Goal: Task Accomplishment & Management: Manage account settings

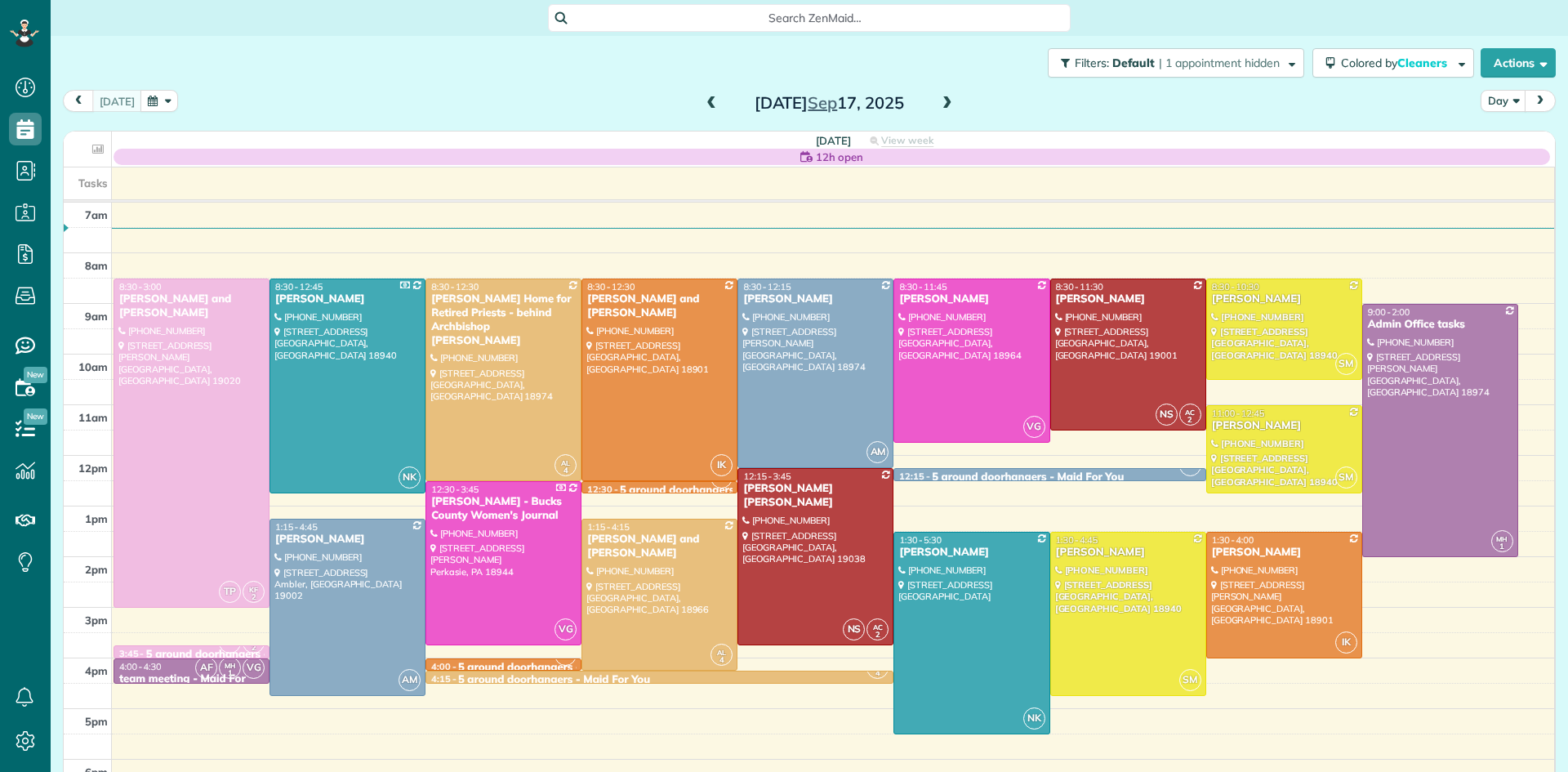
scroll to position [7, 7]
click at [490, 393] on div at bounding box center [503, 380] width 154 height 201
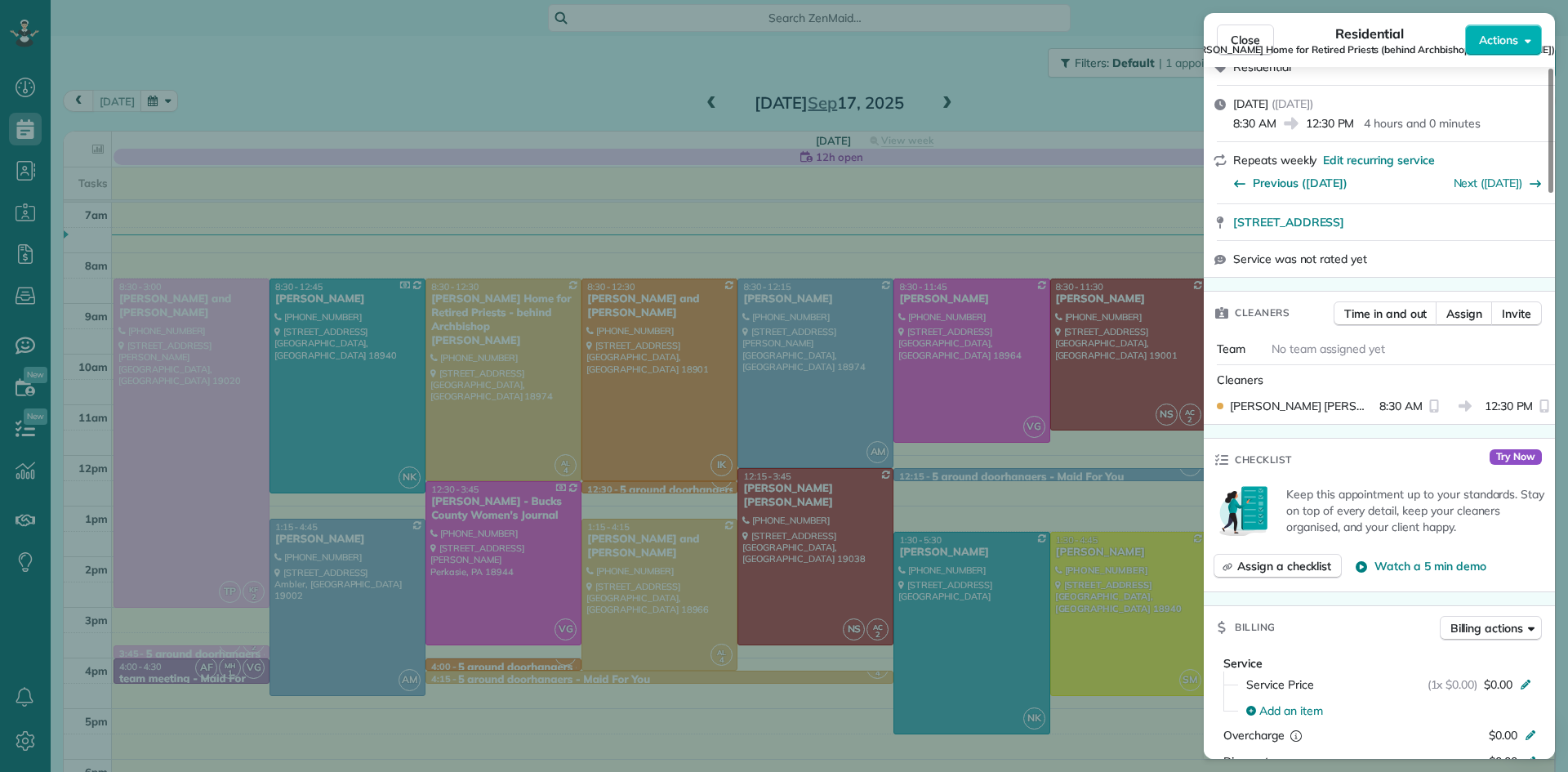
scroll to position [625, 0]
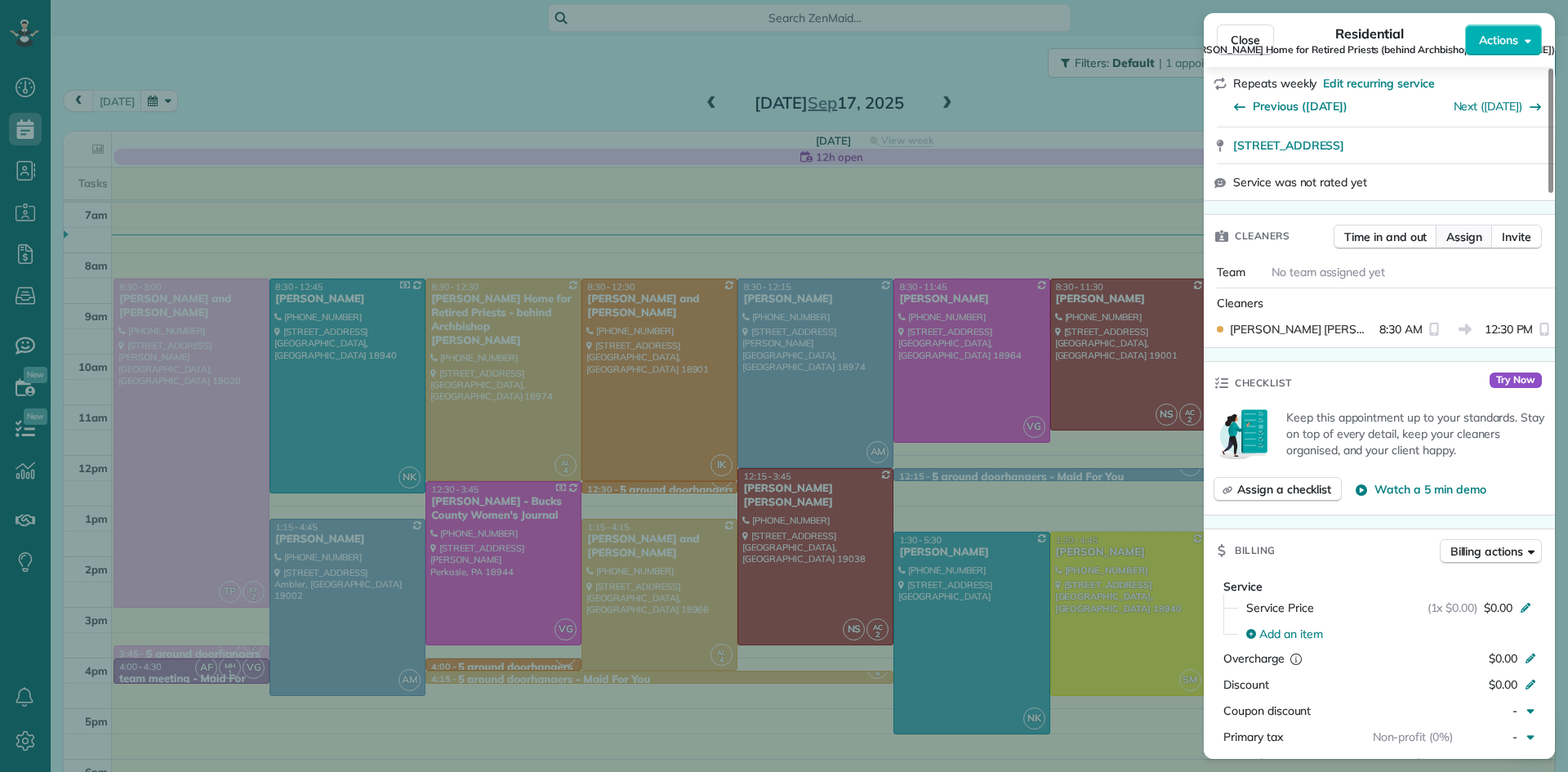
click at [1465, 232] on span "Assign" at bounding box center [1465, 236] width 36 height 16
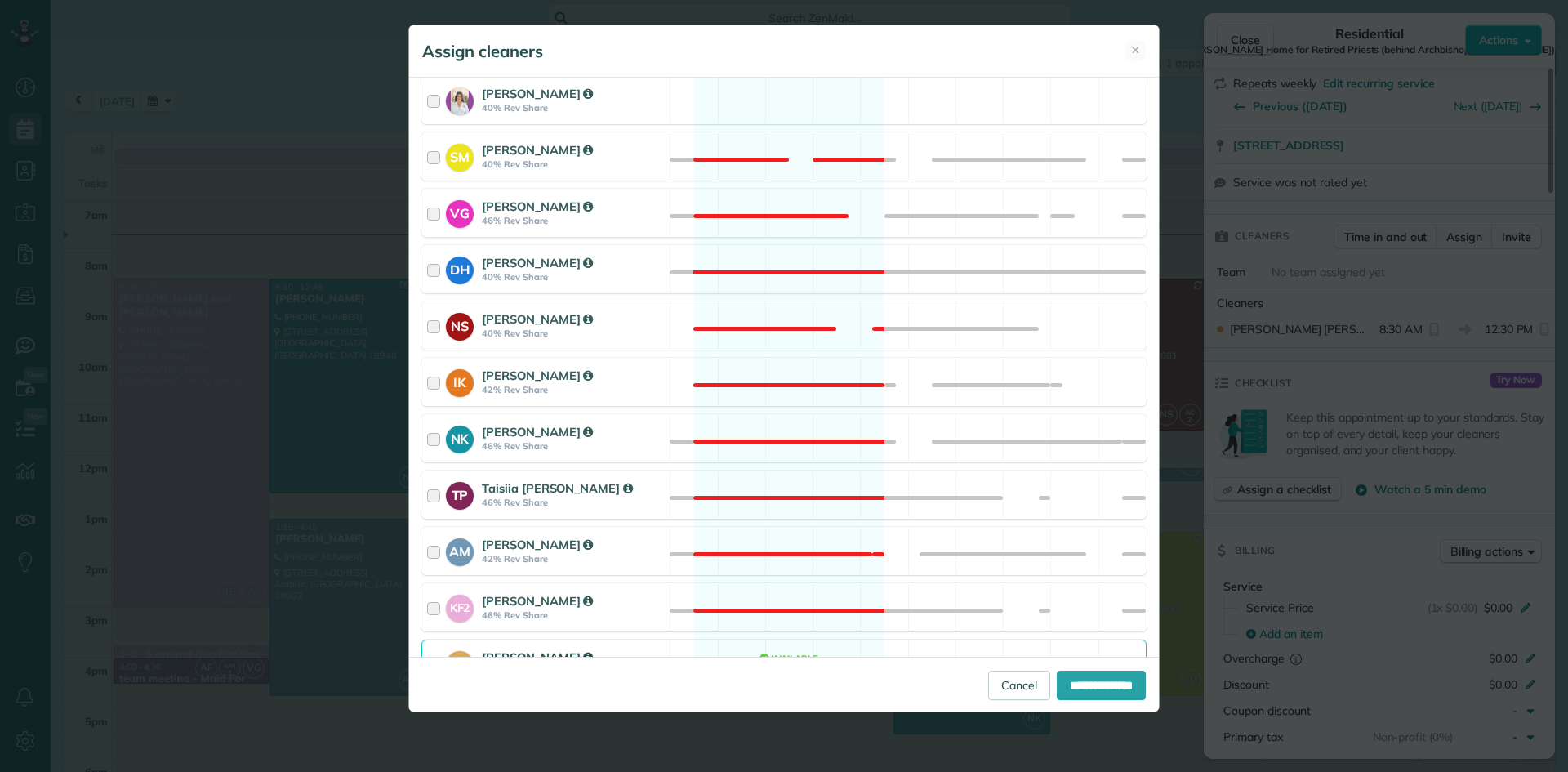
scroll to position [706, 0]
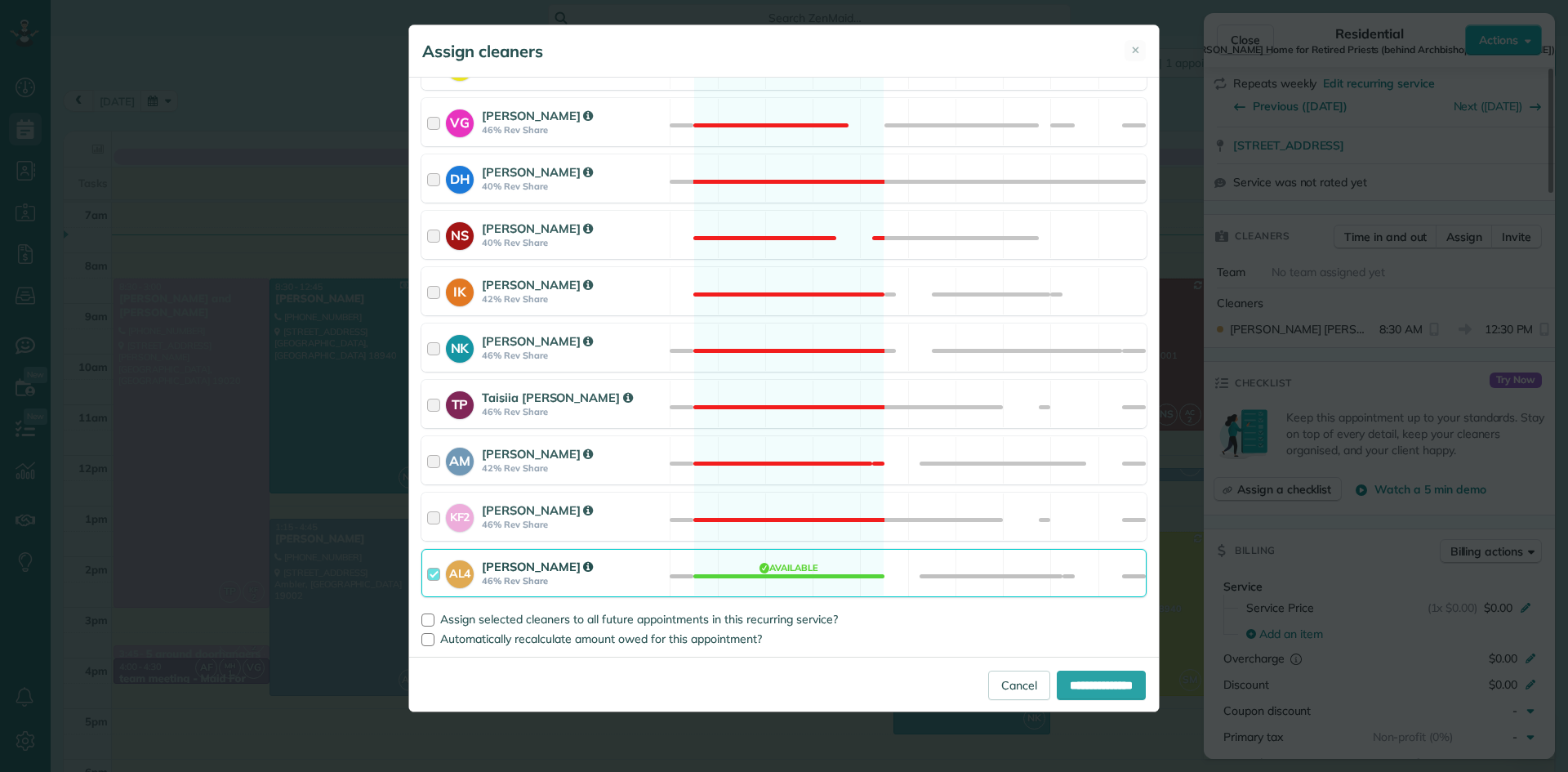
click at [517, 563] on strong "Ashton Lahiff" at bounding box center [537, 565] width 111 height 15
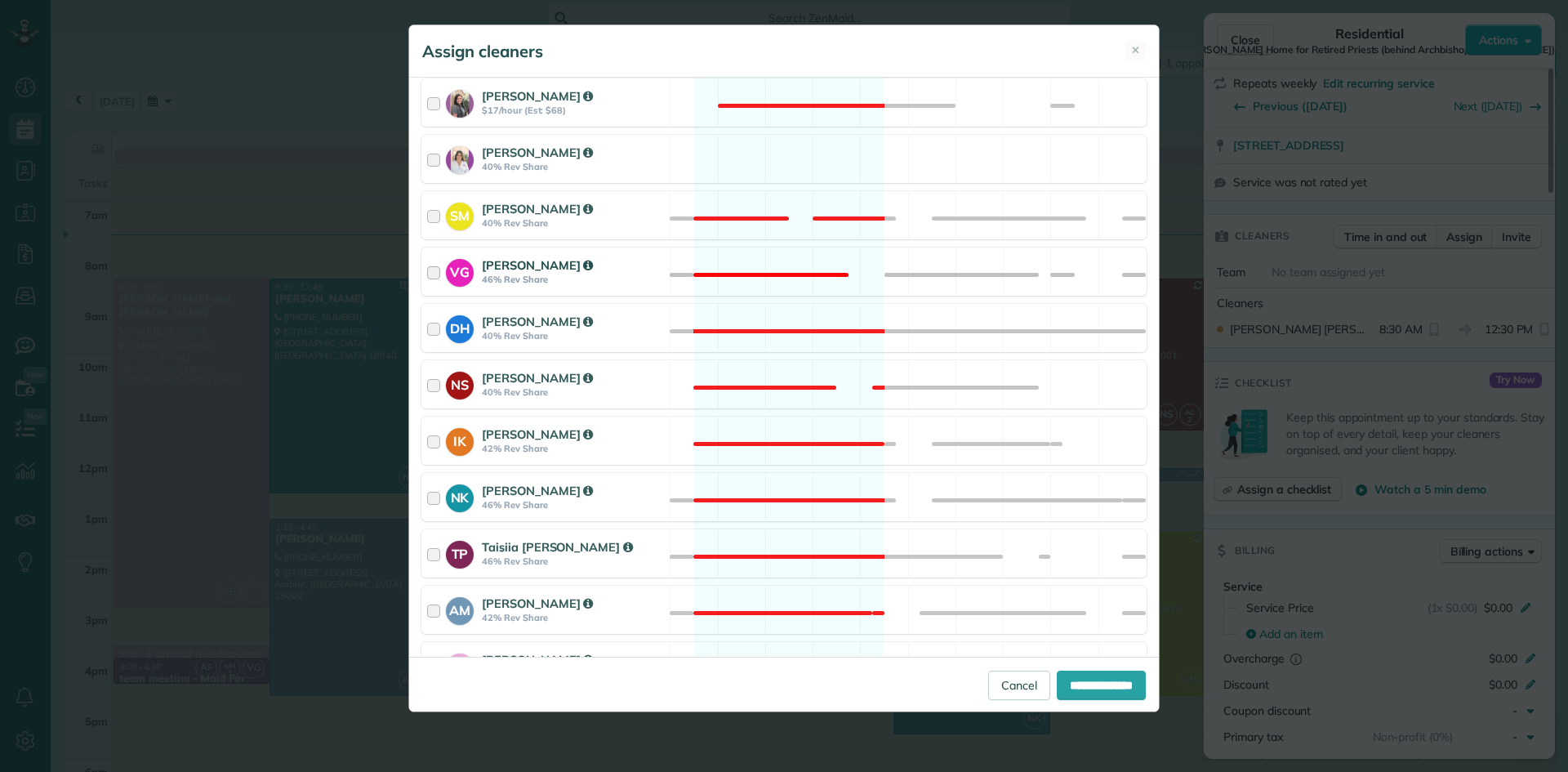
scroll to position [526, 0]
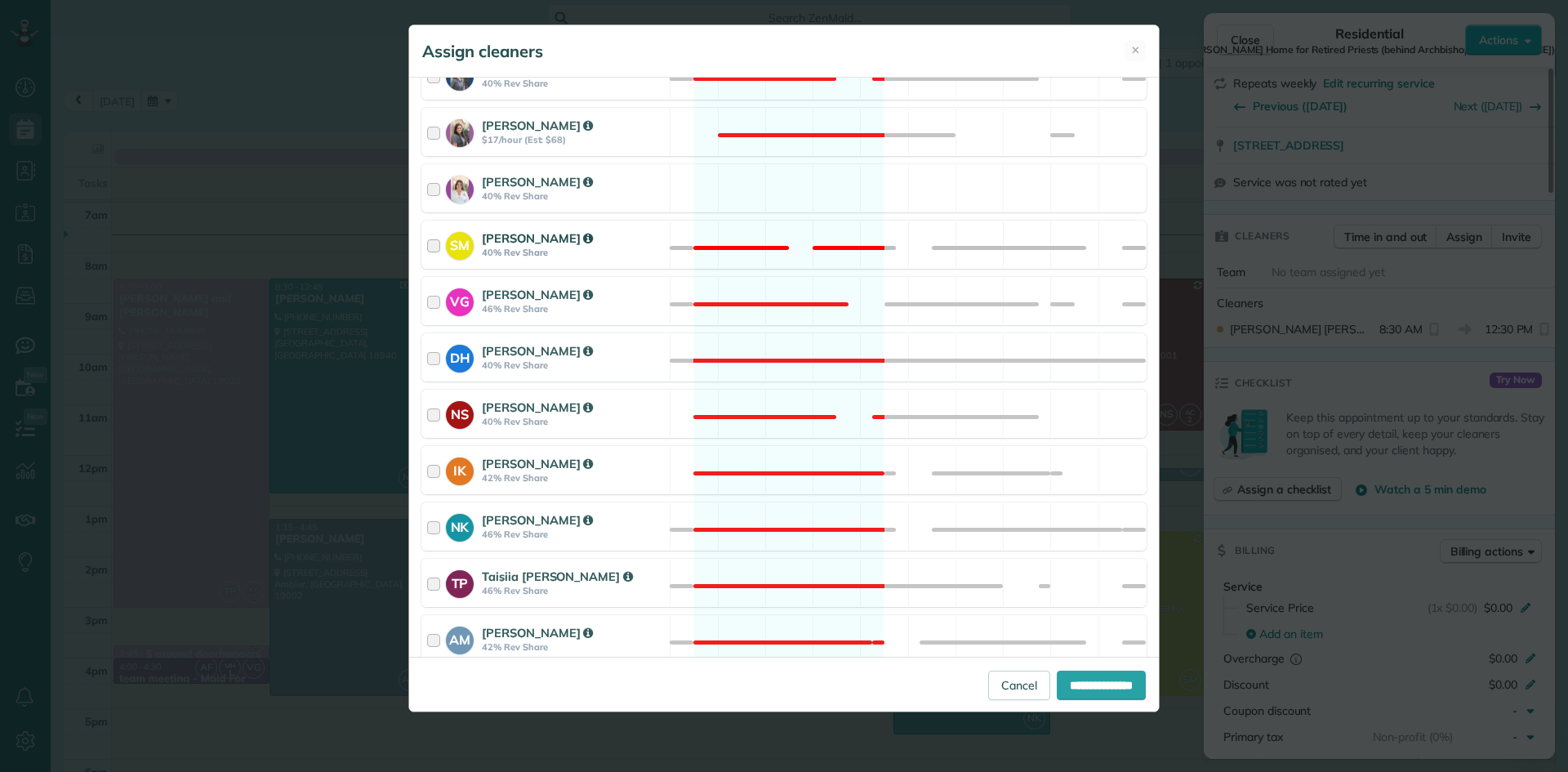
click at [513, 247] on strong "40% Rev Share" at bounding box center [574, 252] width 183 height 12
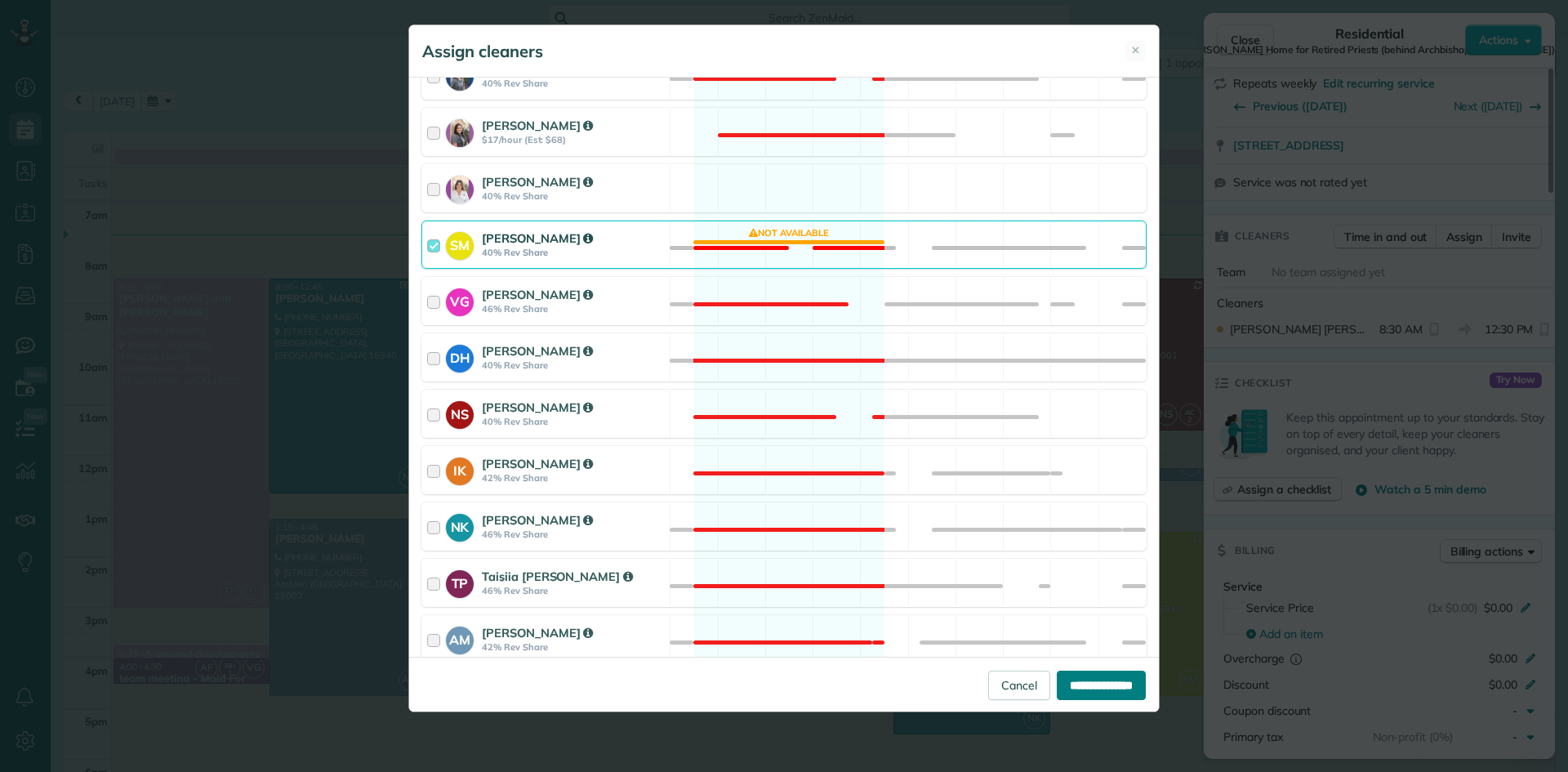
click at [1119, 688] on input "**********" at bounding box center [1101, 685] width 89 height 29
type input "**********"
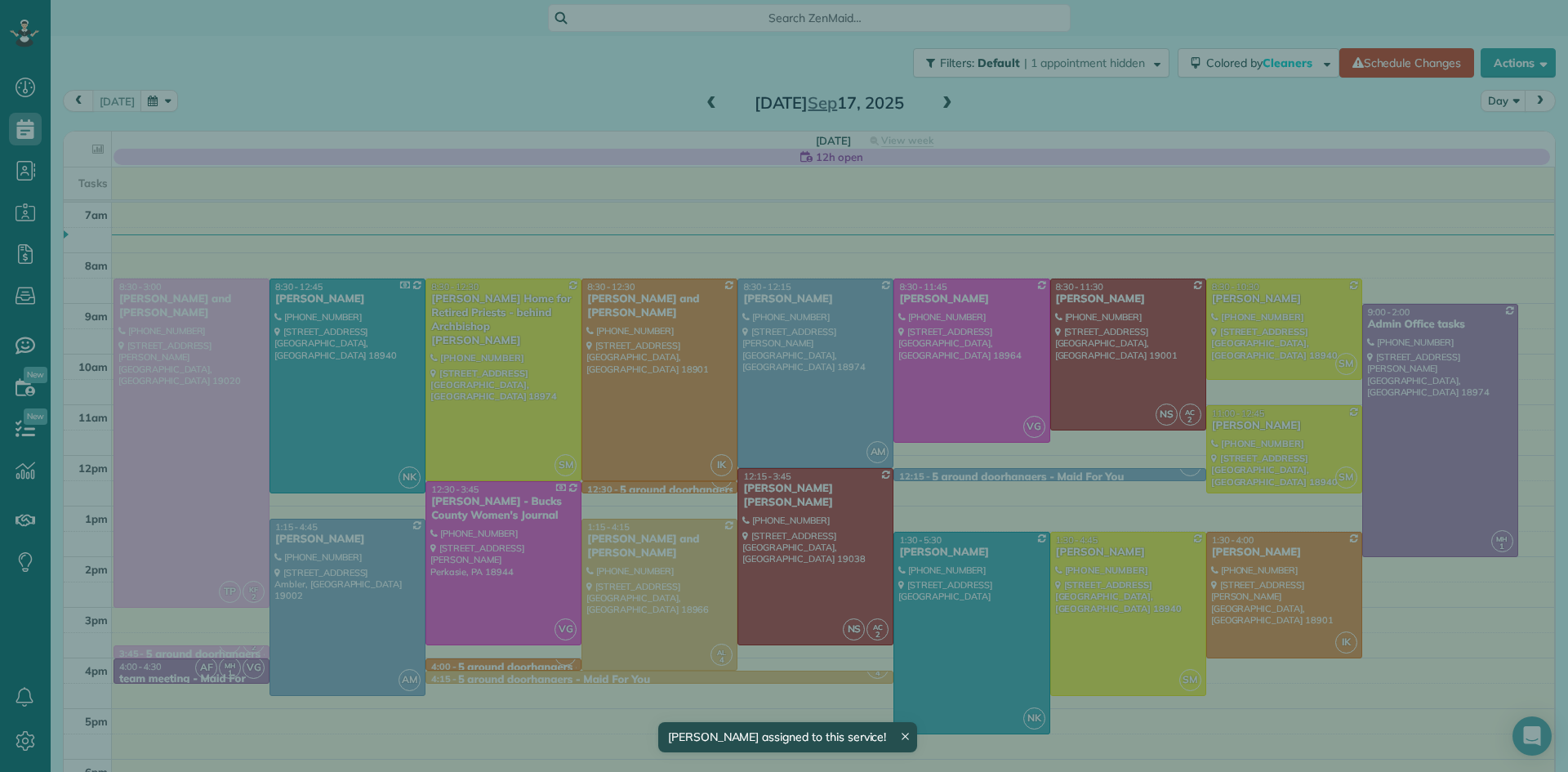
click at [1274, 311] on div "Cleaners Ashton Lahiff 8:30 AM 12:30 PM" at bounding box center [1379, 317] width 352 height 59
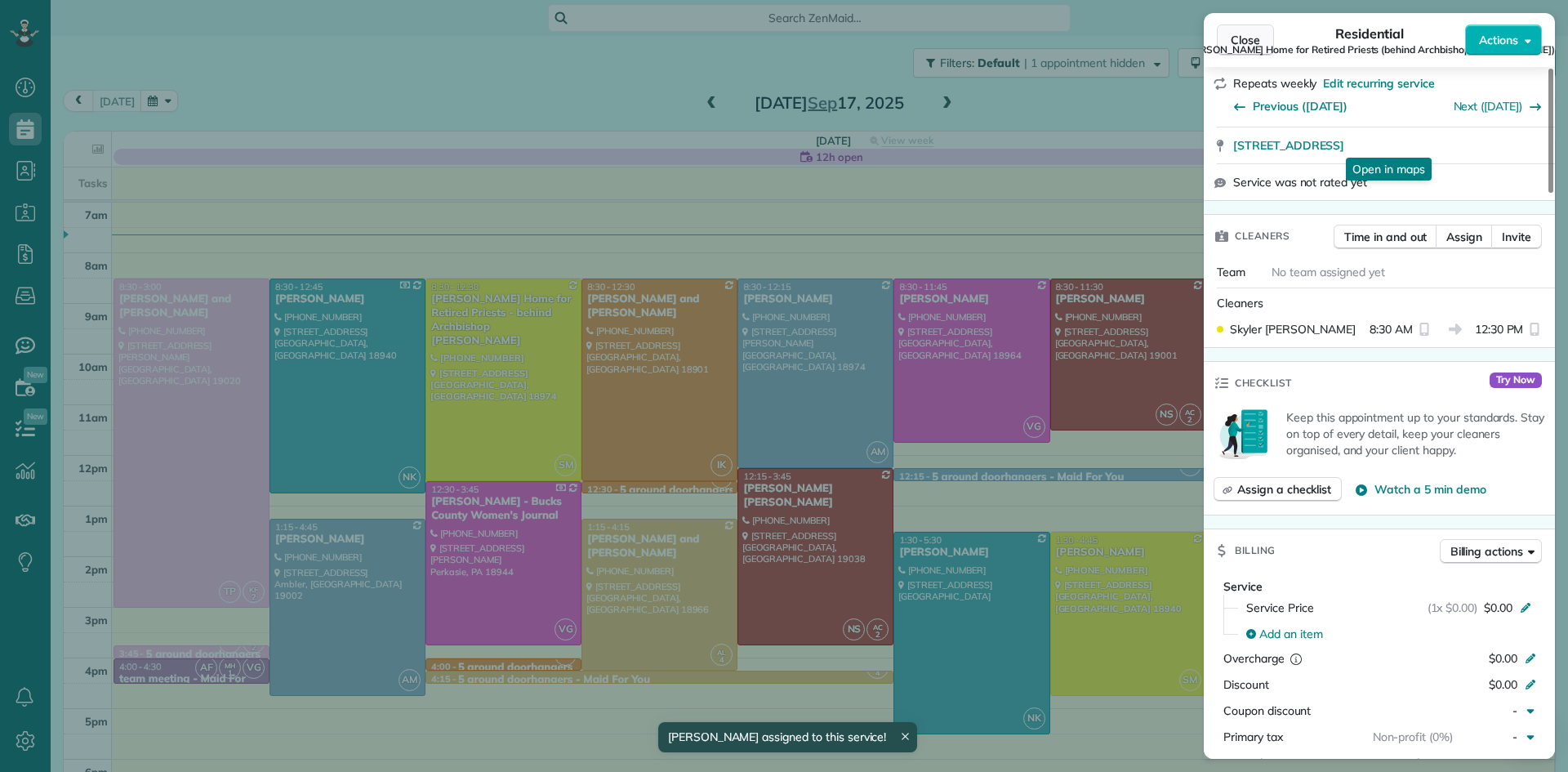
click at [1241, 35] on span "Close" at bounding box center [1245, 40] width 29 height 16
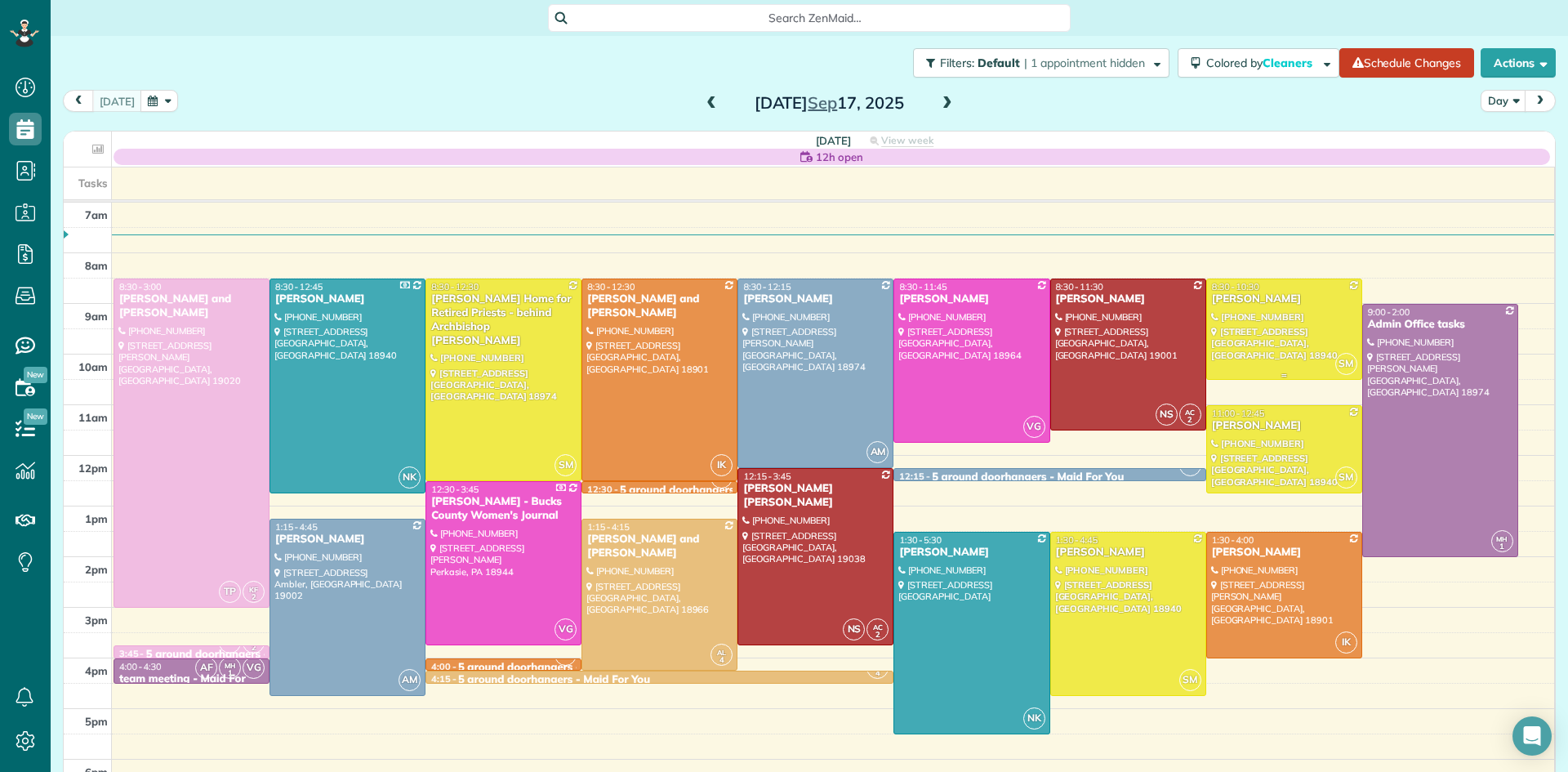
click at [1267, 342] on div at bounding box center [1284, 329] width 154 height 100
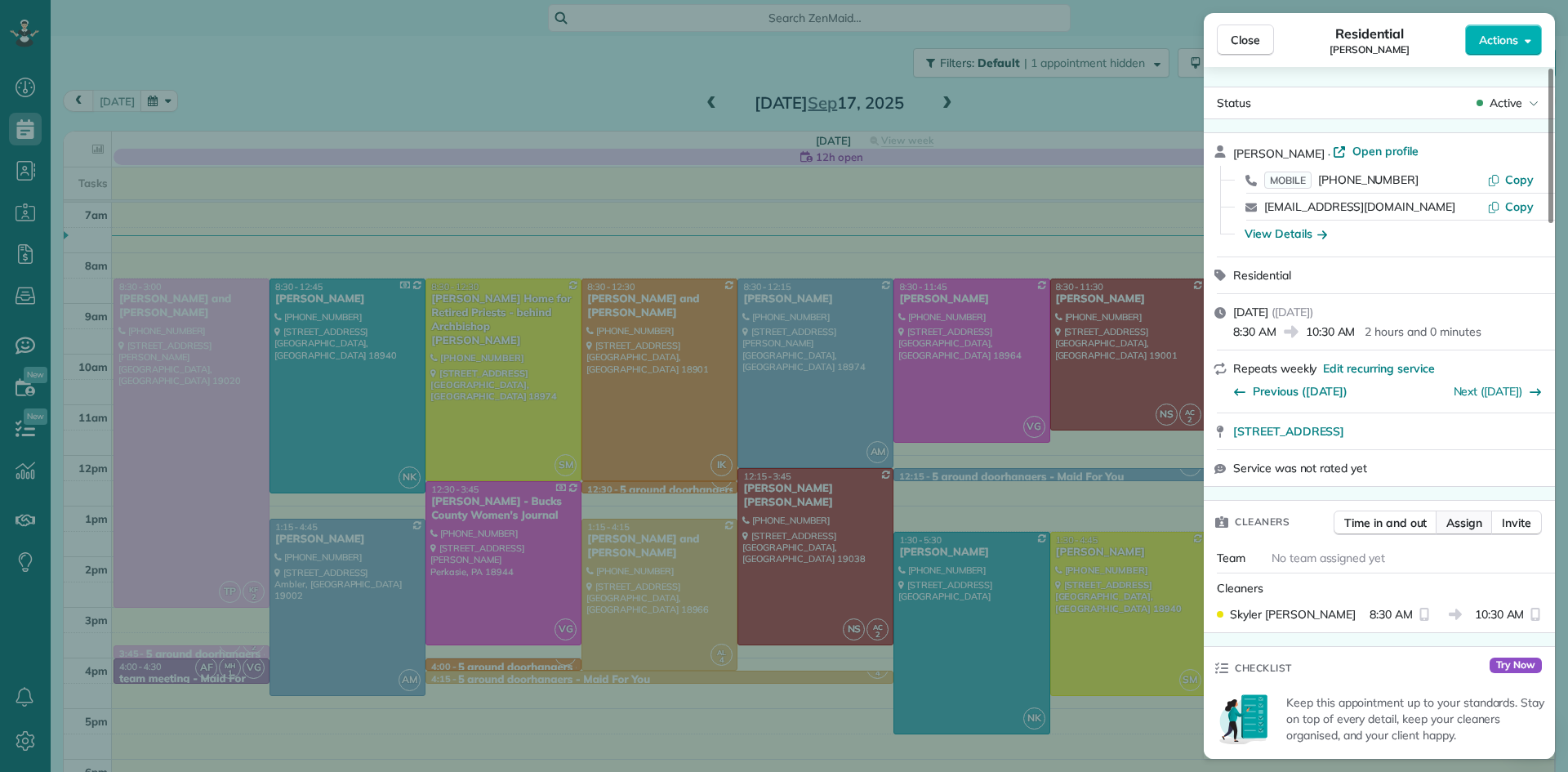
click at [1460, 531] on span "Assign" at bounding box center [1465, 523] width 36 height 16
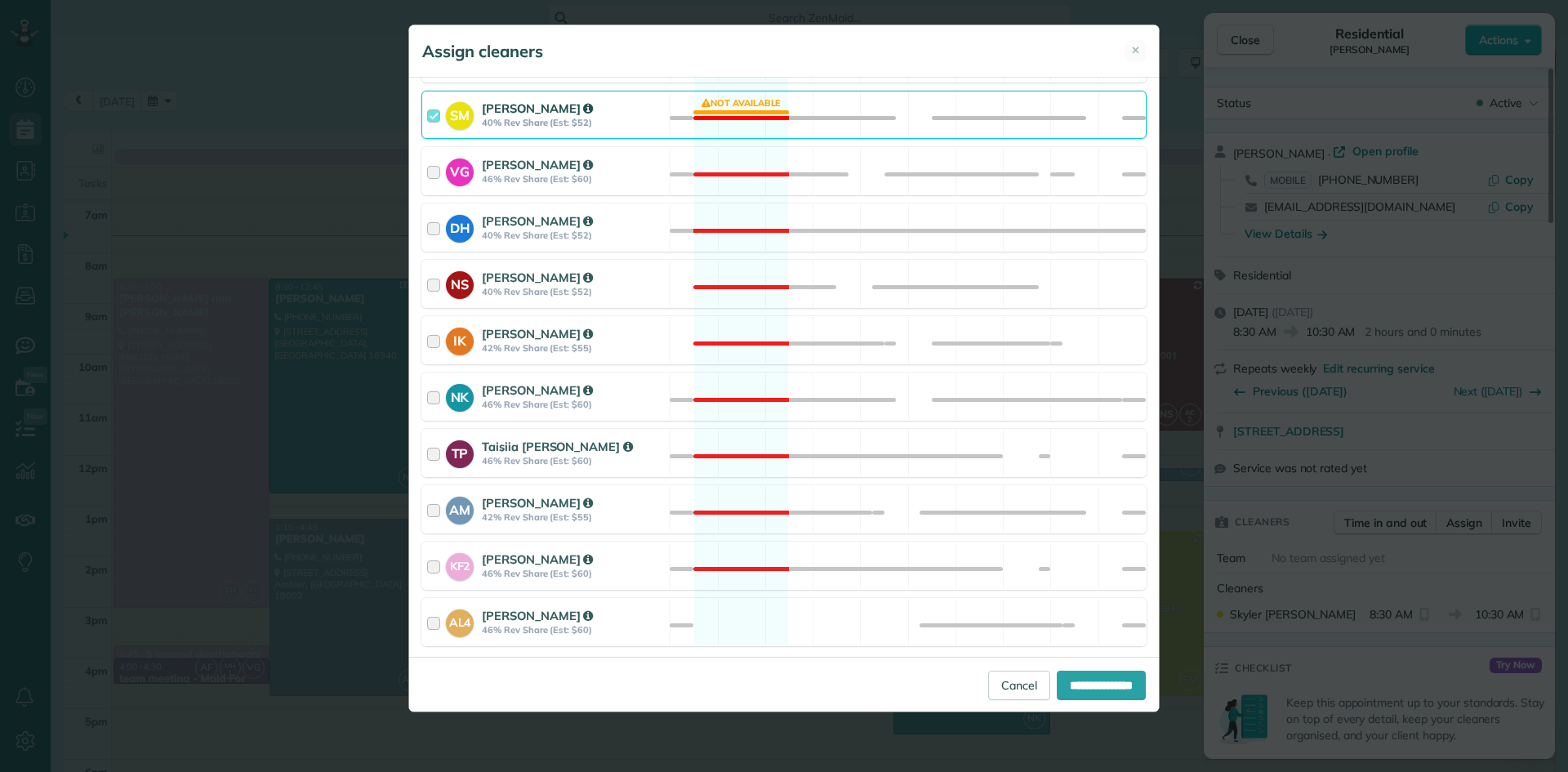
scroll to position [641, 0]
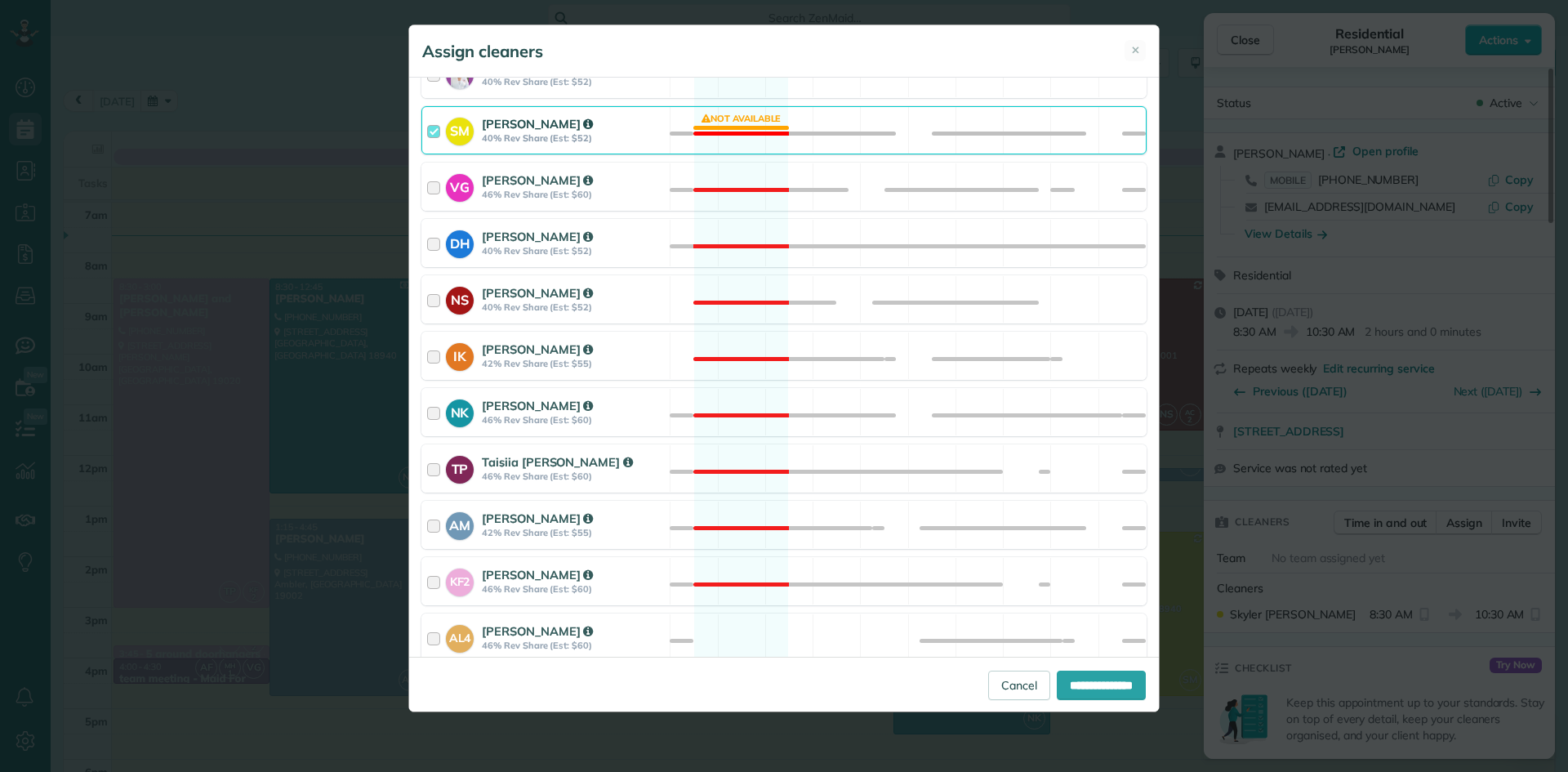
click at [537, 133] on strong "40% Rev Share (Est: $52)" at bounding box center [574, 138] width 183 height 12
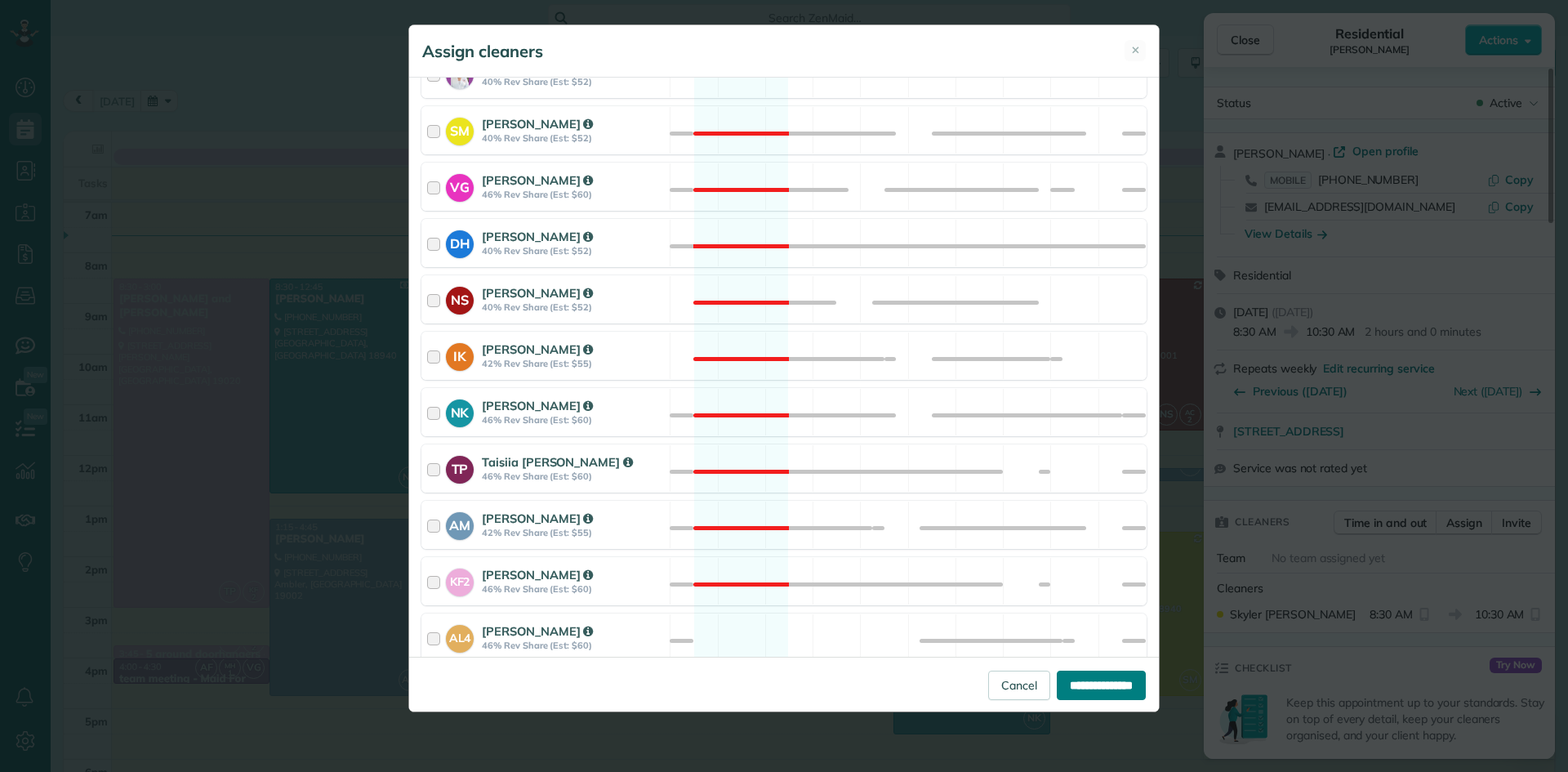
click at [1112, 683] on input "**********" at bounding box center [1101, 685] width 89 height 29
type input "**********"
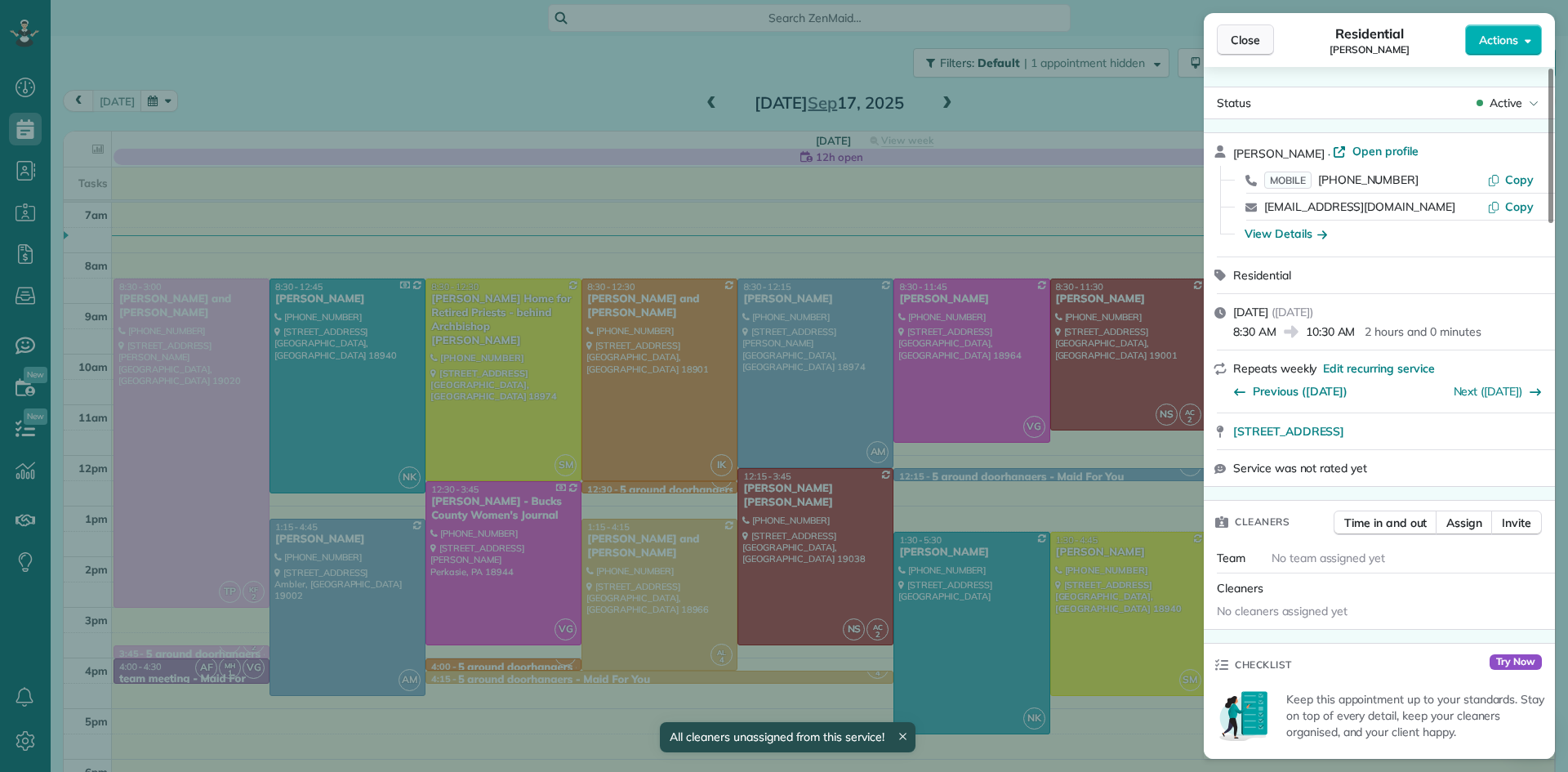
click at [1236, 29] on button "Close" at bounding box center [1245, 40] width 57 height 31
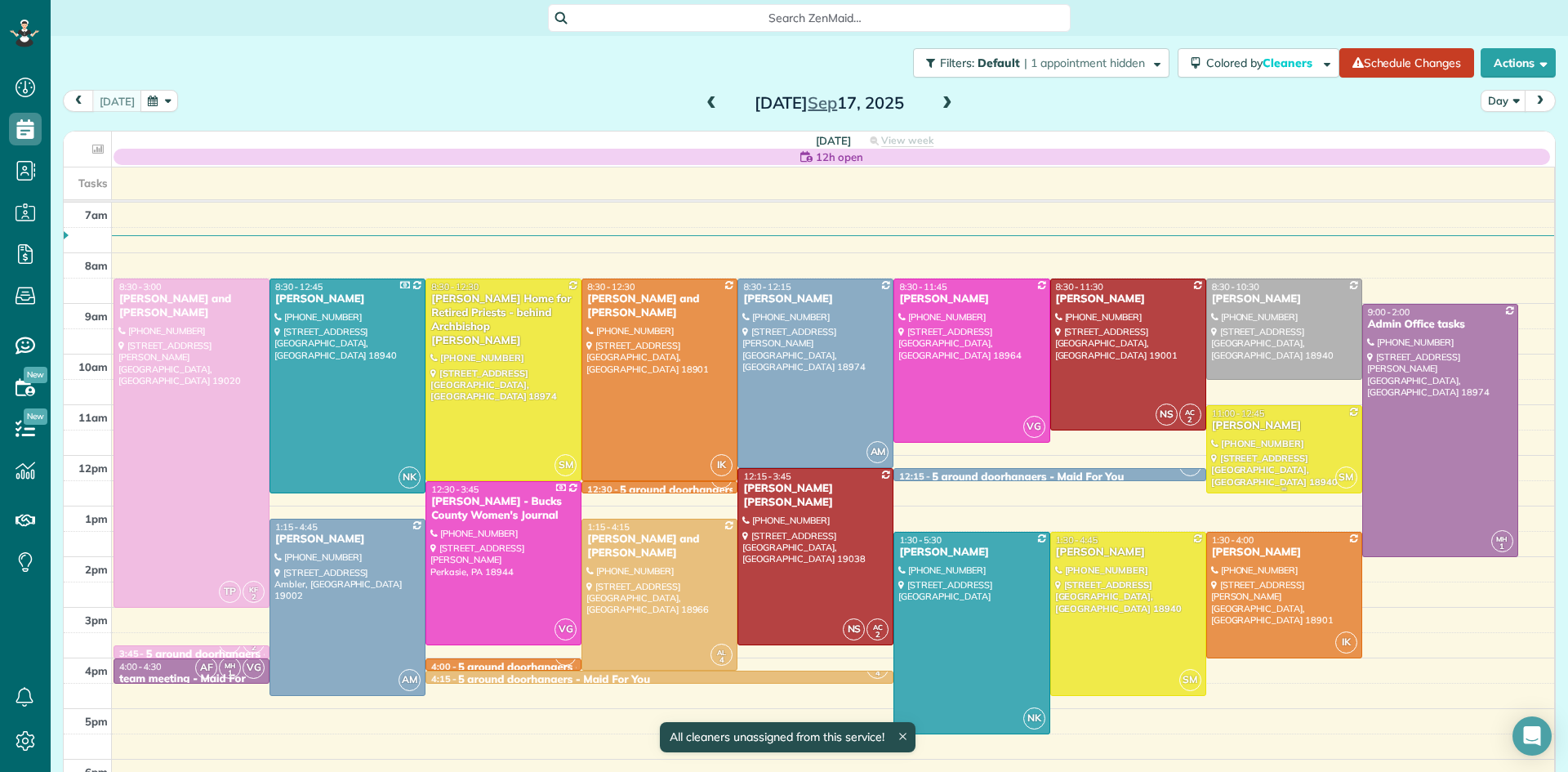
click at [1238, 437] on div at bounding box center [1284, 449] width 154 height 87
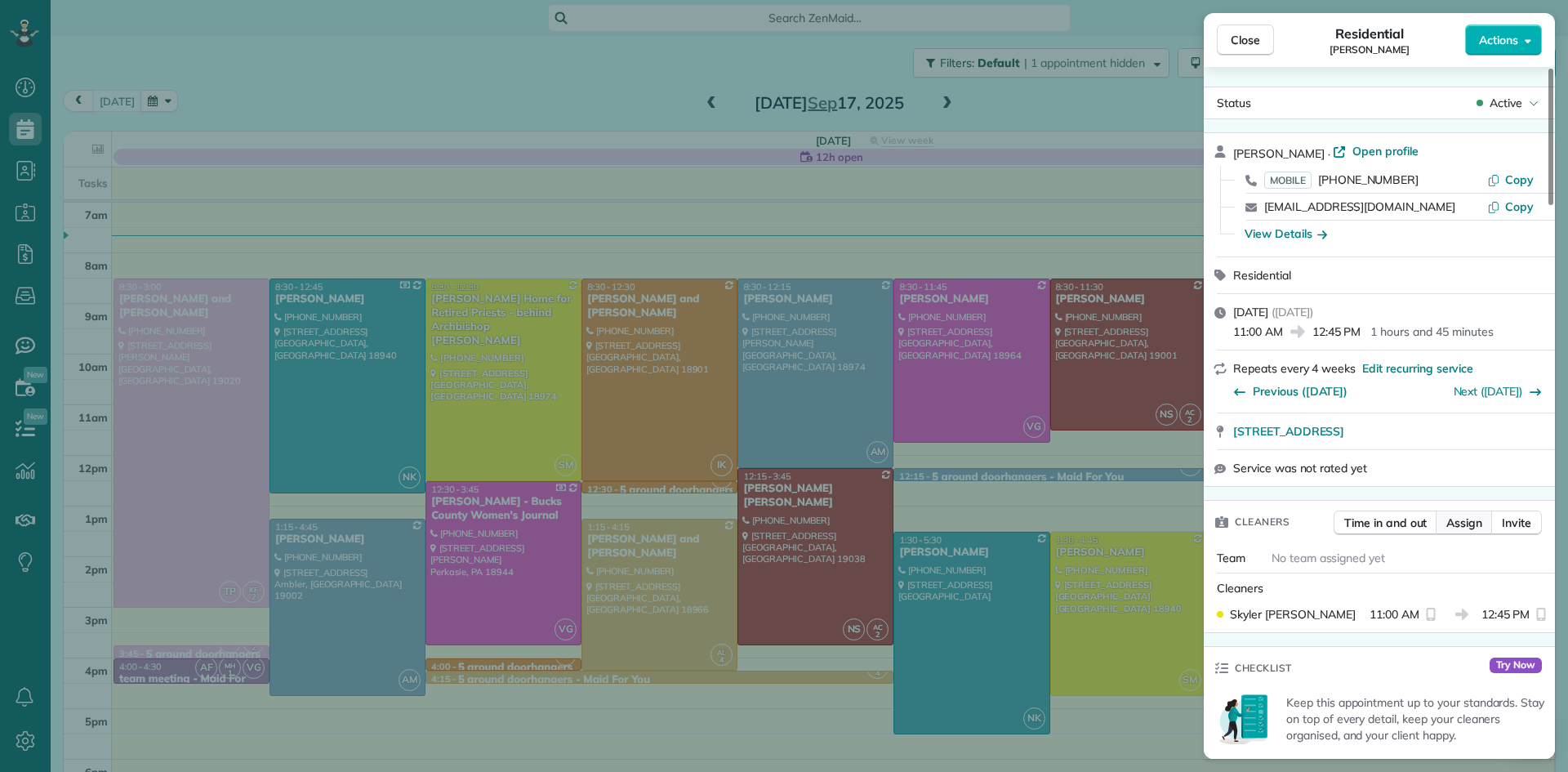
click at [1449, 521] on span "Assign" at bounding box center [1465, 523] width 36 height 16
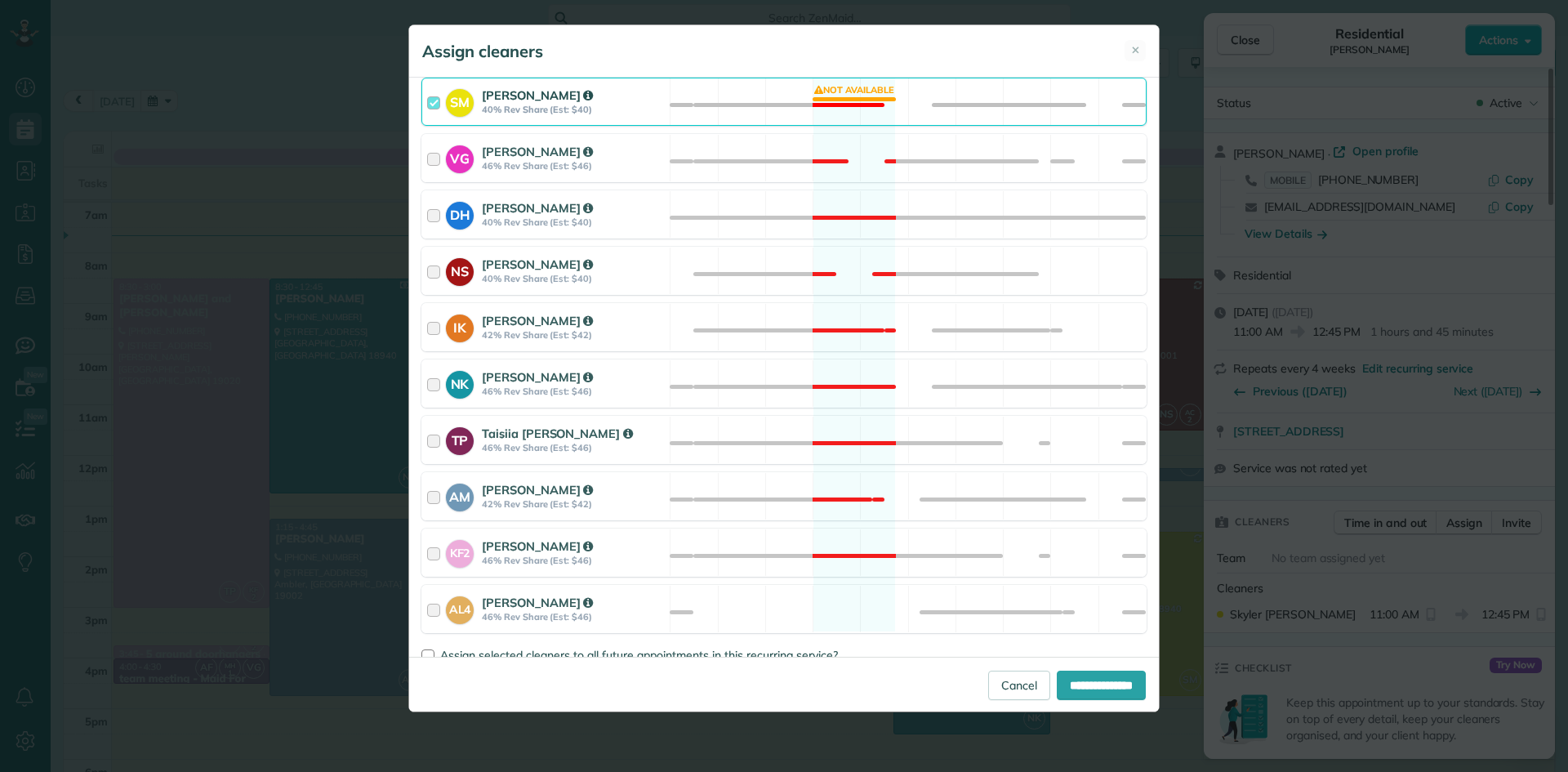
scroll to position [492, 0]
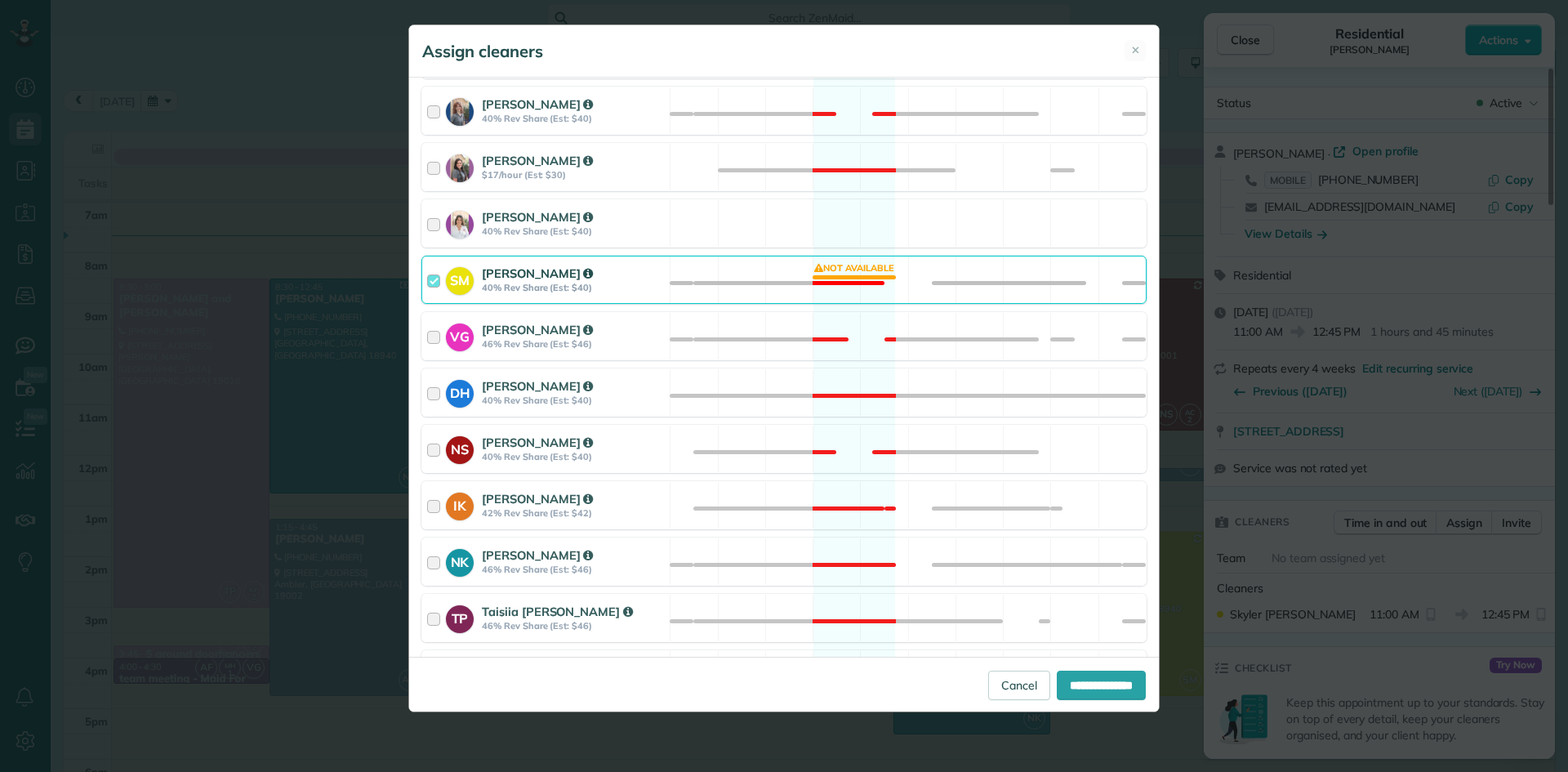
click at [526, 274] on strong "Skyler Miller" at bounding box center [537, 273] width 111 height 15
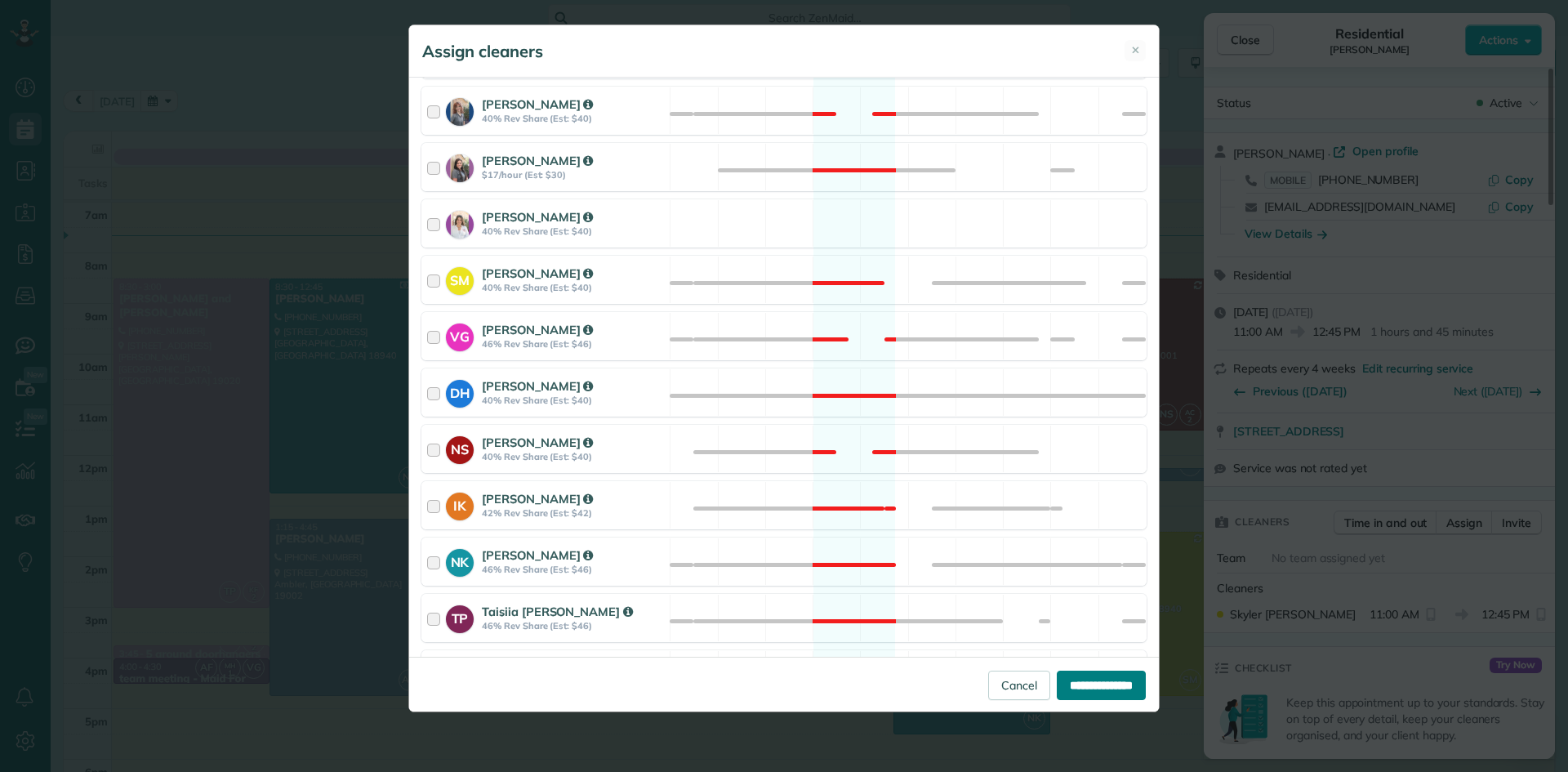
click at [1060, 685] on input "**********" at bounding box center [1101, 685] width 89 height 29
type input "**********"
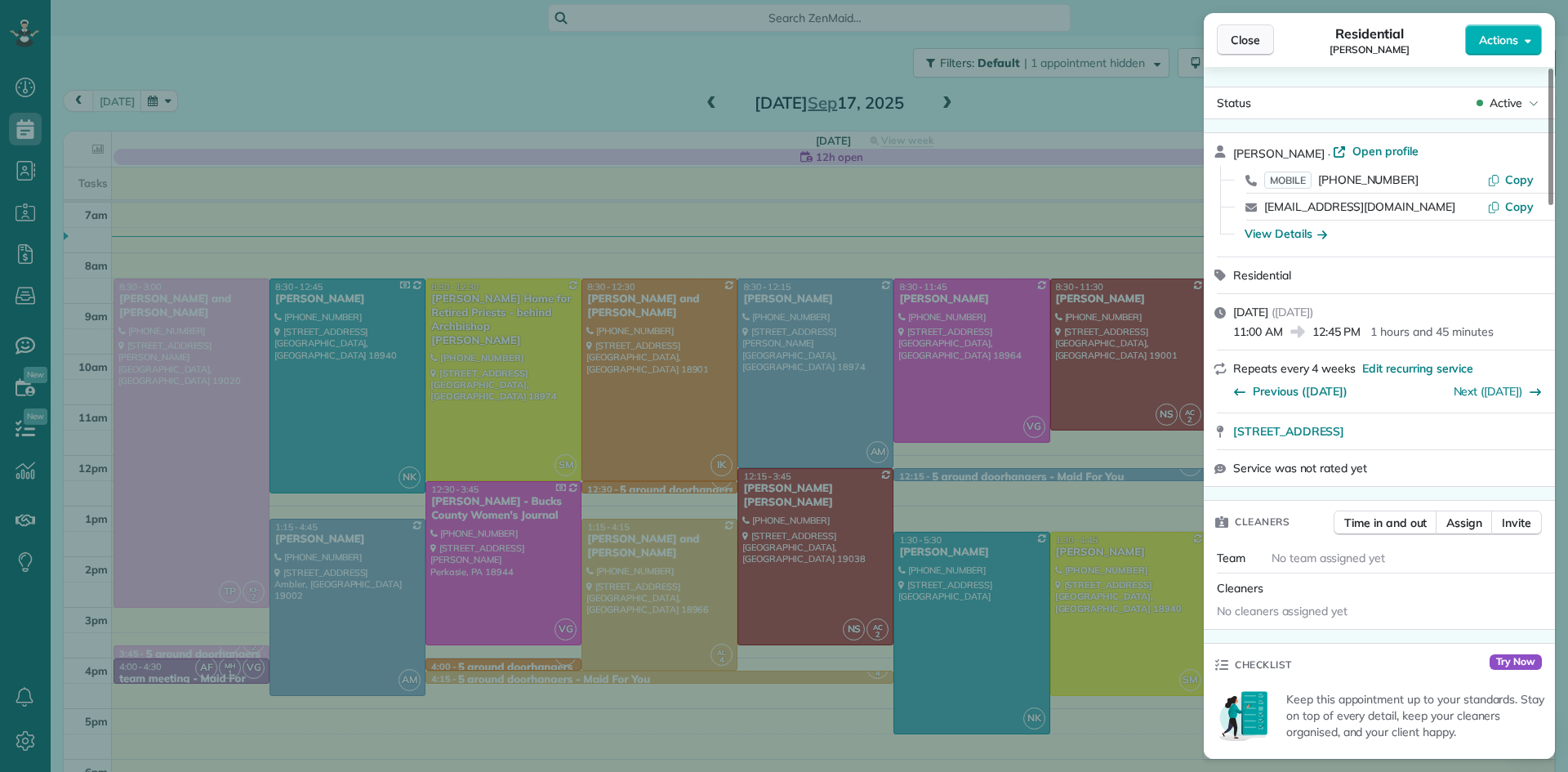
click at [1227, 32] on button "Close" at bounding box center [1245, 40] width 57 height 31
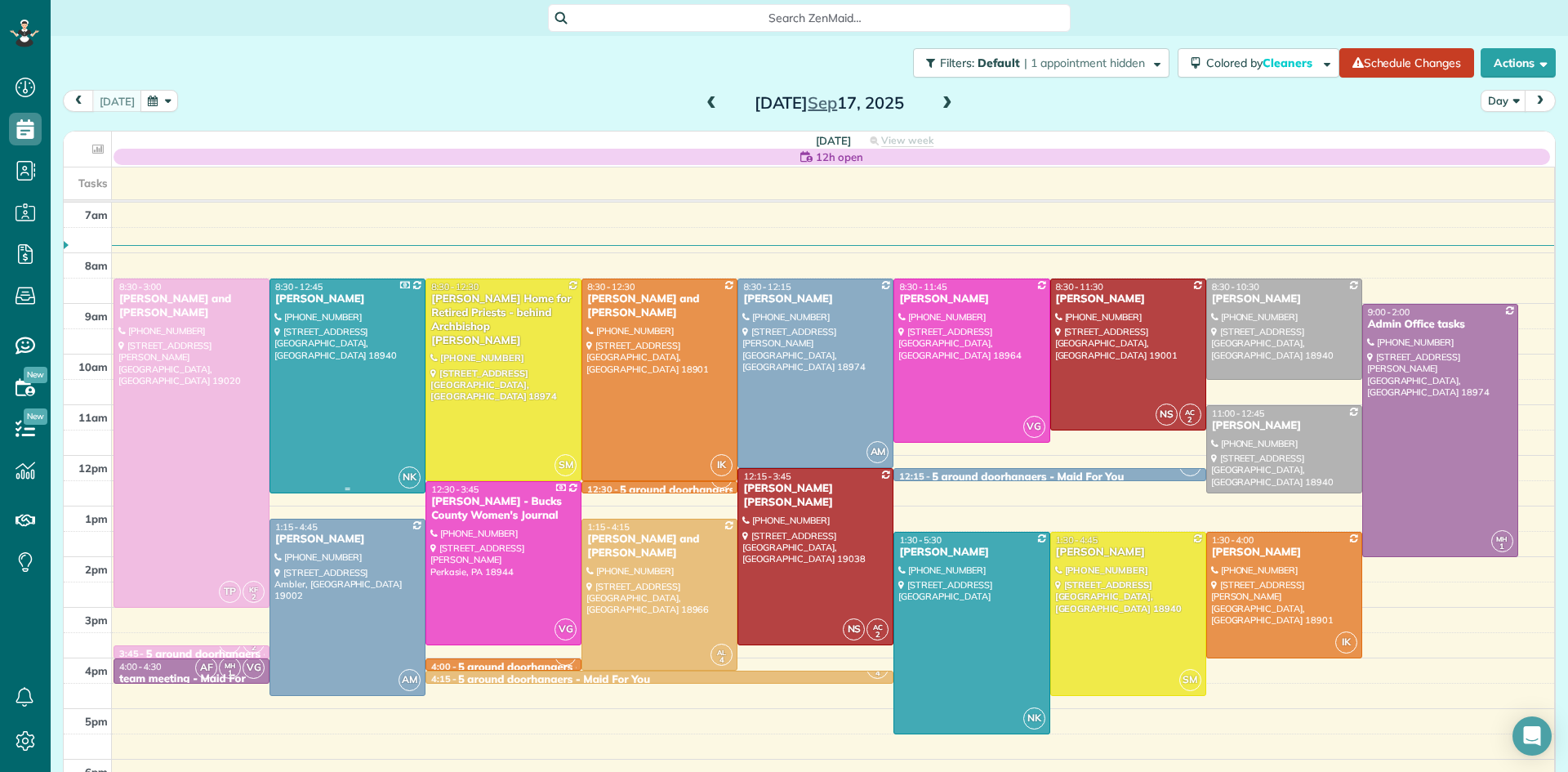
click at [365, 350] on div at bounding box center [347, 386] width 154 height 214
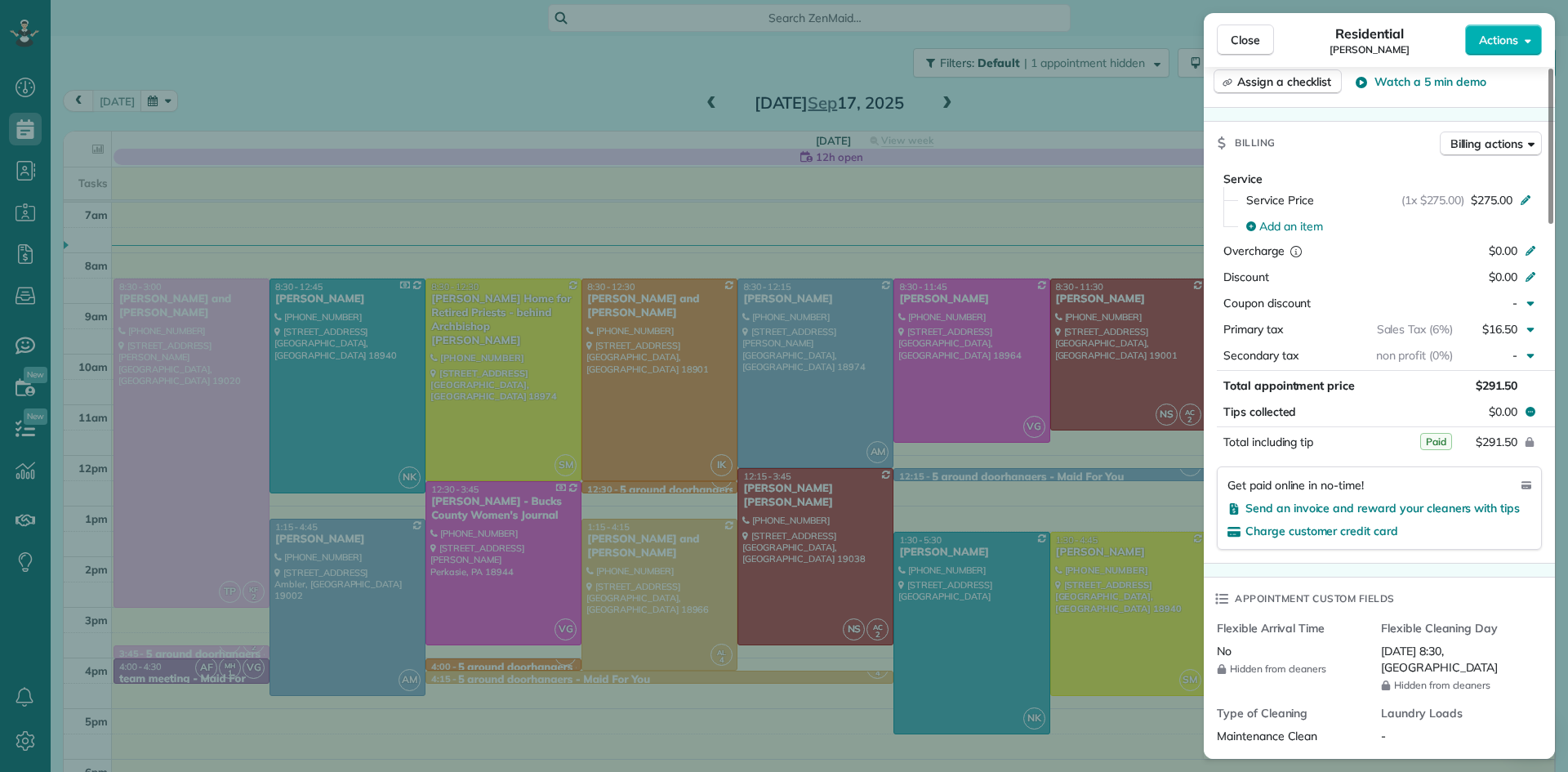
scroll to position [725, 0]
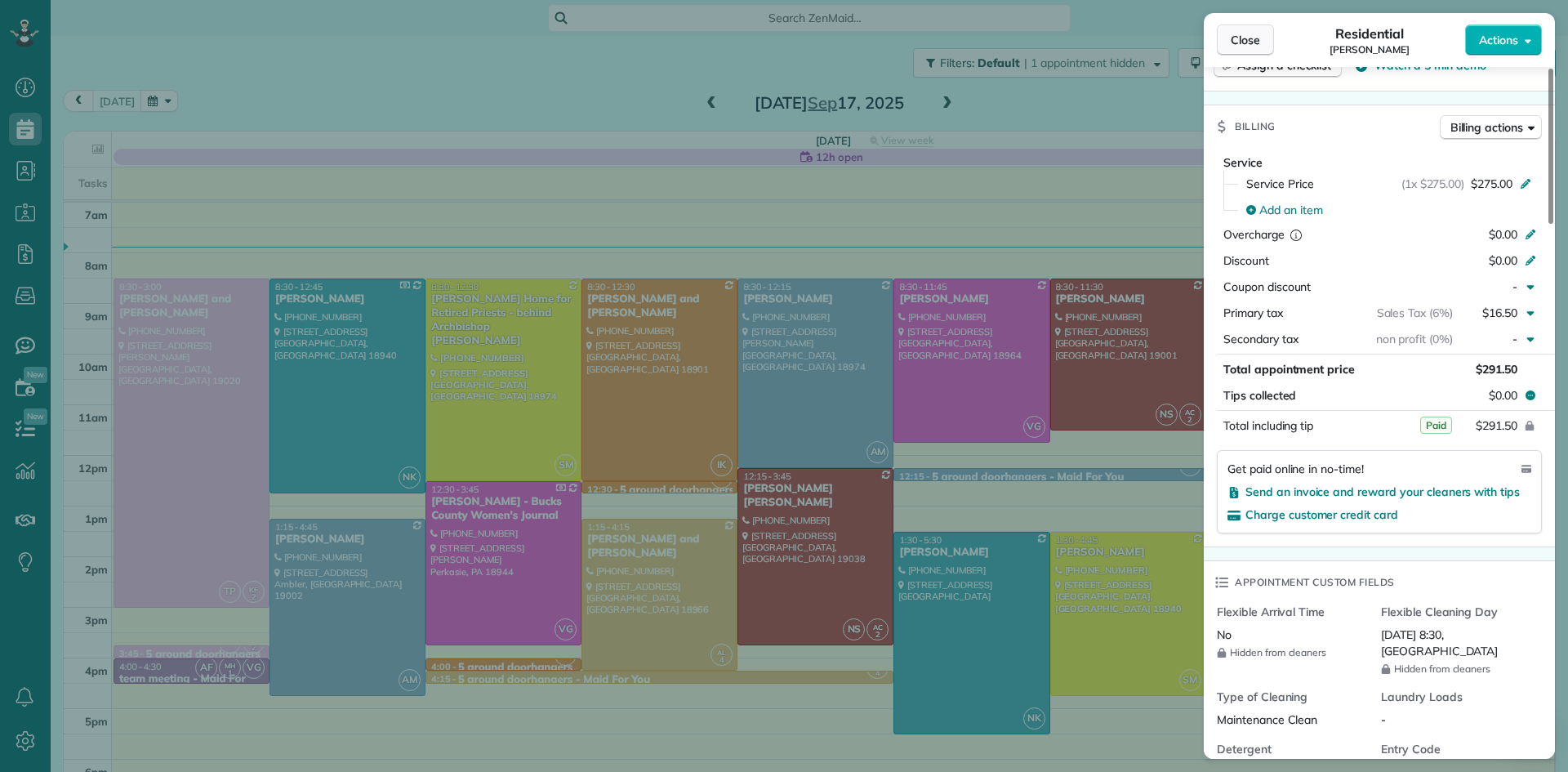
click at [1253, 37] on span "Close" at bounding box center [1245, 40] width 29 height 16
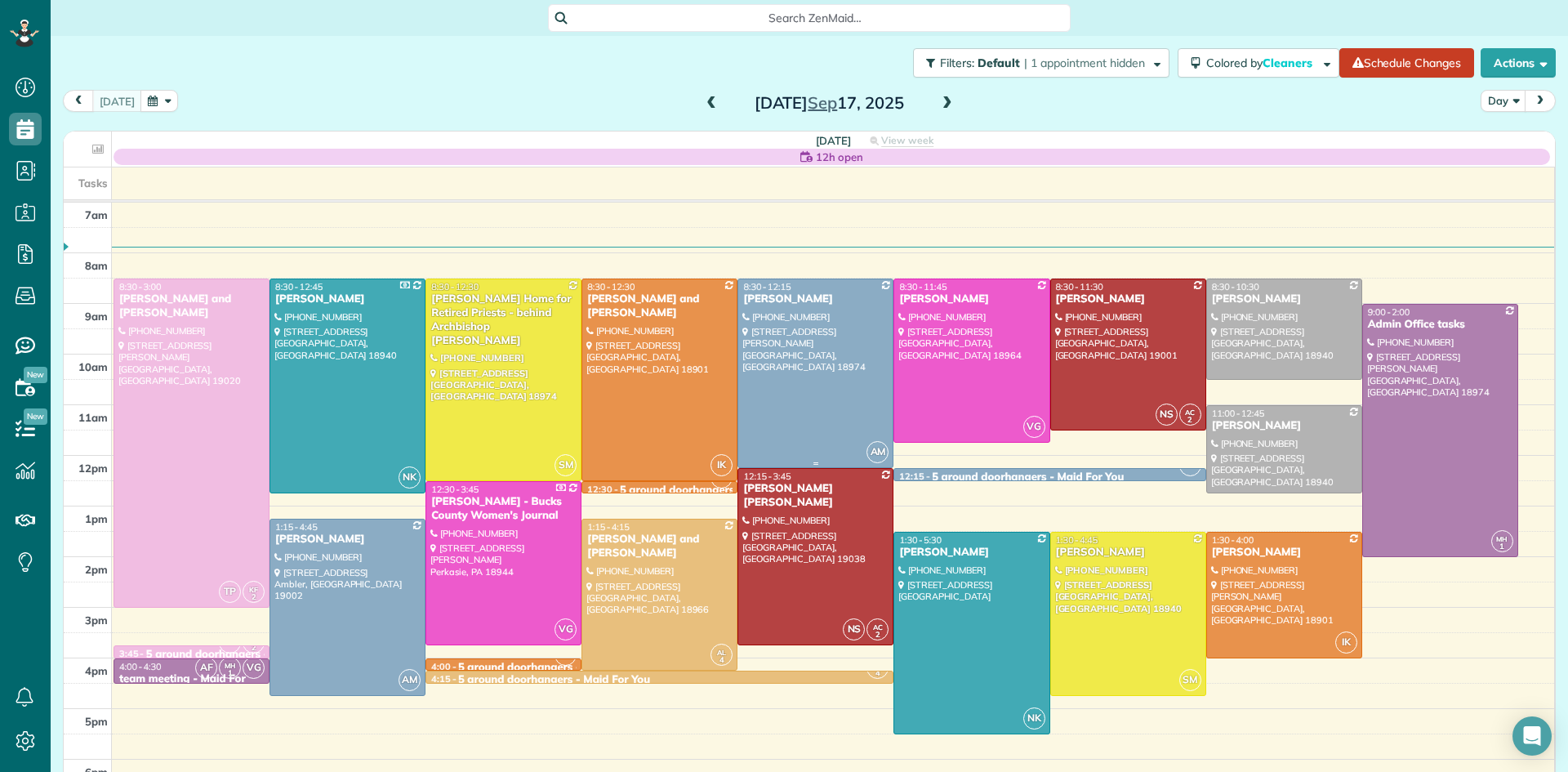
click at [777, 356] on div at bounding box center [816, 373] width 154 height 188
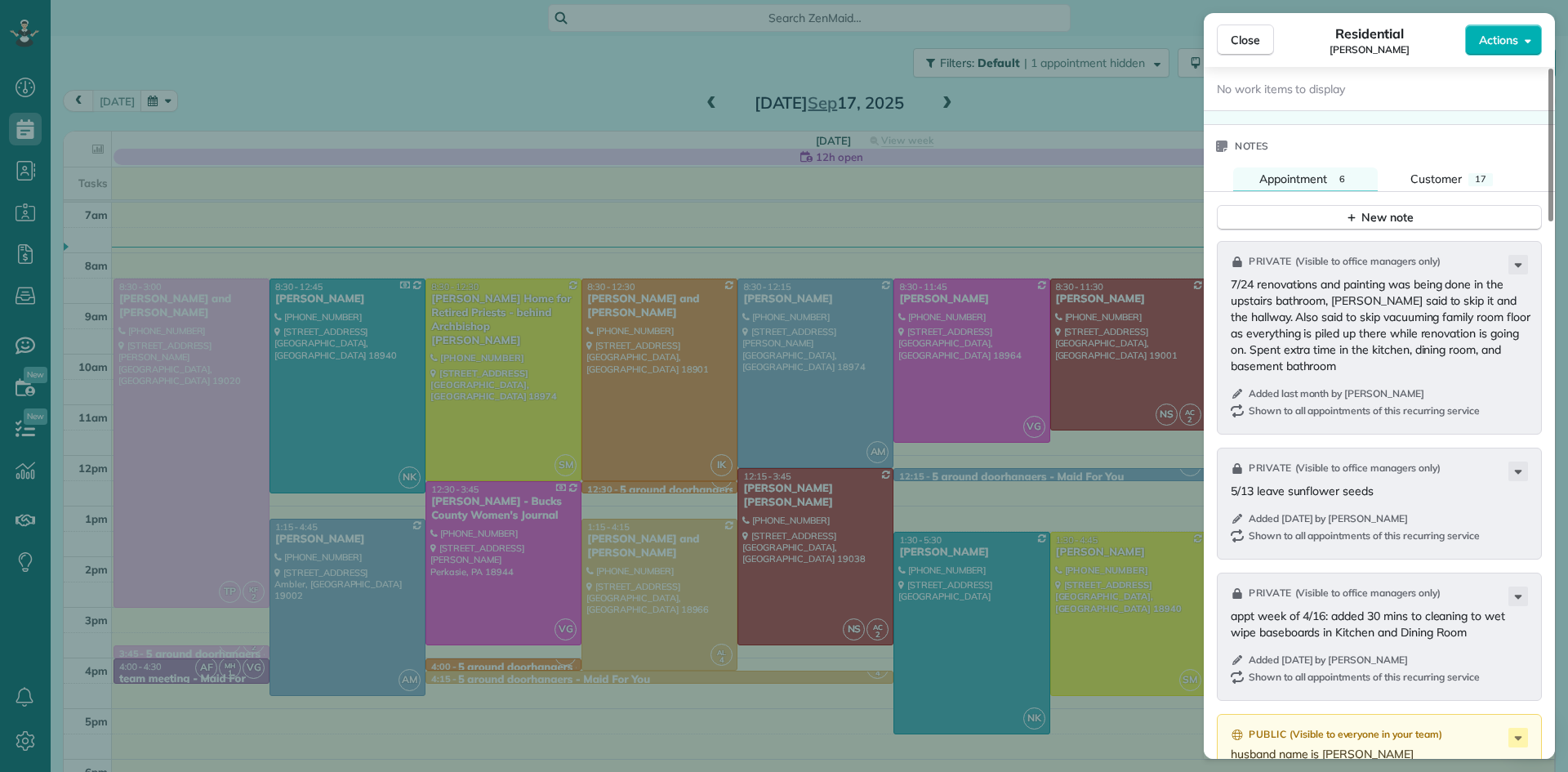
scroll to position [1658, 0]
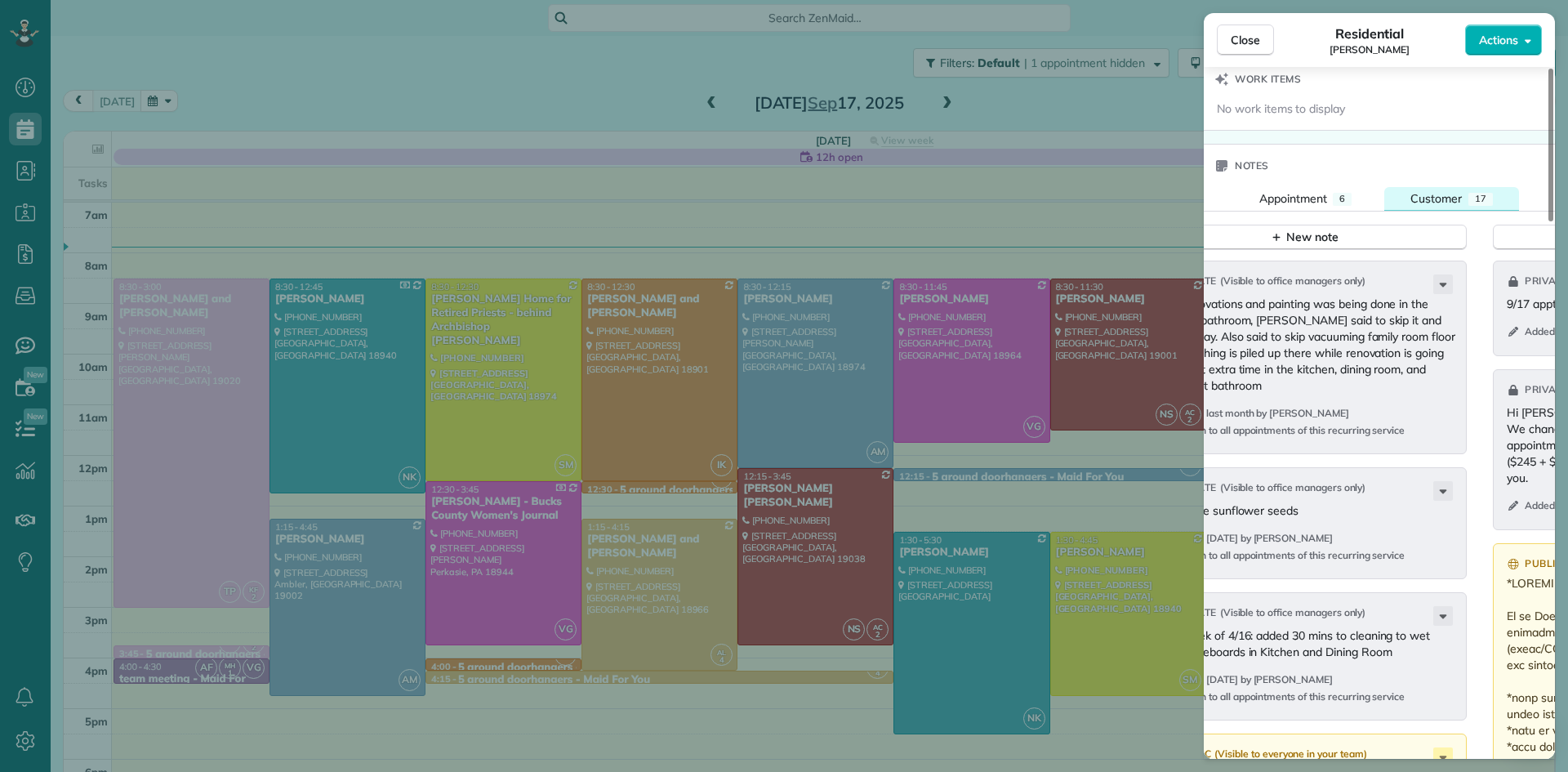
click at [1451, 206] on span "Customer" at bounding box center [1436, 198] width 52 height 14
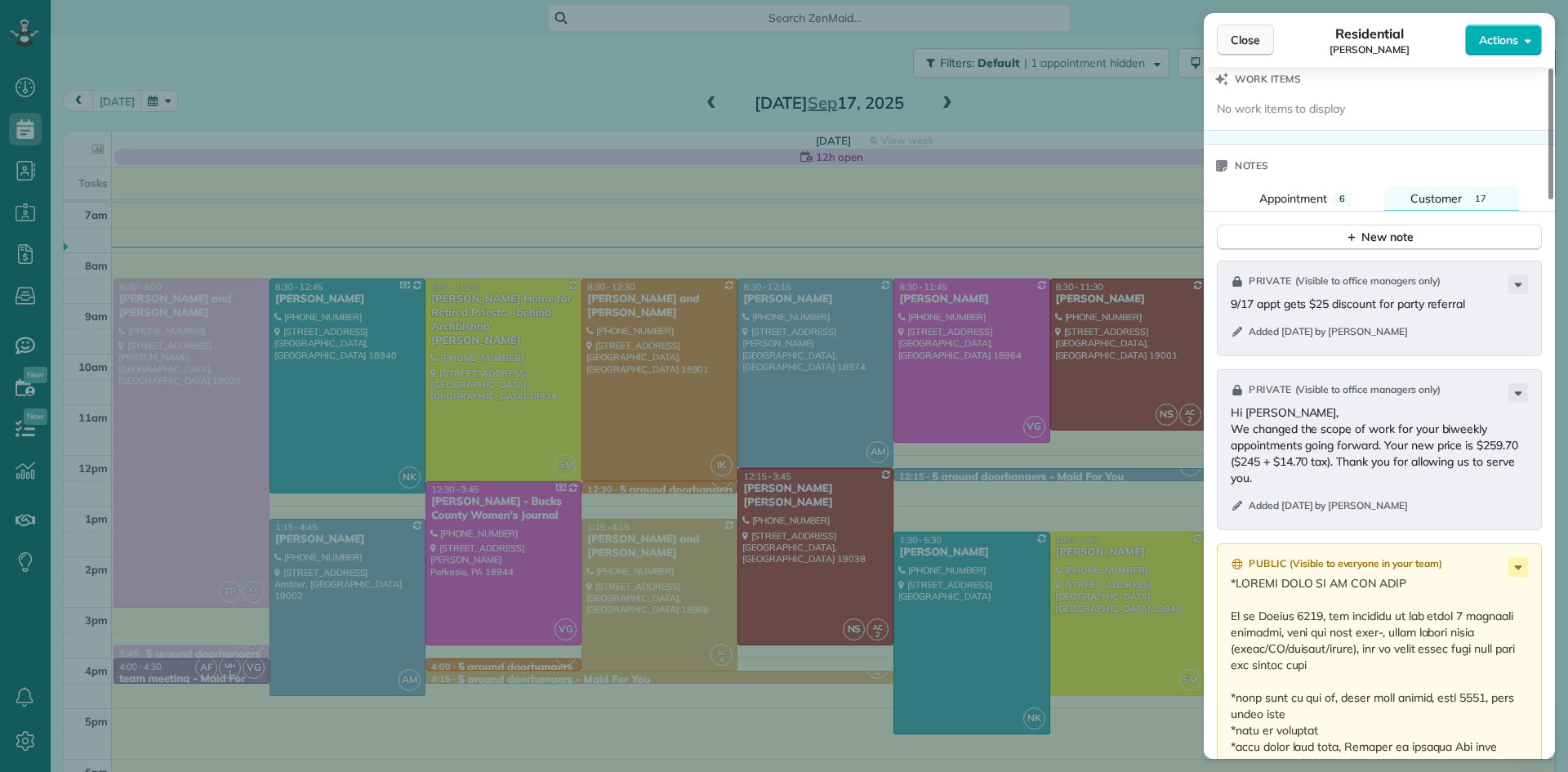
click at [1242, 33] on span "Close" at bounding box center [1245, 40] width 29 height 16
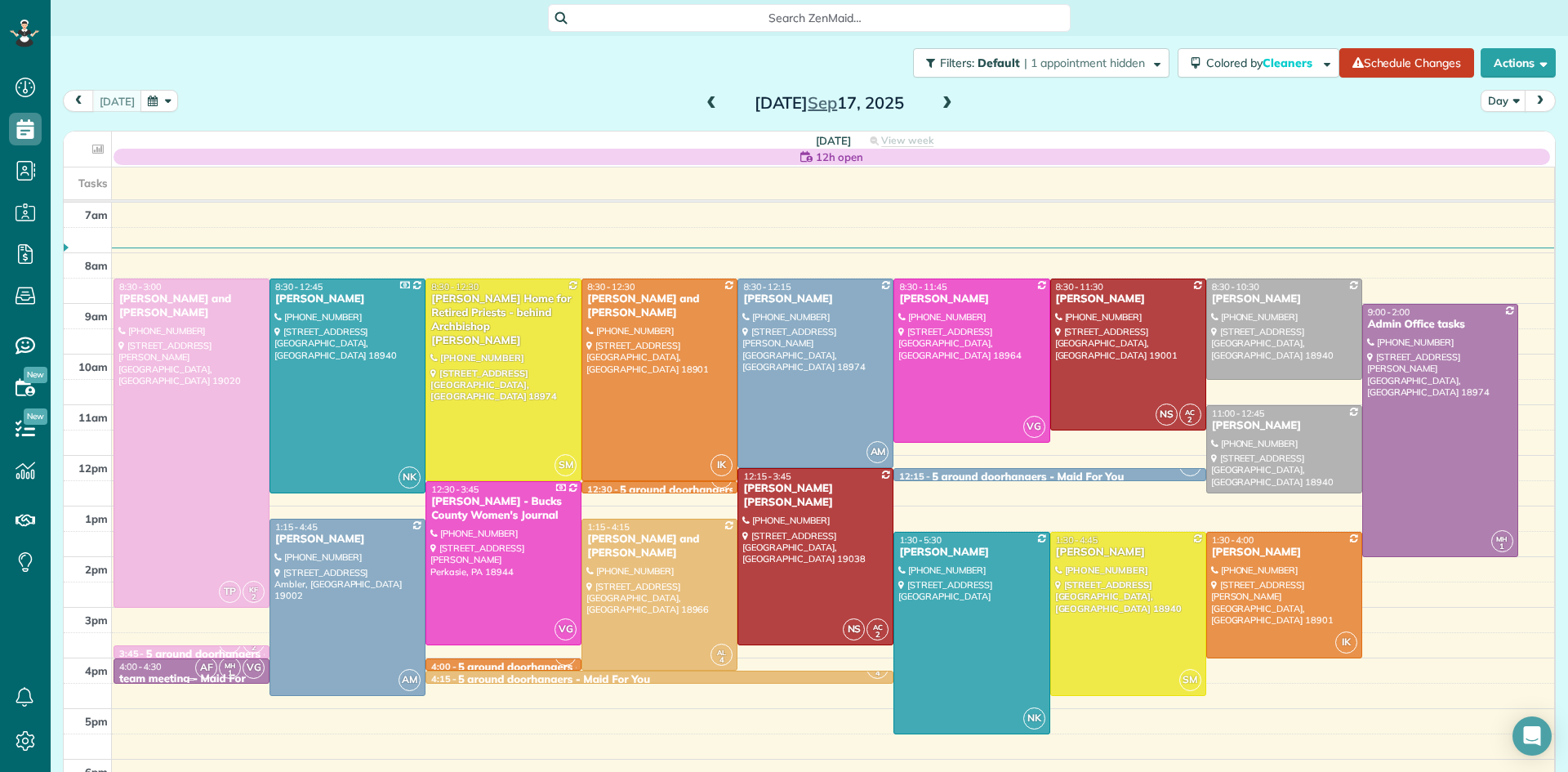
click at [201, 670] on span "AF" at bounding box center [206, 668] width 22 height 22
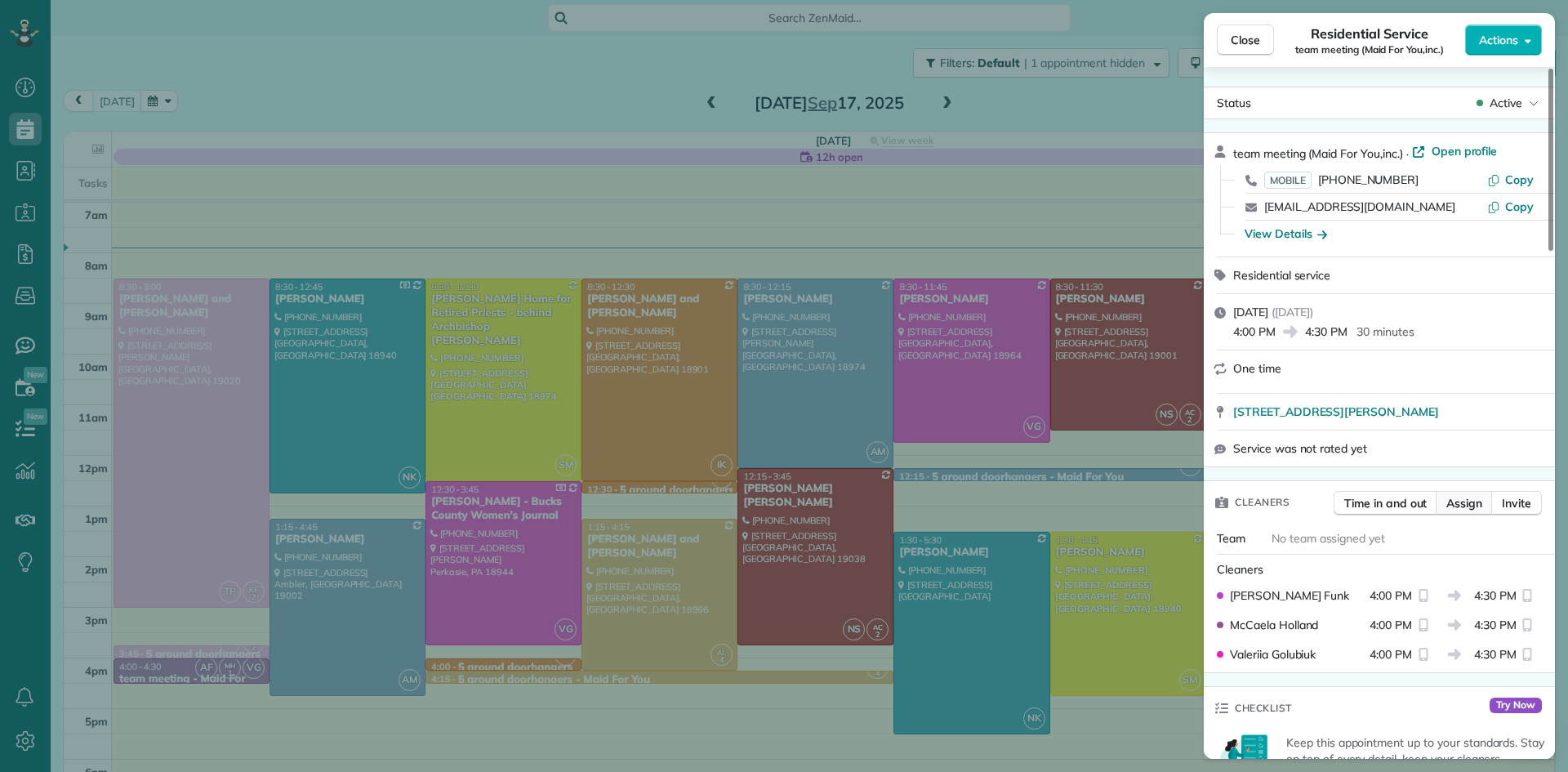
click at [1466, 499] on button "Assign" at bounding box center [1464, 503] width 57 height 24
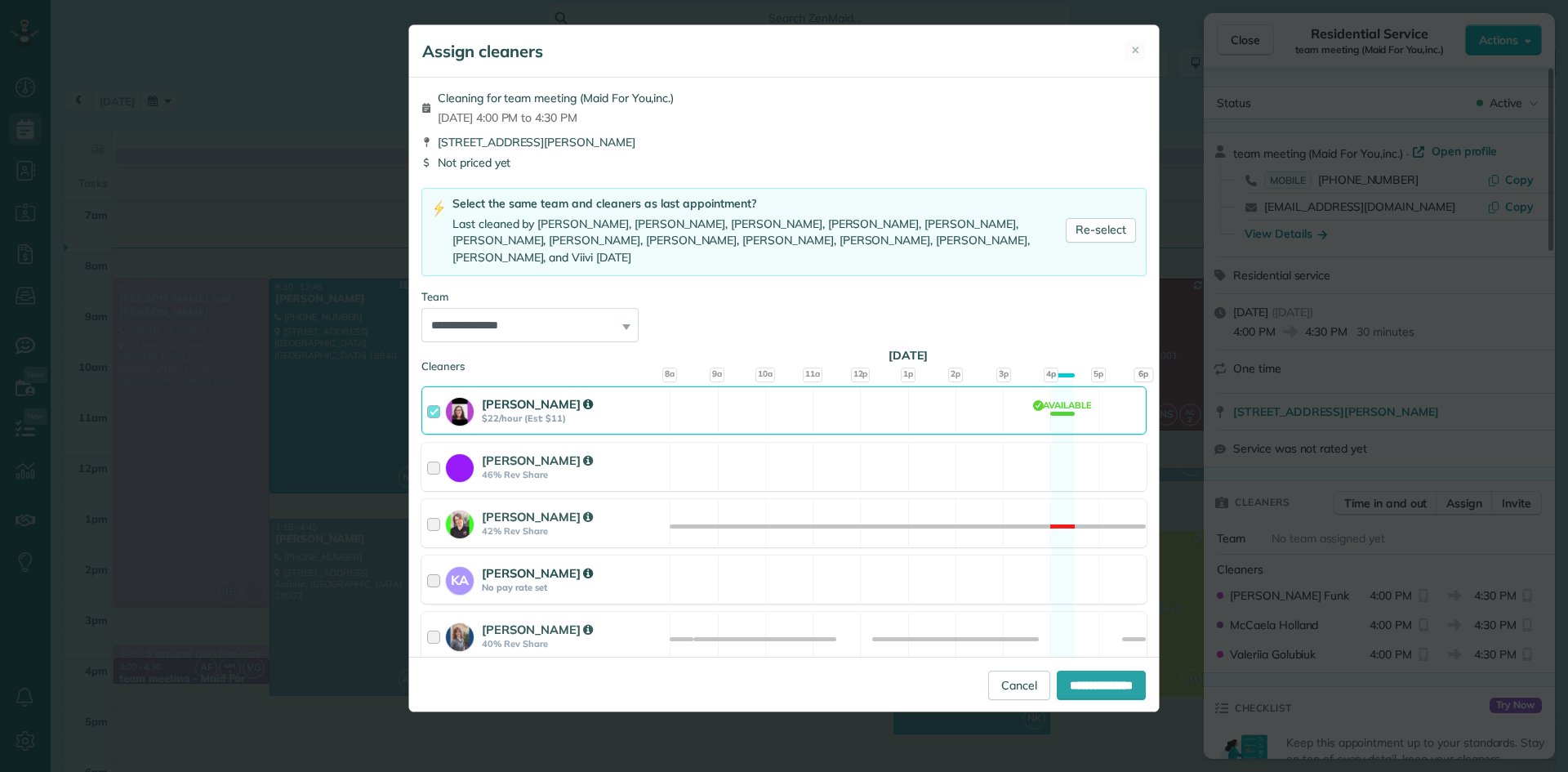
scroll to position [414, 0]
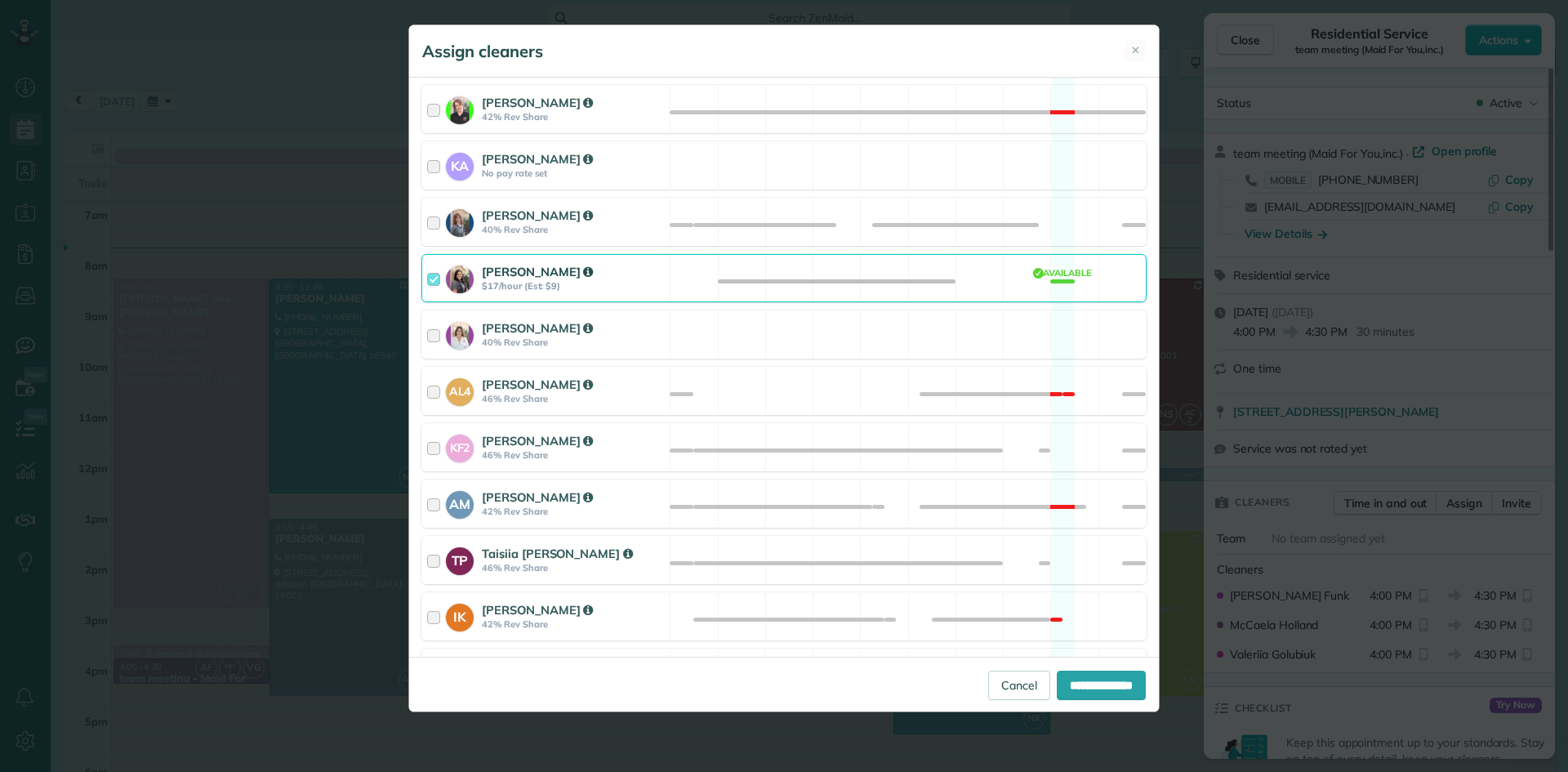
click at [545, 264] on strong "McCaela Holland" at bounding box center [537, 271] width 111 height 15
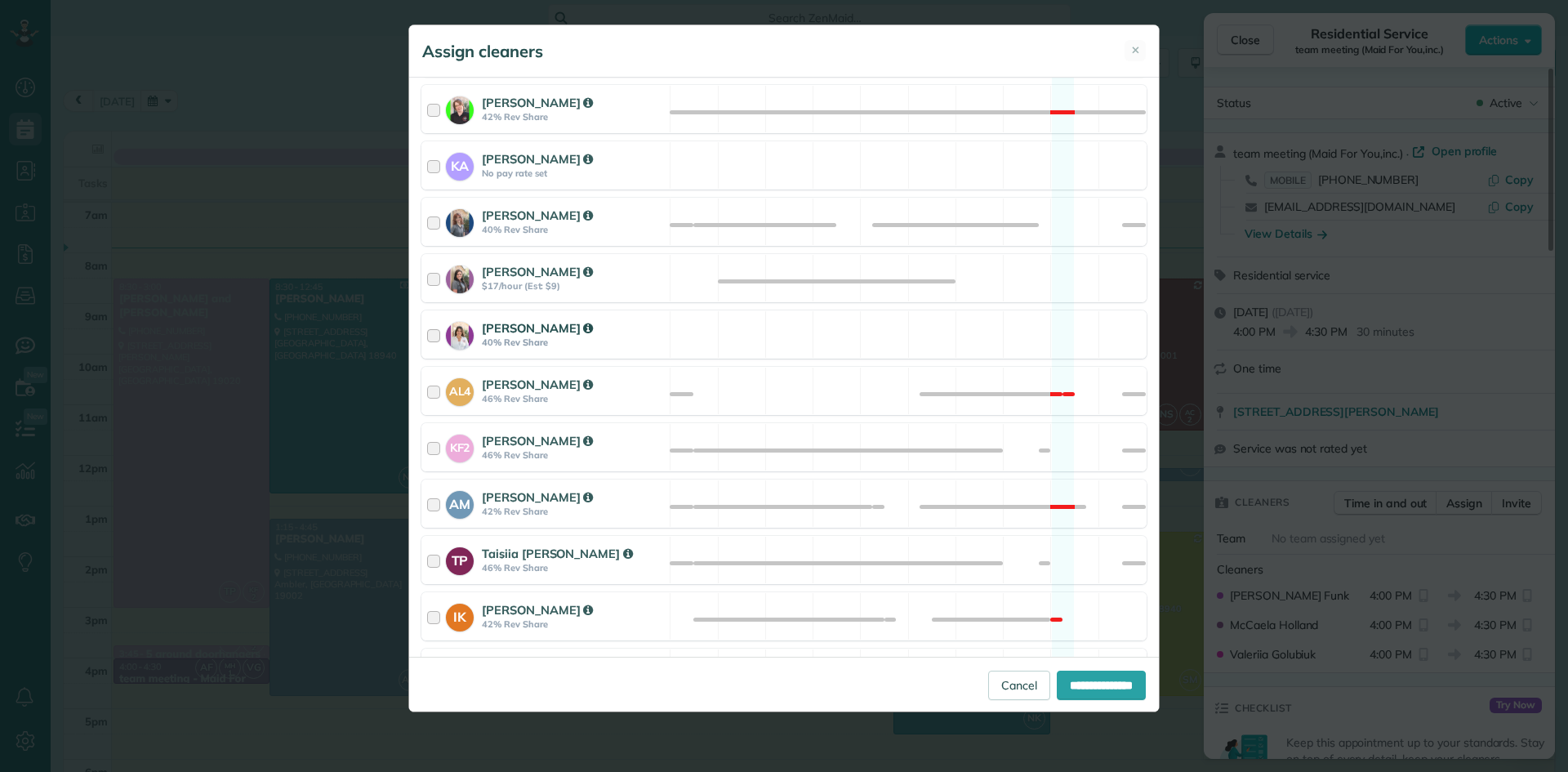
click at [515, 320] on strong "Leah Schreiber" at bounding box center [537, 327] width 111 height 15
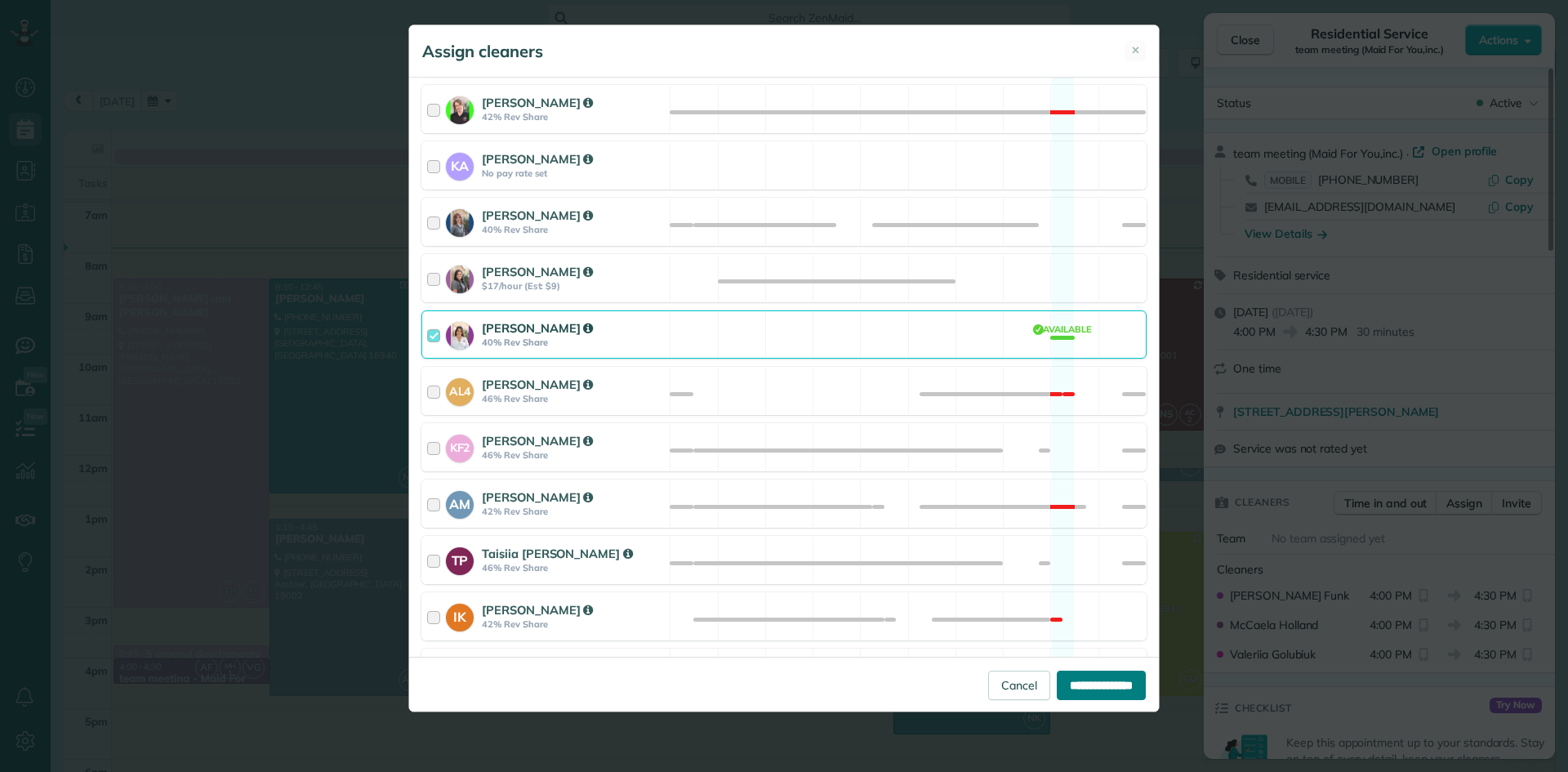
click at [1088, 682] on input "**********" at bounding box center [1101, 685] width 89 height 29
type input "**********"
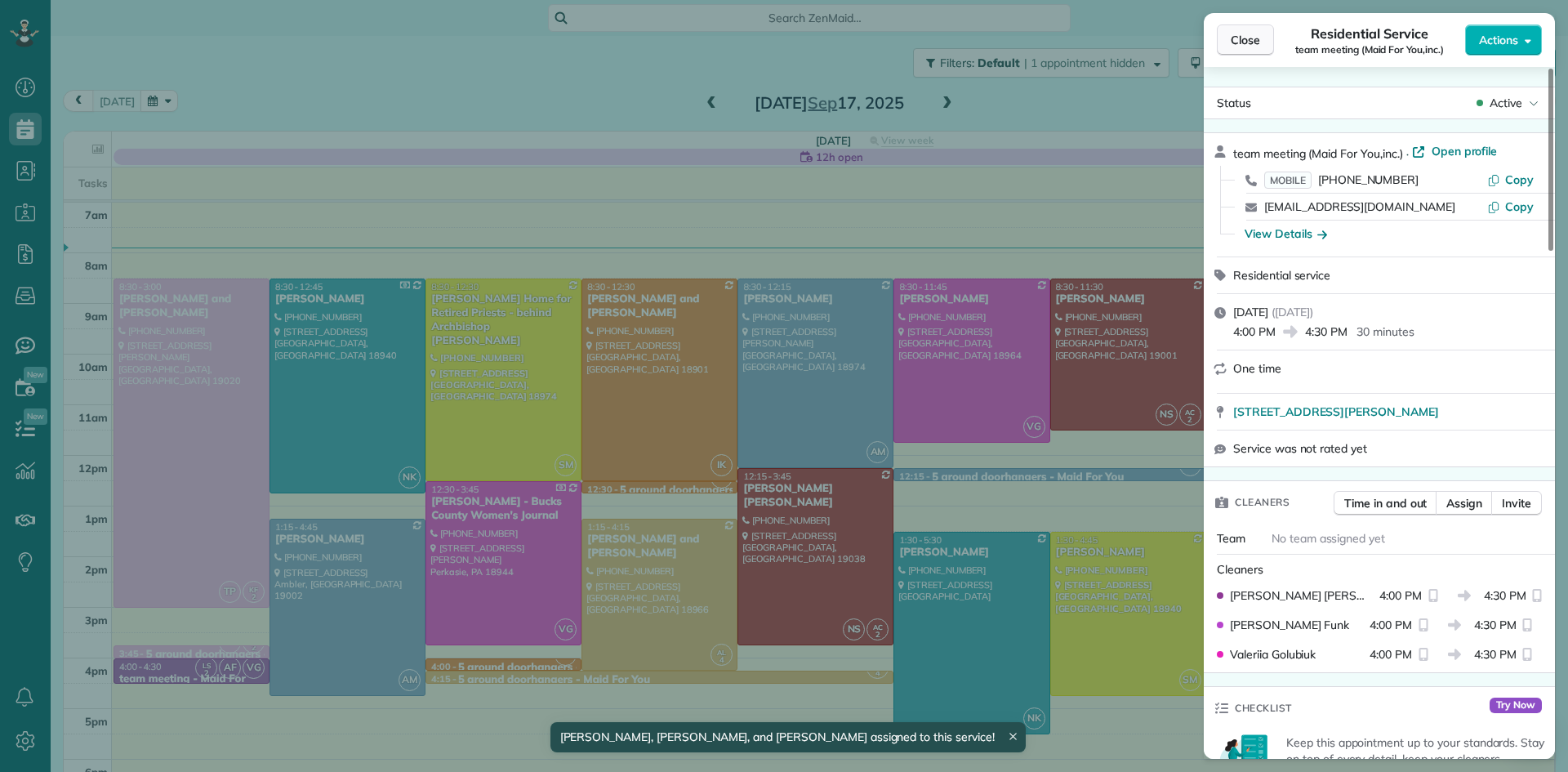
click at [1248, 36] on span "Close" at bounding box center [1245, 40] width 29 height 16
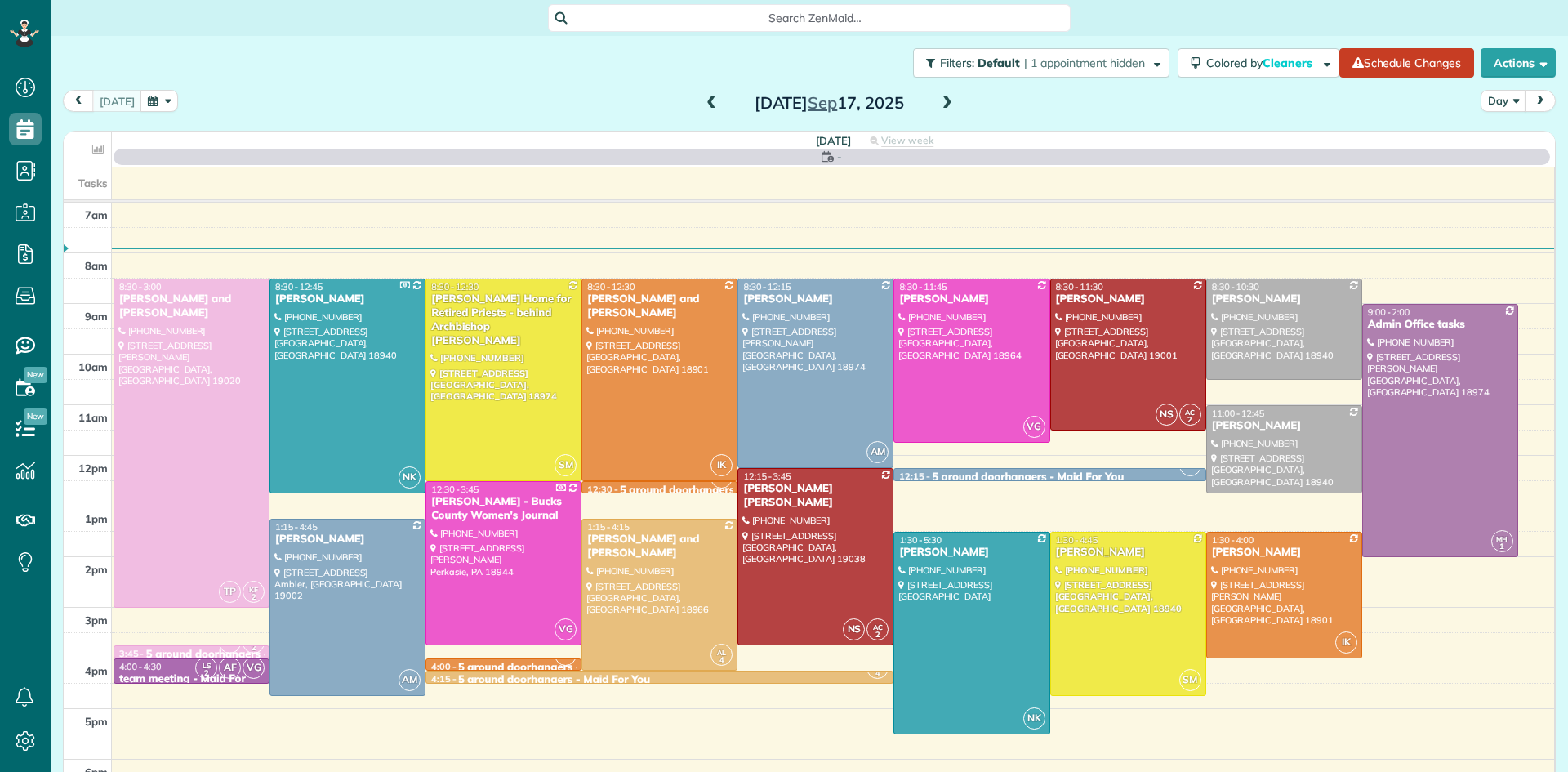
scroll to position [7, 7]
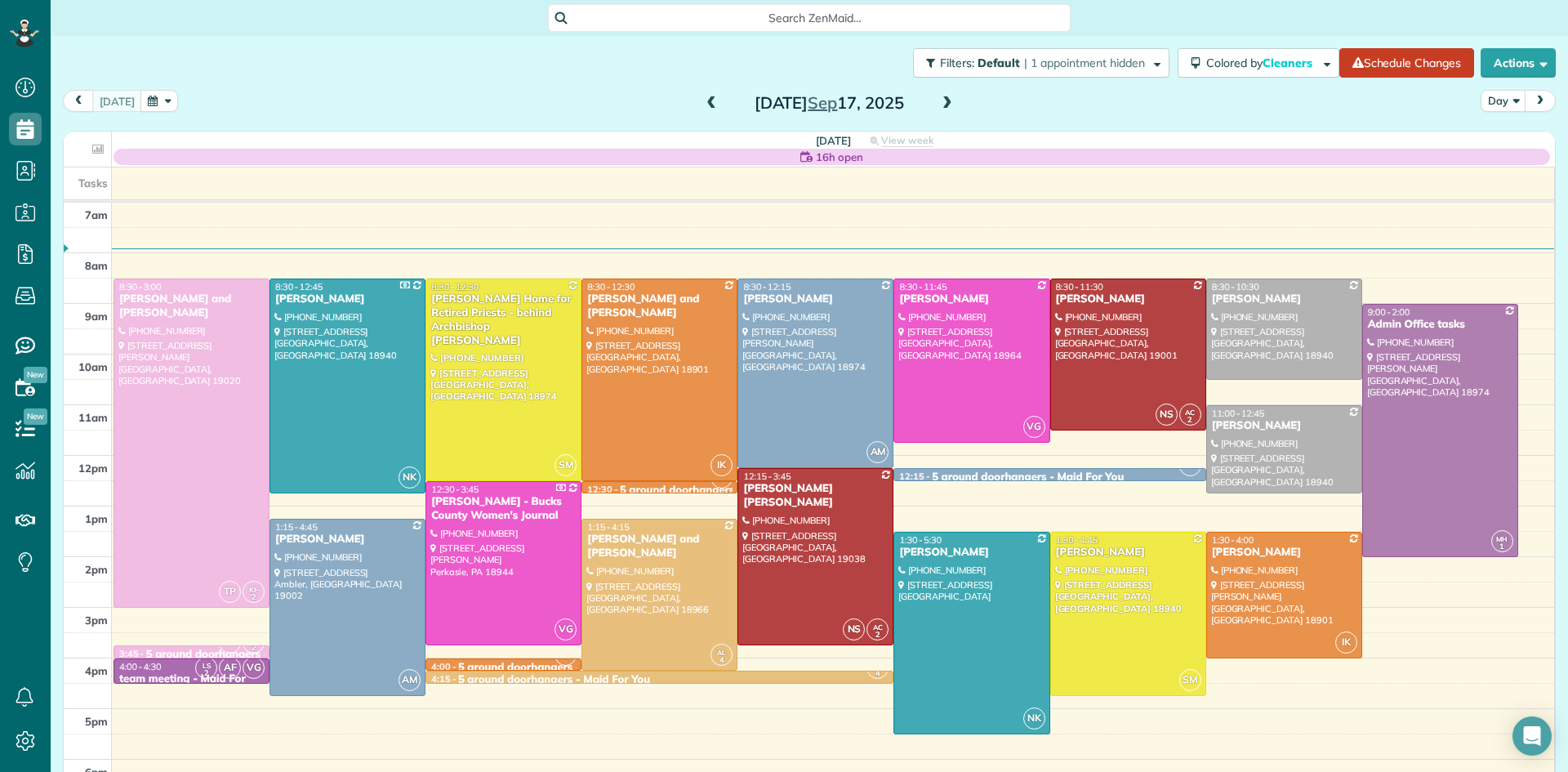
click at [707, 101] on span at bounding box center [711, 103] width 18 height 14
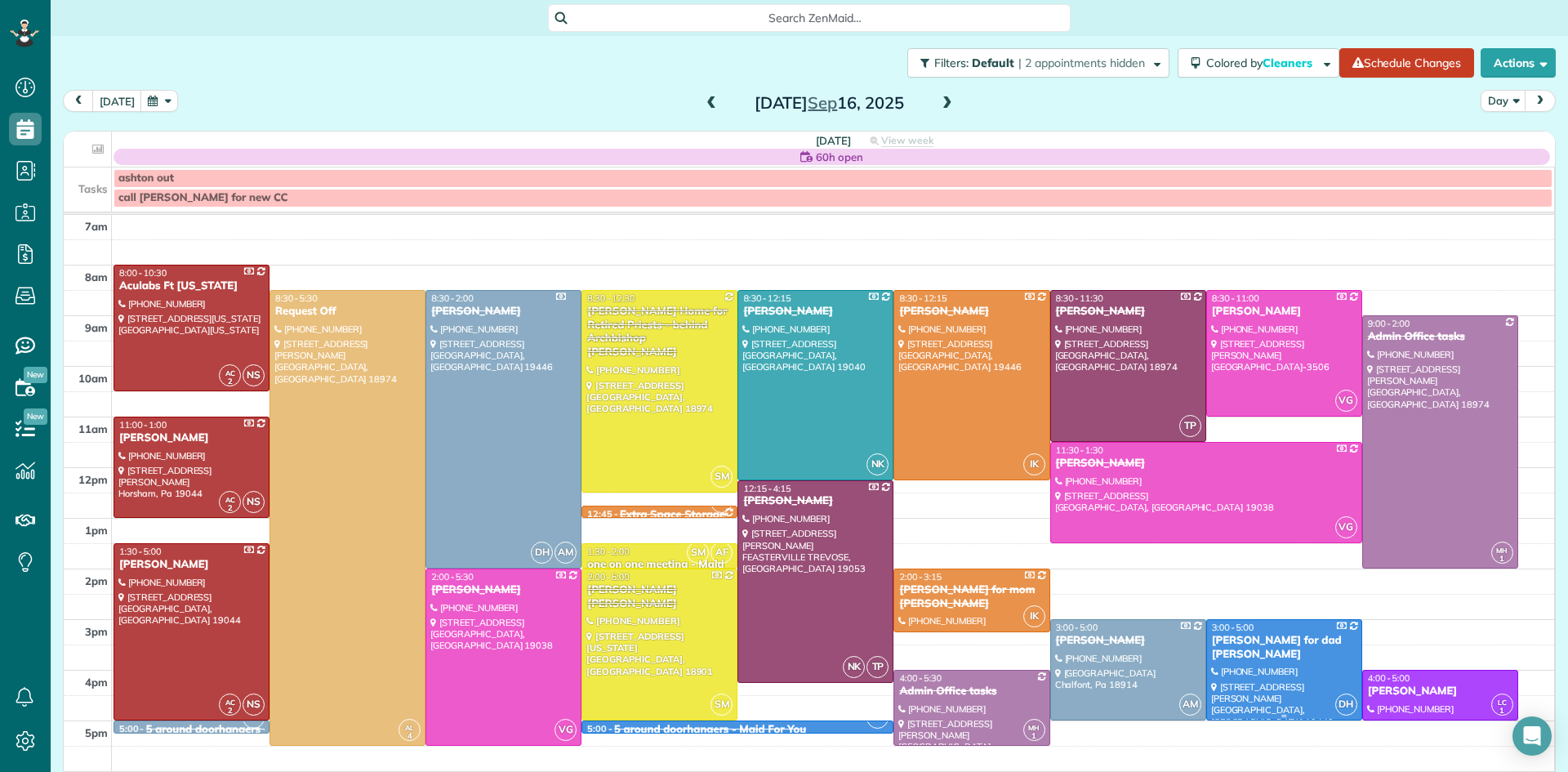
click at [1278, 677] on div at bounding box center [1284, 670] width 154 height 100
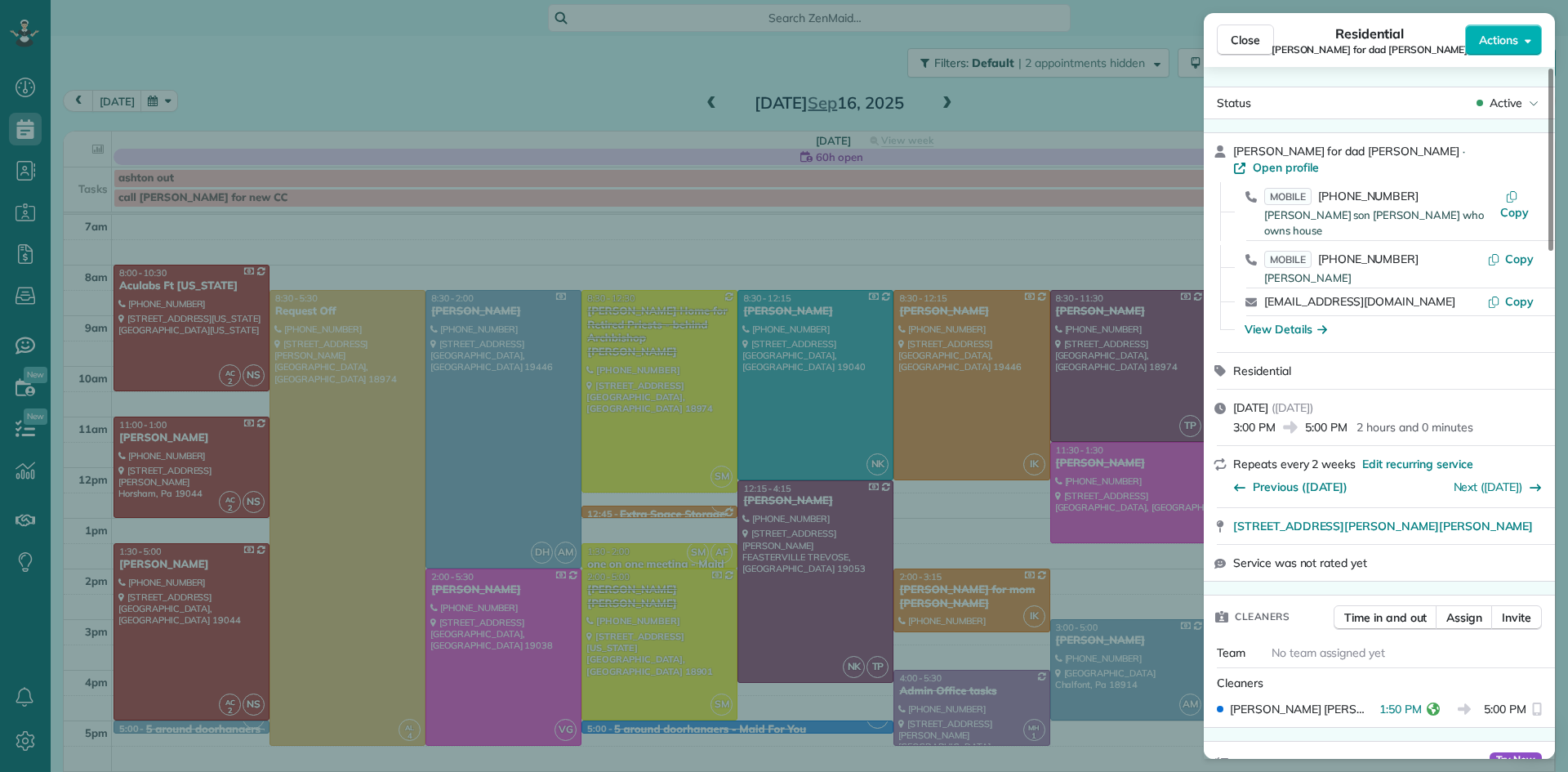
scroll to position [60, 0]
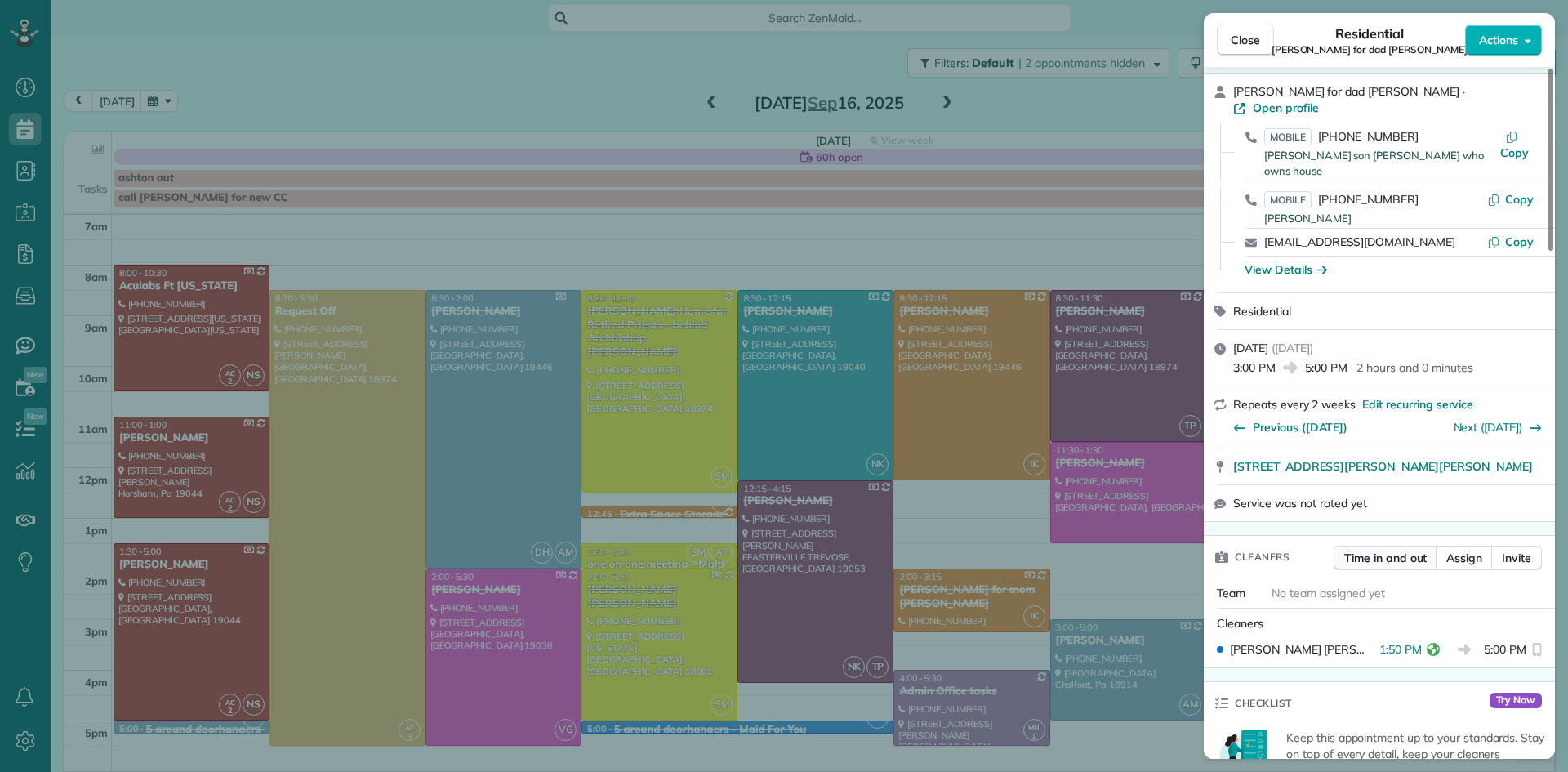
click at [1392, 550] on span "Time in and out" at bounding box center [1385, 558] width 82 height 16
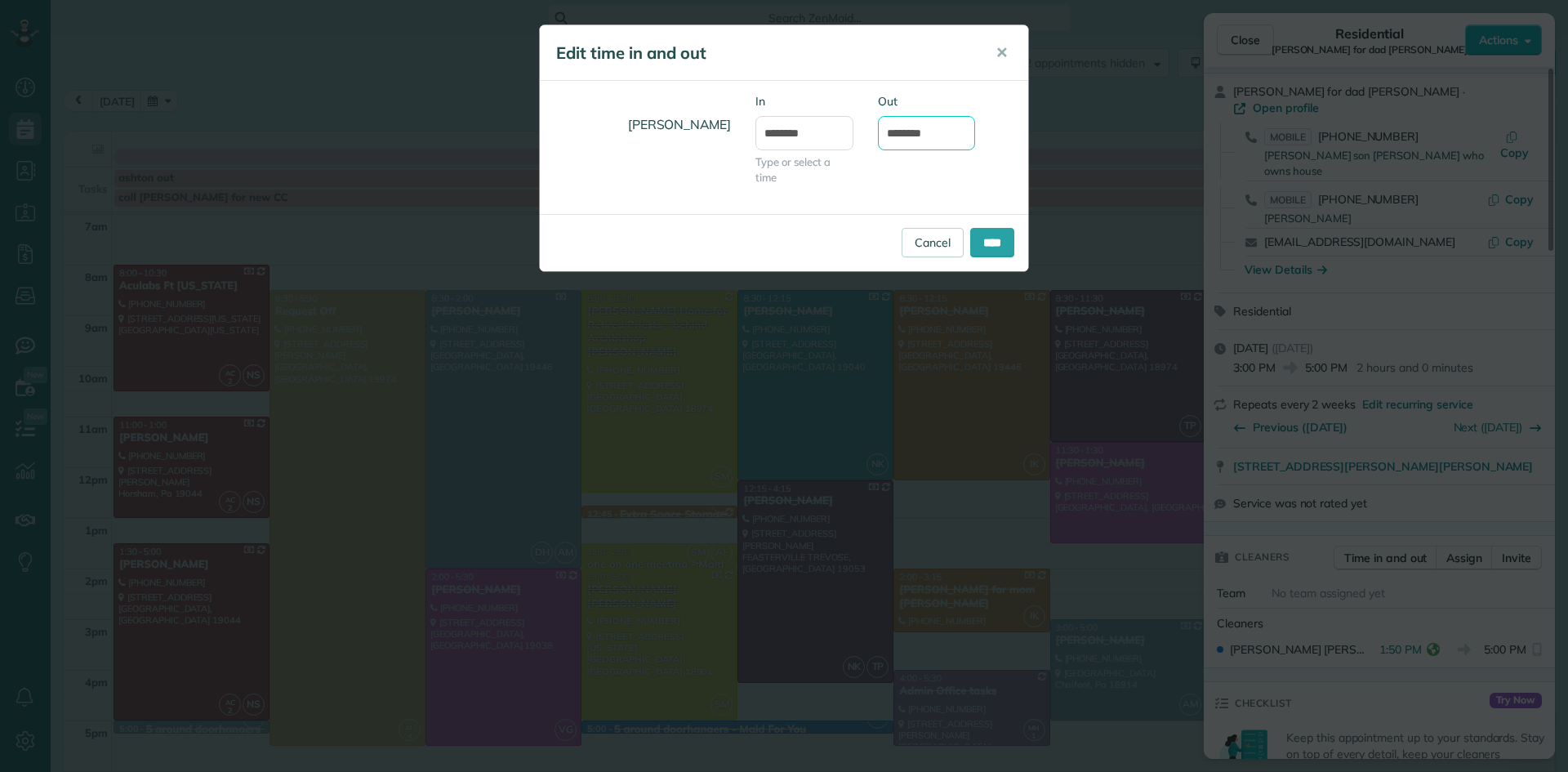
click at [939, 130] on input "*******" at bounding box center [927, 133] width 98 height 34
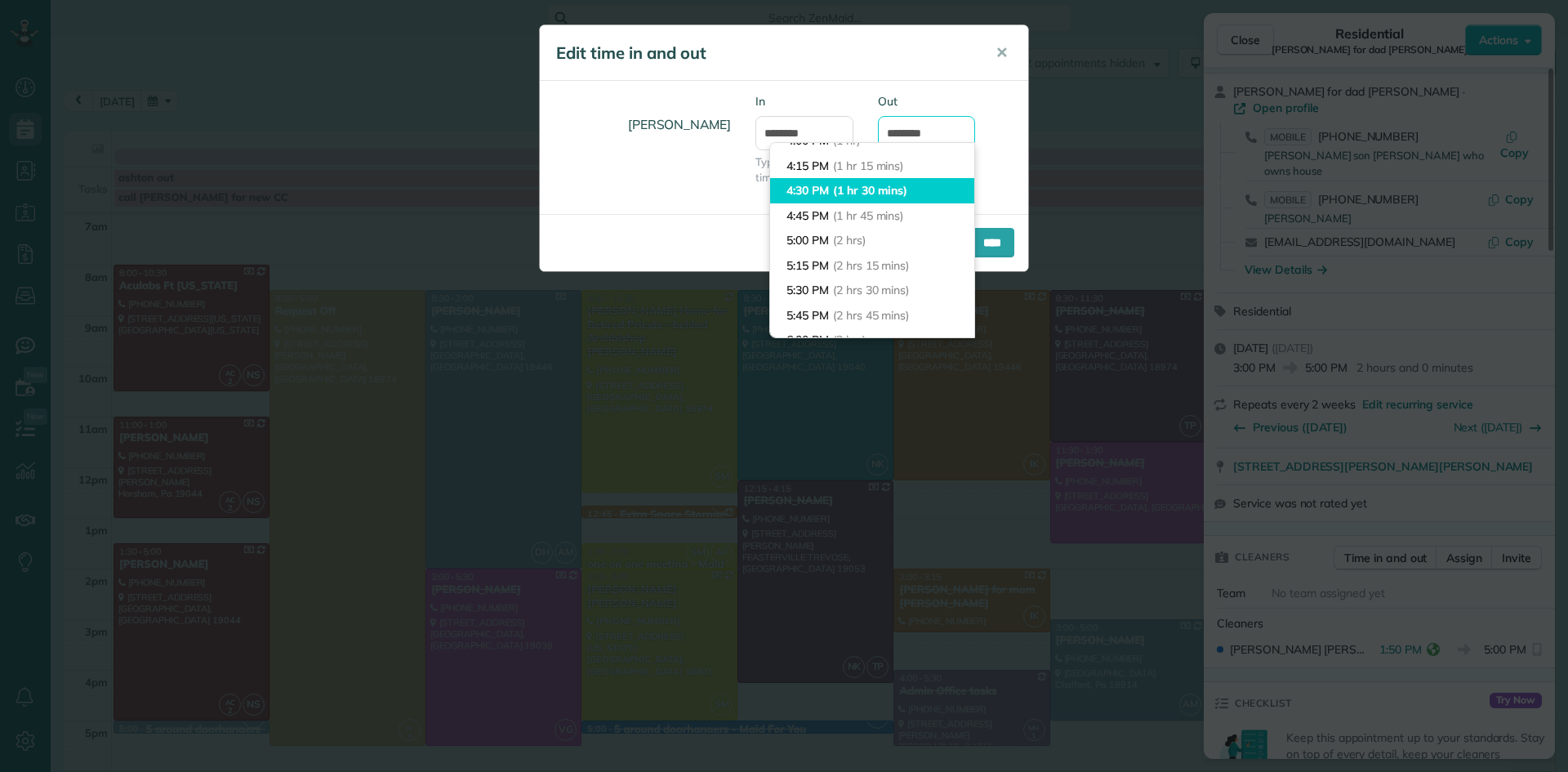
scroll to position [109, 0]
type input "*******"
click at [869, 175] on body "Dashboard Scheduling Calendar View List View Dispatch View - Weekly scheduling …" at bounding box center [784, 386] width 1568 height 772
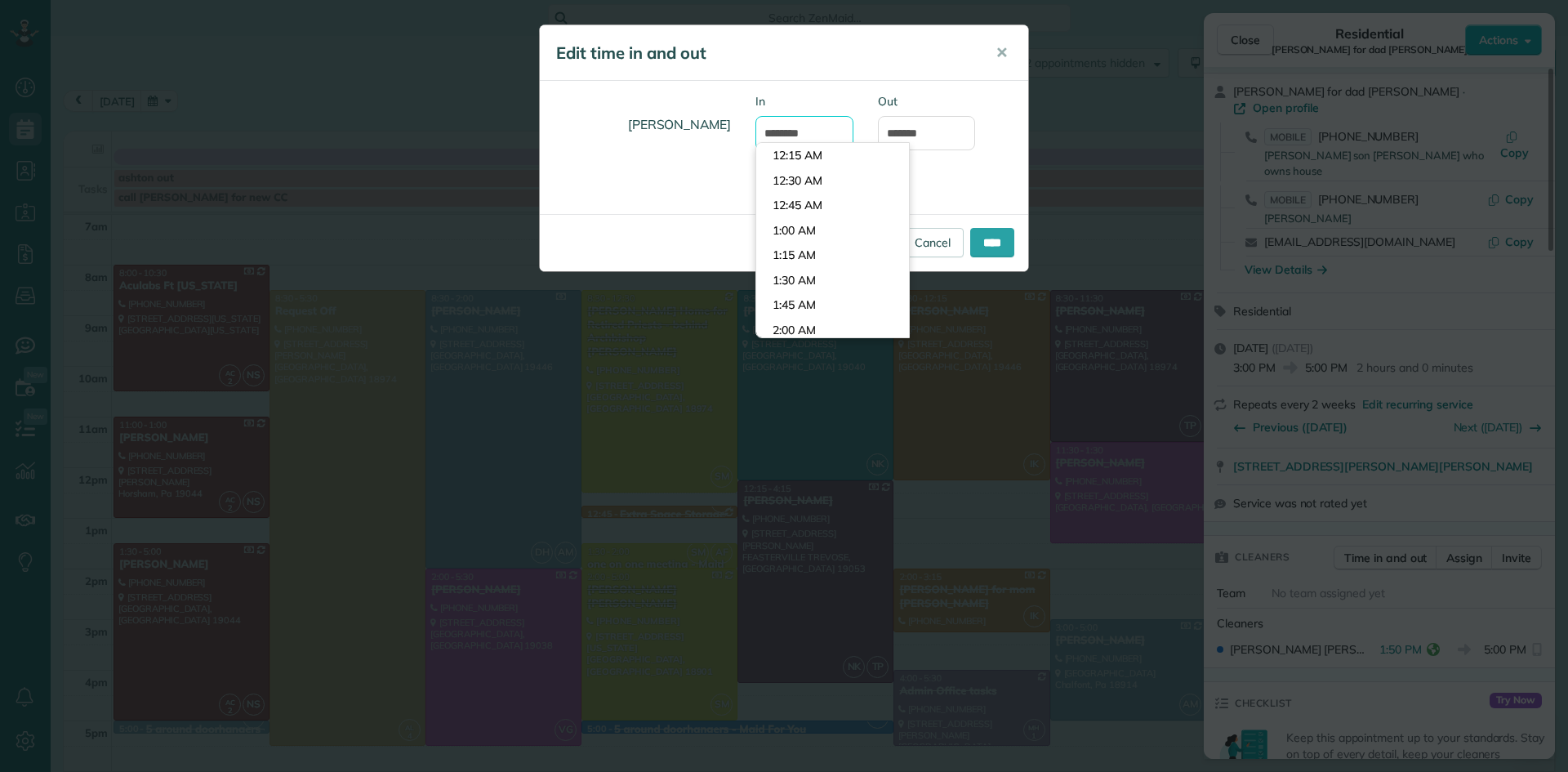
click at [781, 136] on input "*******" at bounding box center [805, 133] width 98 height 34
click at [773, 136] on input "*******" at bounding box center [805, 133] width 98 height 34
type input "*******"
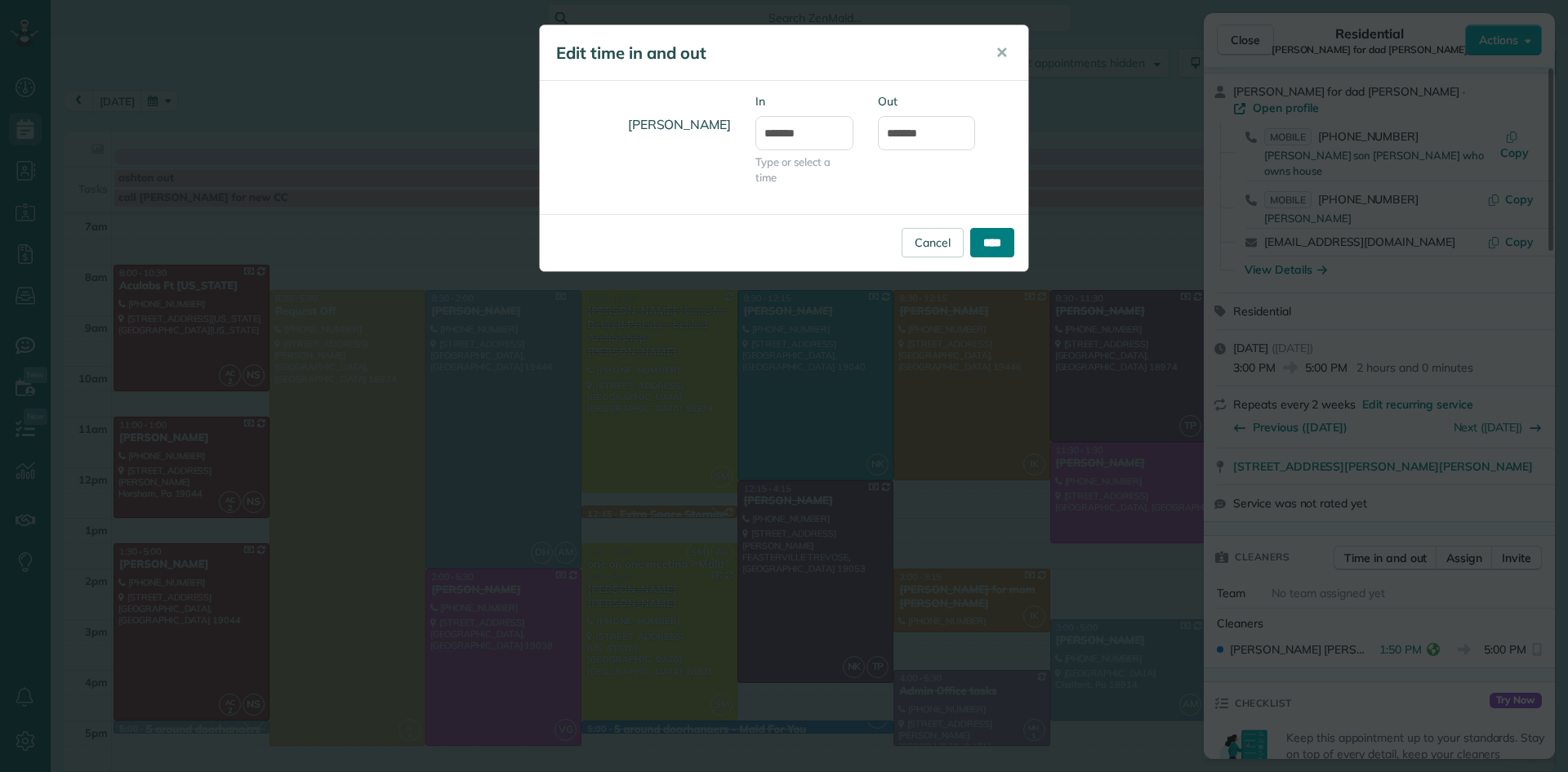
click at [989, 244] on input "****" at bounding box center [992, 242] width 44 height 29
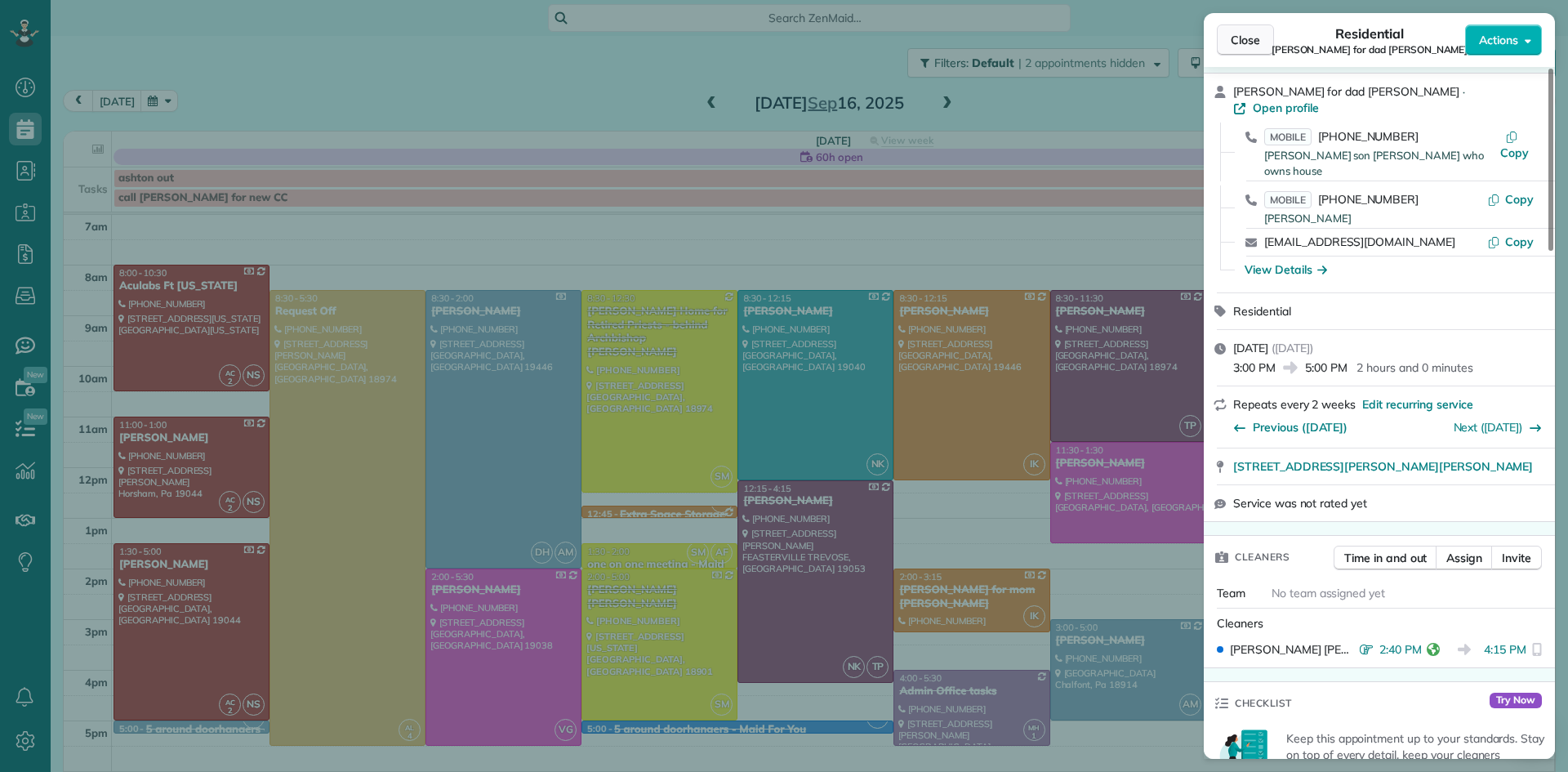
click at [1242, 37] on span "Close" at bounding box center [1245, 40] width 29 height 16
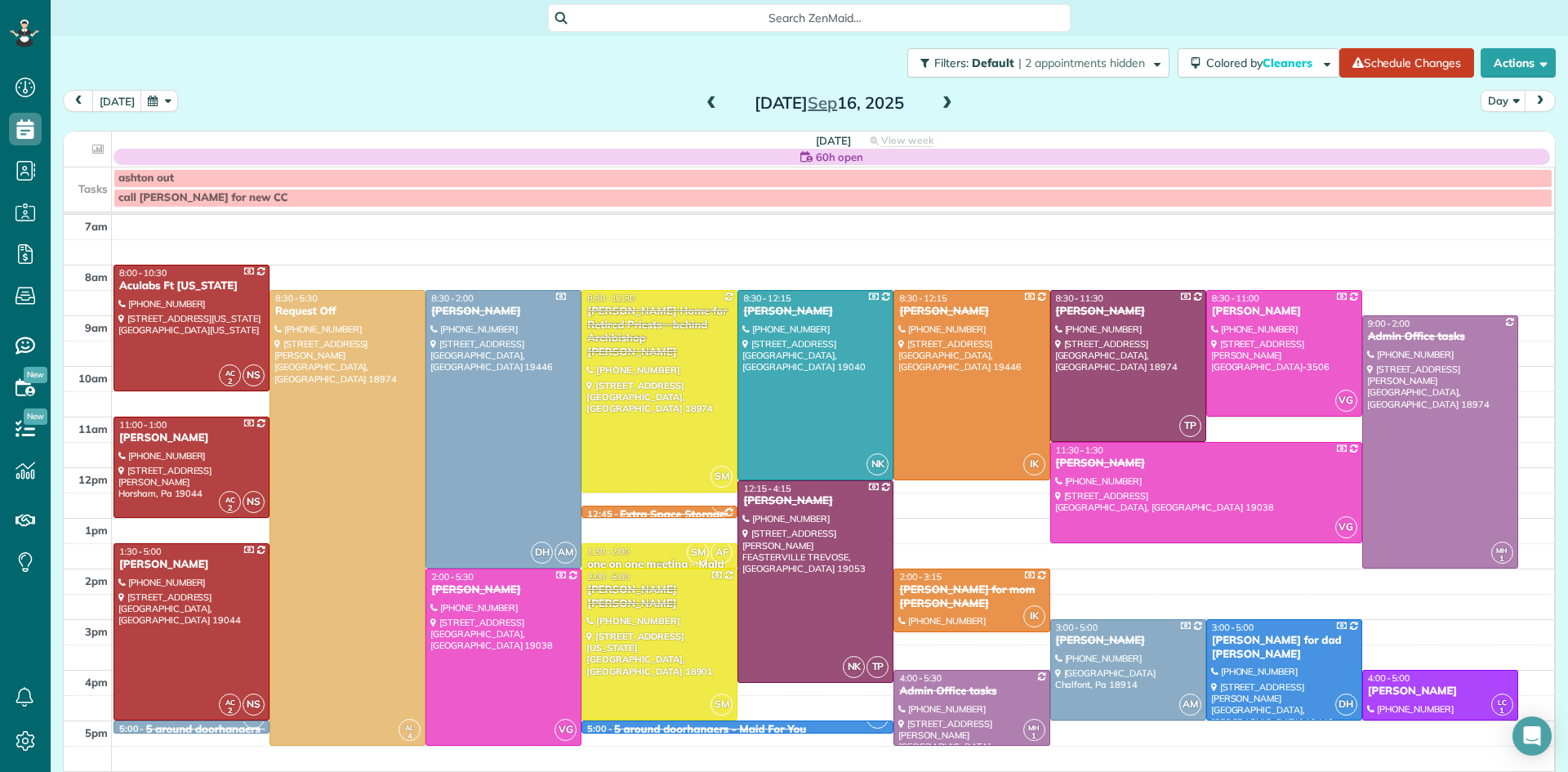
click at [643, 555] on div "1:30 - 2:00" at bounding box center [659, 551] width 146 height 12
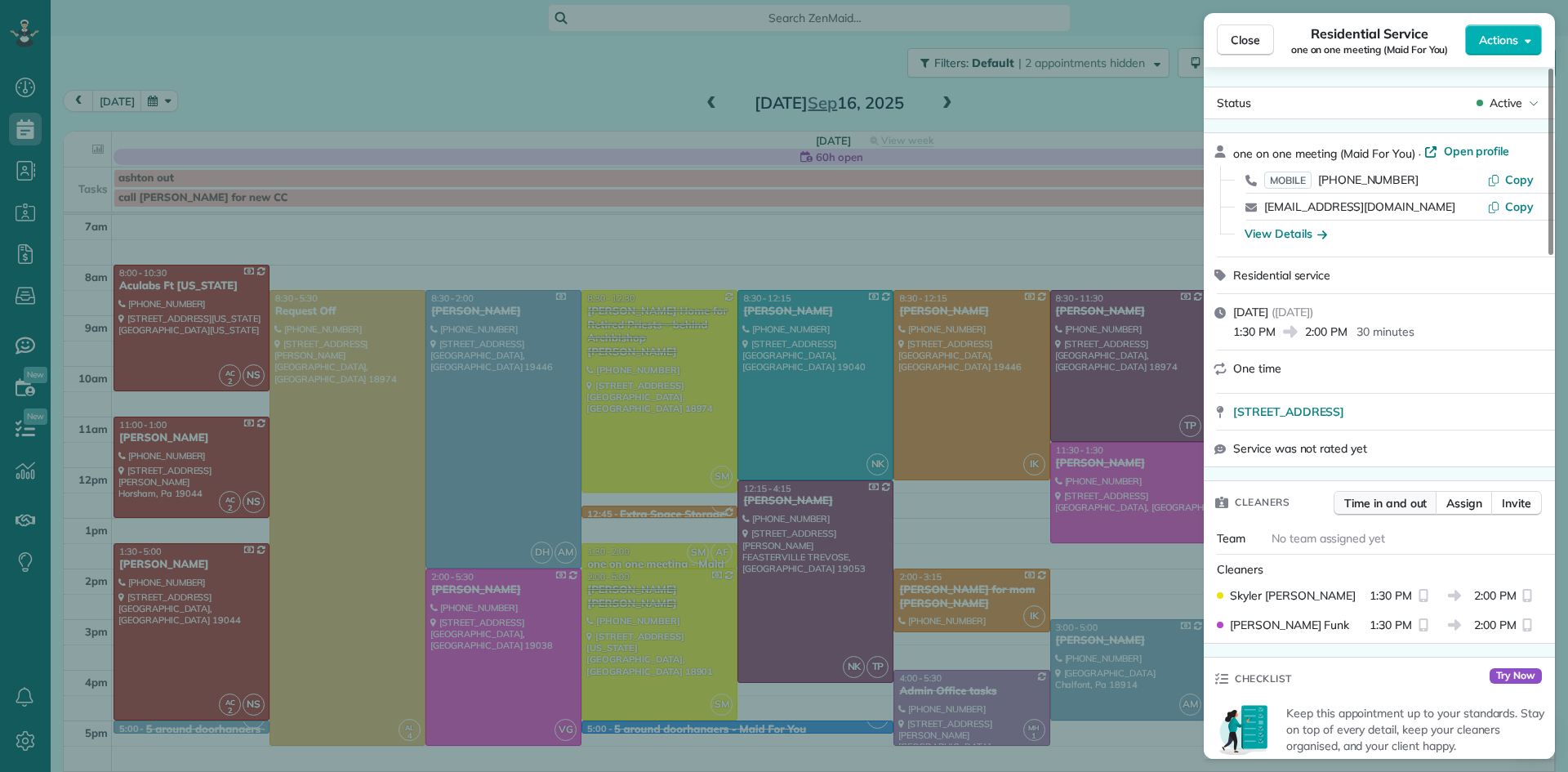
click at [1374, 511] on span "Time in and out" at bounding box center [1385, 503] width 82 height 16
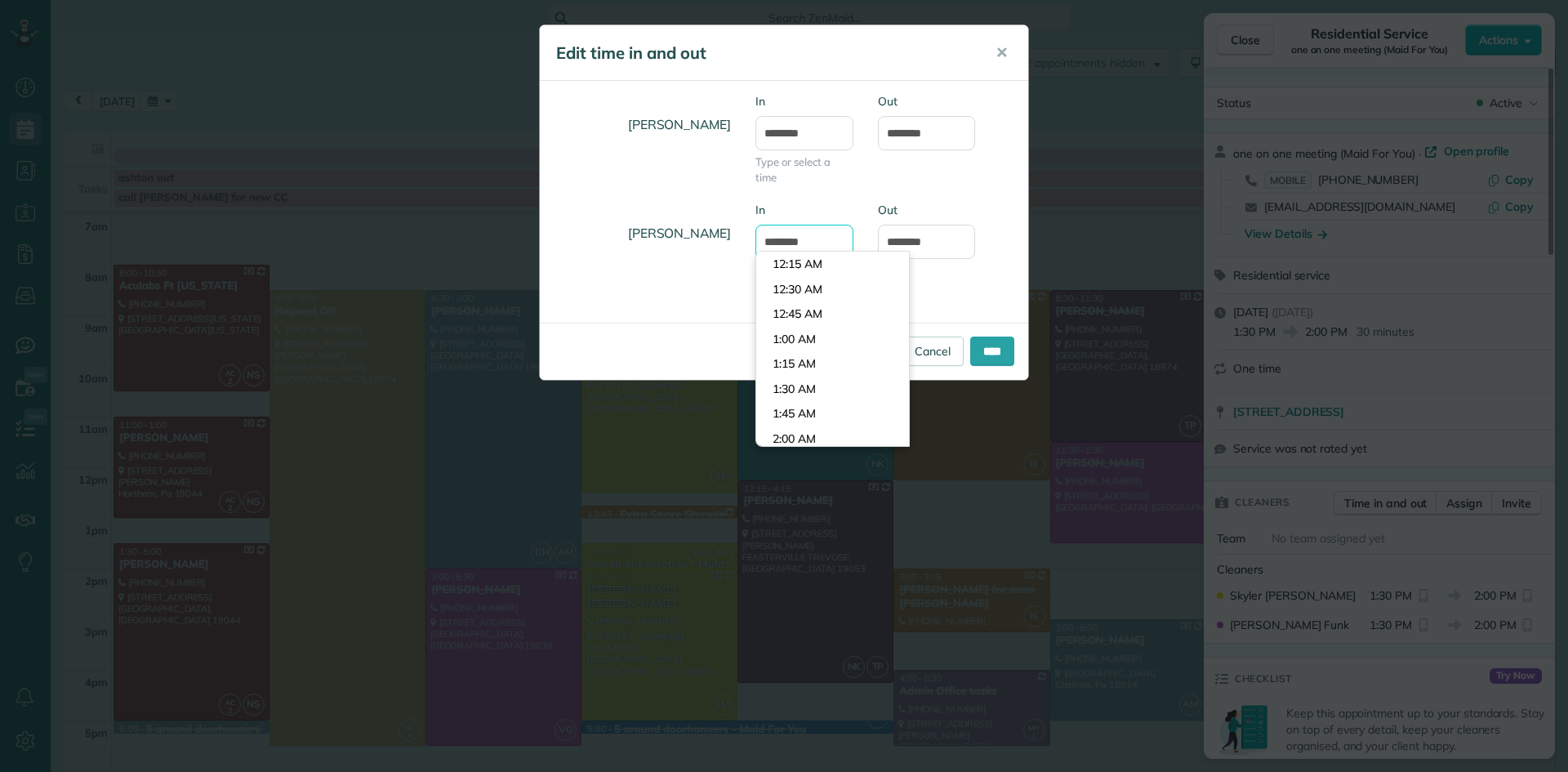
click at [788, 238] on input "*******" at bounding box center [805, 242] width 98 height 34
type input "*******"
click at [911, 241] on input "*******" at bounding box center [927, 242] width 98 height 34
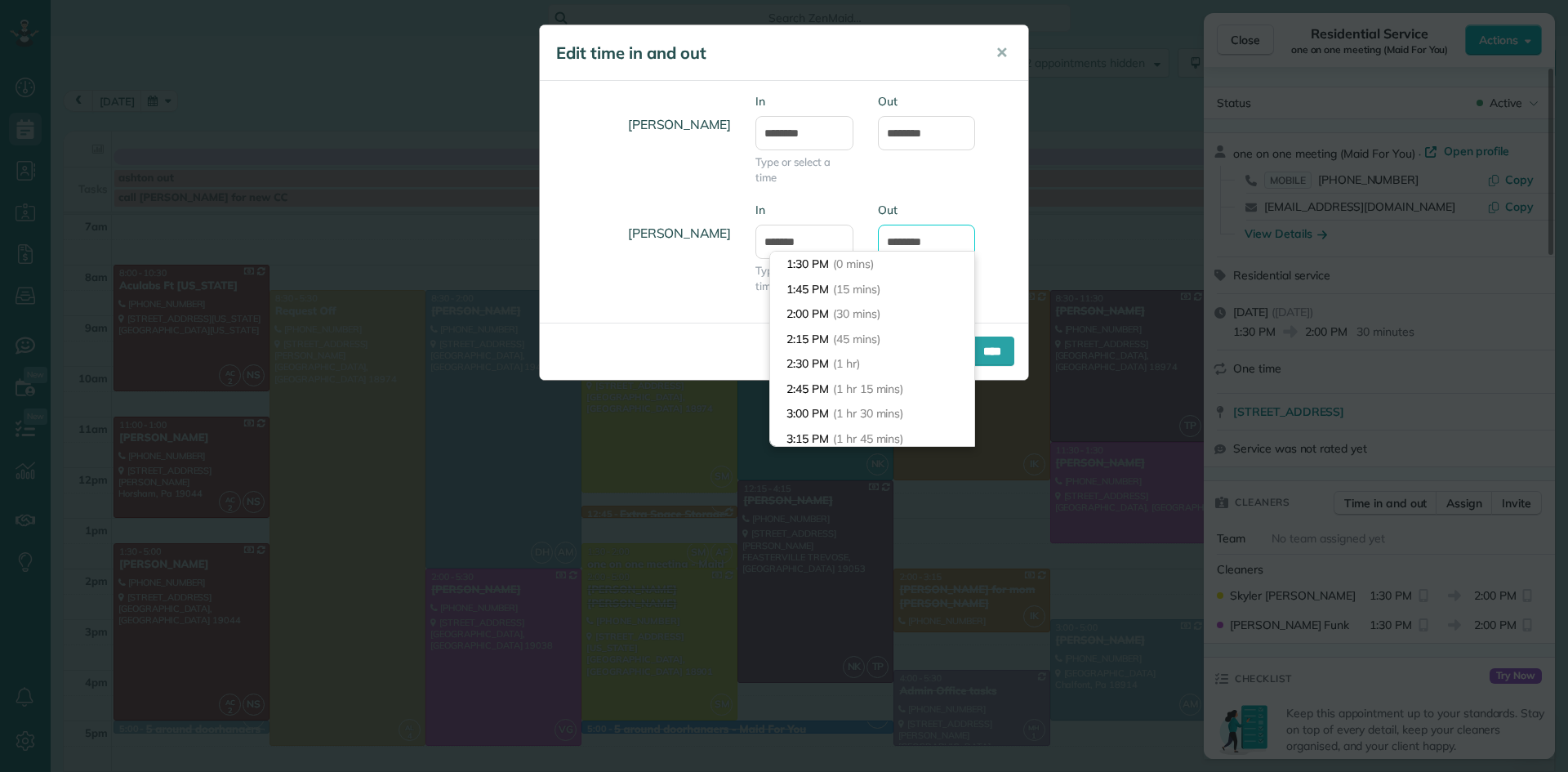
scroll to position [25, 0]
type input "*******"
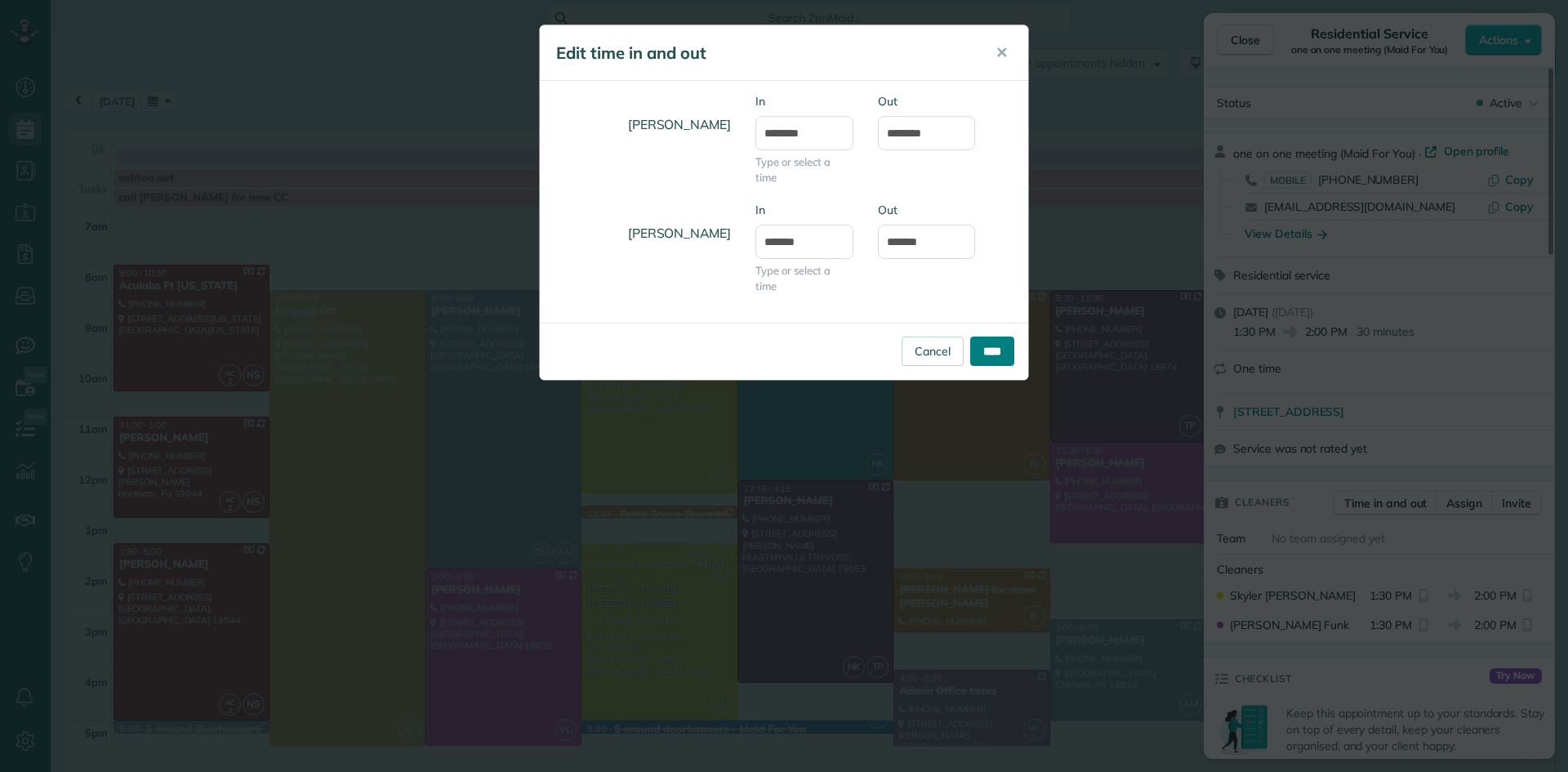
click at [996, 355] on input "****" at bounding box center [992, 351] width 44 height 29
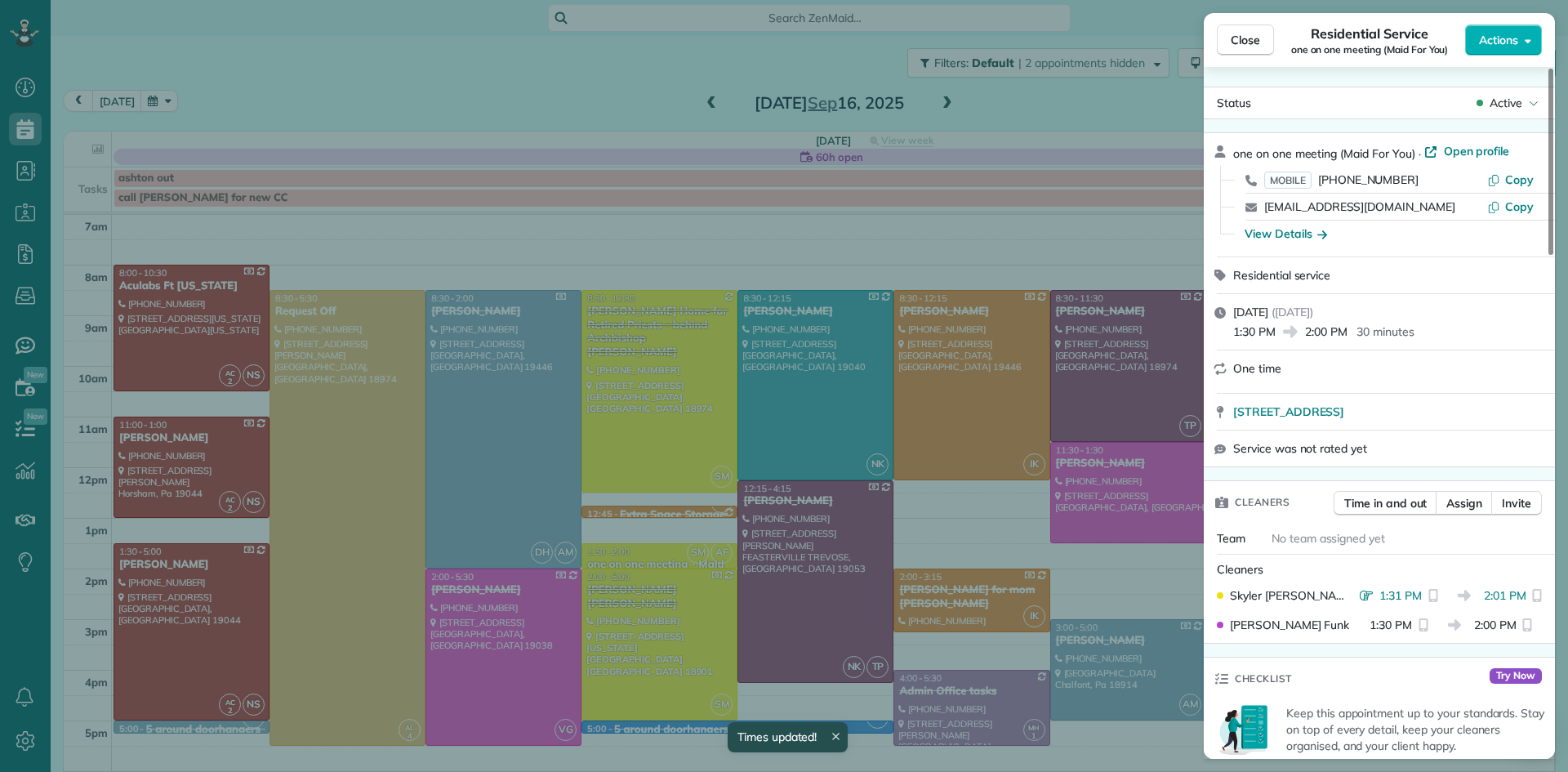
drag, startPoint x: 1239, startPoint y: 43, endPoint x: 1211, endPoint y: 39, distance: 28.3
click at [1237, 43] on span "Close" at bounding box center [1245, 40] width 29 height 16
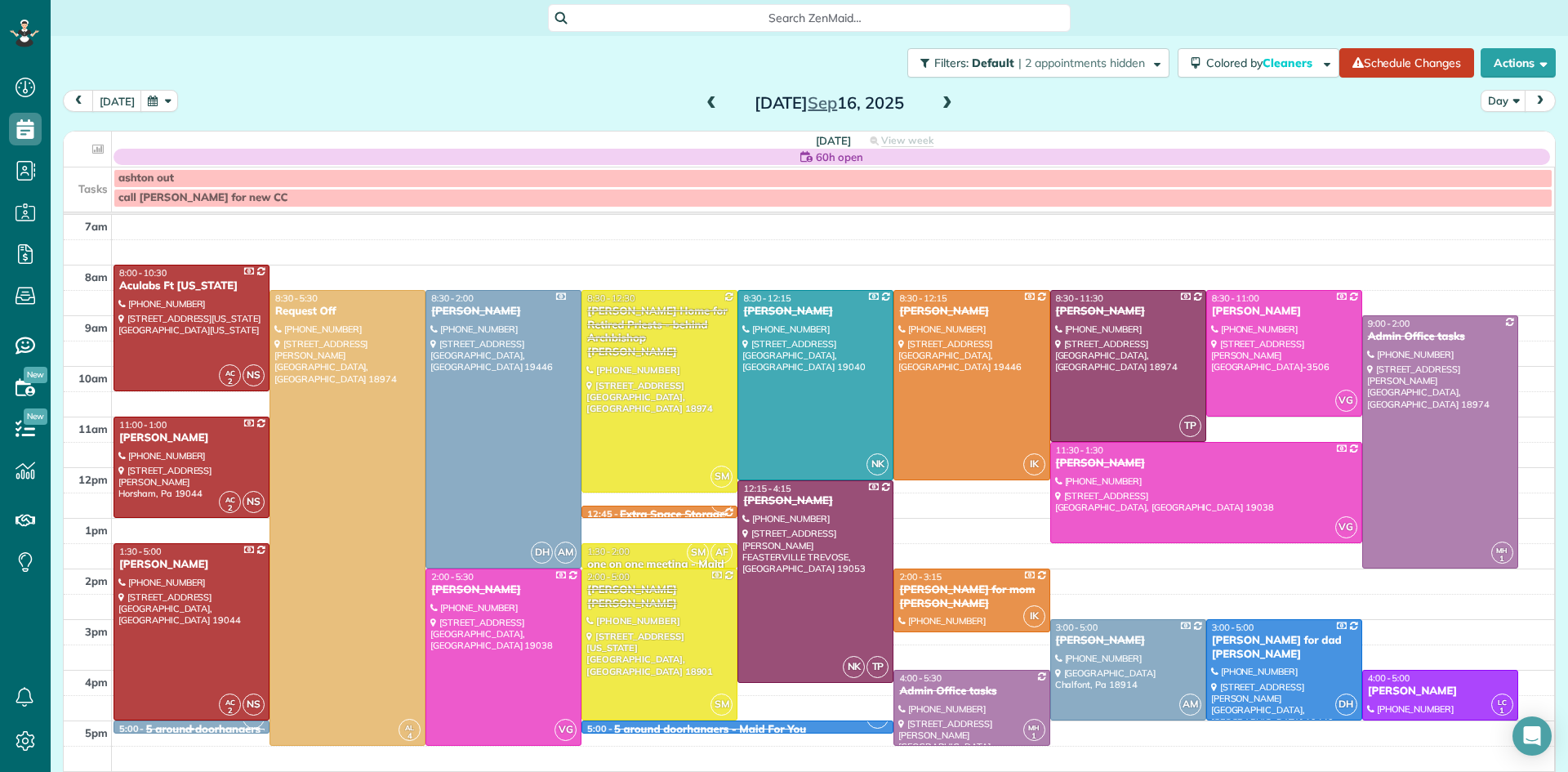
click at [167, 725] on div "5 around doorhangers - Maid For You" at bounding box center [242, 729] width 192 height 14
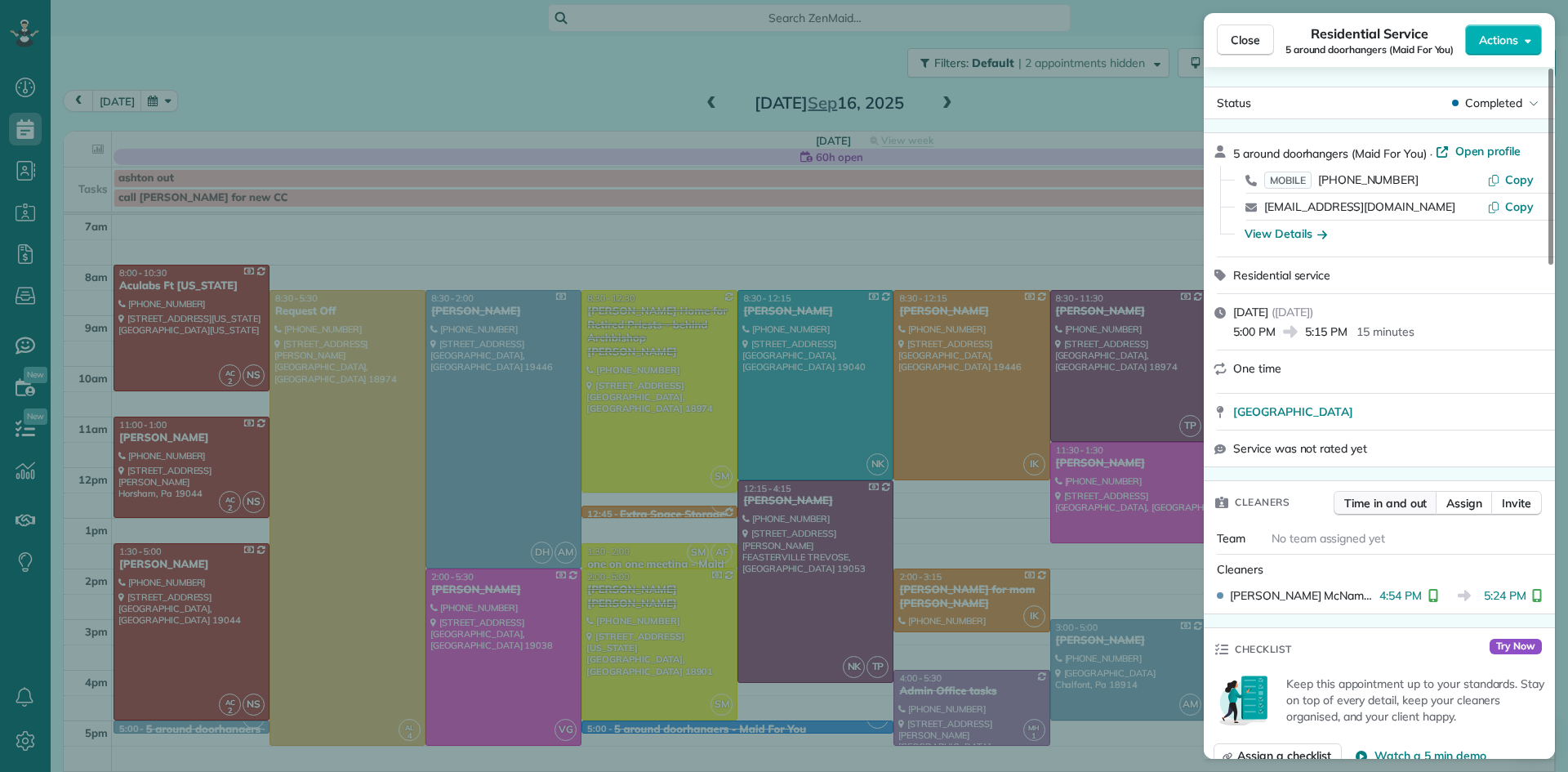
click at [1405, 500] on span "Time in and out" at bounding box center [1385, 503] width 82 height 16
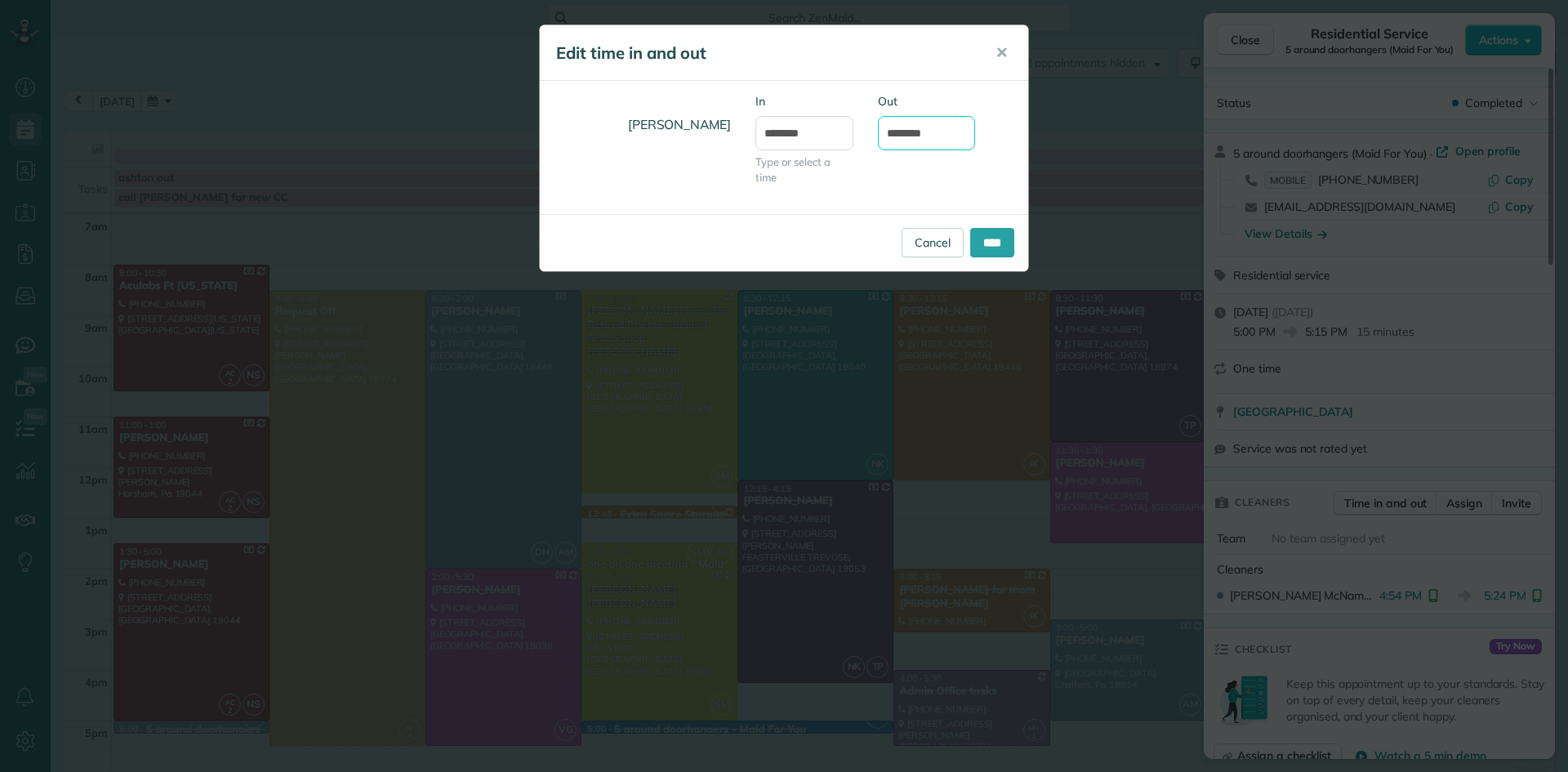
click at [912, 135] on input "*******" at bounding box center [927, 133] width 98 height 34
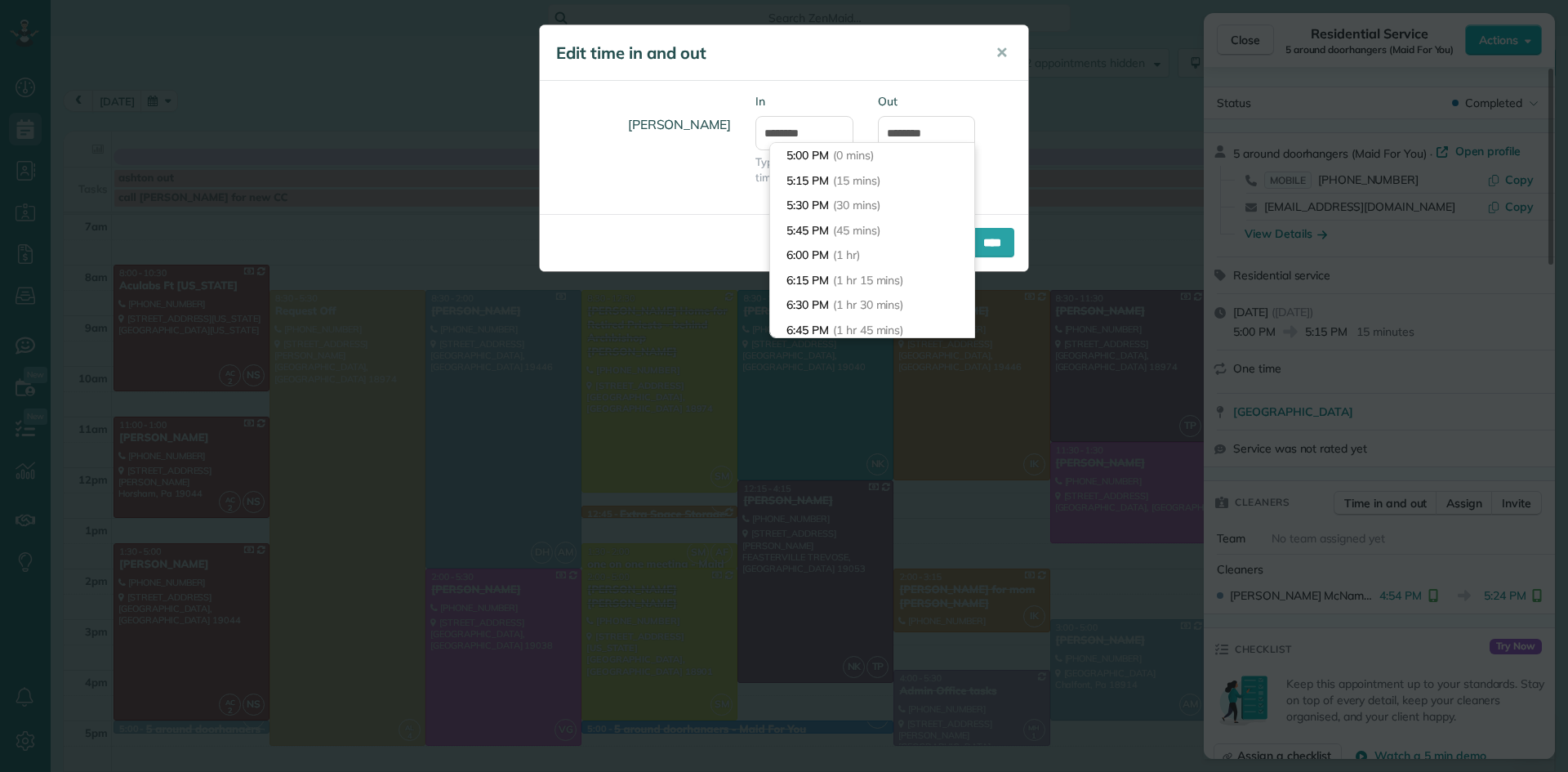
type input "*******"
click at [931, 84] on div "Allison McNamara In ******* Type or select a time Out *******" at bounding box center [784, 147] width 489 height 133
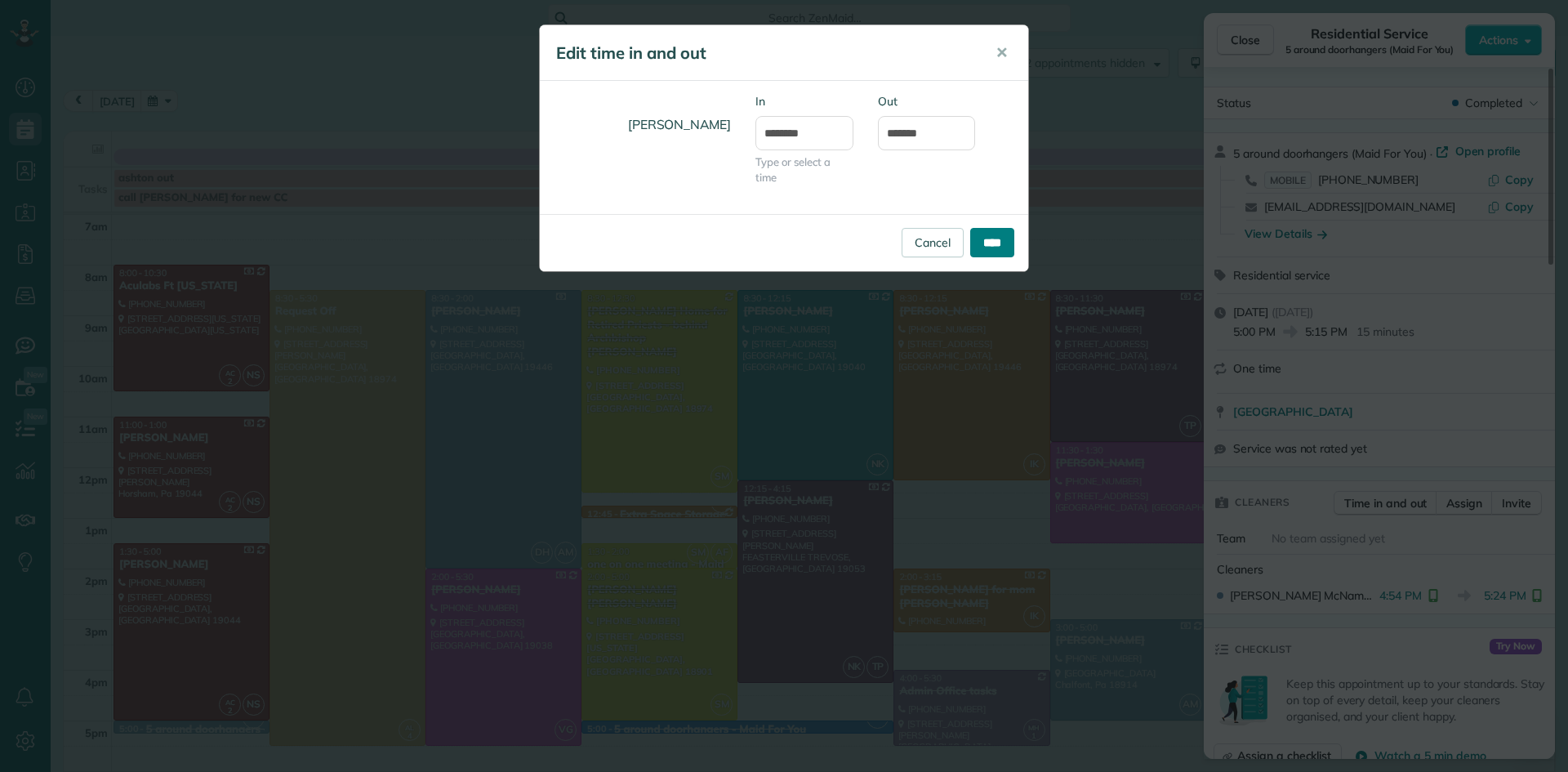
drag, startPoint x: 991, startPoint y: 246, endPoint x: 987, endPoint y: 239, distance: 8.1
click at [992, 246] on input "****" at bounding box center [992, 242] width 44 height 29
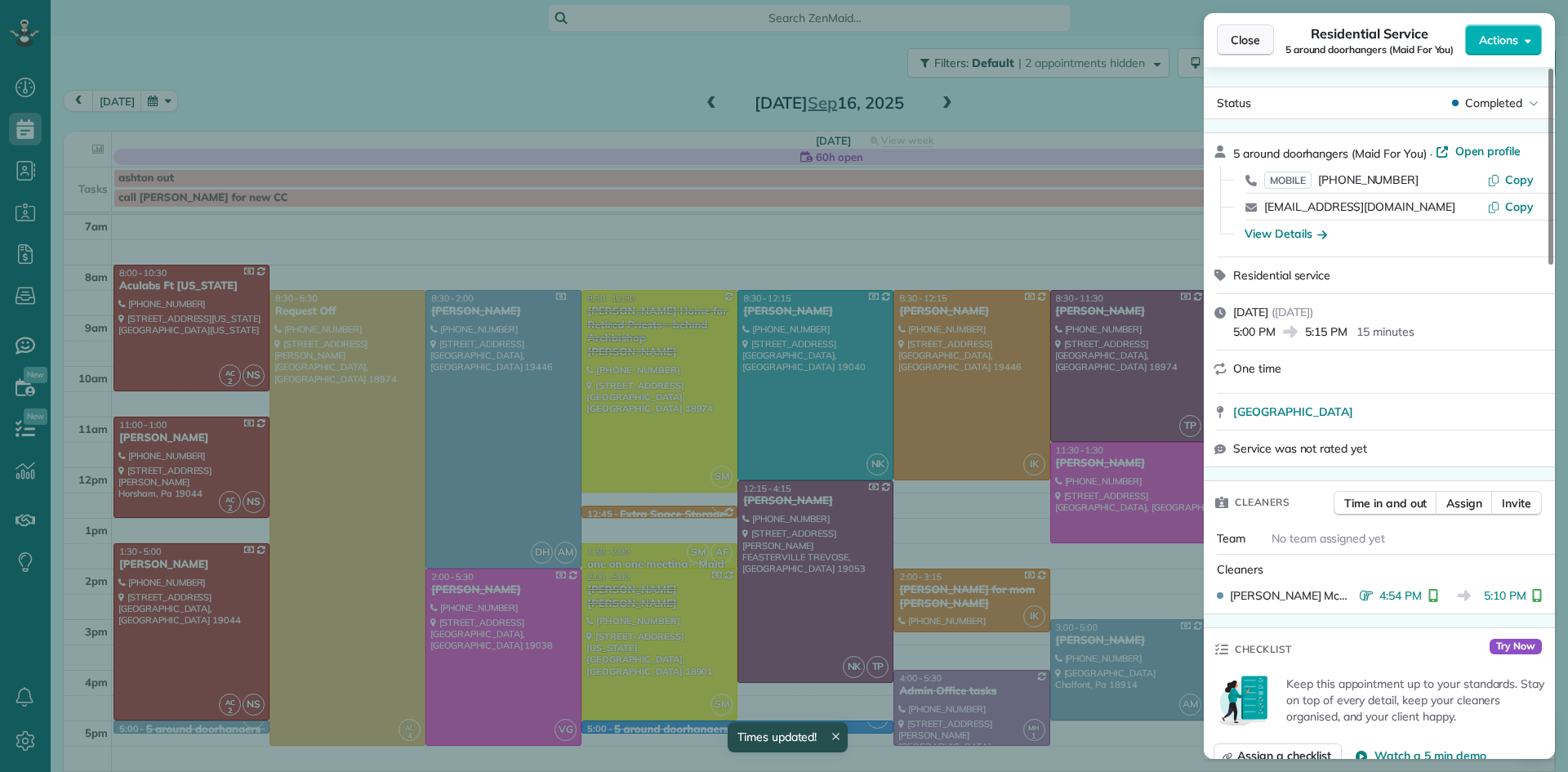
click at [1241, 40] on span "Close" at bounding box center [1245, 40] width 29 height 16
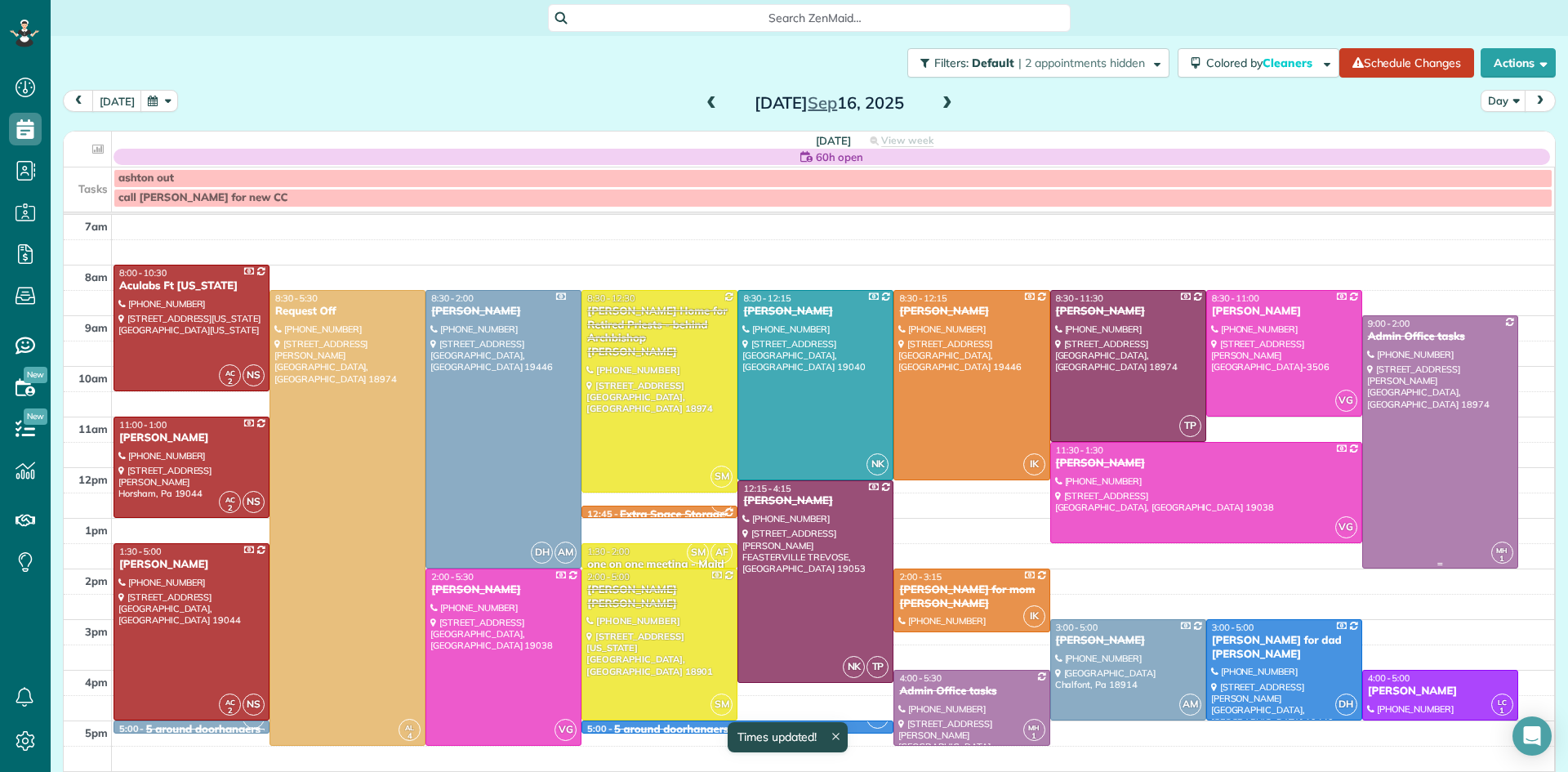
click at [1402, 420] on div at bounding box center [1440, 442] width 154 height 252
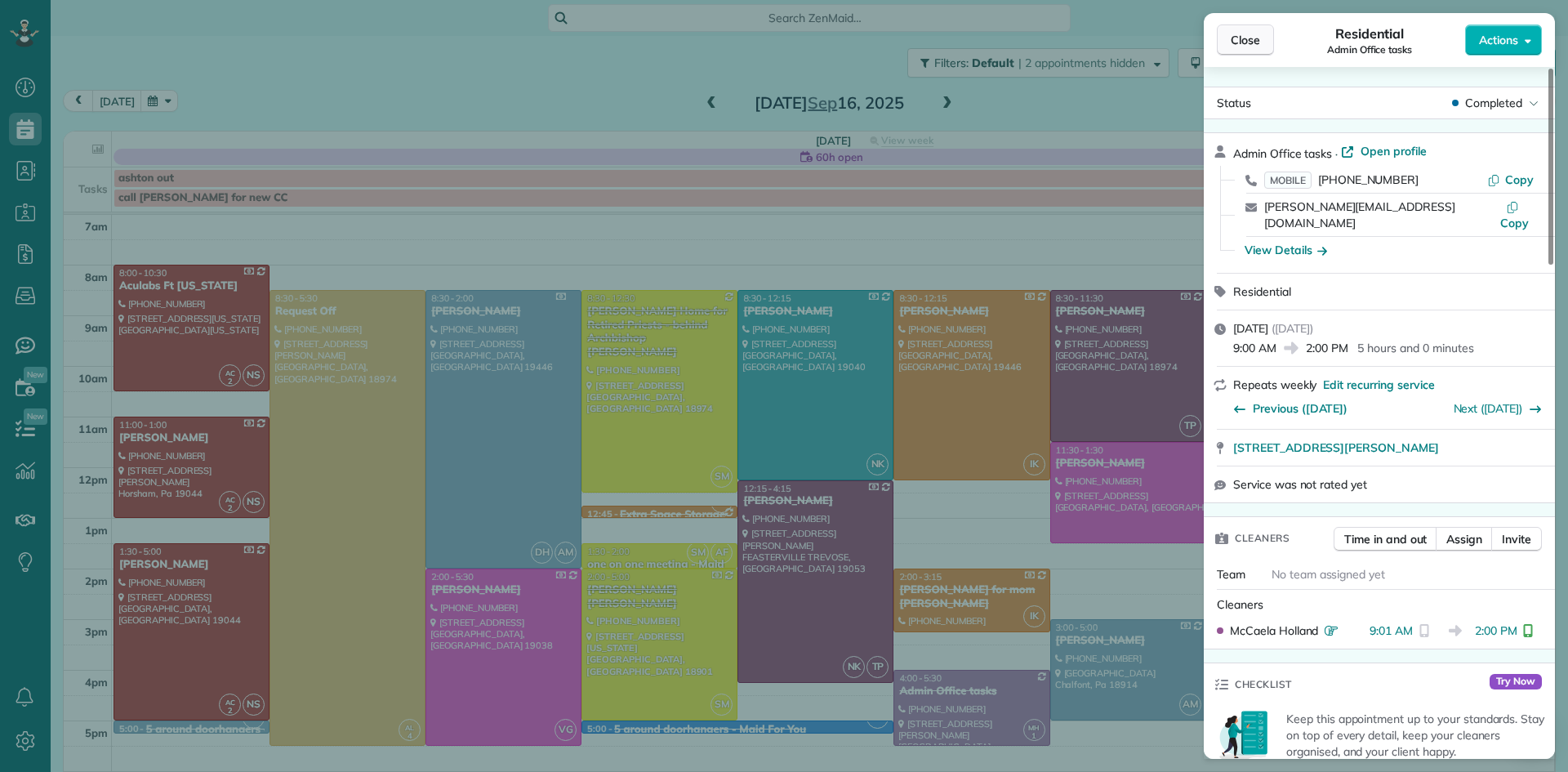
click at [1234, 44] on span "Close" at bounding box center [1245, 40] width 29 height 16
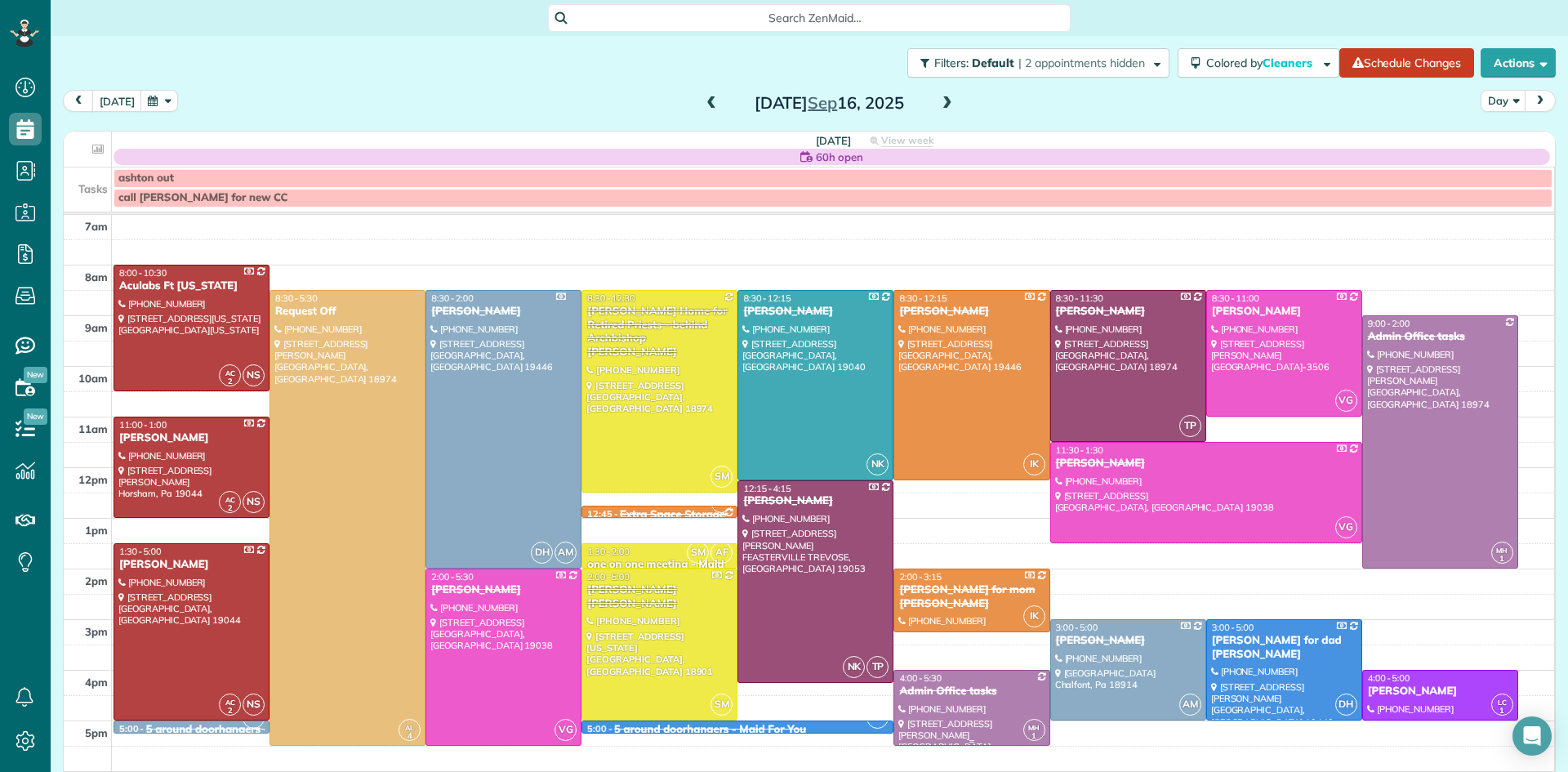
click at [953, 690] on div "Admin Office tasks" at bounding box center [971, 690] width 146 height 14
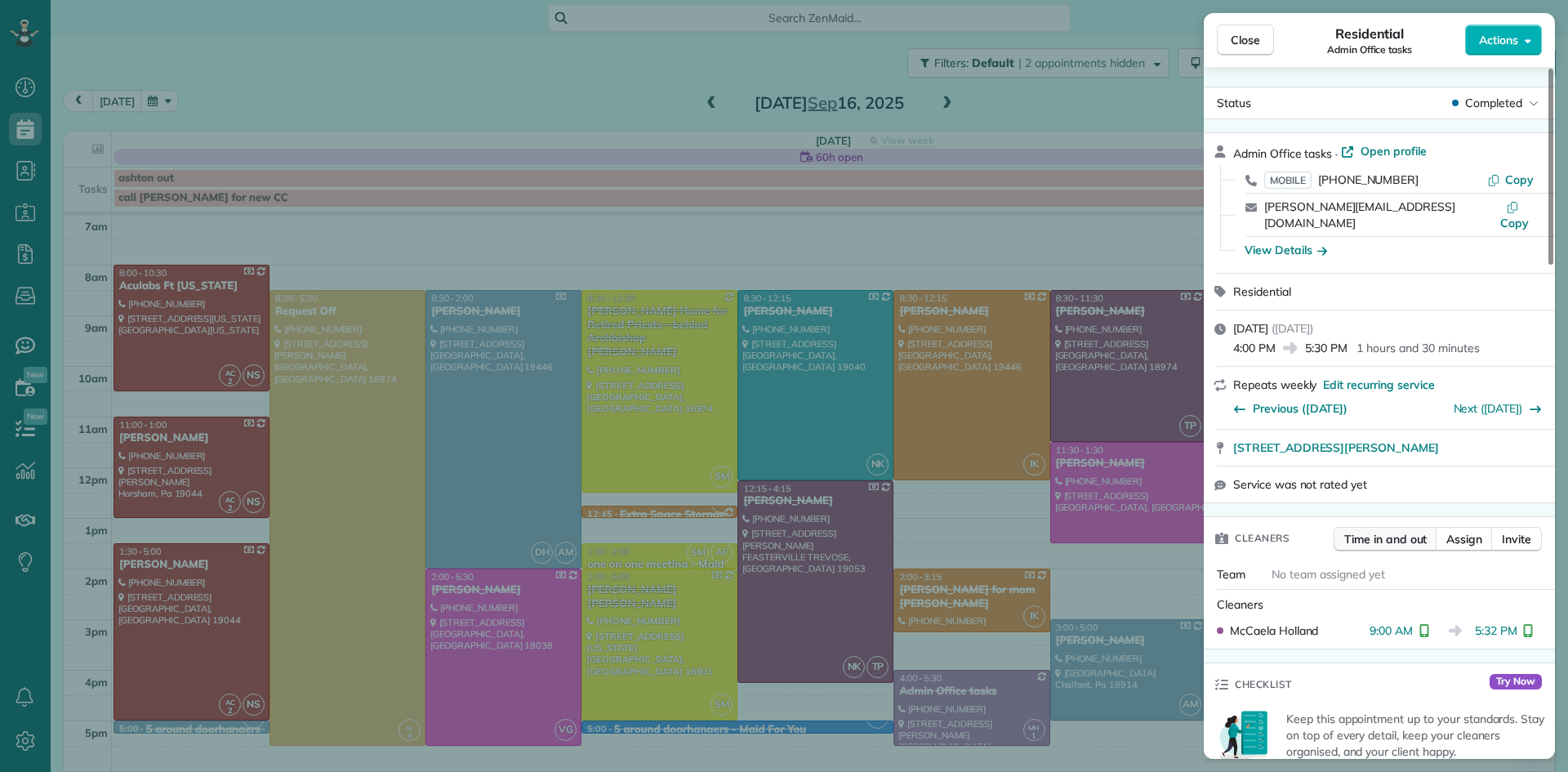
click at [1381, 531] on span "Time in and out" at bounding box center [1385, 539] width 82 height 16
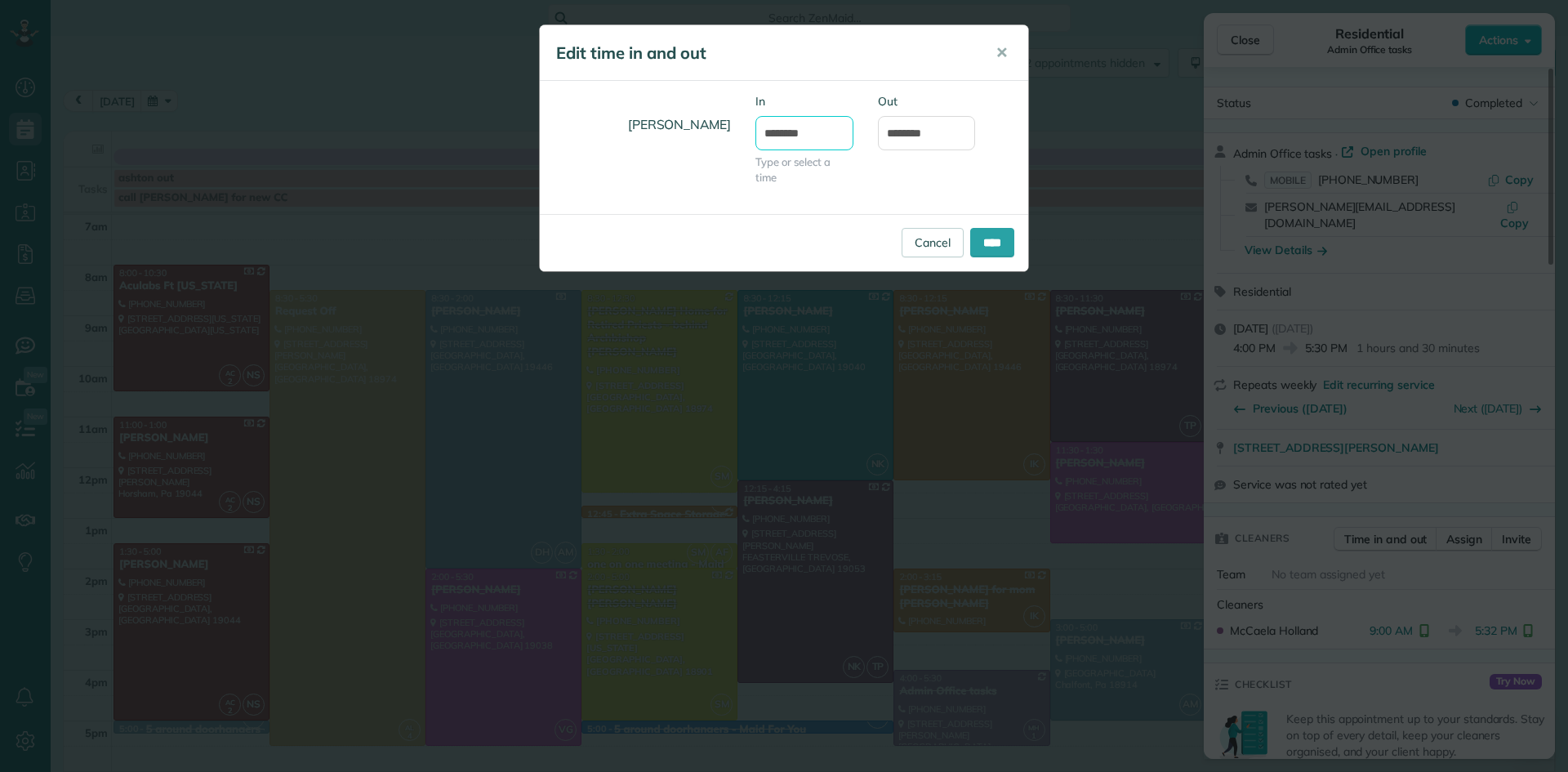
click at [826, 137] on input "*******" at bounding box center [805, 133] width 98 height 34
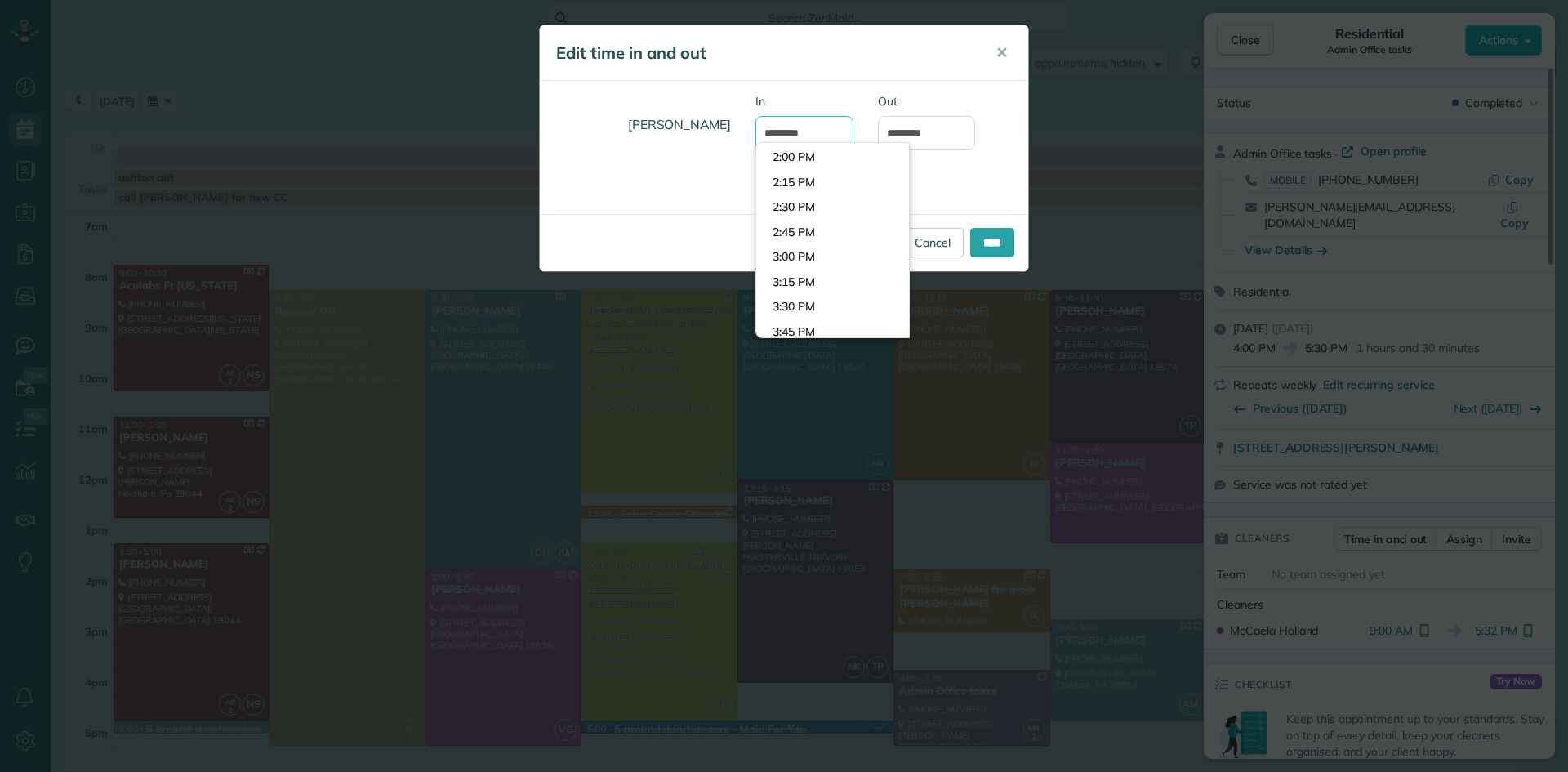
scroll to position [1526, 0]
type input "*******"
click at [807, 197] on body "Dashboard Scheduling Calendar View List View Dispatch View - Weekly scheduling …" at bounding box center [784, 386] width 1568 height 772
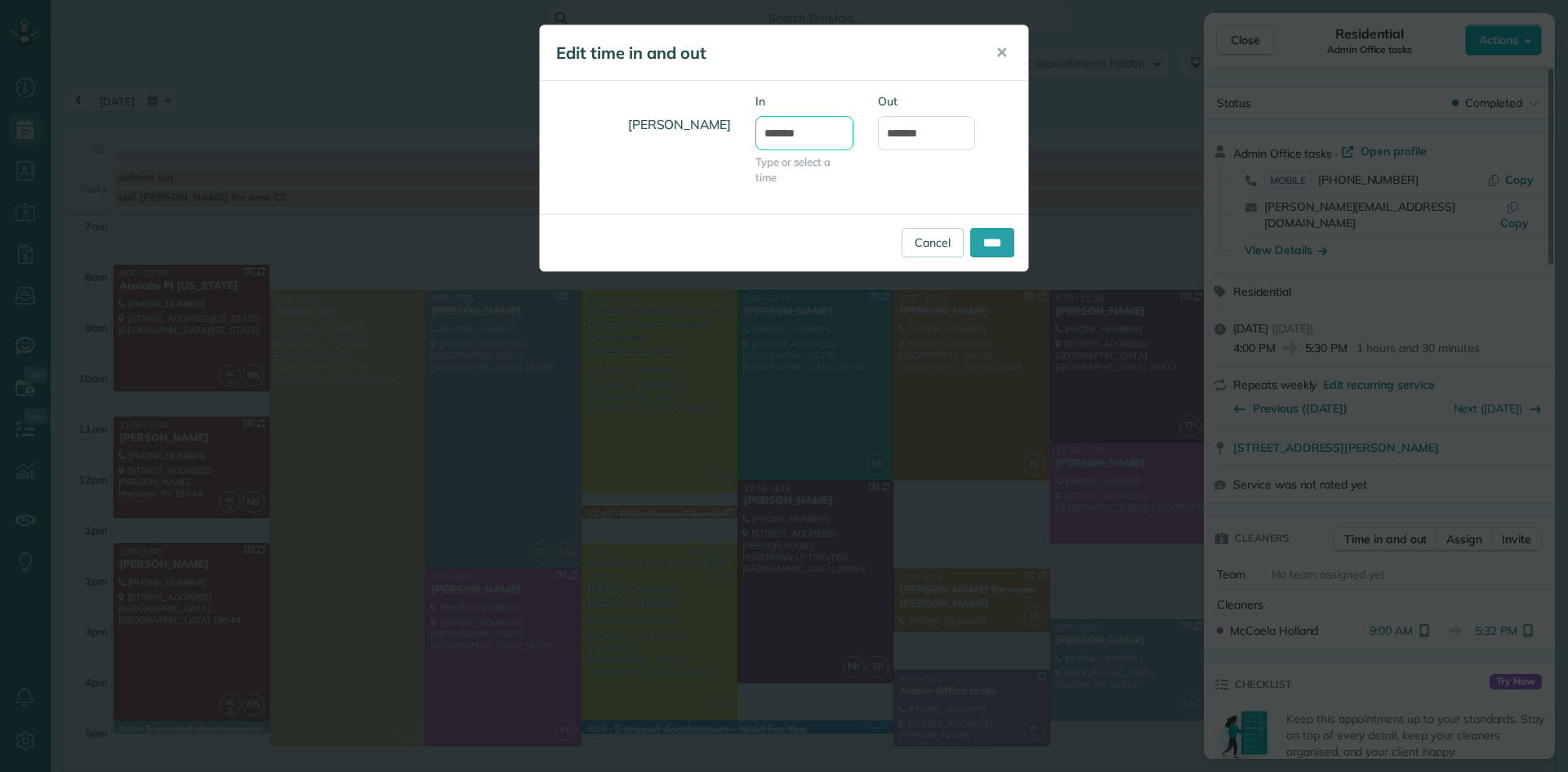
click at [787, 131] on input "*******" at bounding box center [805, 133] width 98 height 34
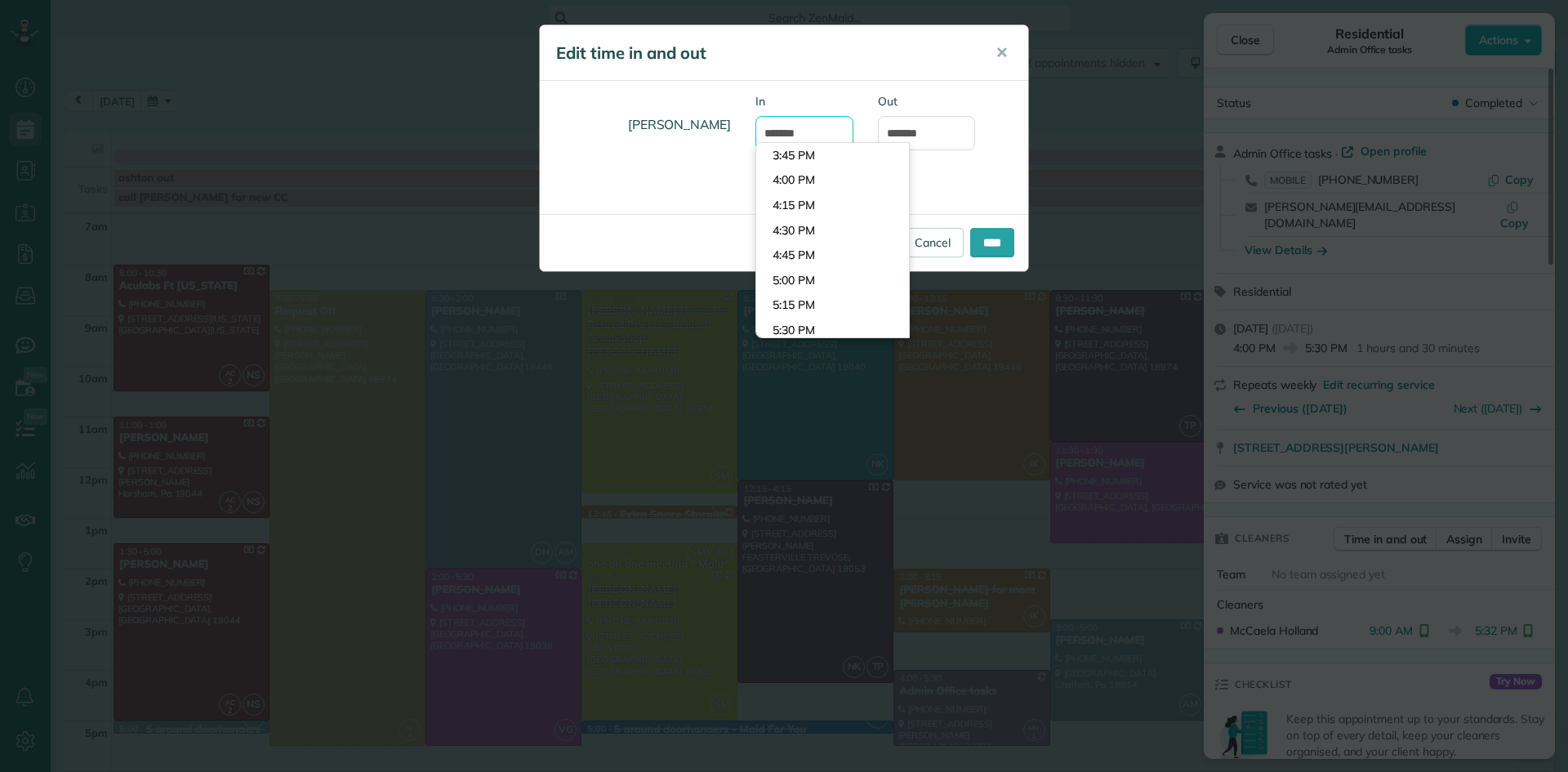
type input "*******"
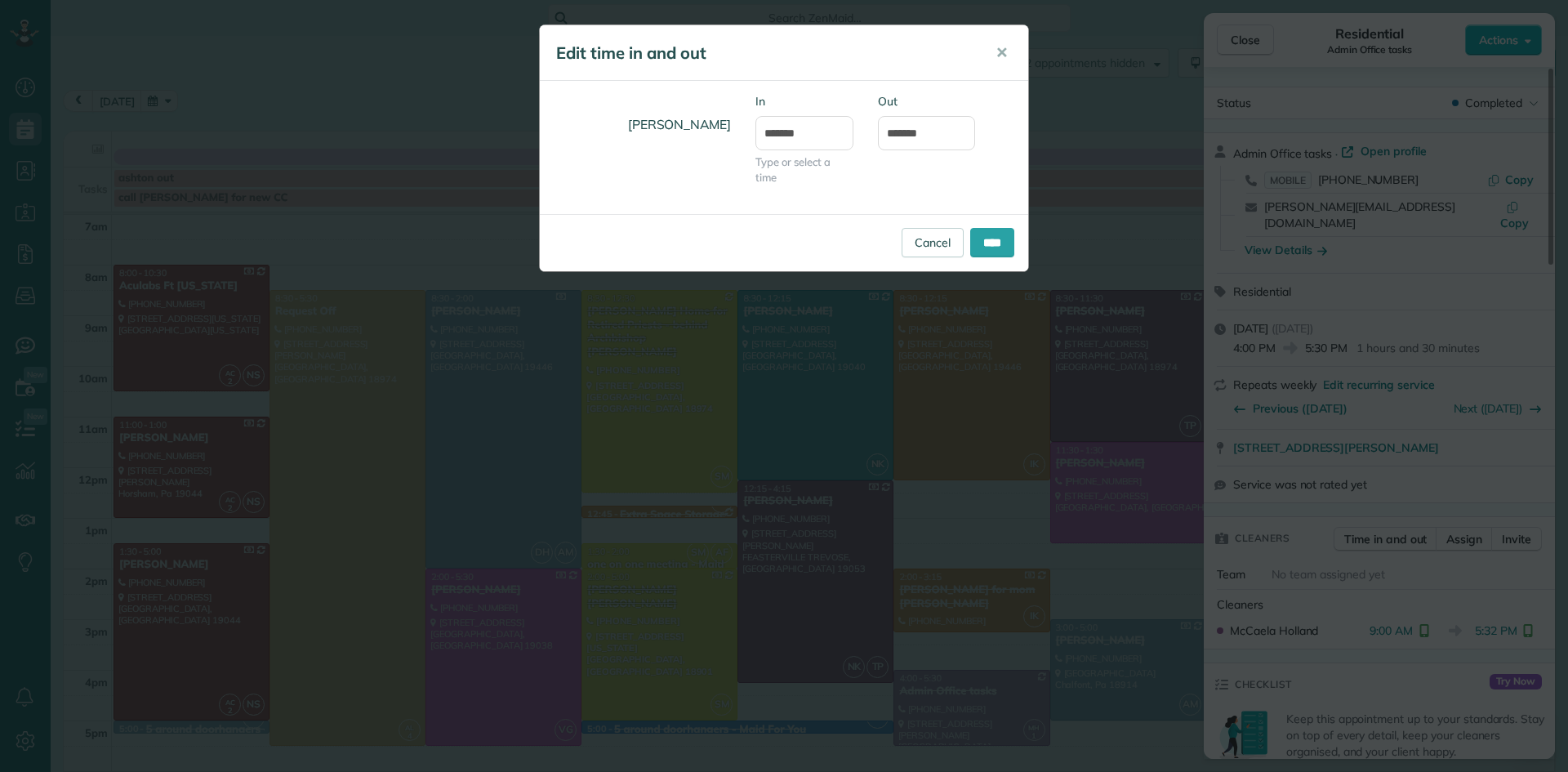
click at [838, 55] on h5 "Edit time in and out" at bounding box center [765, 53] width 417 height 23
click at [990, 236] on input "****" at bounding box center [992, 242] width 44 height 29
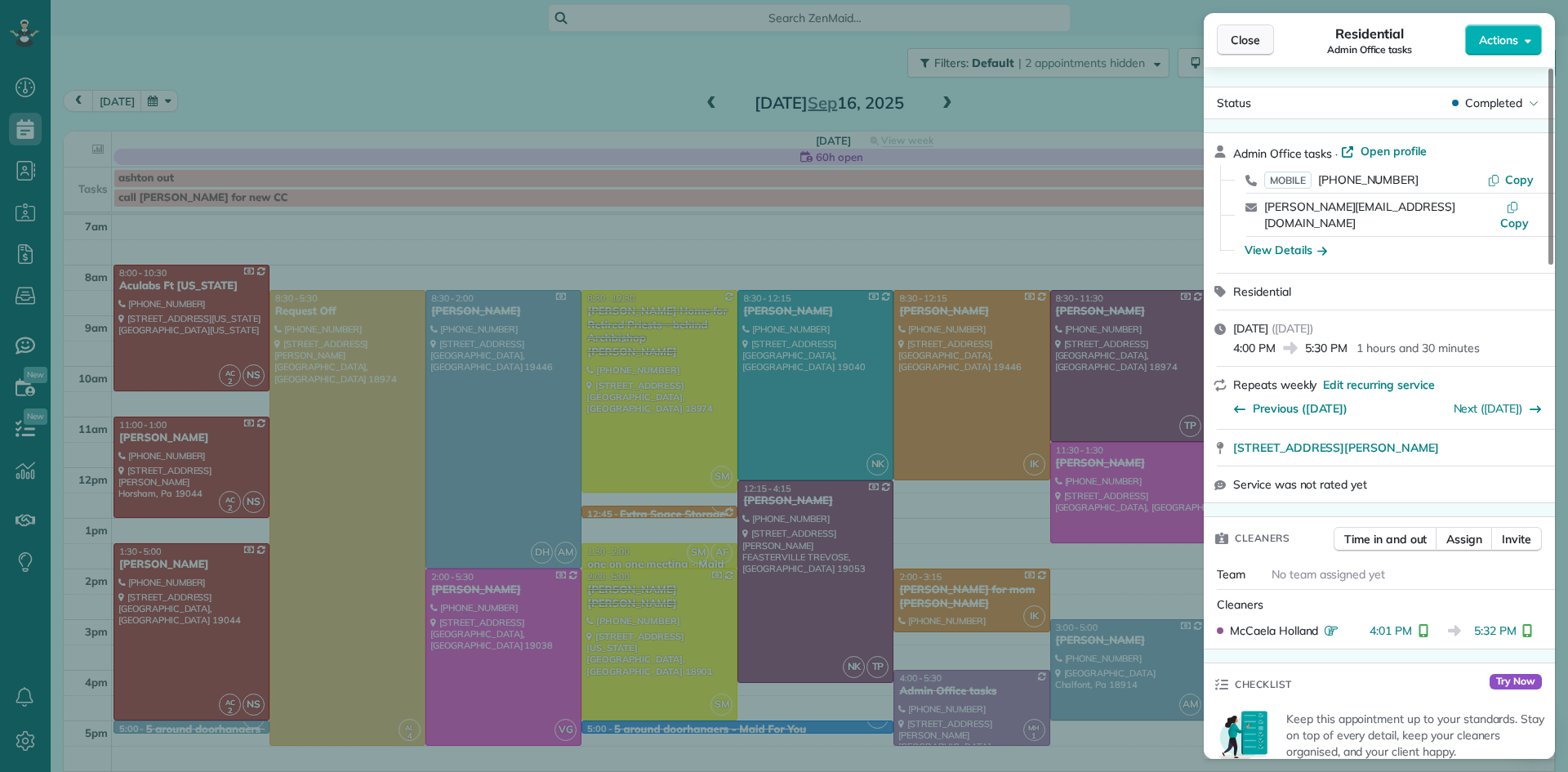
click at [1254, 37] on span "Close" at bounding box center [1245, 40] width 29 height 16
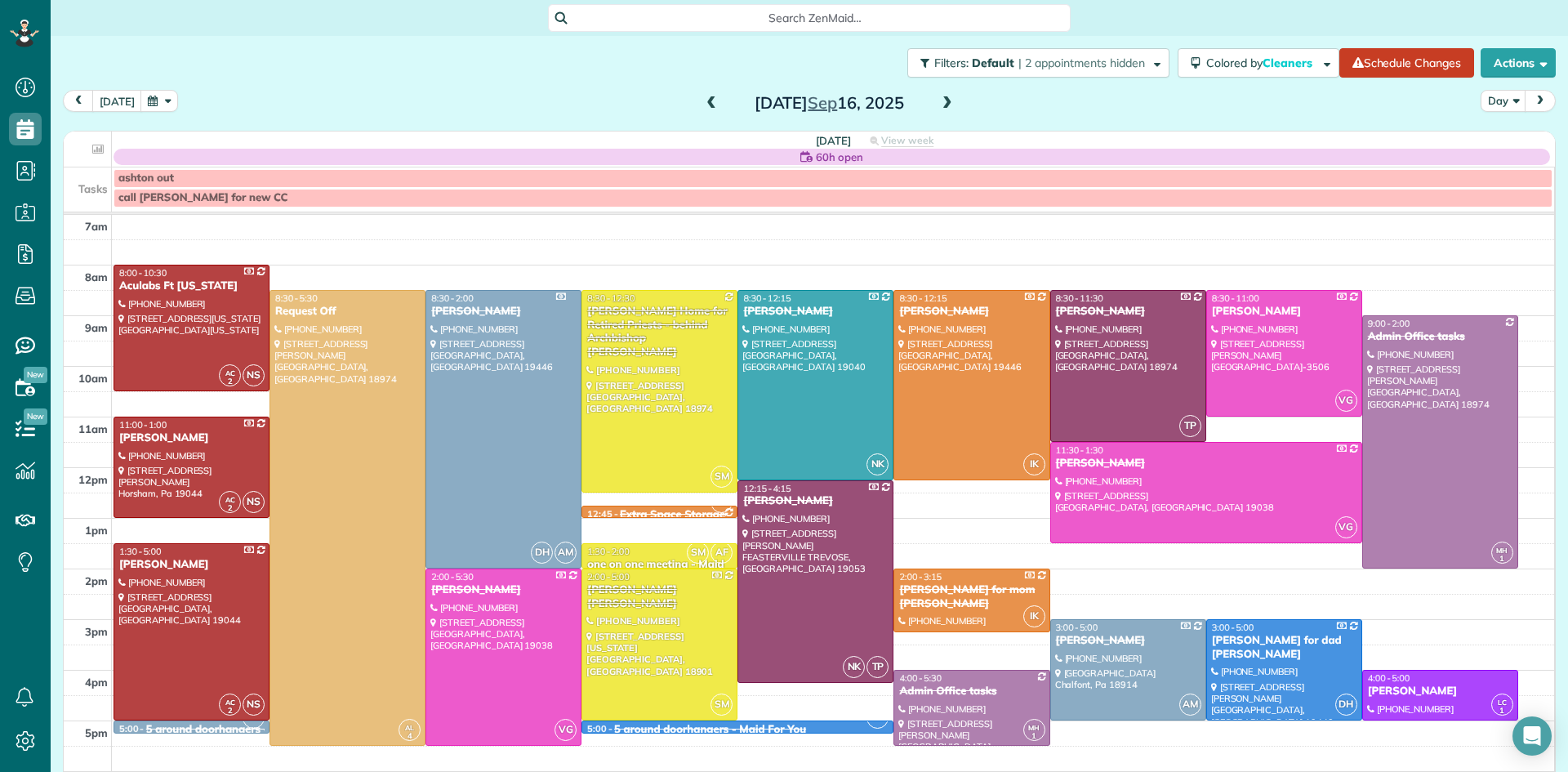
click at [946, 95] on span at bounding box center [948, 103] width 18 height 24
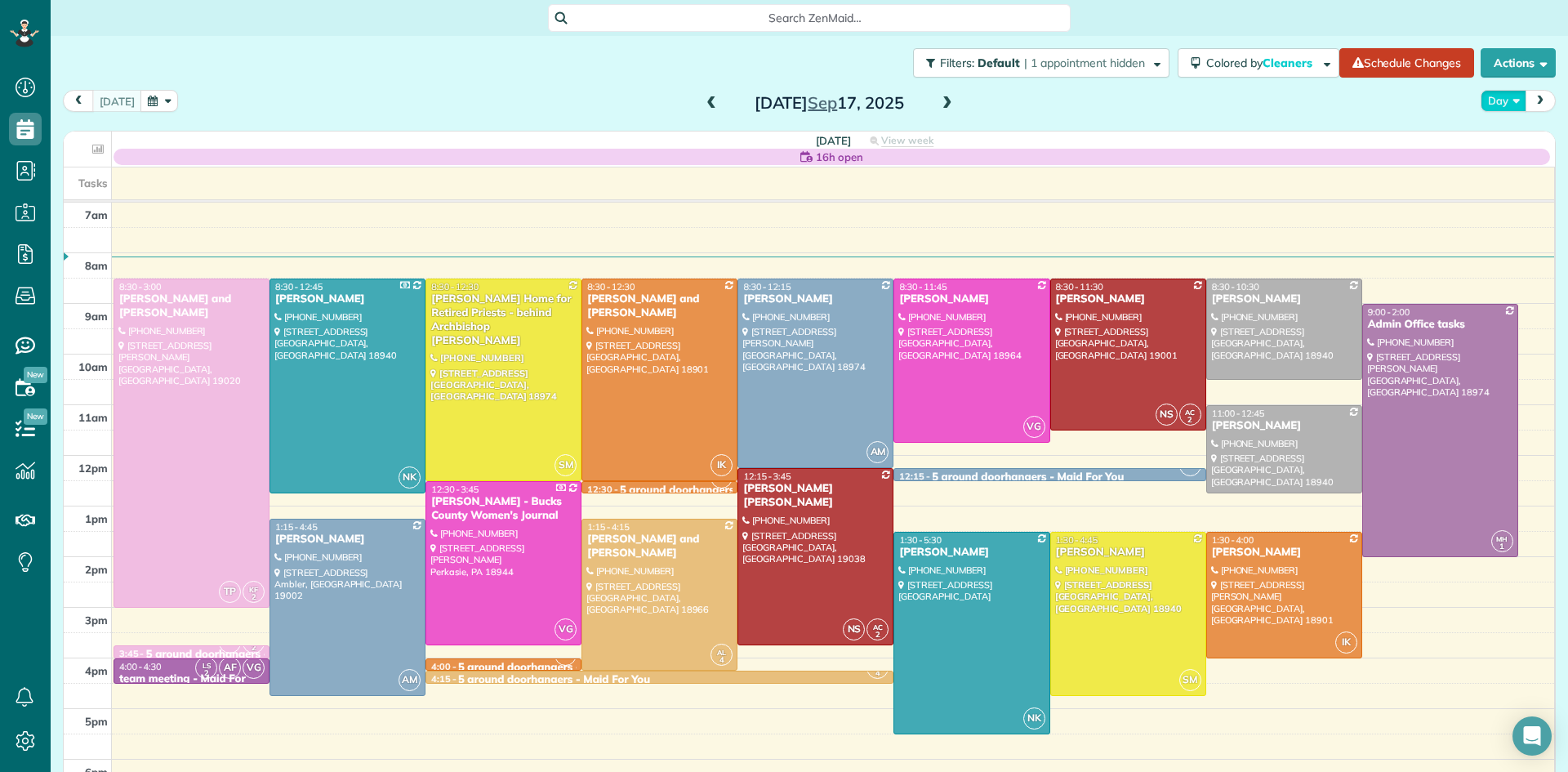
click at [1499, 100] on button "Day" at bounding box center [1504, 101] width 45 height 22
click at [1523, 174] on link "Week" at bounding box center [1546, 171] width 129 height 33
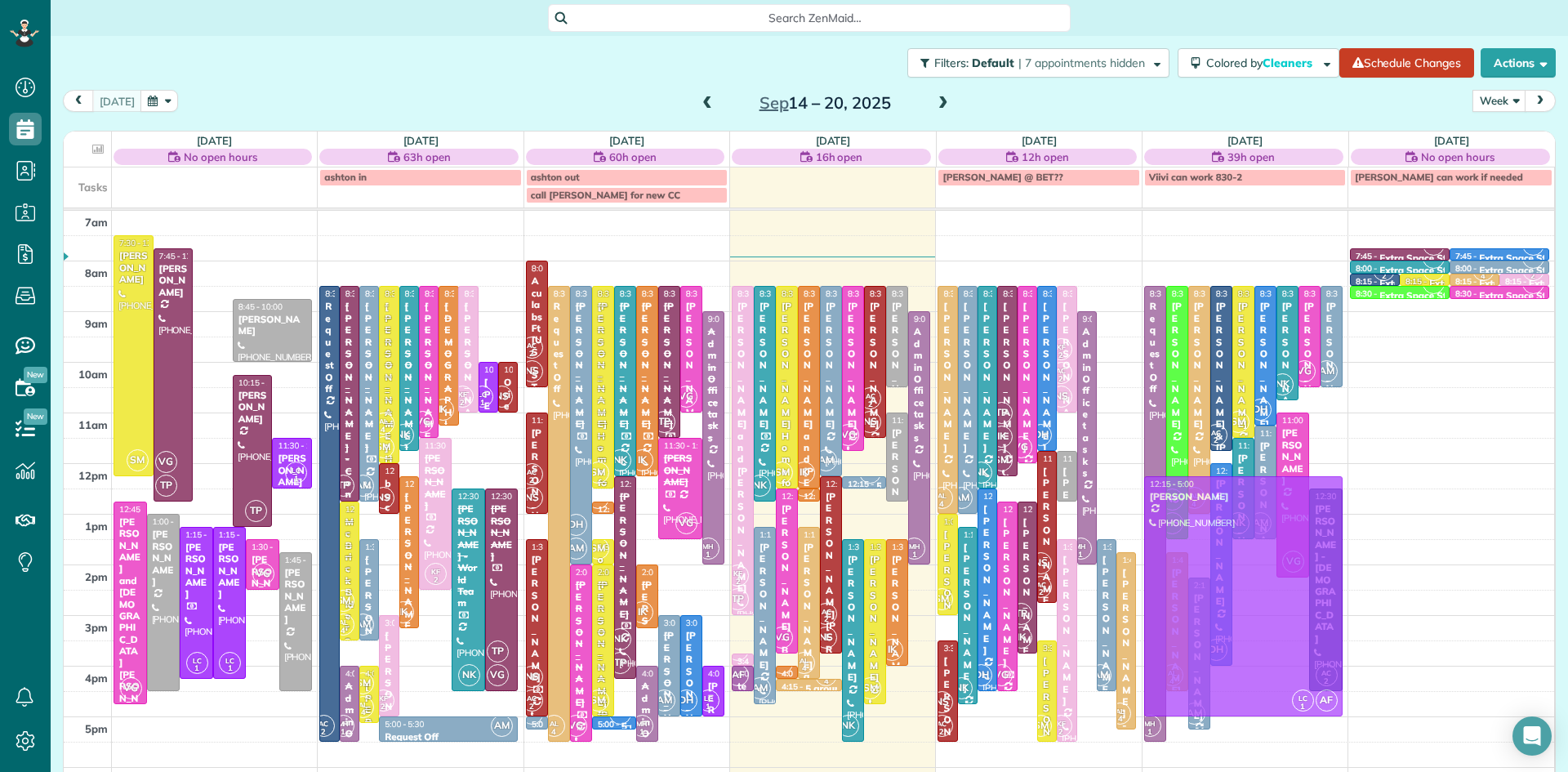
drag, startPoint x: 214, startPoint y: 339, endPoint x: 1283, endPoint y: 542, distance: 1088.1
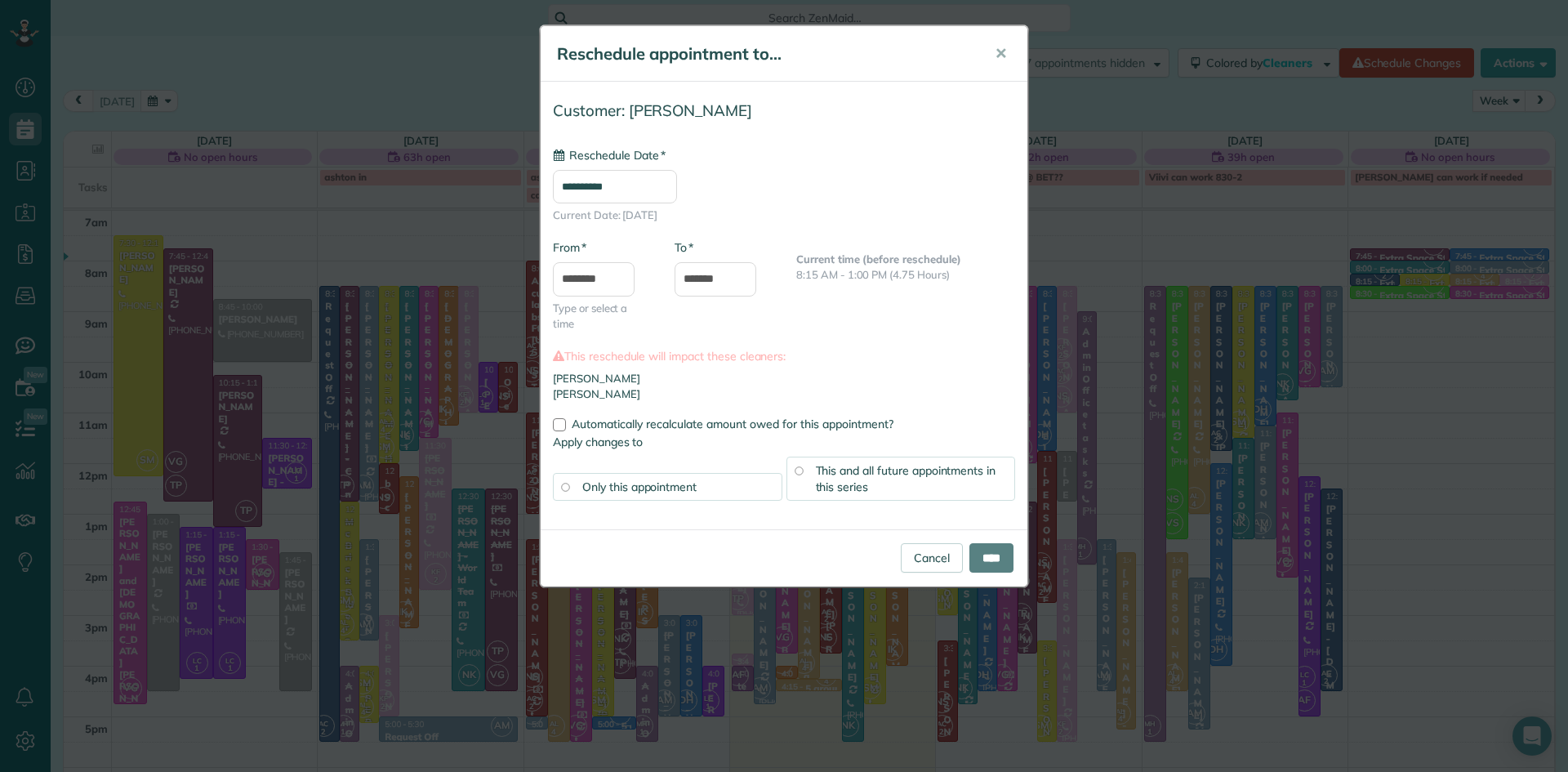
type input "**********"
click at [988, 550] on input "****" at bounding box center [992, 557] width 44 height 29
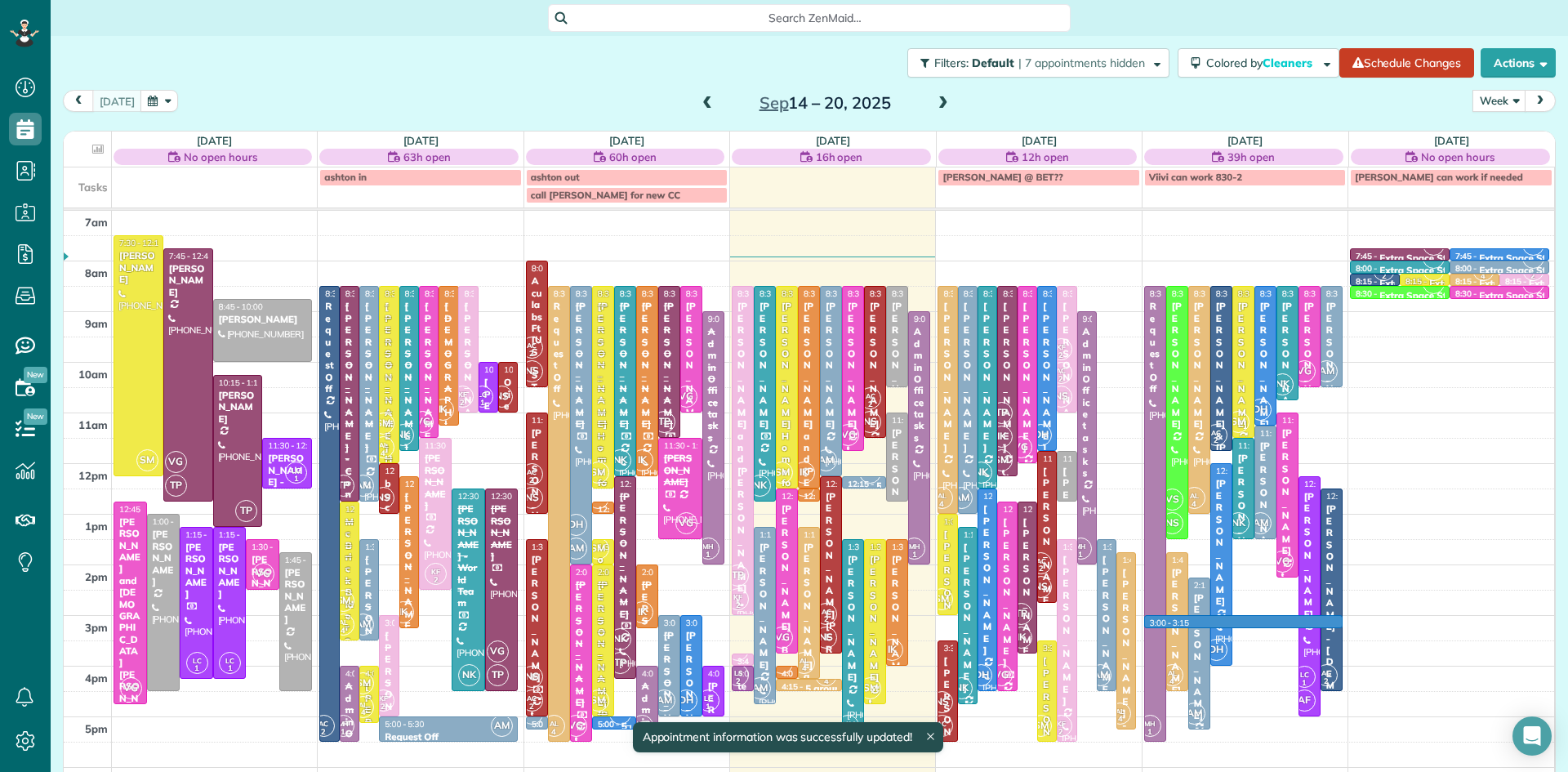
click at [1280, 619] on div "7am 8am 9am 10am 11am 12pm 1pm 2pm 3pm 4pm 5pm 6pm 7pm 8pm SM 7:30 - 12:15 Mung…" at bounding box center [808, 565] width 1491 height 708
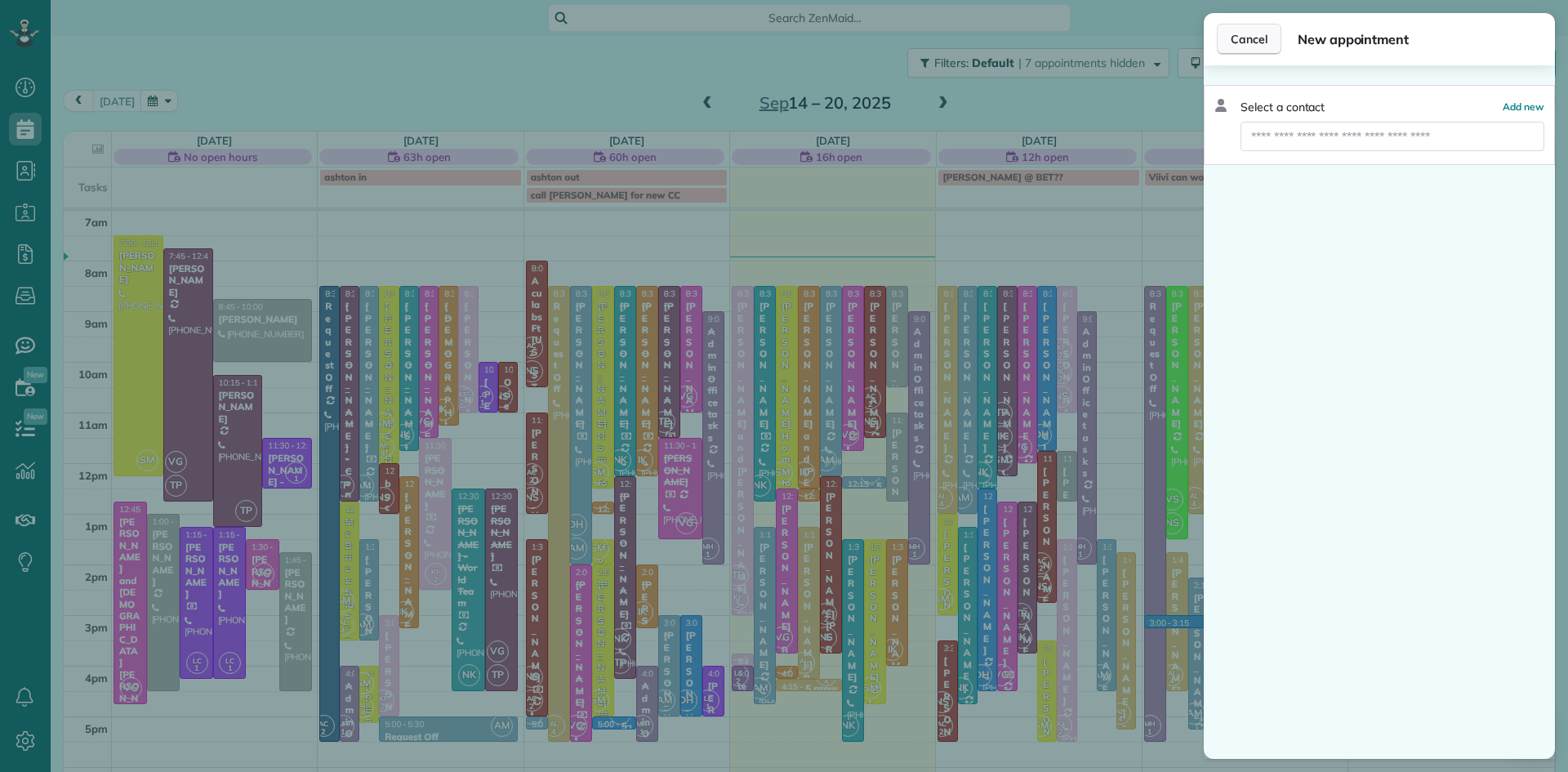
click at [1248, 45] on span "Cancel" at bounding box center [1249, 39] width 37 height 16
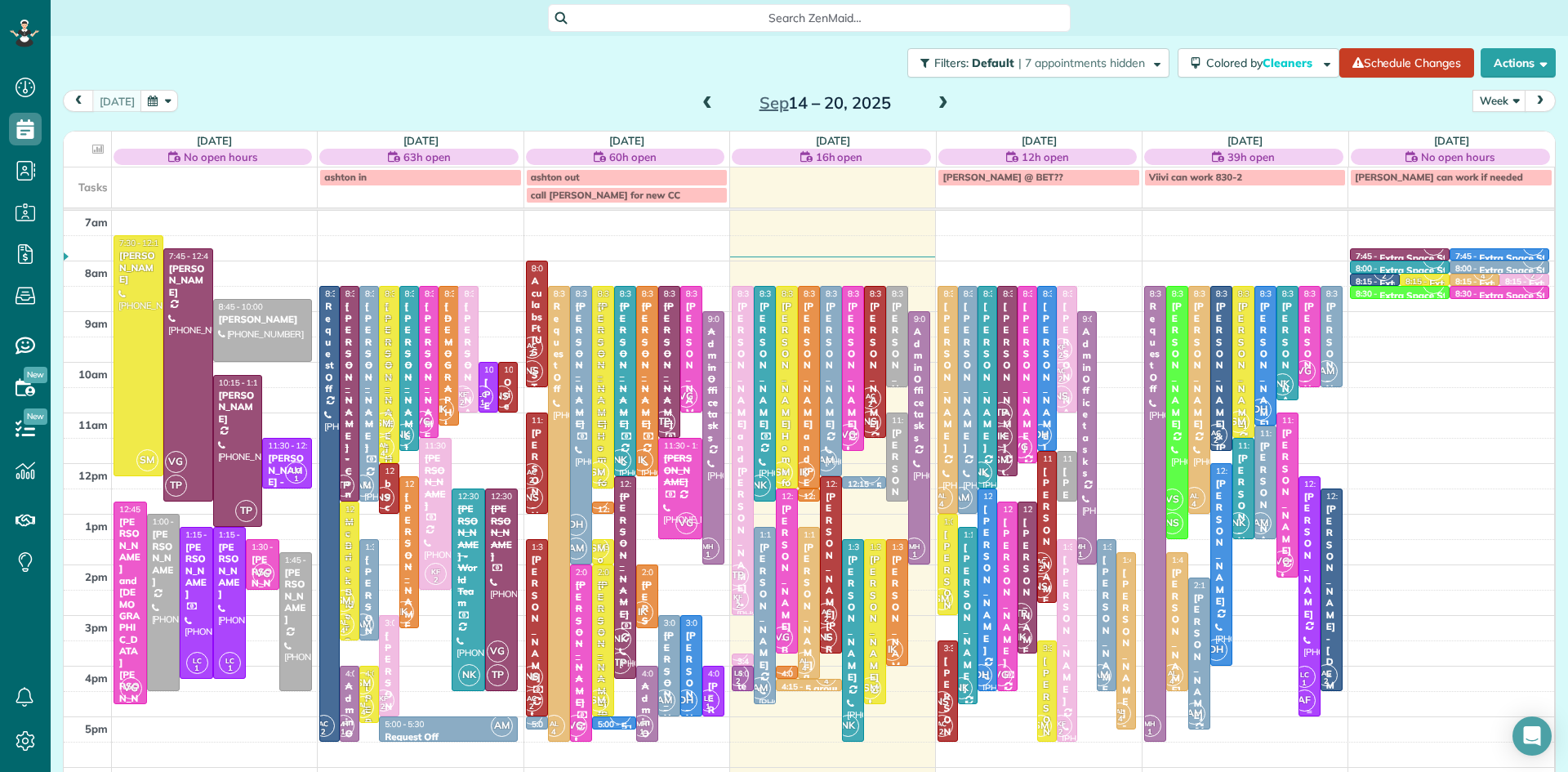
click at [1316, 677] on div "LC 1 AF" at bounding box center [1305, 689] width 24 height 47
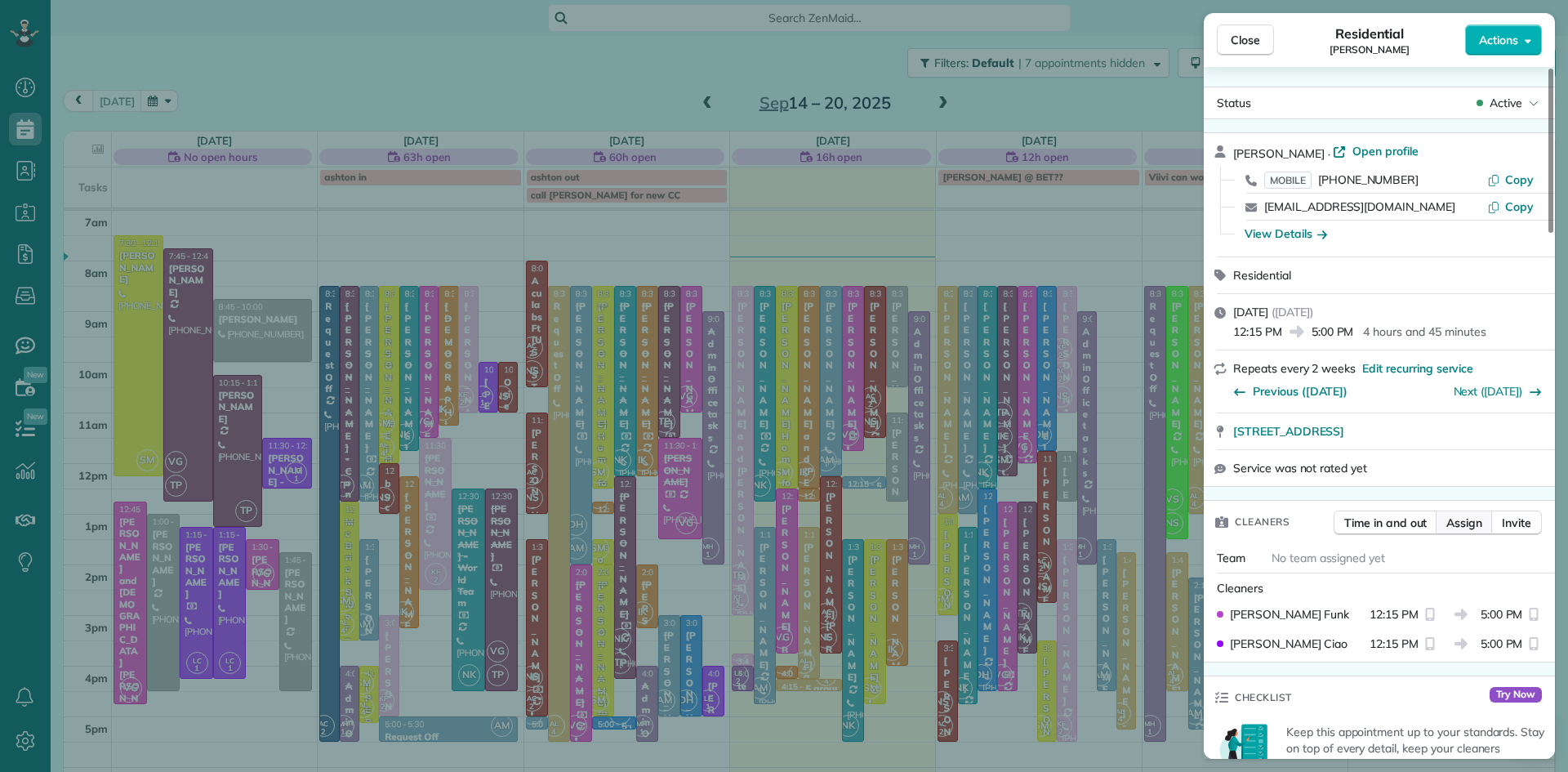
click at [1466, 528] on span "Assign" at bounding box center [1465, 523] width 36 height 16
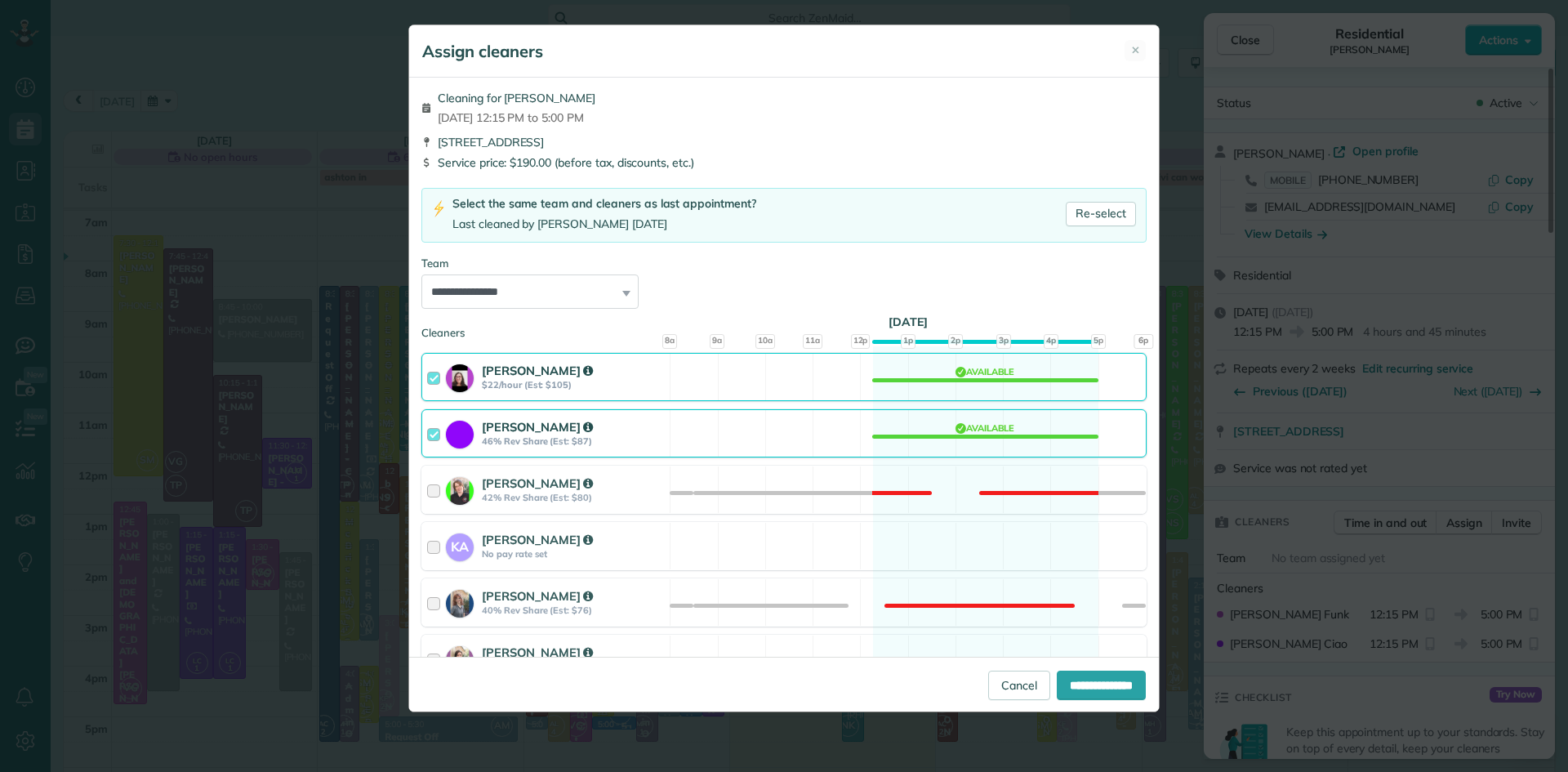
click at [517, 420] on strong "Lisa Ciao" at bounding box center [537, 426] width 111 height 15
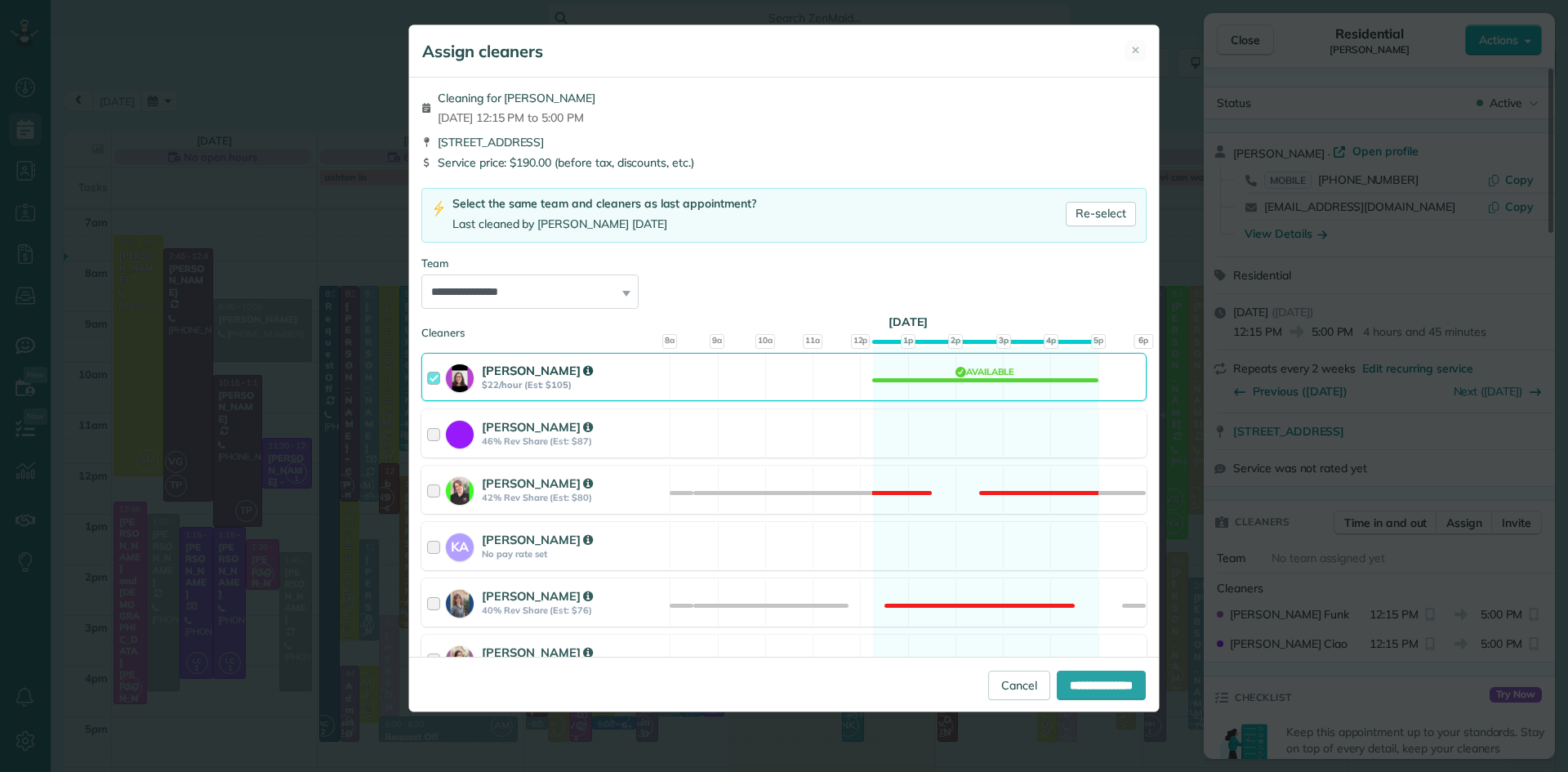
click at [508, 364] on strong "Amanda Funk" at bounding box center [537, 370] width 111 height 15
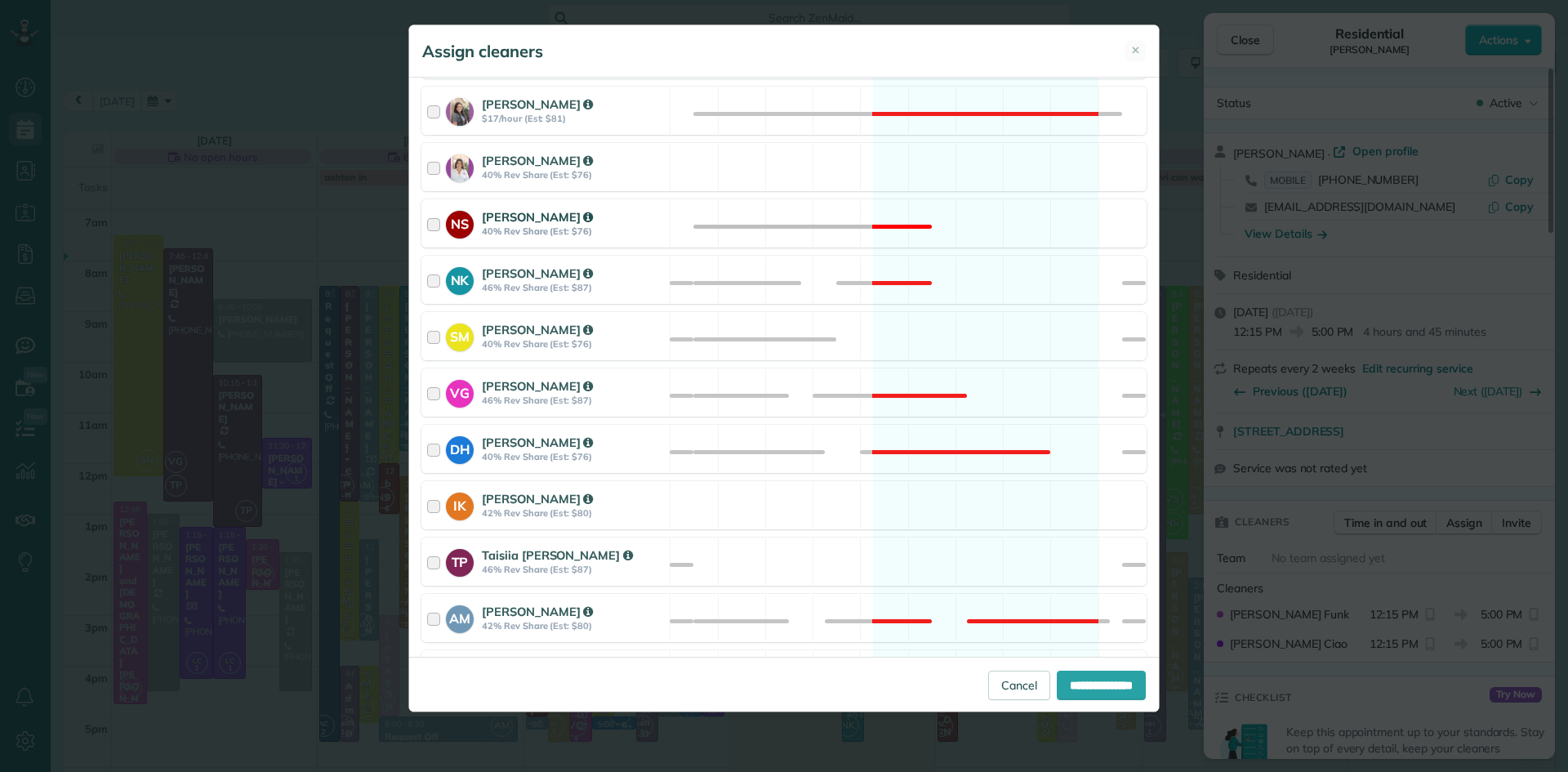
scroll to position [706, 0]
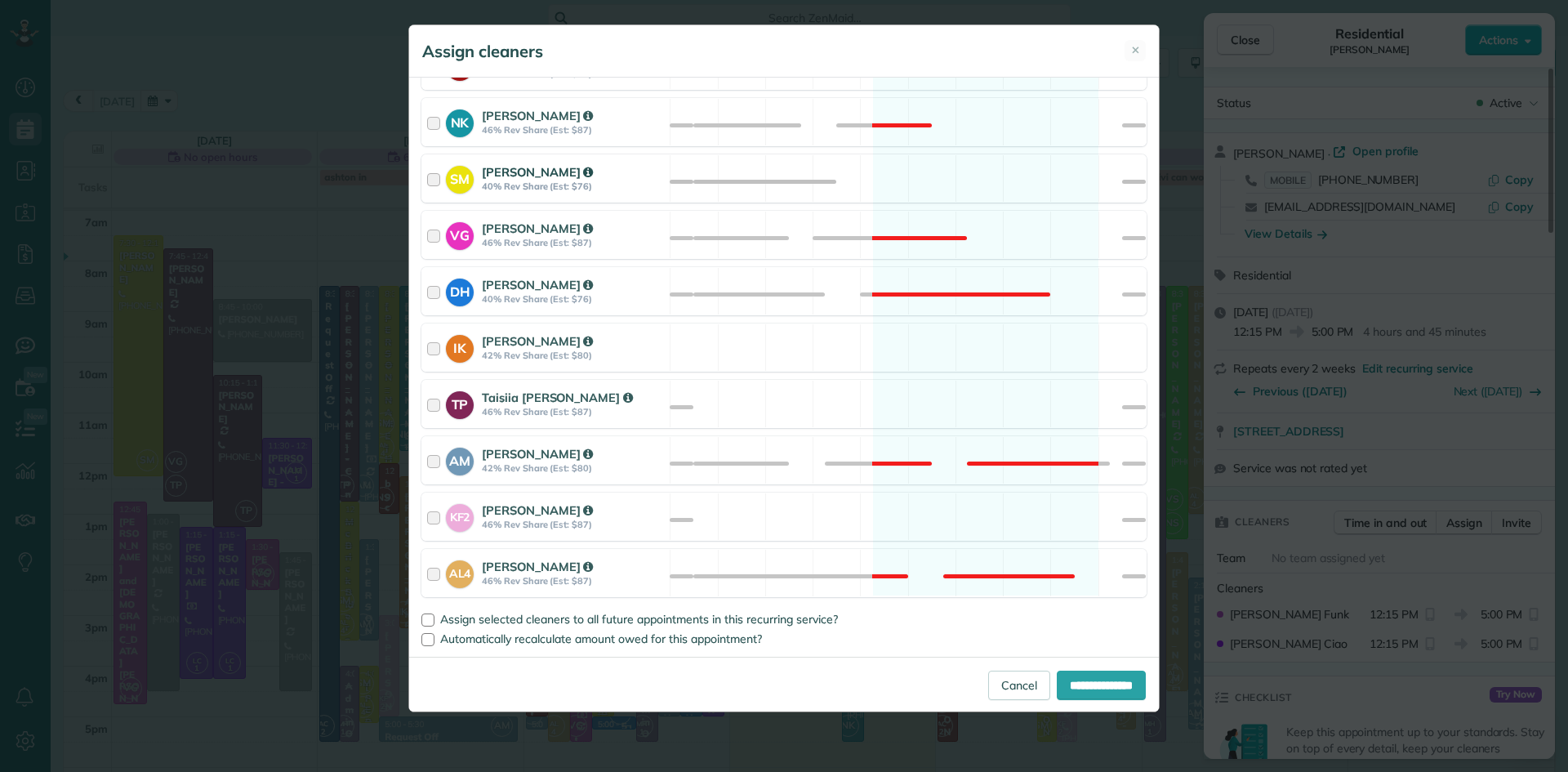
click at [537, 170] on strong "Skyler Miller" at bounding box center [537, 171] width 111 height 15
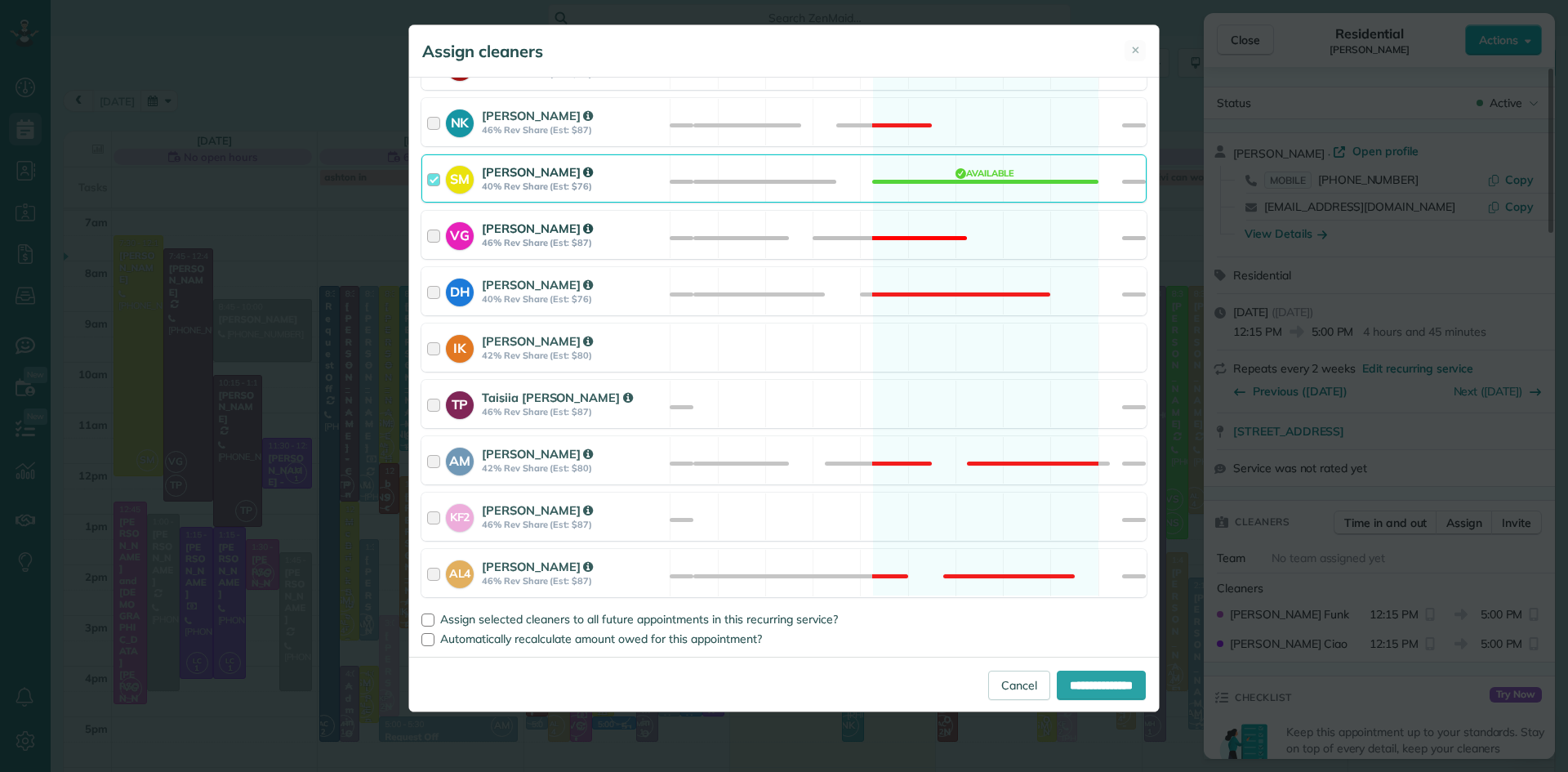
click at [528, 227] on strong "Valeriia Golubiuk" at bounding box center [537, 227] width 111 height 15
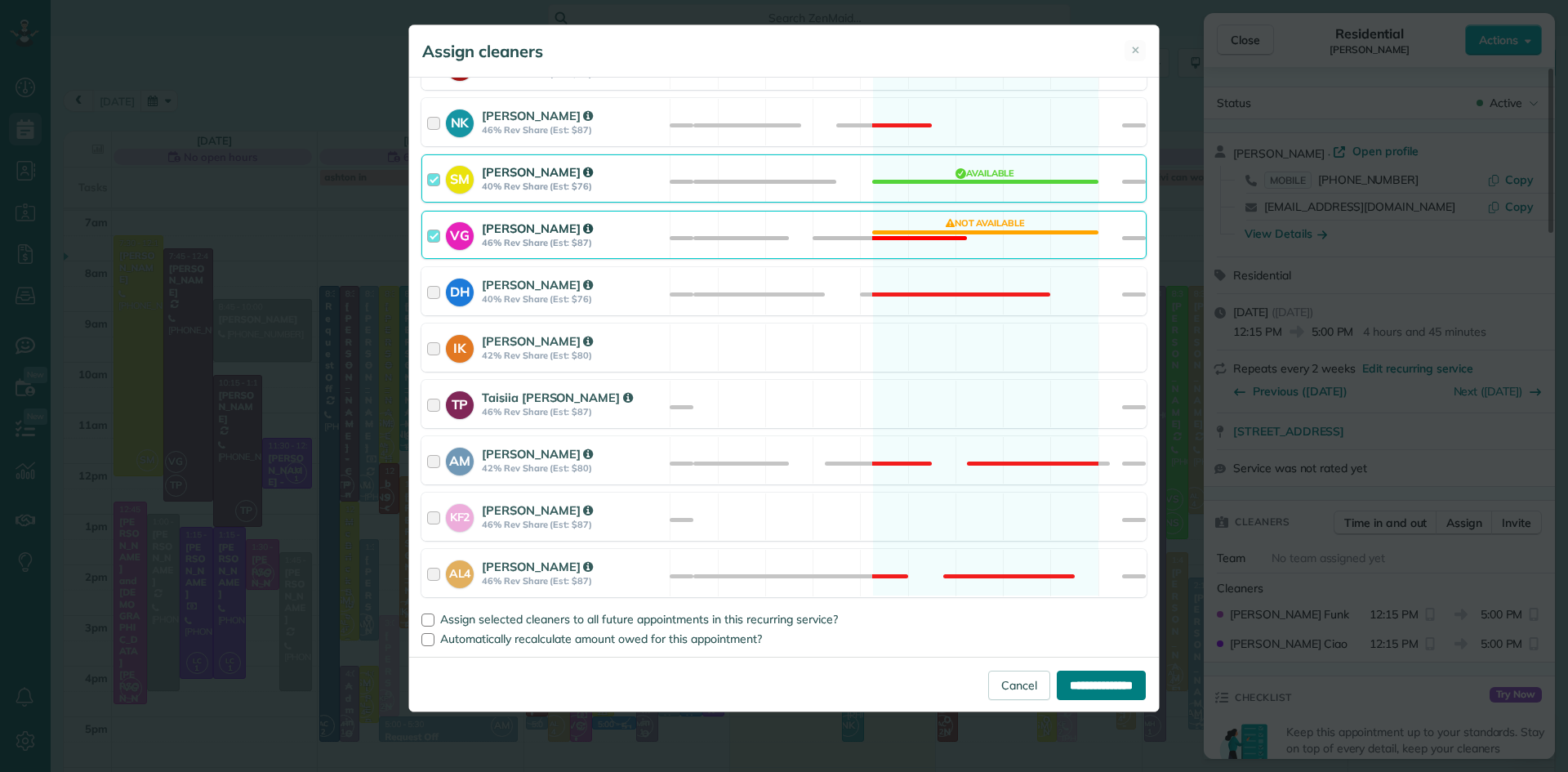
click at [1099, 676] on input "**********" at bounding box center [1101, 685] width 89 height 29
type input "**********"
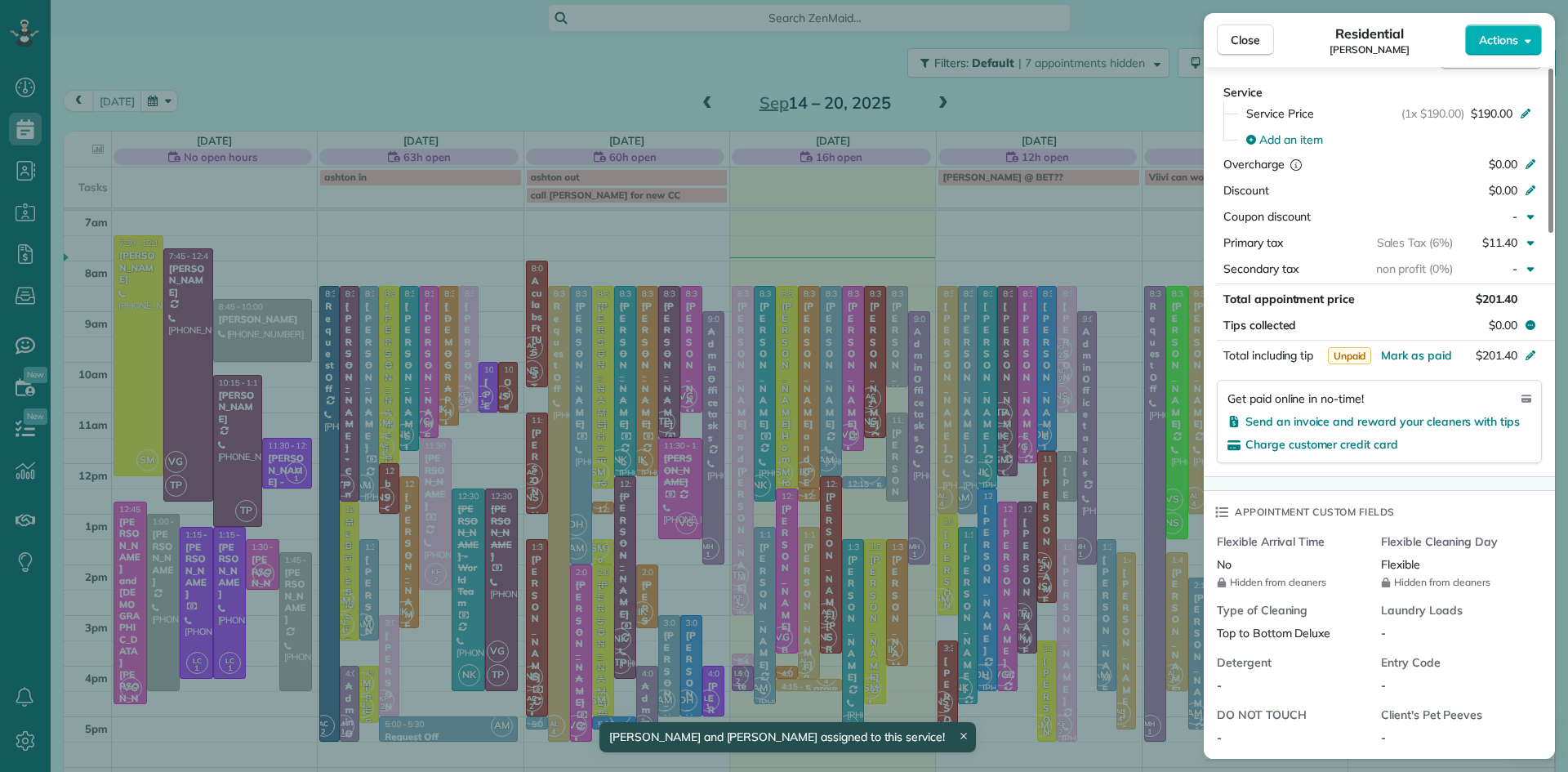
scroll to position [1520, 0]
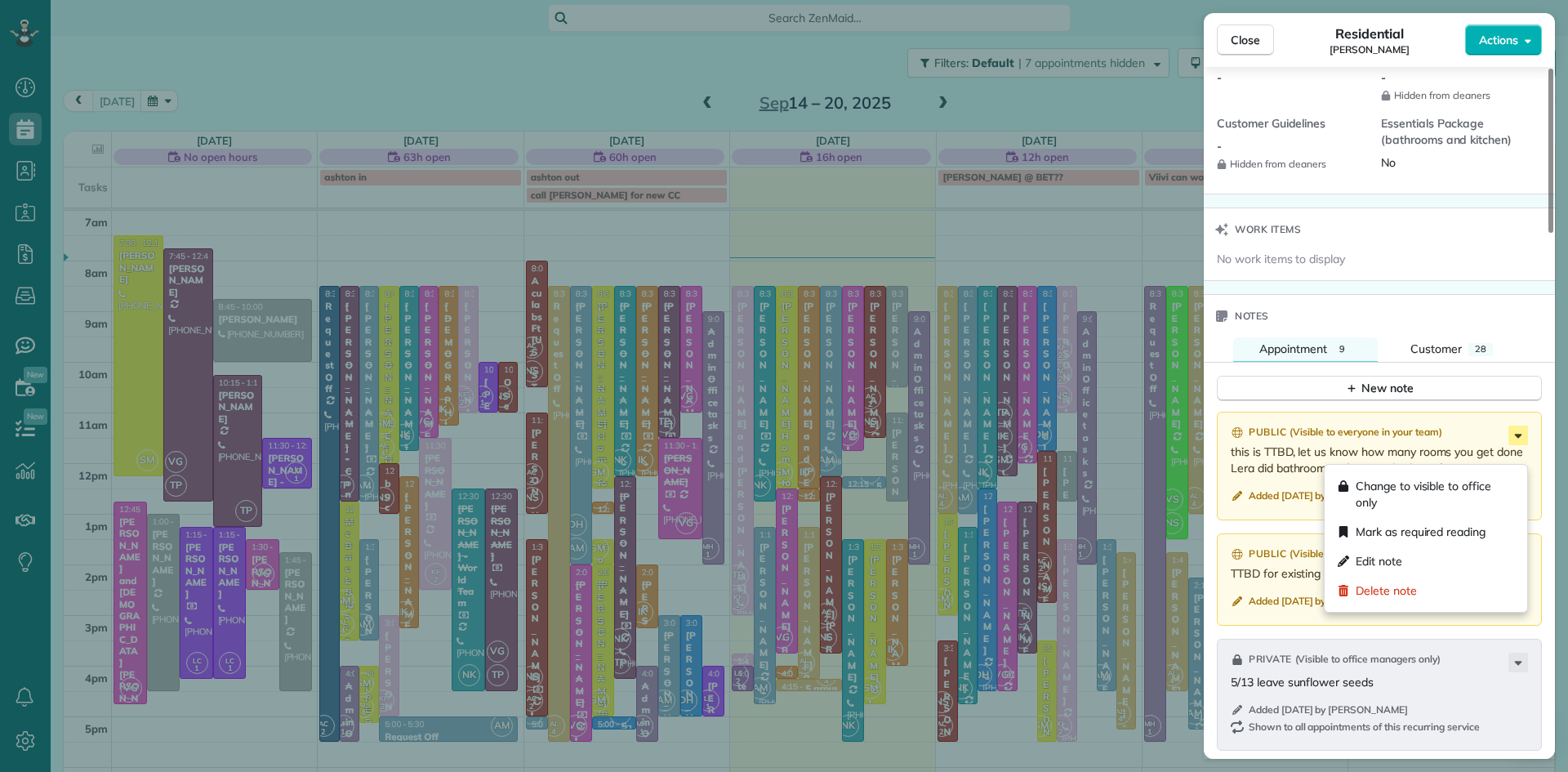
click at [1518, 445] on icon at bounding box center [1519, 436] width 20 height 20
click at [1376, 561] on span "Edit note" at bounding box center [1379, 561] width 46 height 16
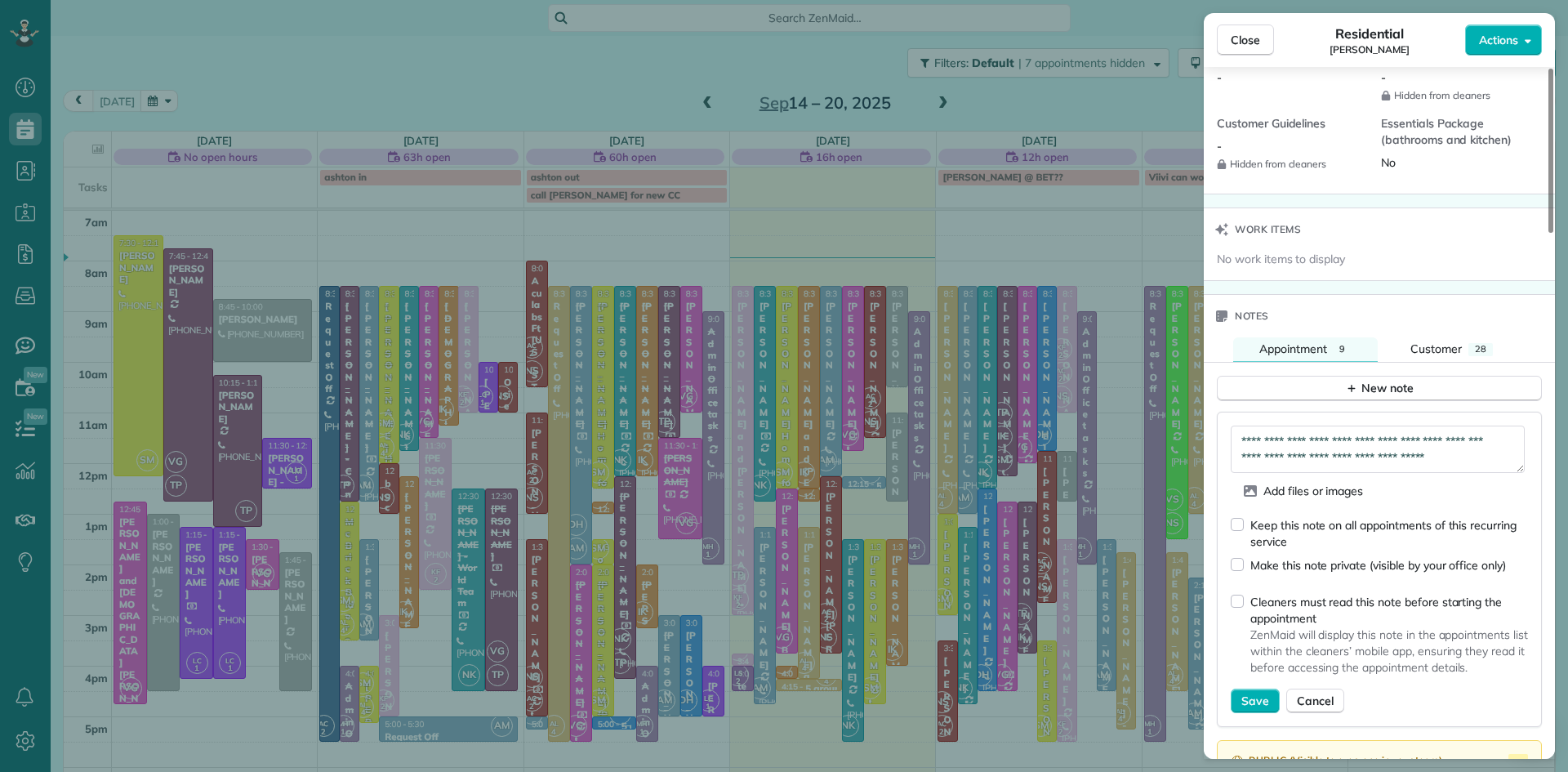
scroll to position [16, 0]
click at [1291, 465] on textarea "**********" at bounding box center [1378, 449] width 294 height 47
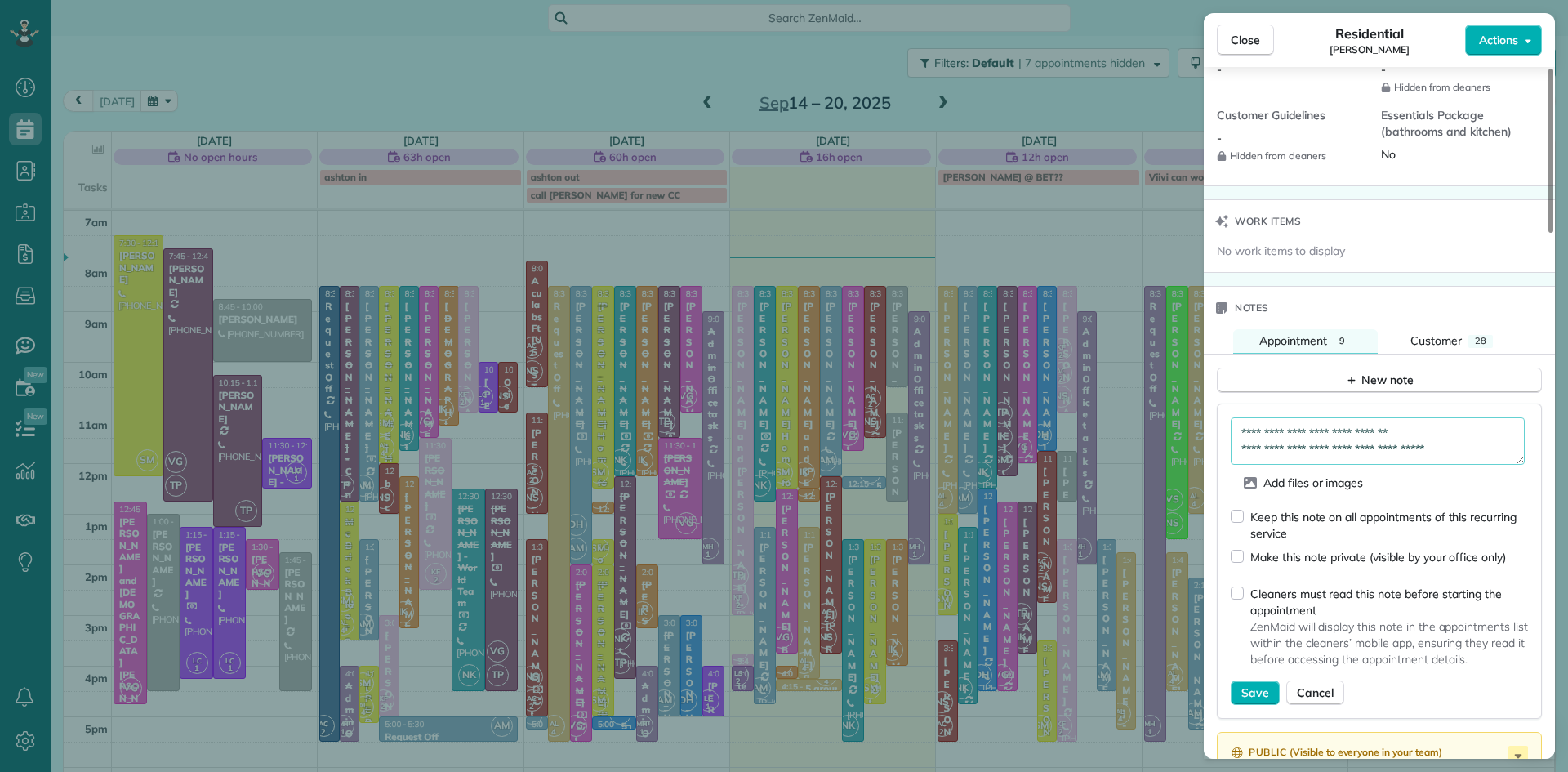
click at [1485, 465] on textarea "**********" at bounding box center [1378, 441] width 294 height 47
type textarea "**********"
click at [1248, 700] on span "Save" at bounding box center [1255, 692] width 28 height 16
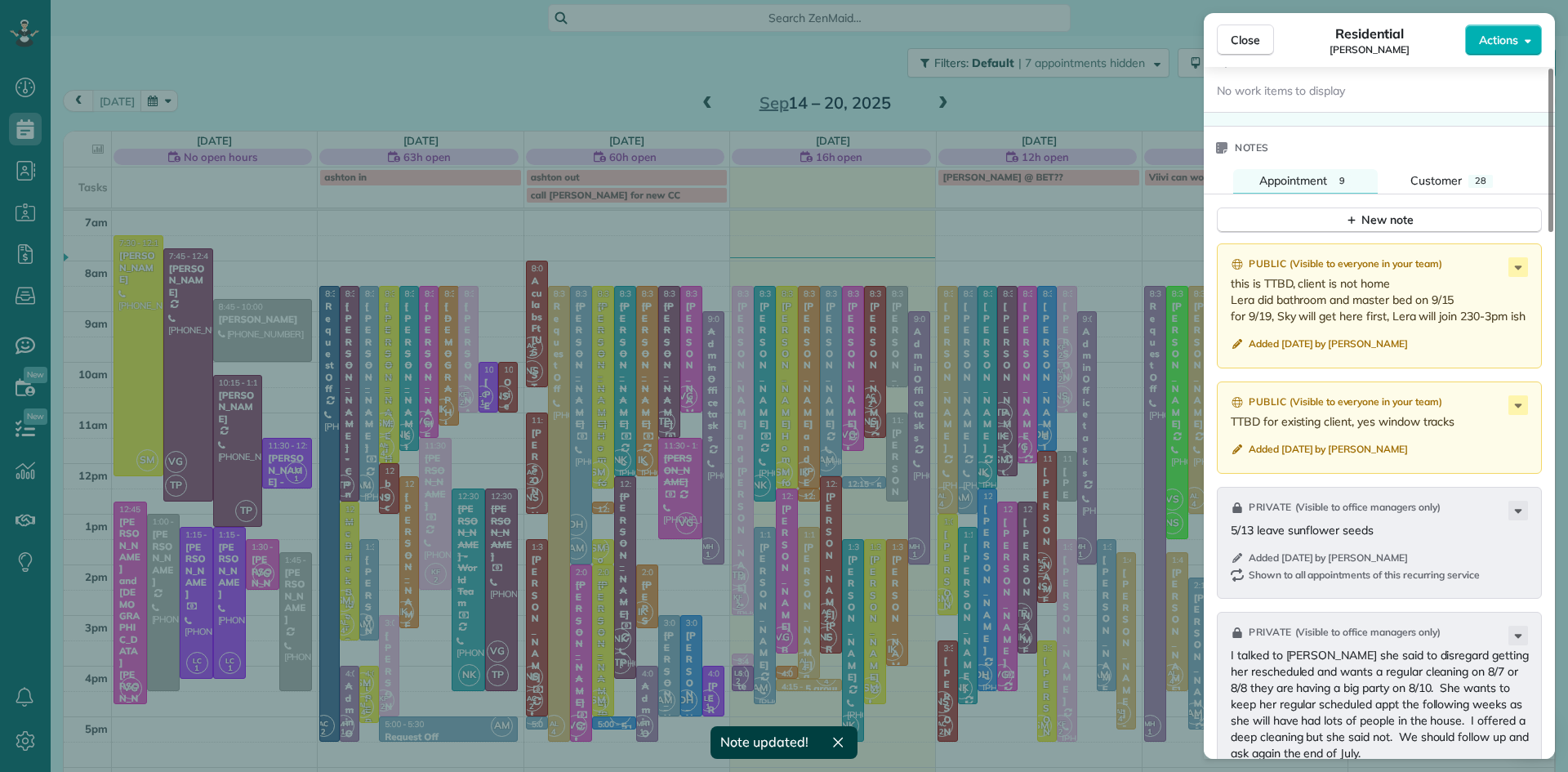
scroll to position [2005, 0]
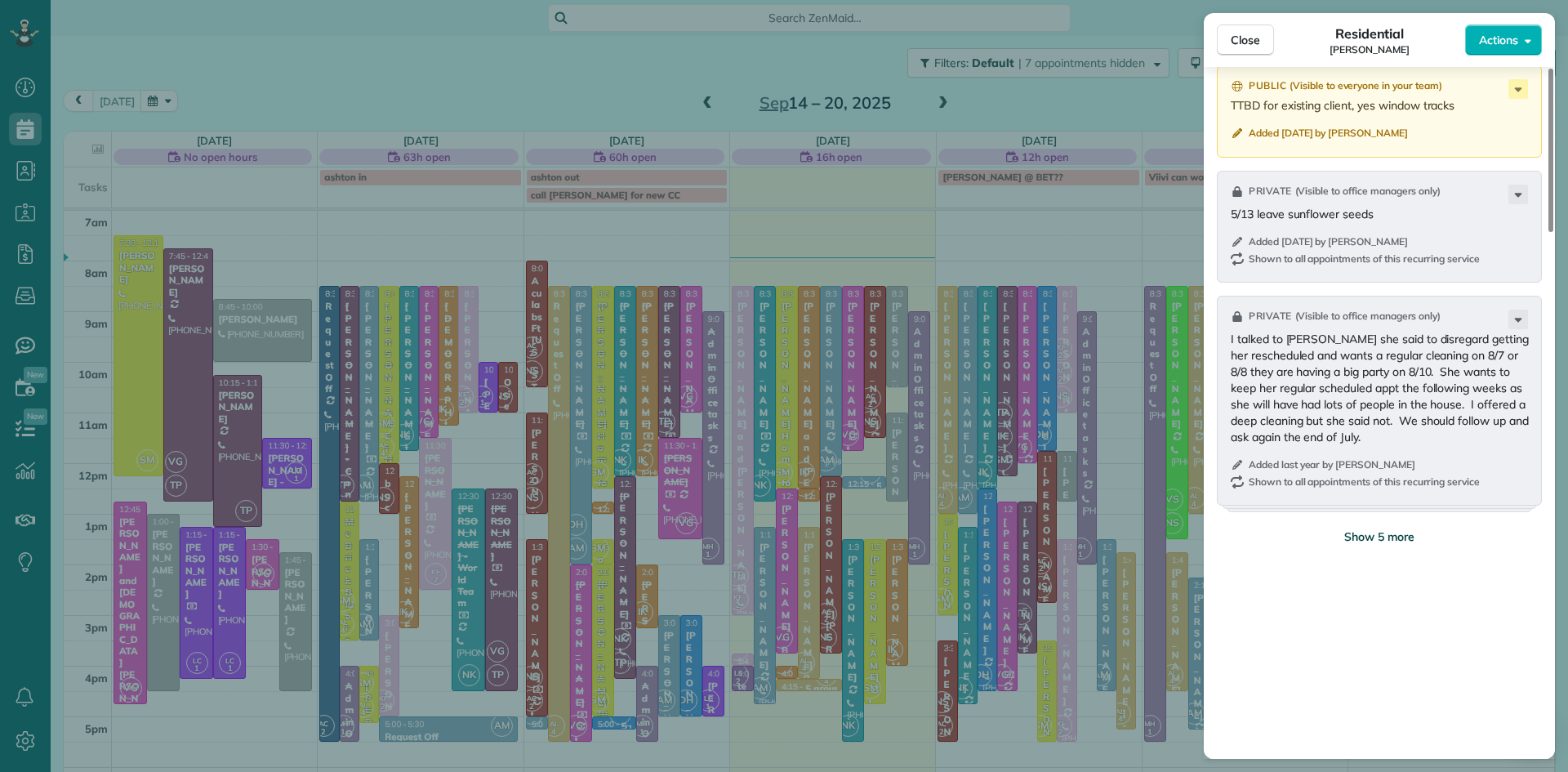
click at [1394, 545] on span "Show 5 more" at bounding box center [1379, 536] width 71 height 16
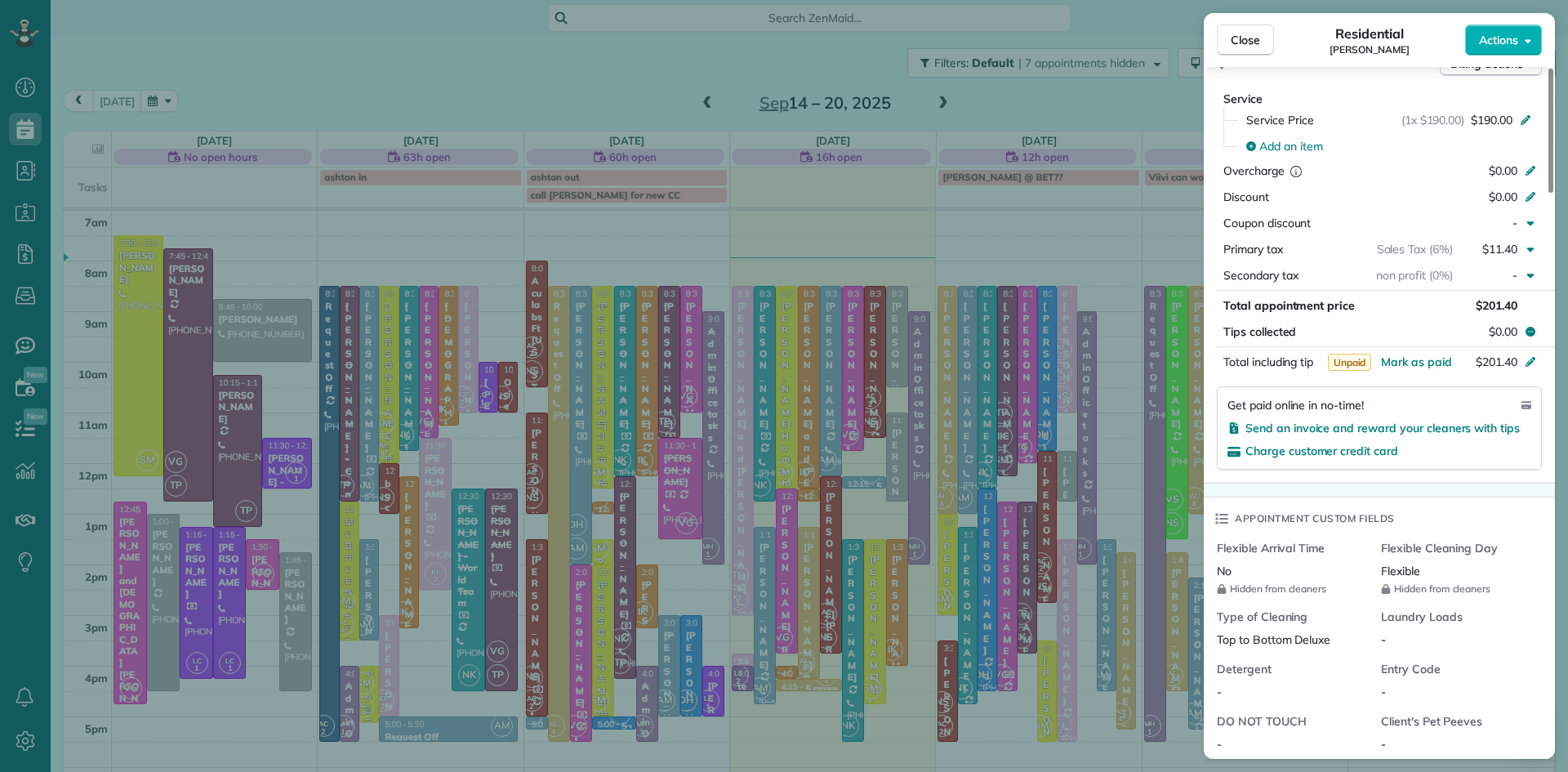
scroll to position [1442, 0]
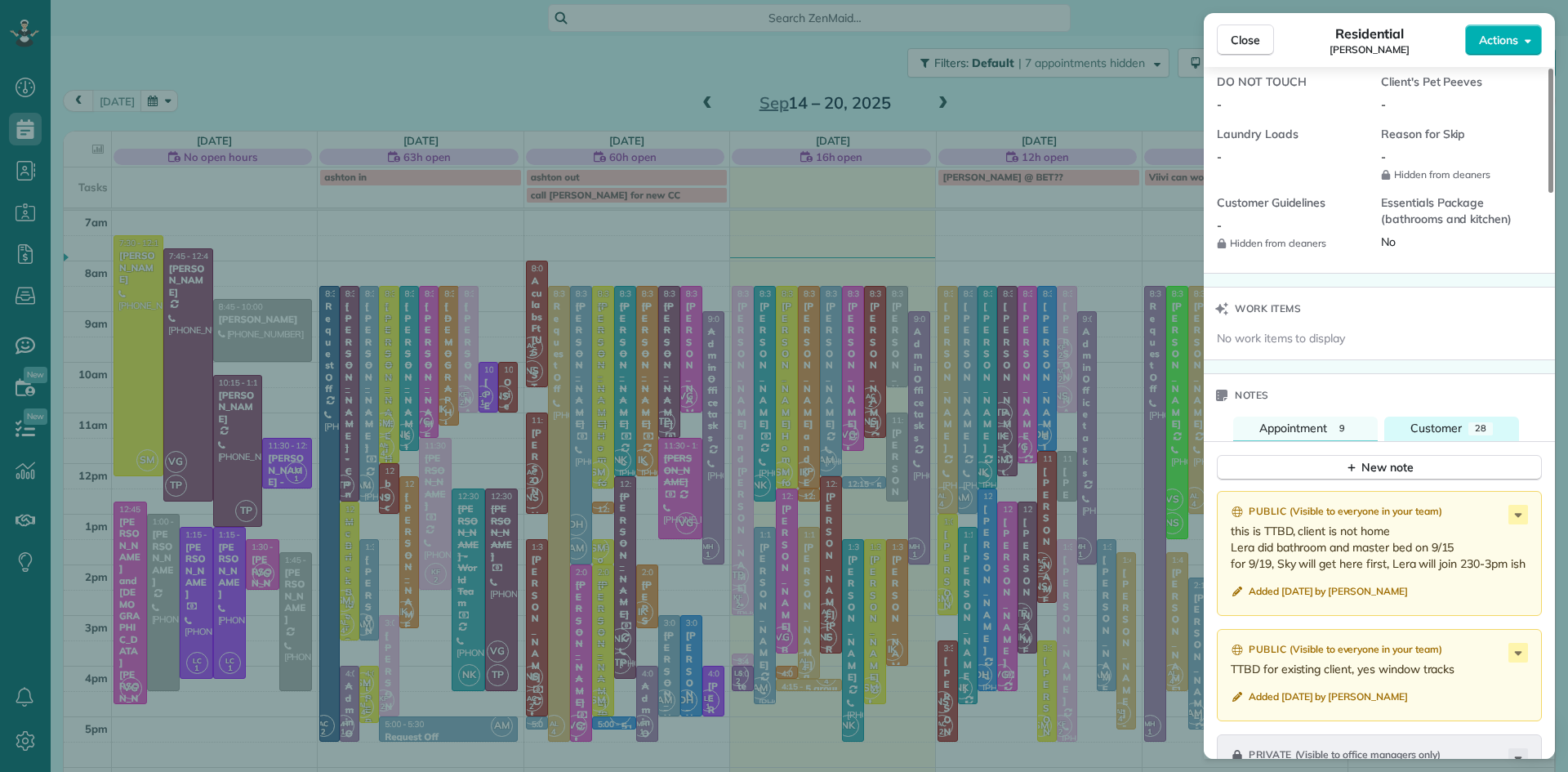
click at [1445, 435] on span "Customer" at bounding box center [1436, 428] width 52 height 14
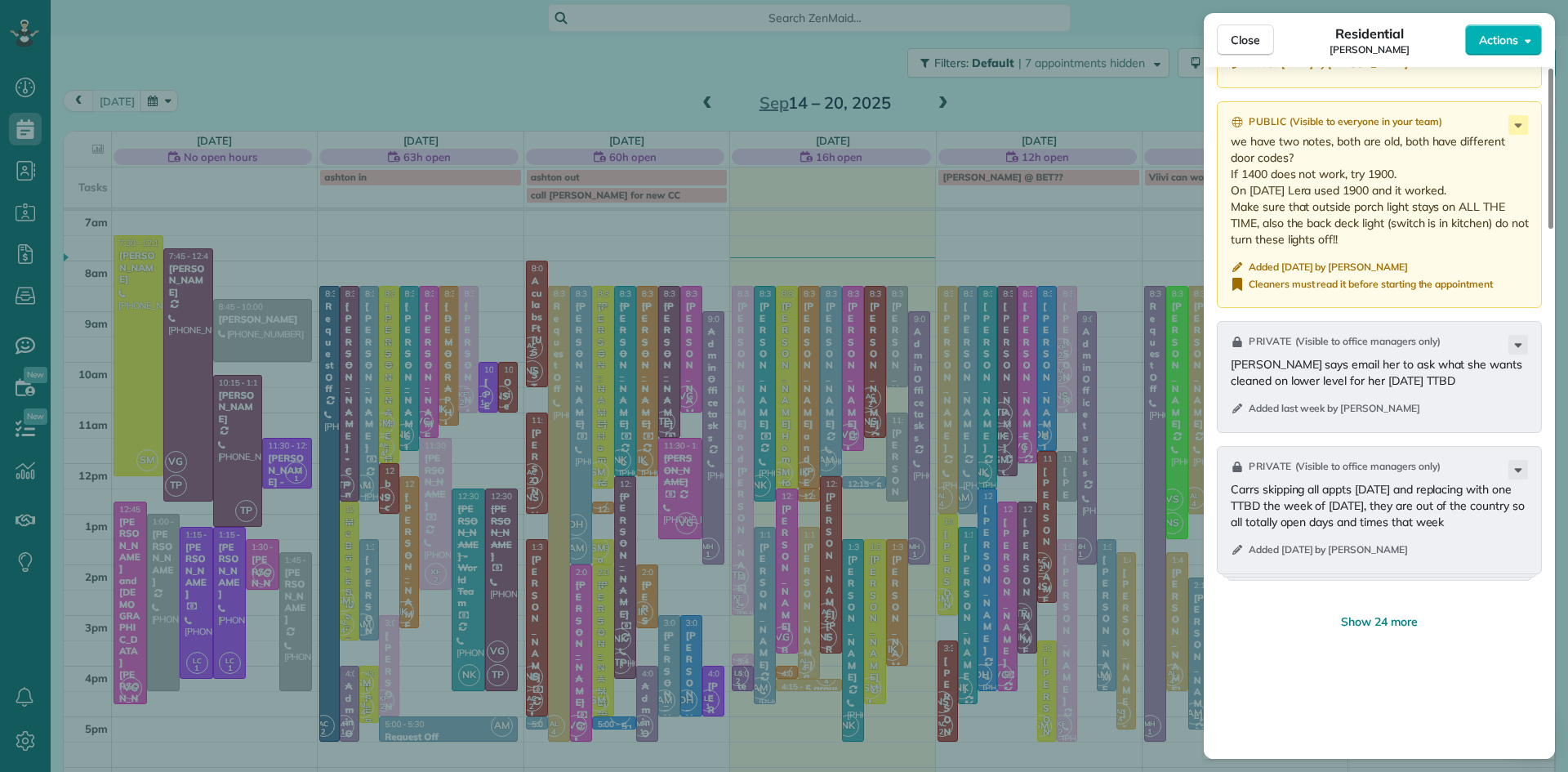
scroll to position [2107, 0]
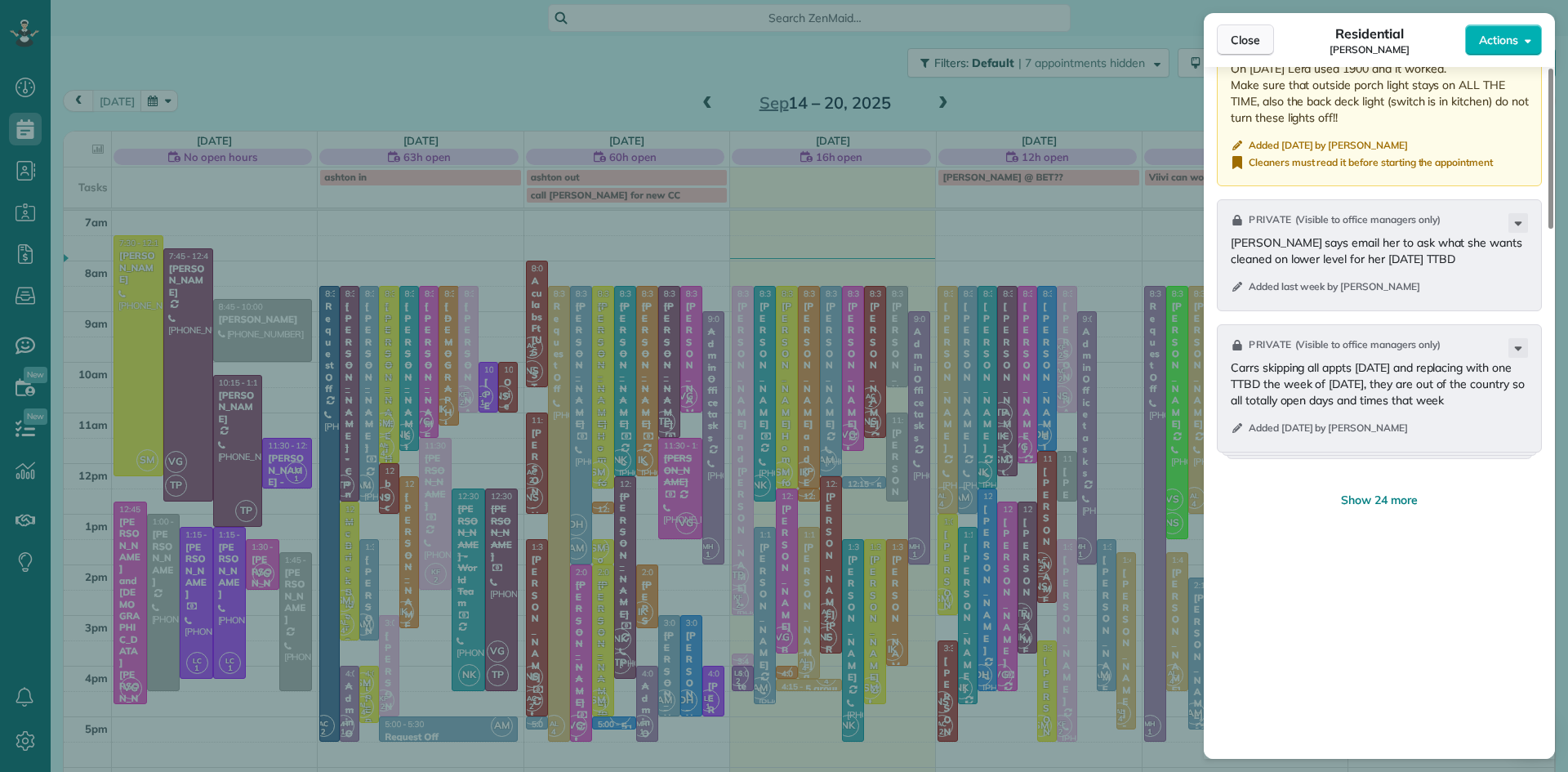
click at [1240, 34] on span "Close" at bounding box center [1245, 40] width 29 height 16
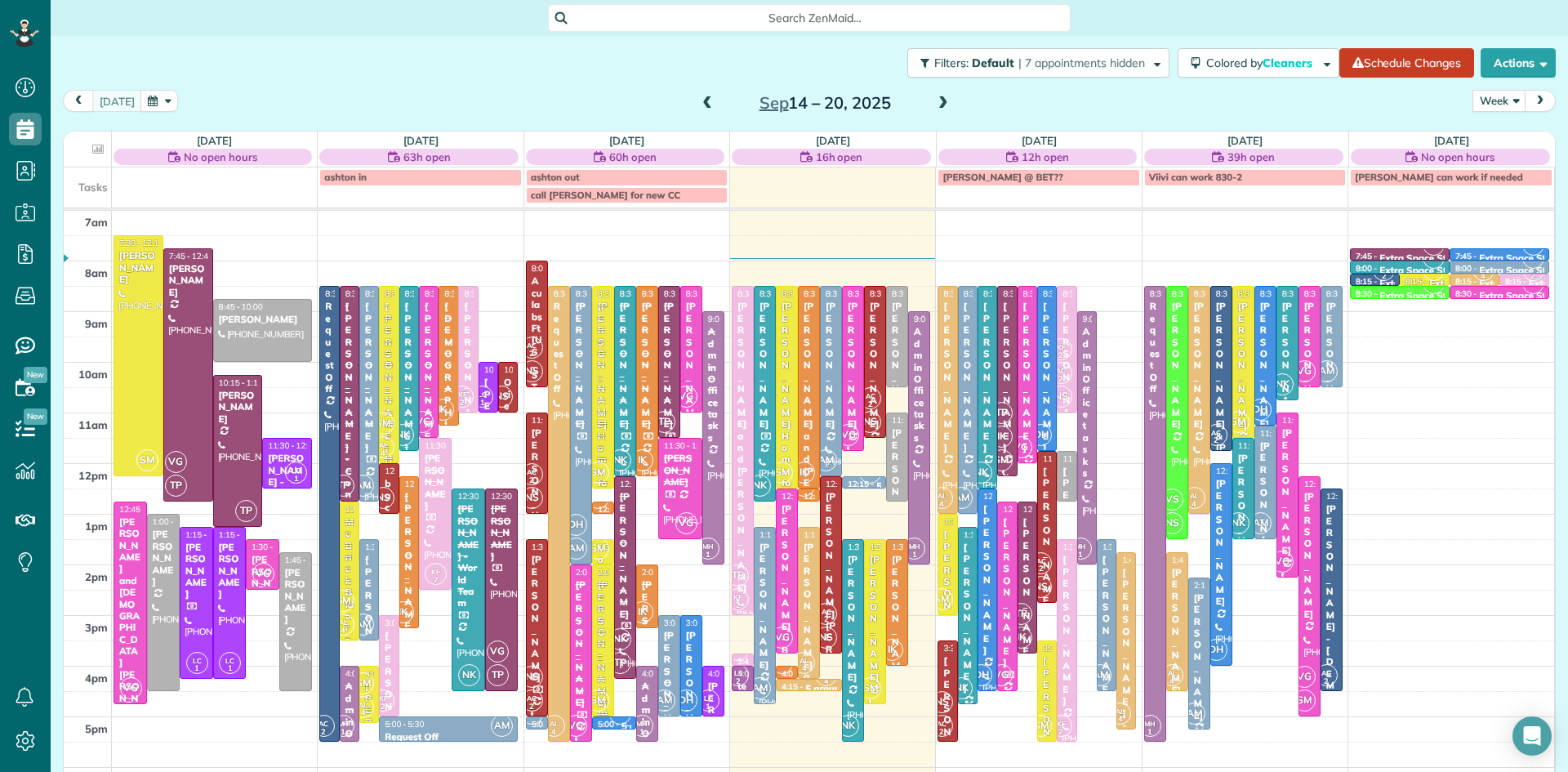
click at [703, 103] on span at bounding box center [708, 103] width 18 height 14
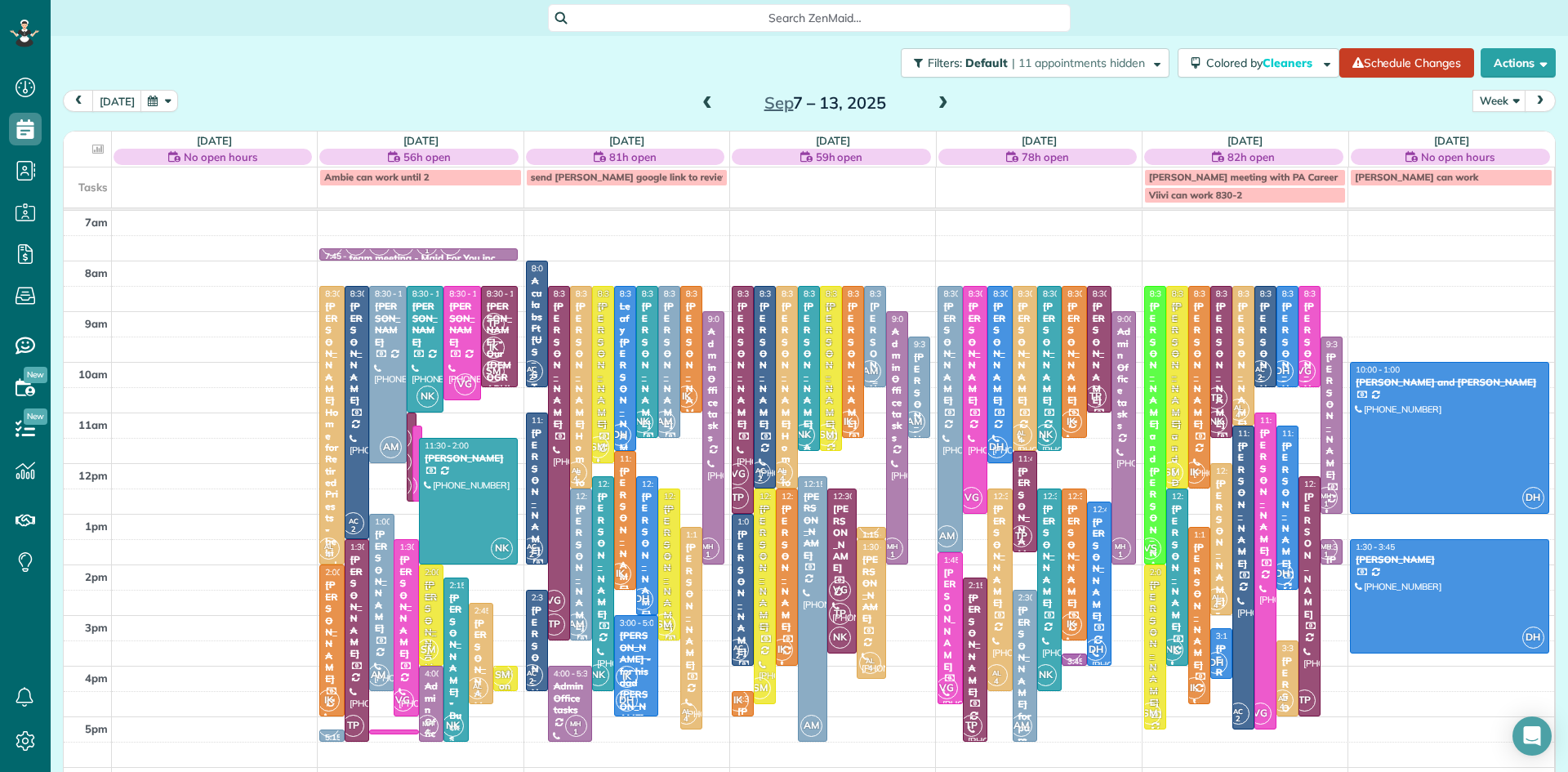
click at [879, 352] on div "[PERSON_NAME]" at bounding box center [876, 365] width 13 height 129
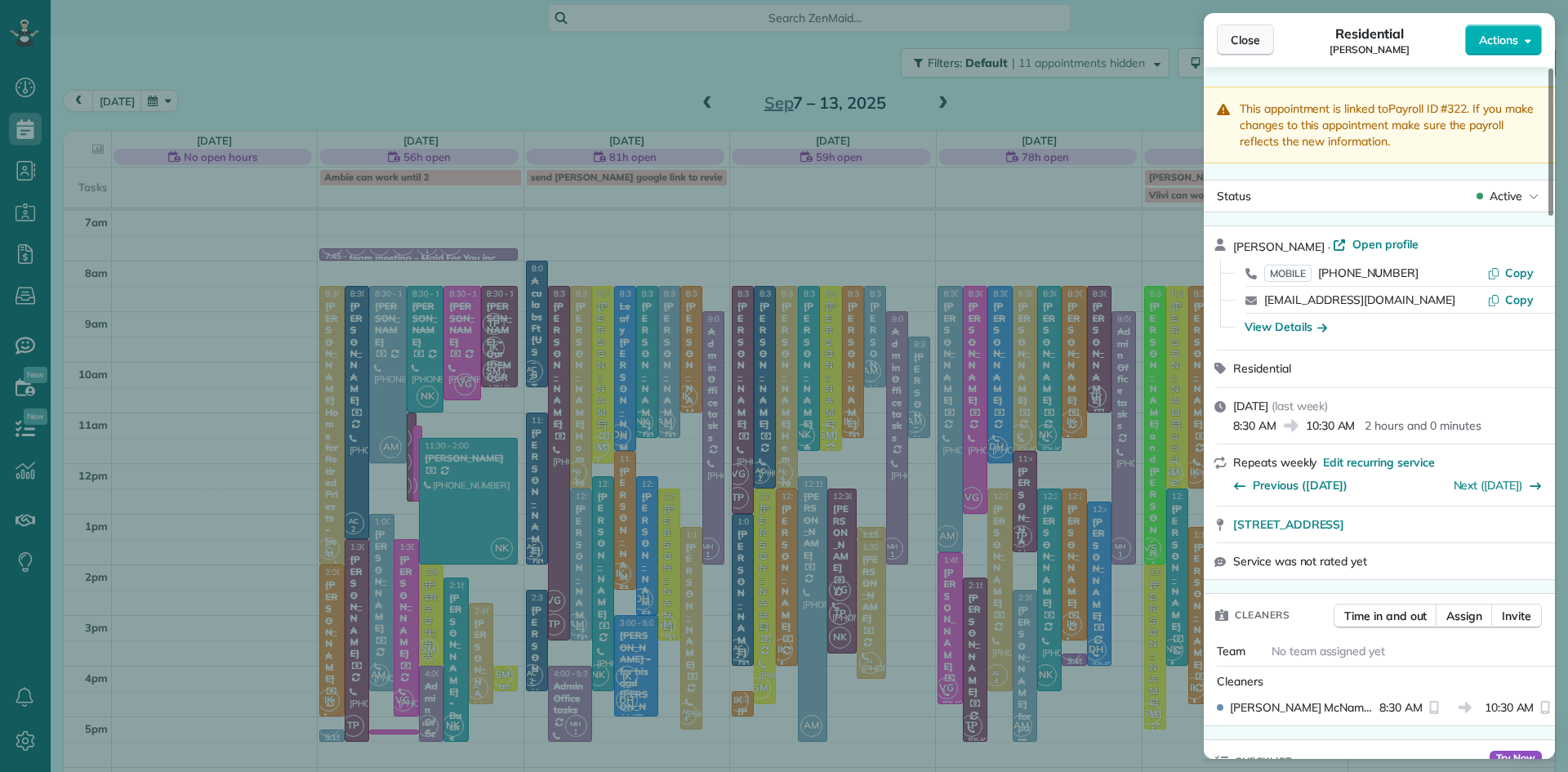
click at [1263, 33] on button "Close" at bounding box center [1245, 40] width 57 height 31
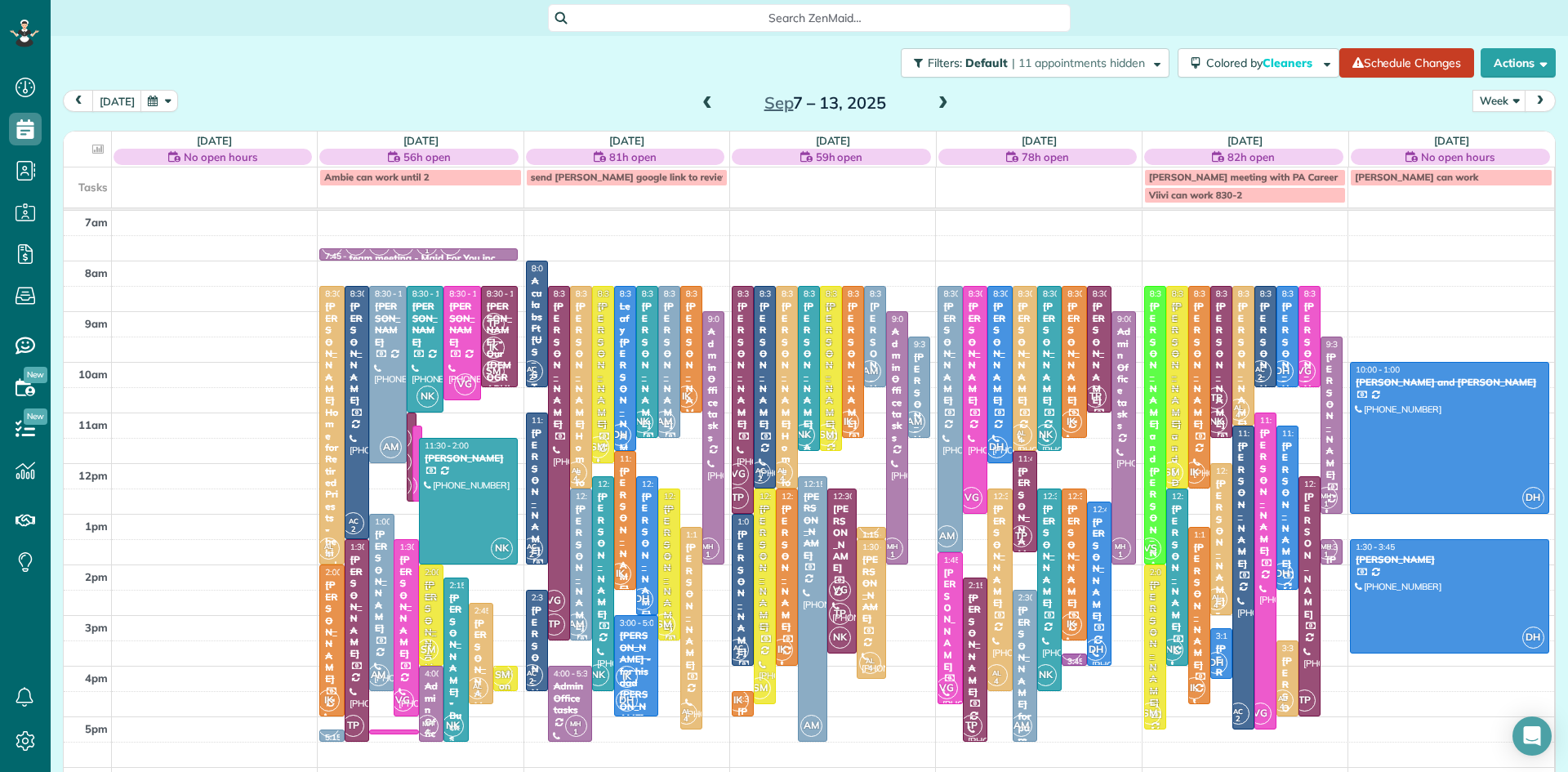
click at [939, 101] on span at bounding box center [944, 103] width 18 height 14
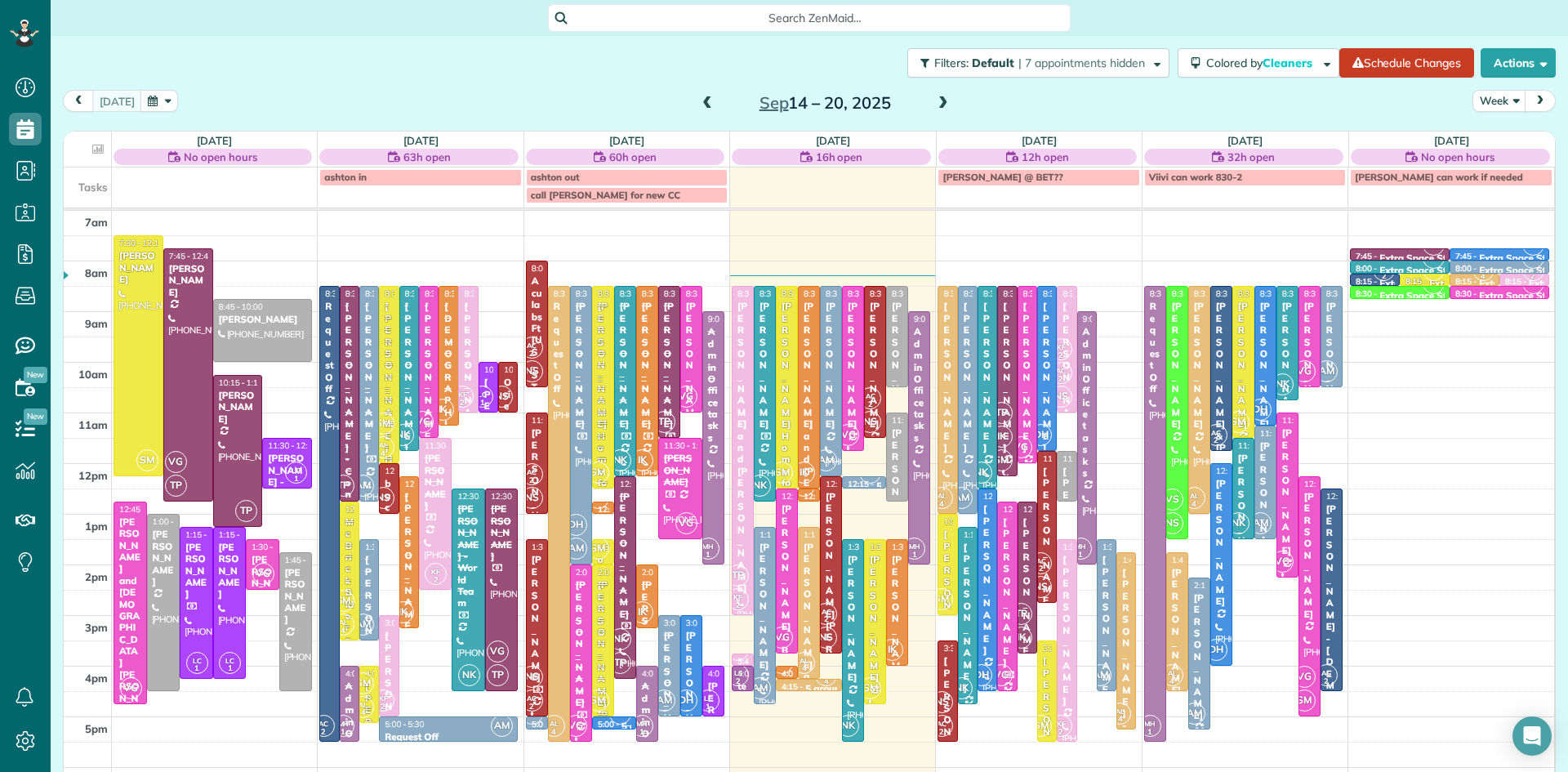
scroll to position [7, 7]
click at [940, 99] on span at bounding box center [944, 103] width 18 height 14
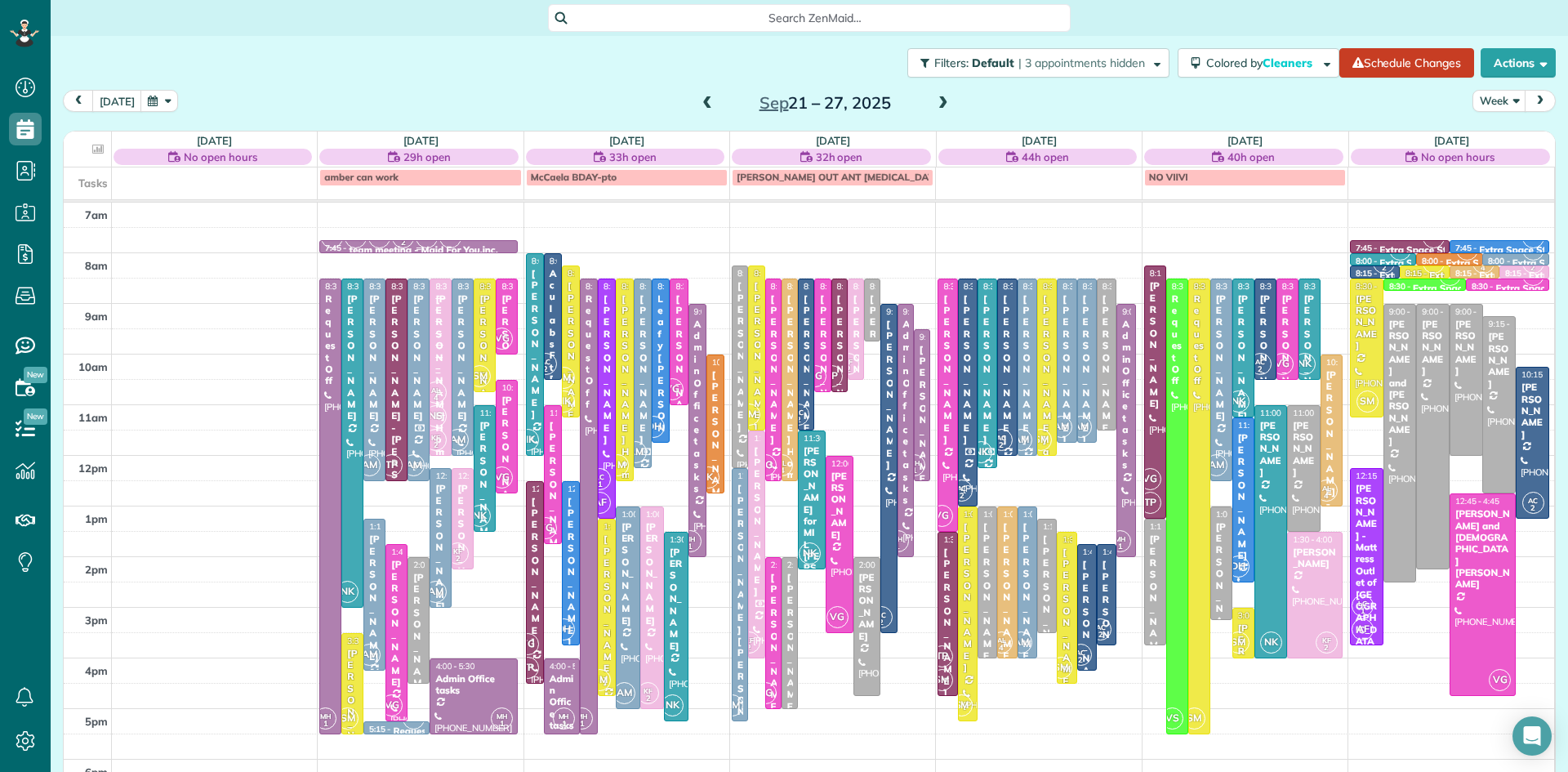
click at [380, 245] on span "NK" at bounding box center [379, 237] width 22 height 22
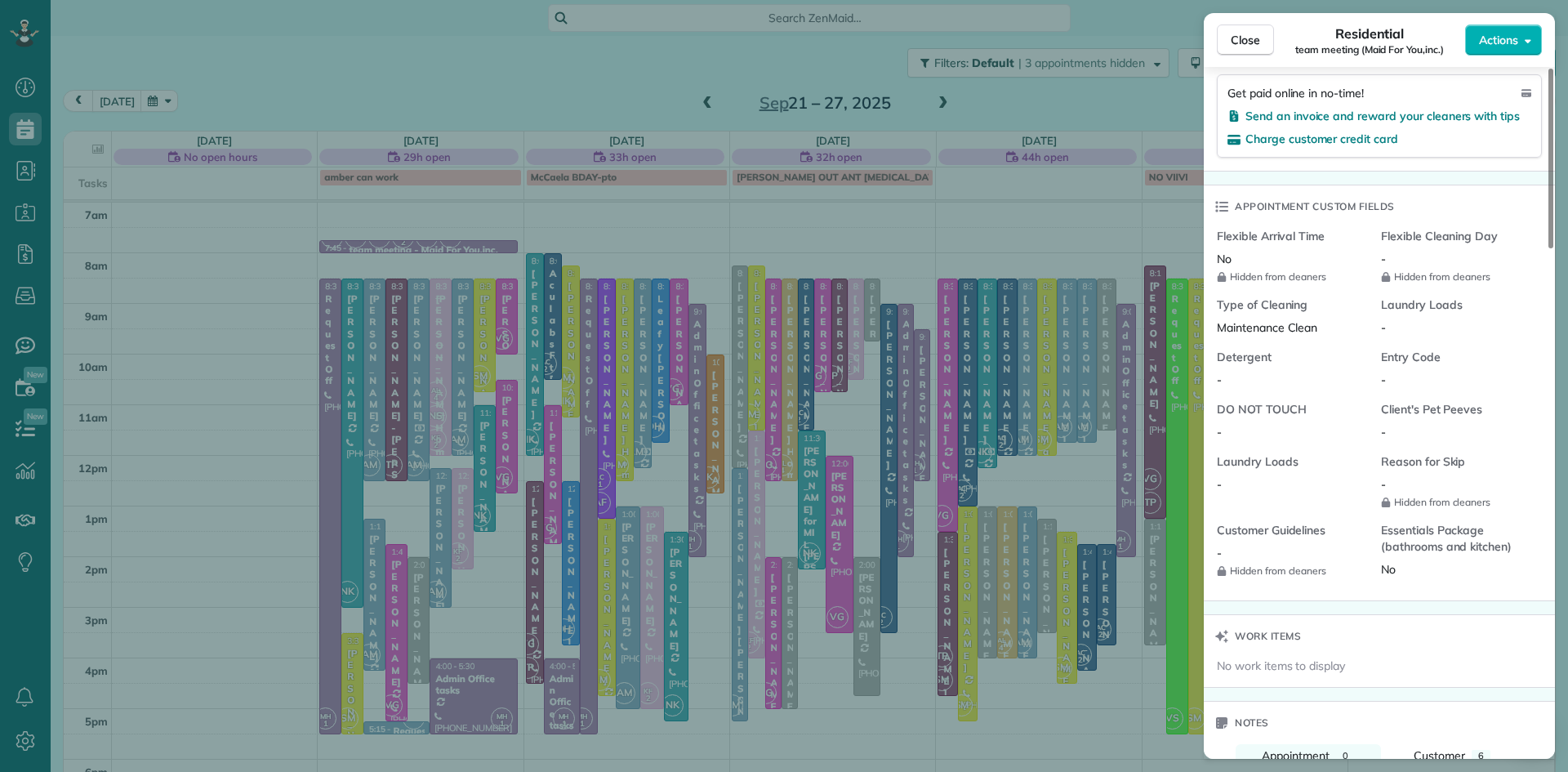
scroll to position [1827, 0]
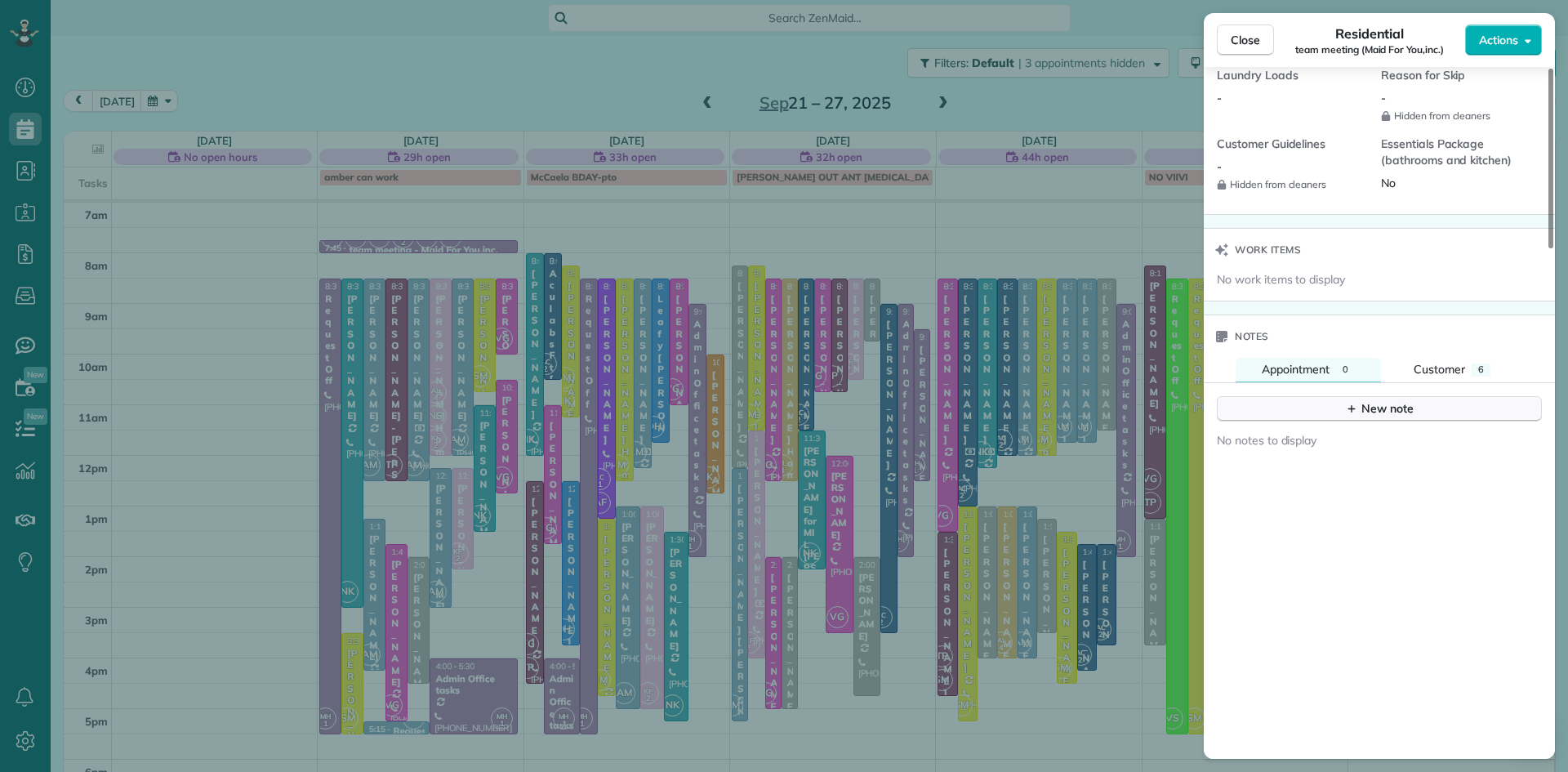
click at [1416, 421] on button "New note" at bounding box center [1379, 409] width 325 height 25
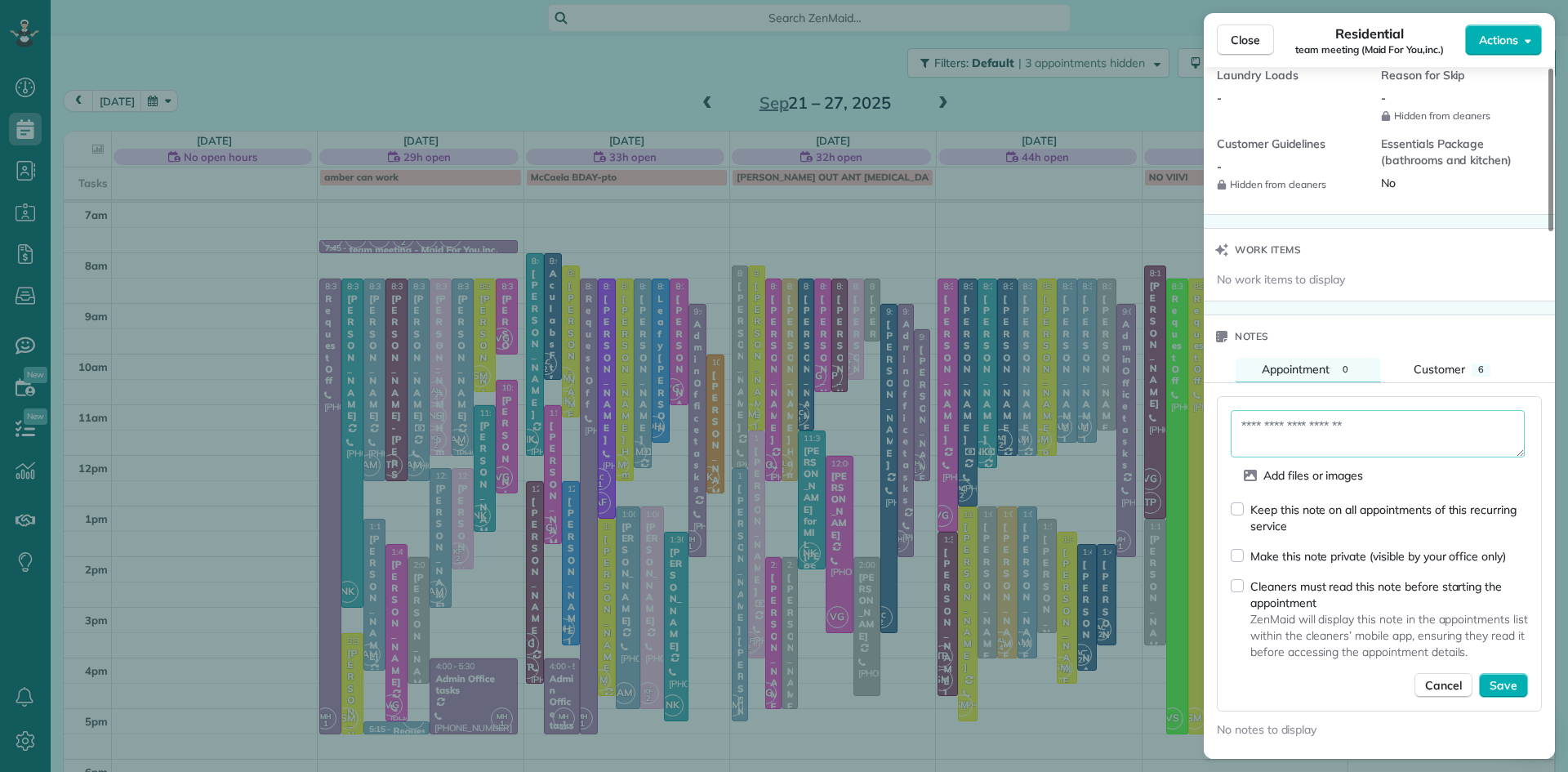
click at [1324, 443] on textarea at bounding box center [1378, 433] width 294 height 47
type textarea "**********"
click at [1511, 693] on span "Save" at bounding box center [1504, 685] width 28 height 16
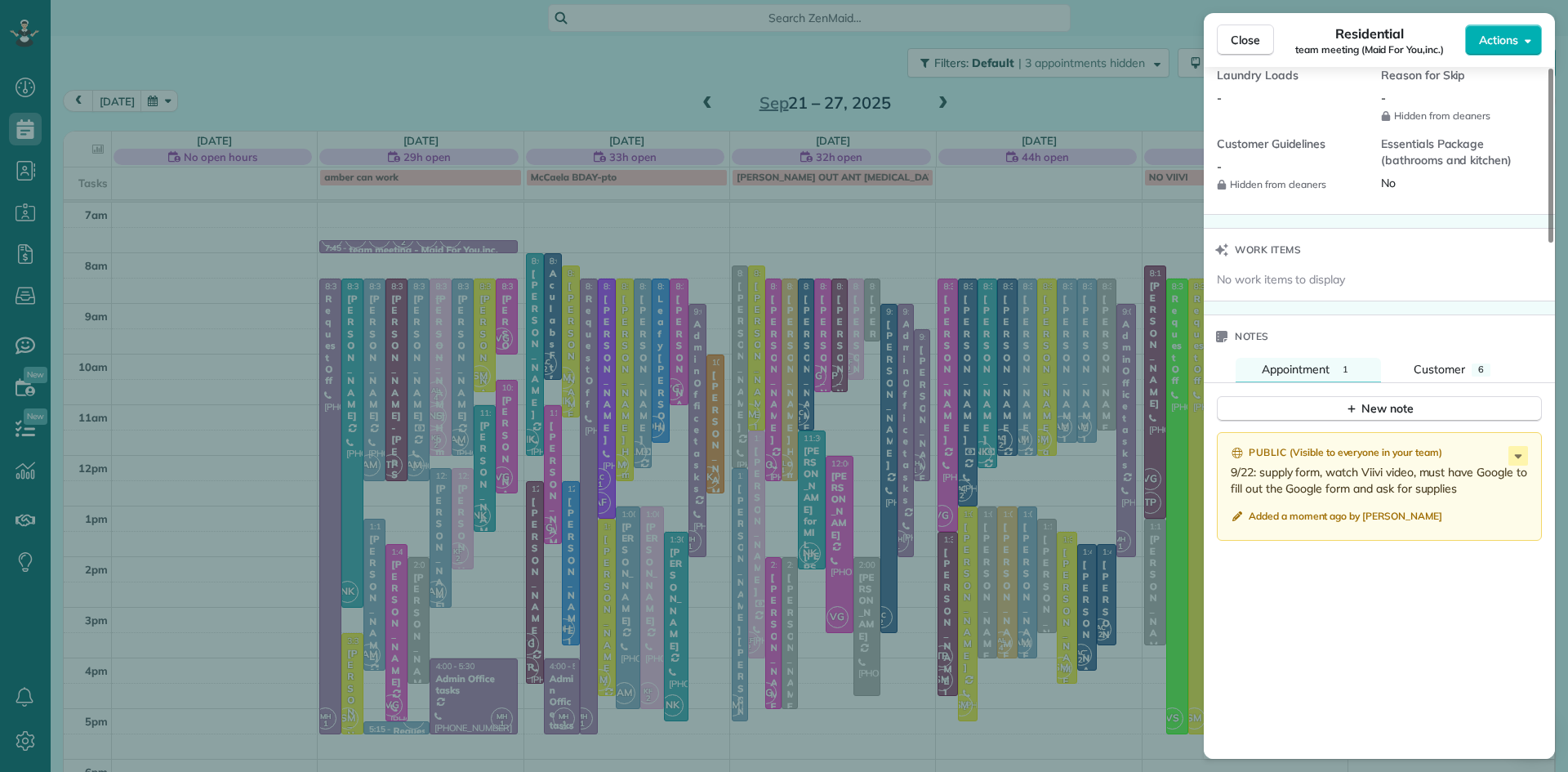
click at [1511, 705] on div "Public ( Visible to everyone in your team ) 9/22: supply form, watch Viivi vide…" at bounding box center [1379, 639] width 352 height 434
click at [1253, 37] on span "Close" at bounding box center [1245, 40] width 29 height 16
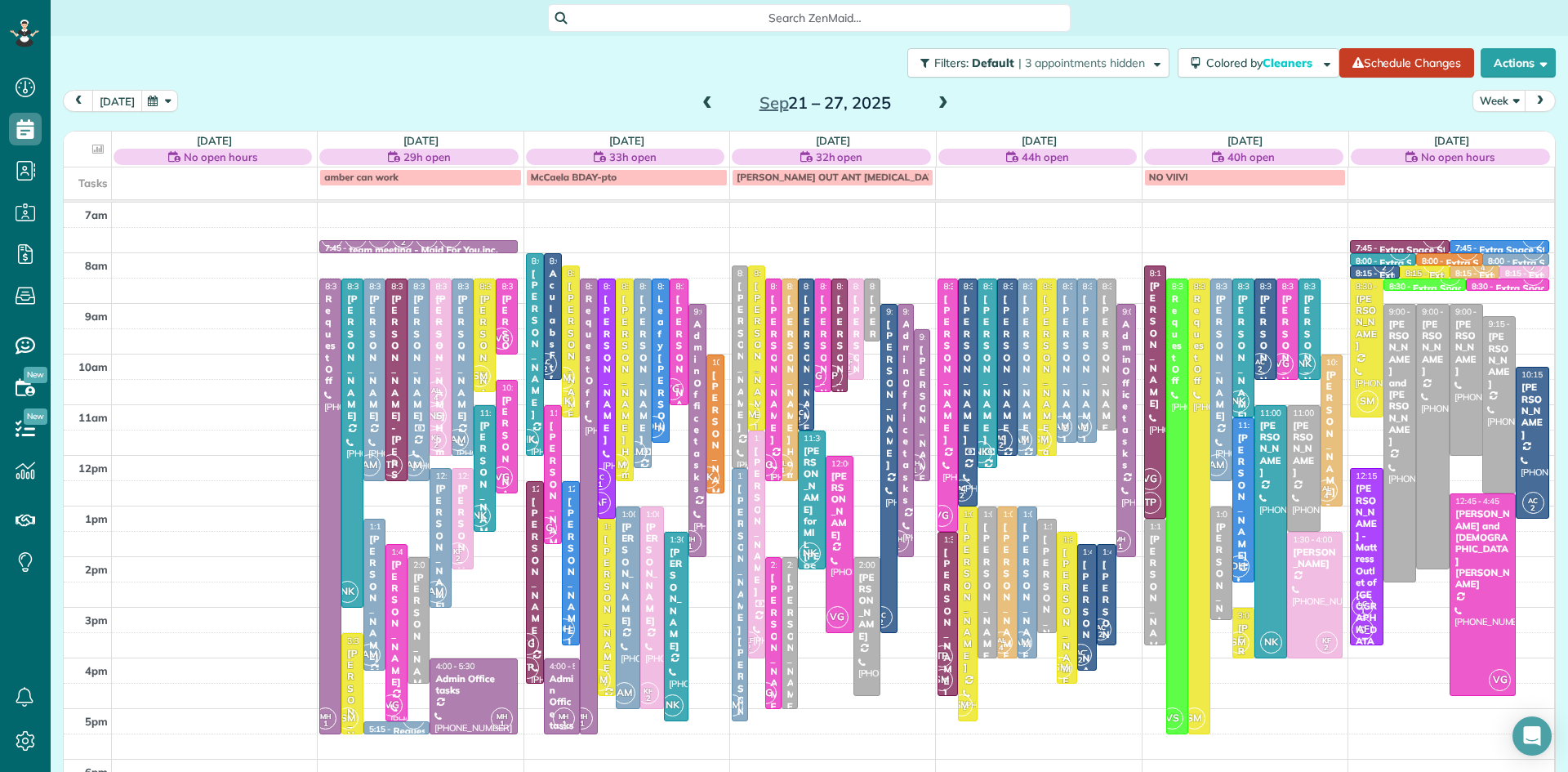
click at [113, 95] on button "today" at bounding box center [117, 101] width 50 height 22
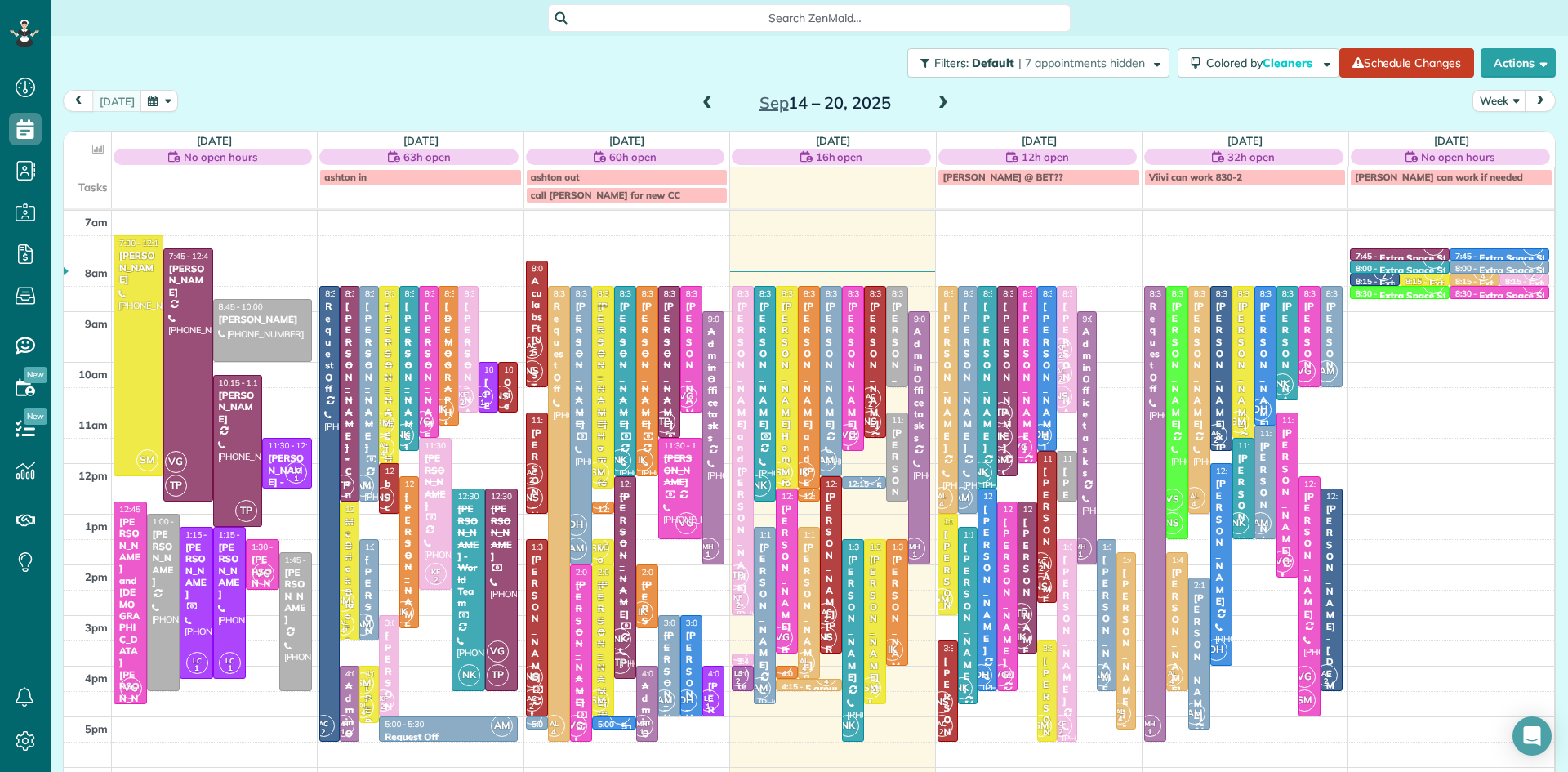
click at [789, 582] on div "[PERSON_NAME] - Bucks County Women's Journal" at bounding box center [788, 679] width 13 height 352
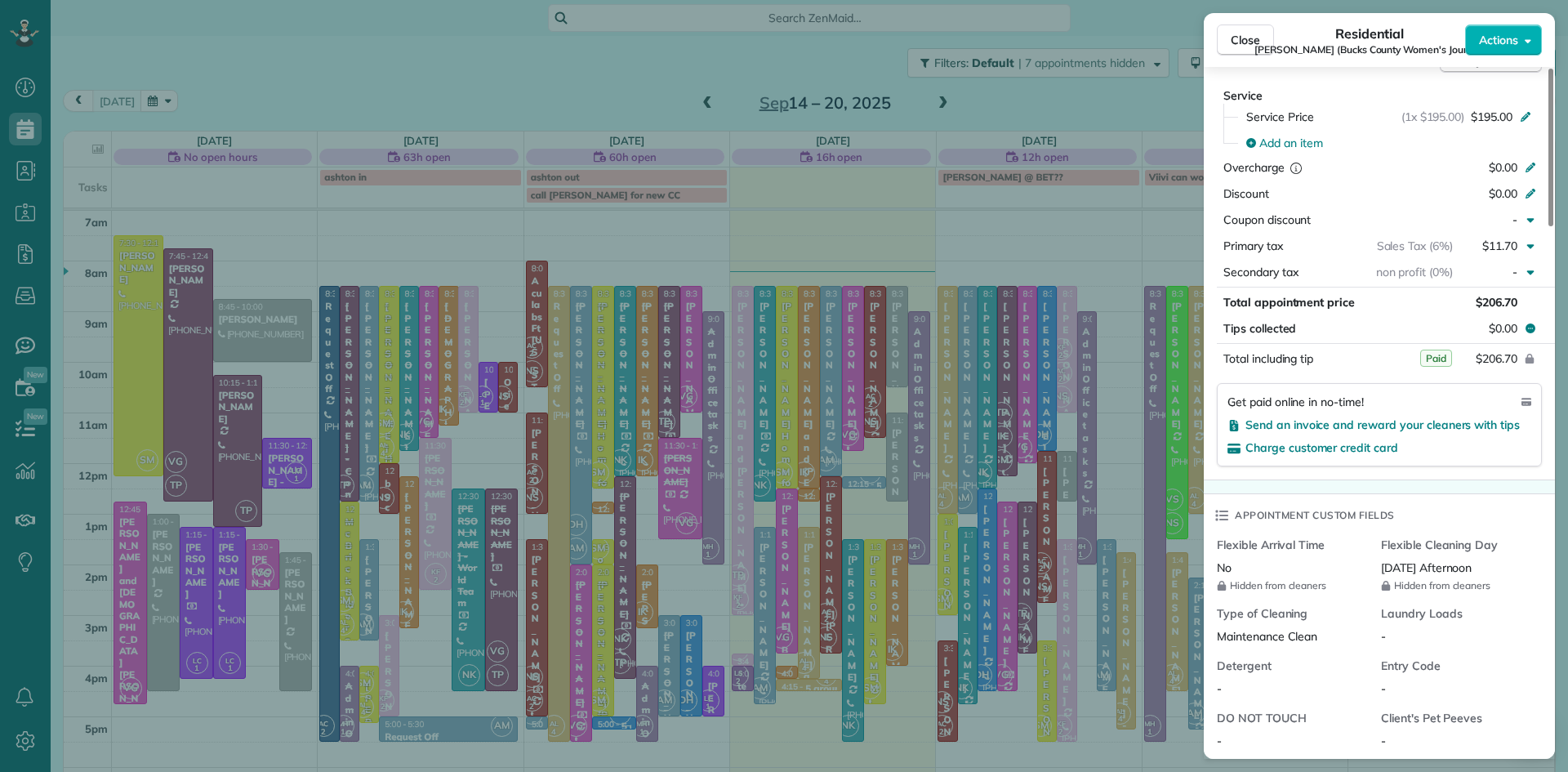
scroll to position [719, 0]
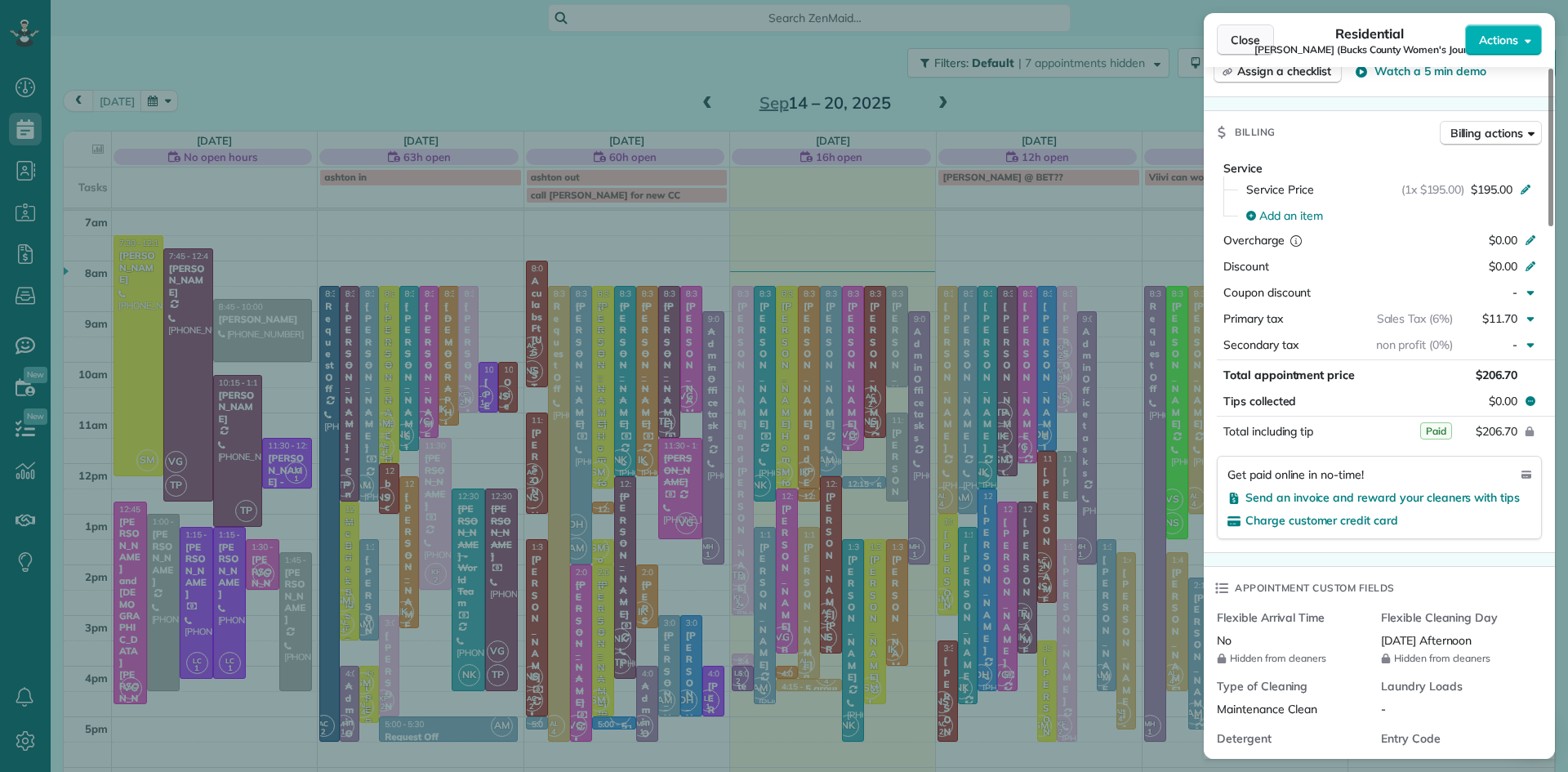
click at [1246, 43] on span "Close" at bounding box center [1245, 40] width 29 height 16
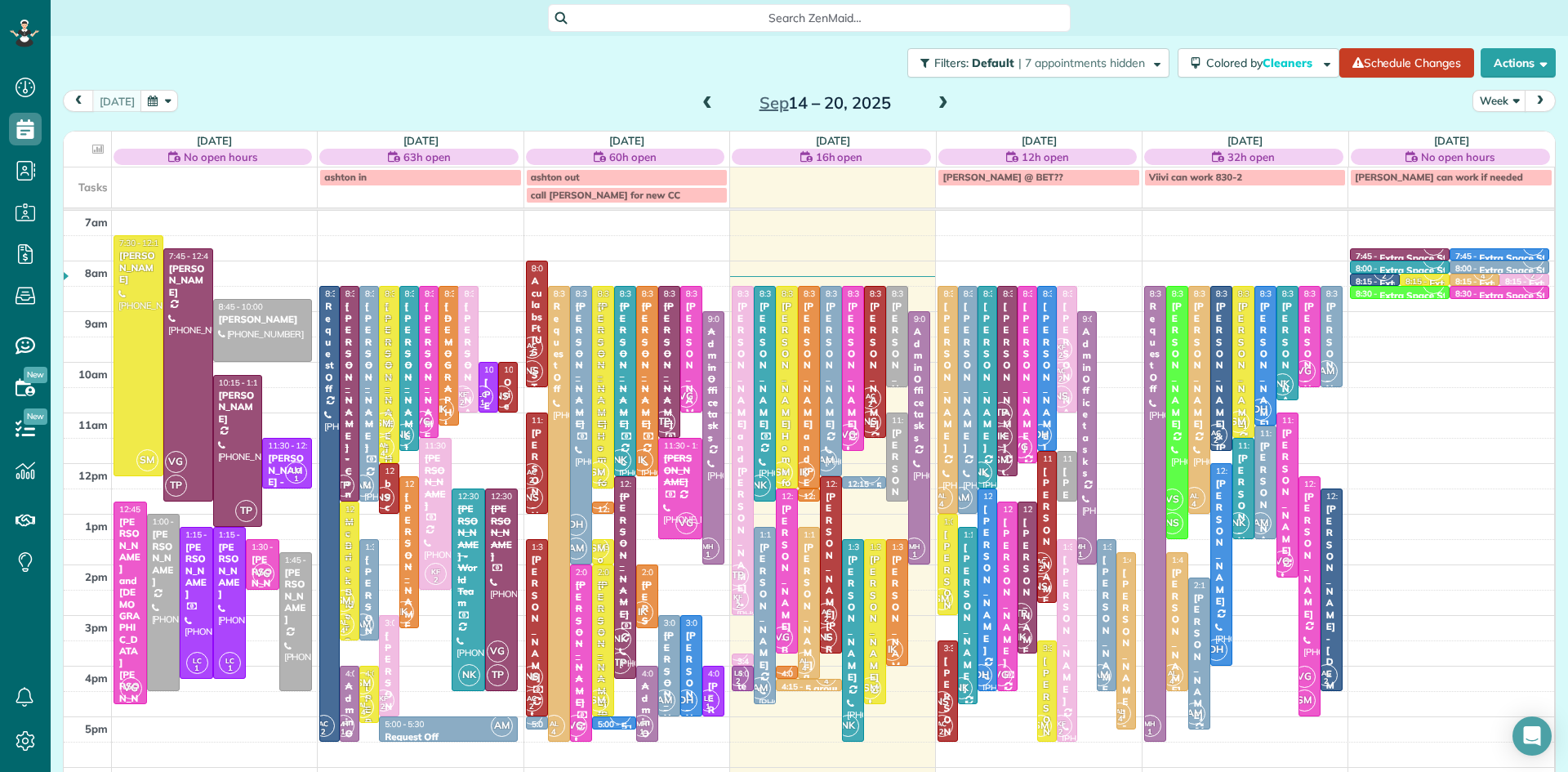
click at [939, 98] on span at bounding box center [944, 103] width 18 height 14
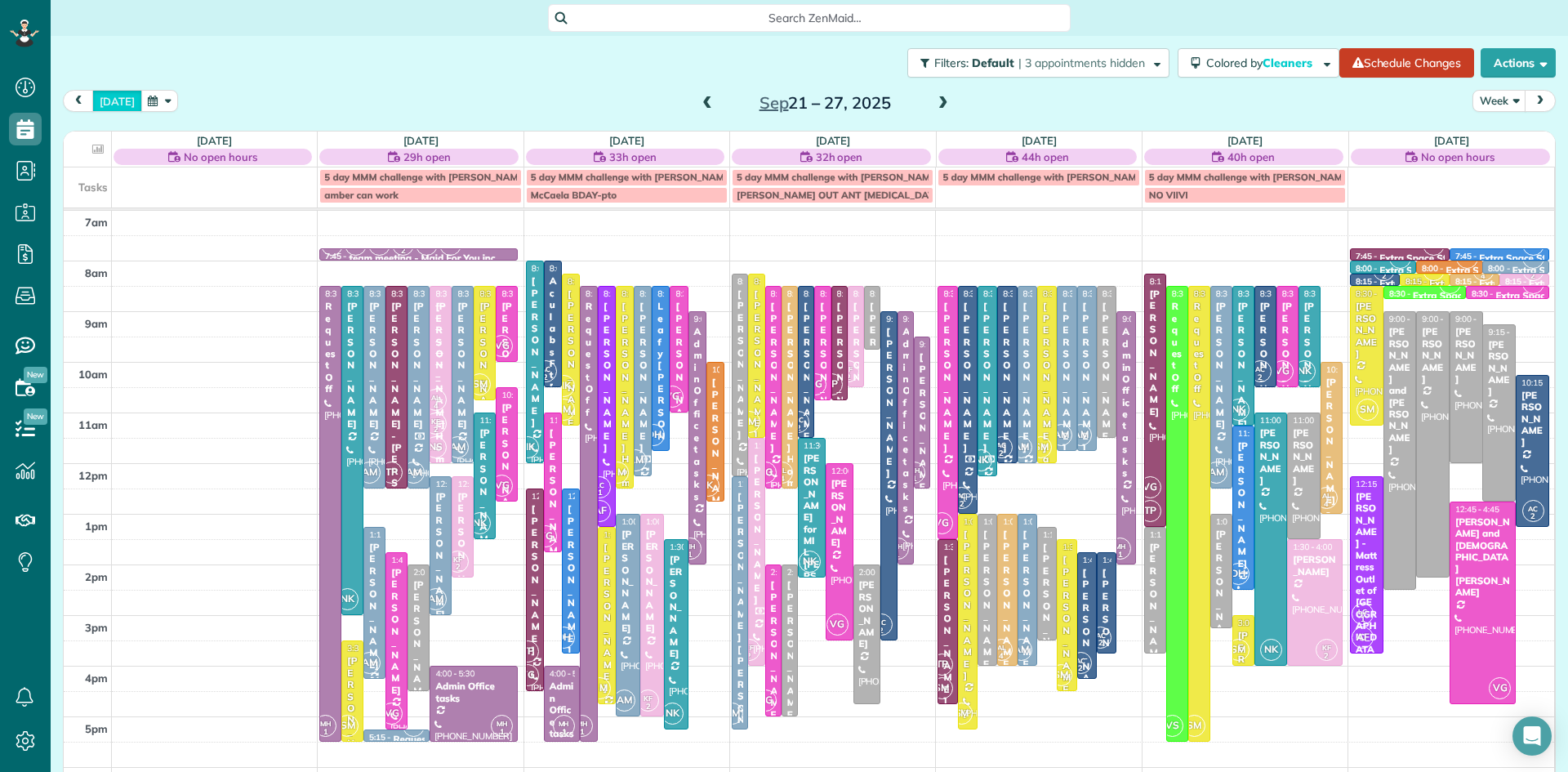
click at [119, 101] on button "today" at bounding box center [117, 101] width 50 height 22
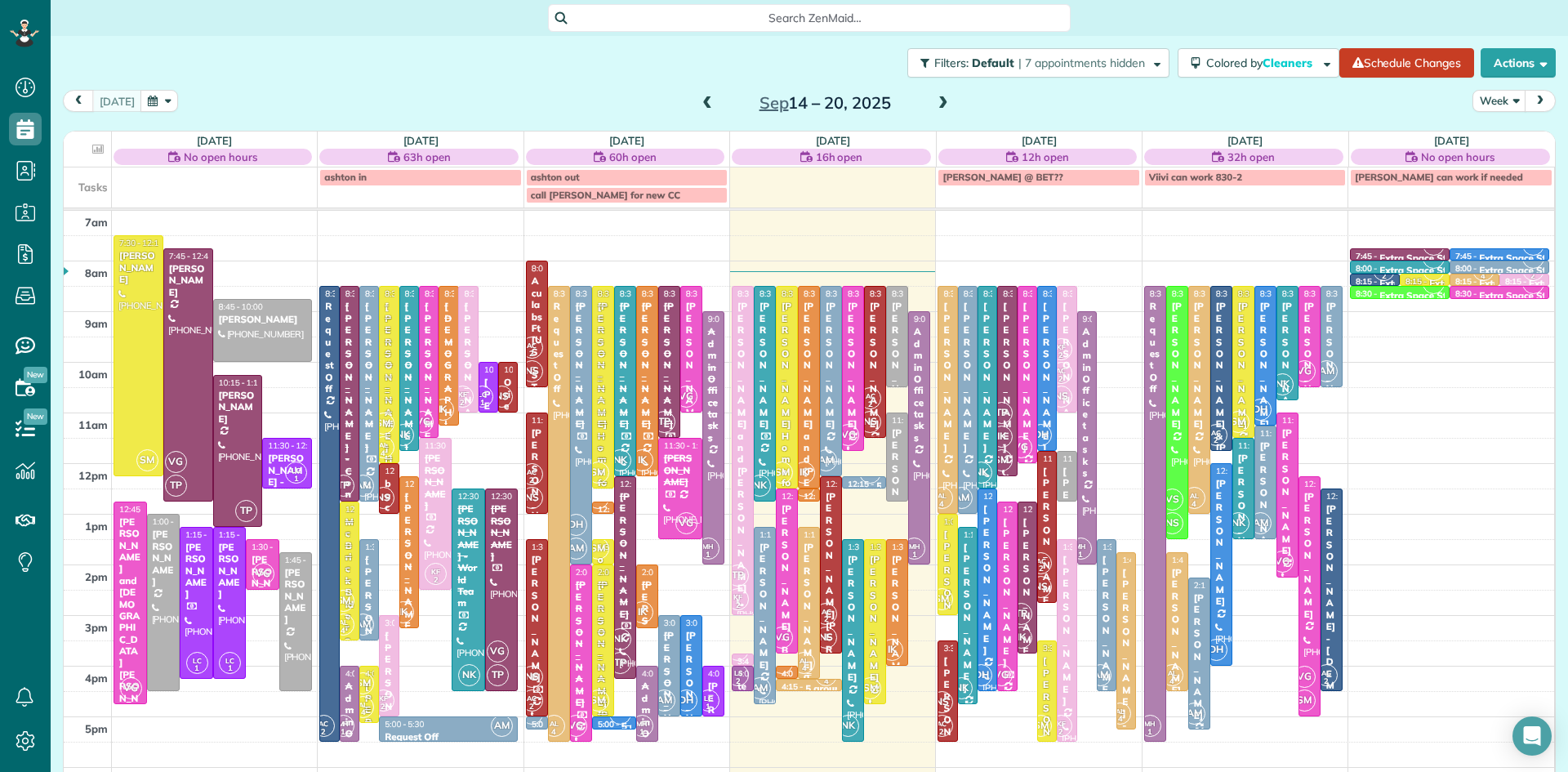
click at [808, 593] on div "[PERSON_NAME] and [PERSON_NAME]" at bounding box center [809, 689] width 13 height 294
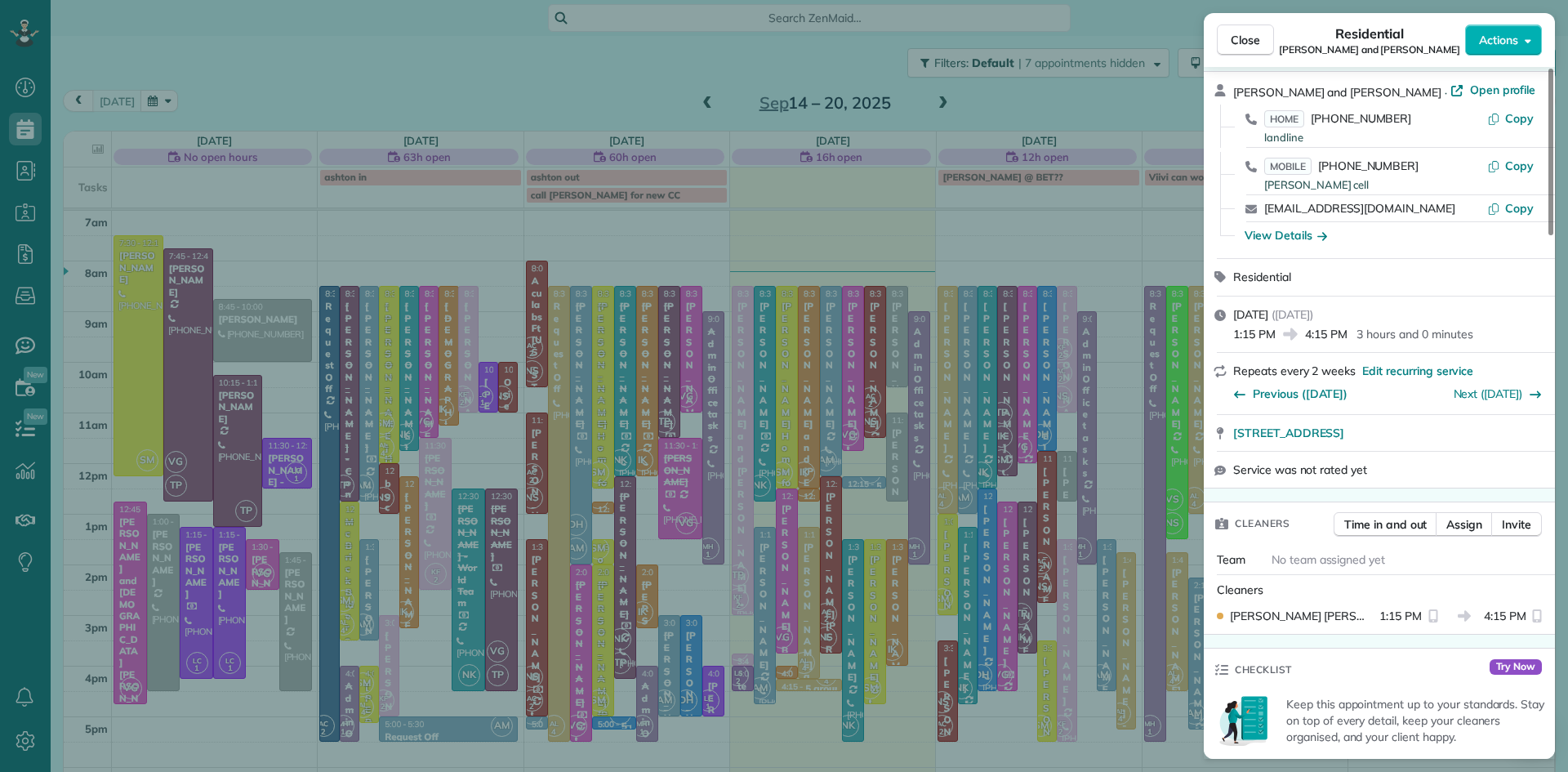
scroll to position [36, 0]
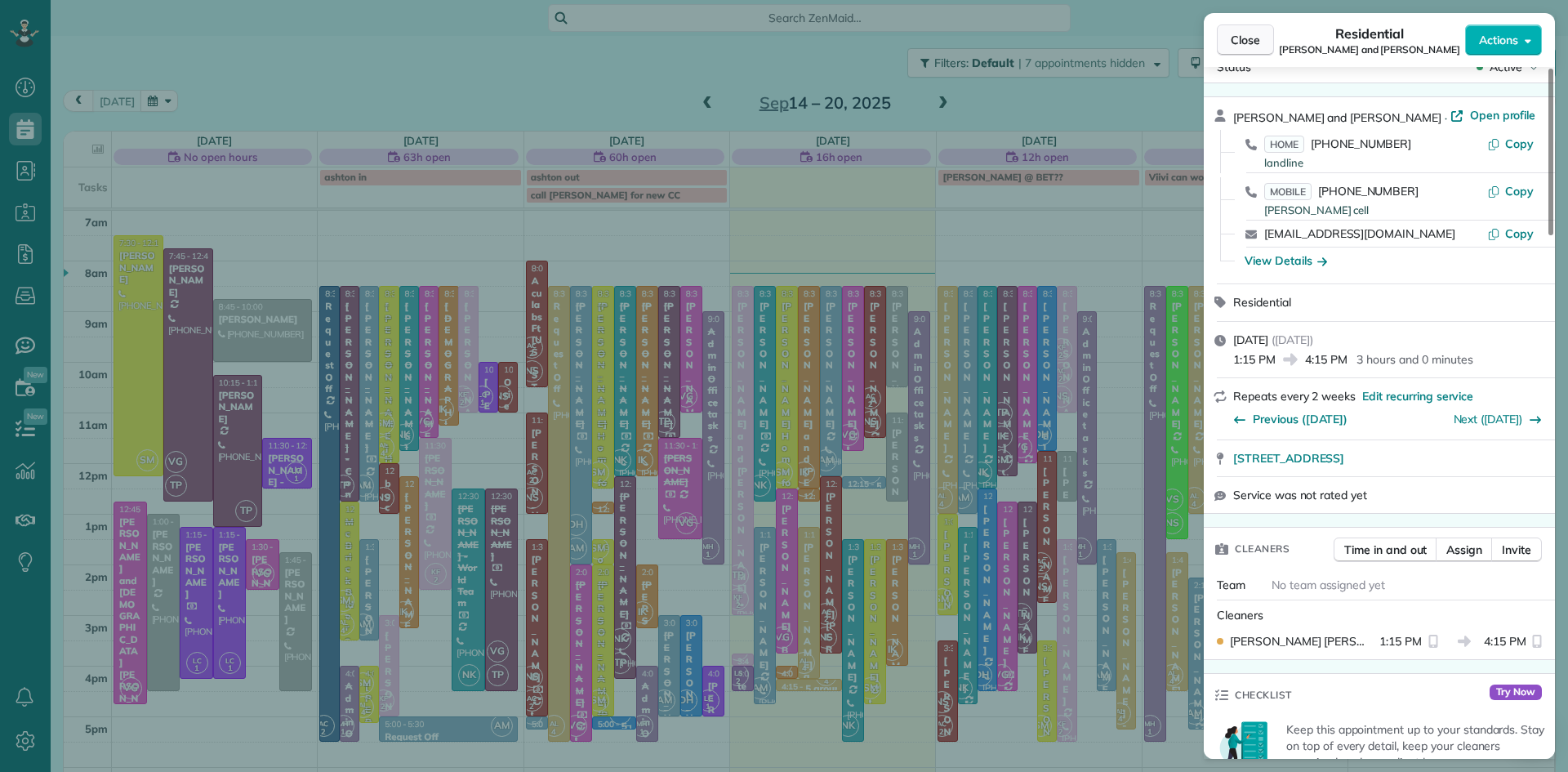
click at [1247, 29] on button "Close" at bounding box center [1245, 40] width 57 height 31
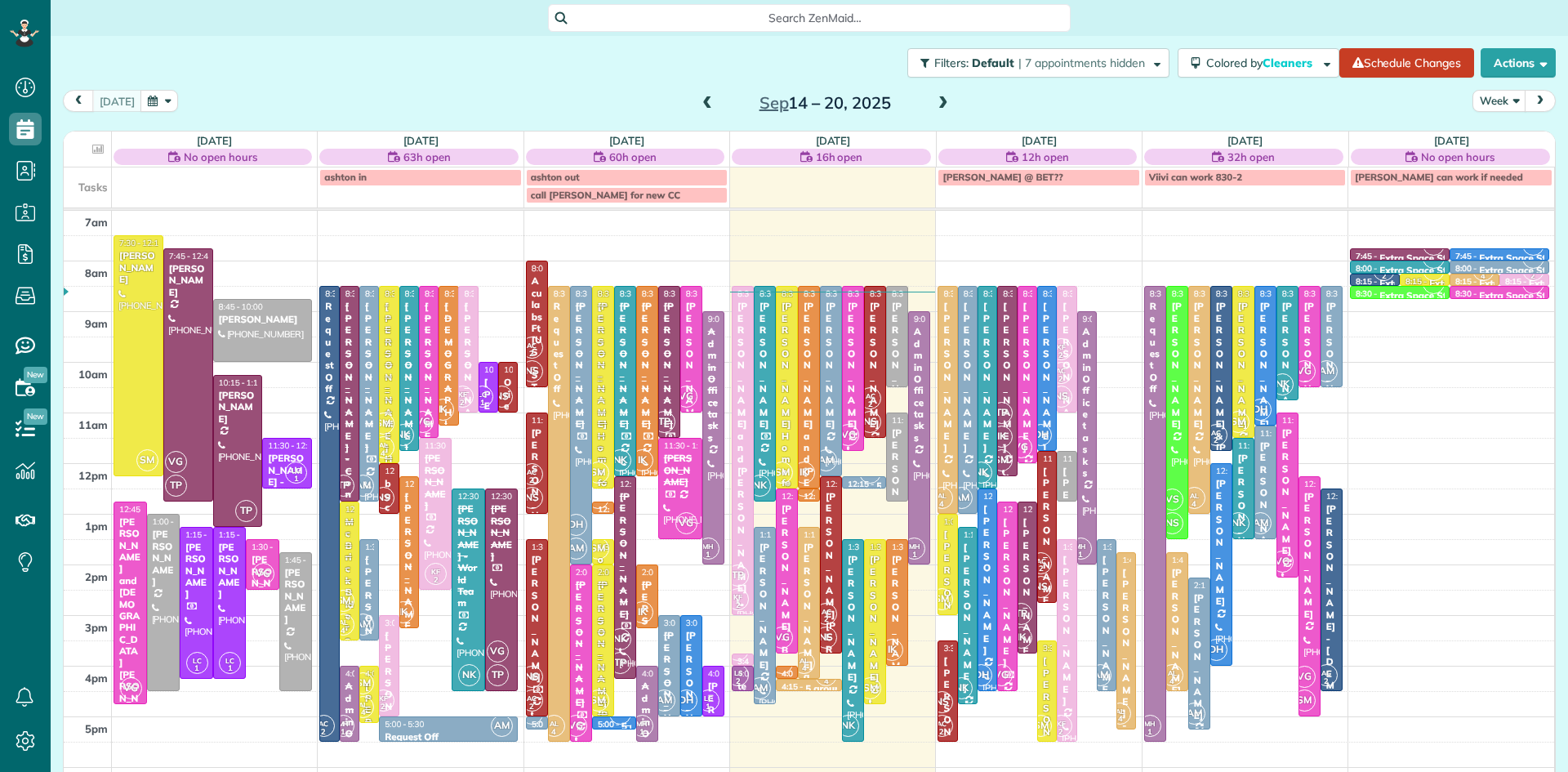
scroll to position [7, 7]
click at [787, 405] on div "[PERSON_NAME] Home for Retired Priests - behind Archbishop [PERSON_NAME]" at bounding box center [788, 594] width 13 height 587
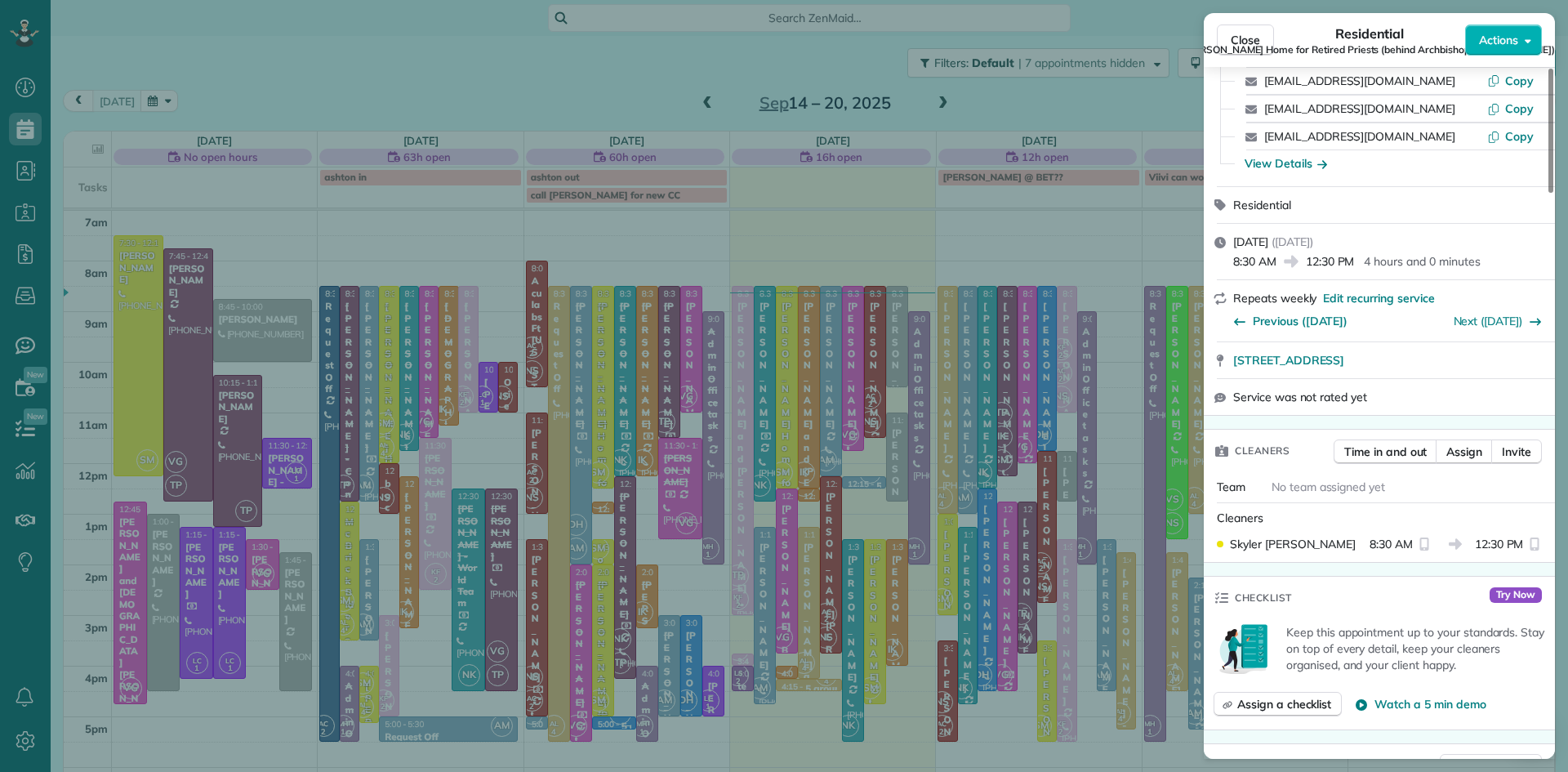
scroll to position [425, 0]
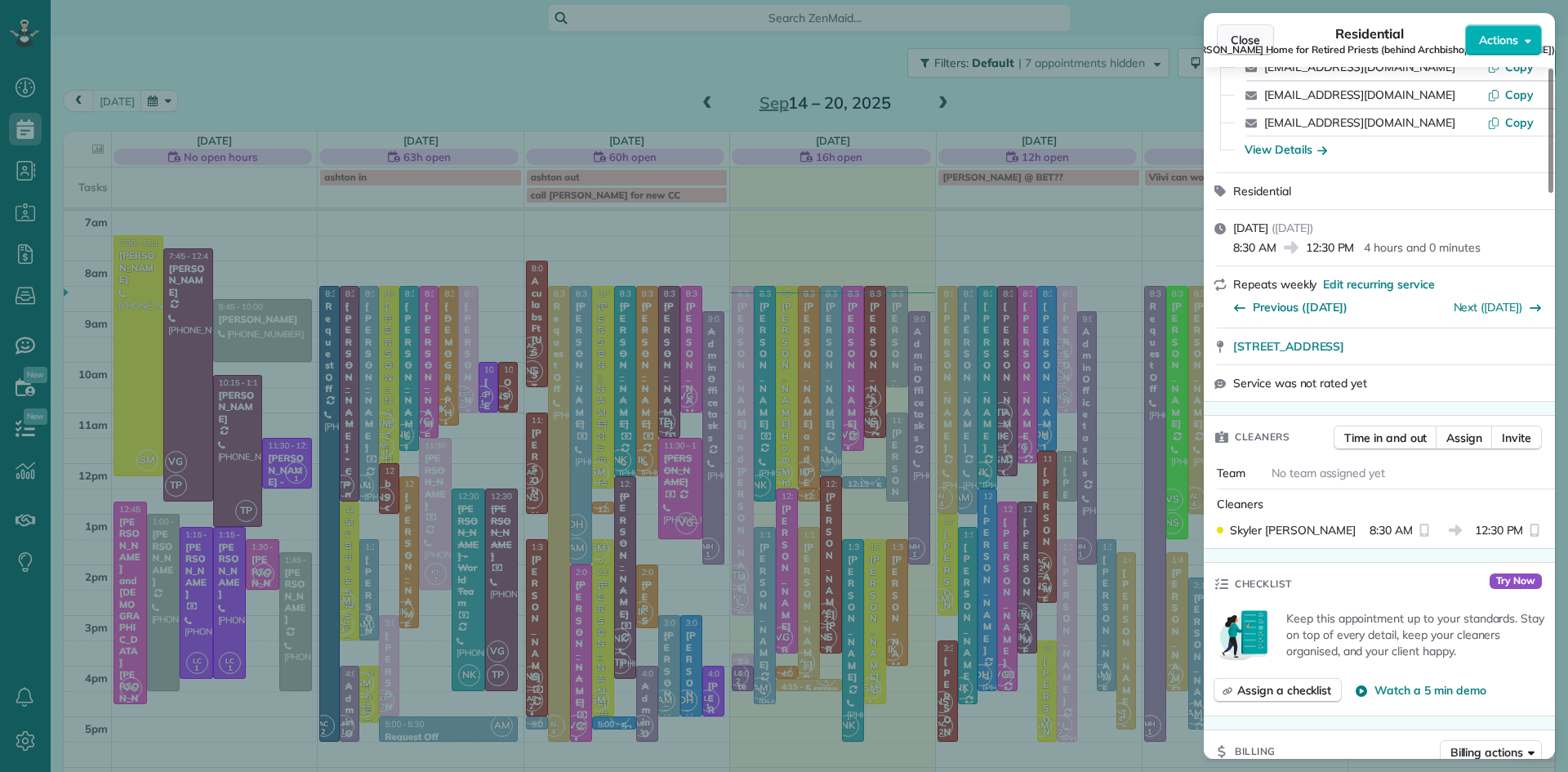
click at [1240, 34] on span "Close" at bounding box center [1245, 40] width 29 height 16
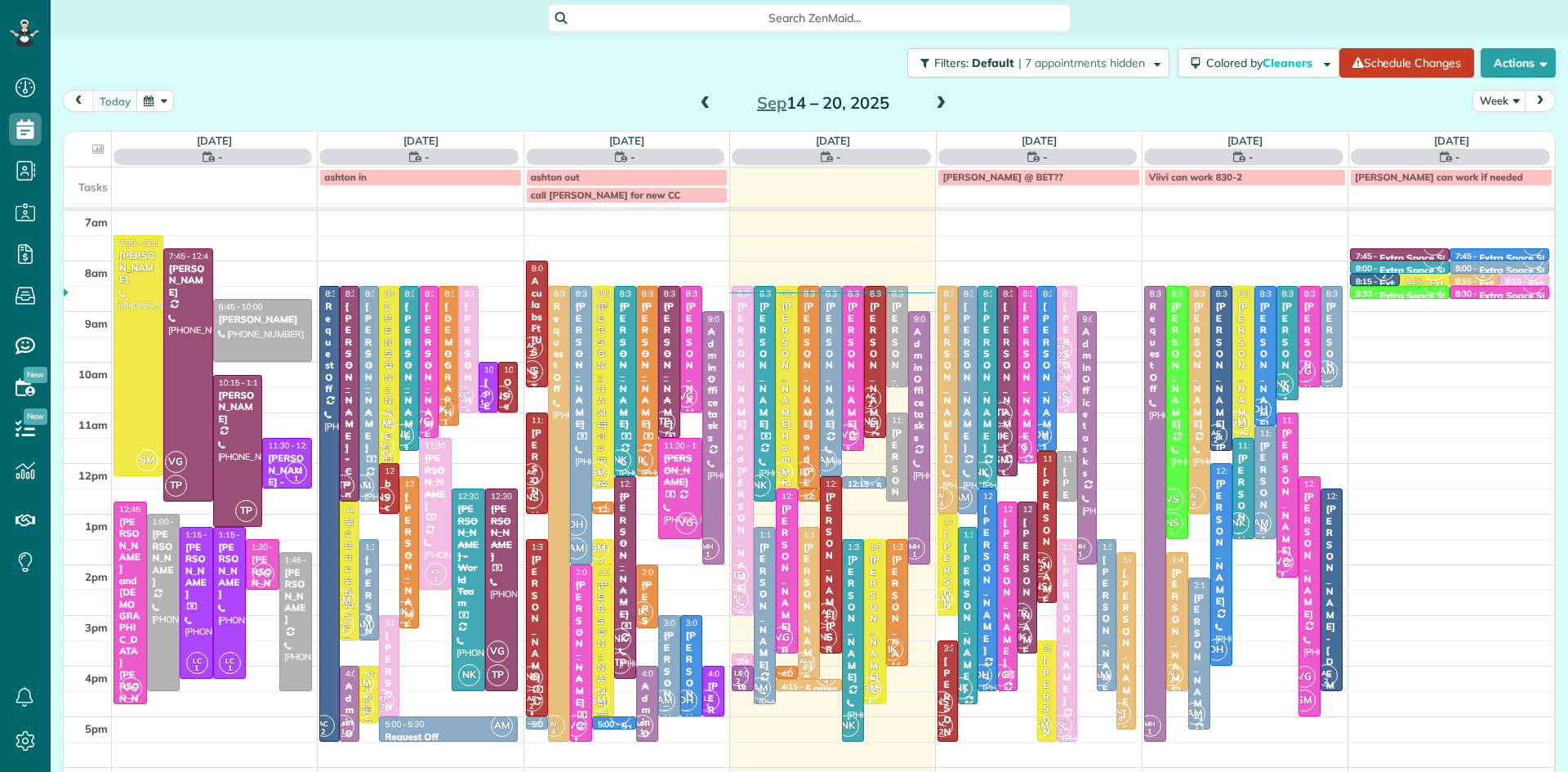
scroll to position [772, 51]
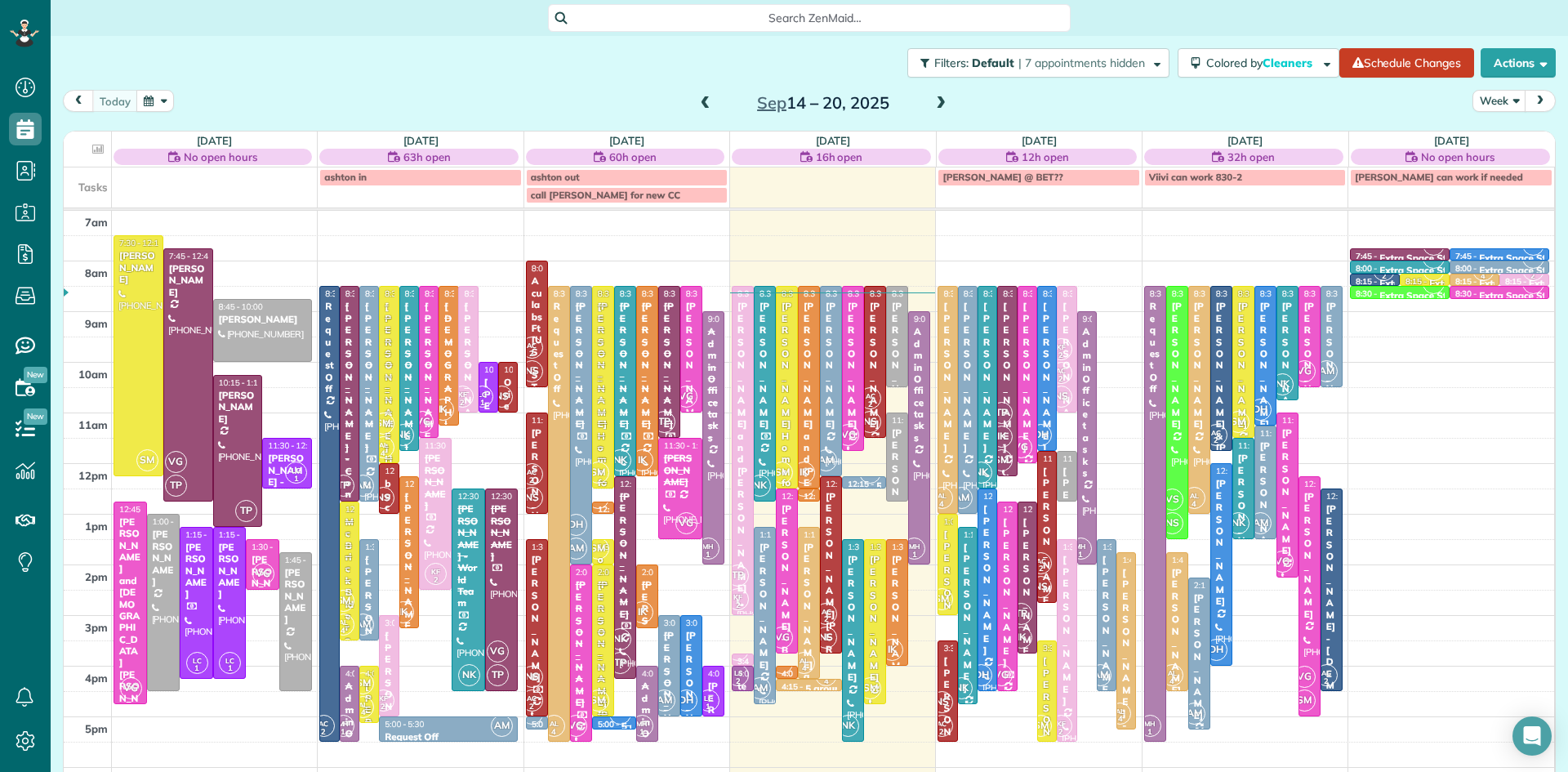
click at [812, 384] on div "[PERSON_NAME] and [PERSON_NAME]" at bounding box center [809, 448] width 13 height 294
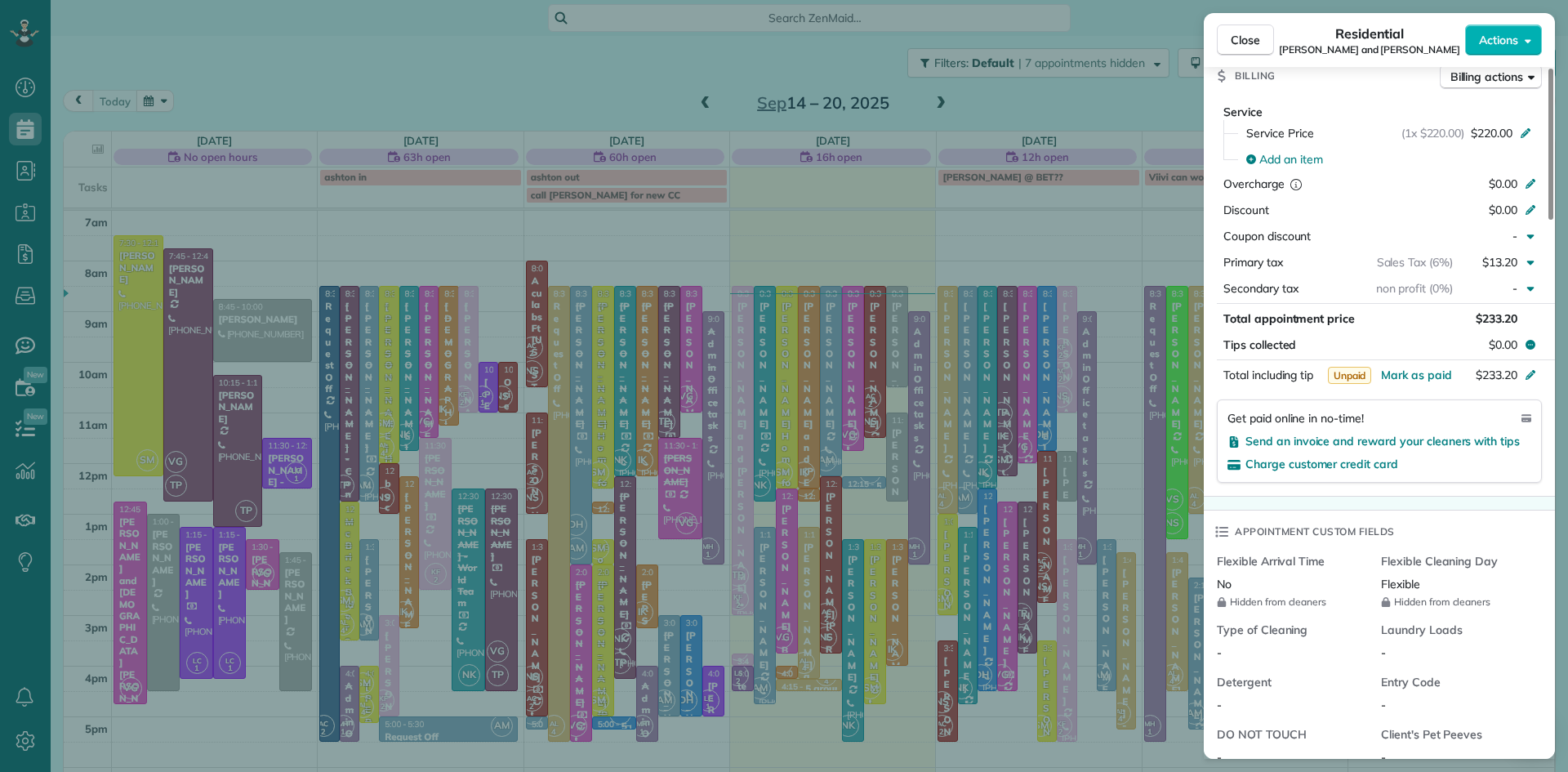
scroll to position [808, 0]
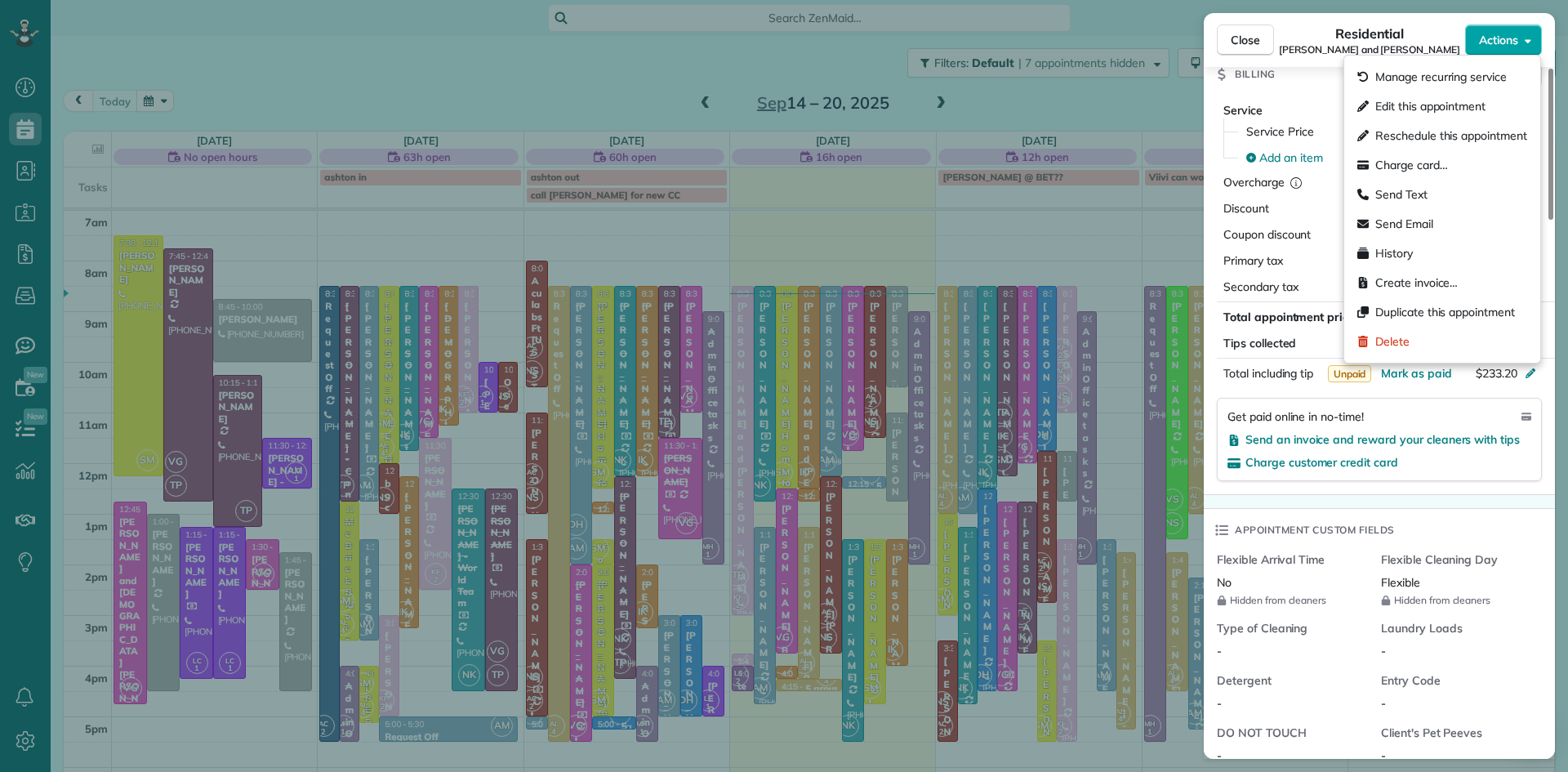
click at [1476, 38] on button "Actions" at bounding box center [1504, 40] width 77 height 31
click at [1399, 160] on span "Charge card…" at bounding box center [1412, 165] width 73 height 16
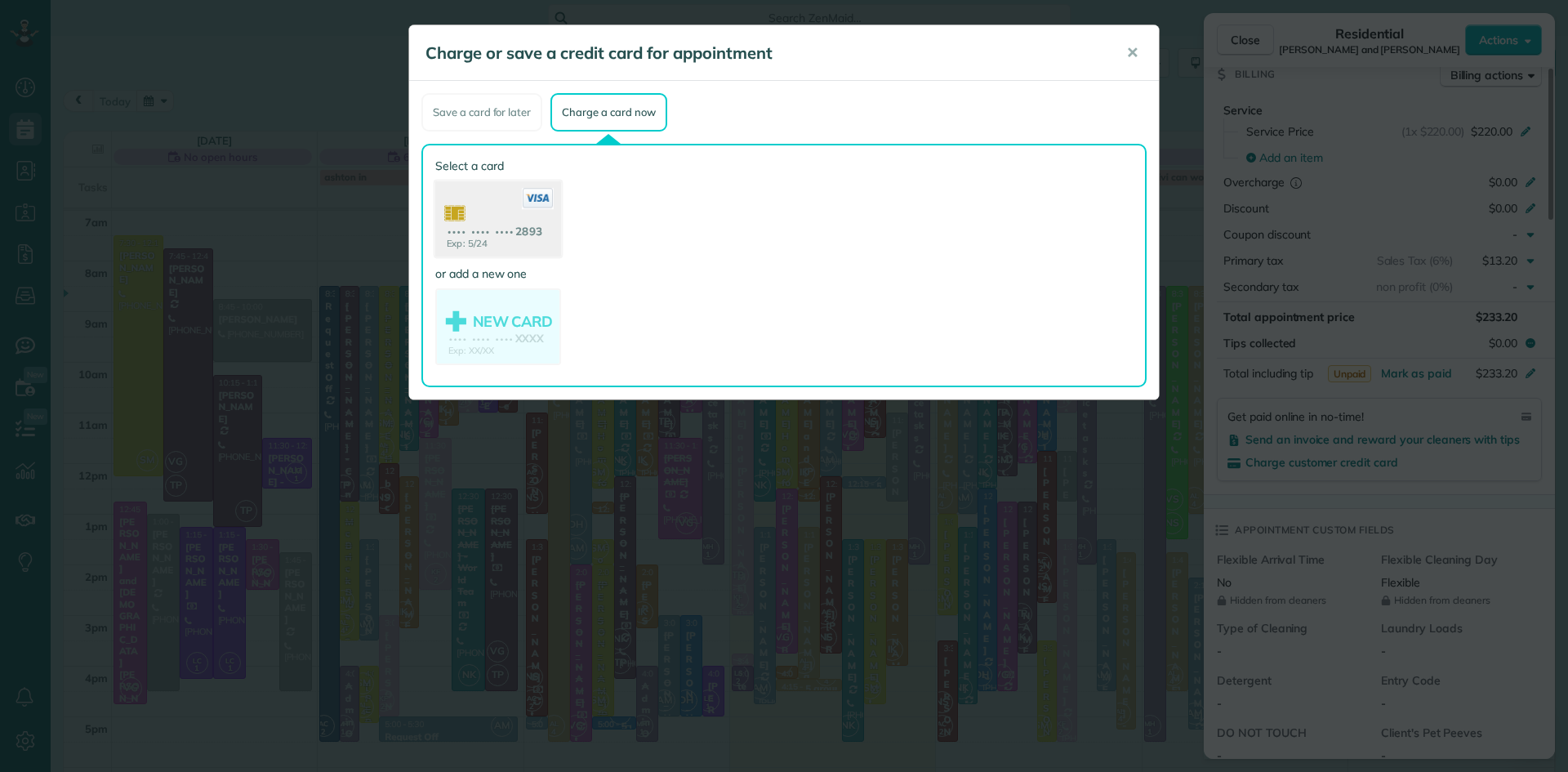
click at [520, 222] on use at bounding box center [498, 220] width 126 height 79
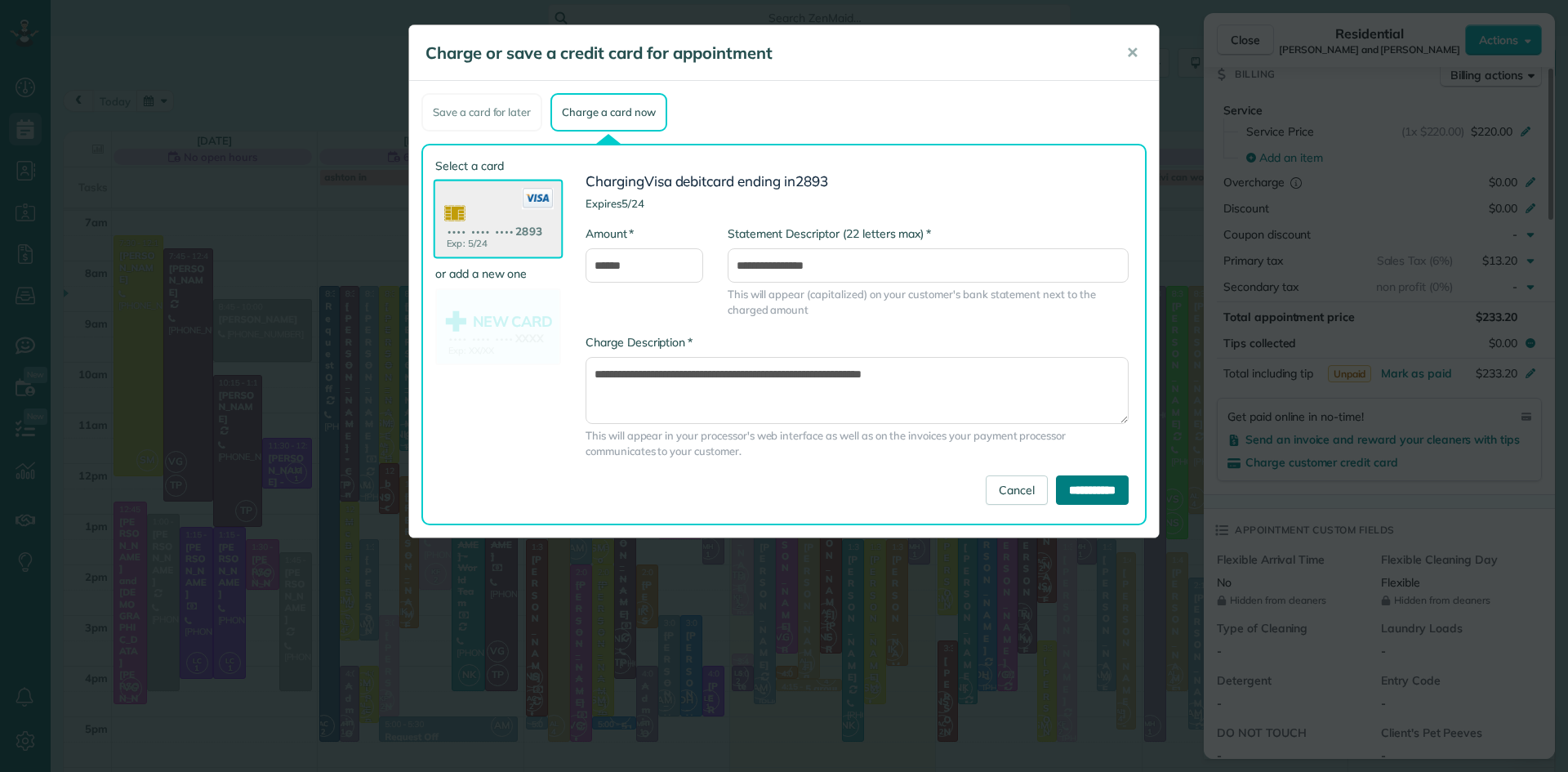
click at [1099, 491] on input "**********" at bounding box center [1092, 490] width 73 height 29
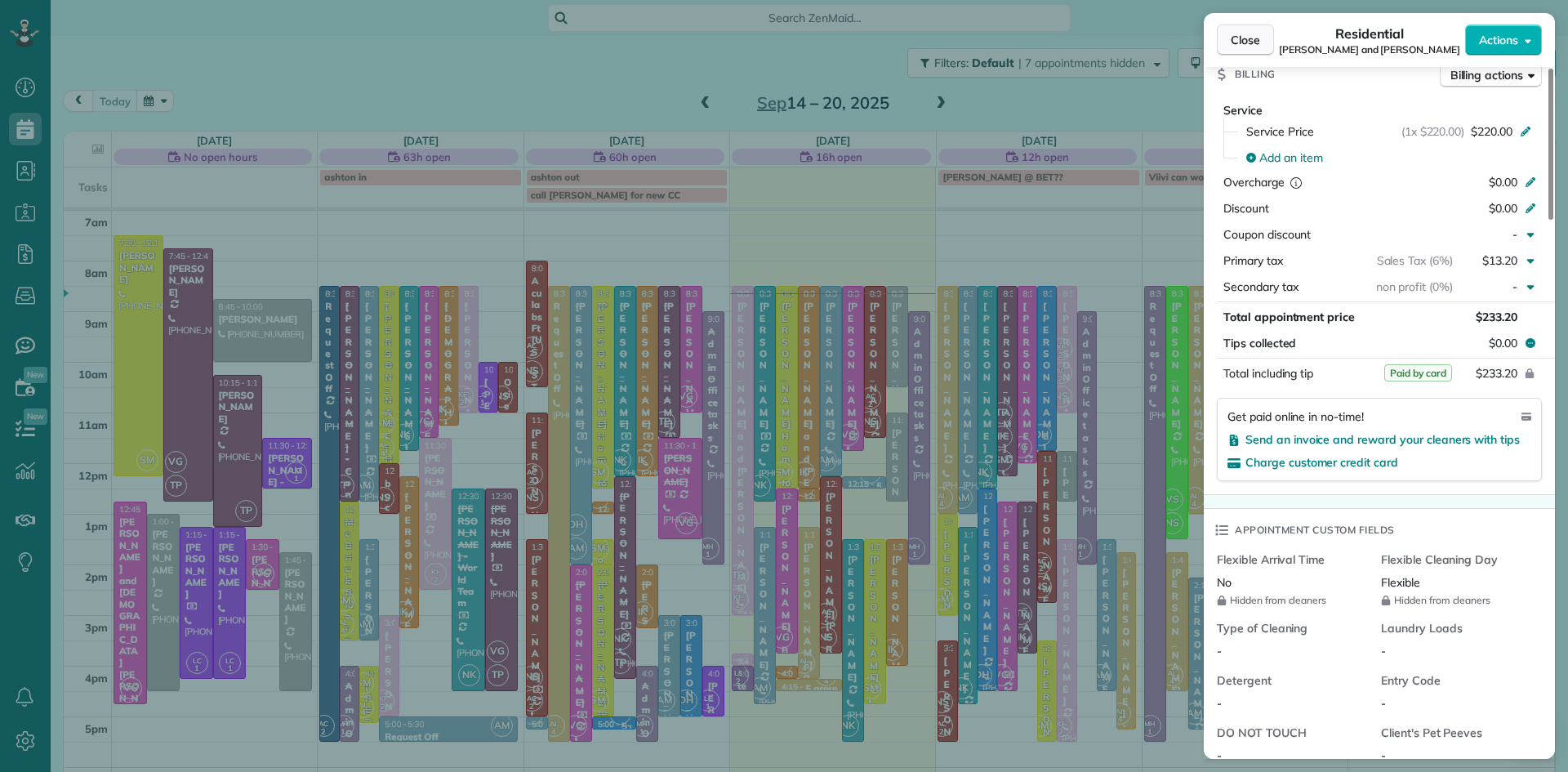
click at [1259, 33] on span "Close" at bounding box center [1245, 40] width 29 height 16
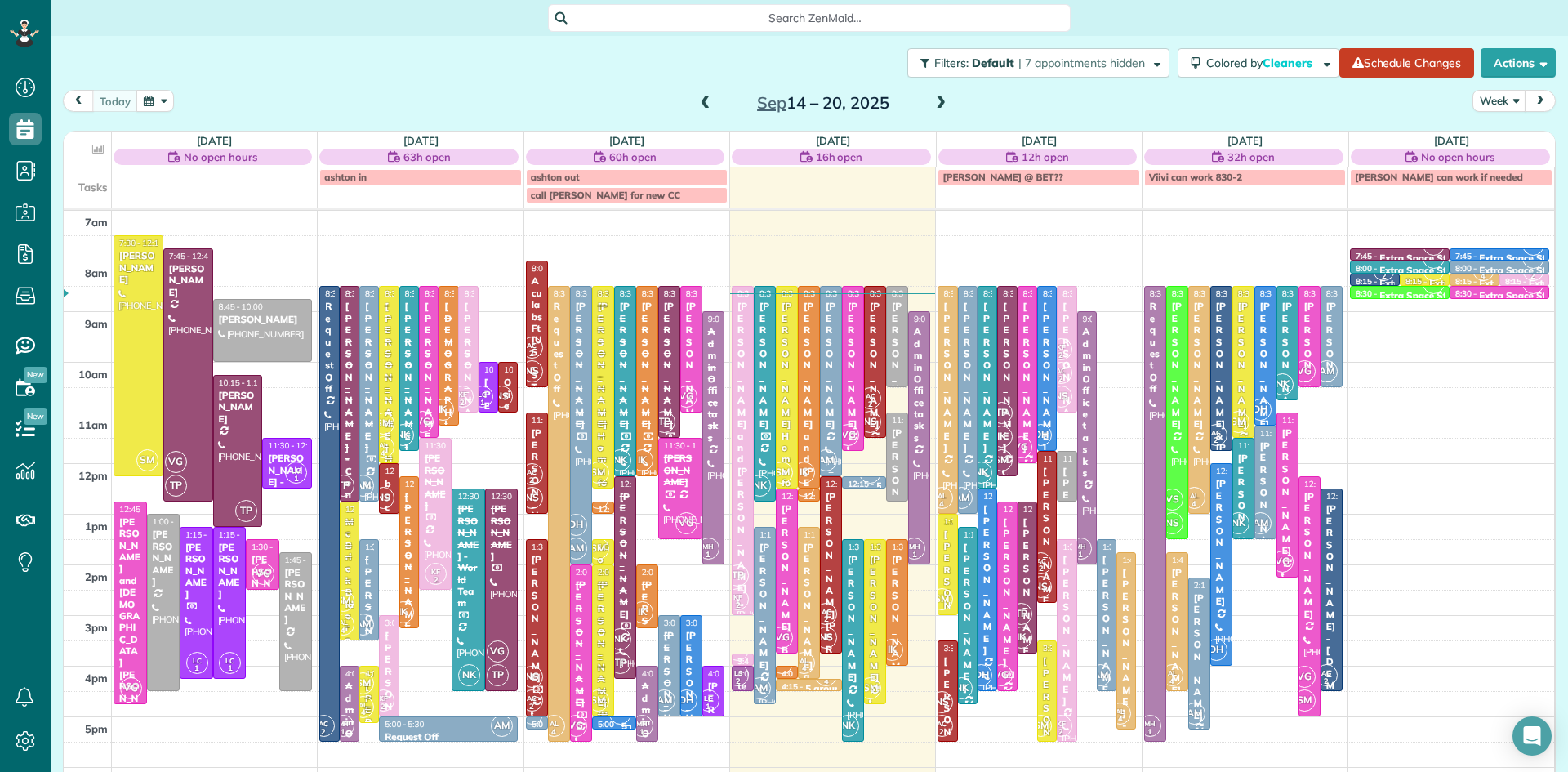
click at [829, 376] on div "Crystal Konopka" at bounding box center [831, 365] width 13 height 129
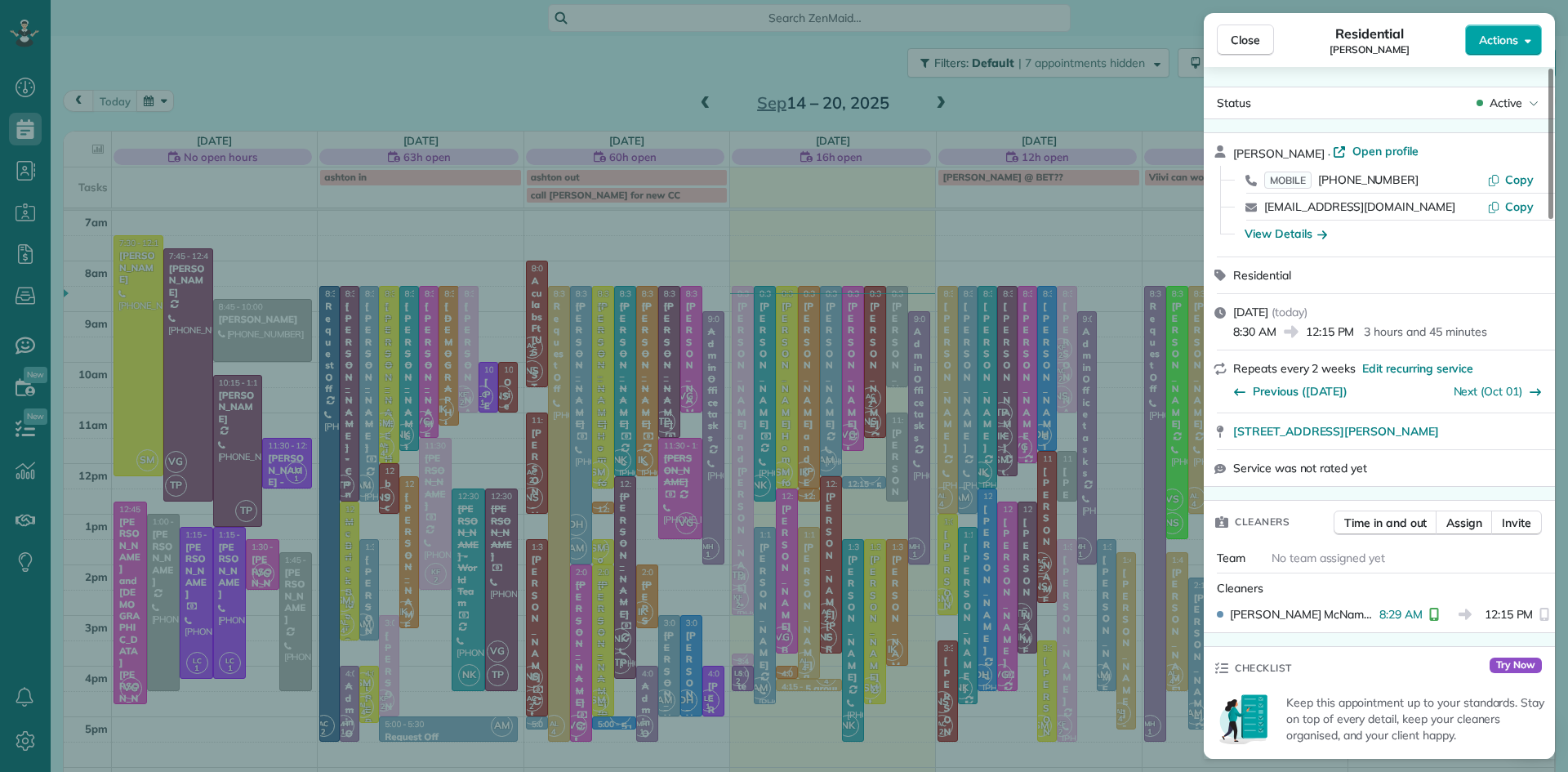
click at [1485, 42] on span "Actions" at bounding box center [1498, 40] width 39 height 16
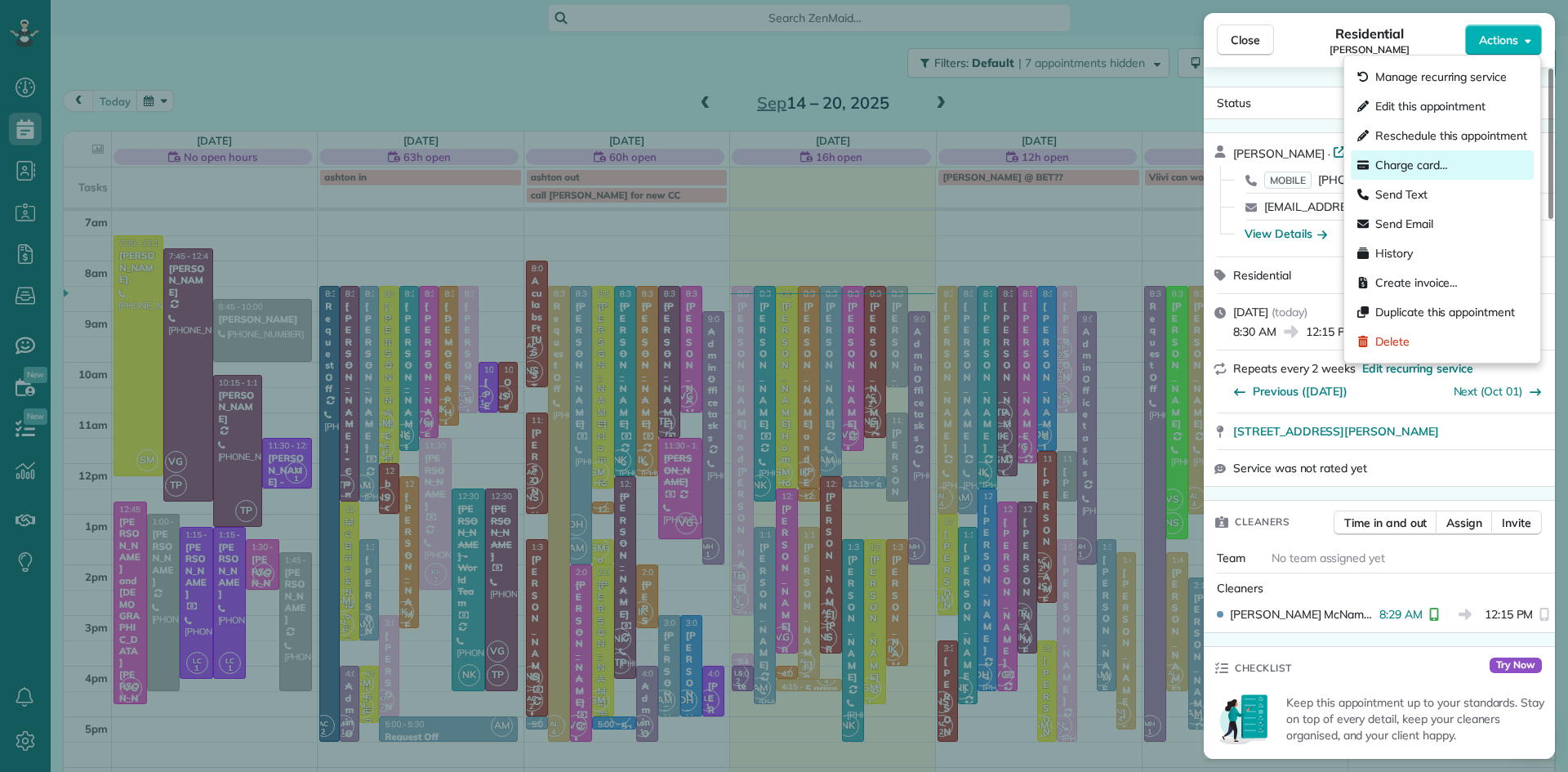
click at [1412, 167] on span "Charge card…" at bounding box center [1412, 165] width 73 height 16
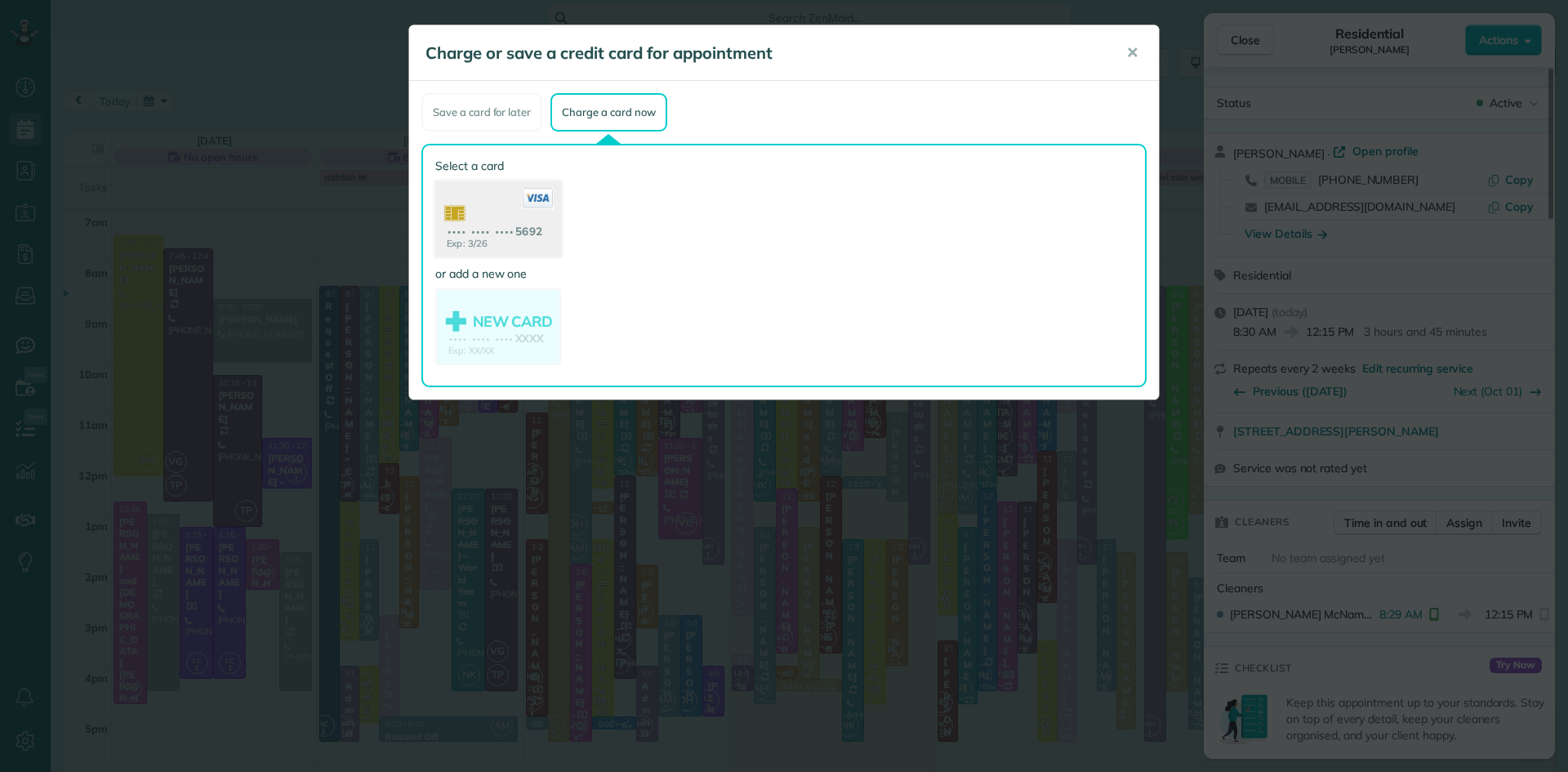
click at [537, 227] on use at bounding box center [498, 220] width 126 height 79
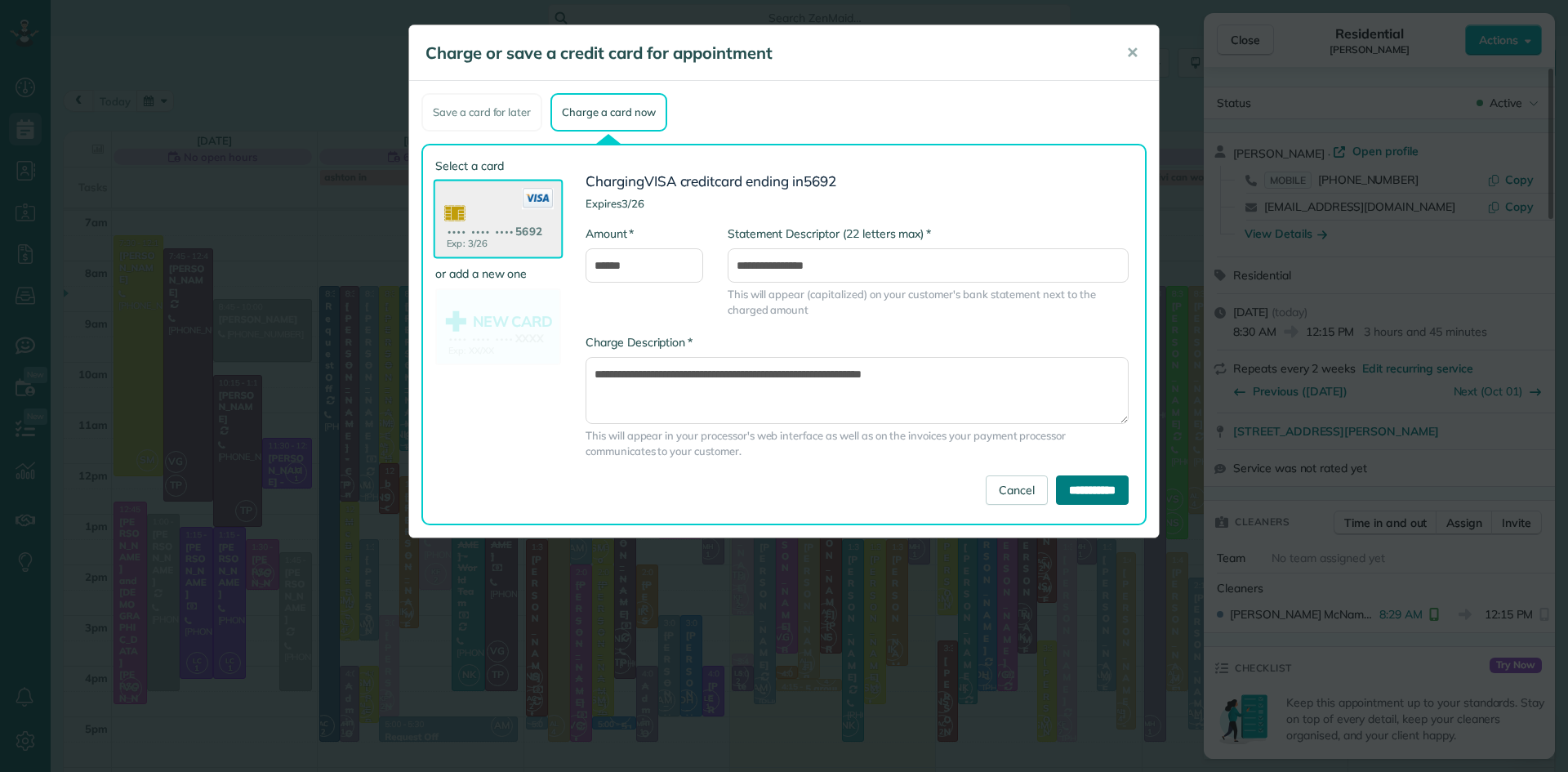
click at [1099, 488] on input "**********" at bounding box center [1092, 490] width 73 height 29
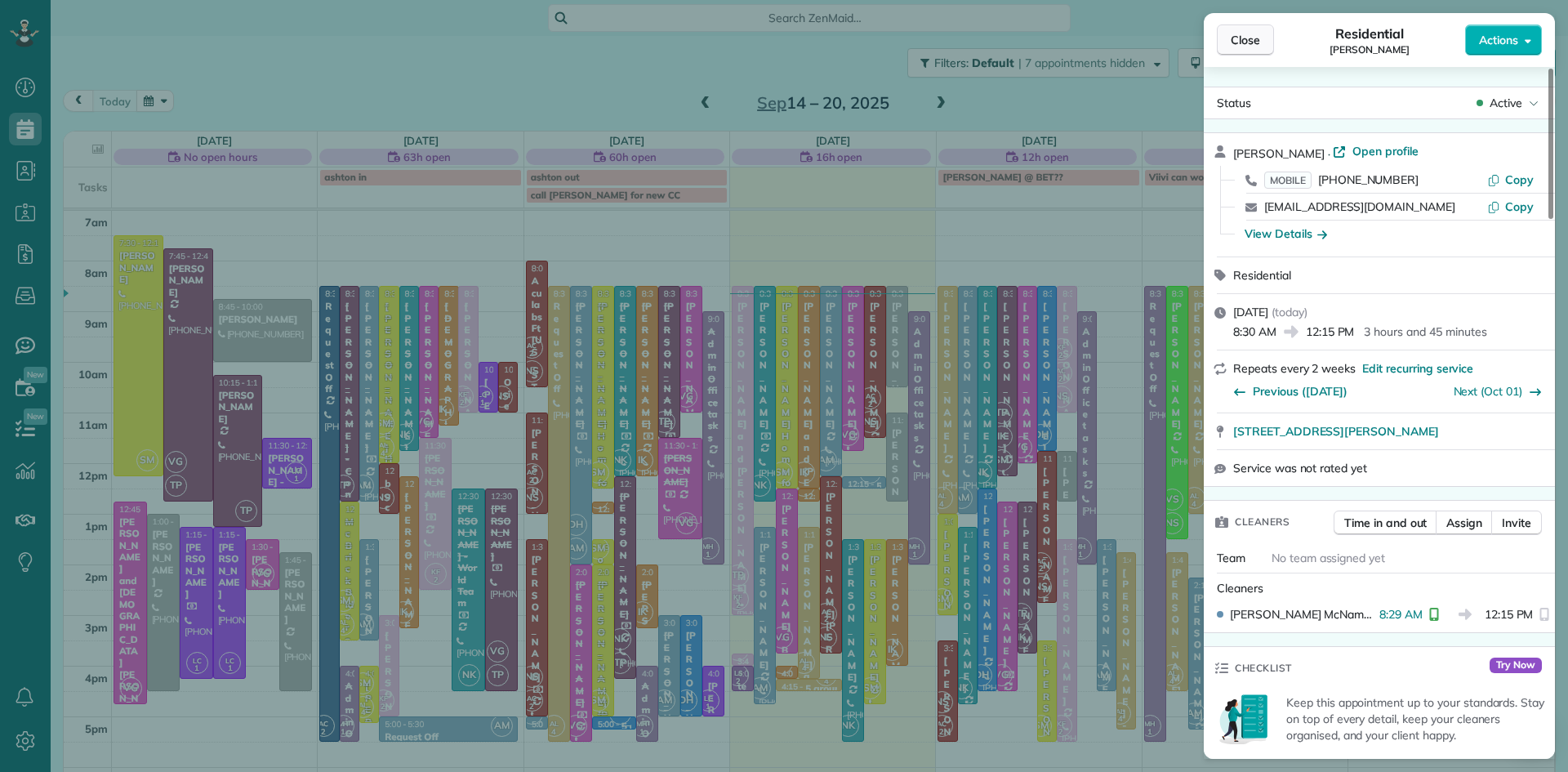
click at [1249, 39] on span "Close" at bounding box center [1245, 40] width 29 height 16
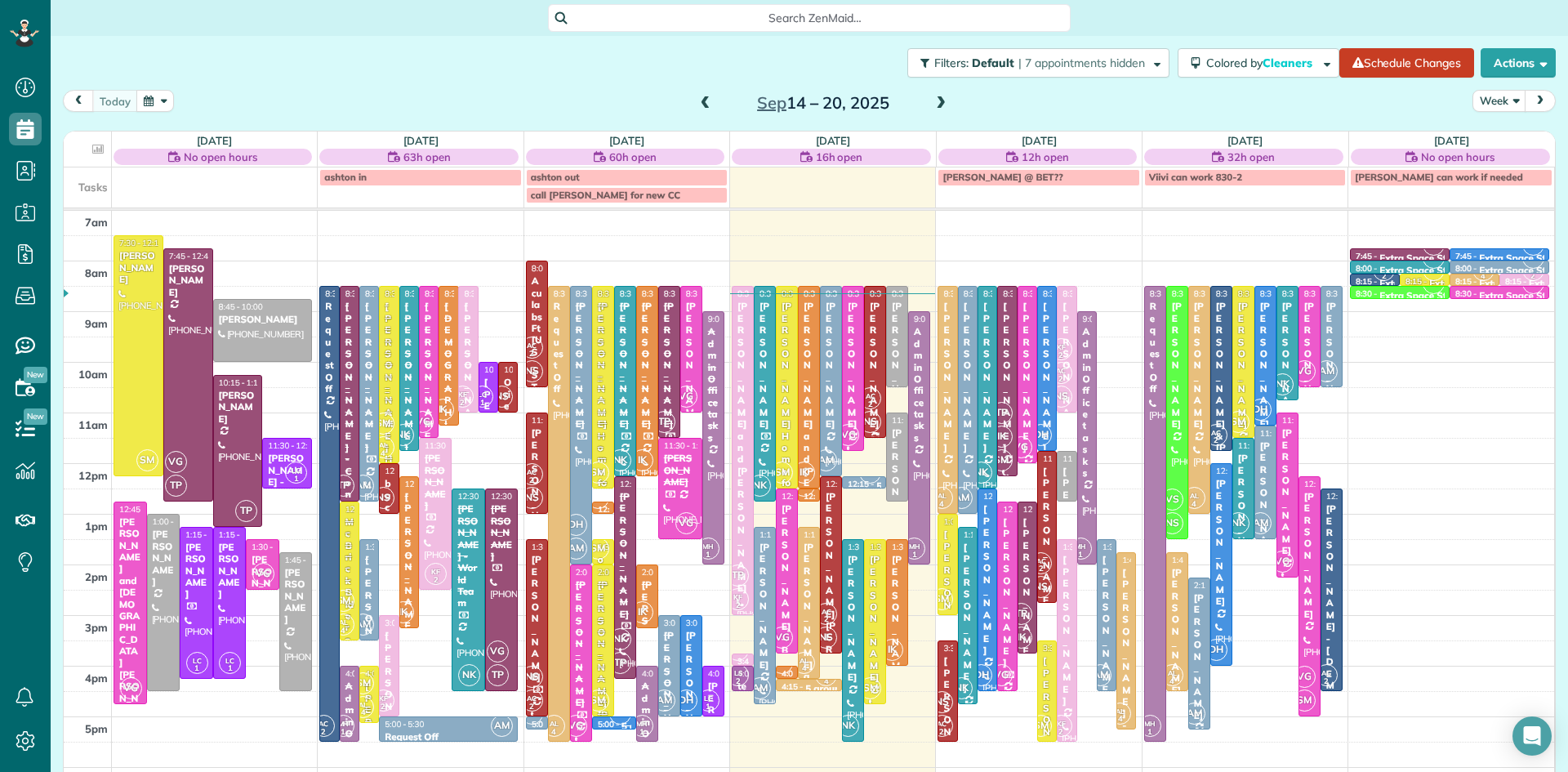
click at [873, 352] on div "Nina Nelson" at bounding box center [876, 365] width 13 height 129
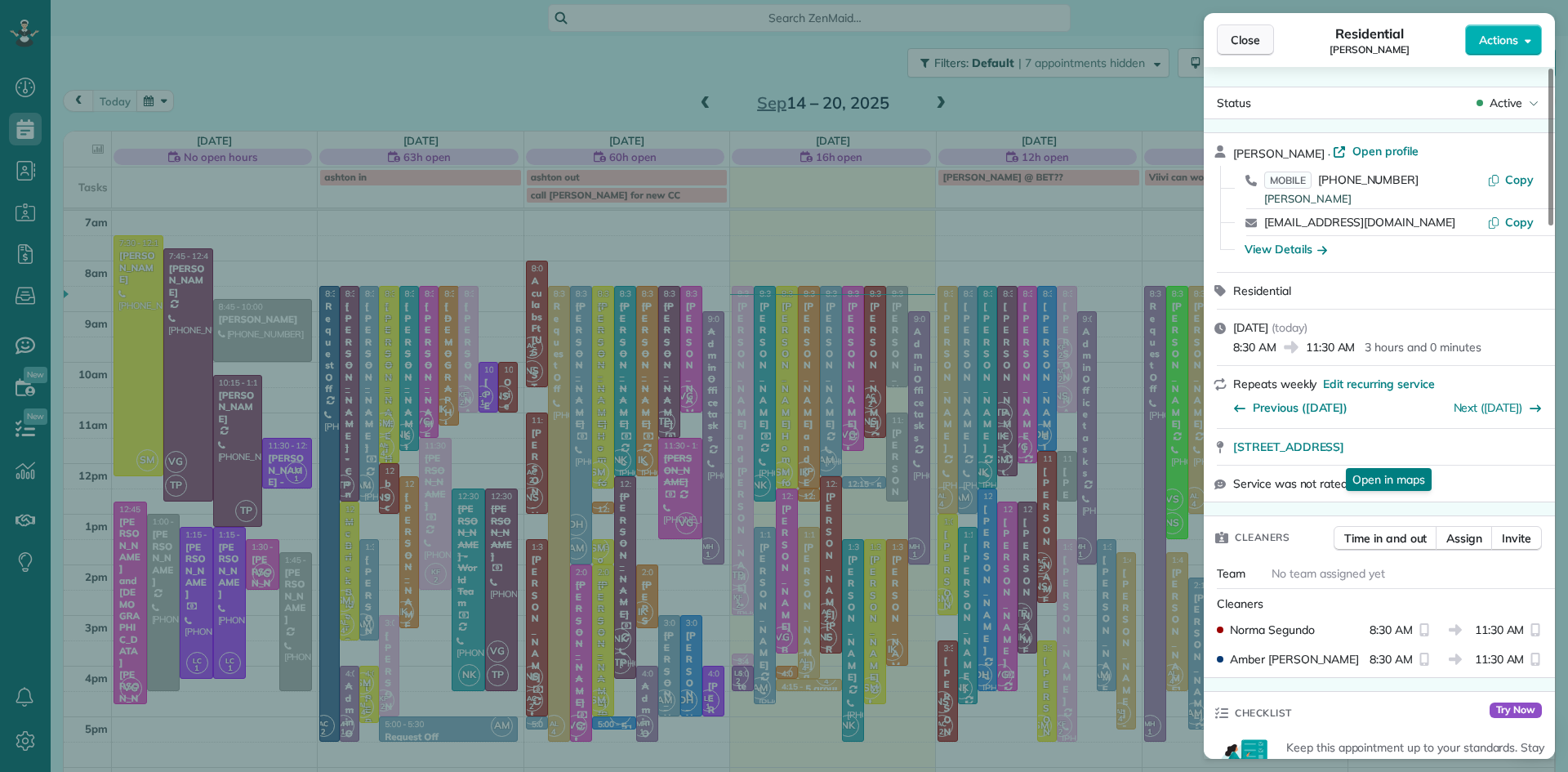
click at [1235, 42] on span "Close" at bounding box center [1245, 40] width 29 height 16
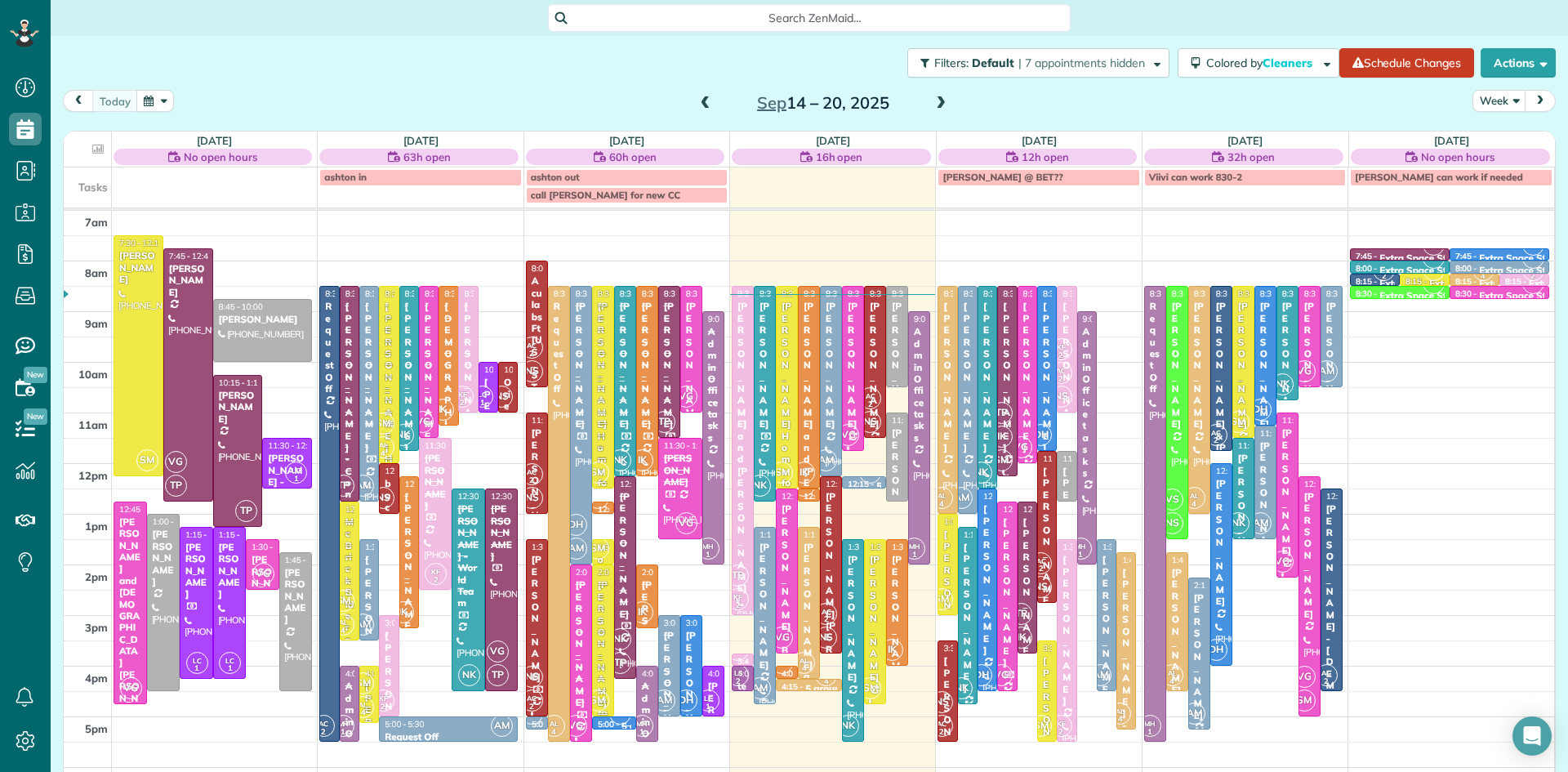
click at [764, 608] on div "Susan Tressider" at bounding box center [765, 606] width 13 height 129
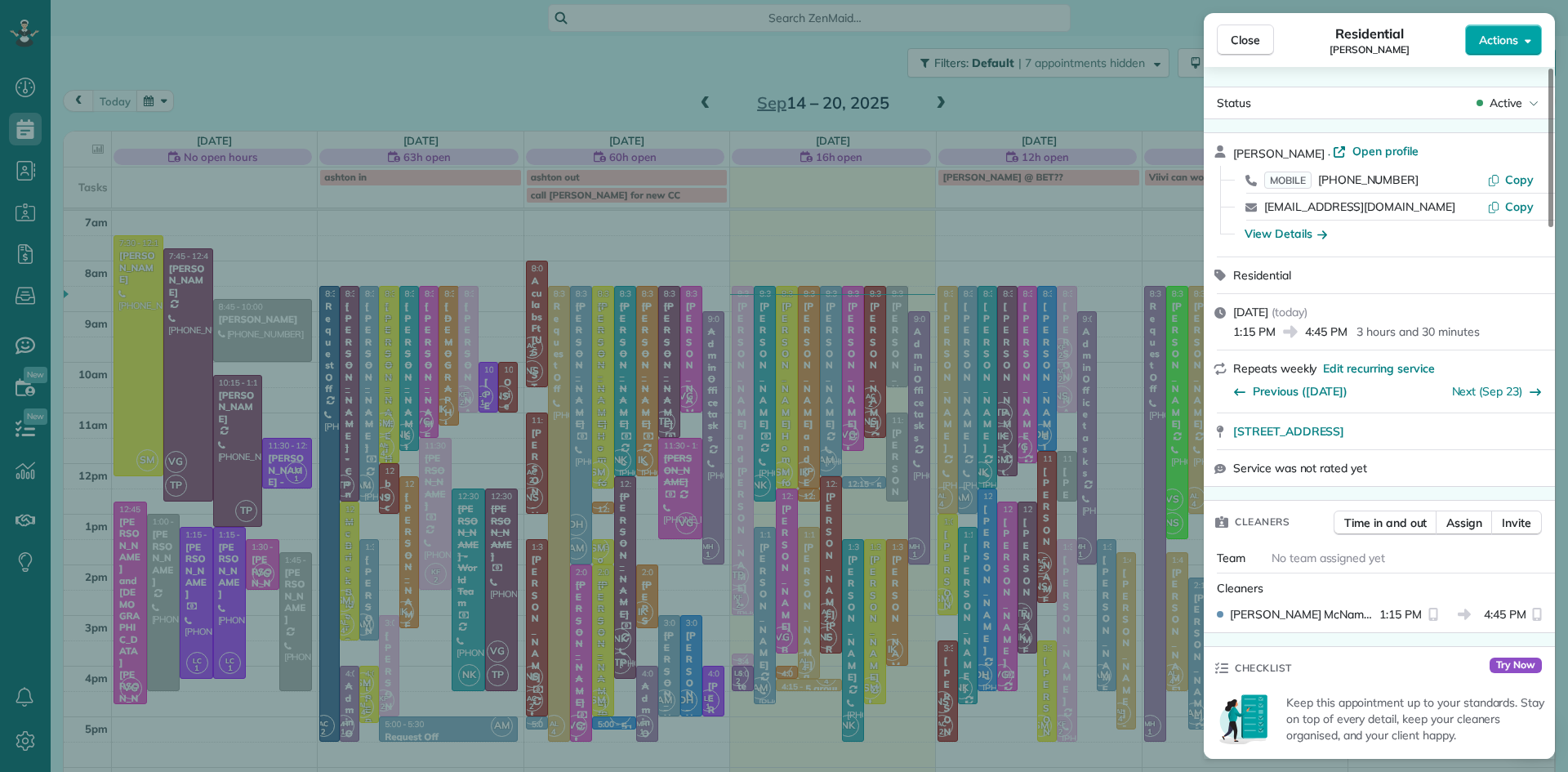
click at [1511, 42] on span "Actions" at bounding box center [1498, 40] width 39 height 16
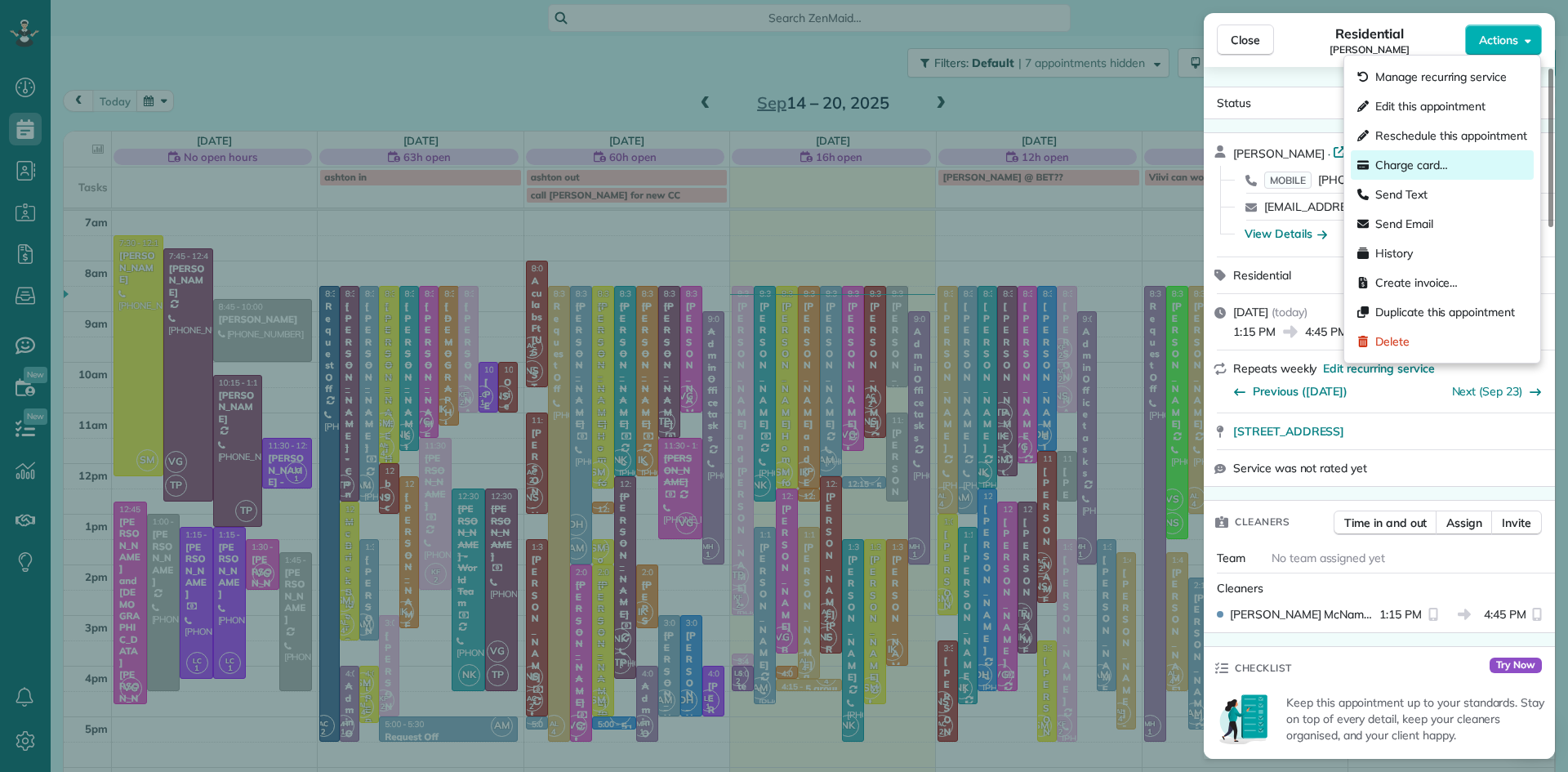
click at [1431, 172] on span "Charge card…" at bounding box center [1412, 165] width 73 height 16
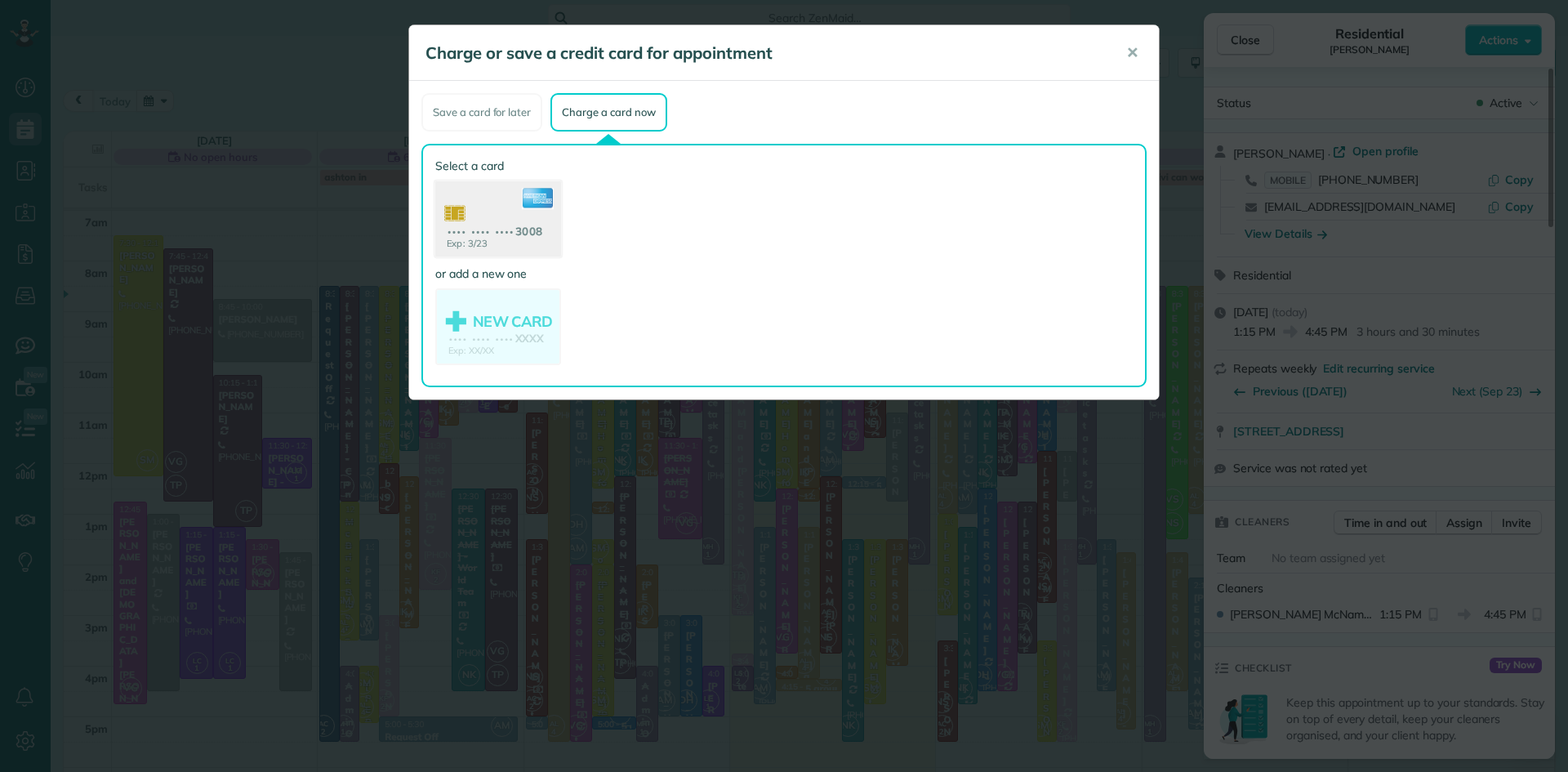
click at [521, 217] on use at bounding box center [498, 220] width 126 height 79
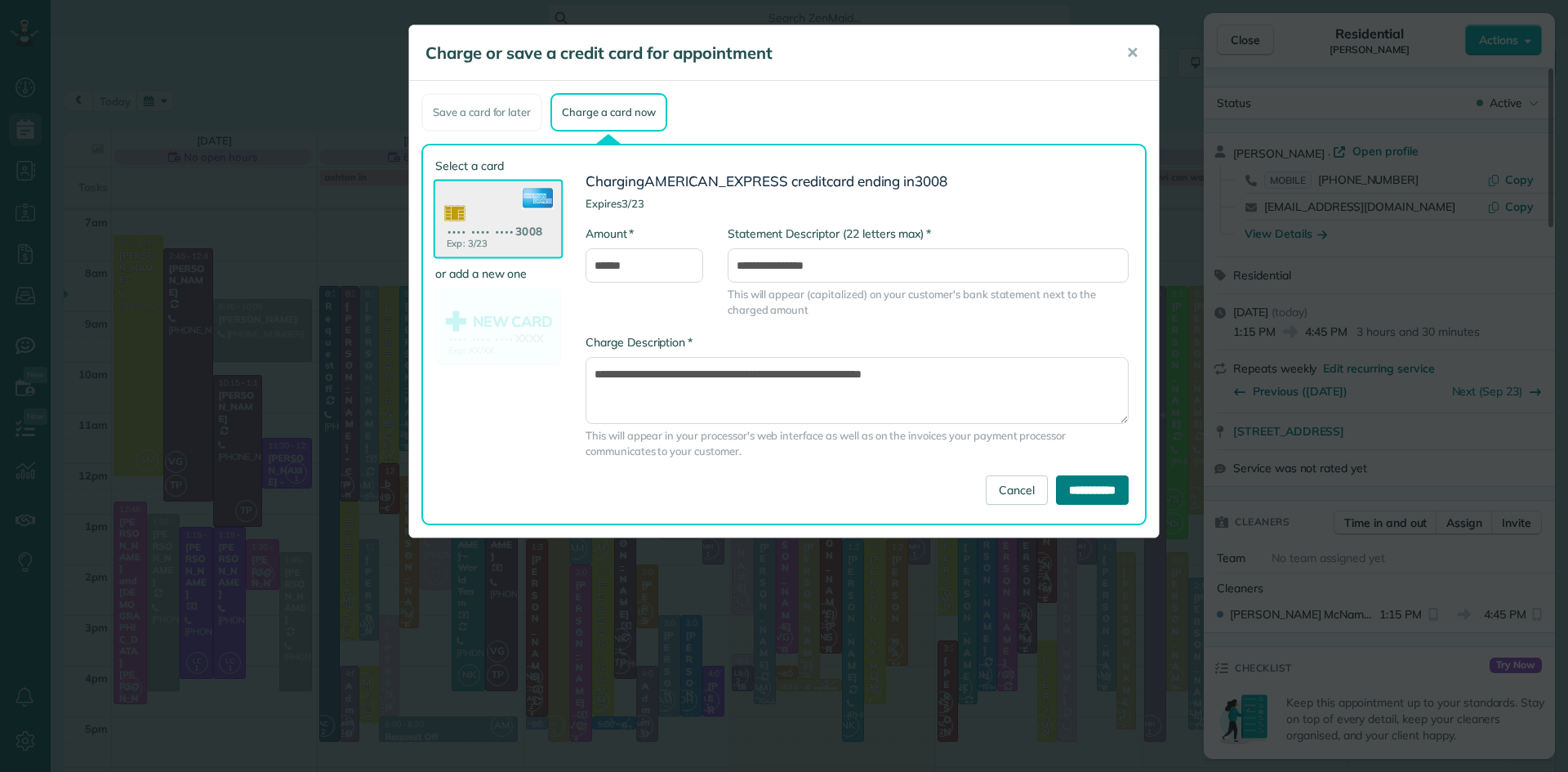
click at [1077, 489] on input "**********" at bounding box center [1092, 490] width 73 height 29
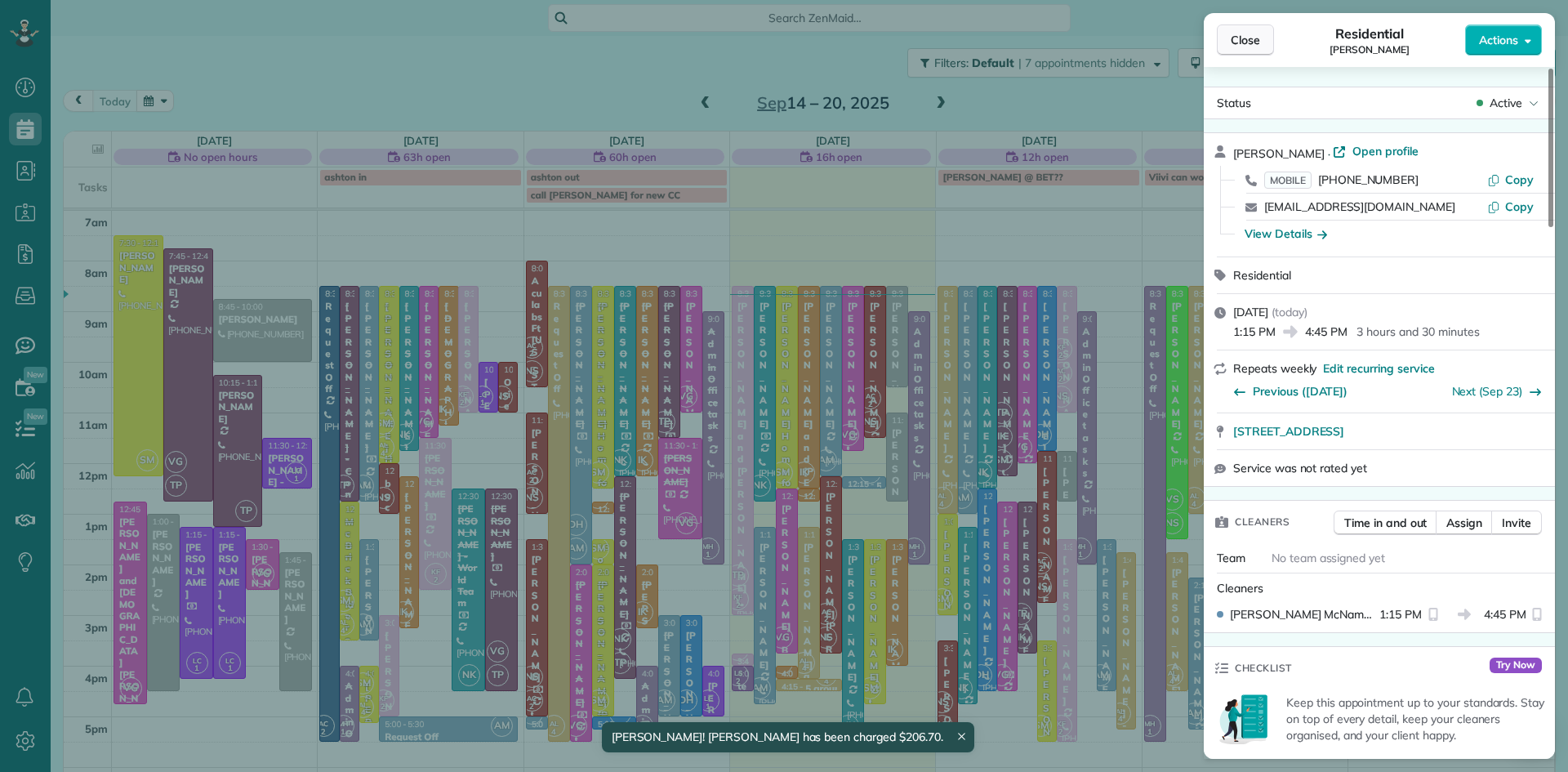
click at [1254, 38] on span "Close" at bounding box center [1245, 40] width 29 height 16
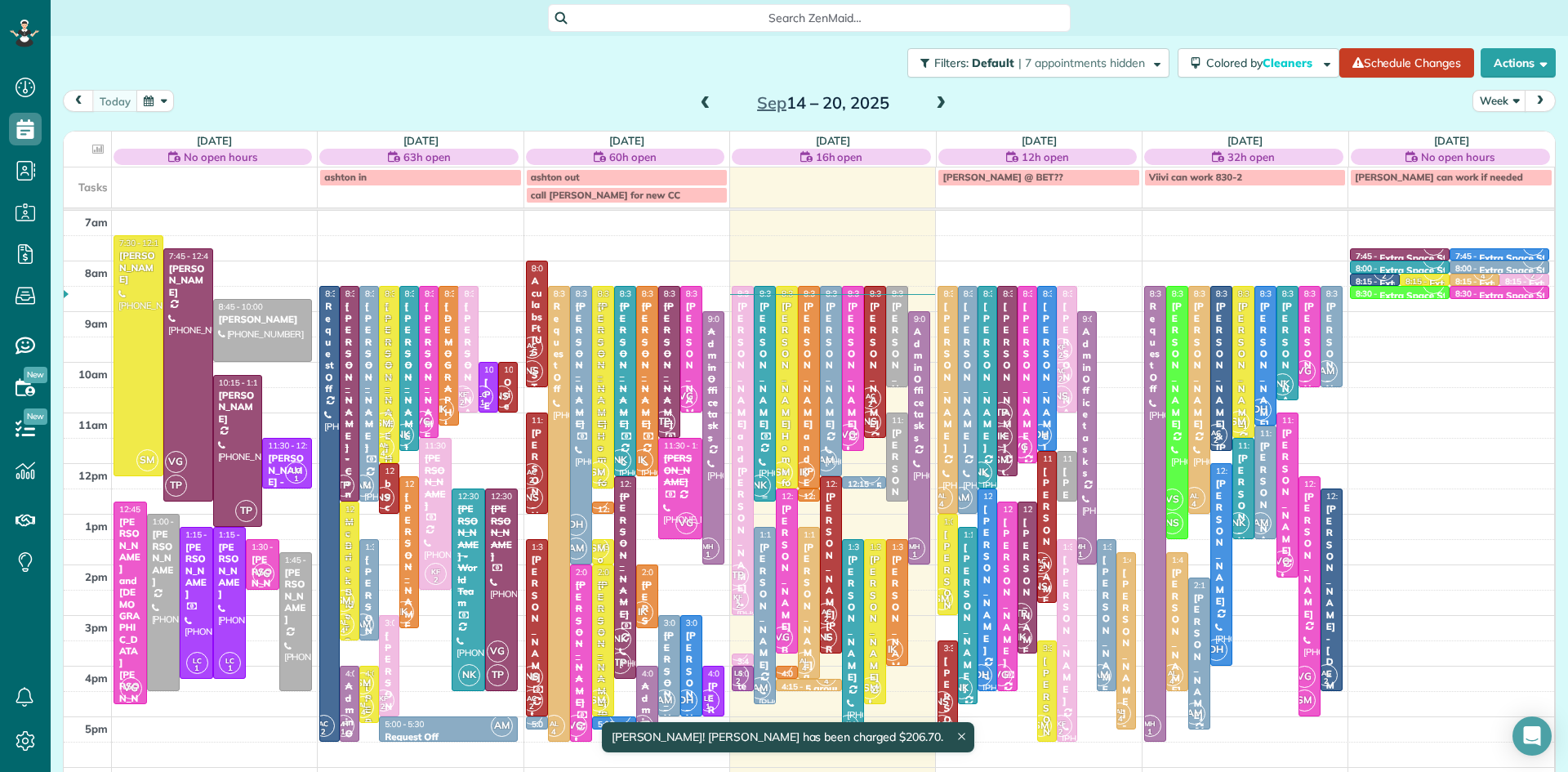
click at [766, 446] on div at bounding box center [765, 393] width 21 height 214
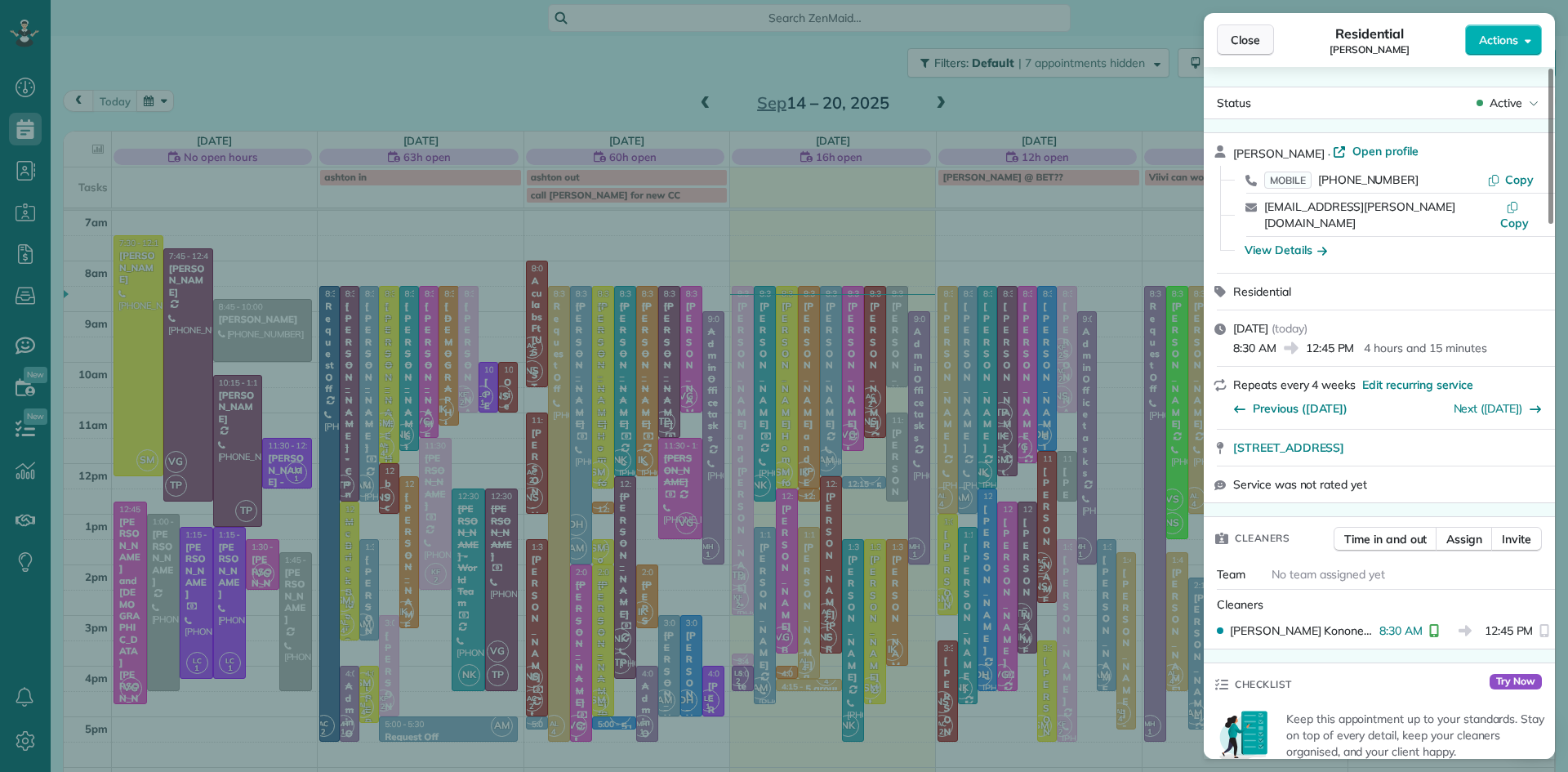
click at [1241, 39] on span "Close" at bounding box center [1245, 40] width 29 height 16
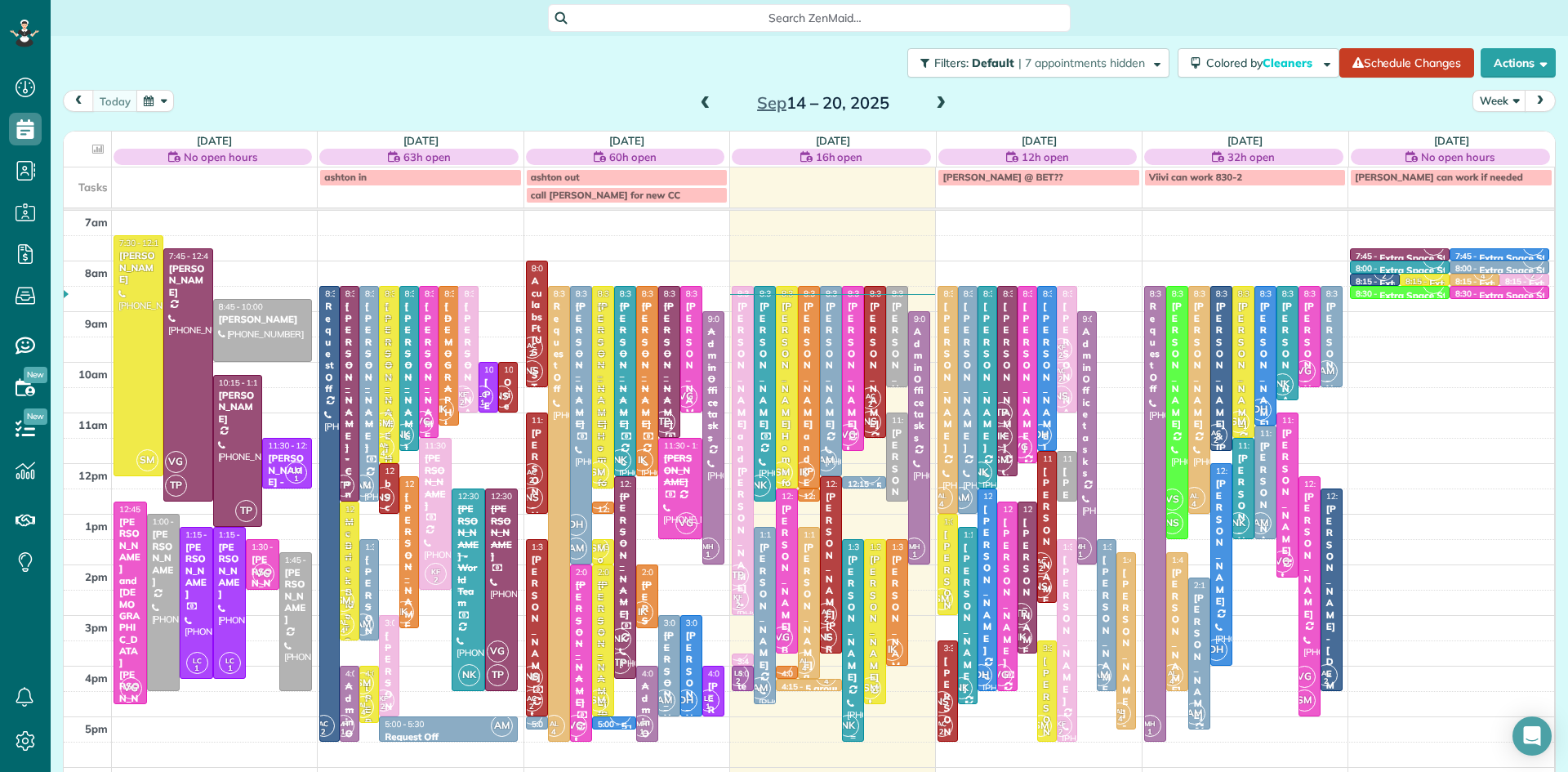
click at [854, 715] on div "NK" at bounding box center [848, 726] width 24 height 24
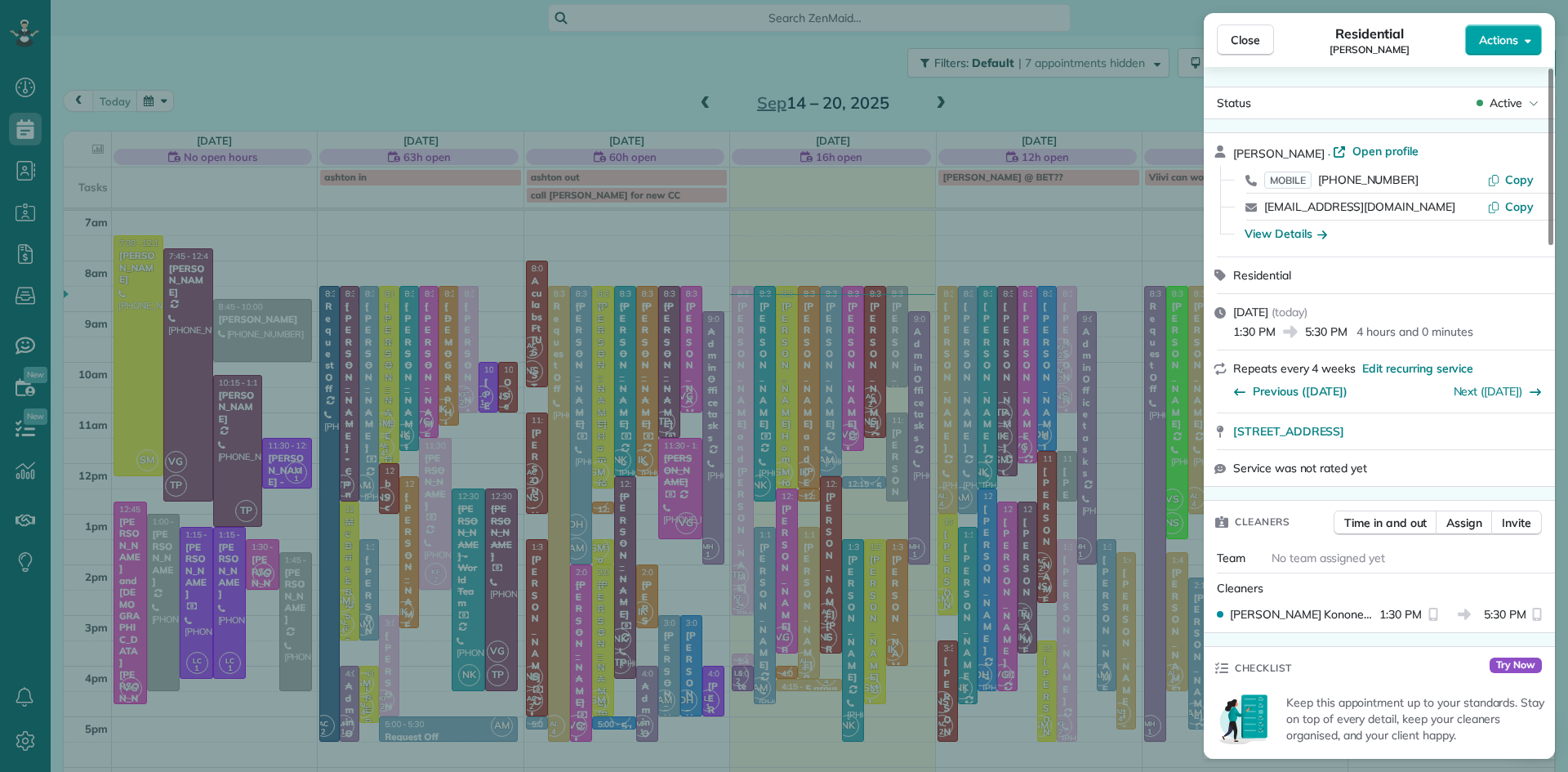
click at [1487, 38] on span "Actions" at bounding box center [1498, 40] width 39 height 16
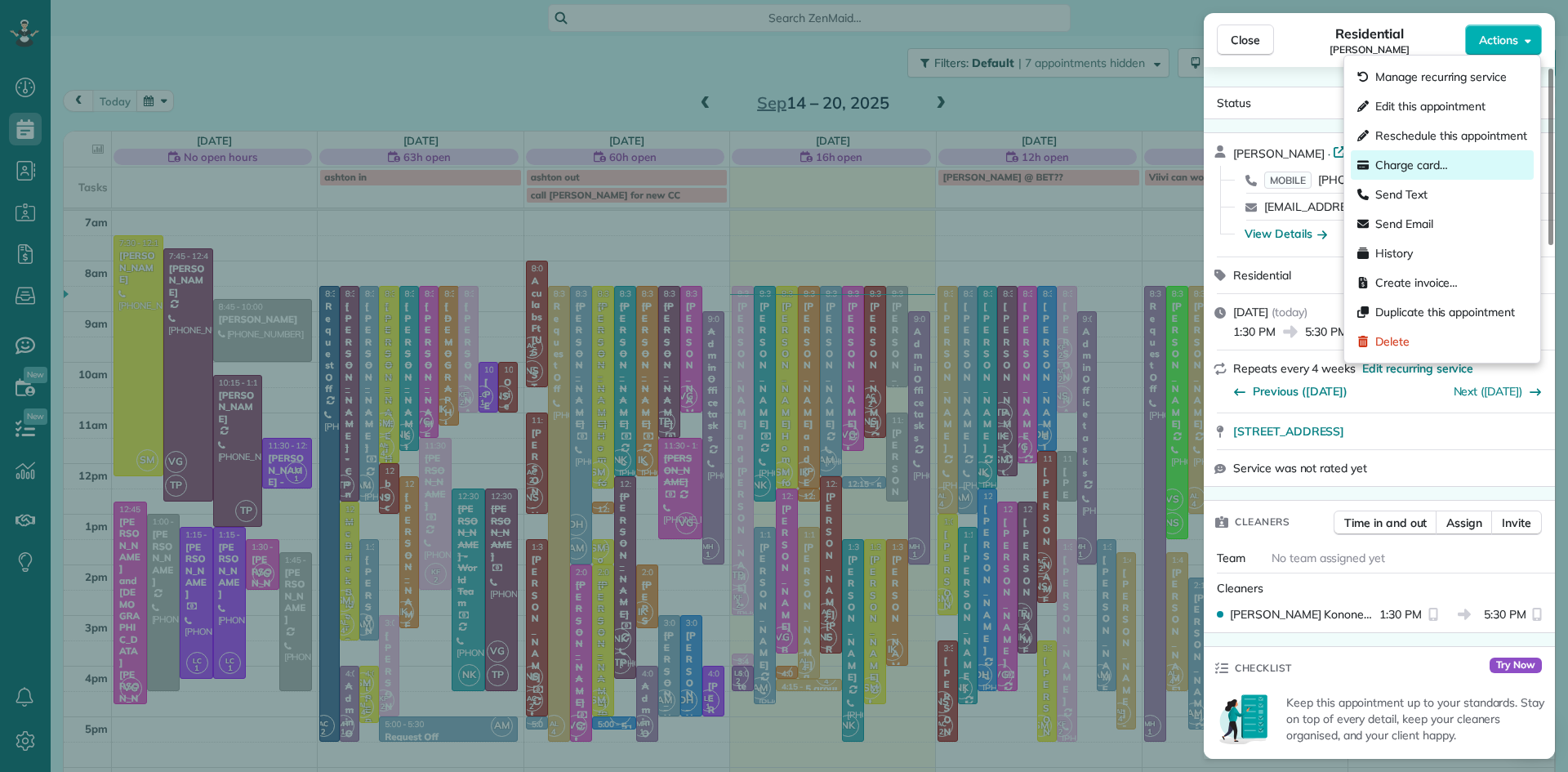
click at [1443, 169] on span "Charge card…" at bounding box center [1412, 165] width 73 height 16
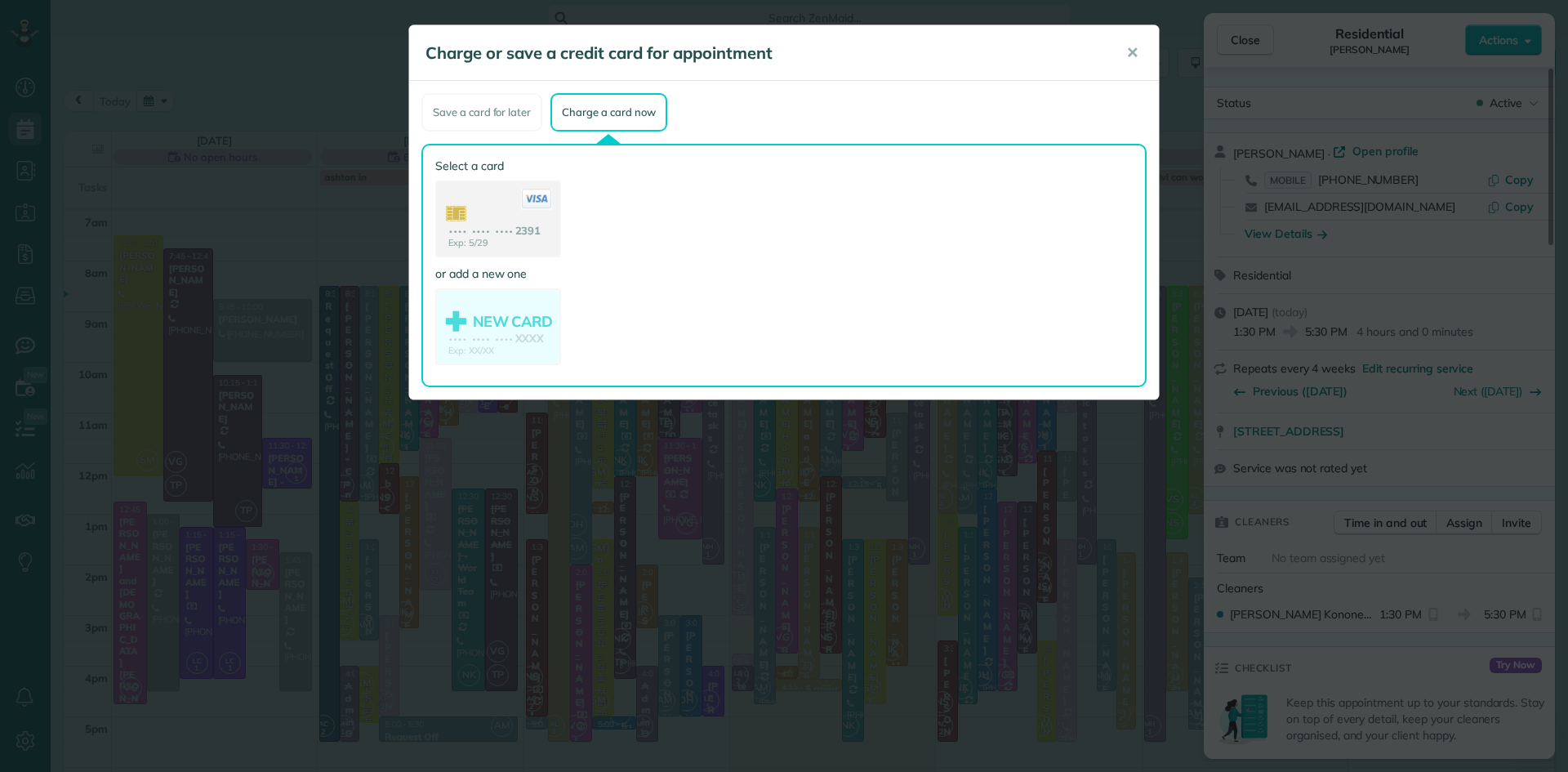
click at [491, 198] on use at bounding box center [498, 220] width 122 height 77
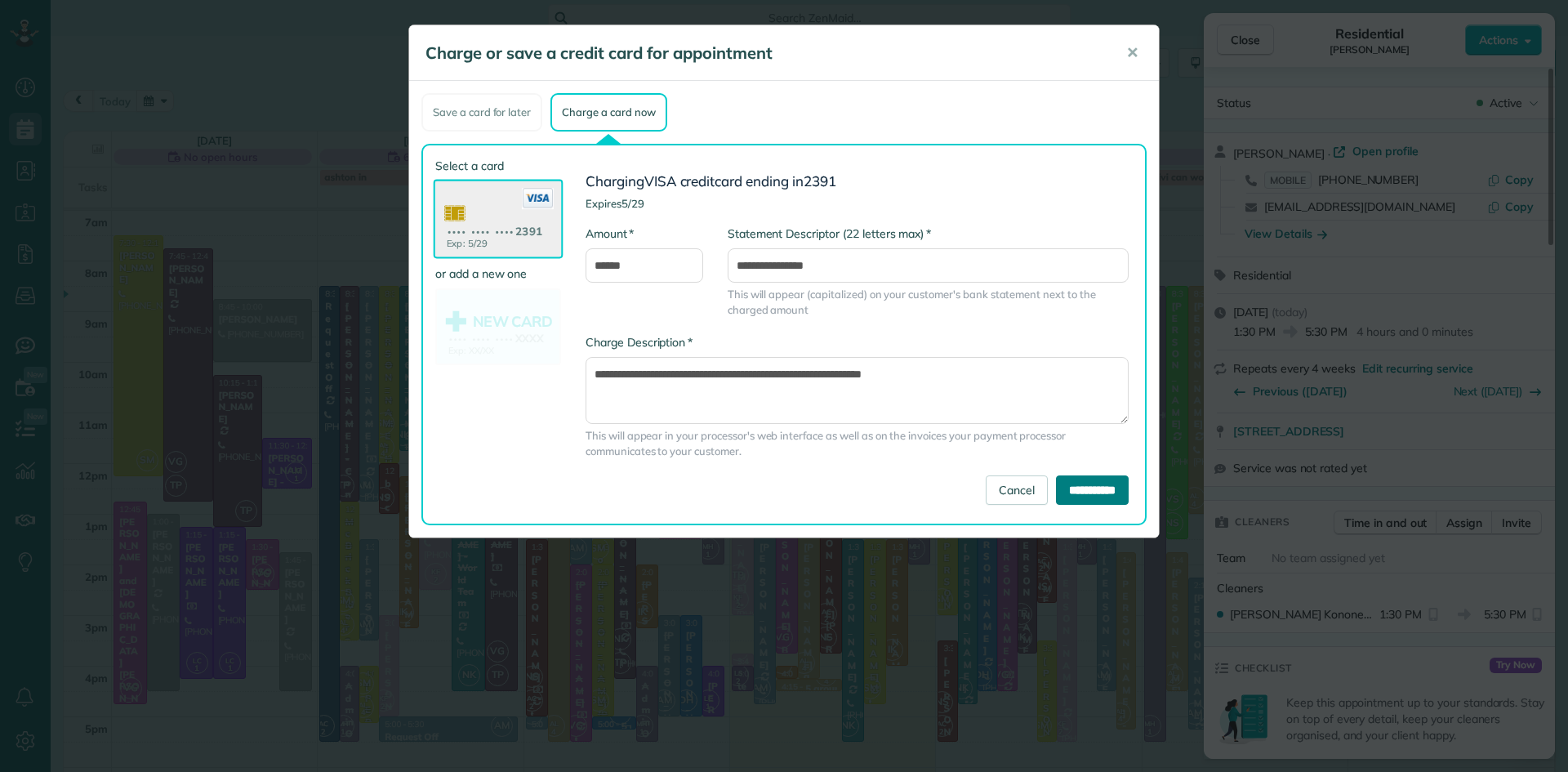
drag, startPoint x: 1048, startPoint y: 488, endPoint x: 1053, endPoint y: 463, distance: 25.5
click at [1056, 483] on input "**********" at bounding box center [1092, 490] width 73 height 29
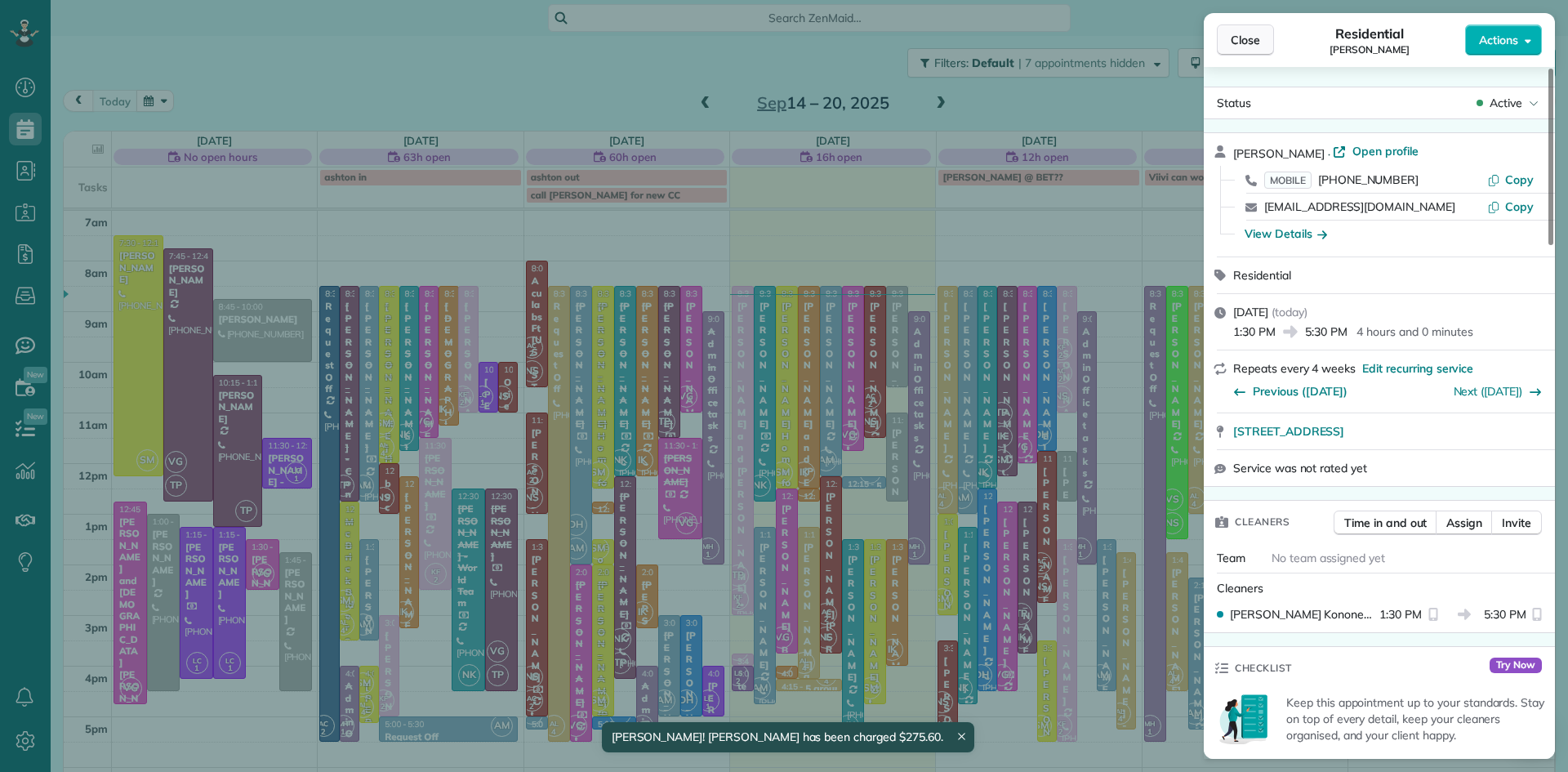
click at [1244, 43] on span "Close" at bounding box center [1245, 40] width 29 height 16
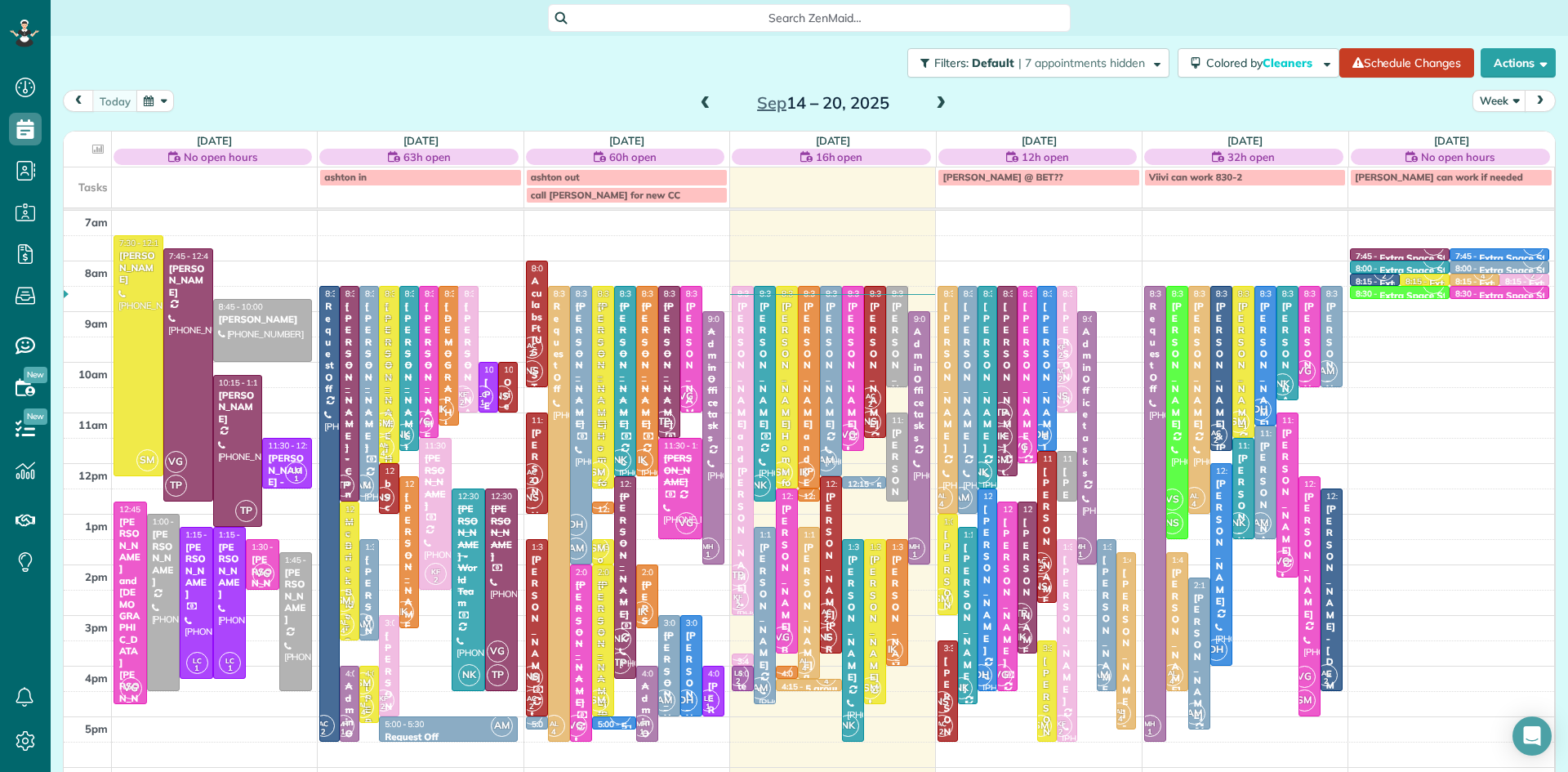
click at [897, 616] on div "Christine Howard" at bounding box center [897, 618] width 13 height 129
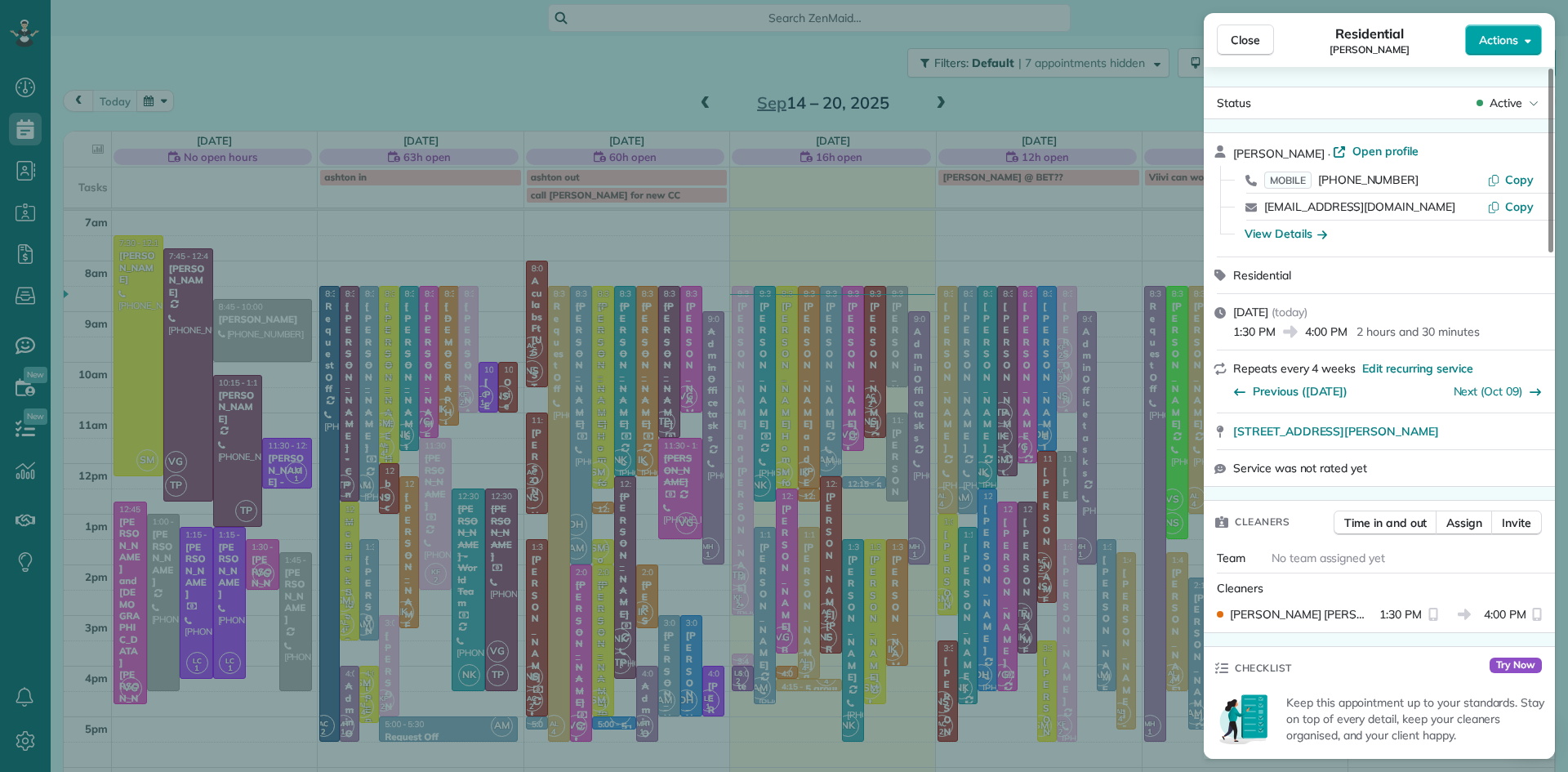
click at [1482, 38] on span "Actions" at bounding box center [1498, 40] width 39 height 16
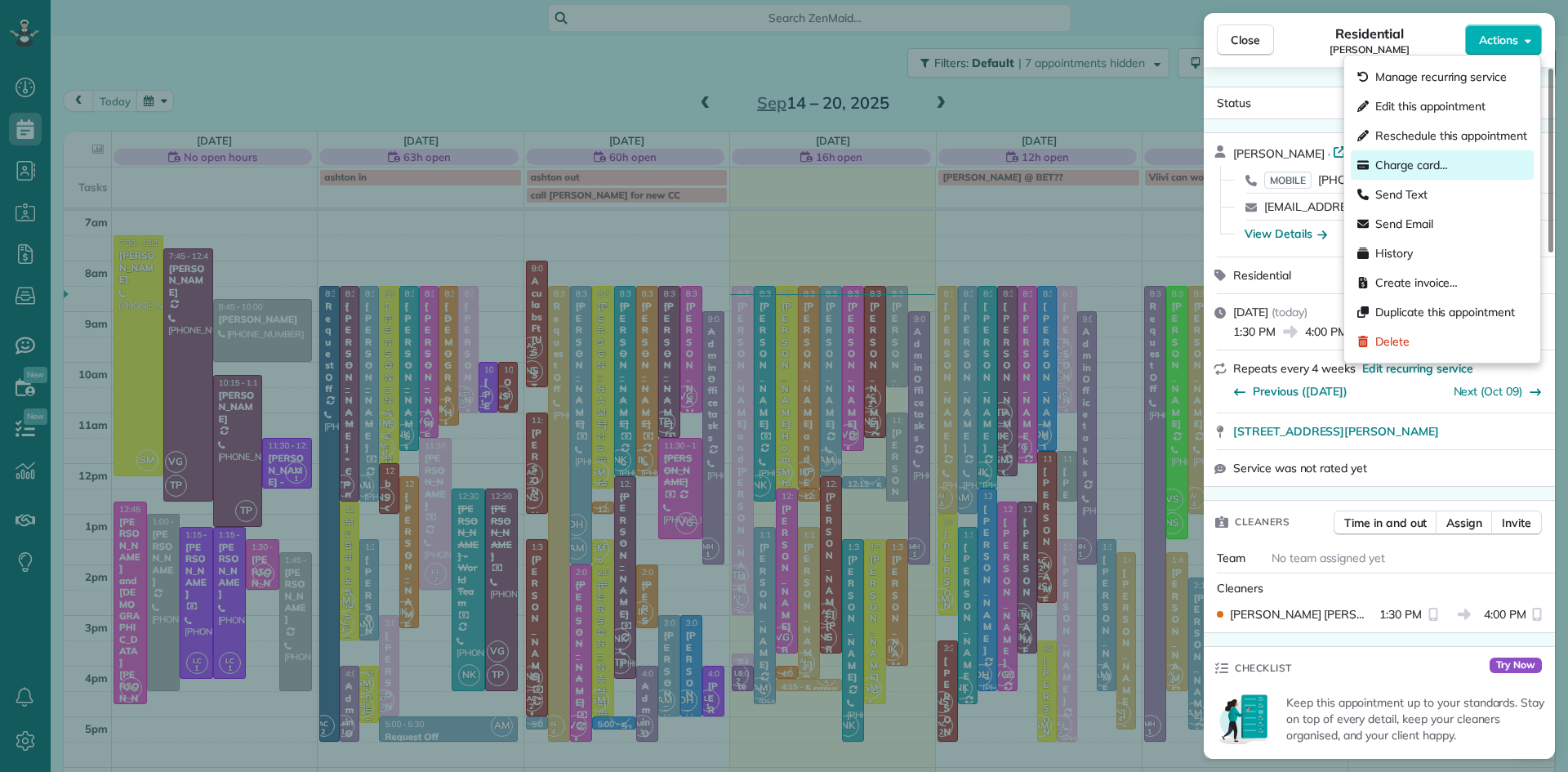
click at [1418, 158] on span "Charge card…" at bounding box center [1412, 165] width 73 height 16
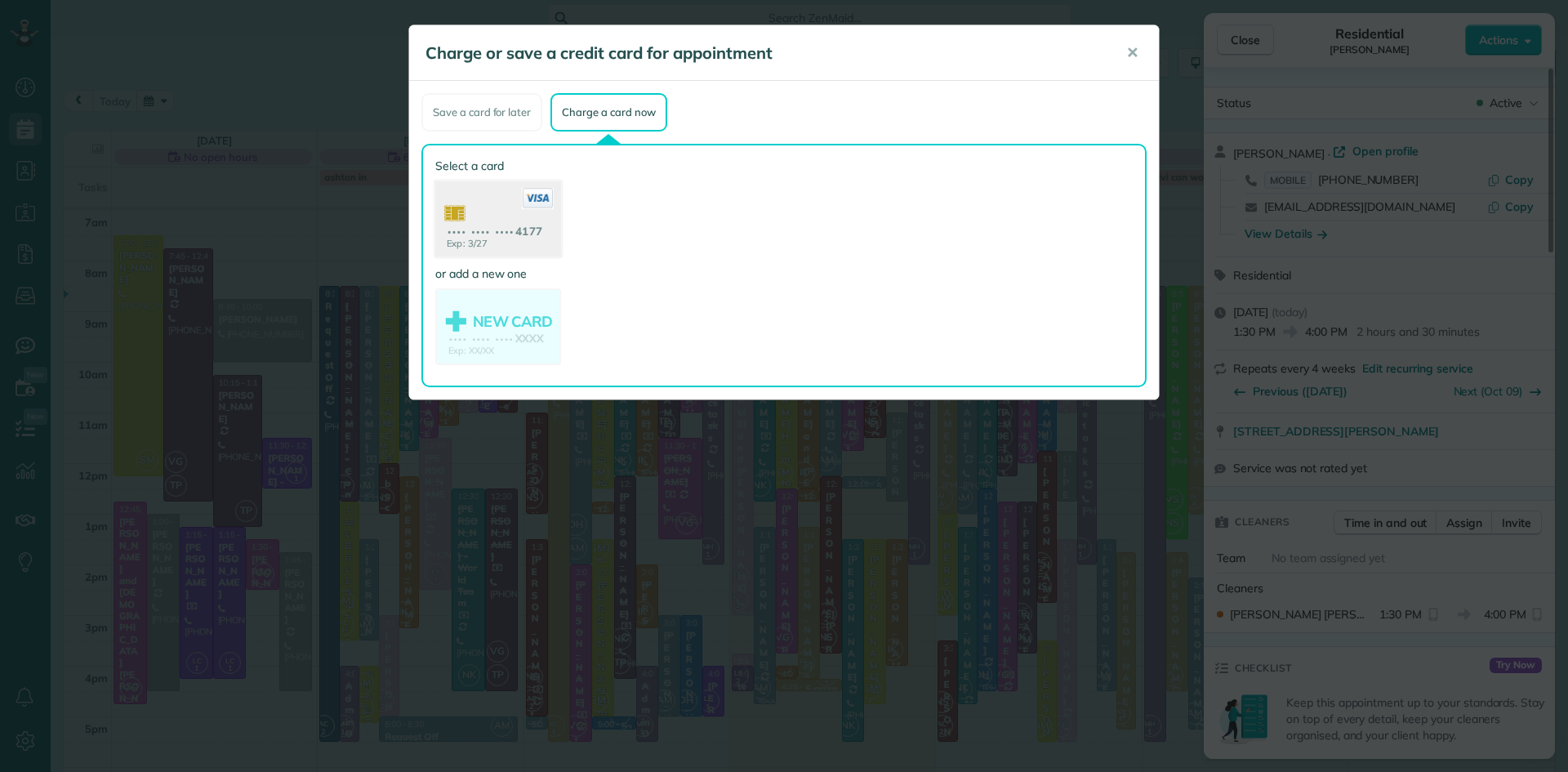
click at [491, 217] on use at bounding box center [498, 220] width 126 height 79
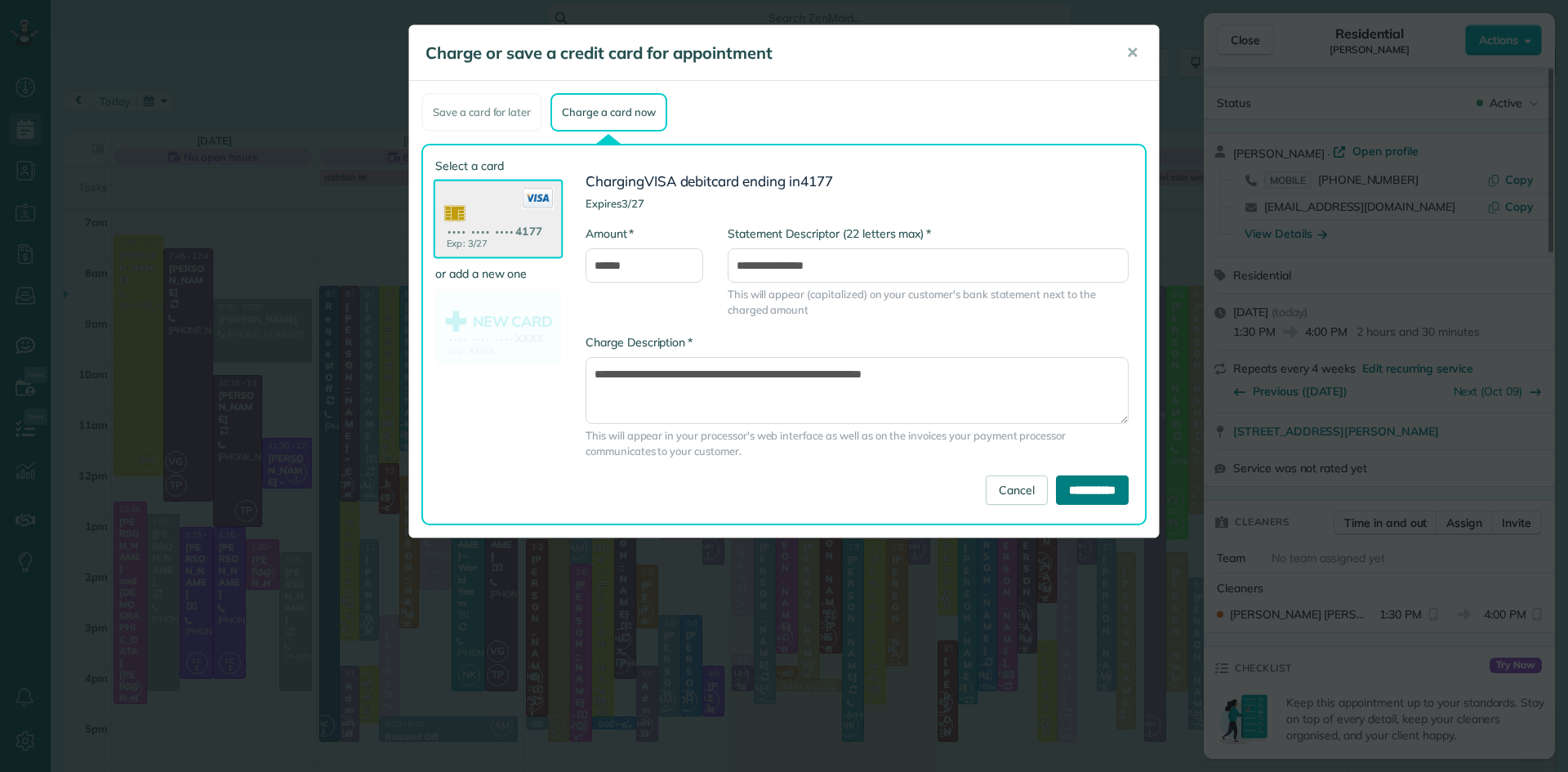
click at [1084, 493] on input "**********" at bounding box center [1092, 490] width 73 height 29
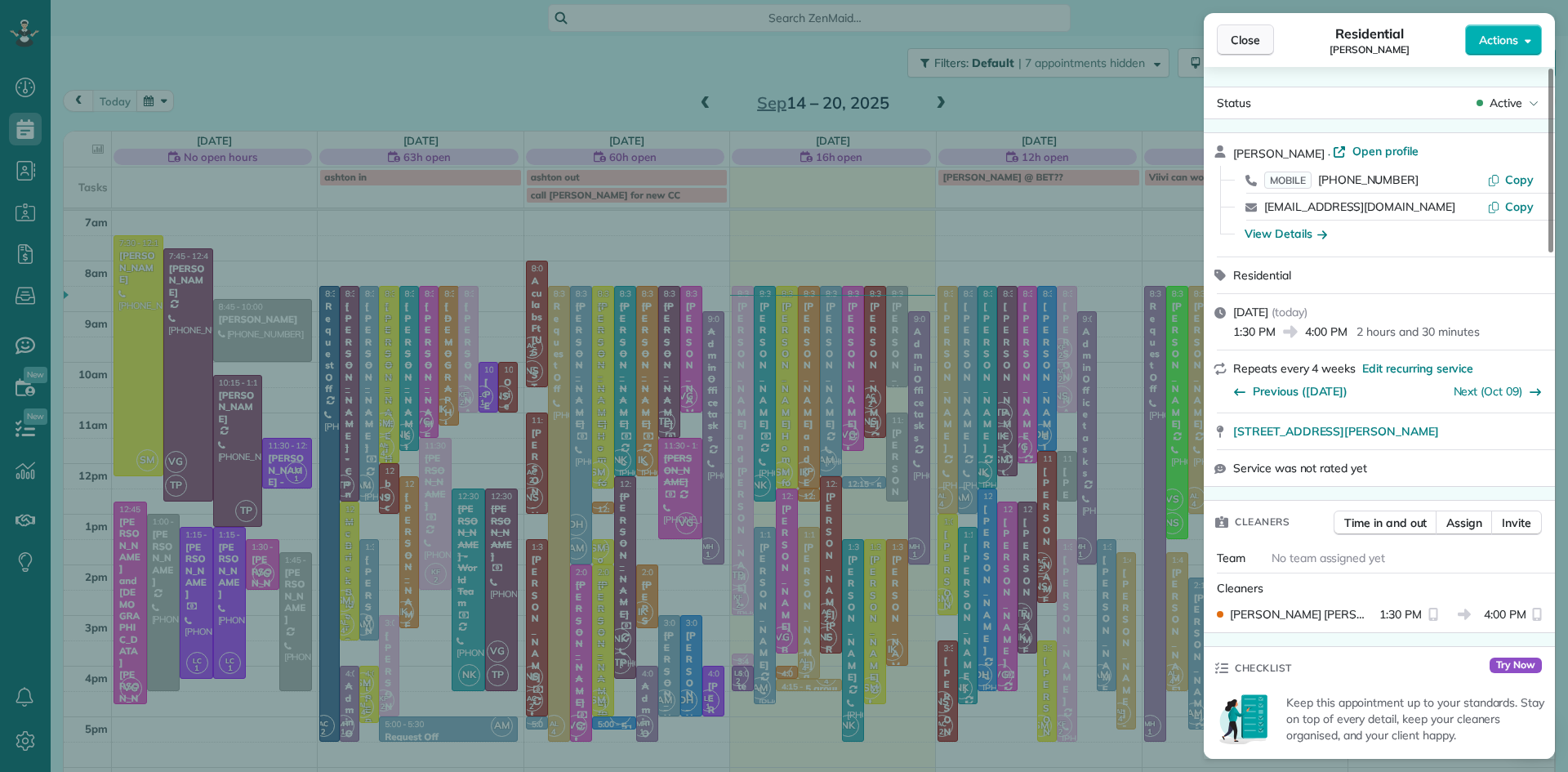
click at [1258, 43] on span "Close" at bounding box center [1245, 40] width 29 height 16
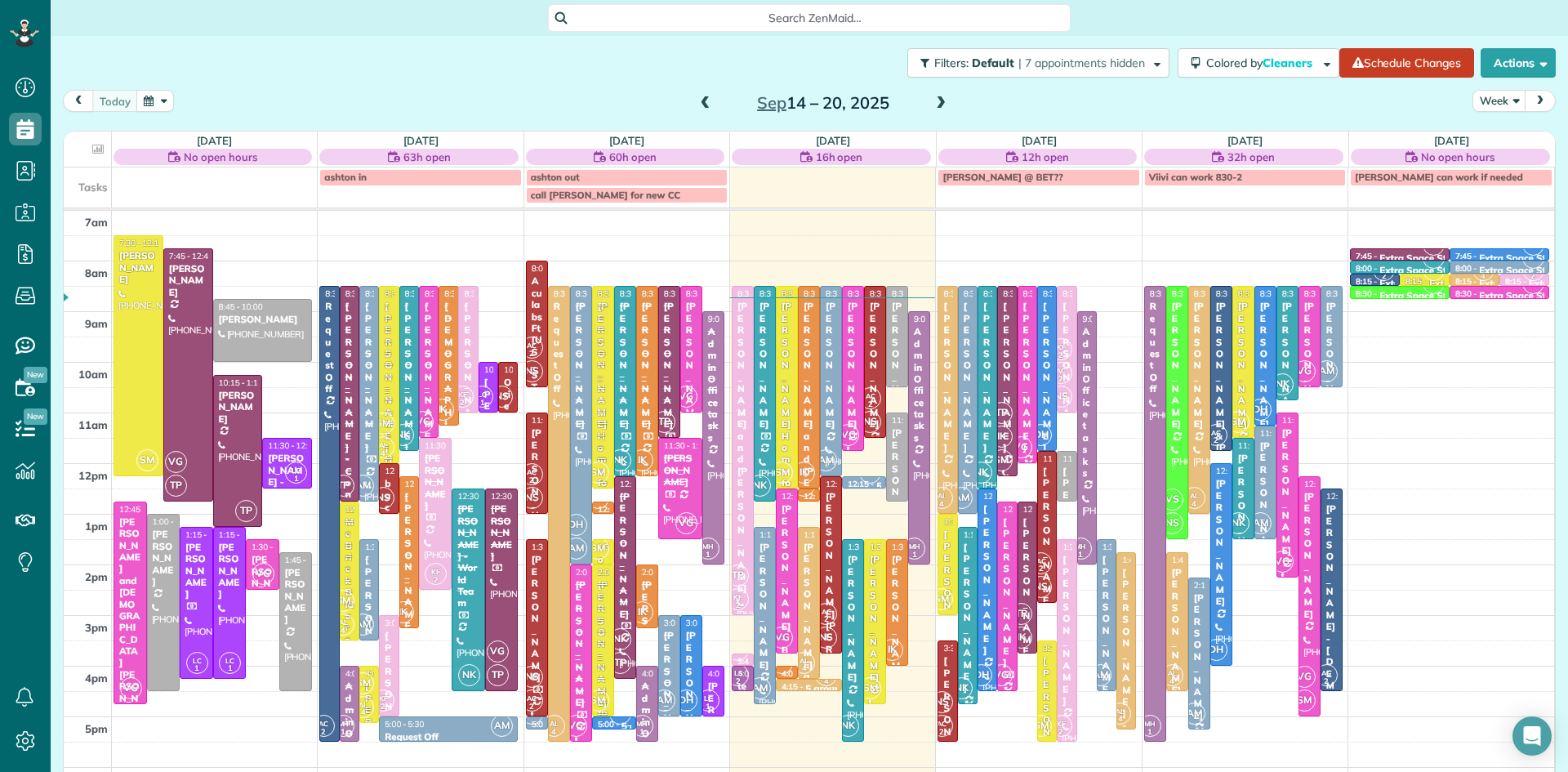
click at [939, 106] on span at bounding box center [941, 103] width 18 height 14
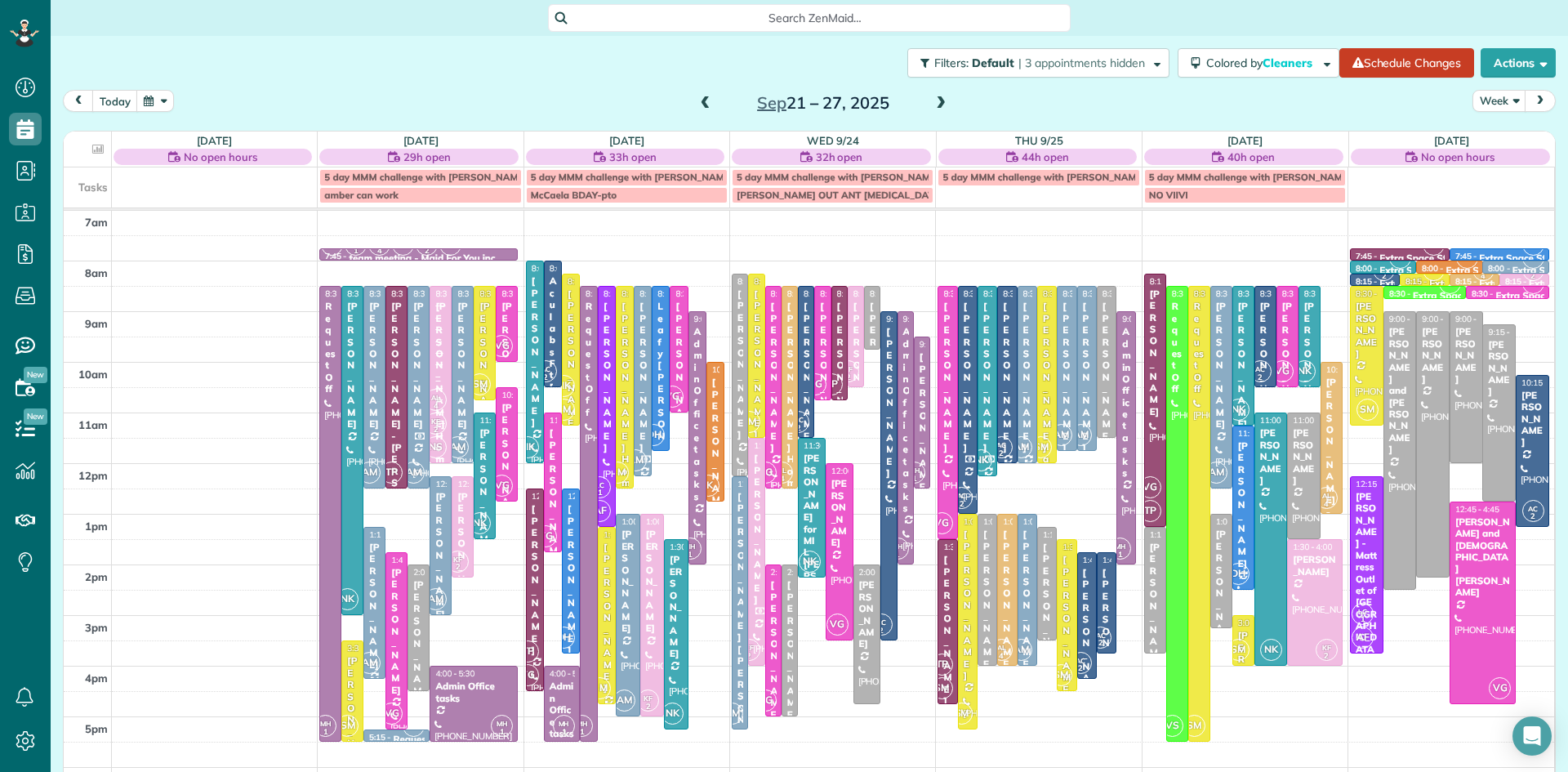
click at [940, 99] on span at bounding box center [941, 103] width 18 height 14
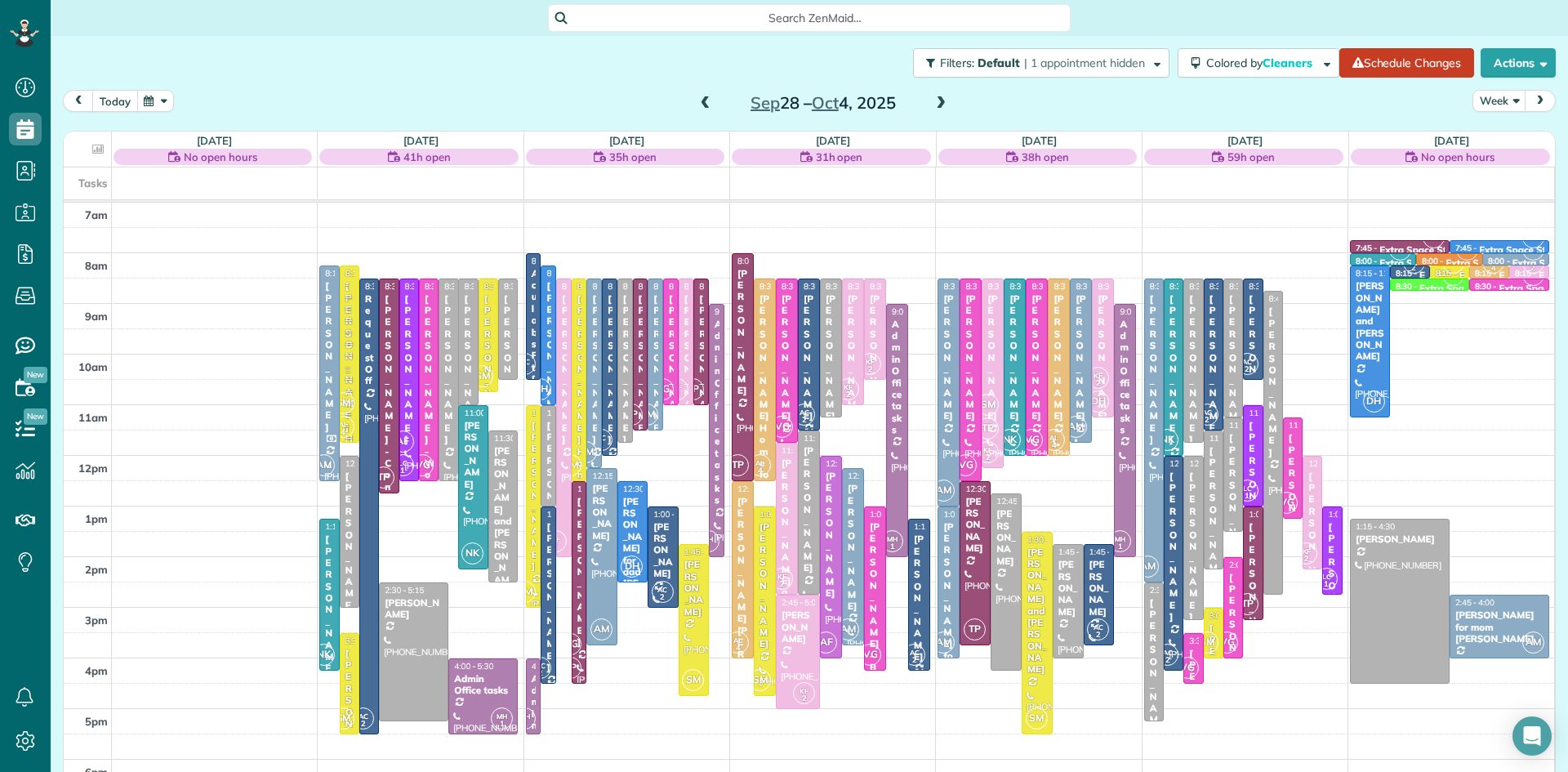
click at [114, 99] on button "today" at bounding box center [115, 101] width 45 height 22
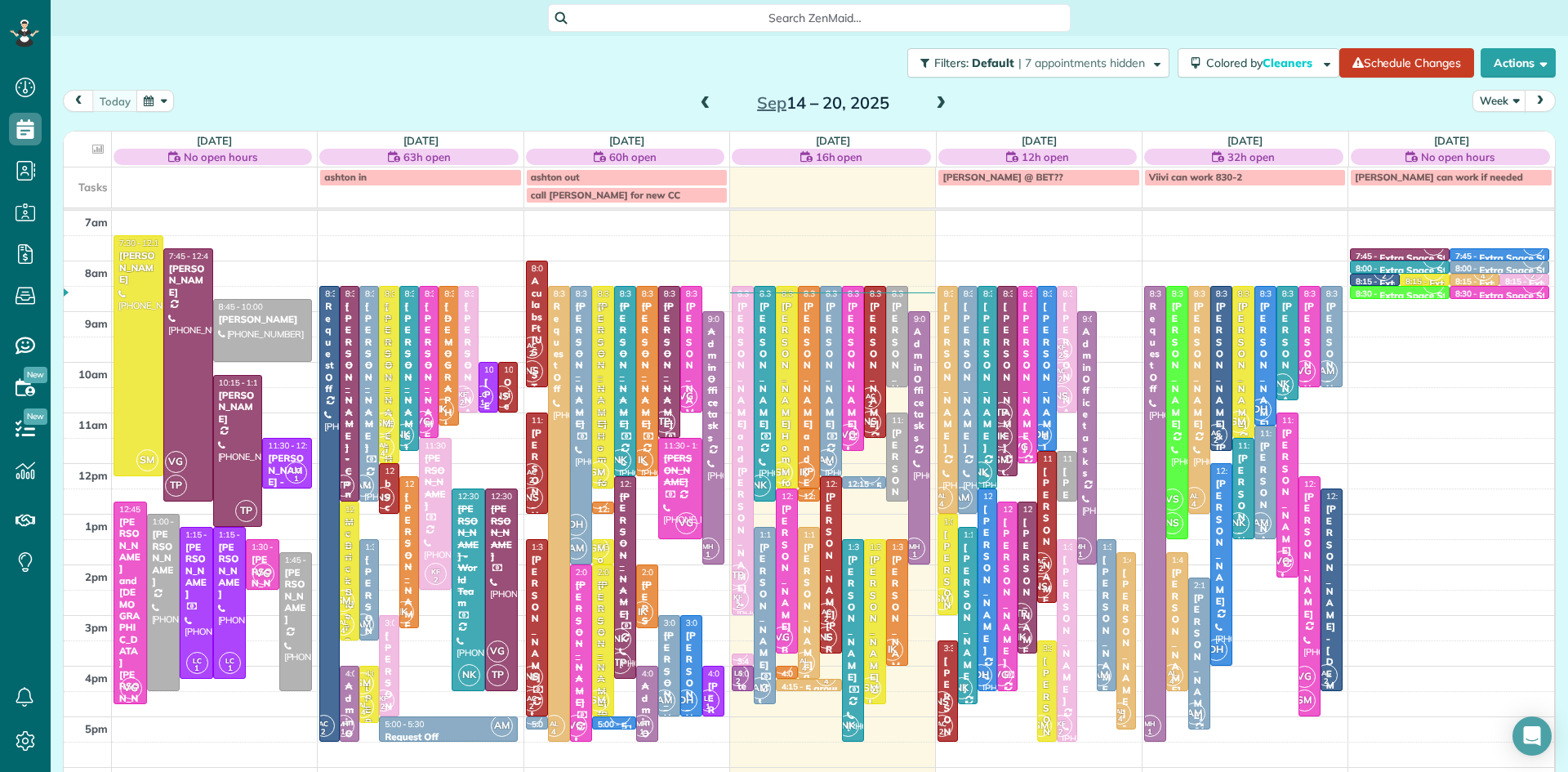
click at [941, 101] on span at bounding box center [941, 103] width 18 height 14
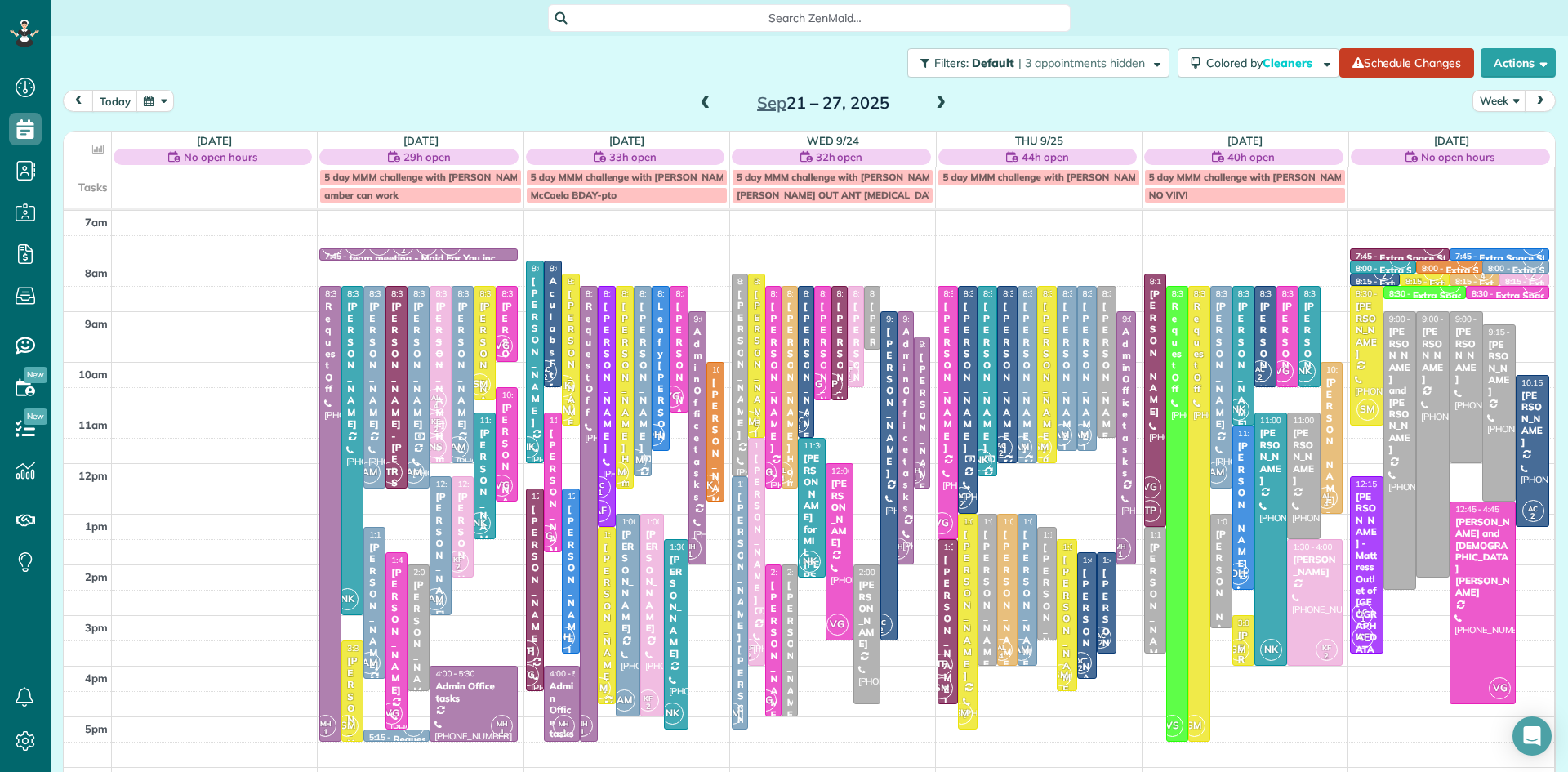
click at [940, 101] on span at bounding box center [941, 103] width 18 height 14
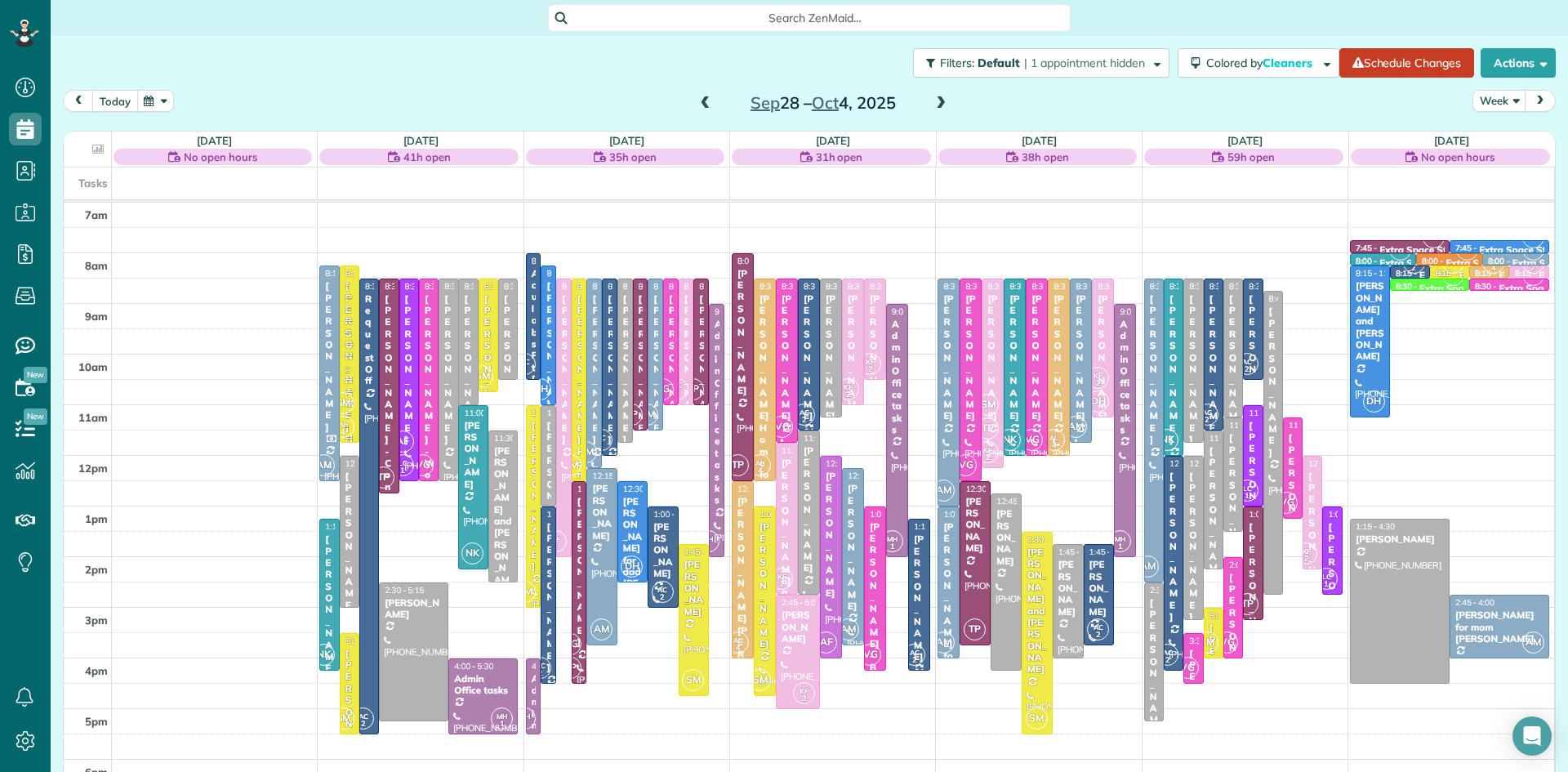
click at [112, 95] on button "today" at bounding box center [115, 101] width 45 height 22
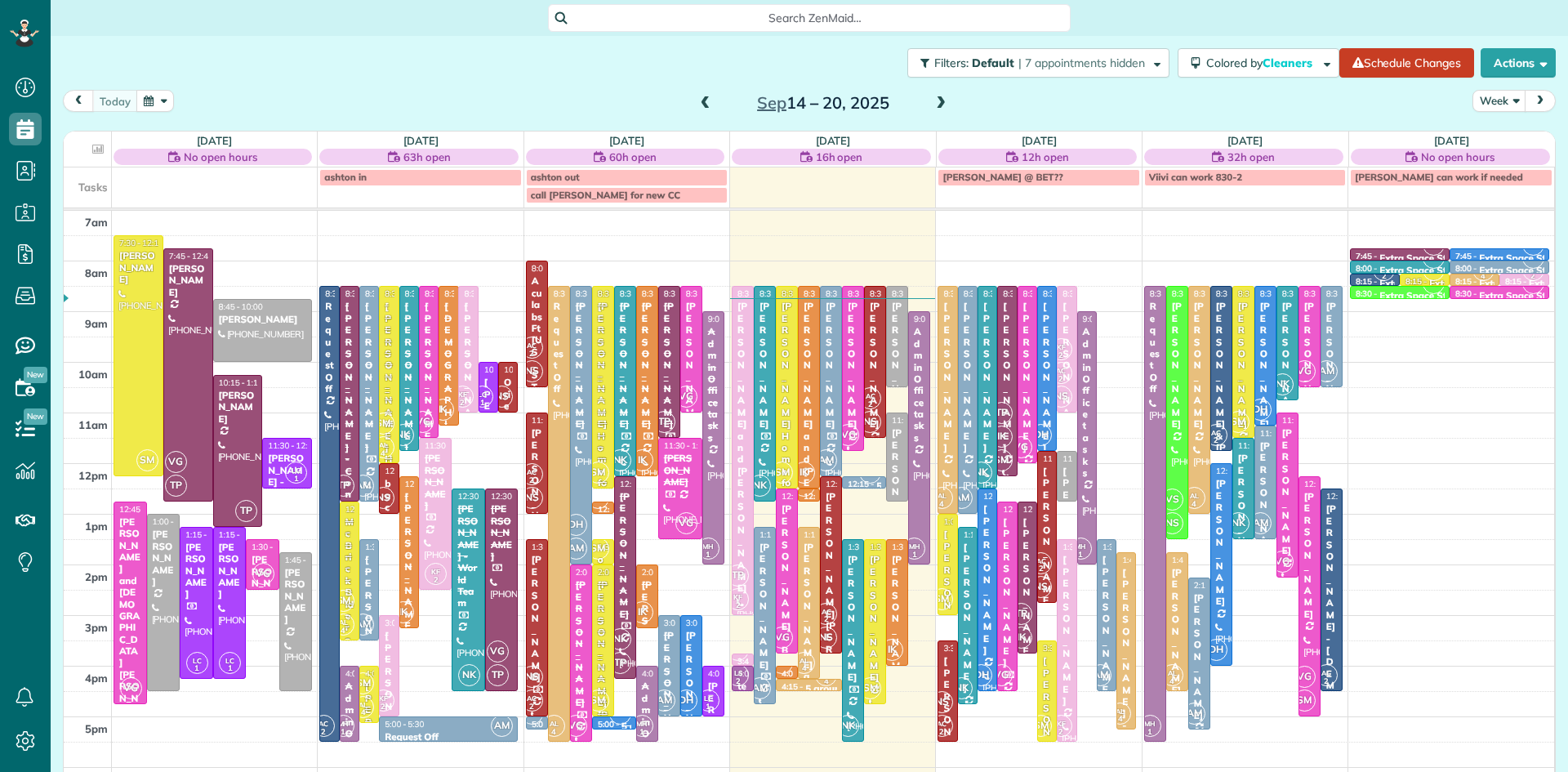
scroll to position [7, 7]
click at [787, 392] on div "[PERSON_NAME] Home for Retired Priests - behind Archbishop [PERSON_NAME]" at bounding box center [788, 594] width 13 height 587
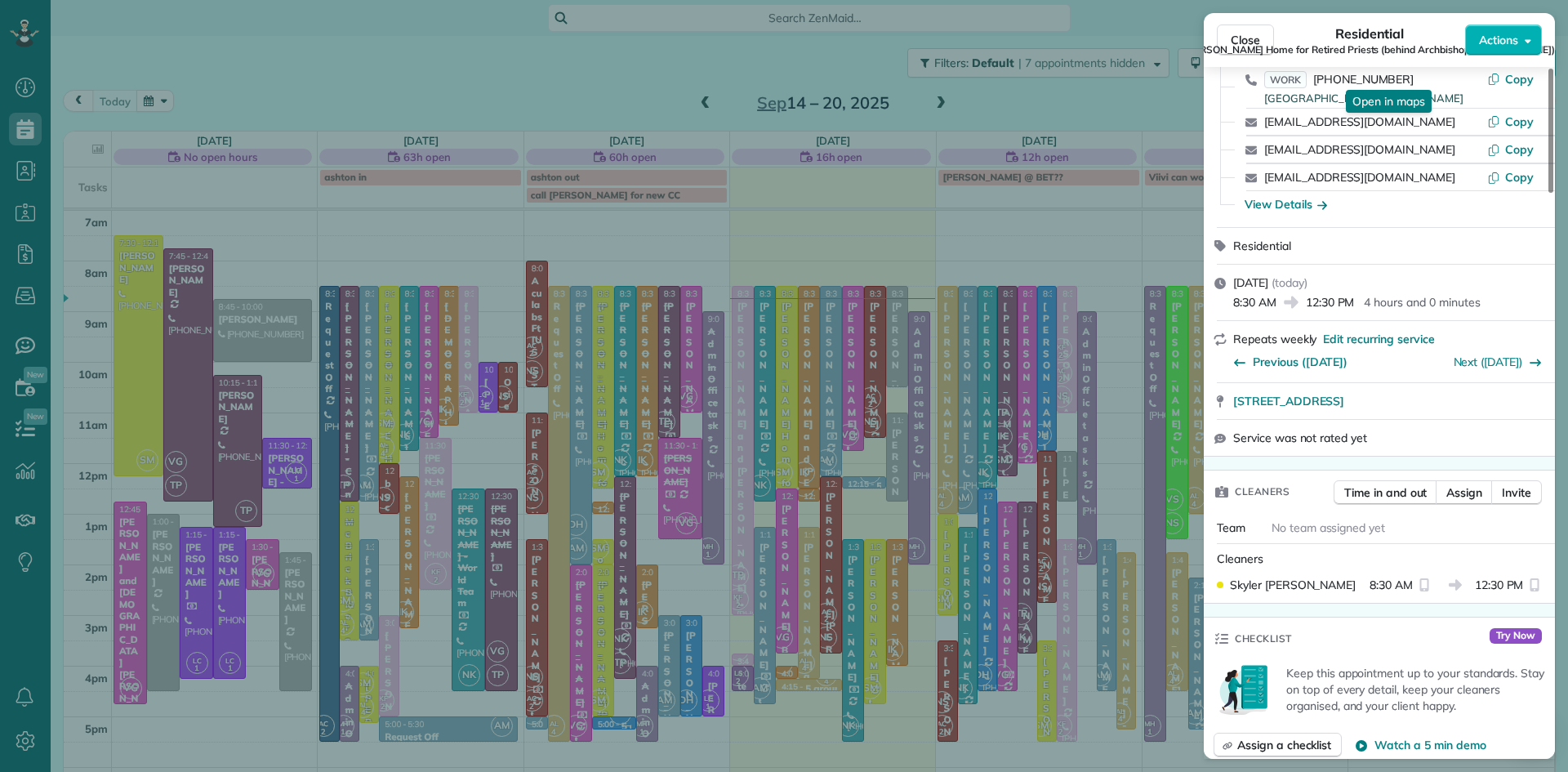
scroll to position [928, 0]
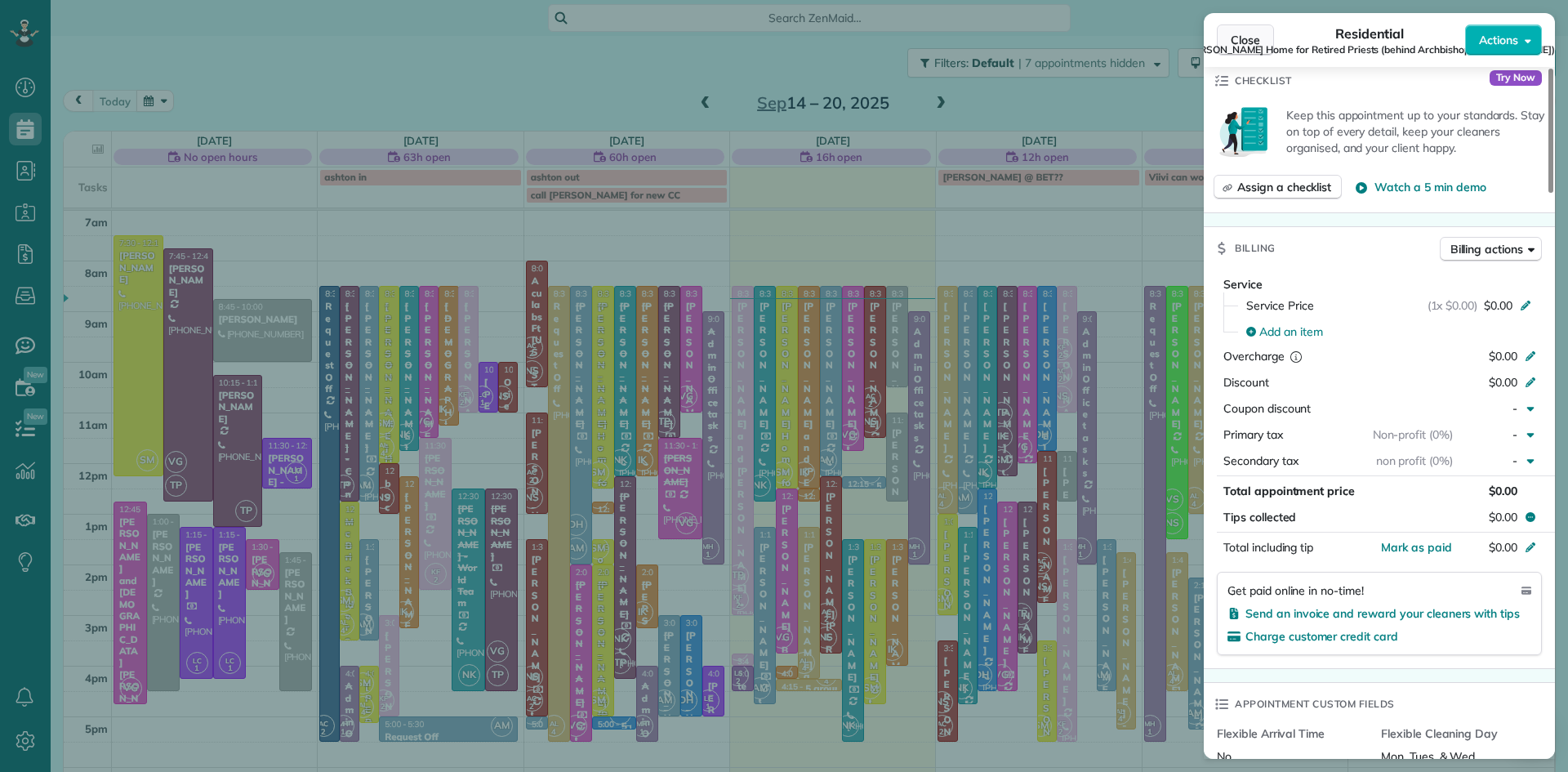
click at [1231, 36] on span "Close" at bounding box center [1245, 40] width 29 height 16
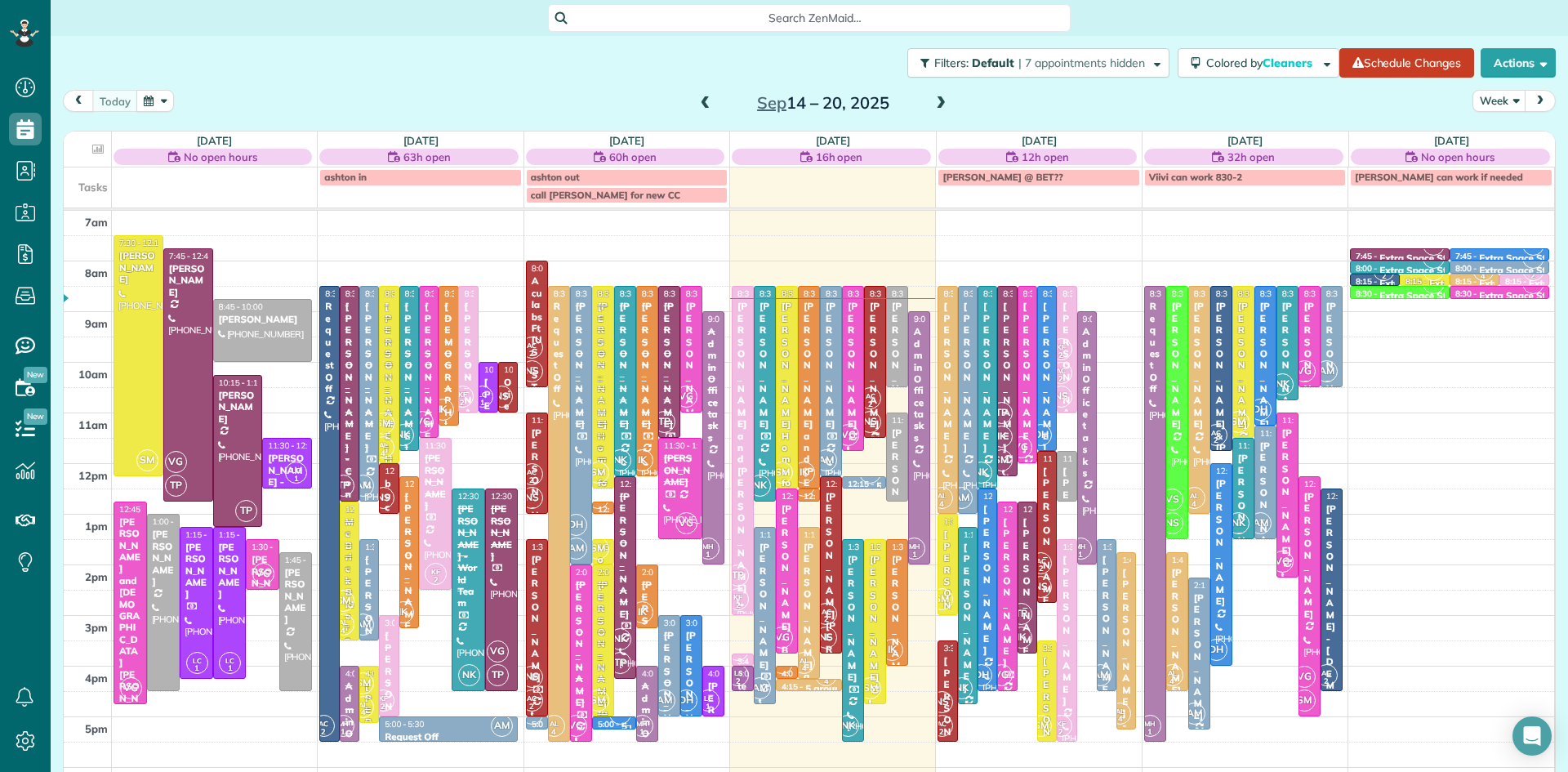
click at [876, 382] on div "[PERSON_NAME]" at bounding box center [876, 365] width 13 height 129
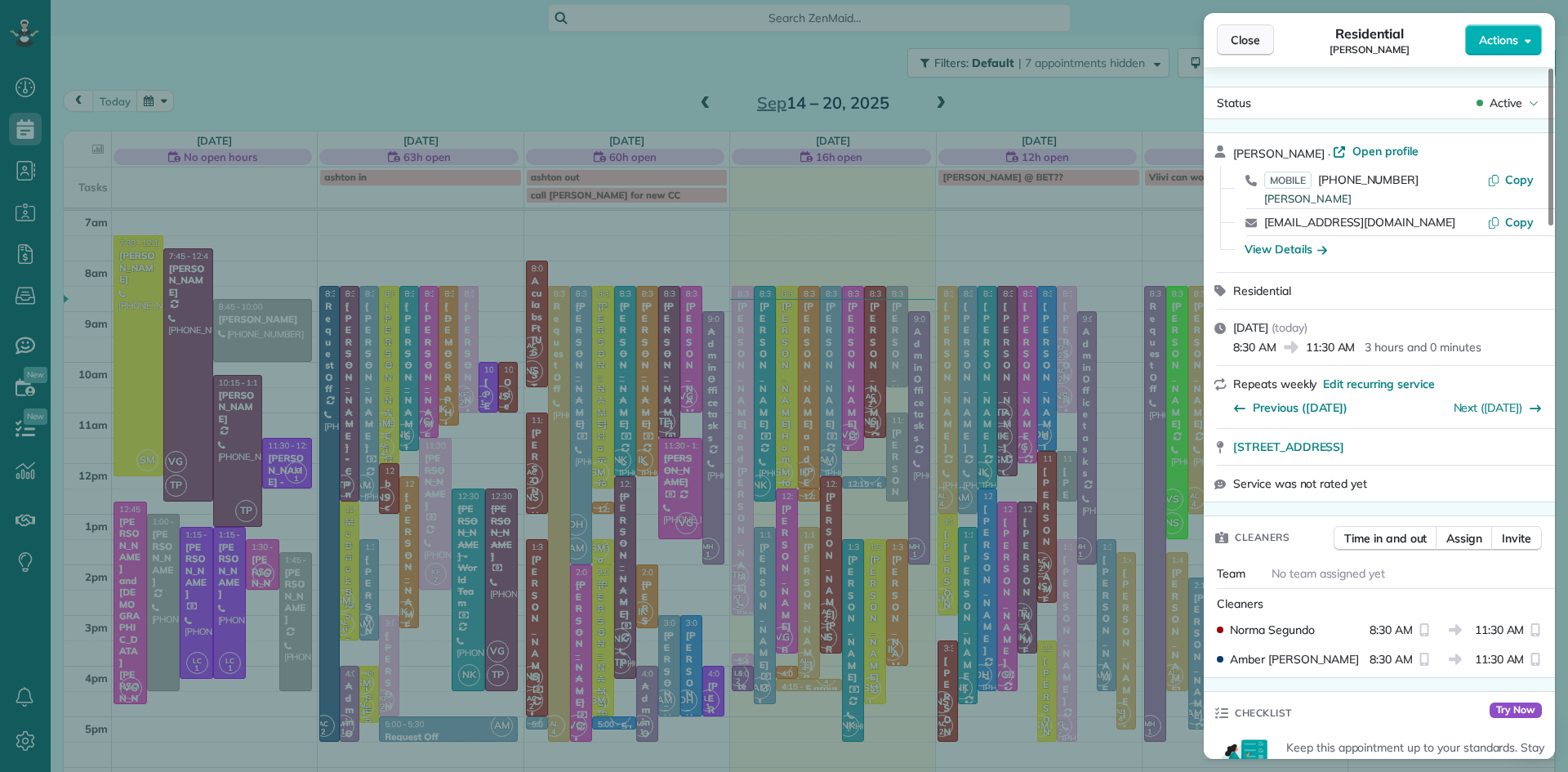
click at [1253, 45] on span "Close" at bounding box center [1245, 40] width 29 height 16
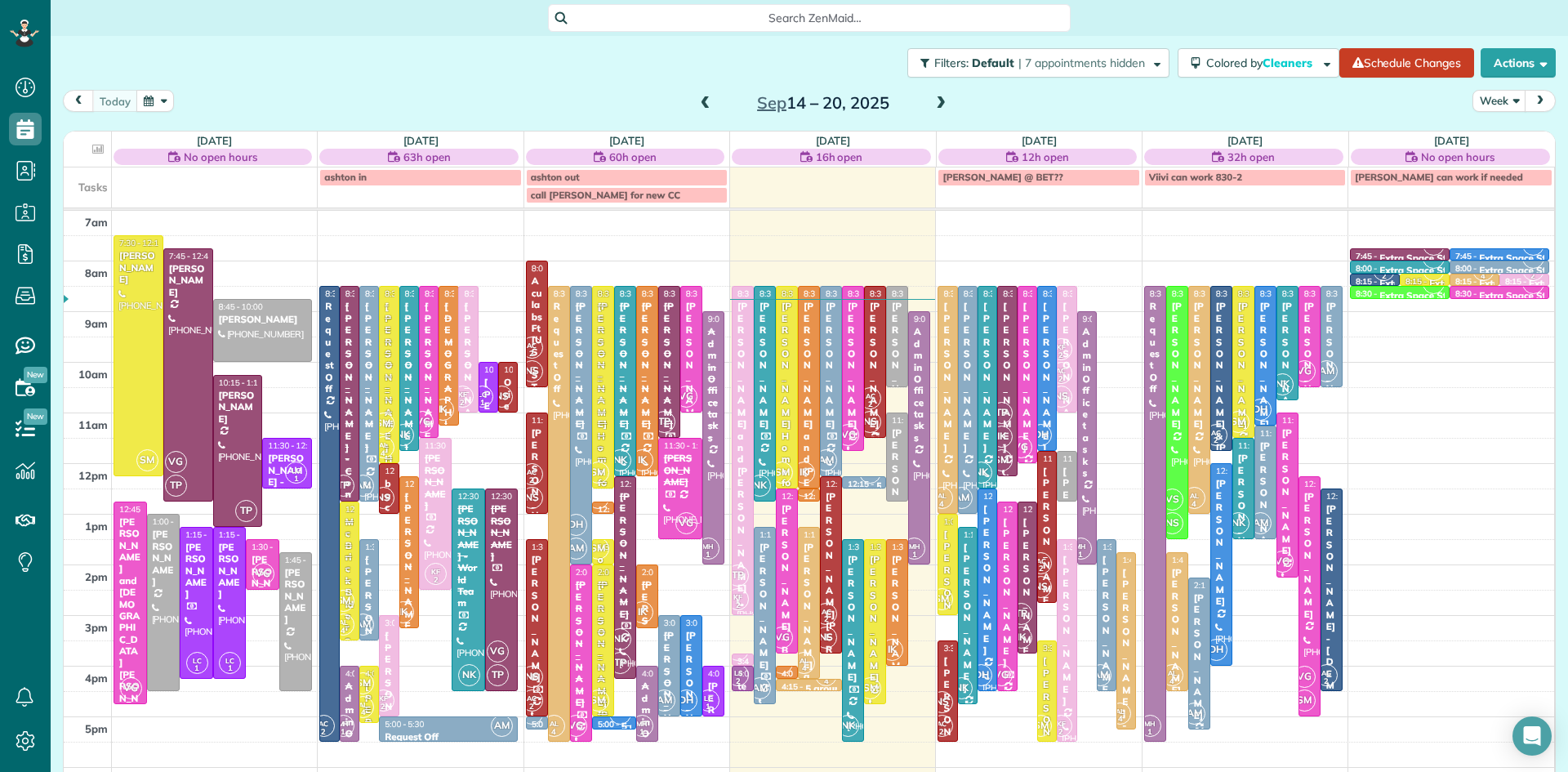
click at [881, 406] on div "AC 2 NS" at bounding box center [870, 410] width 24 height 47
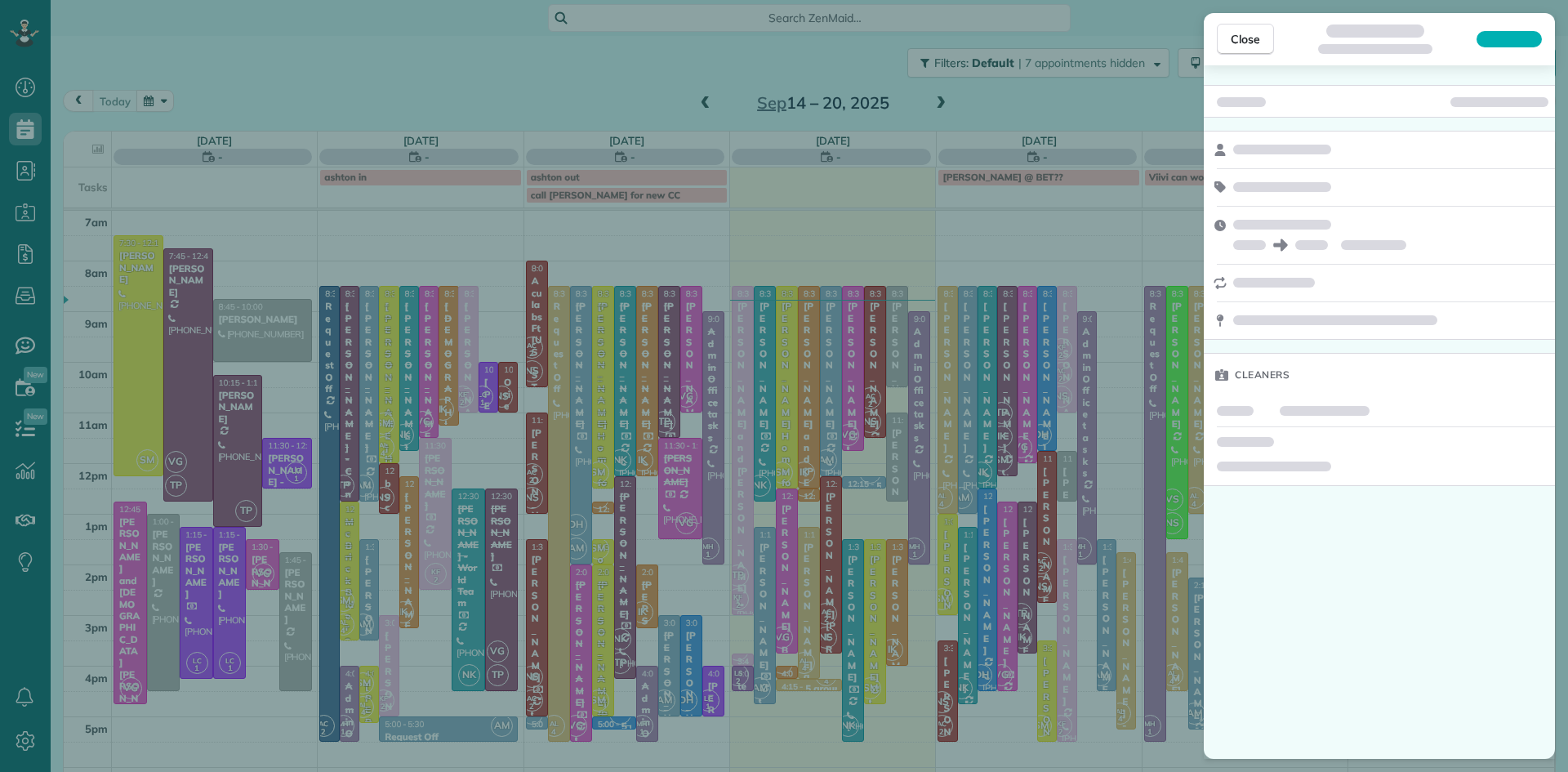
scroll to position [7, 7]
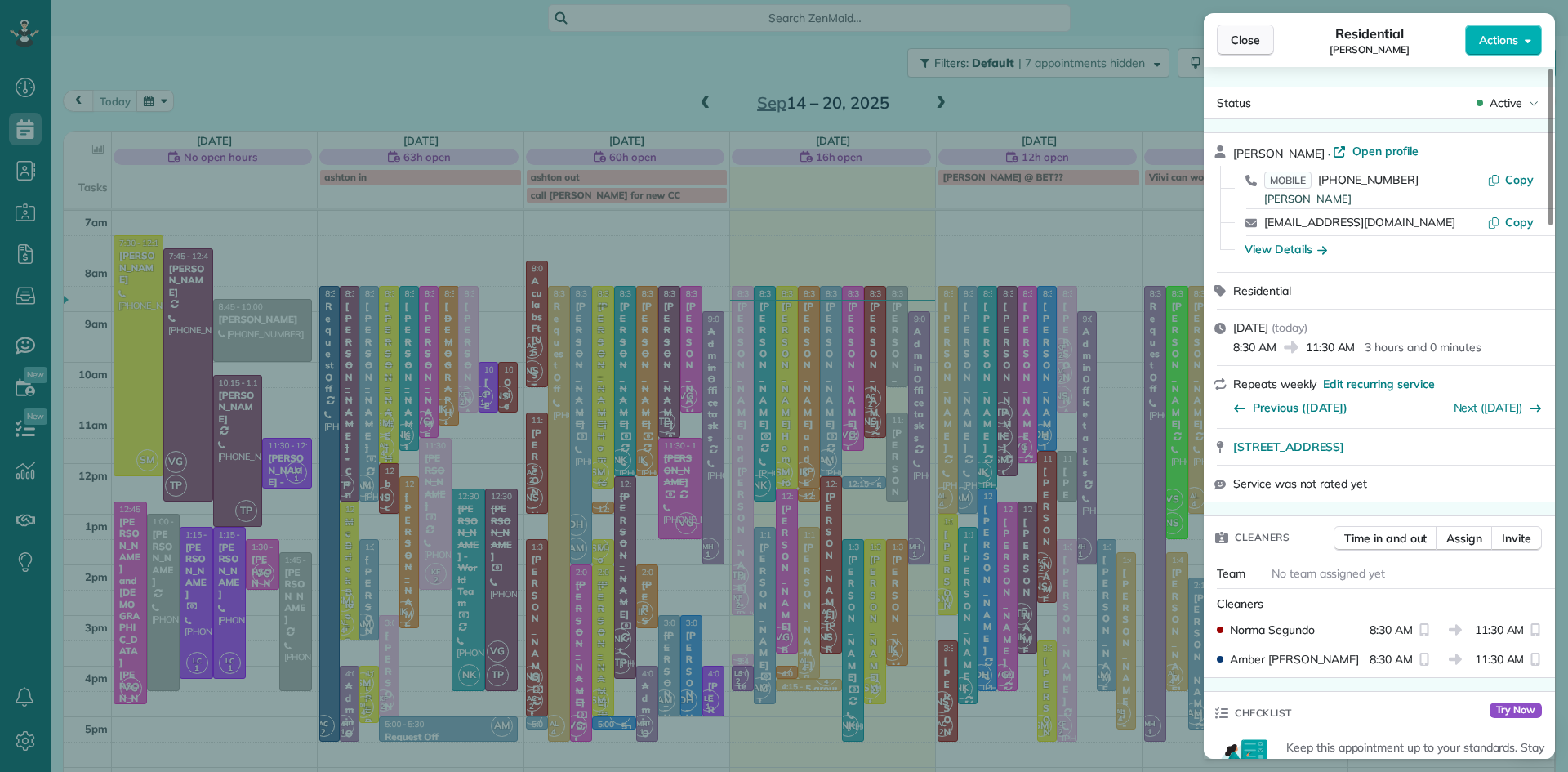
click at [1252, 32] on span "Close" at bounding box center [1245, 40] width 29 height 16
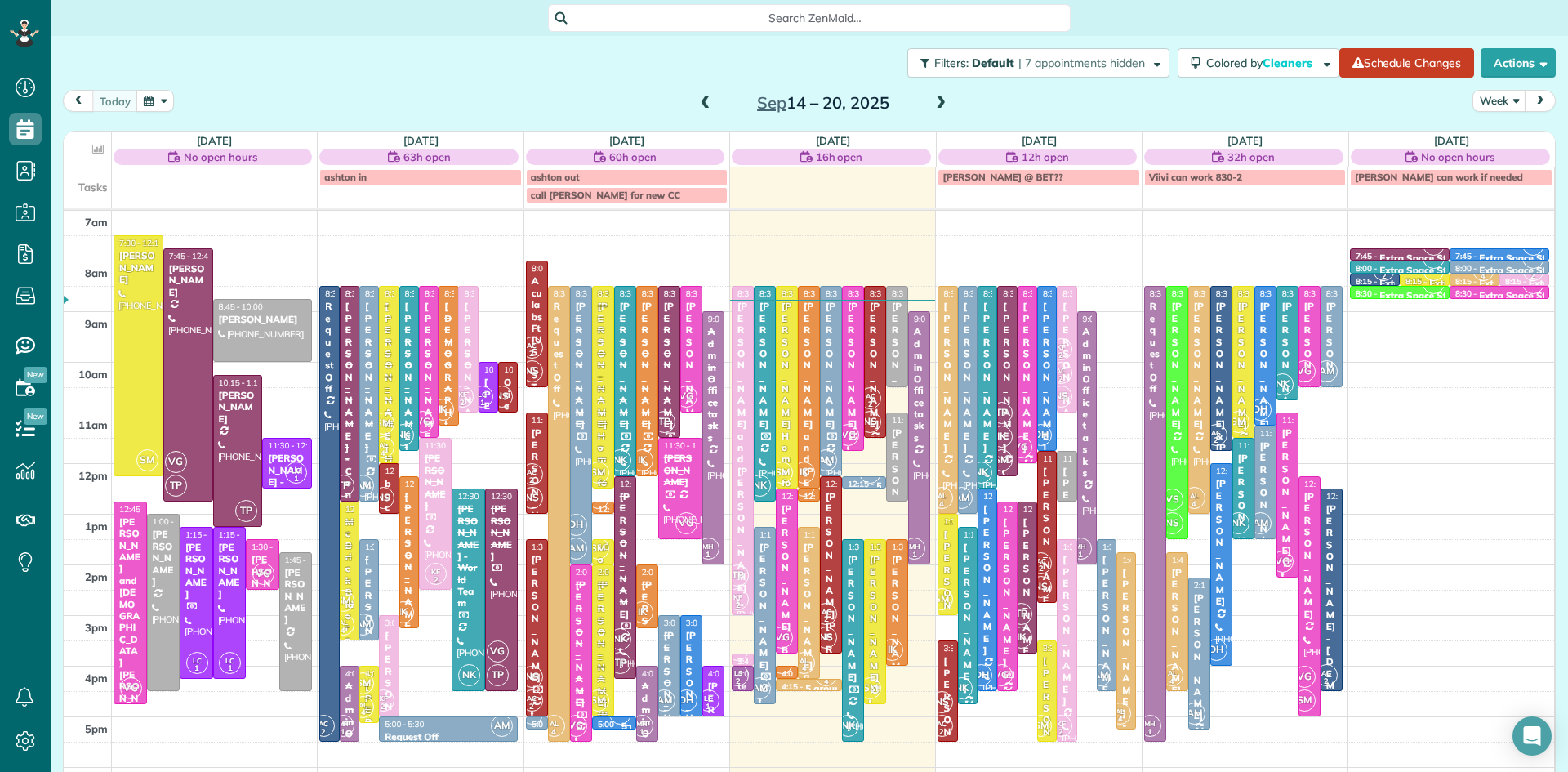
click at [936, 102] on span at bounding box center [941, 103] width 18 height 14
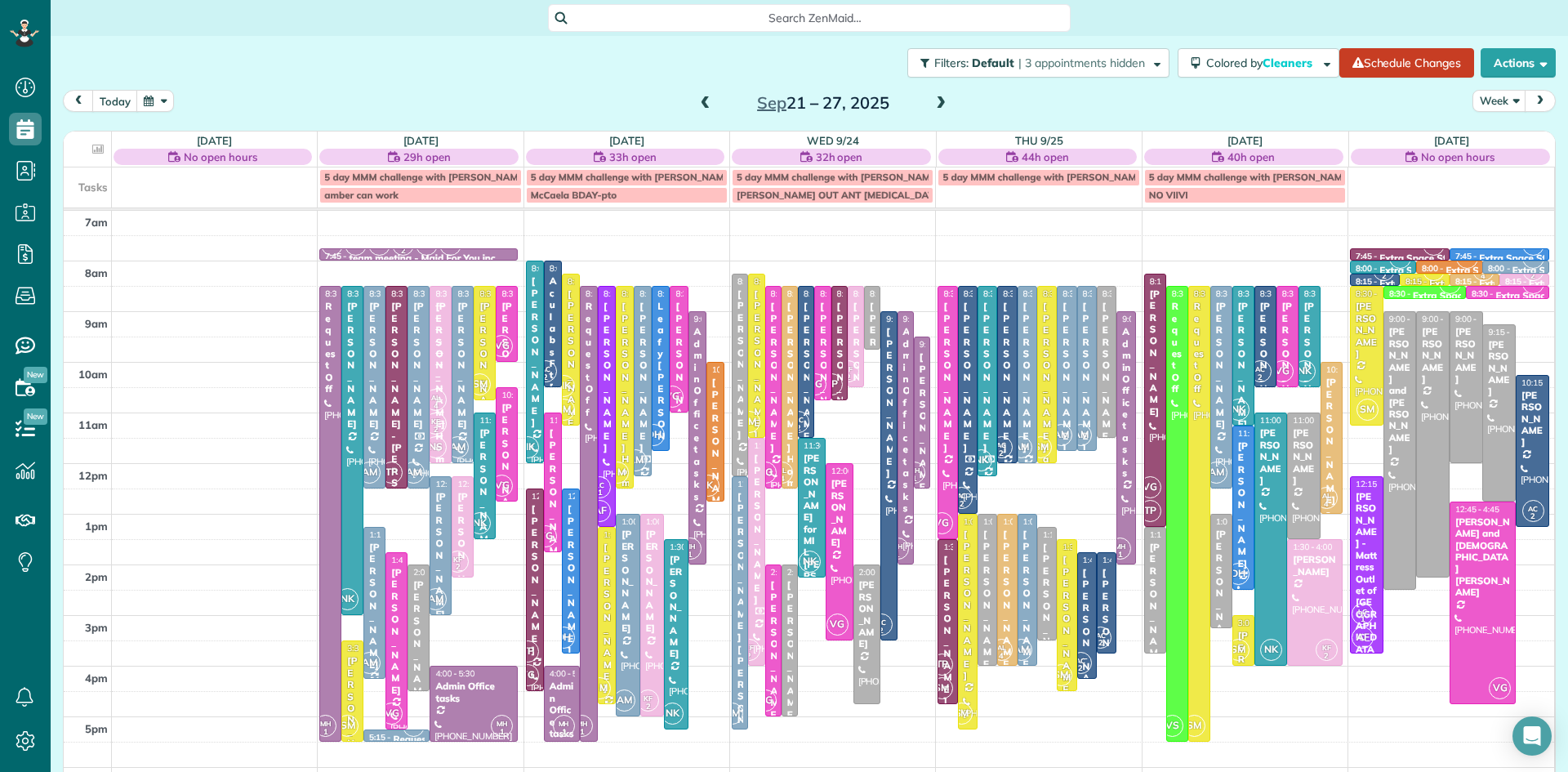
click at [701, 100] on span at bounding box center [706, 103] width 18 height 14
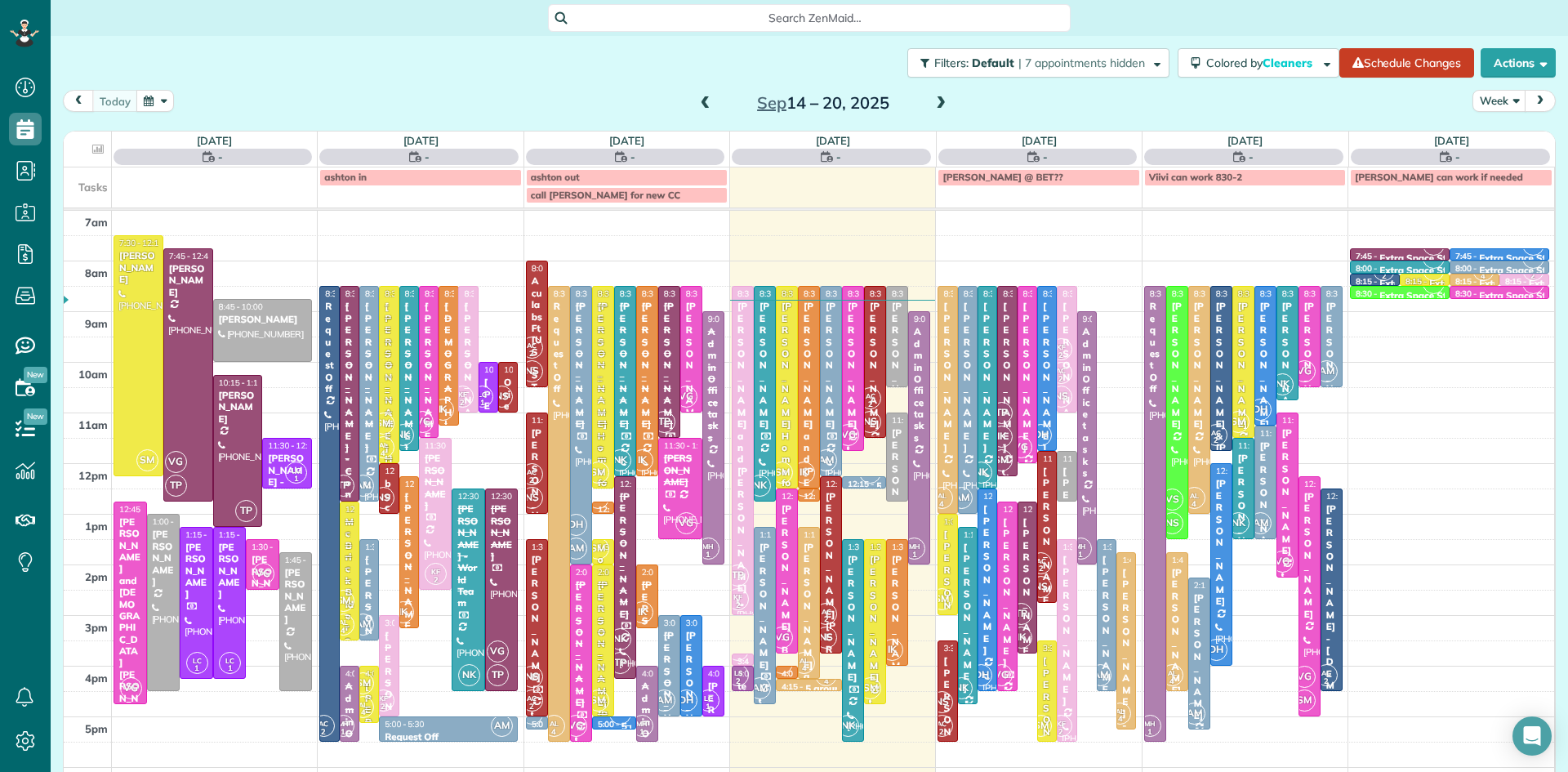
click at [701, 100] on span at bounding box center [706, 103] width 18 height 14
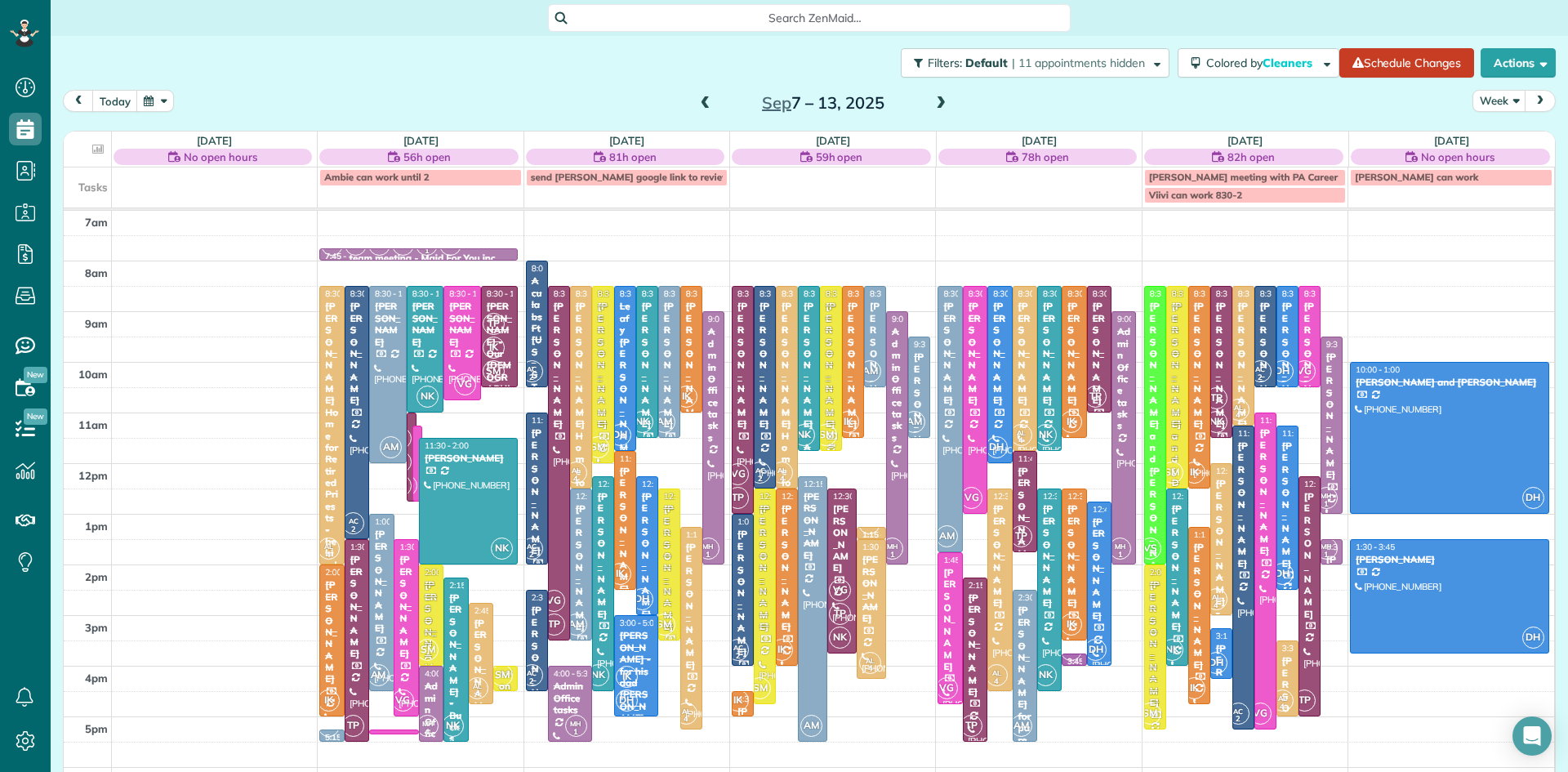
click at [832, 384] on div "Timothy Rauch" at bounding box center [831, 365] width 13 height 129
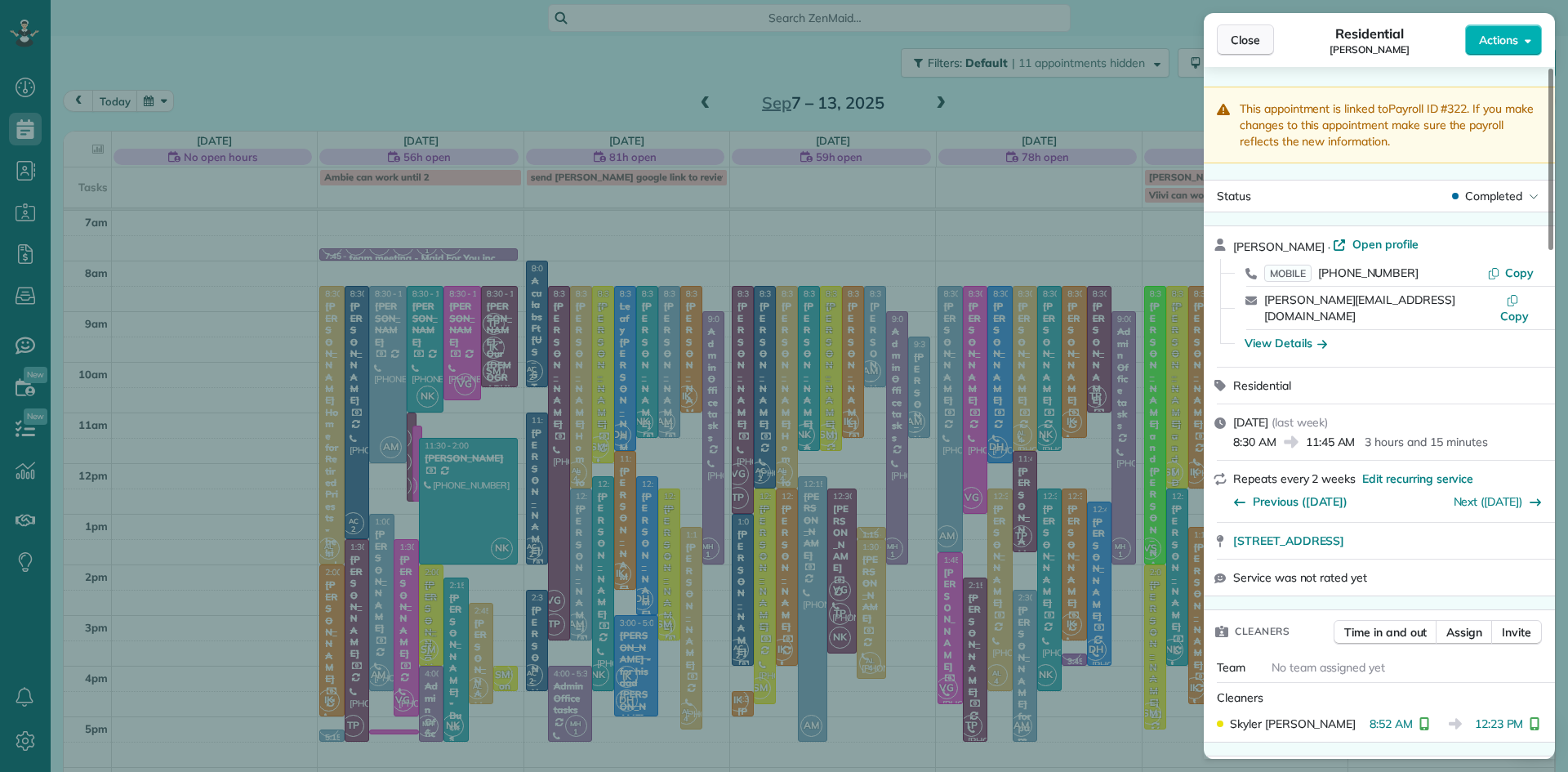
click at [1245, 47] on span "Close" at bounding box center [1245, 40] width 29 height 16
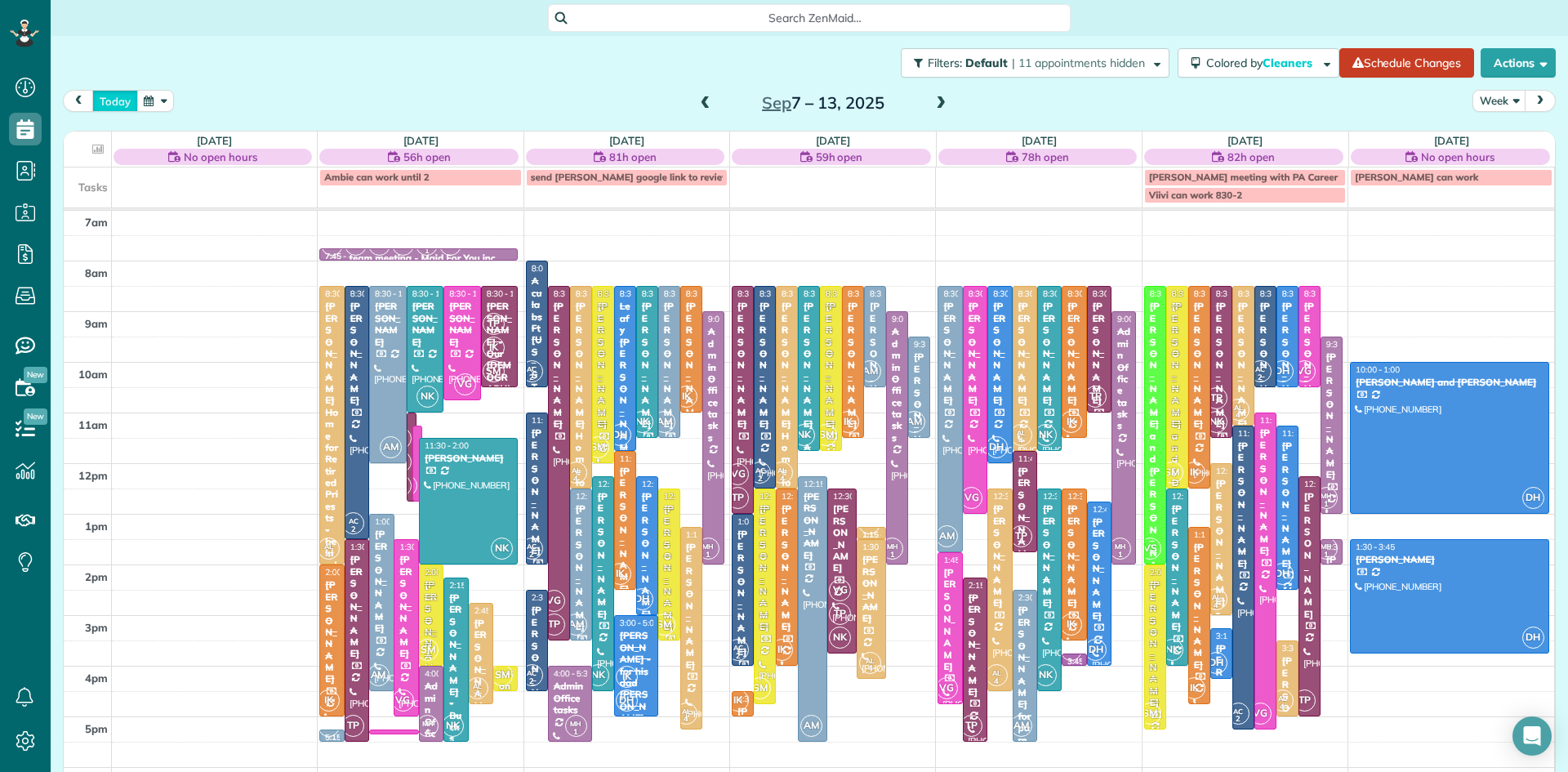
click at [115, 110] on button "today" at bounding box center [115, 101] width 45 height 22
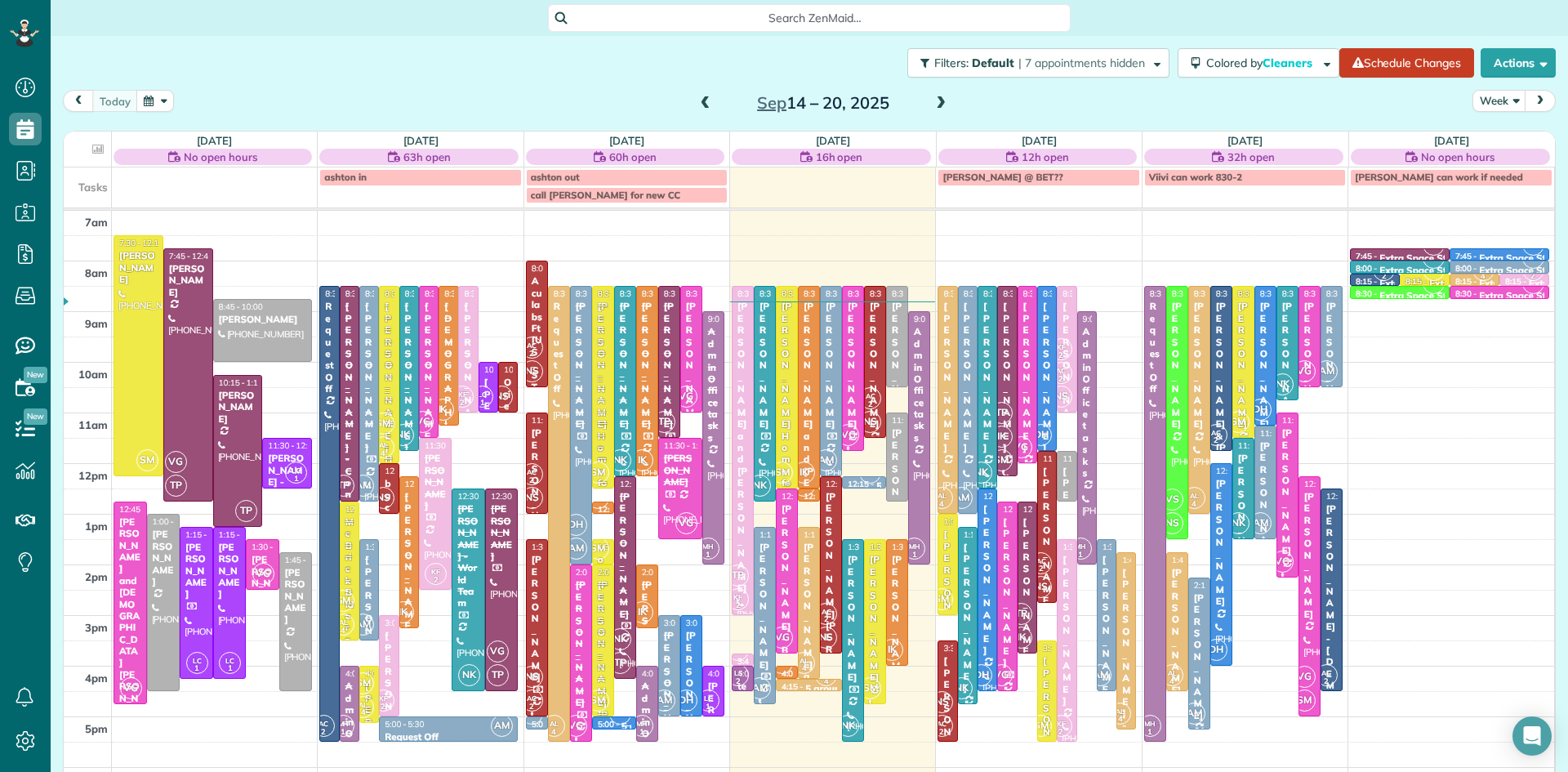
click at [794, 441] on div at bounding box center [787, 387] width 21 height 201
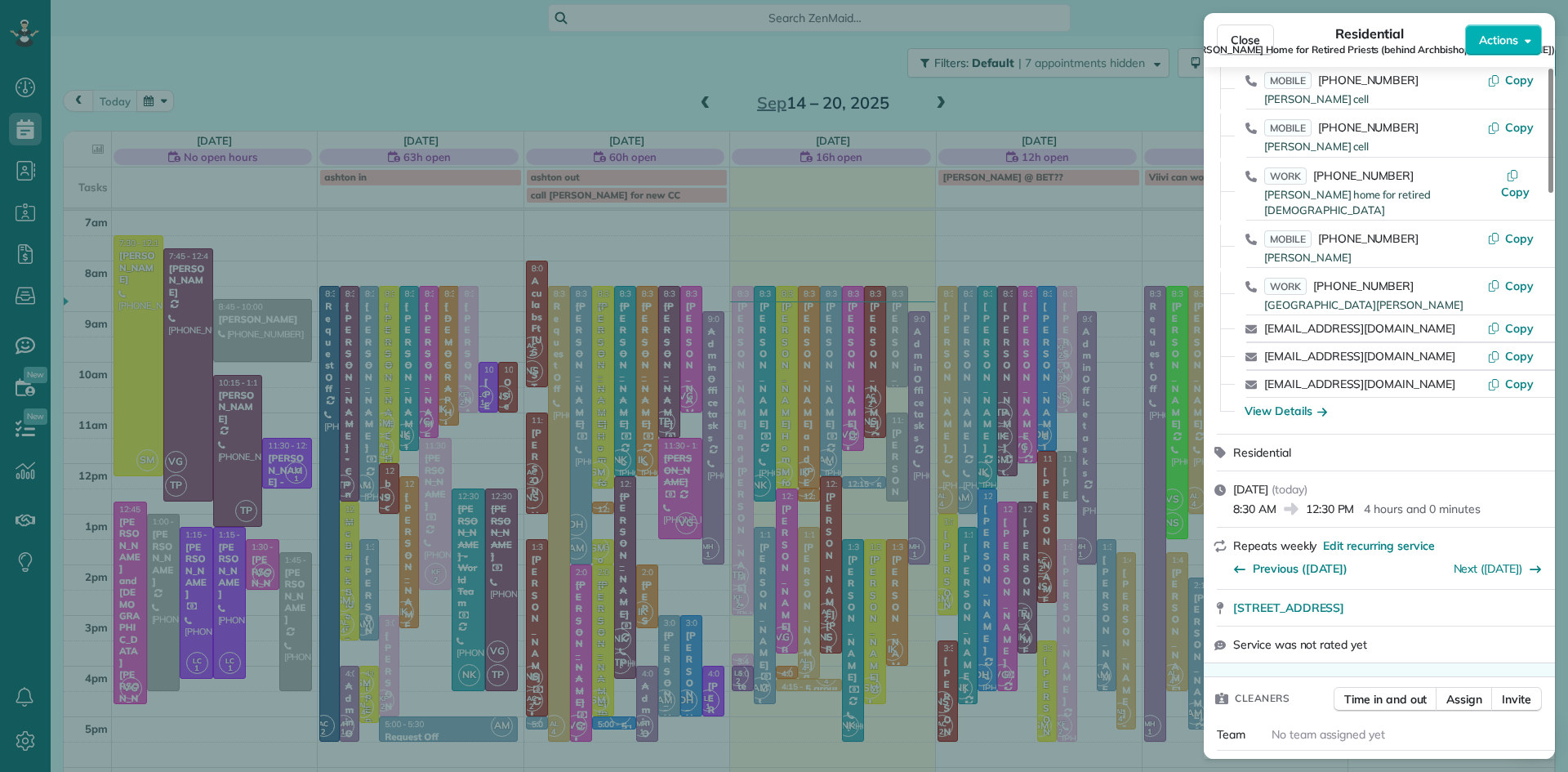
scroll to position [430, 0]
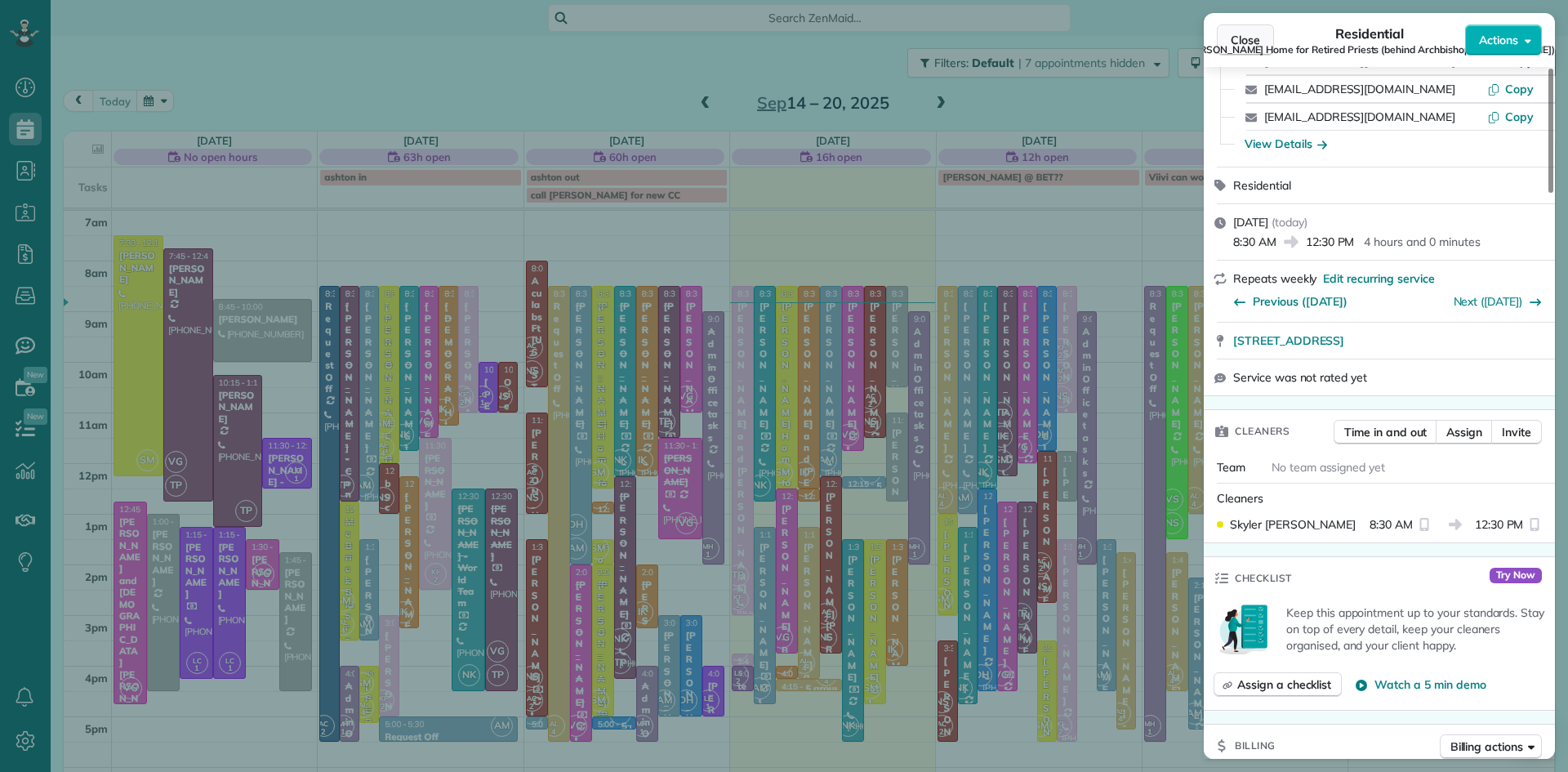
click at [1238, 34] on span "Close" at bounding box center [1245, 40] width 29 height 16
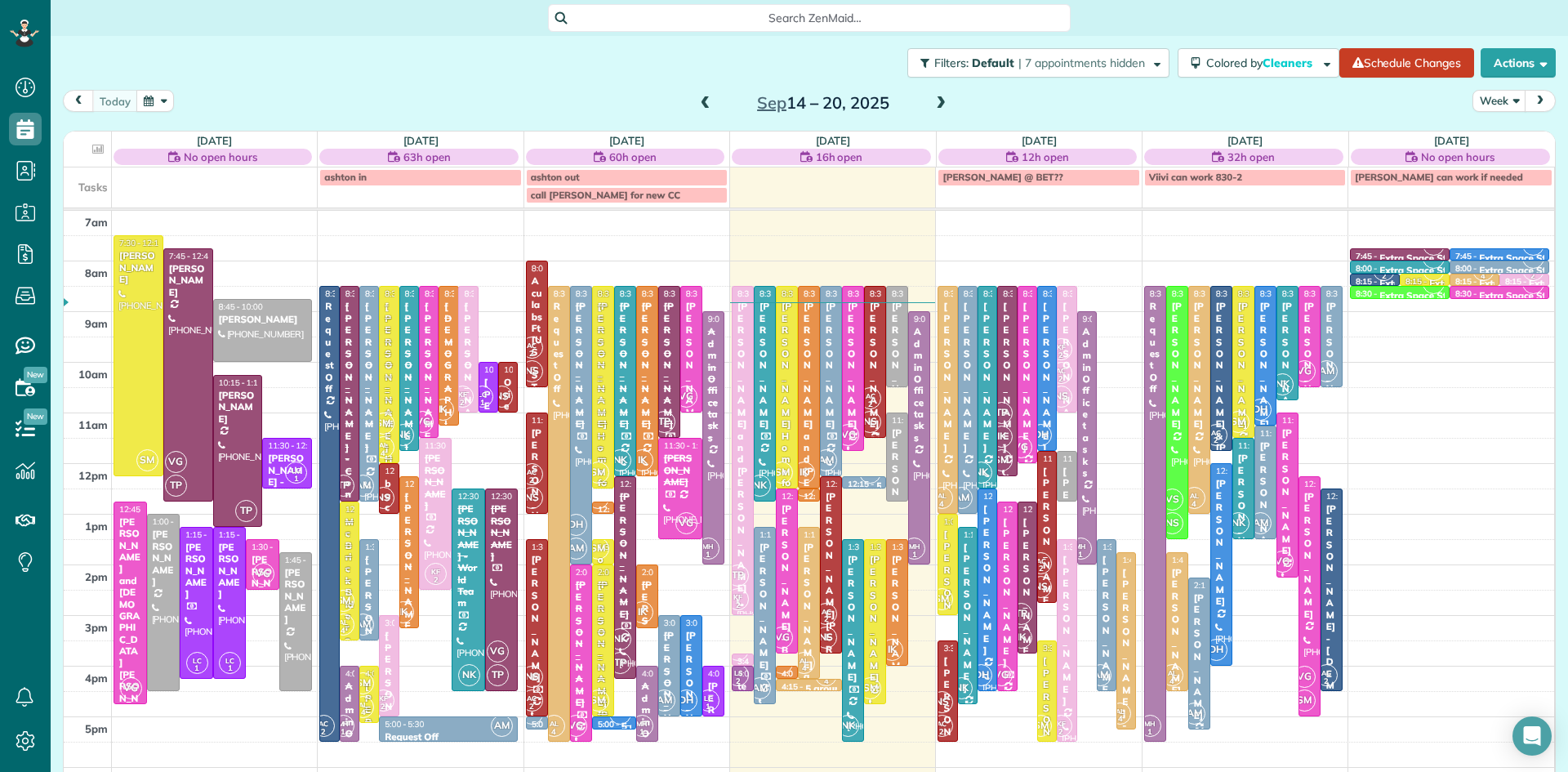
click at [876, 403] on small "2" at bounding box center [870, 404] width 21 height 15
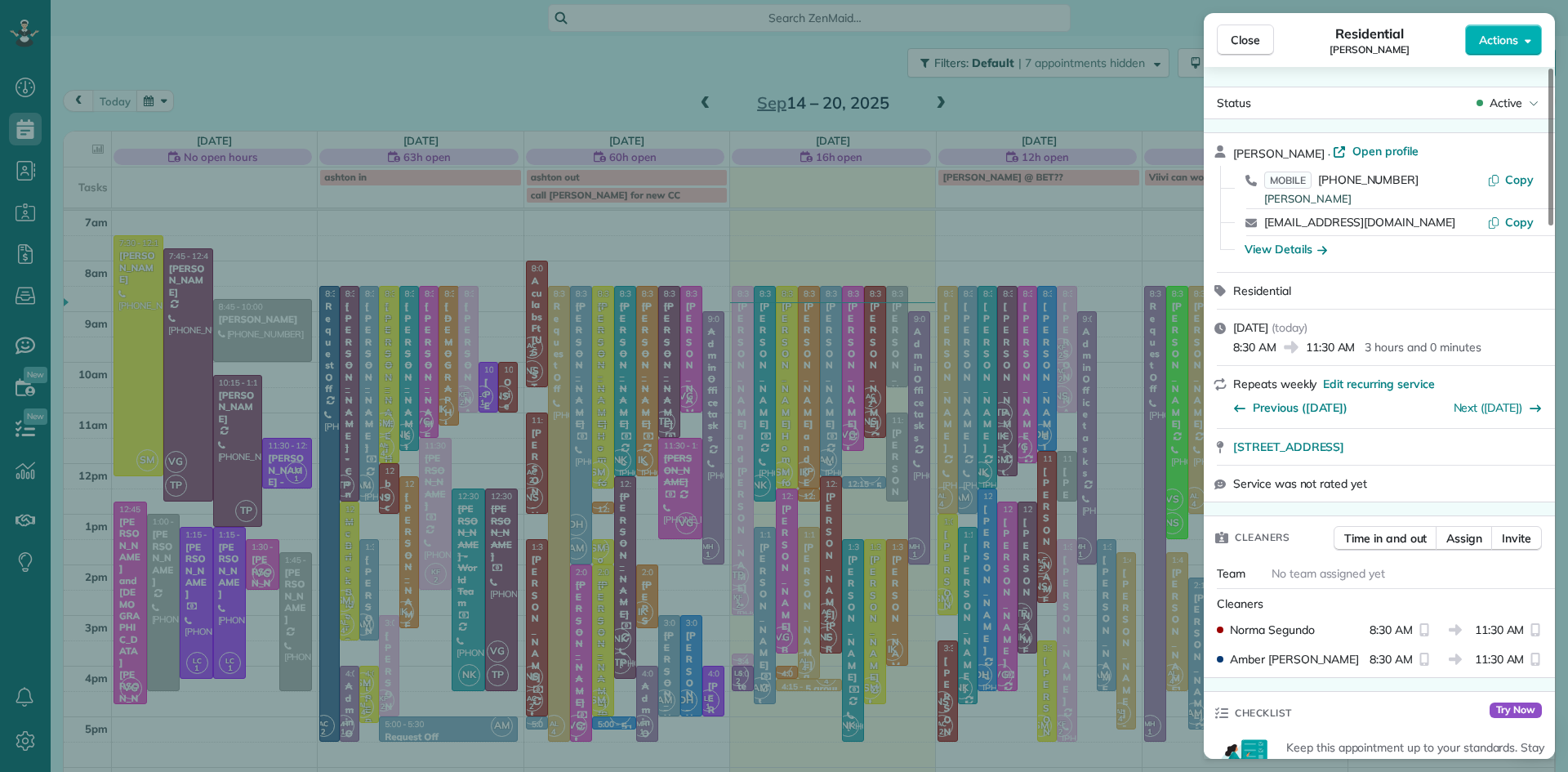
scroll to position [79, 0]
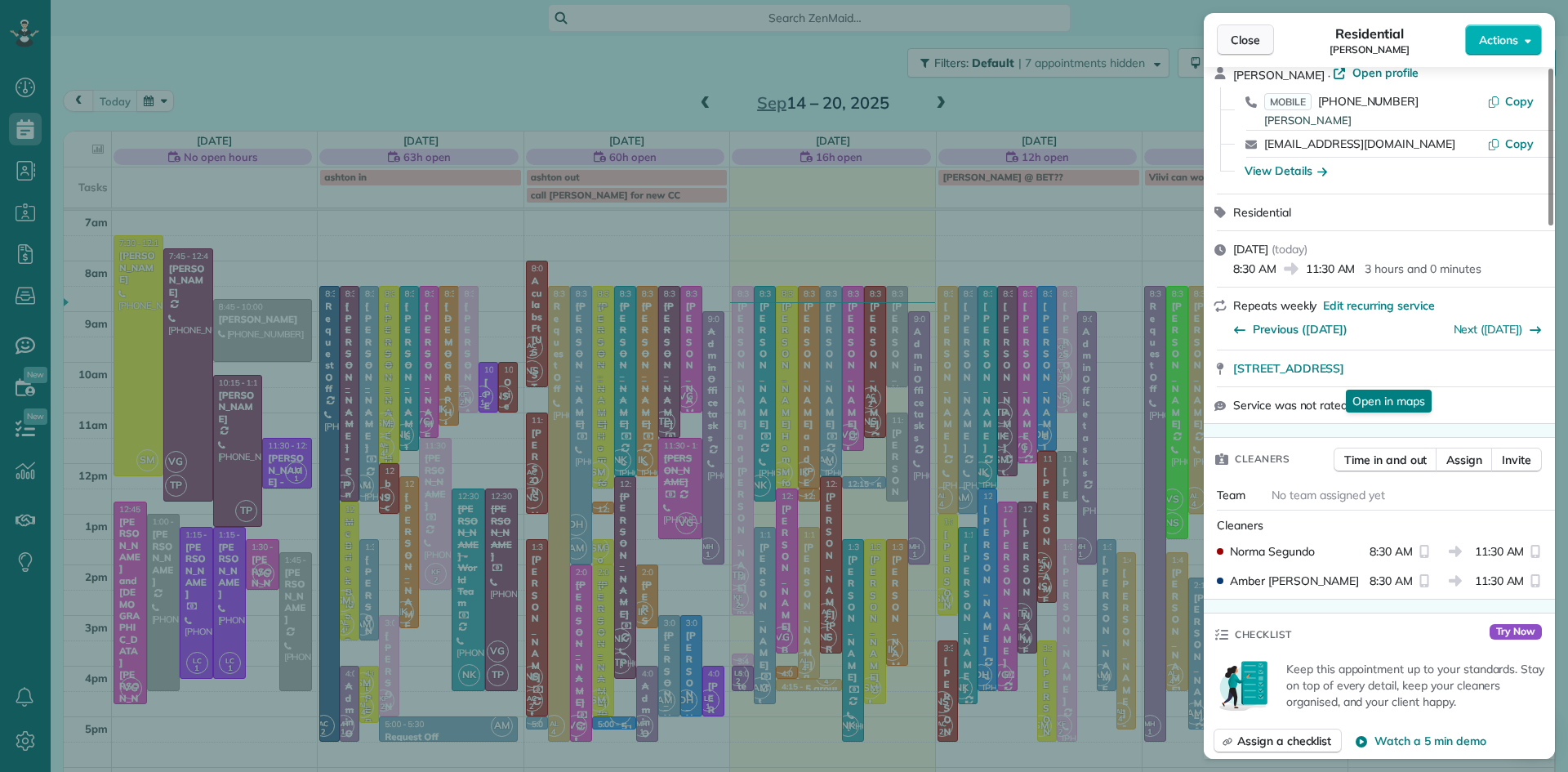
click at [1251, 37] on span "Close" at bounding box center [1245, 40] width 29 height 16
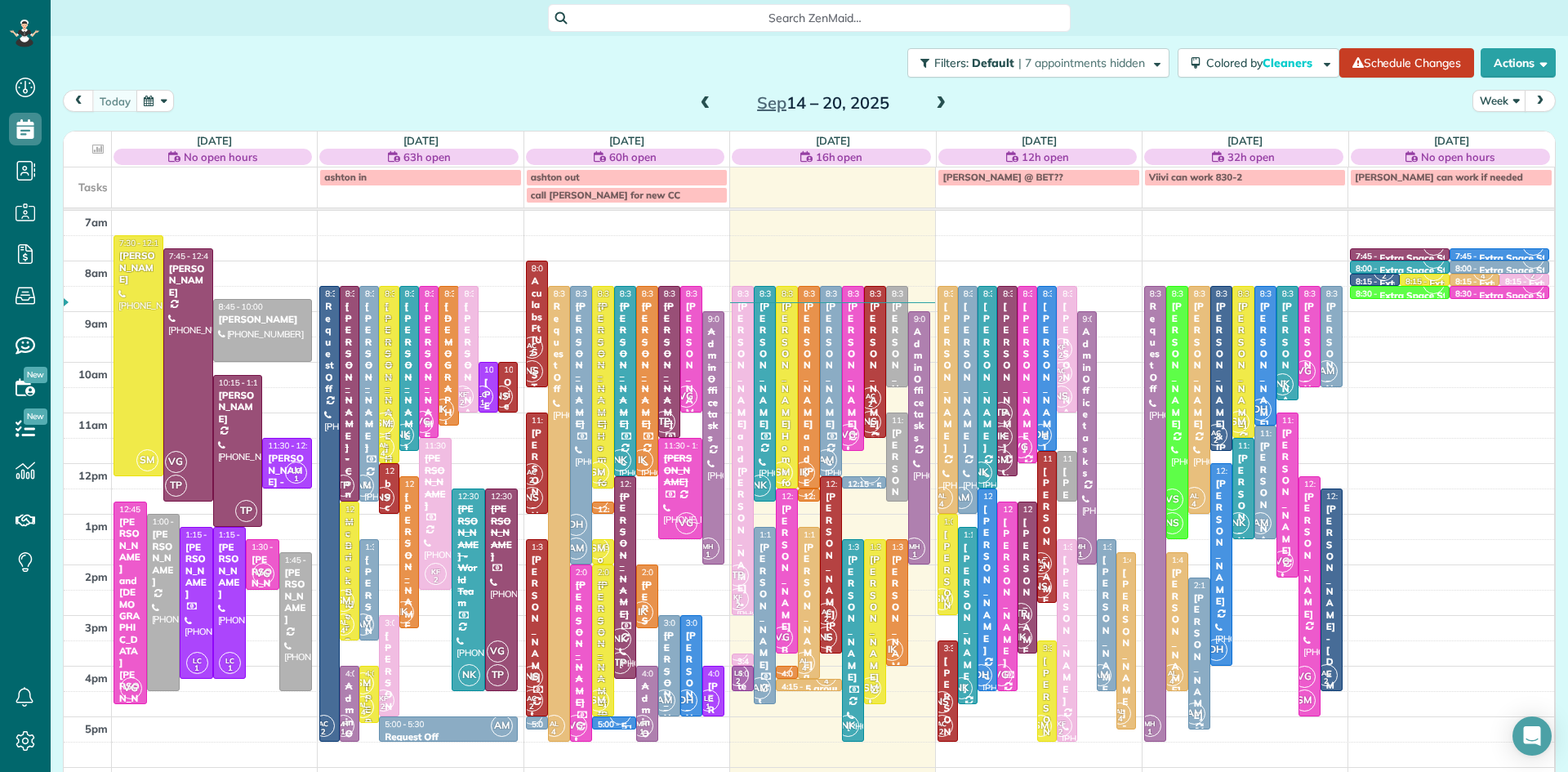
click at [873, 389] on span "AC 2" at bounding box center [870, 398] width 22 height 22
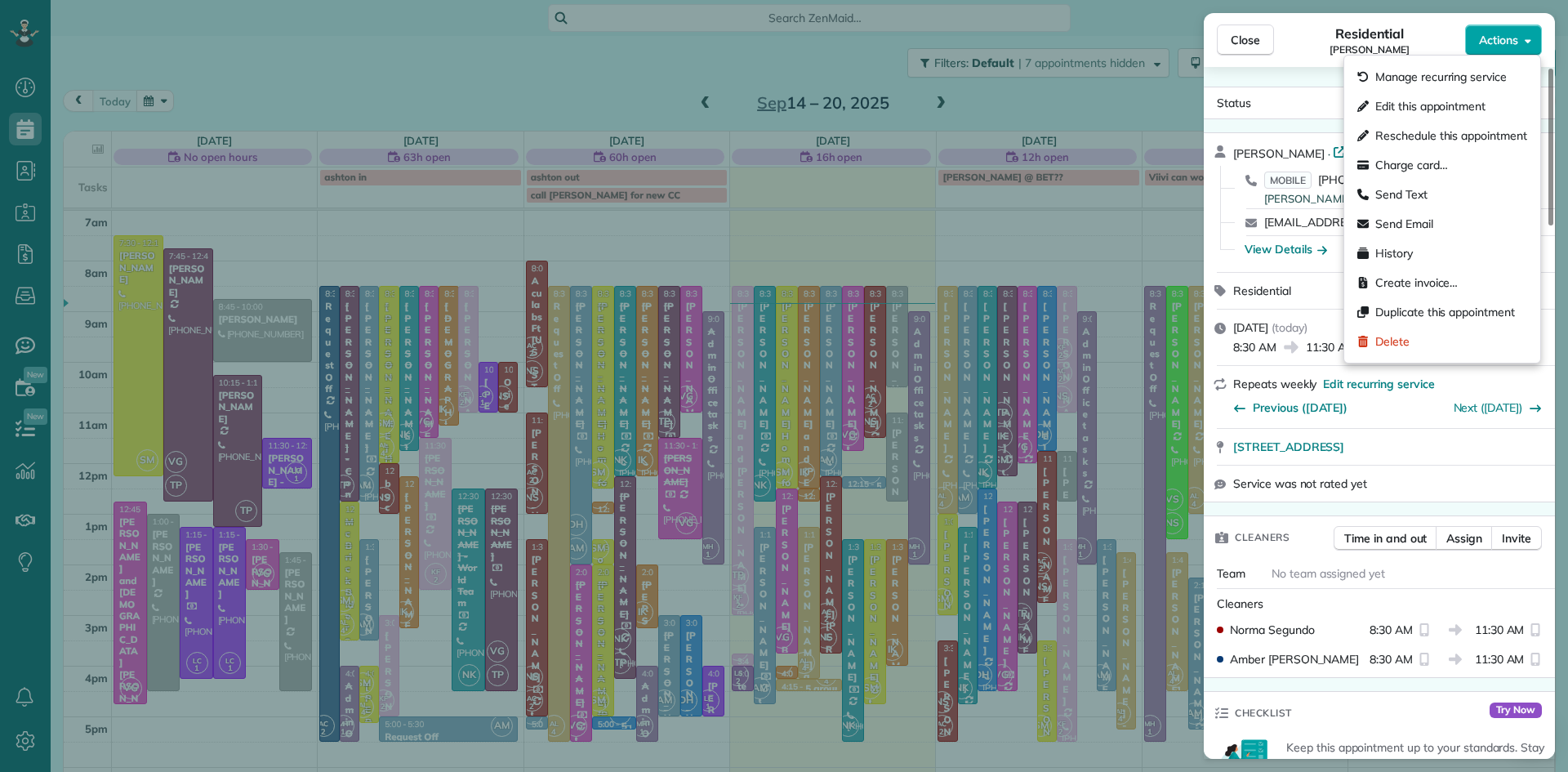
click at [1513, 42] on span "Actions" at bounding box center [1498, 40] width 39 height 16
click at [1421, 163] on span "Charge card…" at bounding box center [1412, 165] width 73 height 16
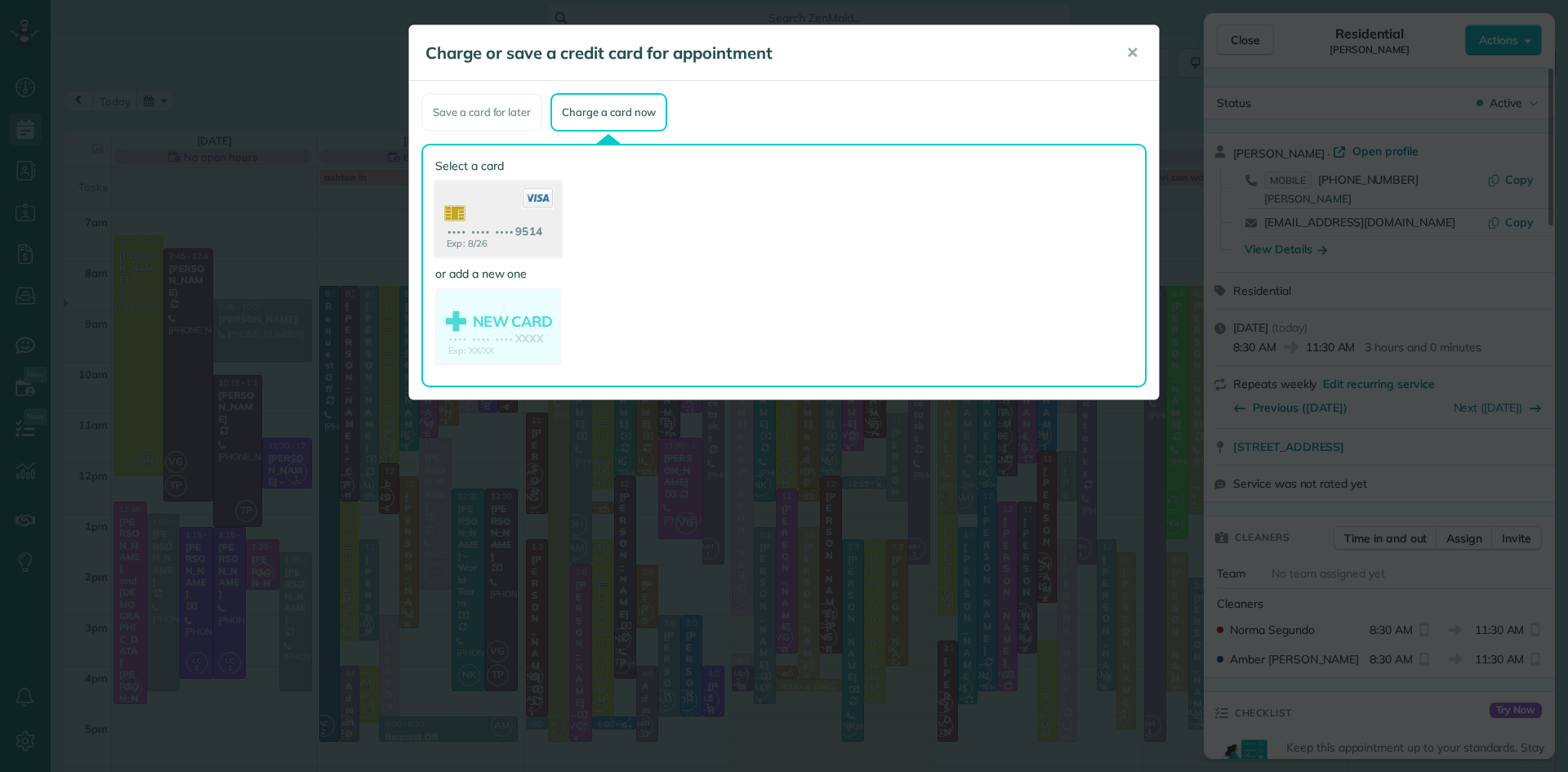
click at [508, 206] on use at bounding box center [498, 220] width 126 height 79
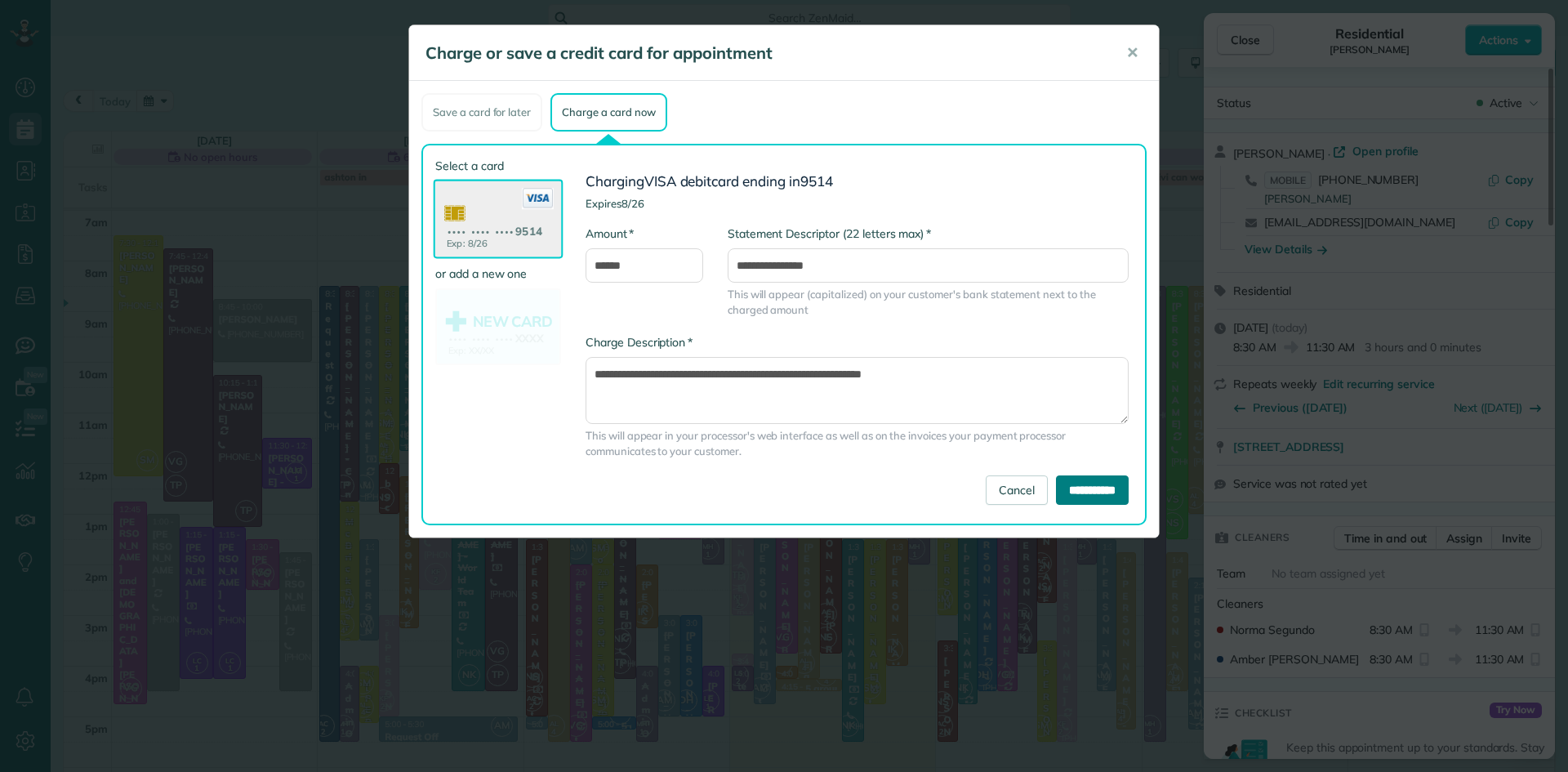
click at [1071, 491] on input "**********" at bounding box center [1092, 490] width 73 height 29
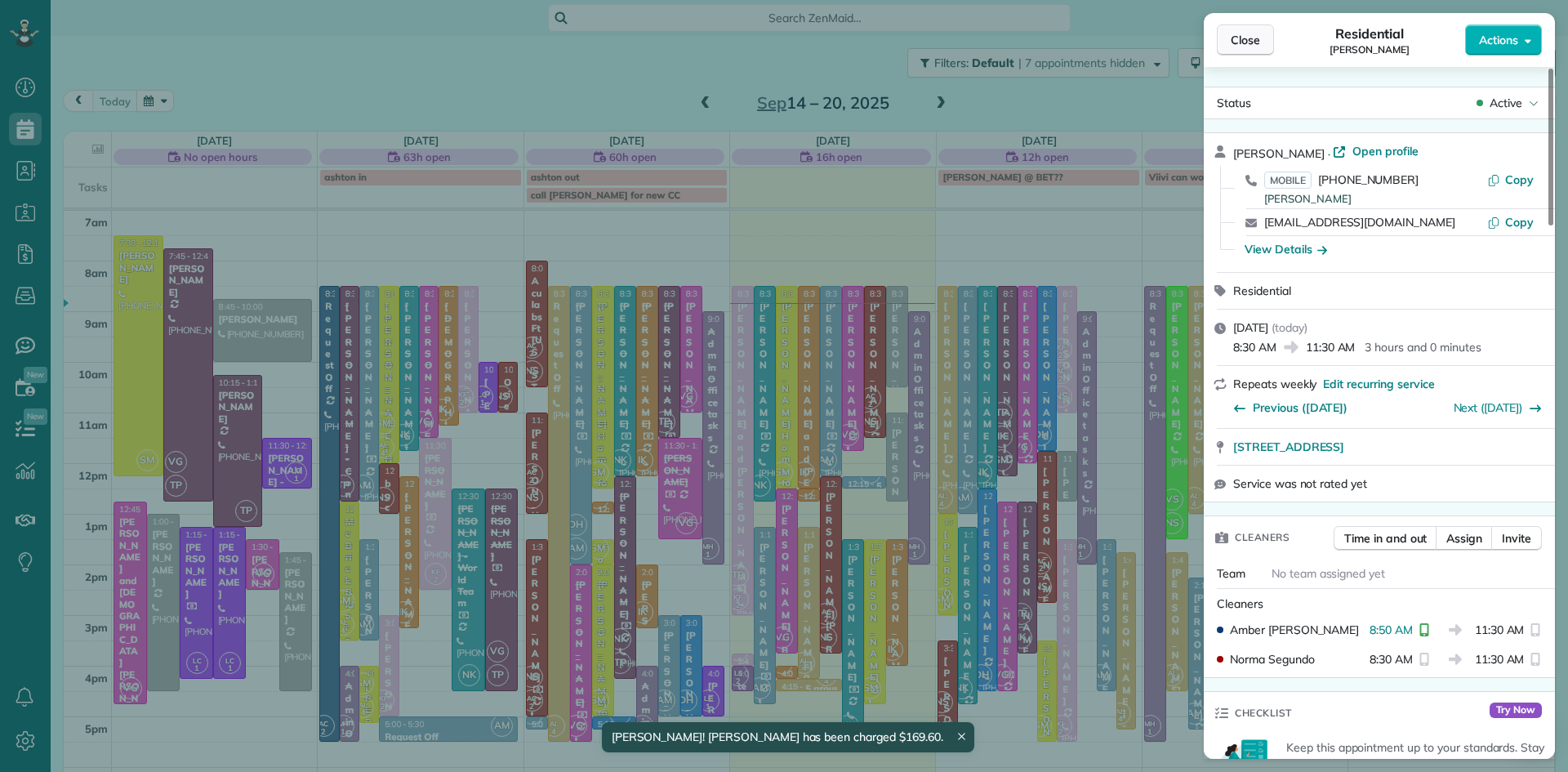
click at [1238, 43] on span "Close" at bounding box center [1245, 40] width 29 height 16
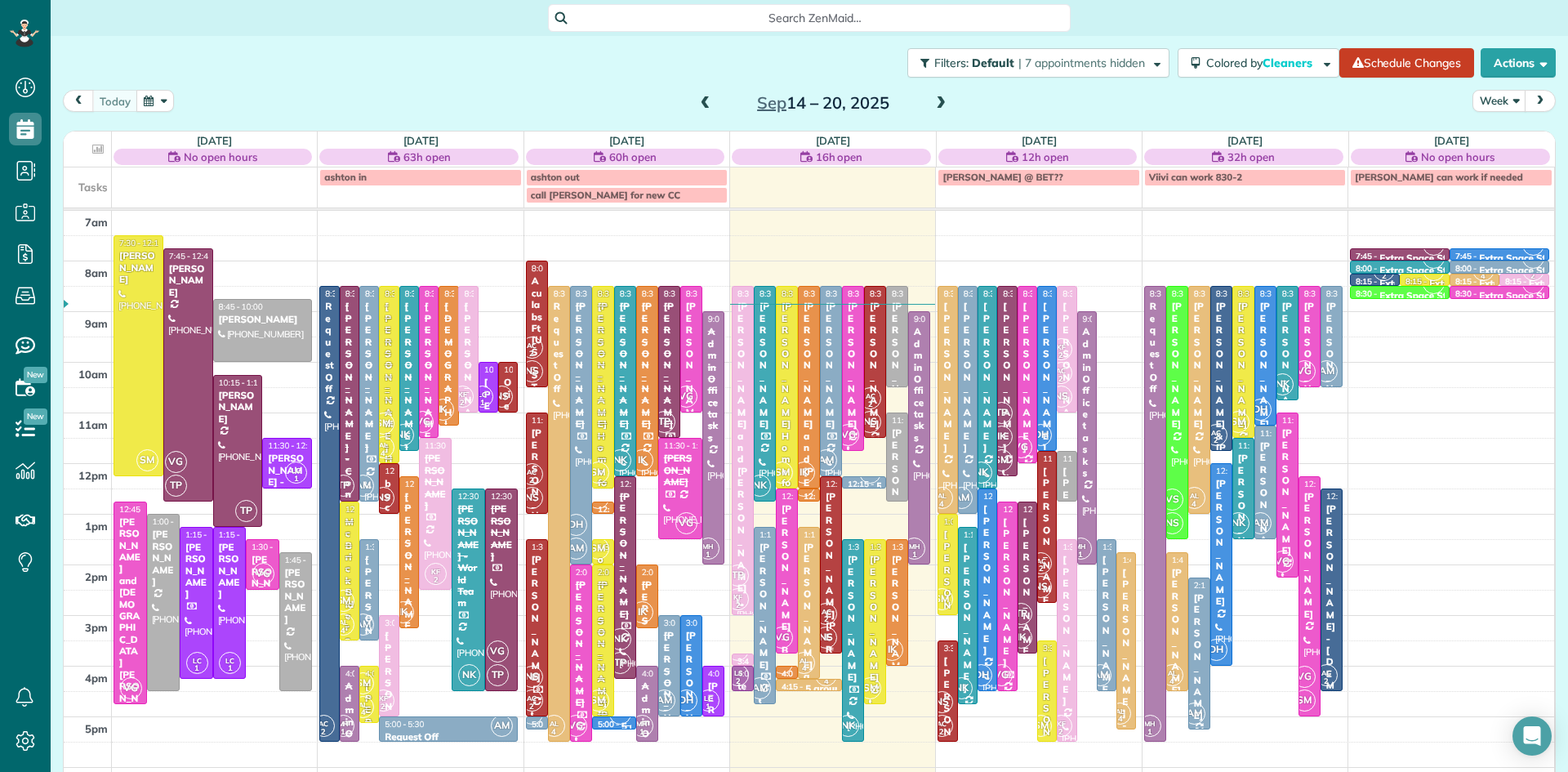
click at [832, 551] on div "Mary Kate Radomski" at bounding box center [831, 620] width 13 height 258
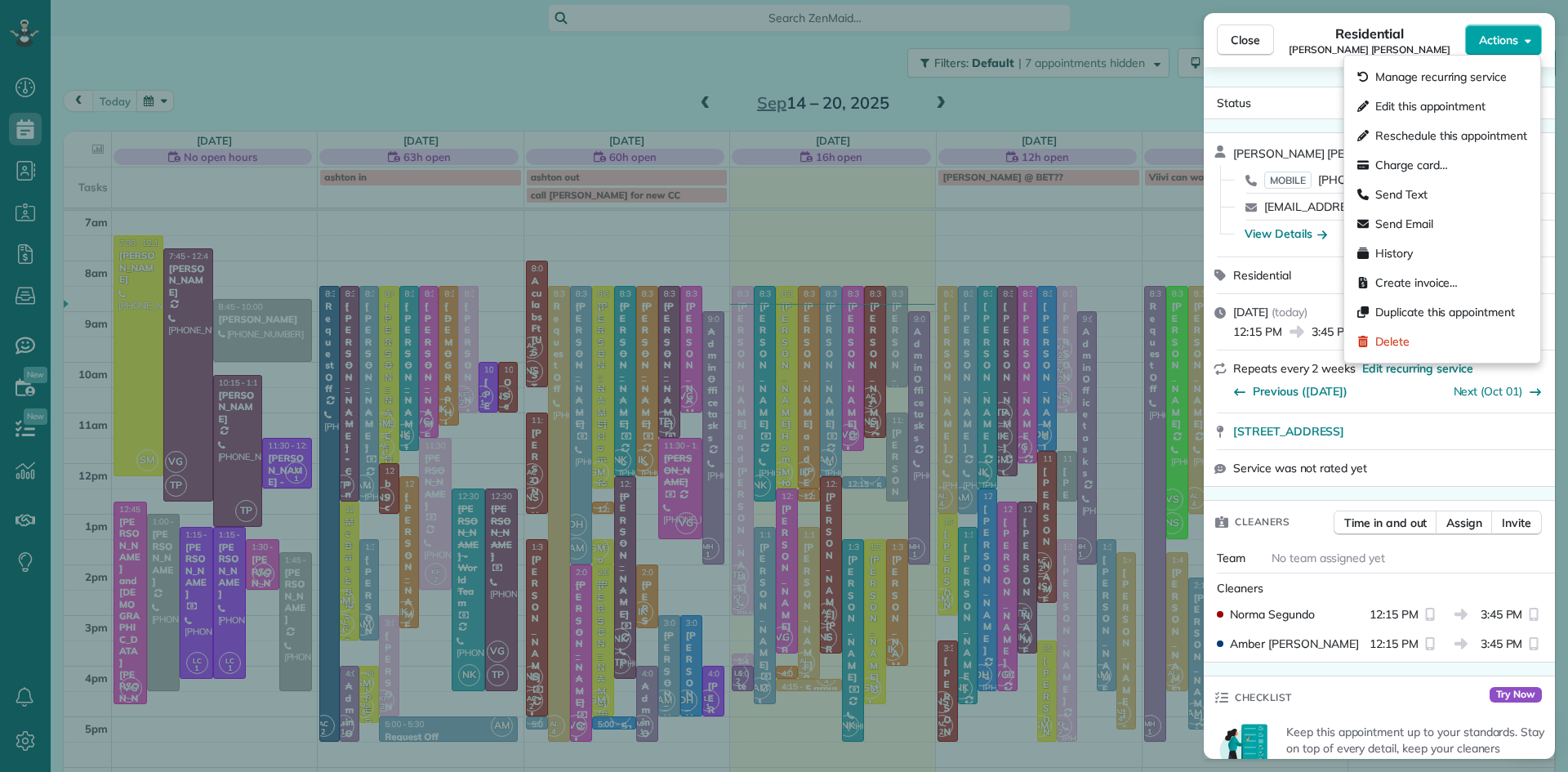
click at [1503, 37] on span "Actions" at bounding box center [1498, 40] width 39 height 16
click at [1445, 159] on span "Charge card…" at bounding box center [1412, 165] width 73 height 16
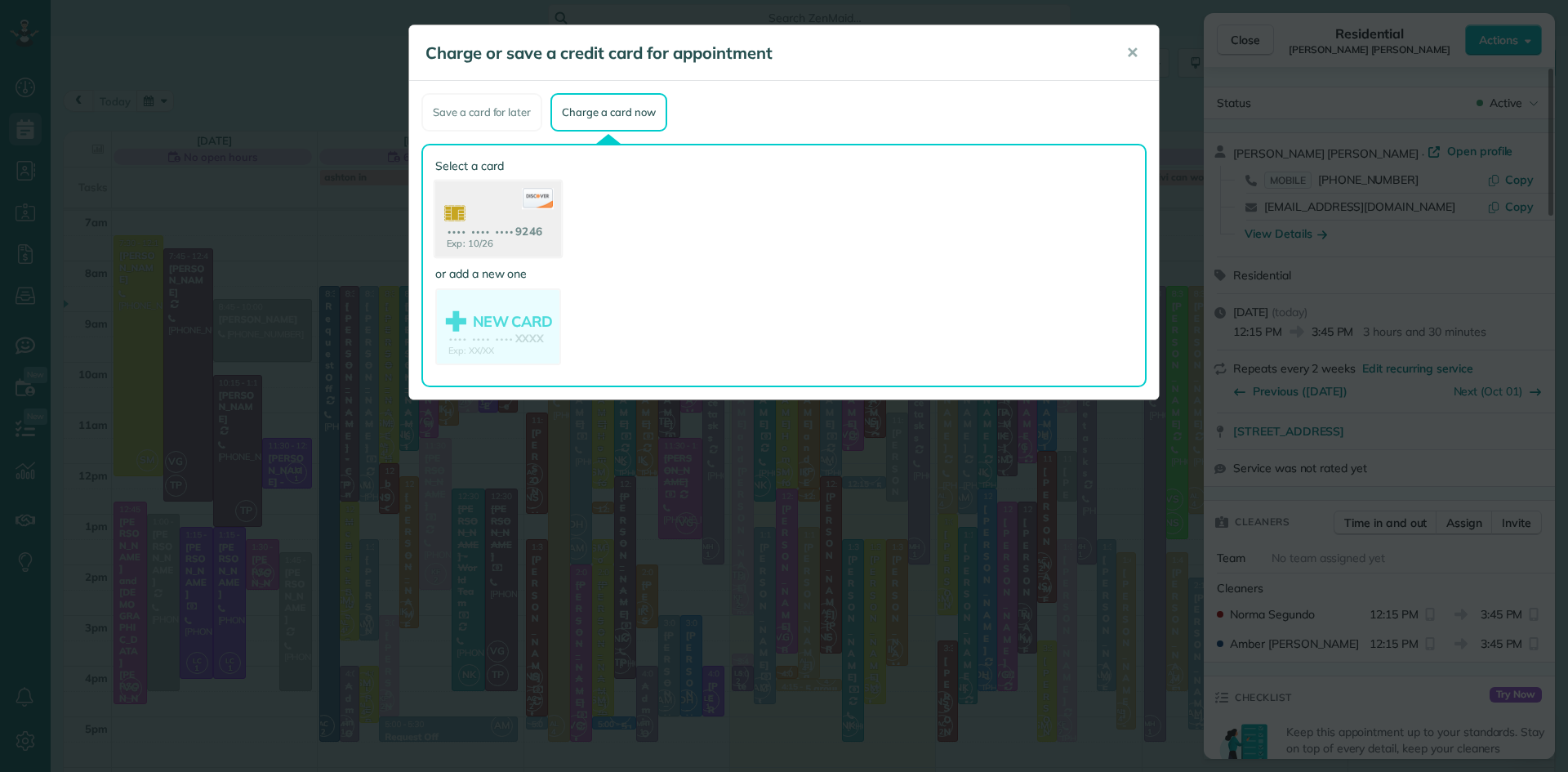
click at [436, 211] on use at bounding box center [498, 220] width 126 height 79
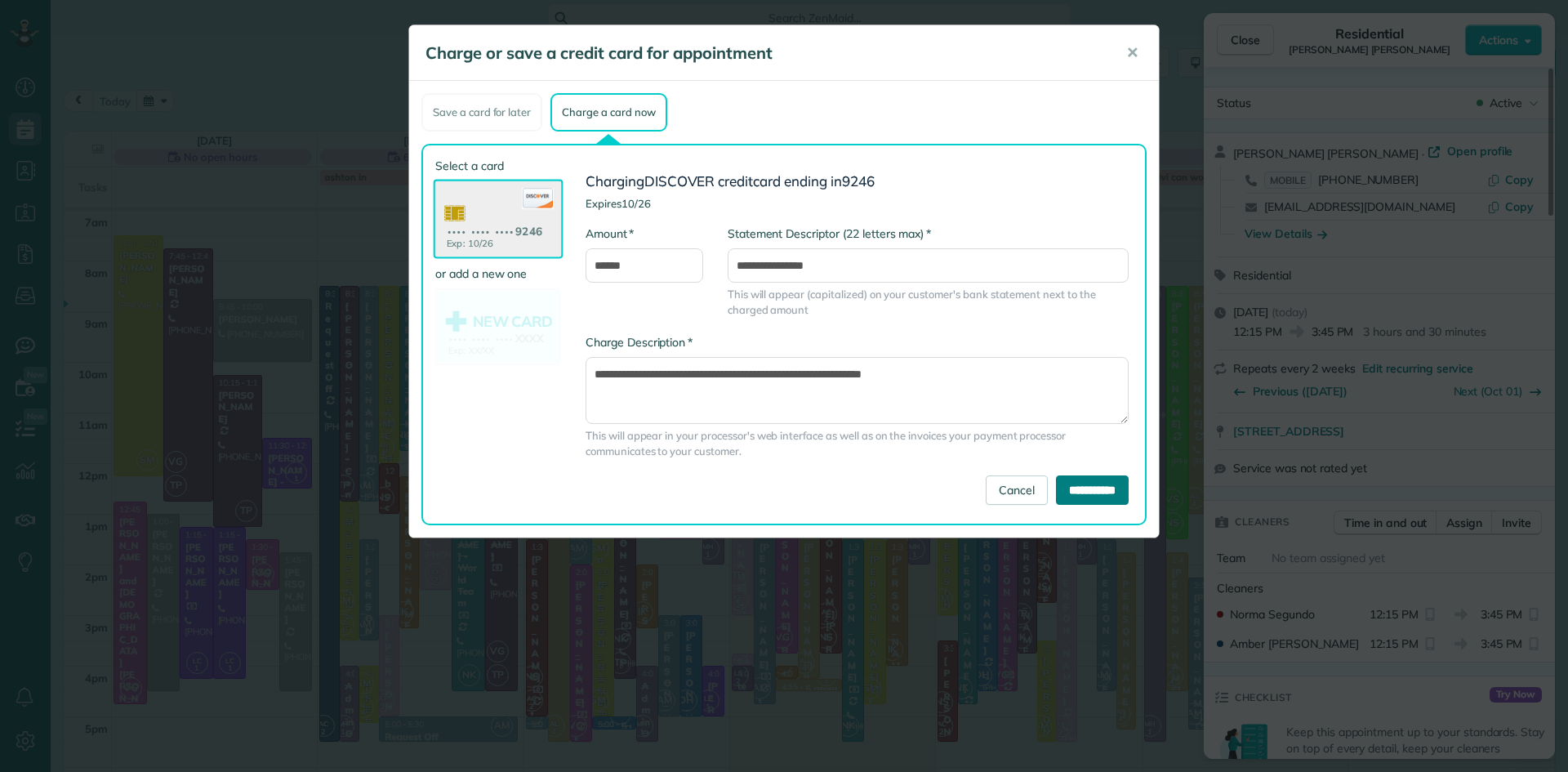
drag, startPoint x: 1104, startPoint y: 494, endPoint x: 1090, endPoint y: 457, distance: 39.6
click at [1104, 494] on input "**********" at bounding box center [1092, 490] width 73 height 29
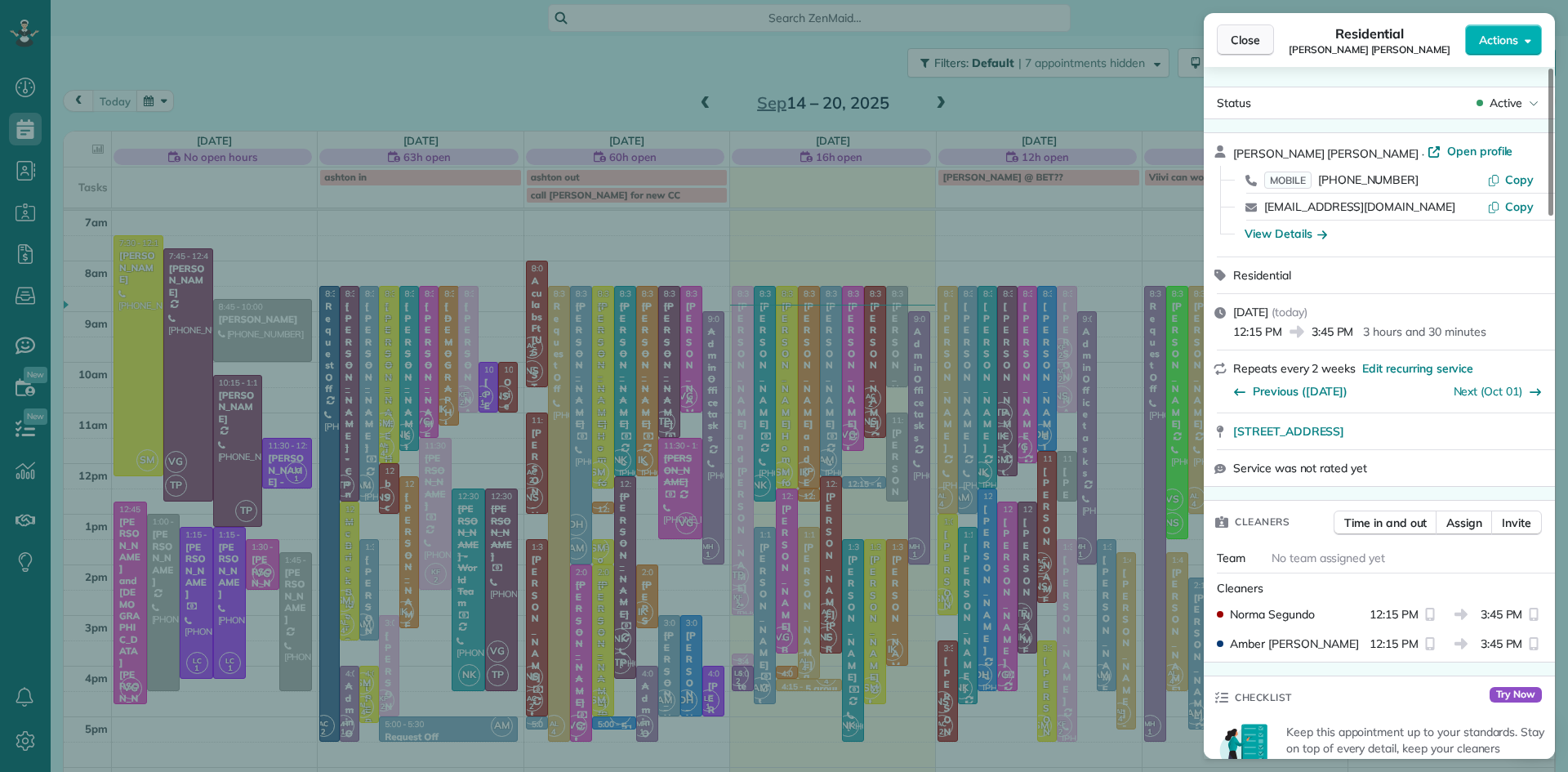
click at [1229, 32] on button "Close" at bounding box center [1245, 40] width 57 height 31
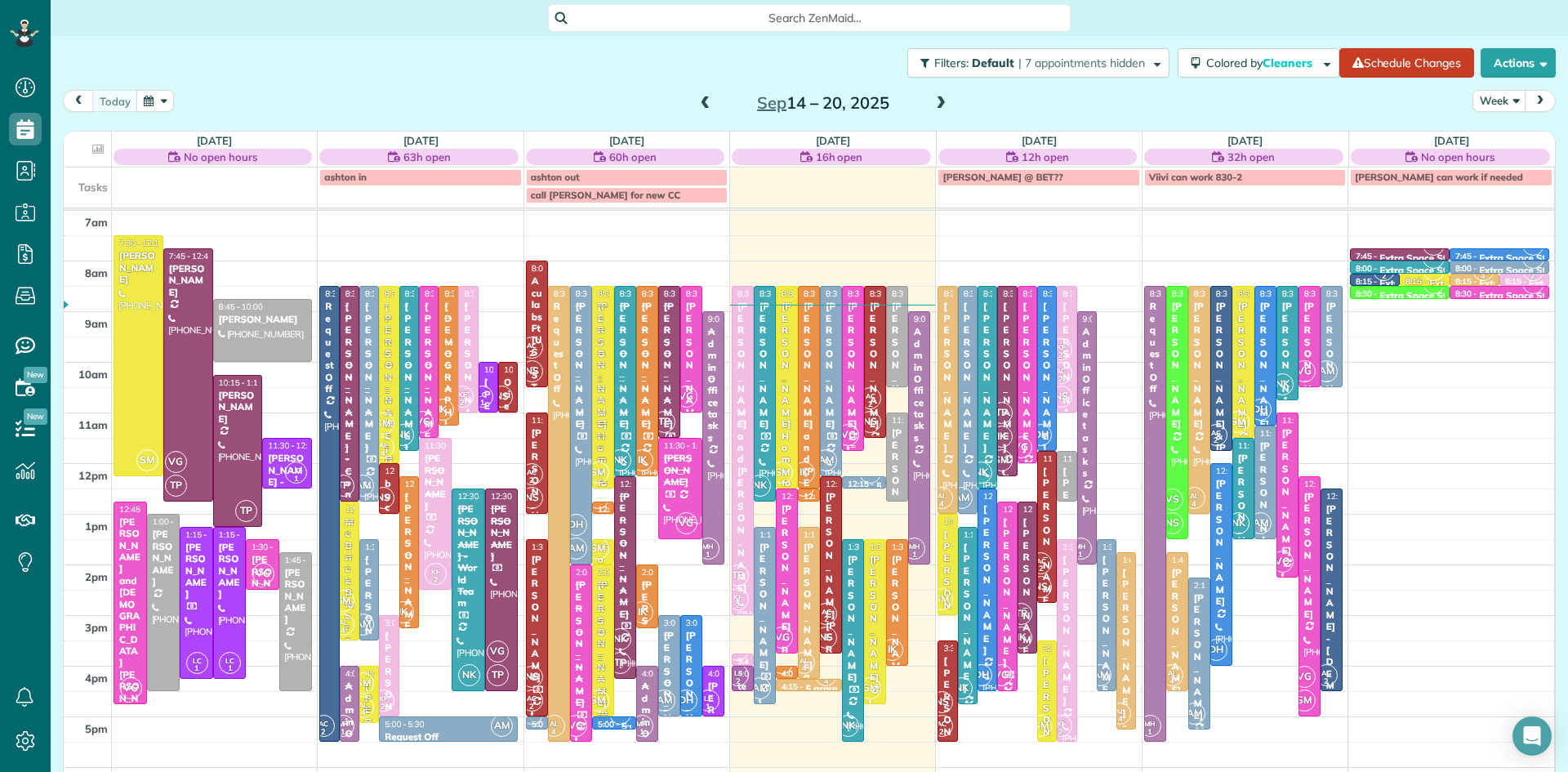
click at [848, 384] on div at bounding box center [853, 368] width 21 height 163
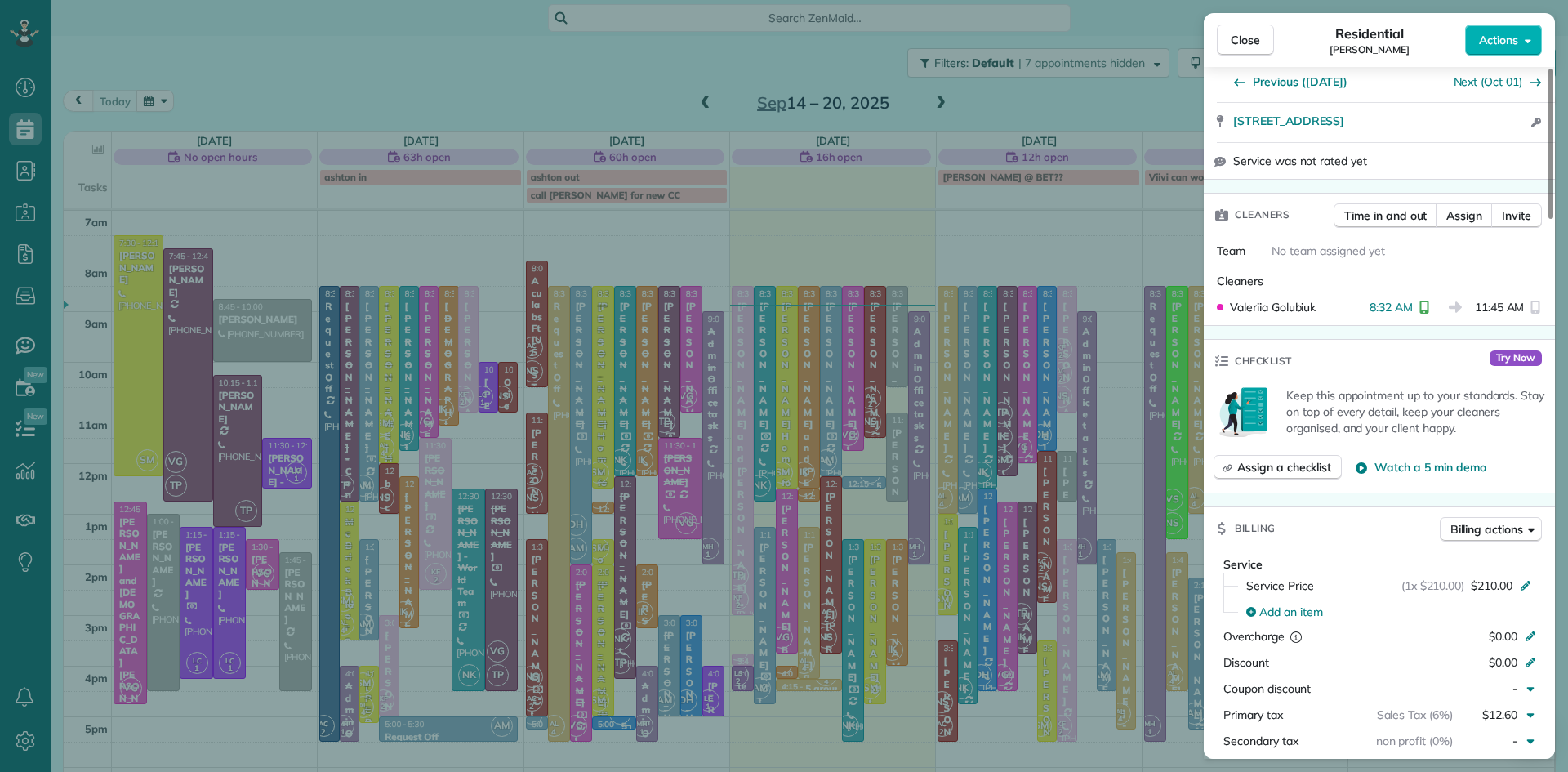
scroll to position [441, 0]
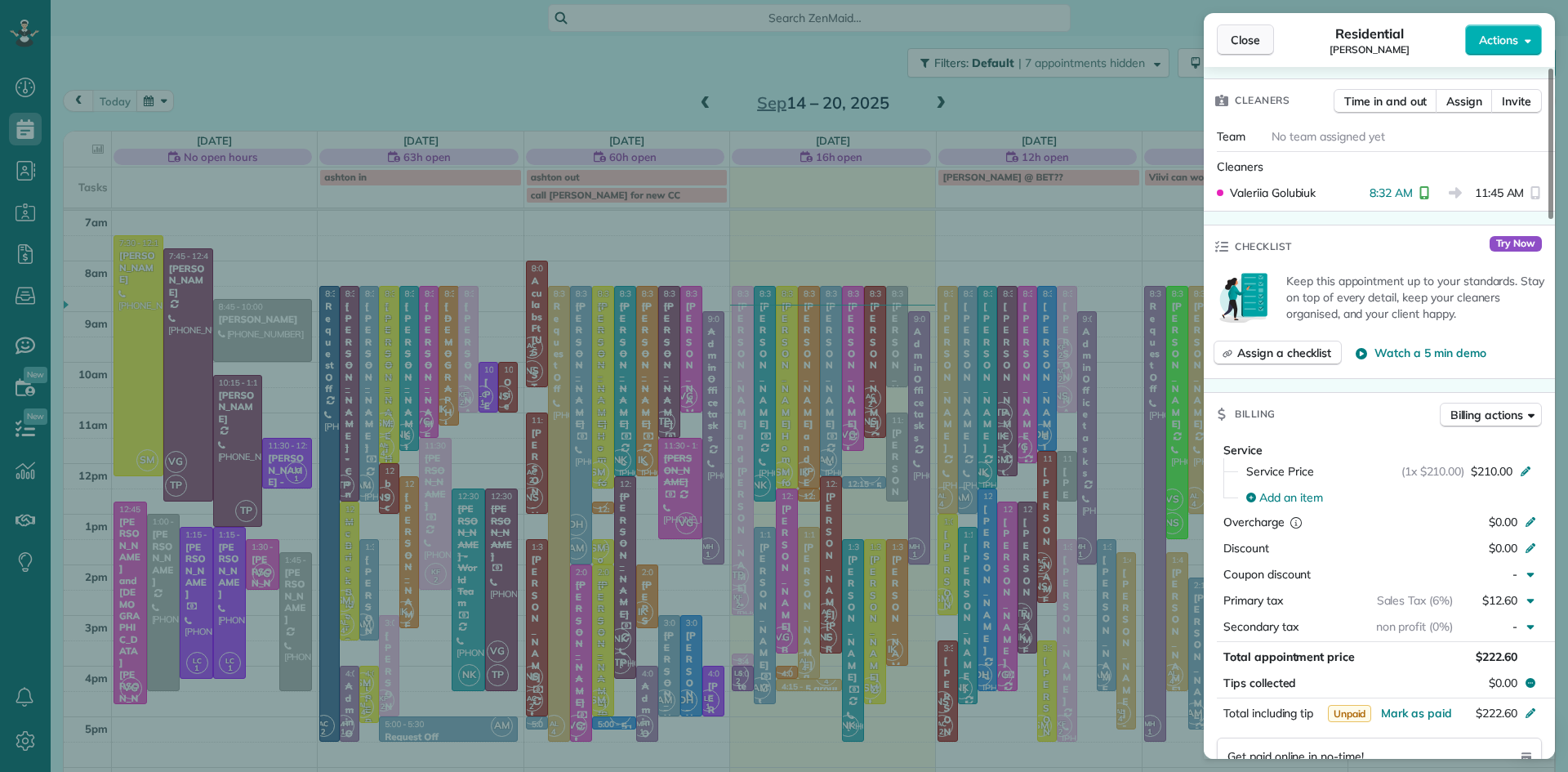
click at [1220, 45] on button "Close" at bounding box center [1245, 40] width 57 height 31
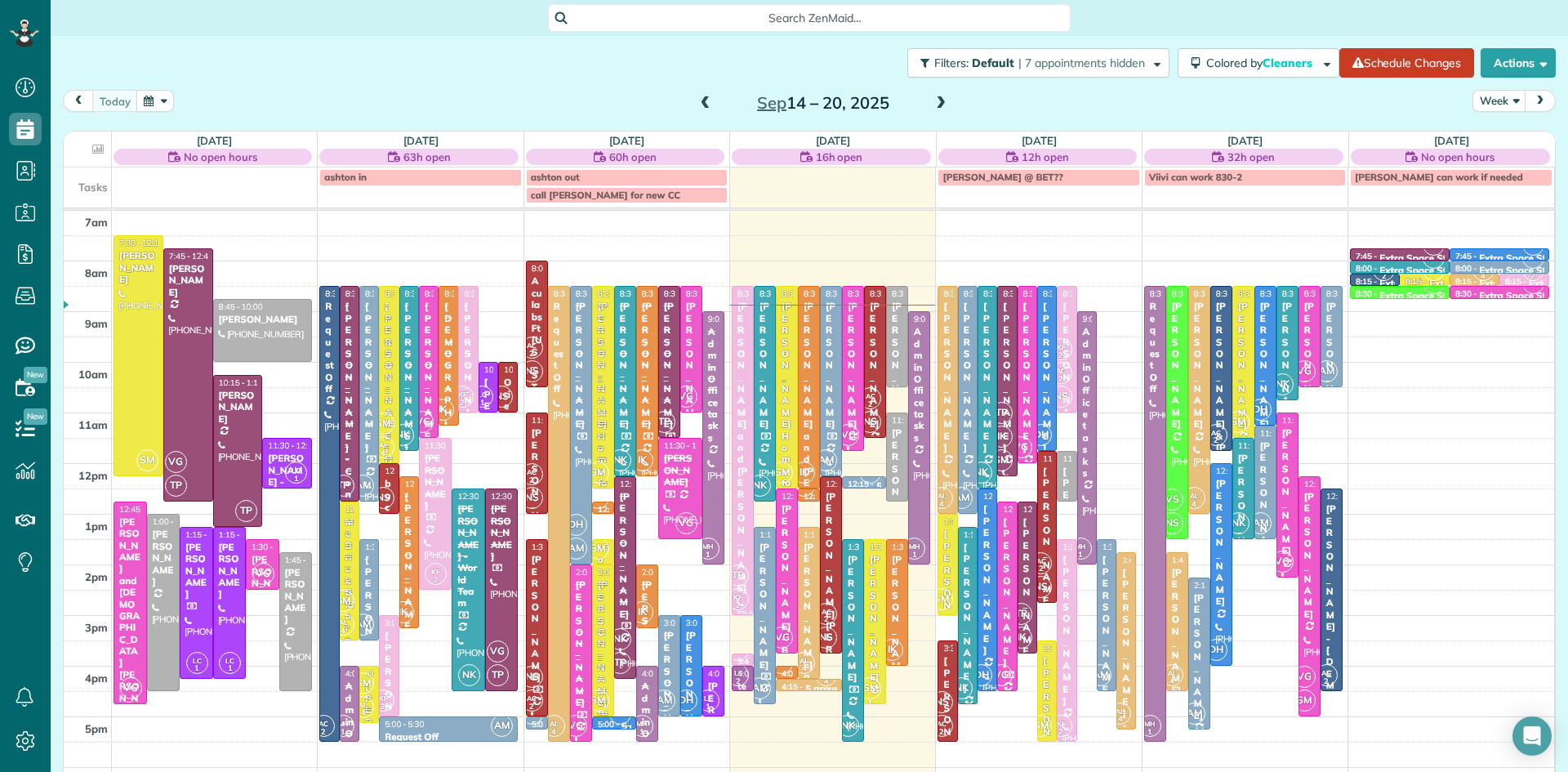
click at [931, 101] on div "Sep 14 – 20, 2025" at bounding box center [823, 102] width 261 height 26
click at [937, 101] on span at bounding box center [941, 103] width 18 height 14
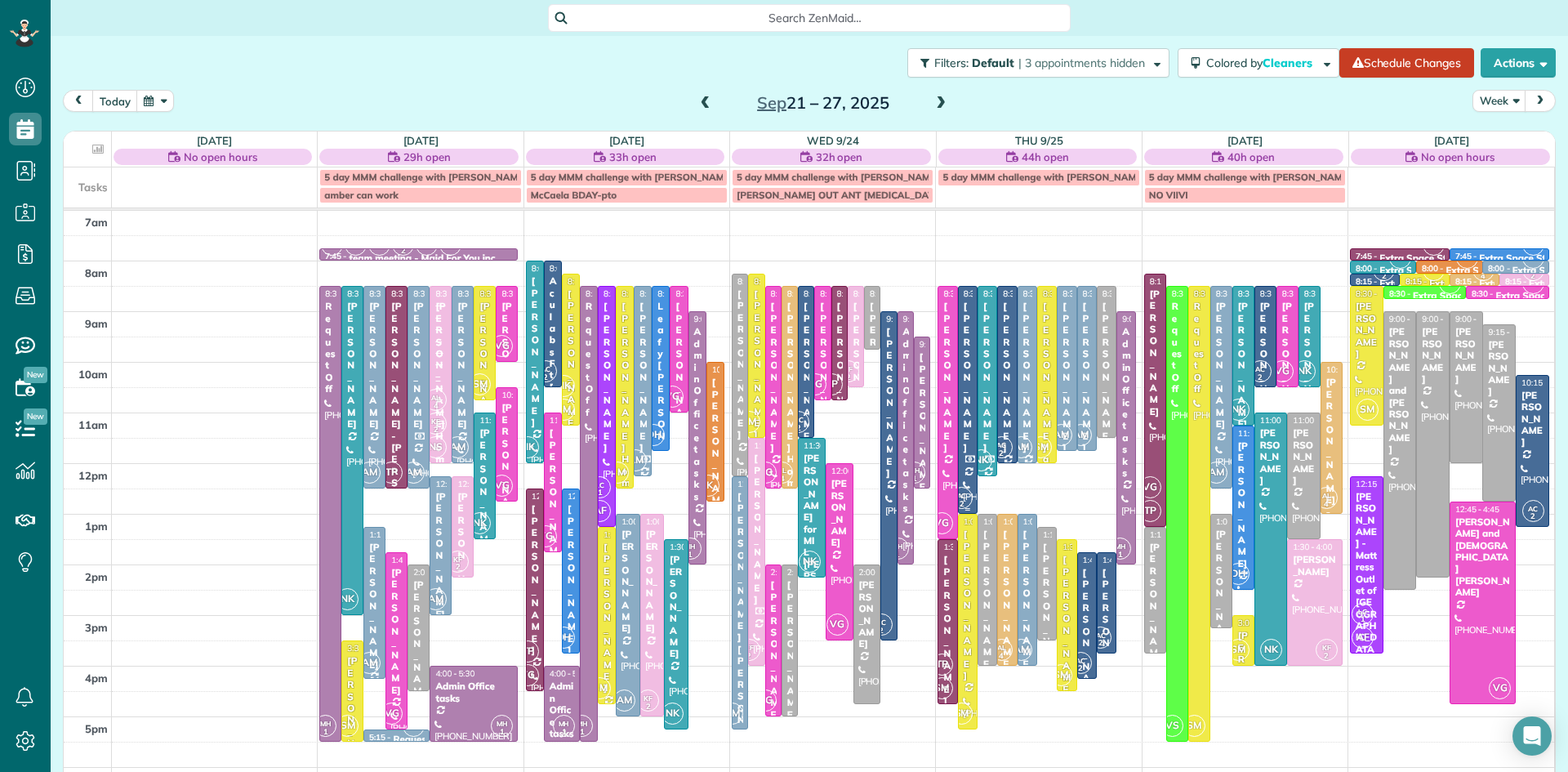
click at [965, 426] on div at bounding box center [968, 400] width 18 height 227
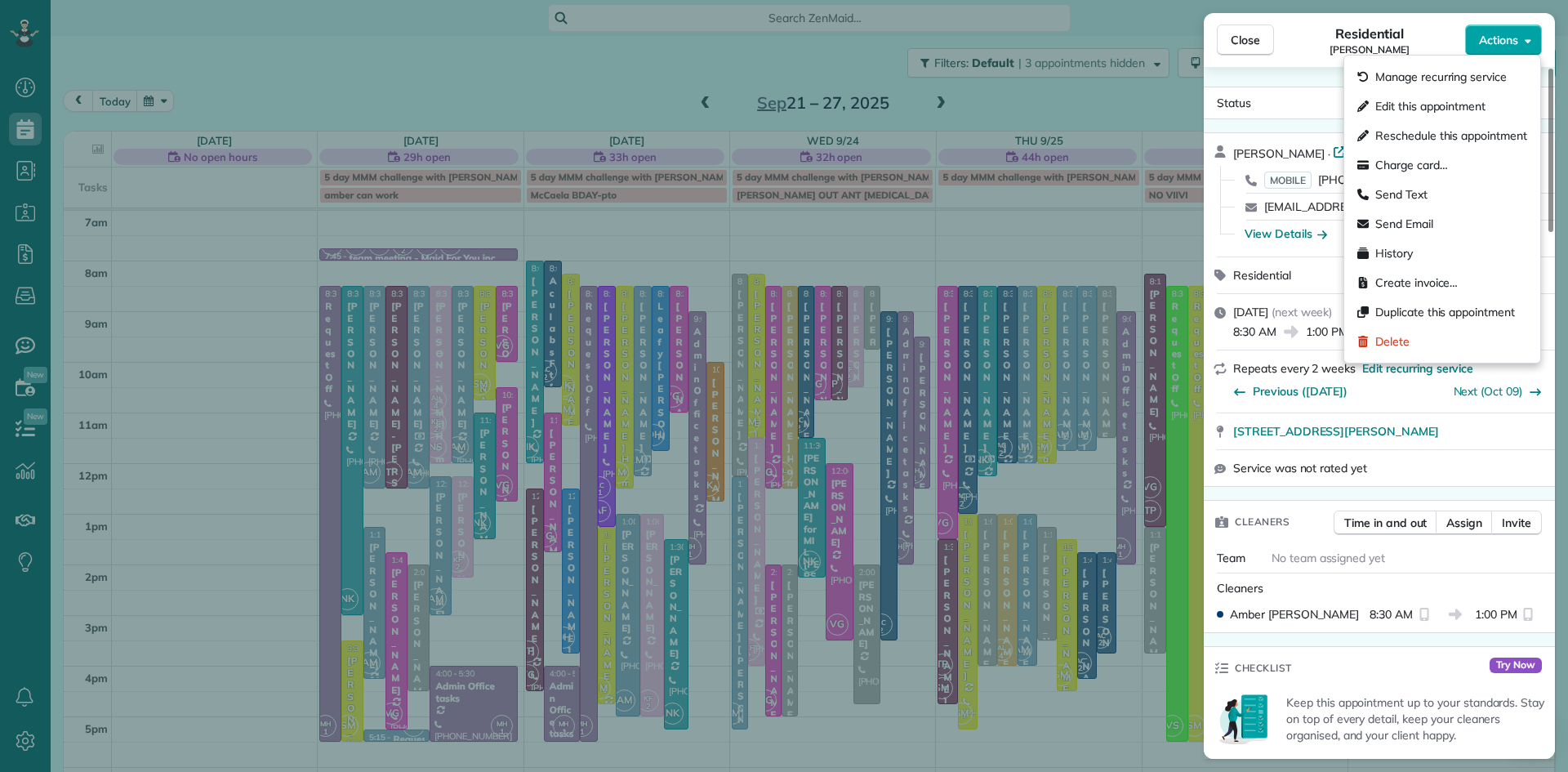
click at [1502, 42] on span "Actions" at bounding box center [1498, 40] width 39 height 16
click at [1476, 473] on div "Service was not rated yet" at bounding box center [1389, 468] width 312 height 16
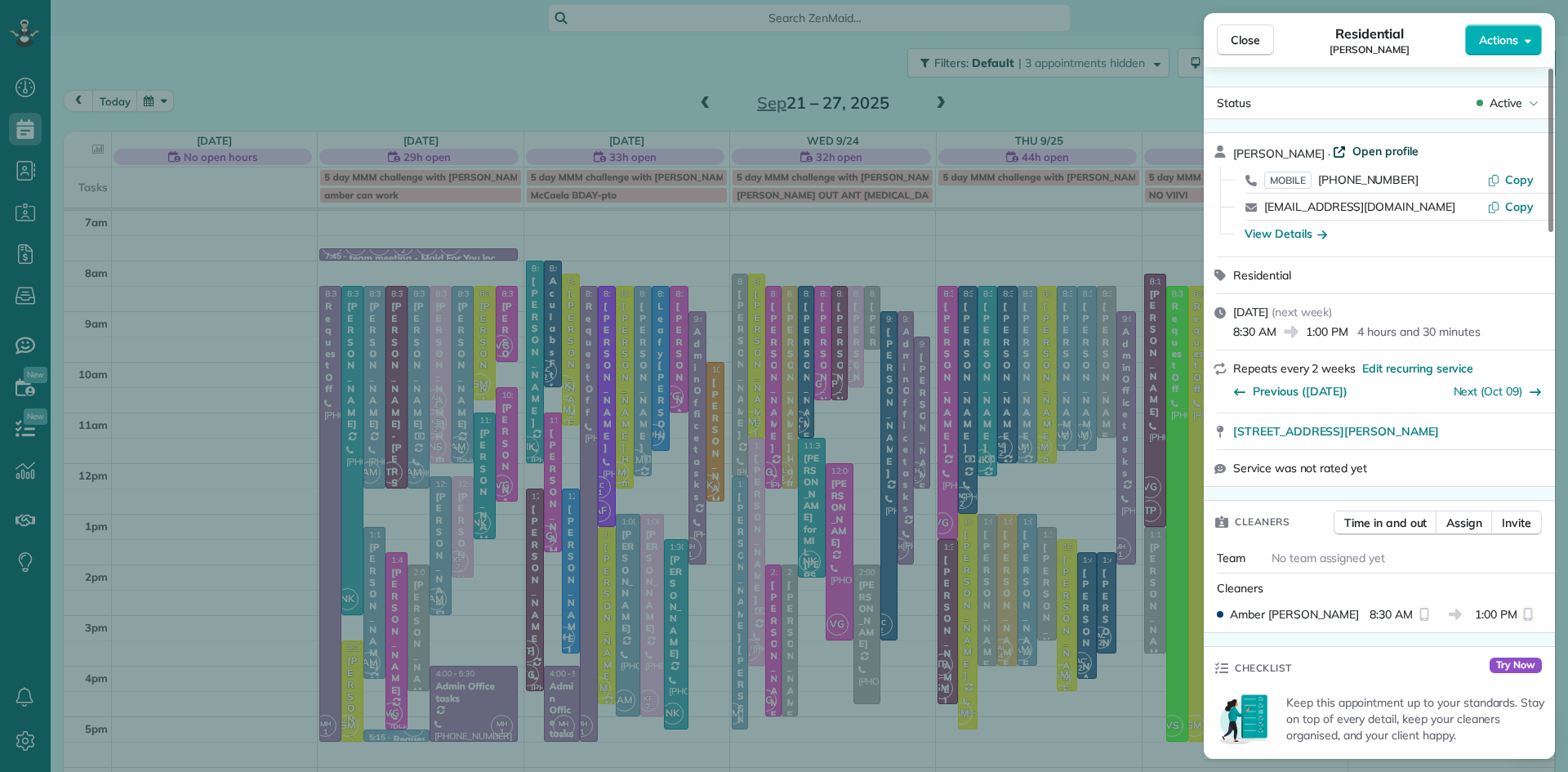
click at [1374, 152] on span "Open profile" at bounding box center [1385, 151] width 66 height 16
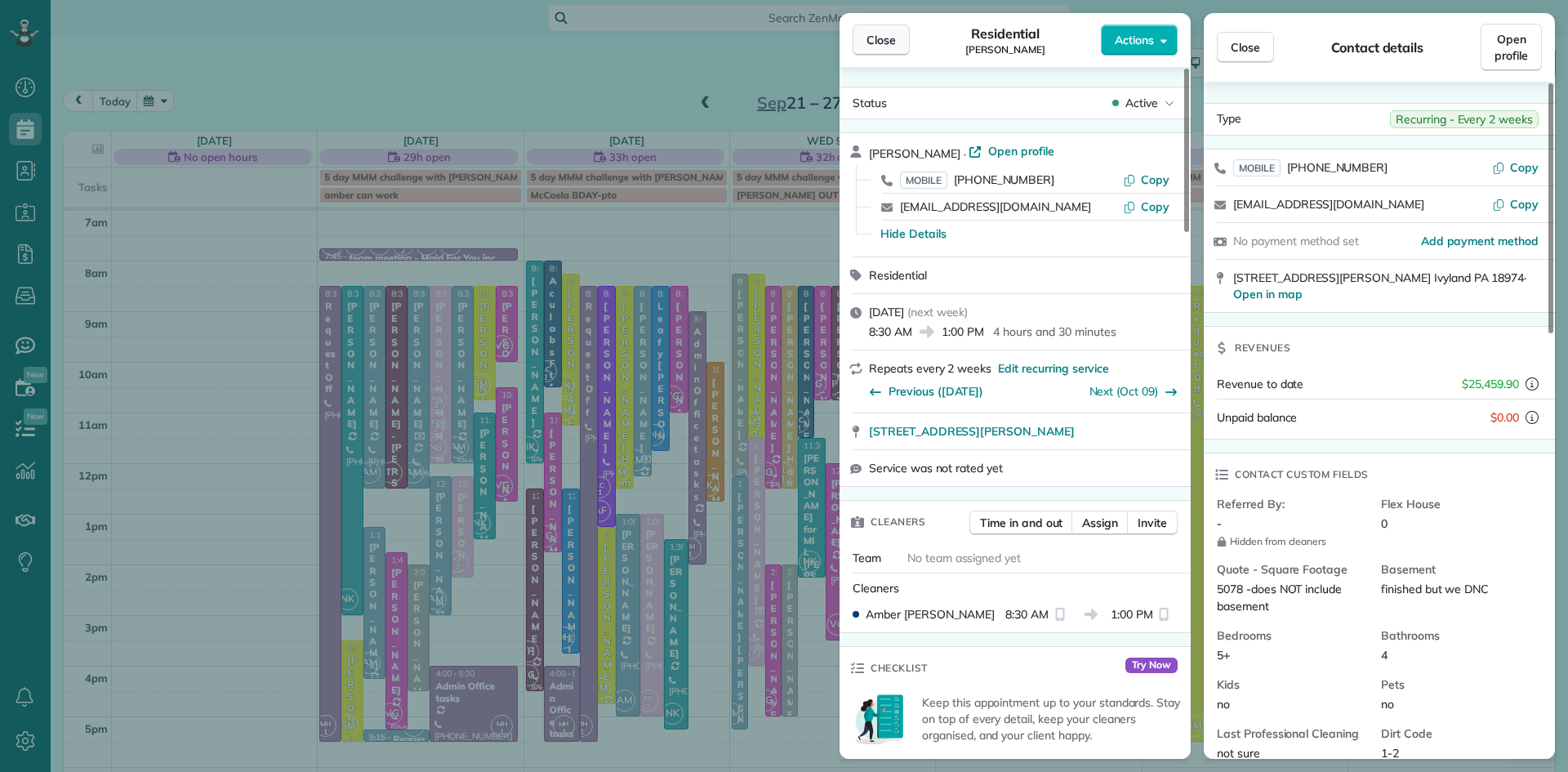
click at [885, 35] on span "Close" at bounding box center [881, 40] width 29 height 16
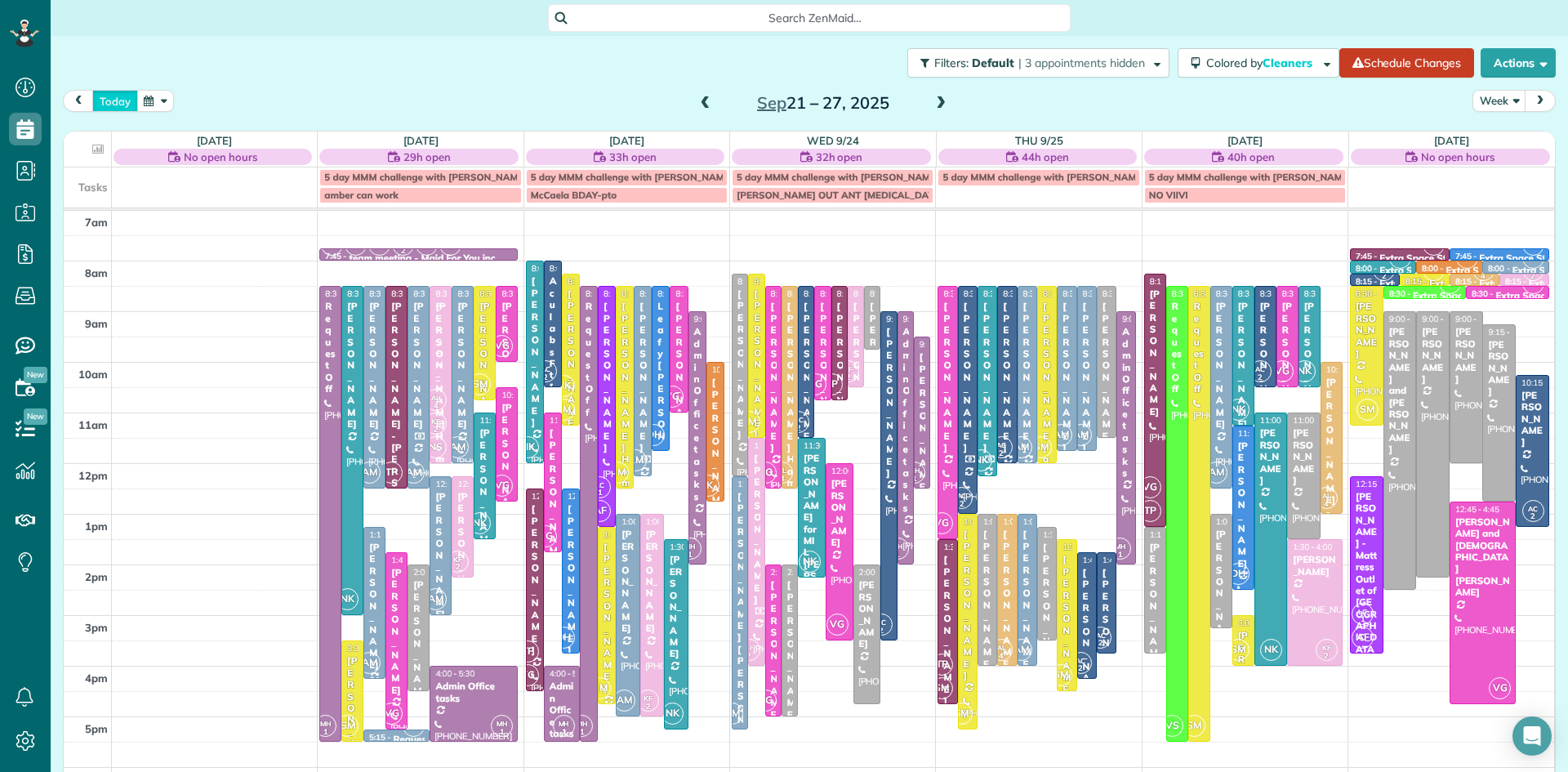
click at [113, 100] on button "today" at bounding box center [115, 101] width 45 height 22
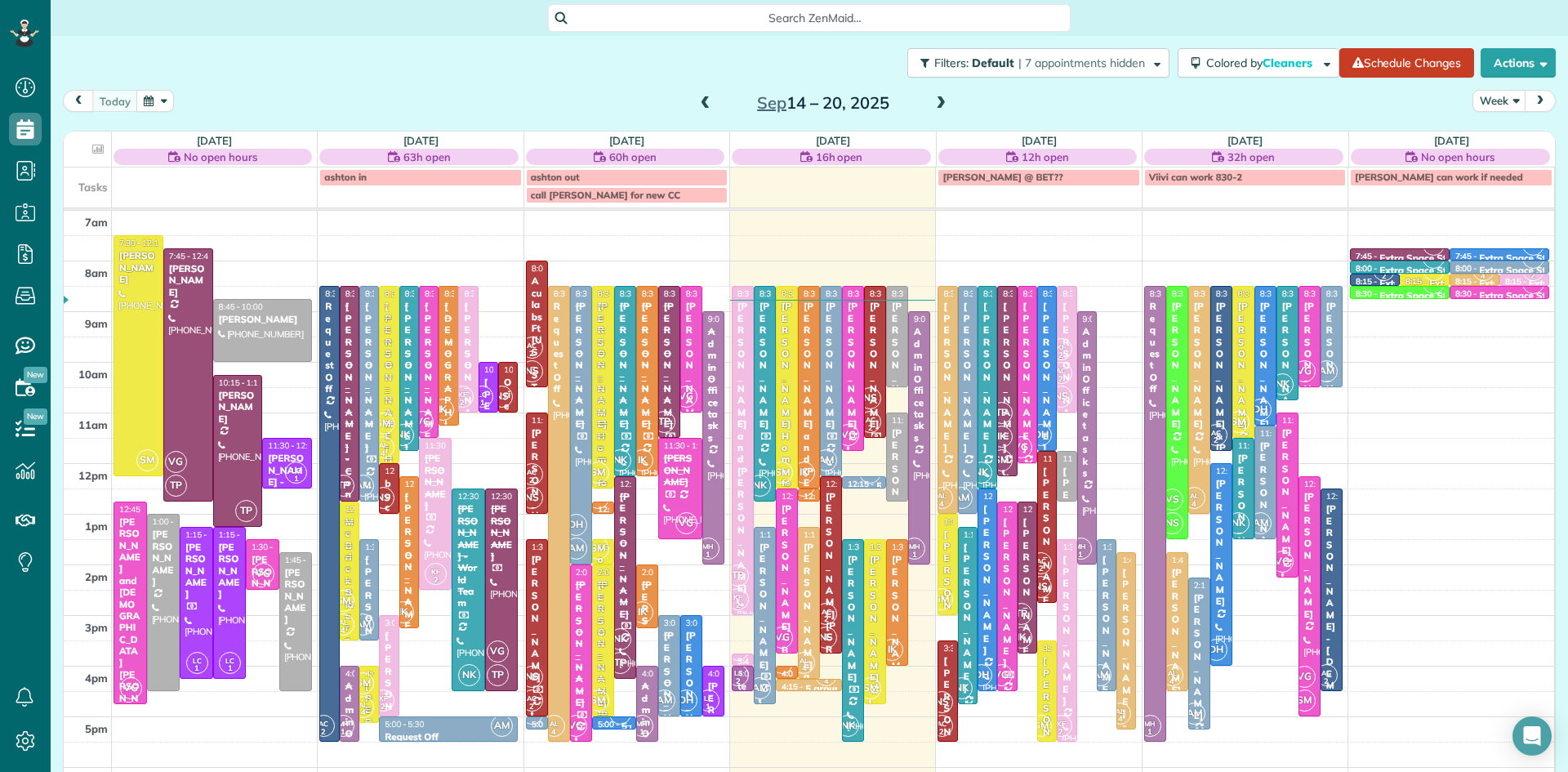
click at [787, 466] on span "SM" at bounding box center [782, 472] width 22 height 22
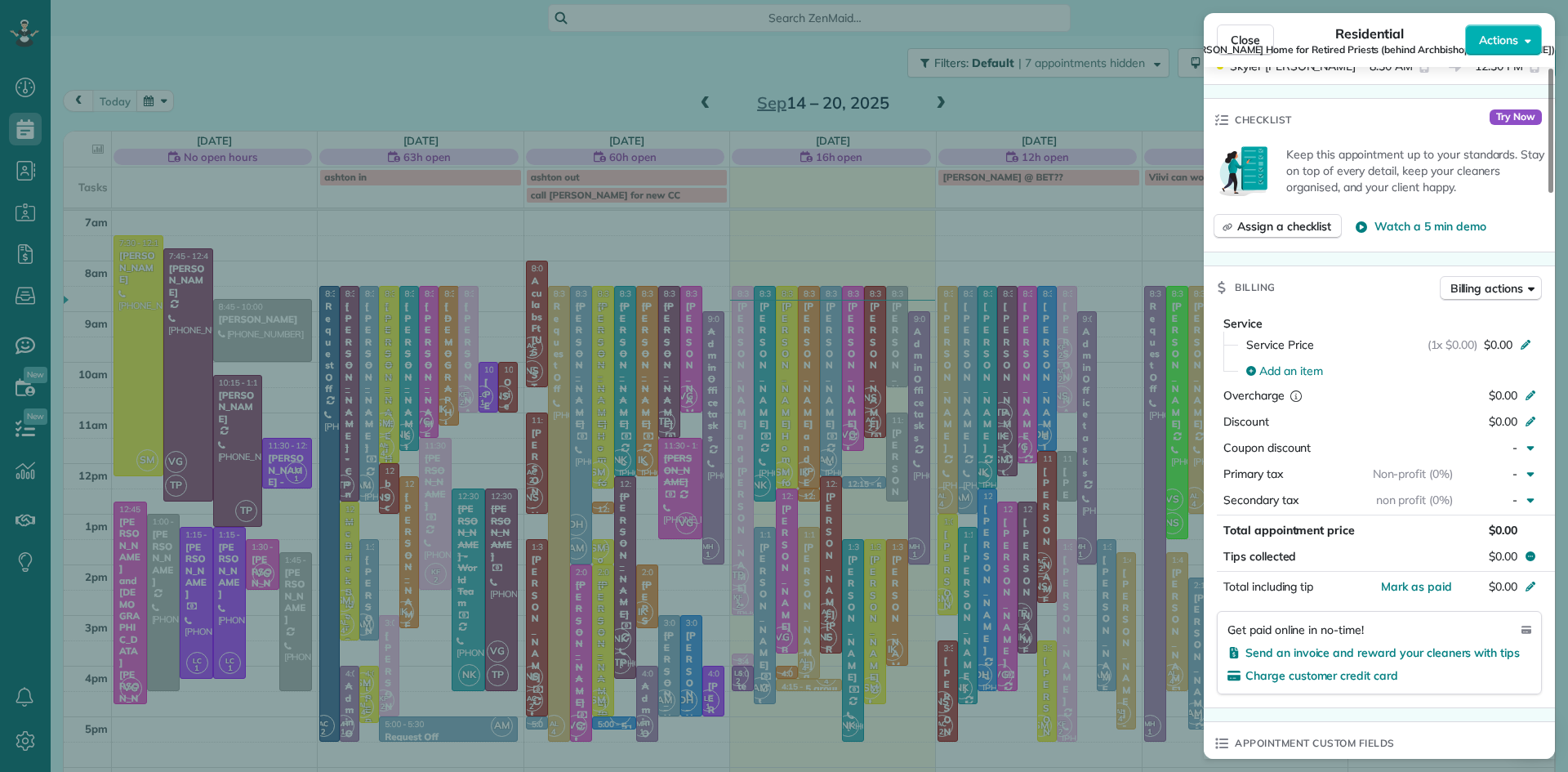
scroll to position [913, 0]
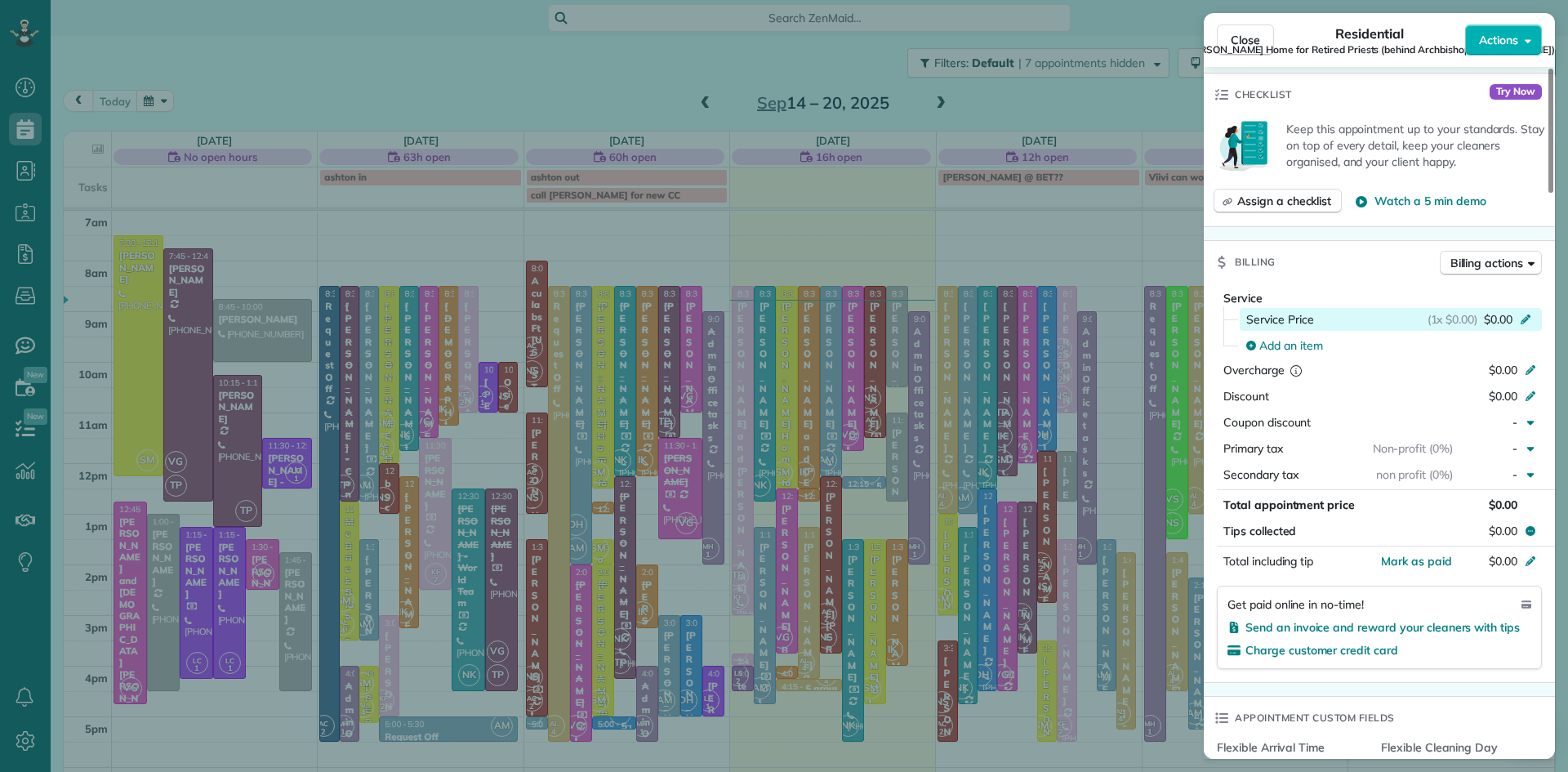
click at [1501, 320] on span "$0.00" at bounding box center [1499, 319] width 29 height 16
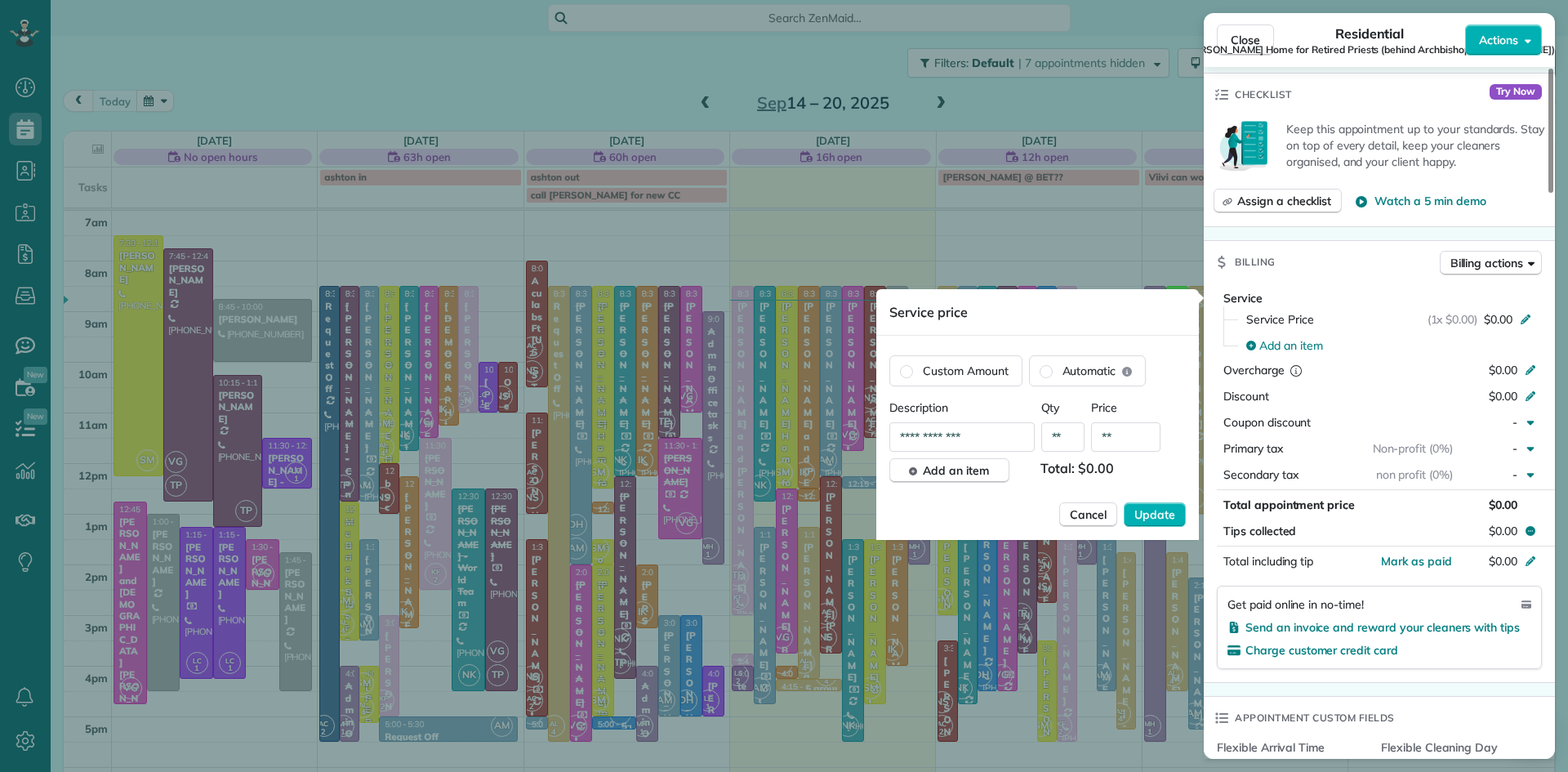
click at [1127, 436] on input "**" at bounding box center [1126, 437] width 70 height 29
type input "******"
click at [1150, 514] on span "Update" at bounding box center [1155, 515] width 41 height 16
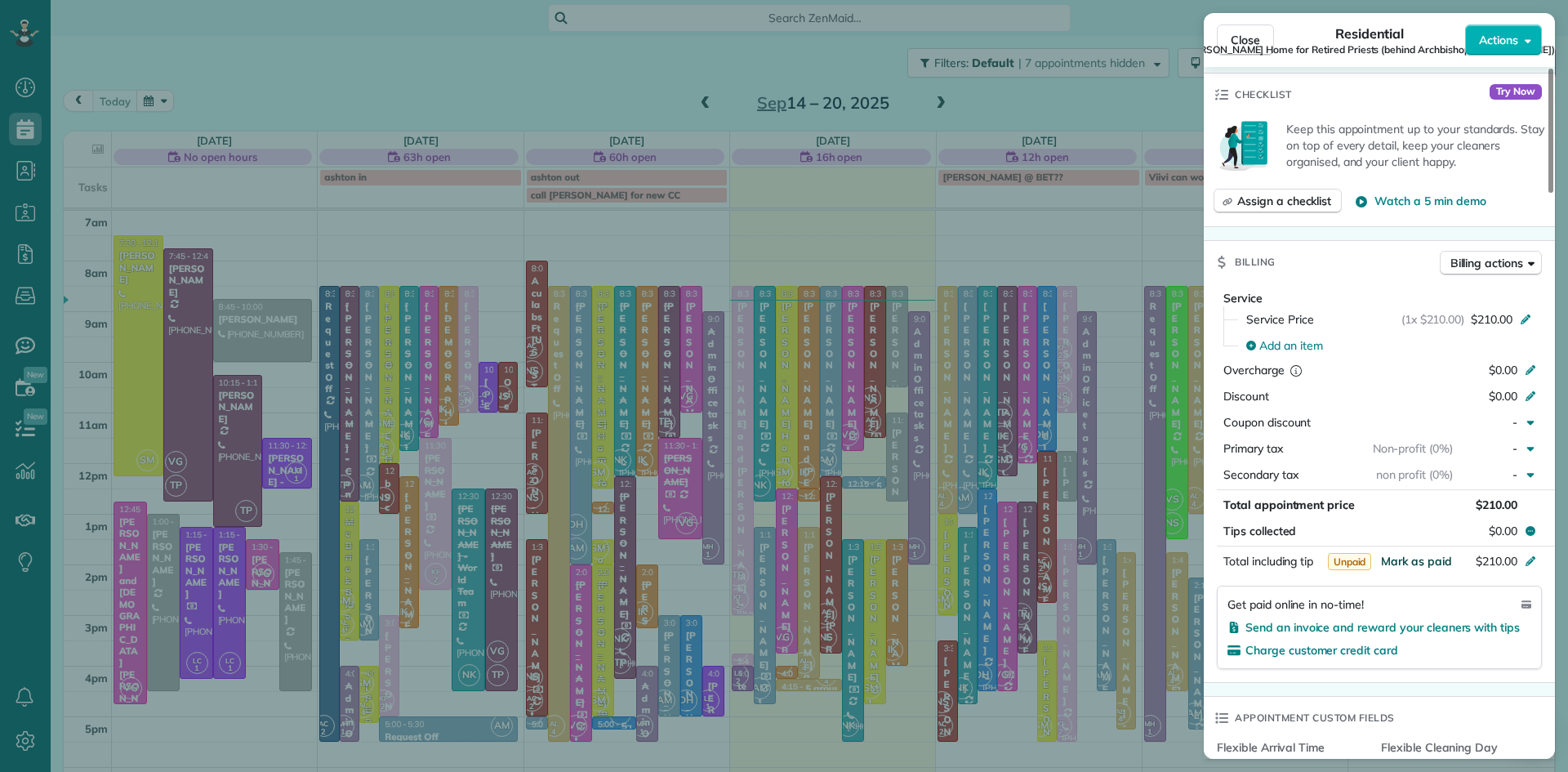
click at [1434, 568] on span "Mark as paid" at bounding box center [1417, 561] width 71 height 14
click at [1252, 39] on span "Close" at bounding box center [1245, 40] width 29 height 16
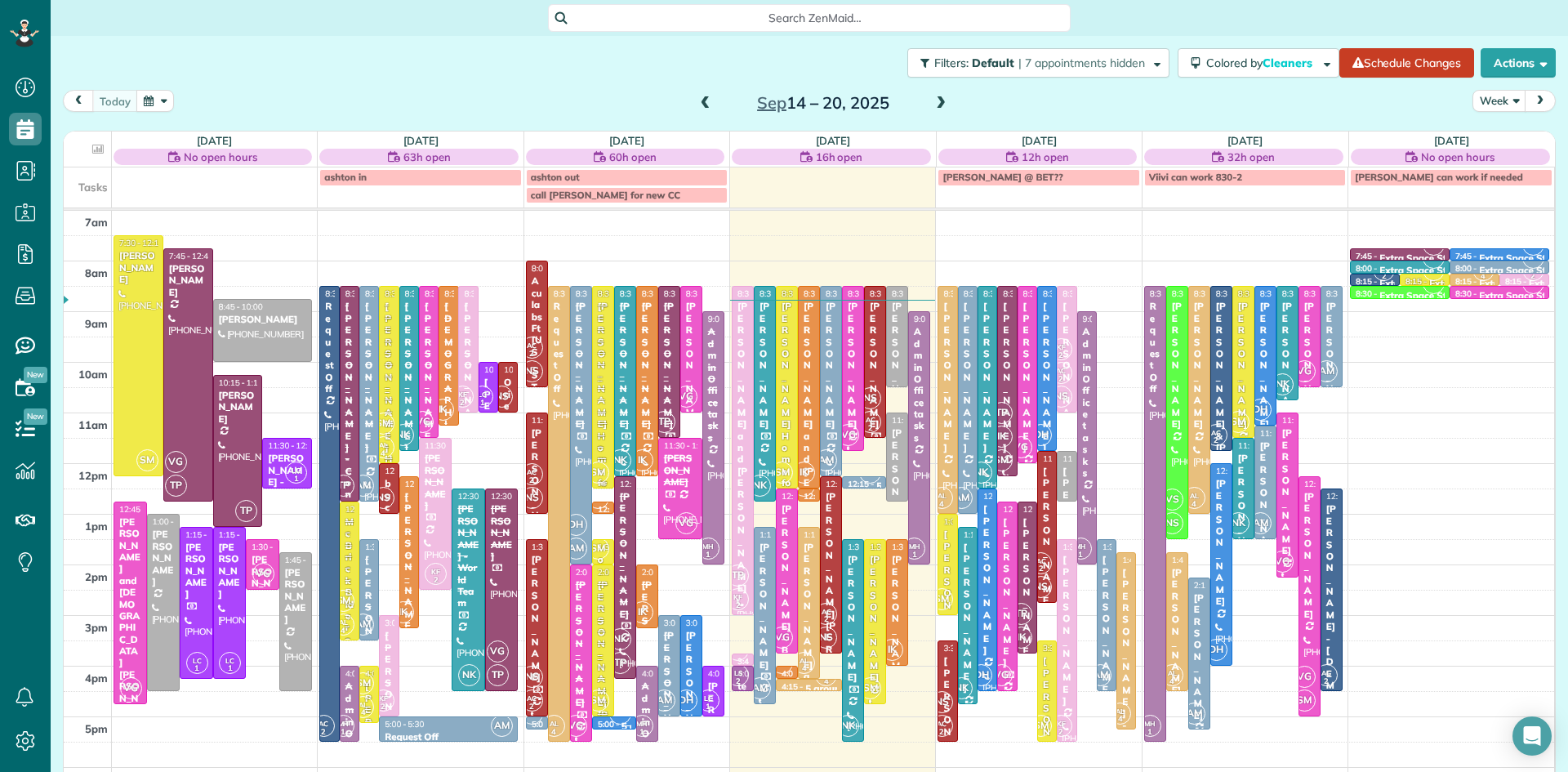
click at [598, 345] on div "Regina Coeli Home for Retired Priests - behind Archbishop Wood" at bounding box center [604, 594] width 13 height 587
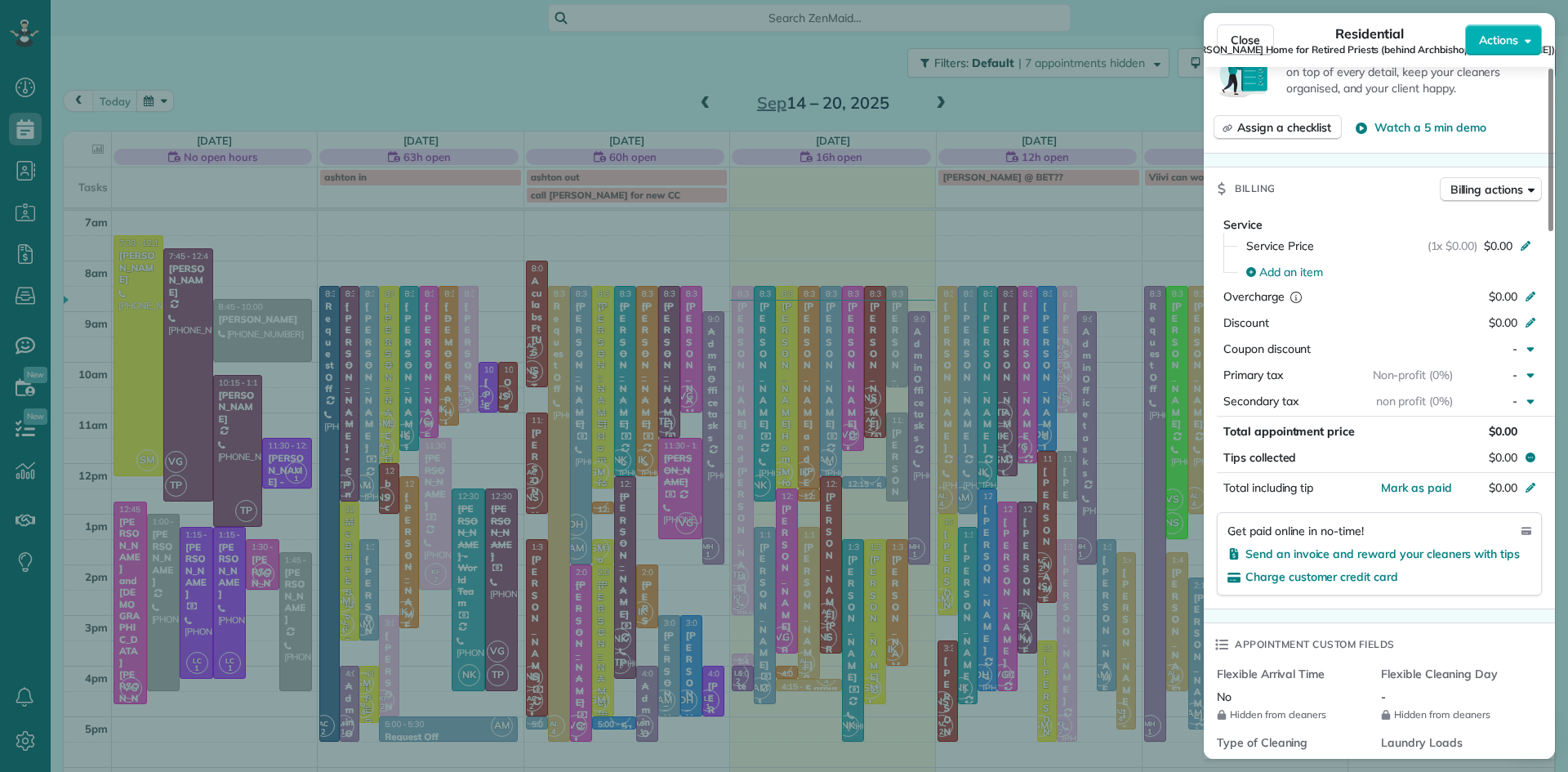
scroll to position [951, 0]
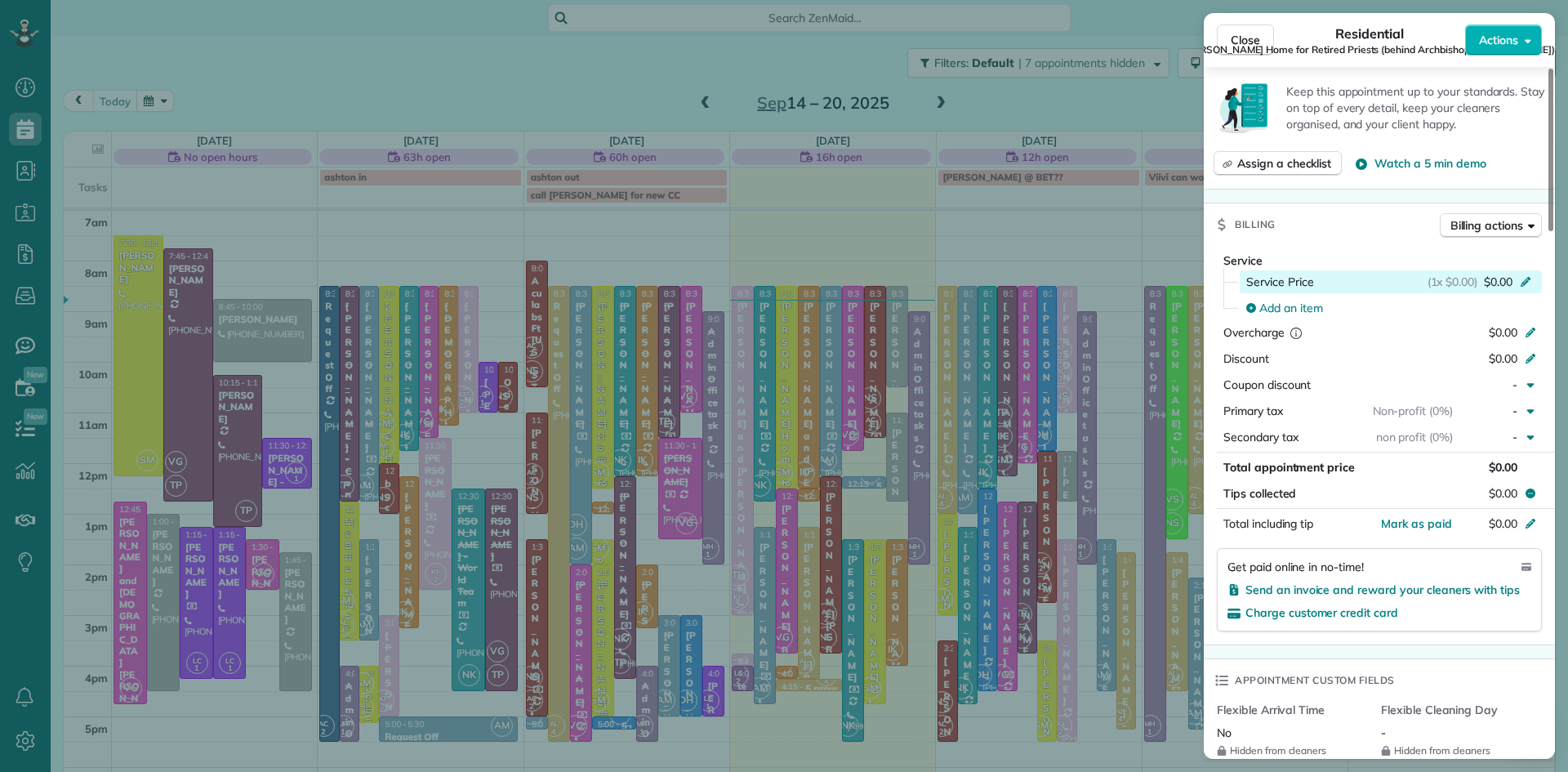
click at [1503, 284] on span "$0.00" at bounding box center [1499, 282] width 29 height 16
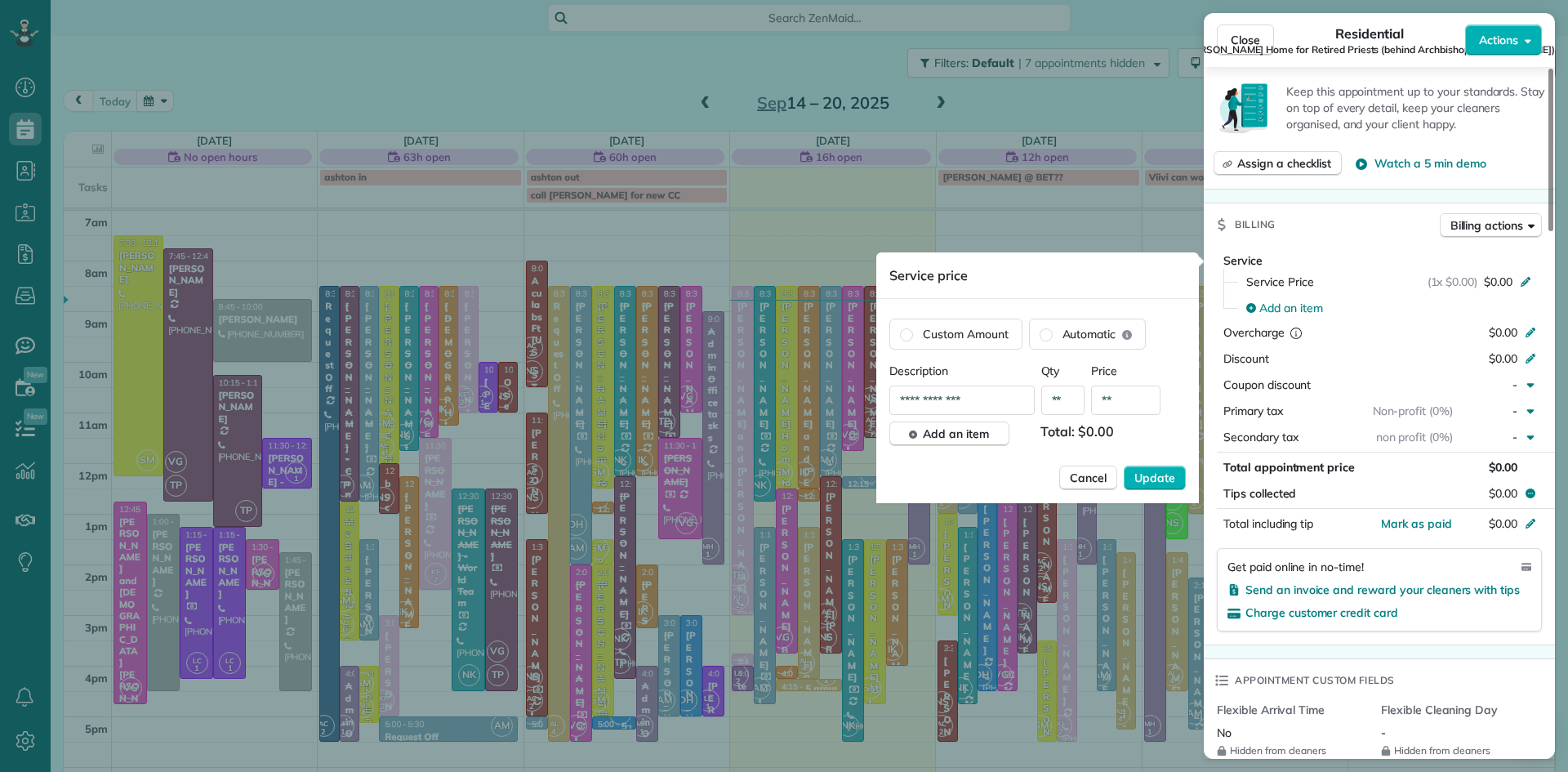
click at [1134, 401] on input "**" at bounding box center [1126, 400] width 70 height 29
type input "******"
click at [1150, 475] on span "Update" at bounding box center [1155, 478] width 41 height 16
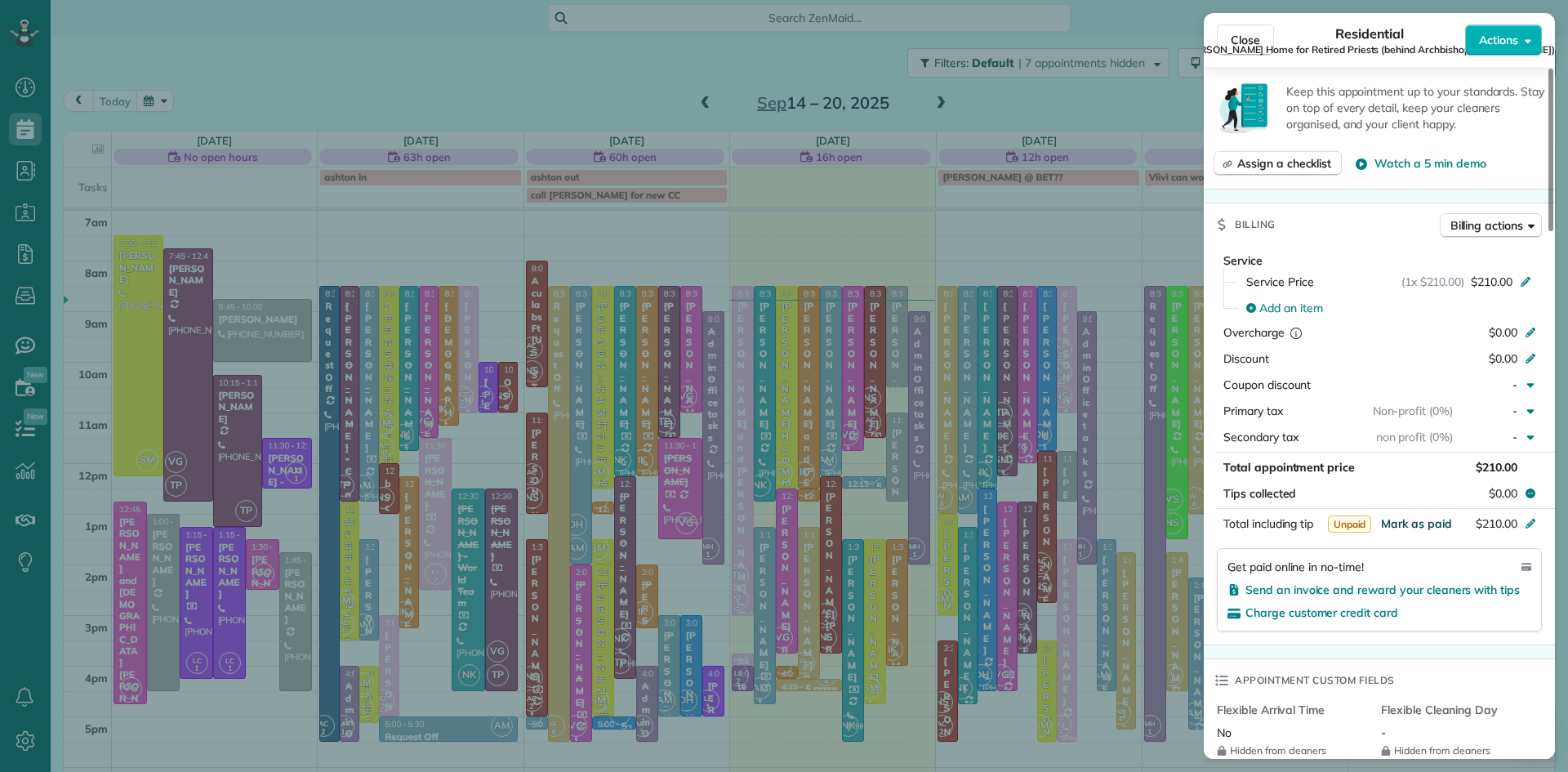
click at [1418, 530] on span "Mark as paid" at bounding box center [1417, 524] width 71 height 14
click at [1228, 27] on button "Close" at bounding box center [1245, 40] width 57 height 31
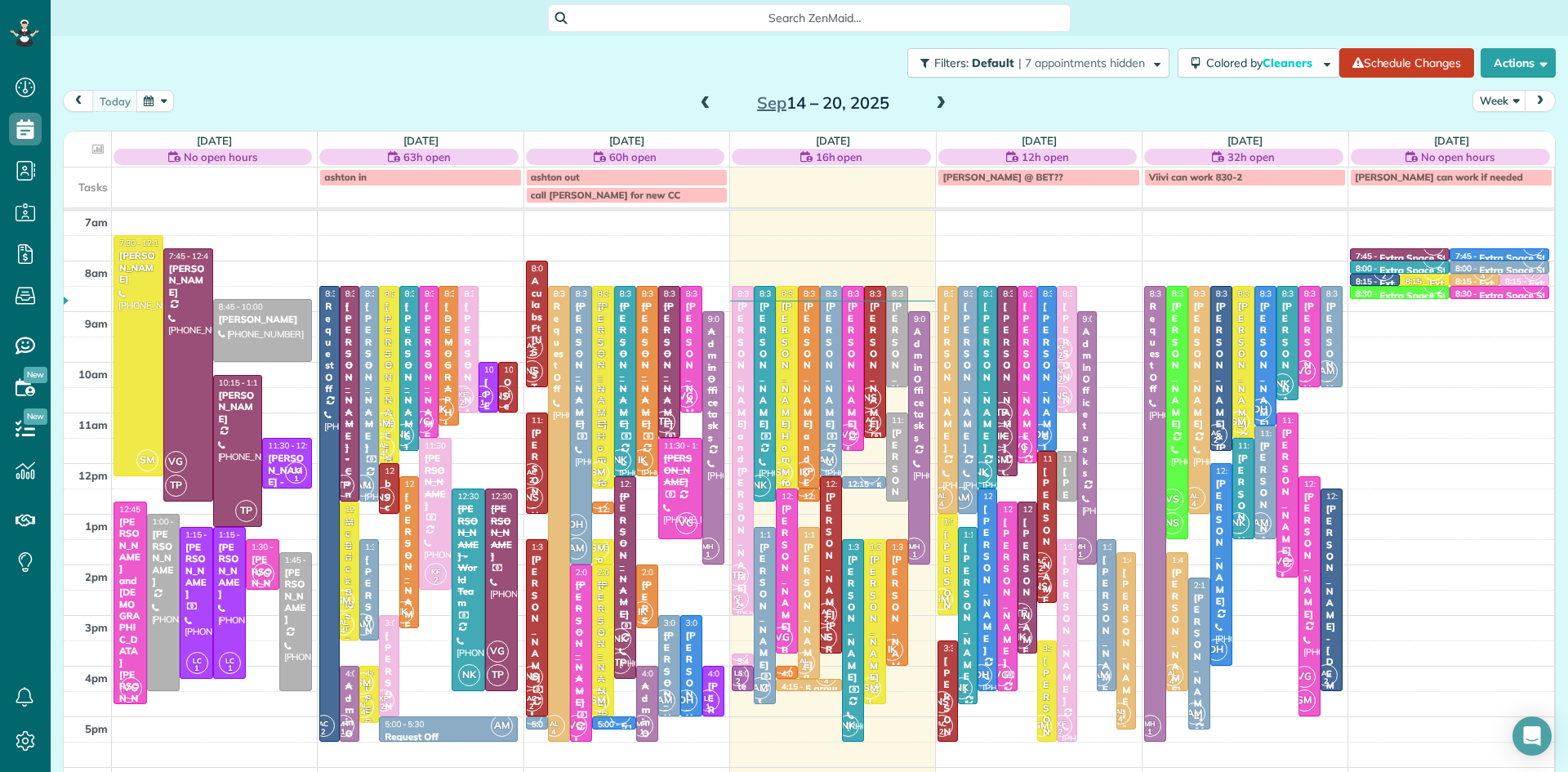
click at [385, 431] on span "SM" at bounding box center [383, 423] width 22 height 22
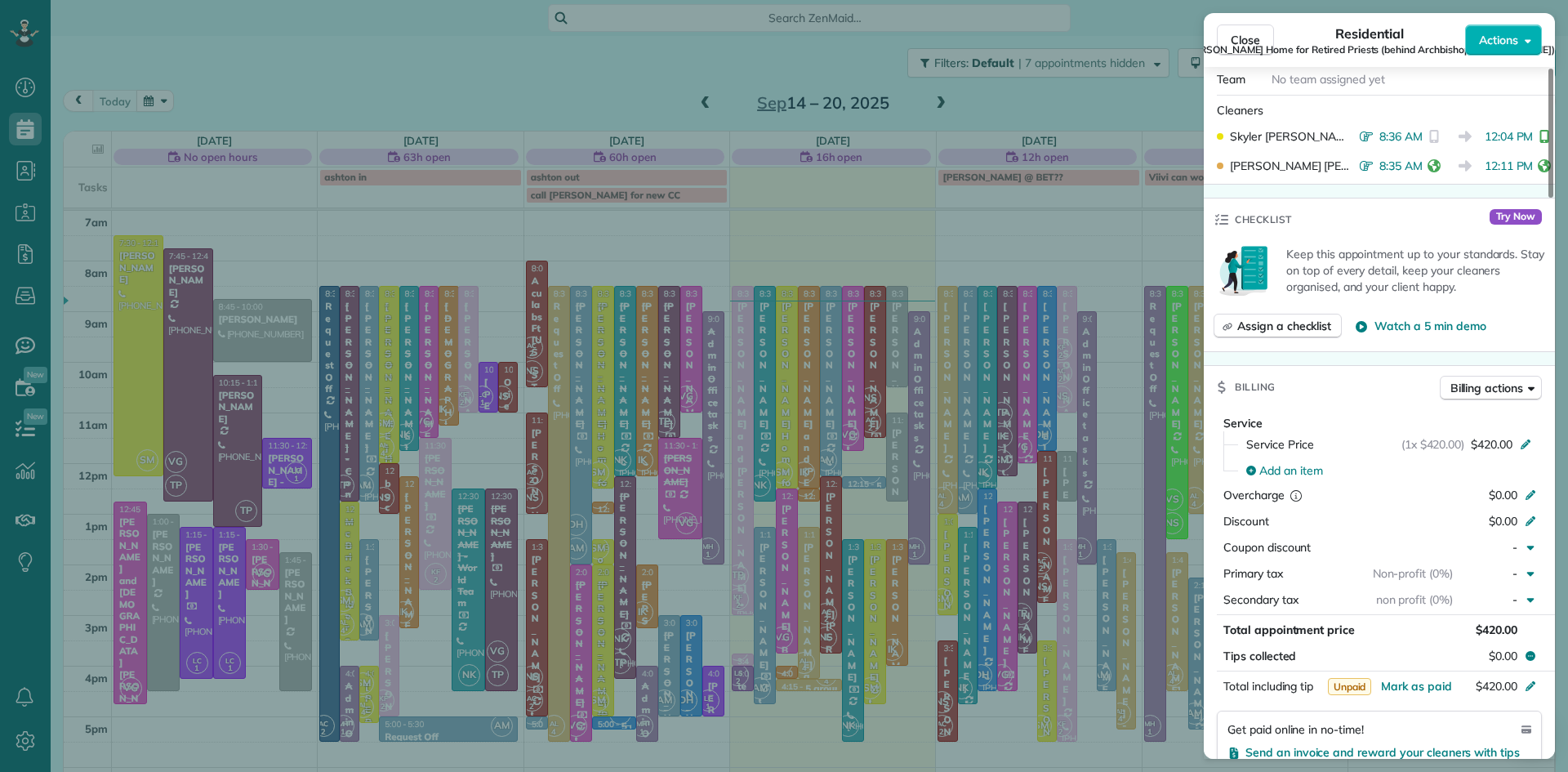
scroll to position [815, 0]
click at [1408, 690] on span "Mark as paid" at bounding box center [1417, 689] width 71 height 14
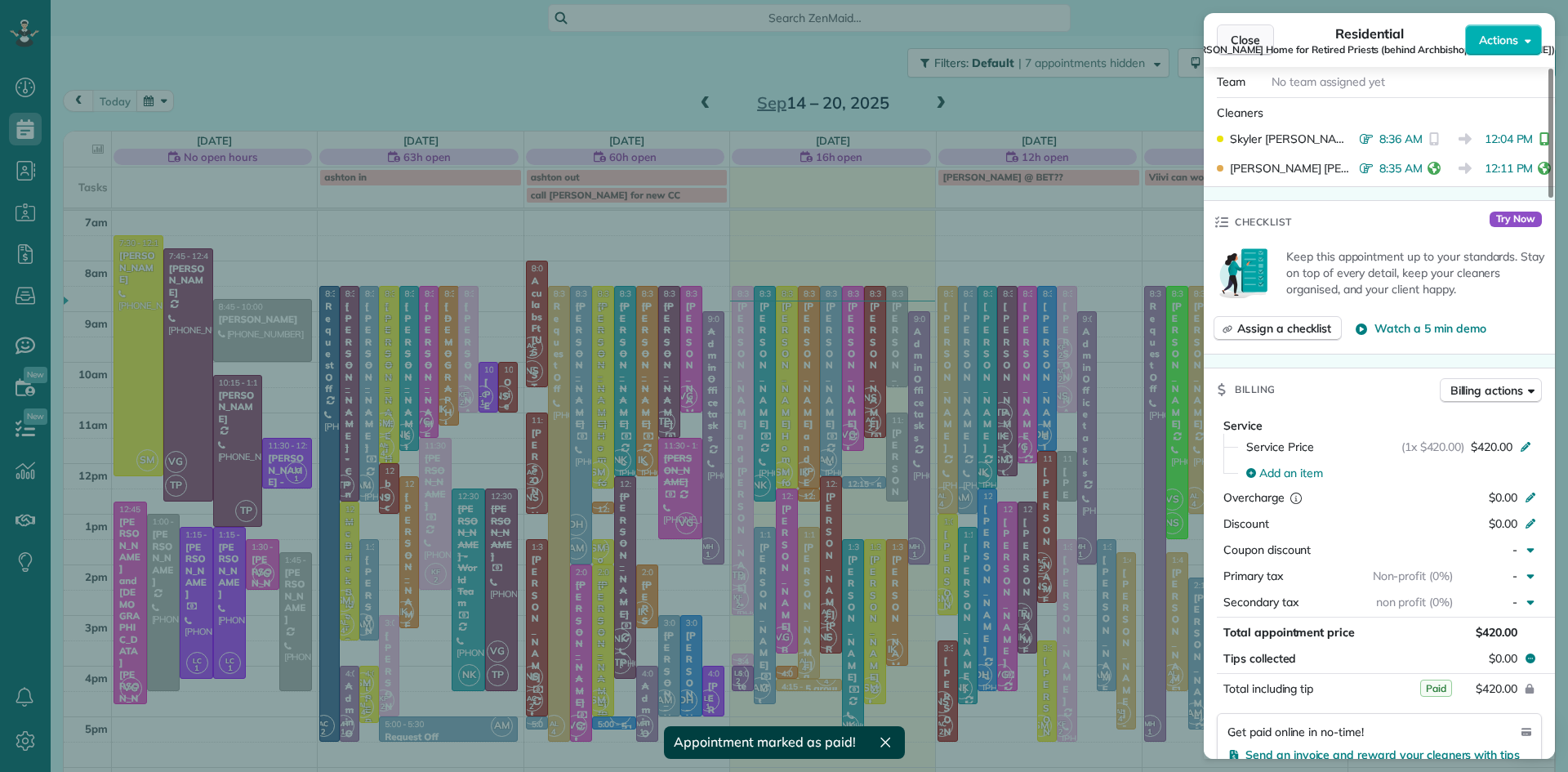
click at [1256, 34] on span "Close" at bounding box center [1245, 40] width 29 height 16
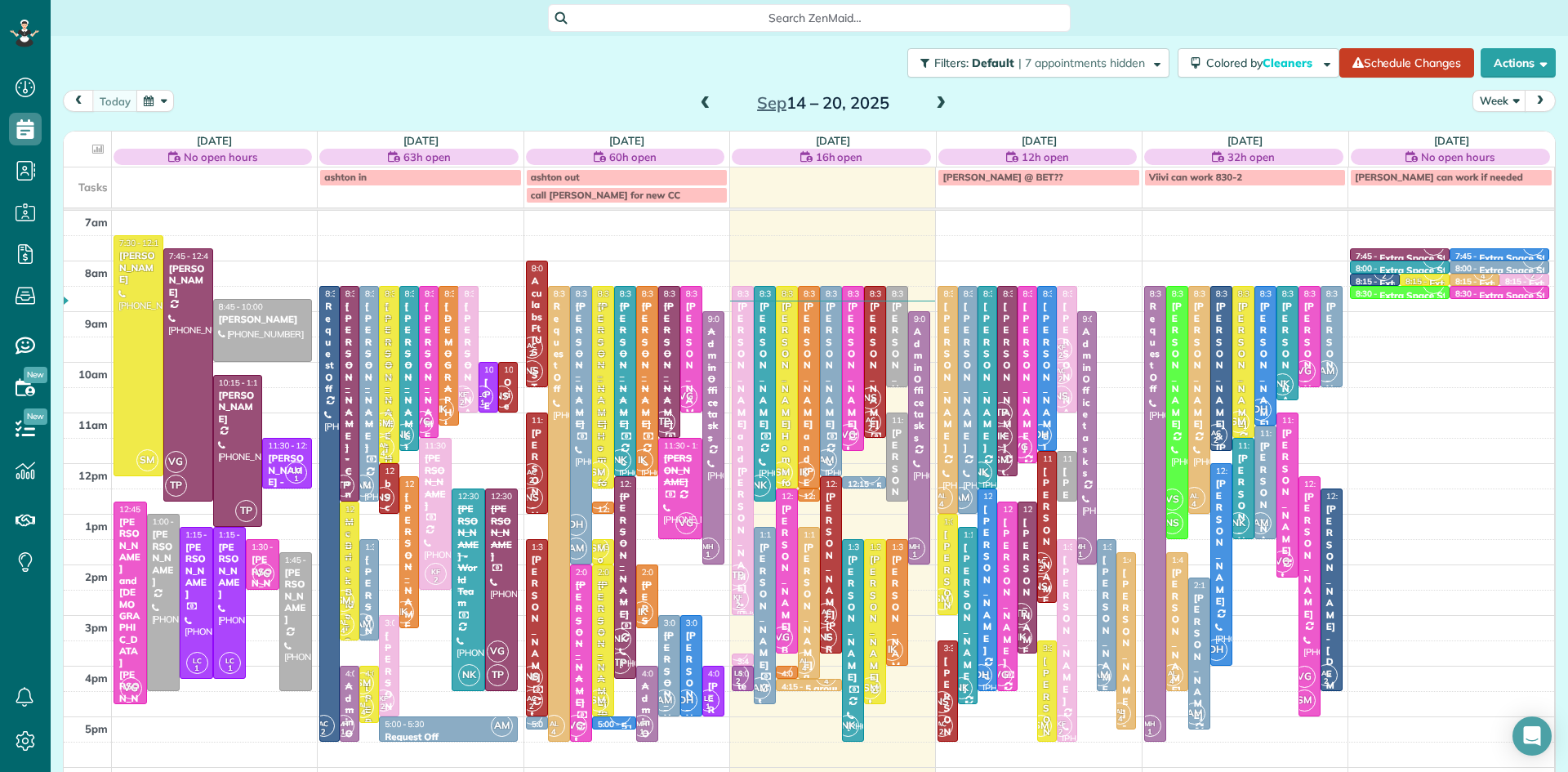
click at [744, 596] on span "KF 2" at bounding box center [738, 599] width 22 height 22
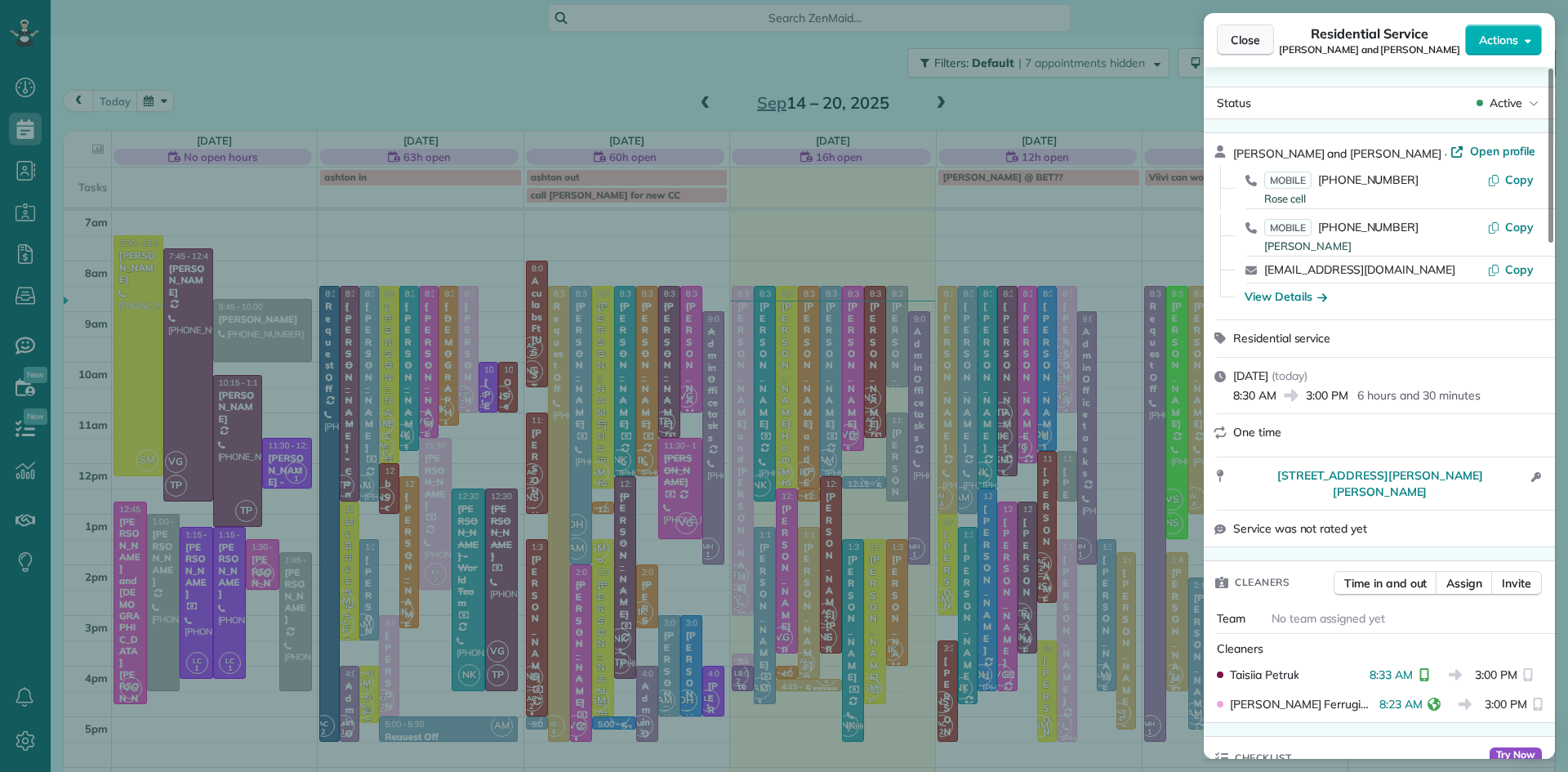
click at [1258, 34] on span "Close" at bounding box center [1245, 40] width 29 height 16
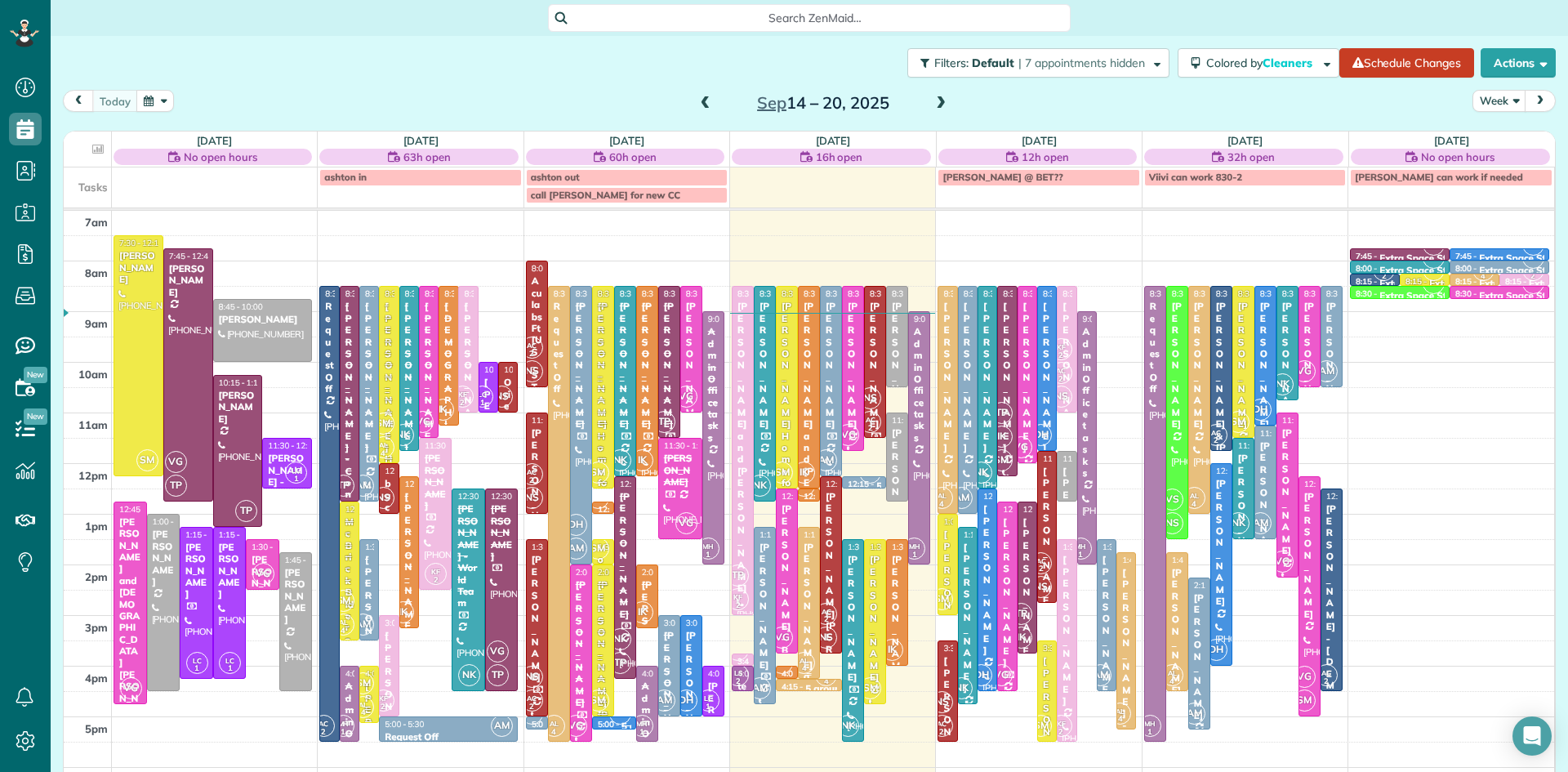
click at [808, 630] on div "Marilyn and Nelson Snyderman" at bounding box center [809, 689] width 13 height 294
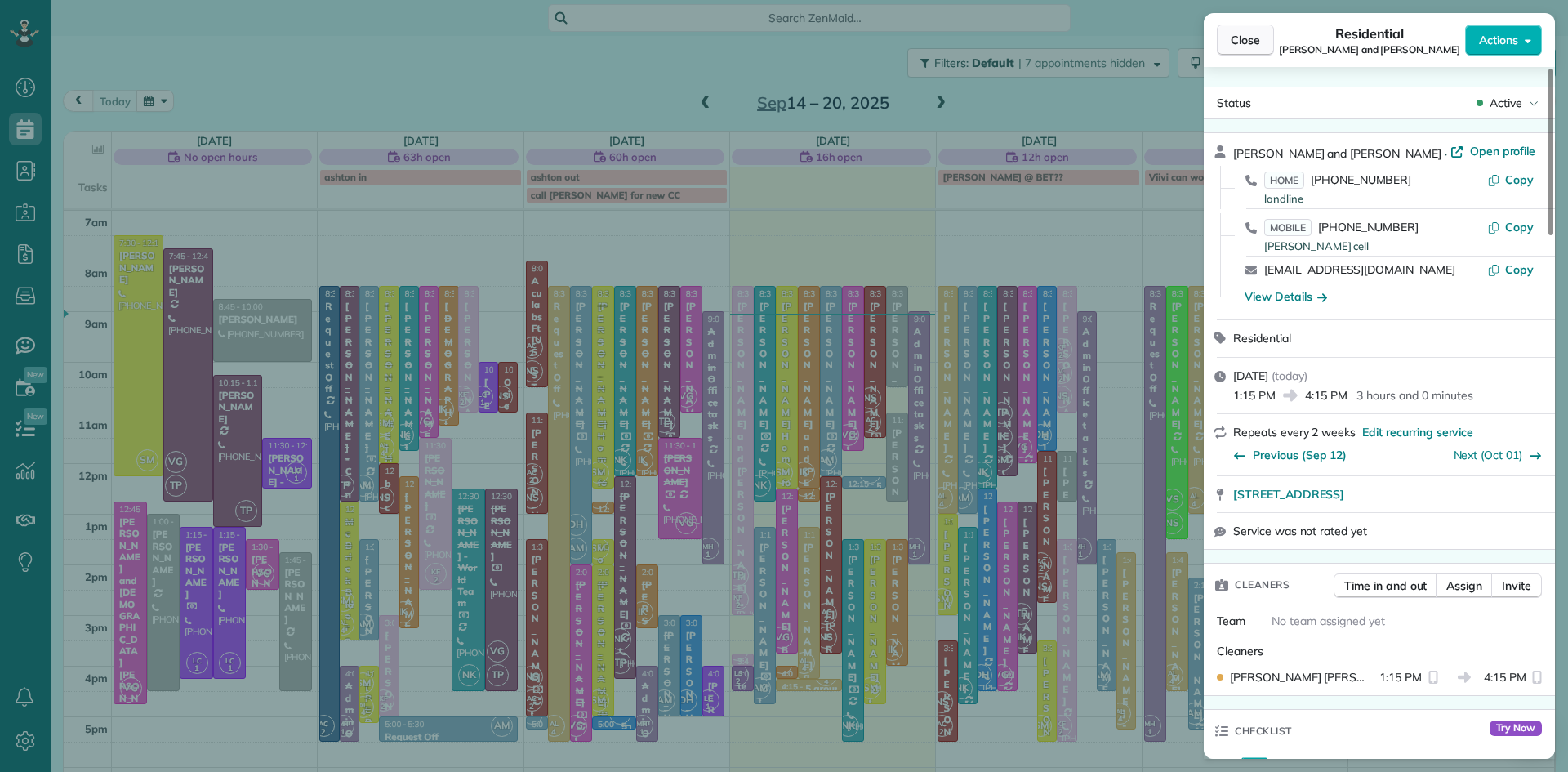
click at [1244, 42] on span "Close" at bounding box center [1245, 40] width 29 height 16
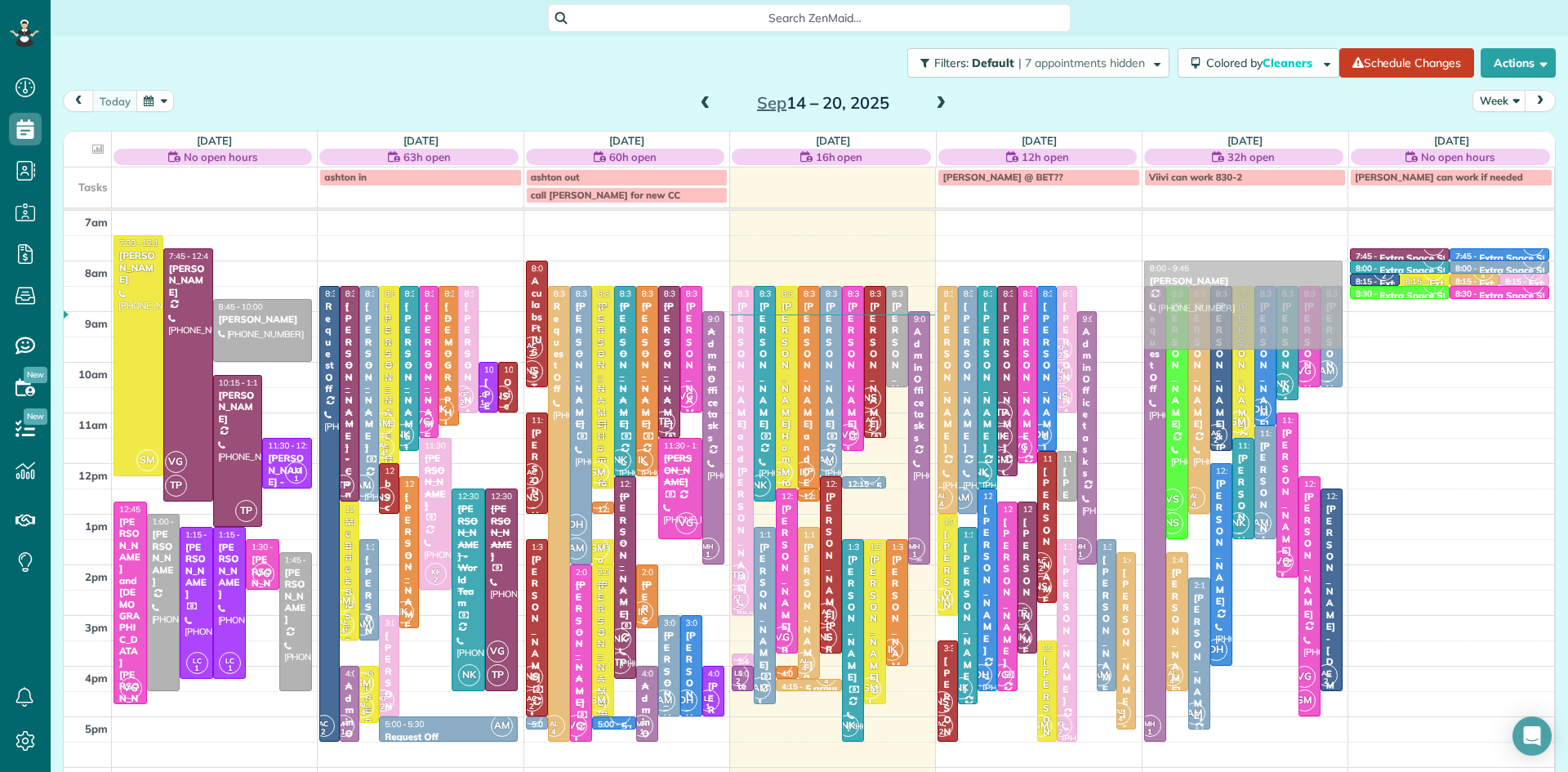
drag, startPoint x: 897, startPoint y: 463, endPoint x: 1220, endPoint y: 307, distance: 358.7
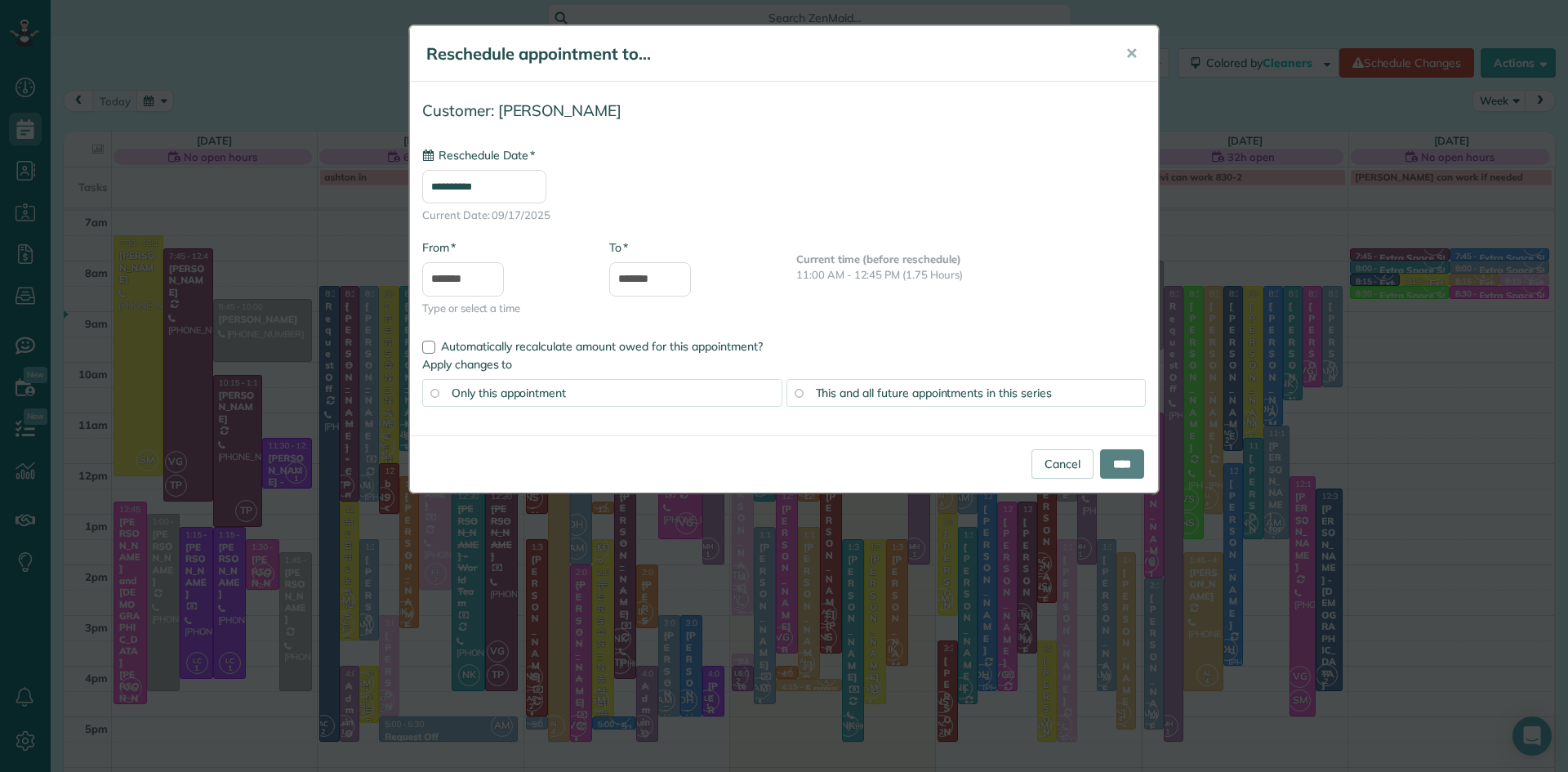
type input "**********"
click at [1108, 464] on input "****" at bounding box center [1122, 464] width 44 height 29
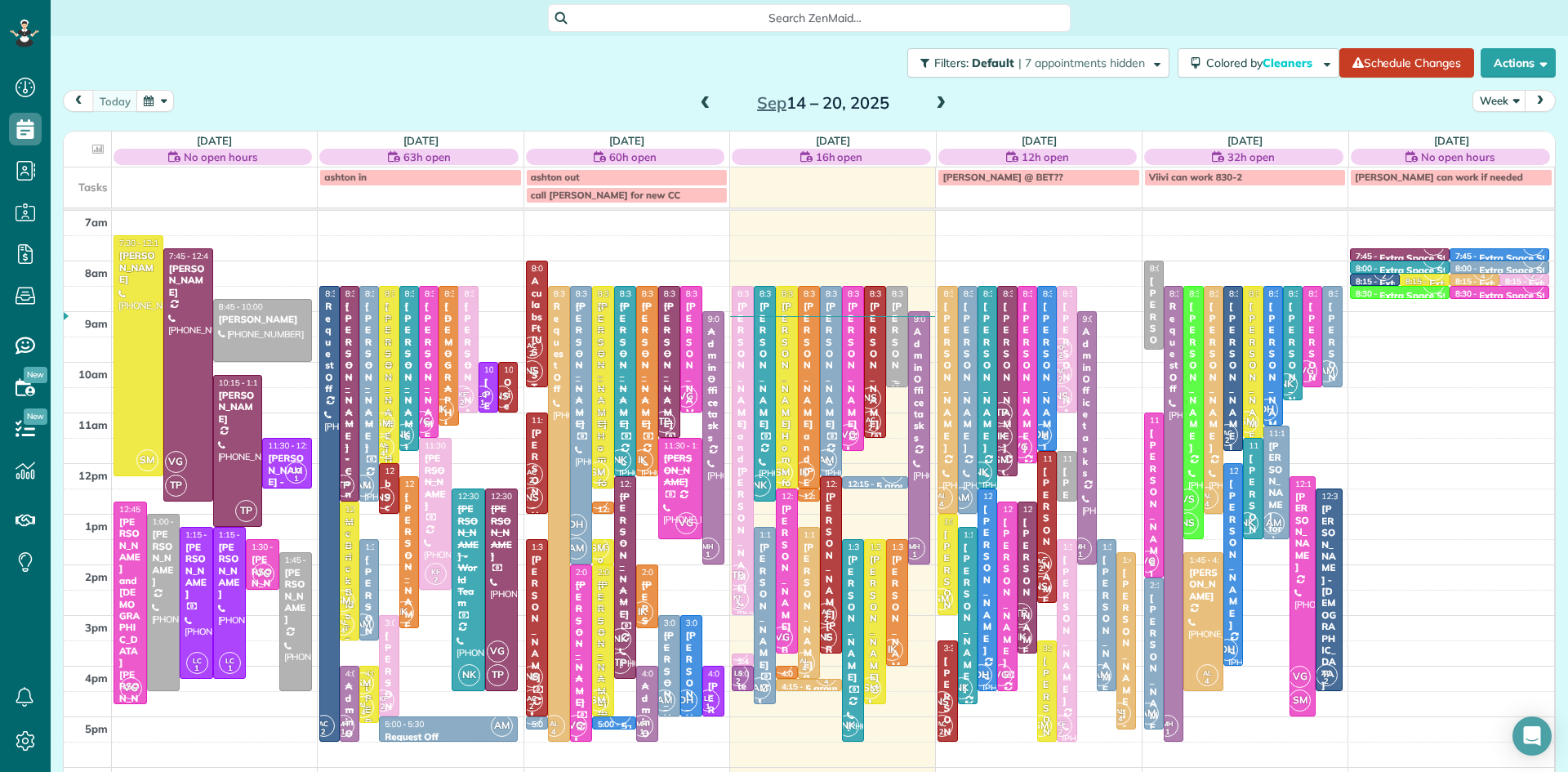
click at [894, 369] on div "Barbara Baldwin" at bounding box center [897, 365] width 13 height 129
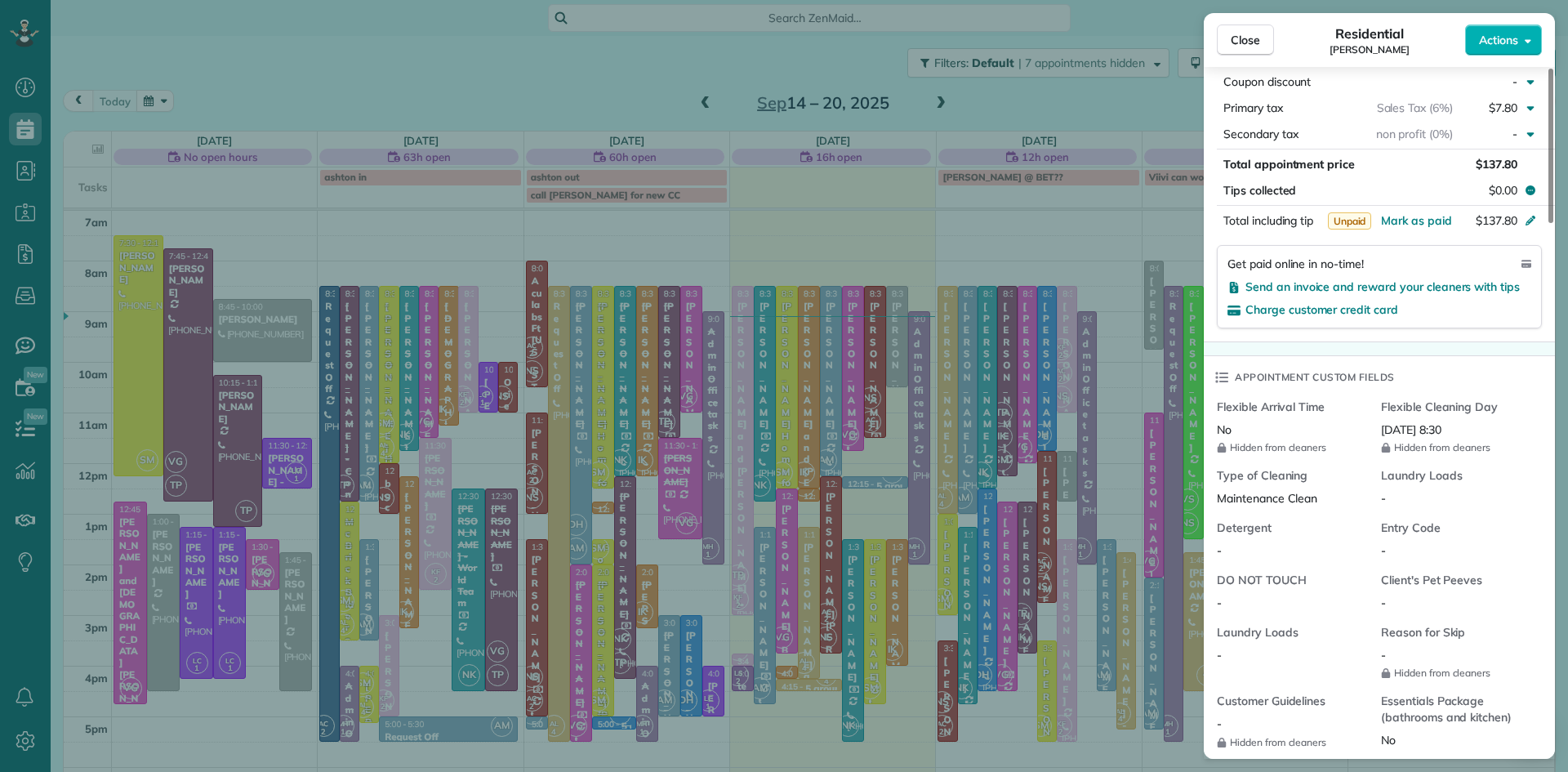
scroll to position [1701, 0]
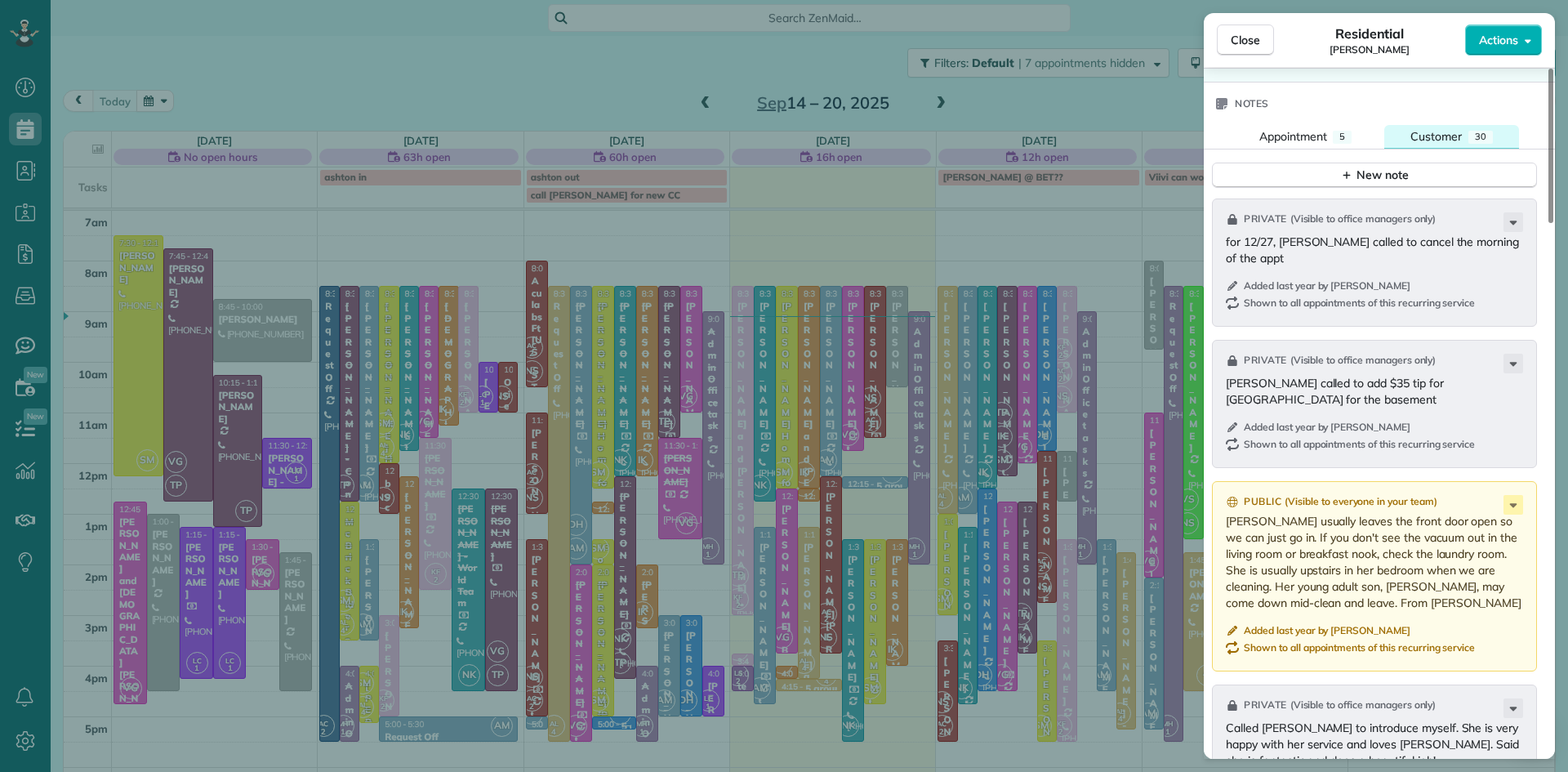
click at [1454, 145] on button "Customer 30" at bounding box center [1452, 137] width 135 height 24
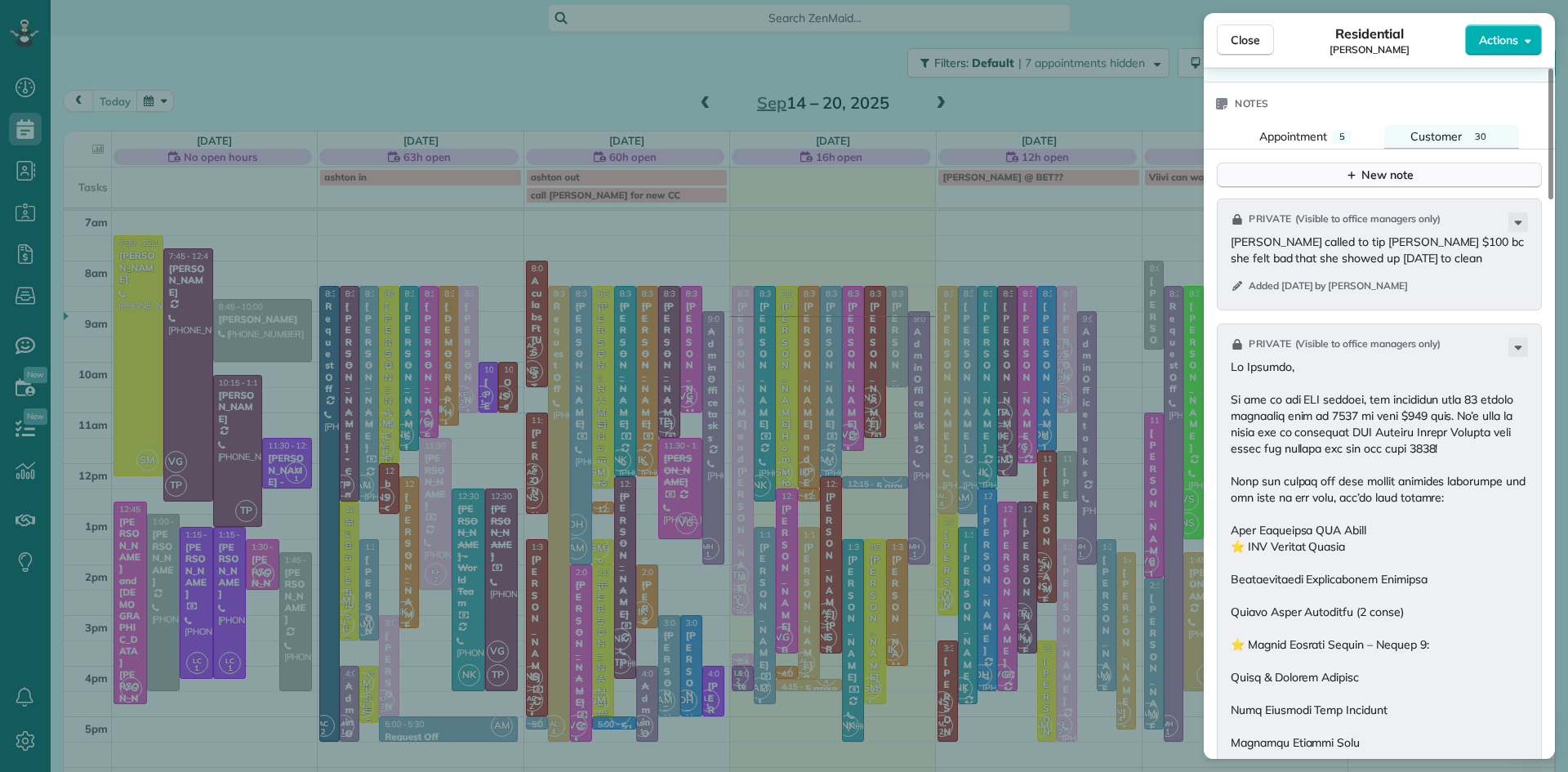
click at [1430, 187] on button "New note" at bounding box center [1379, 175] width 325 height 25
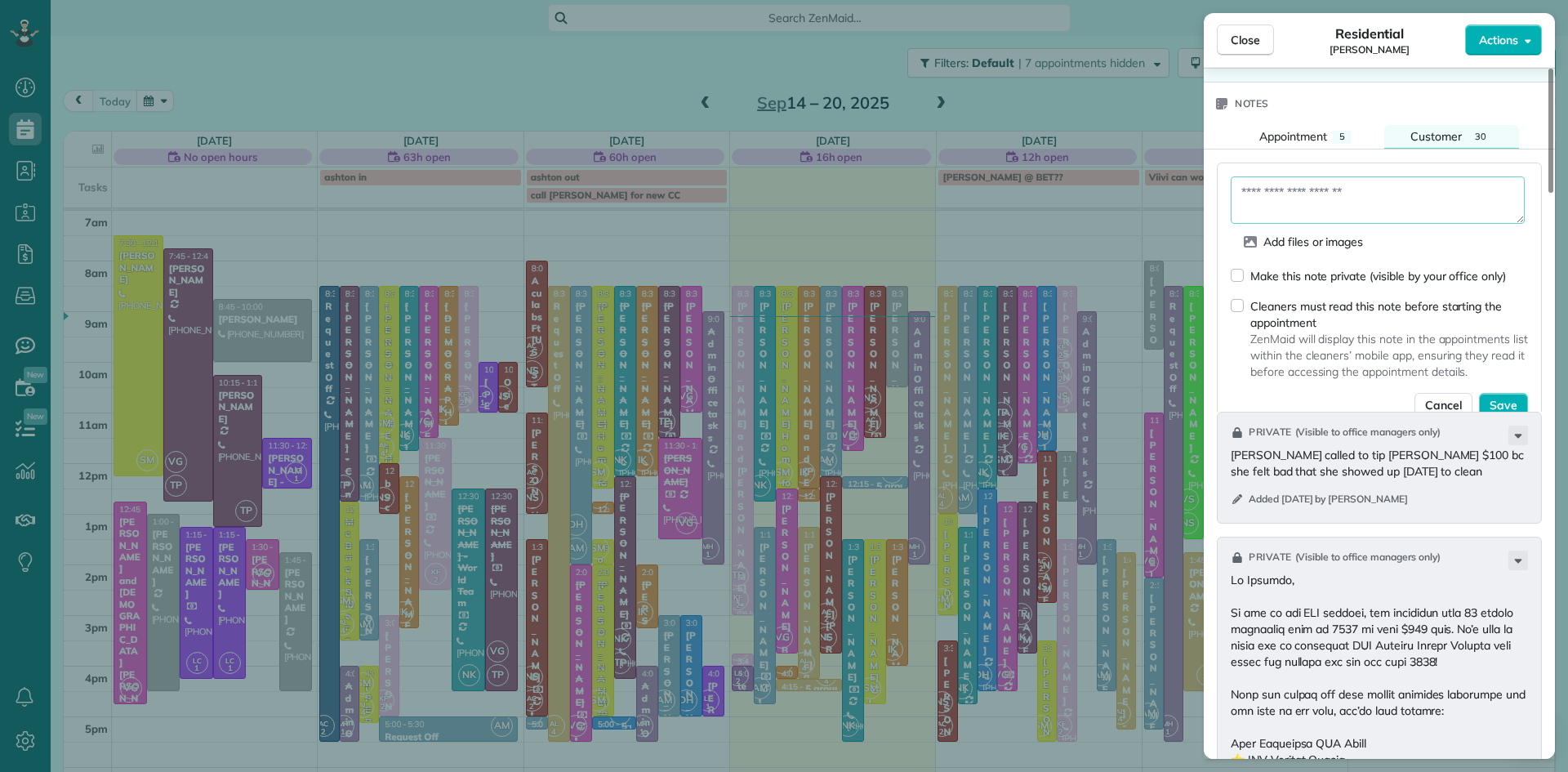
click at [1371, 215] on textarea at bounding box center [1378, 200] width 294 height 47
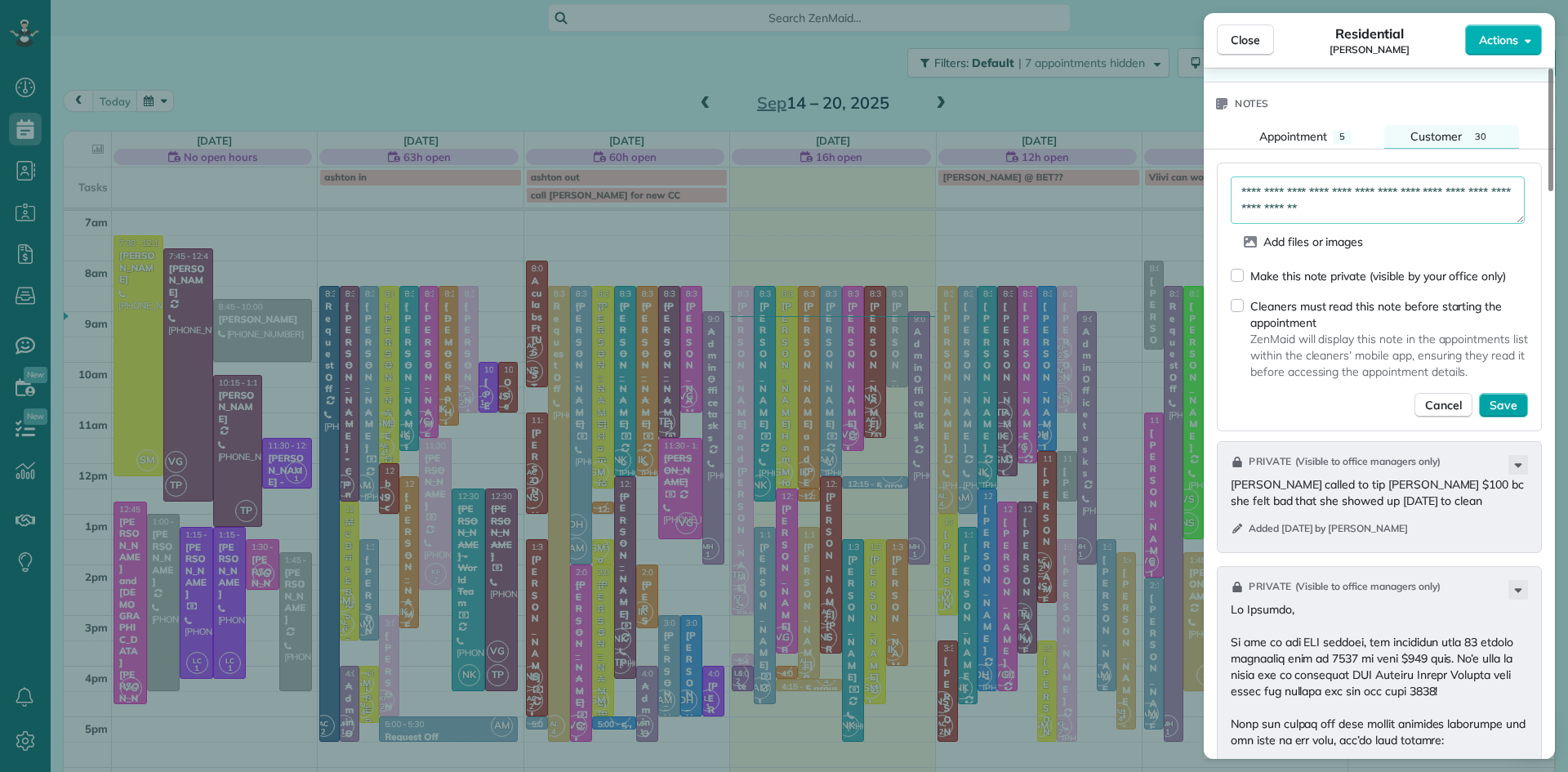
type textarea "**********"
click at [1493, 413] on span "Save" at bounding box center [1504, 405] width 28 height 16
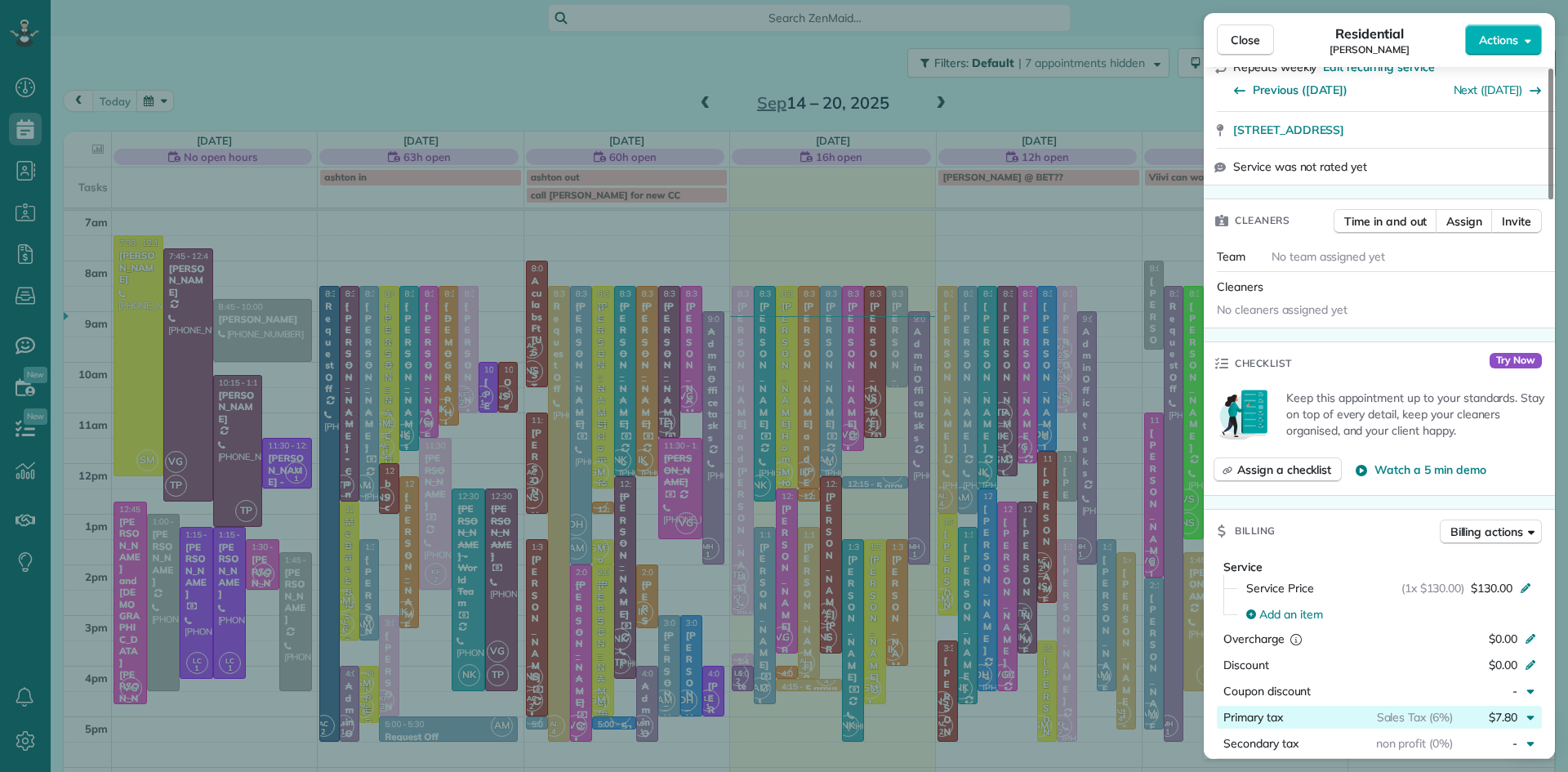
scroll to position [0, 0]
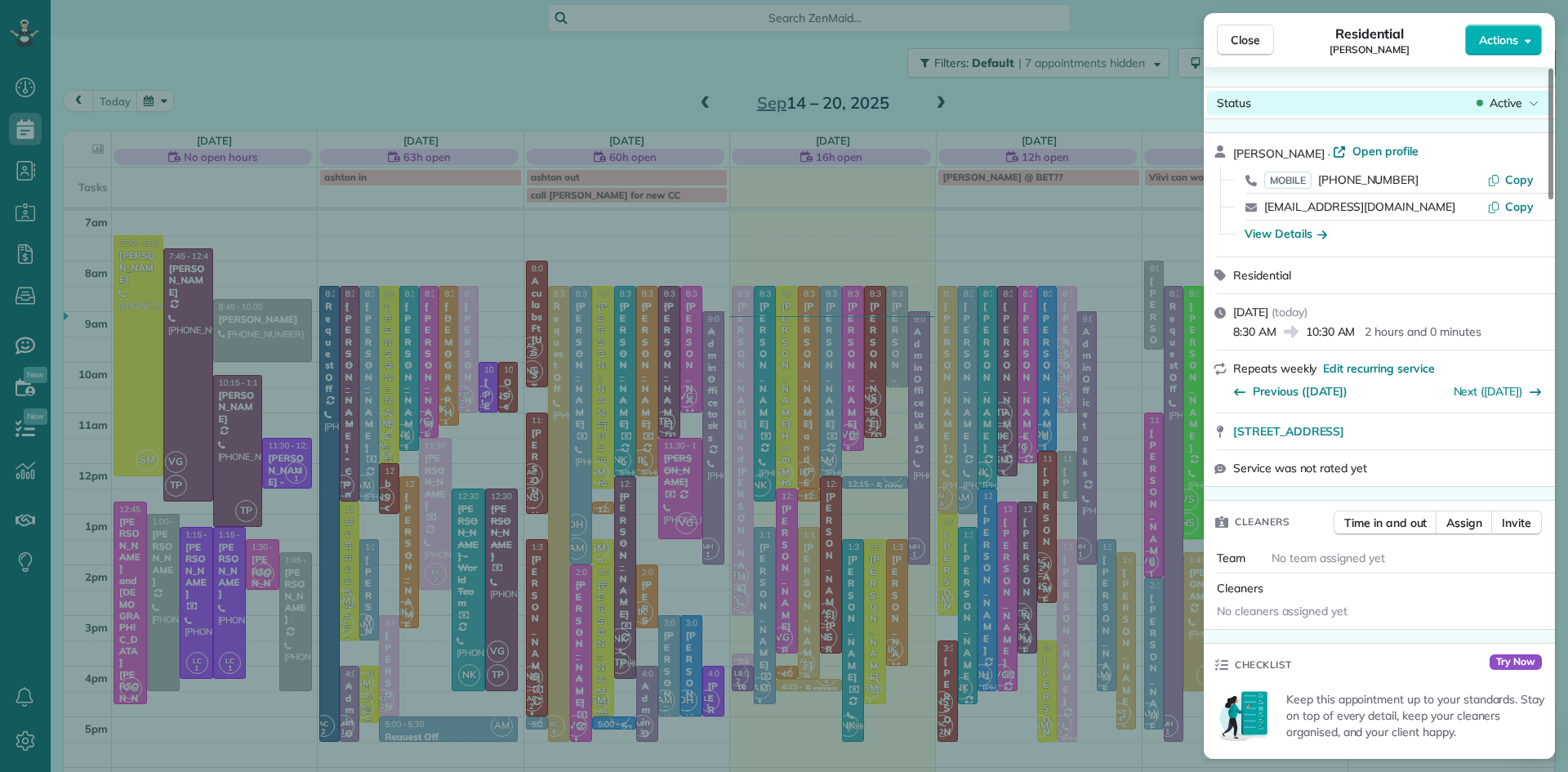
click at [1522, 95] on span "Active" at bounding box center [1506, 103] width 33 height 16
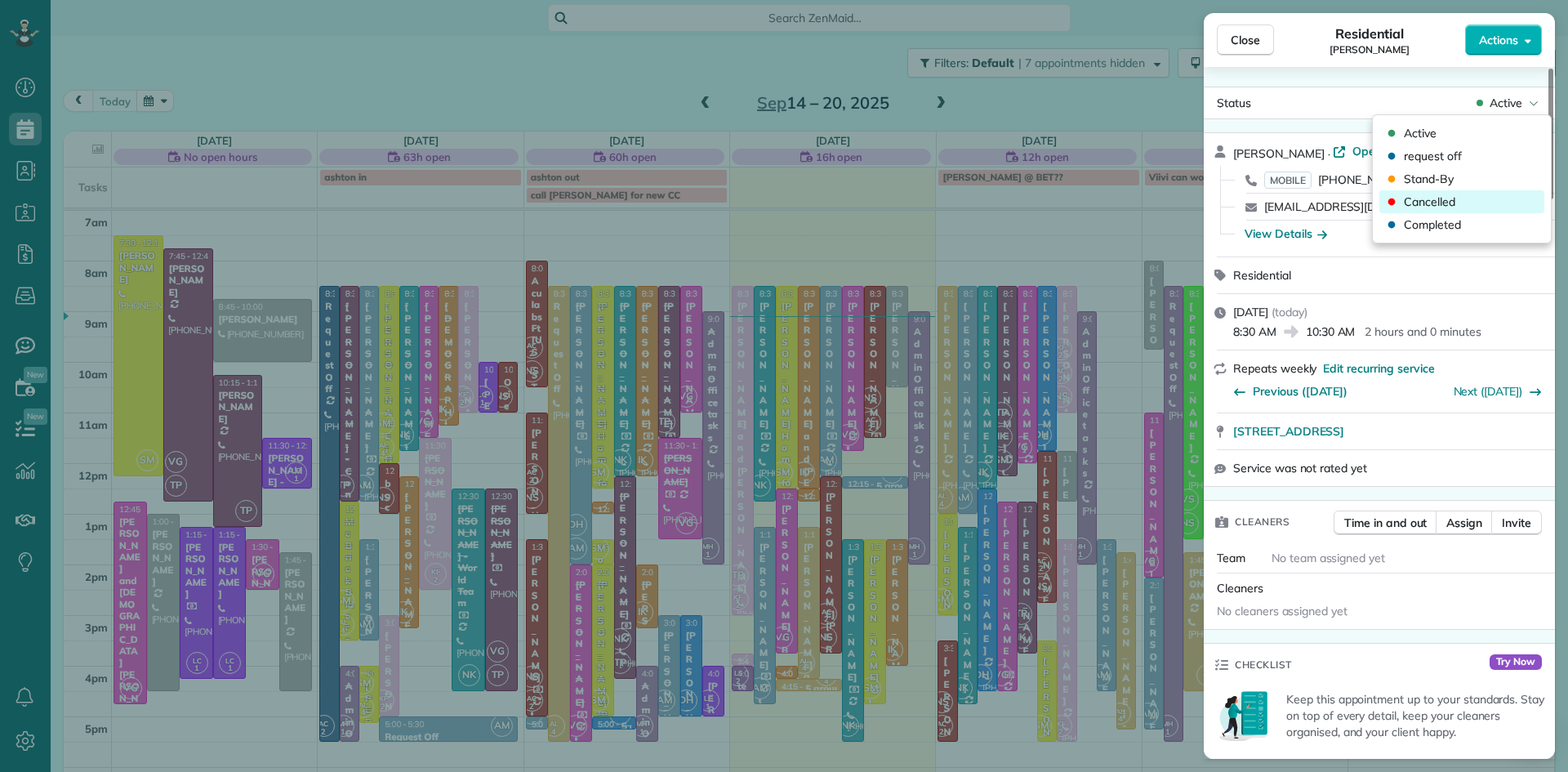
click at [1443, 197] on span "Cancelled" at bounding box center [1429, 202] width 52 height 16
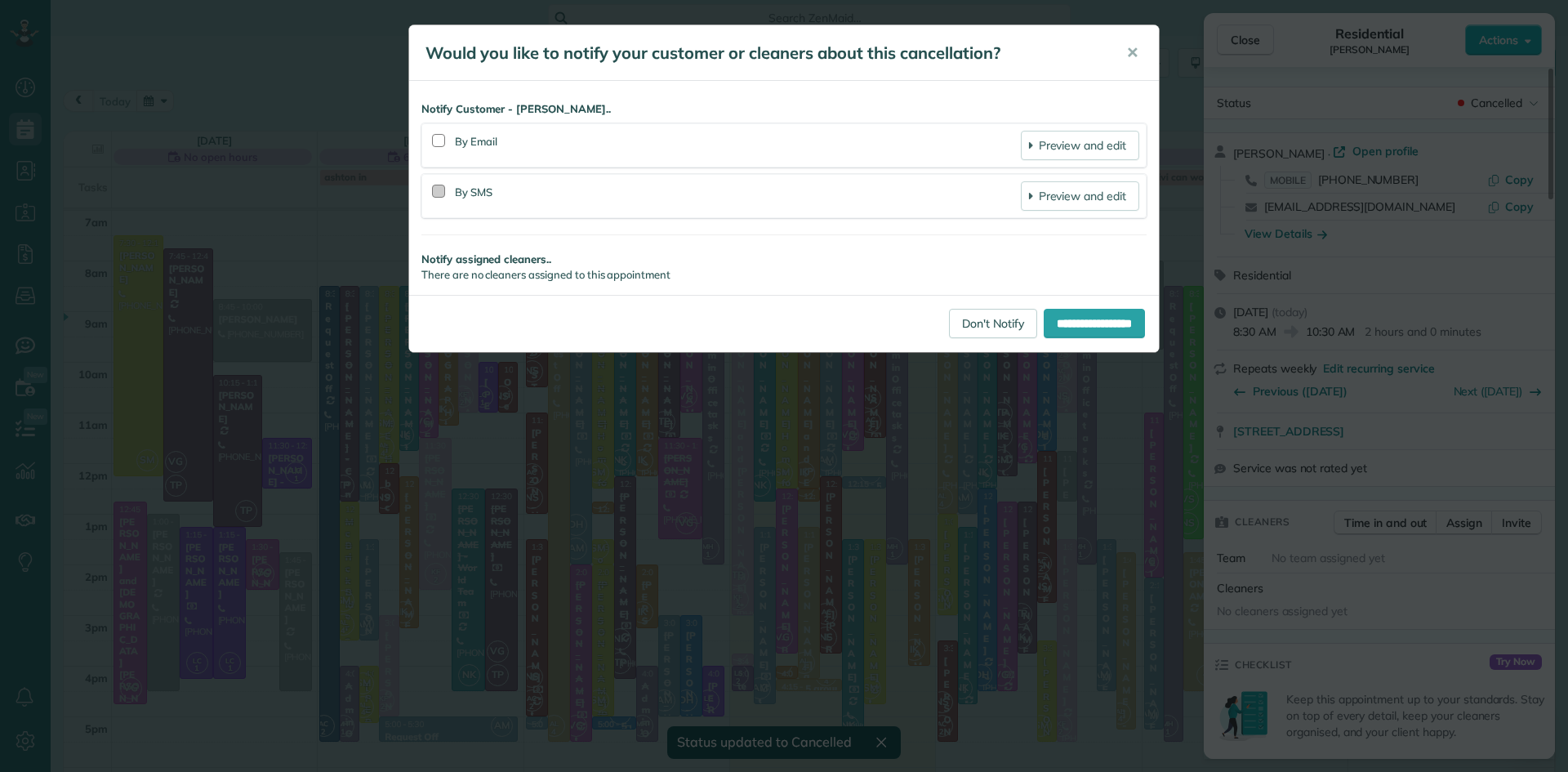
click at [440, 193] on div at bounding box center [439, 191] width 13 height 13
click at [442, 191] on div at bounding box center [439, 191] width 13 height 13
click at [955, 323] on link "Don't Notify" at bounding box center [992, 323] width 88 height 29
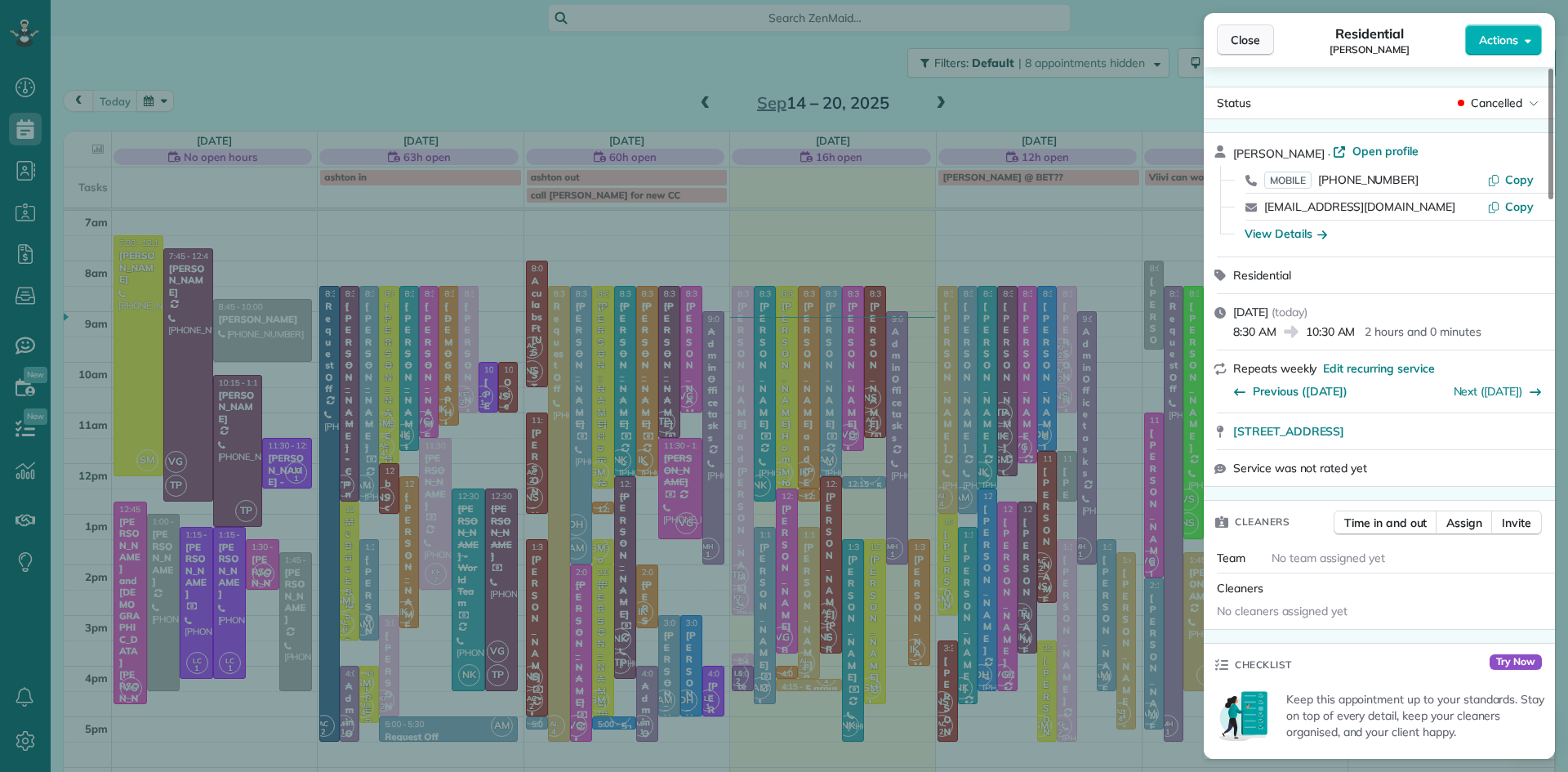
click at [1244, 38] on span "Close" at bounding box center [1245, 40] width 29 height 16
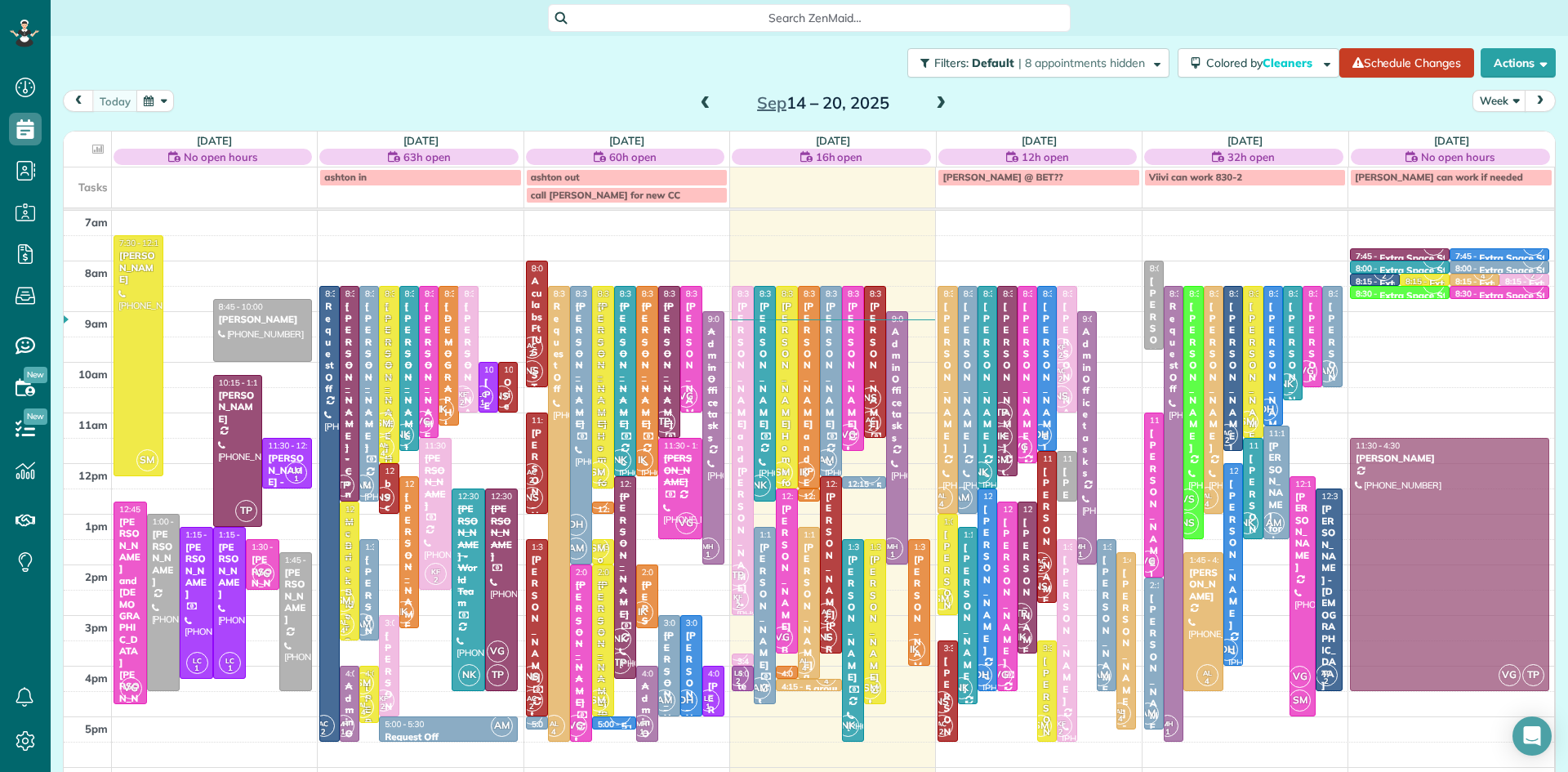
drag, startPoint x: 198, startPoint y: 370, endPoint x: 1468, endPoint y: 565, distance: 1284.9
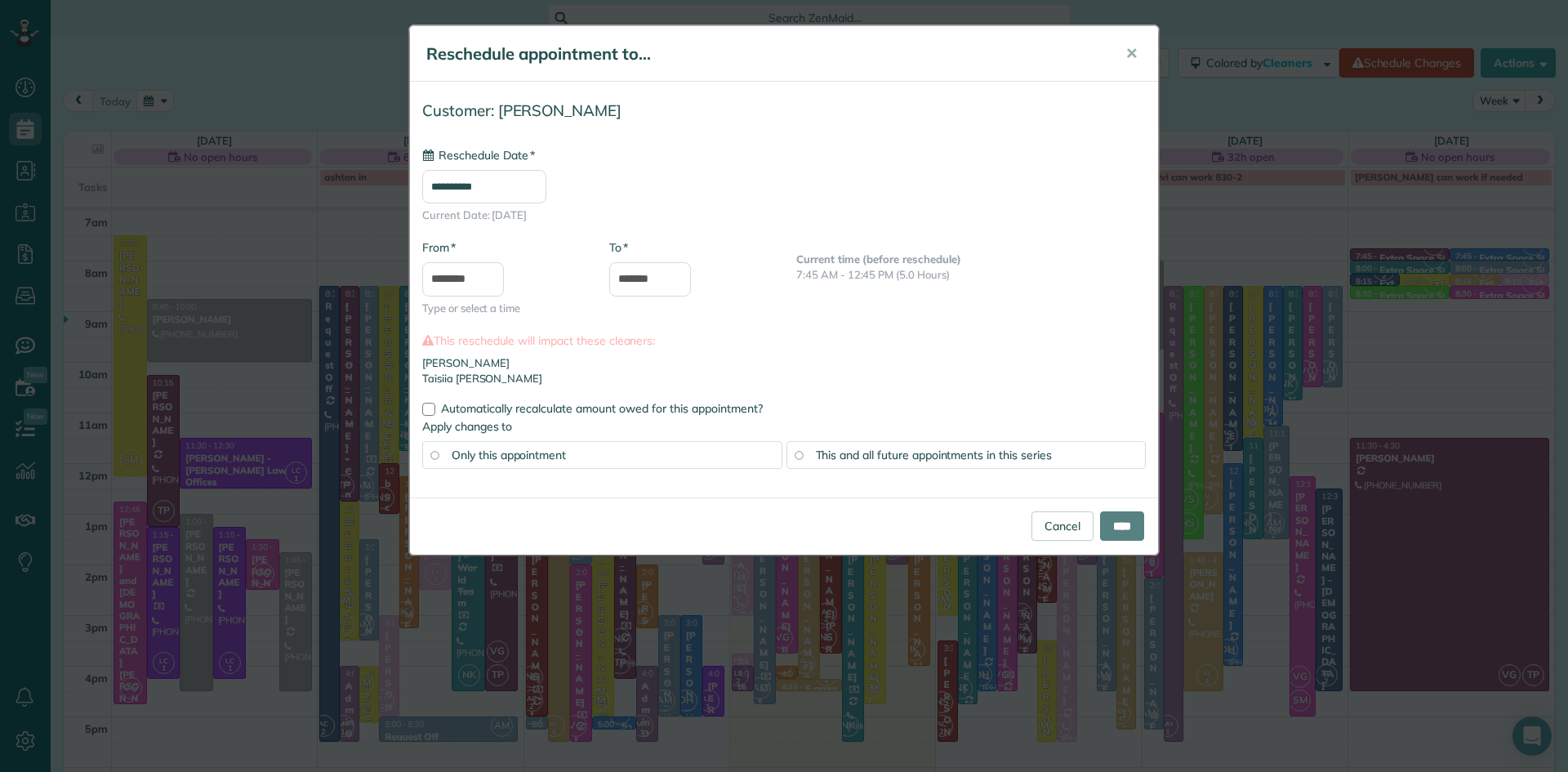
click at [540, 183] on input "**********" at bounding box center [484, 186] width 124 height 34
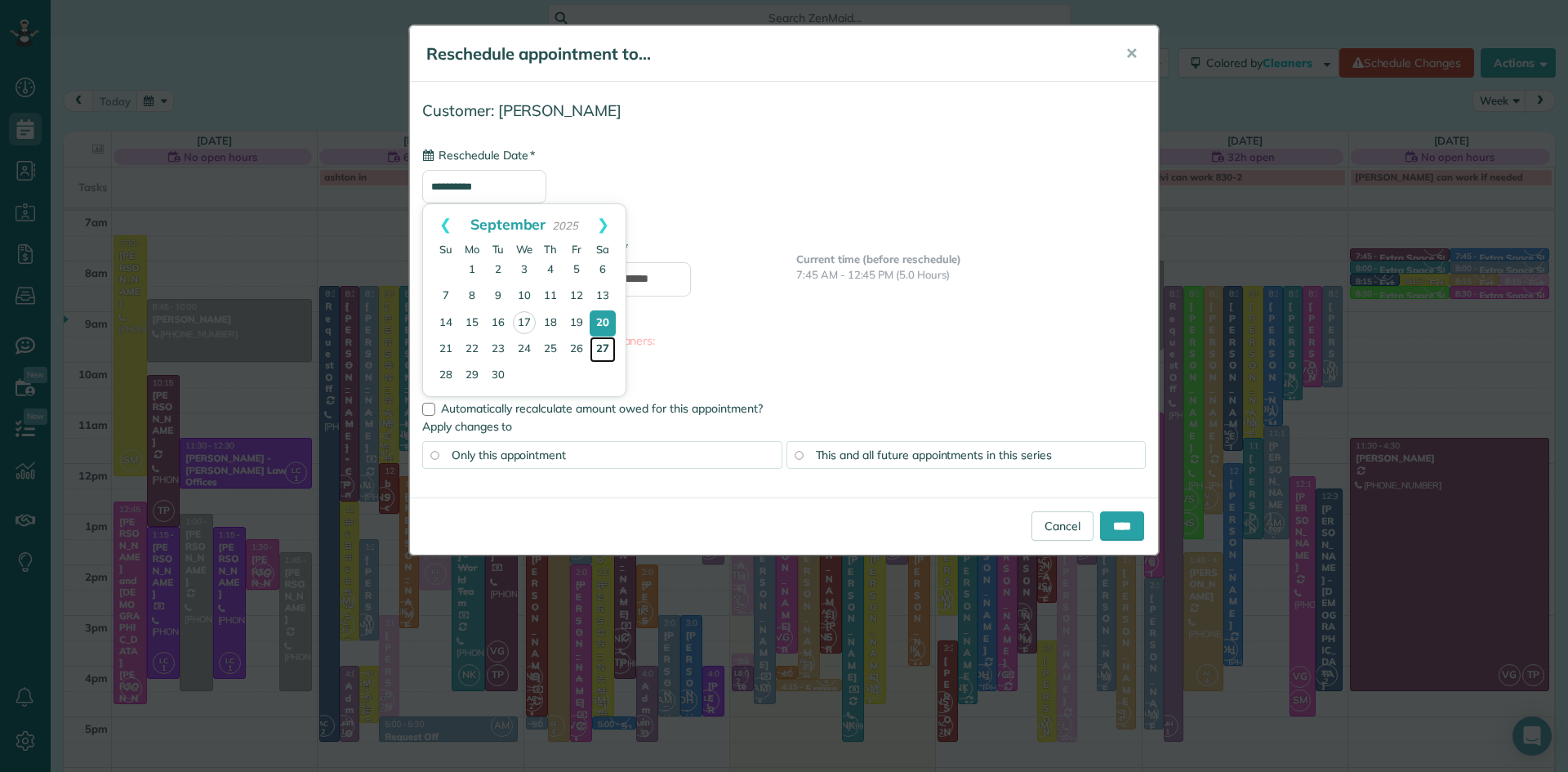
click at [605, 343] on link "27" at bounding box center [603, 349] width 26 height 26
type input "**********"
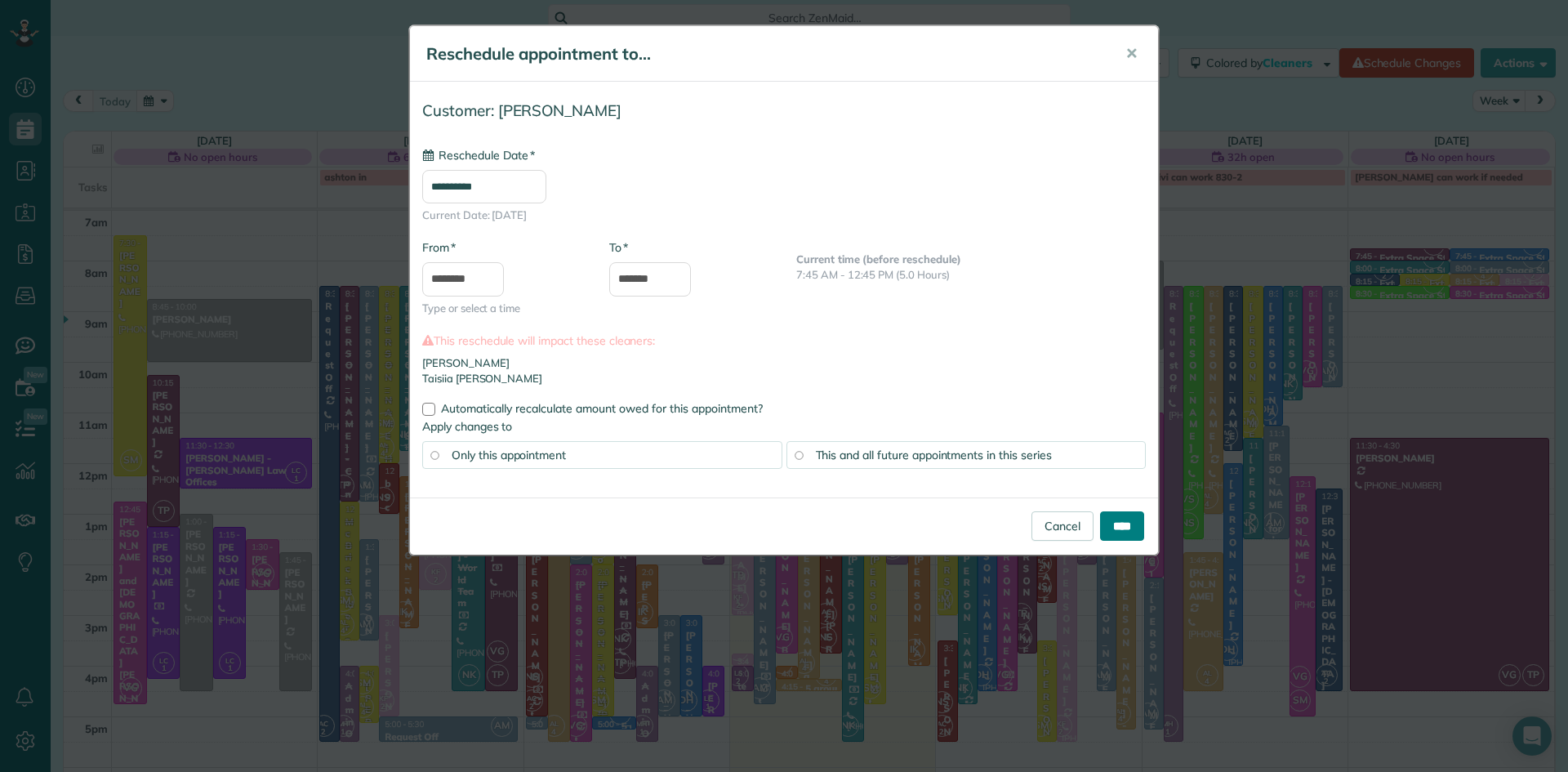
click at [1114, 531] on input "****" at bounding box center [1122, 526] width 44 height 29
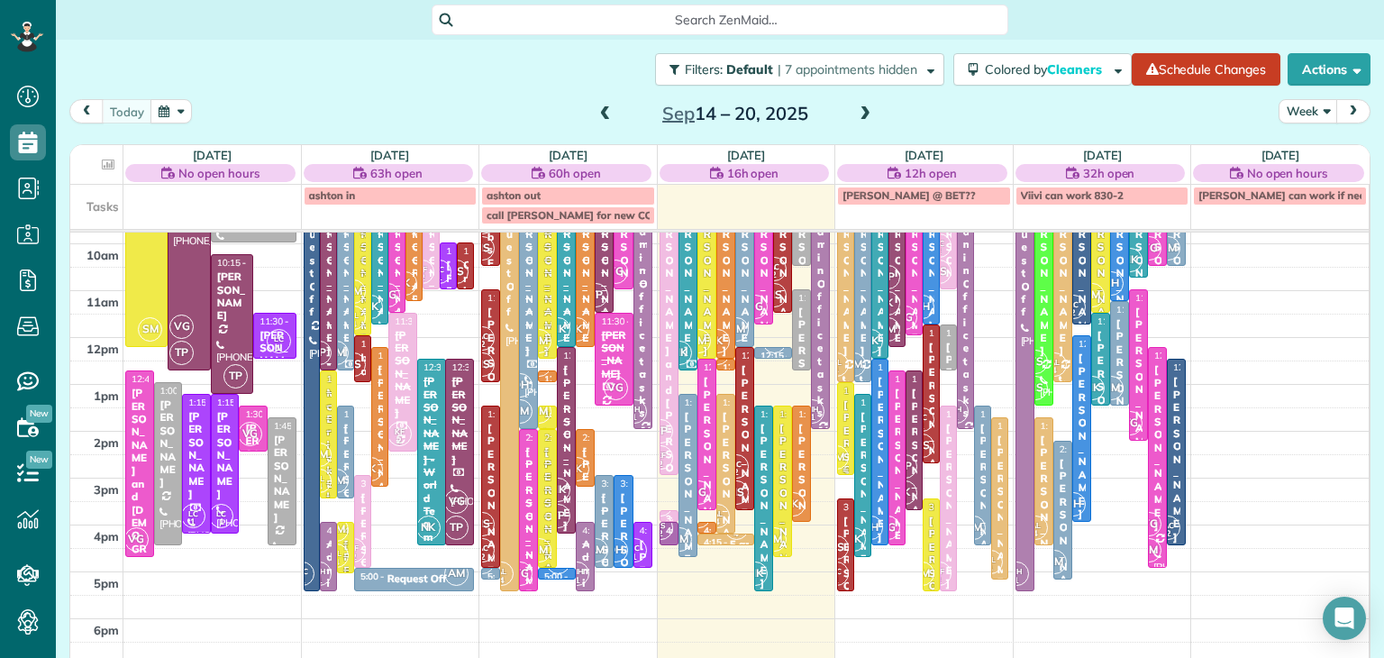
scroll to position [136, 0]
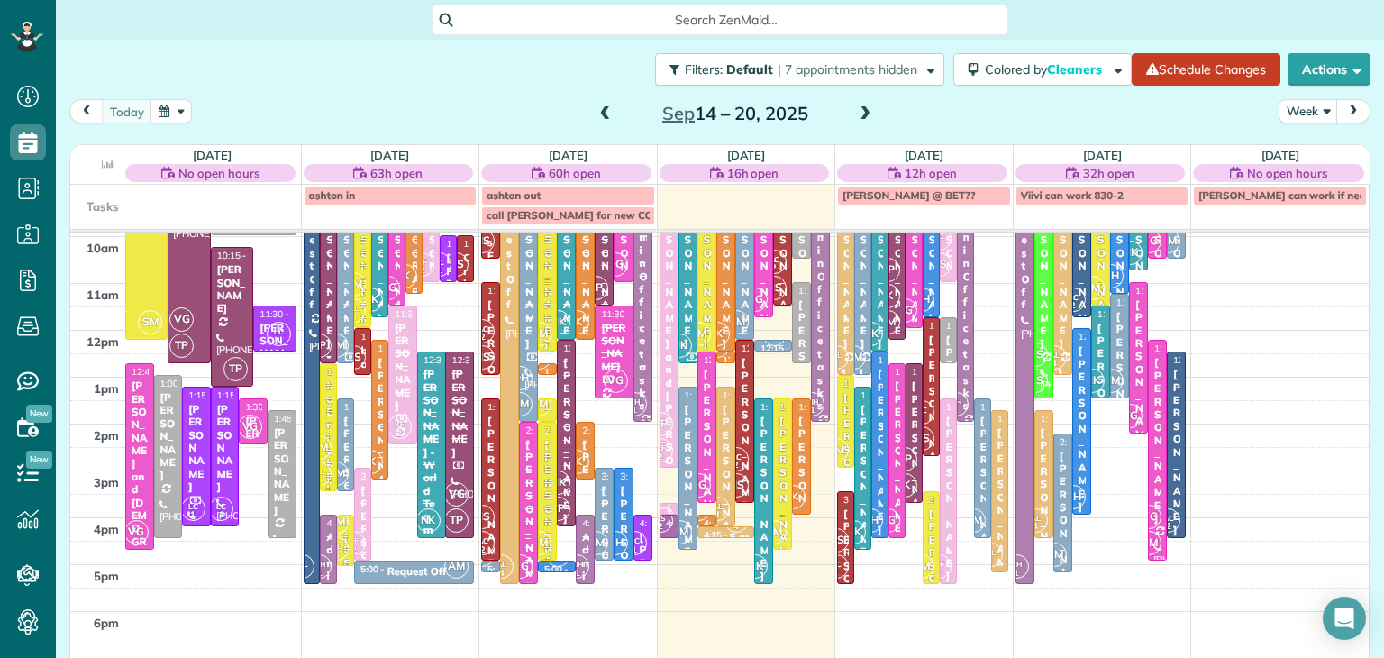
click at [863, 113] on span at bounding box center [865, 114] width 20 height 16
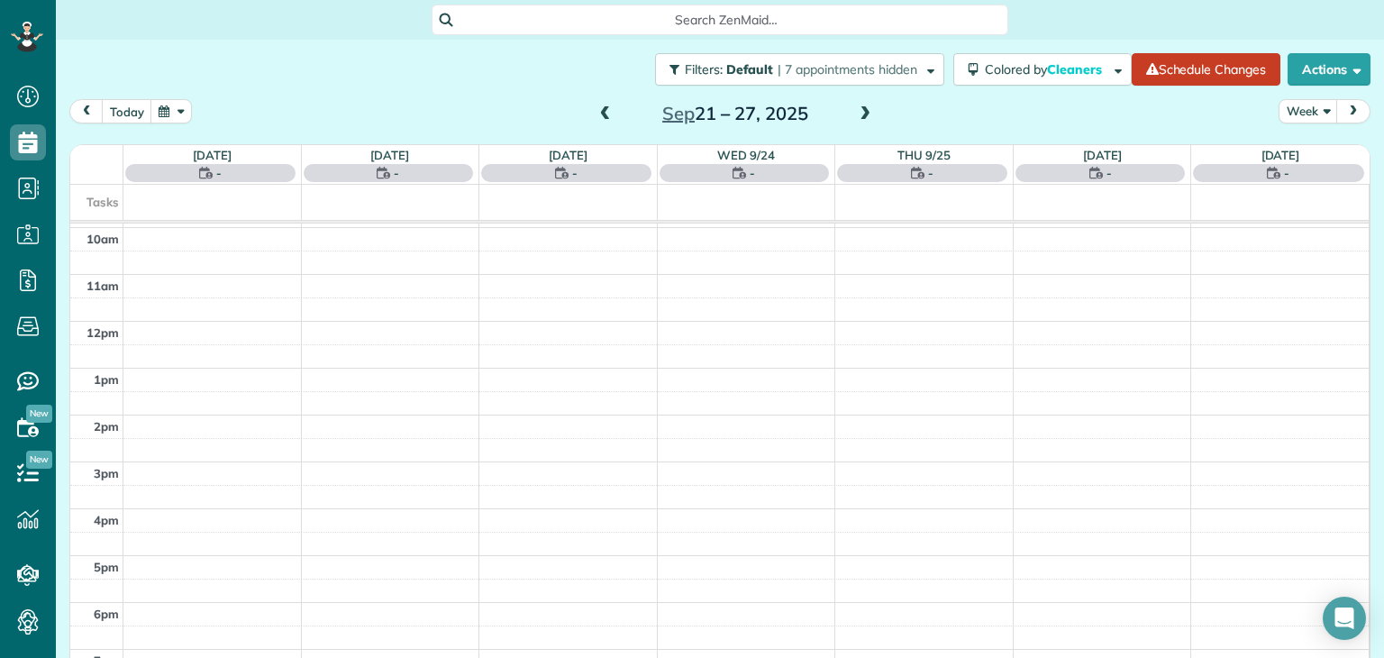
scroll to position [0, 0]
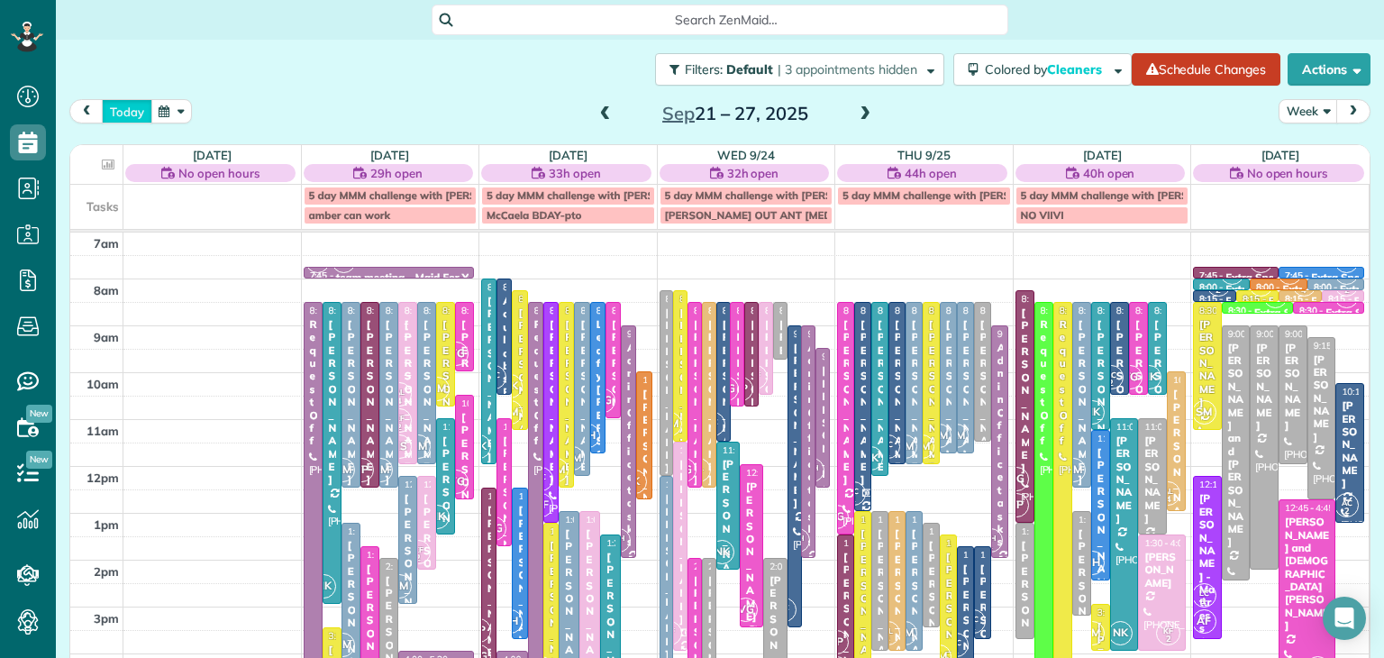
click at [125, 107] on button "today" at bounding box center [127, 111] width 50 height 24
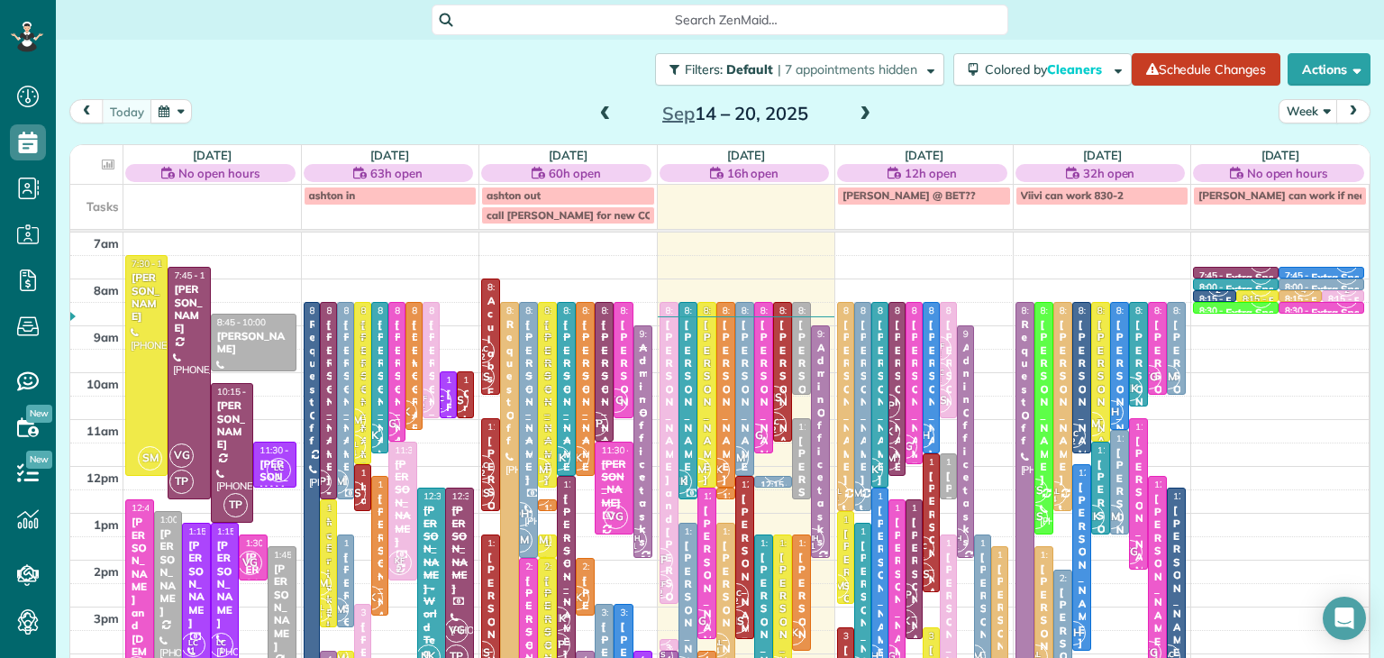
click at [608, 109] on span at bounding box center [606, 114] width 20 height 16
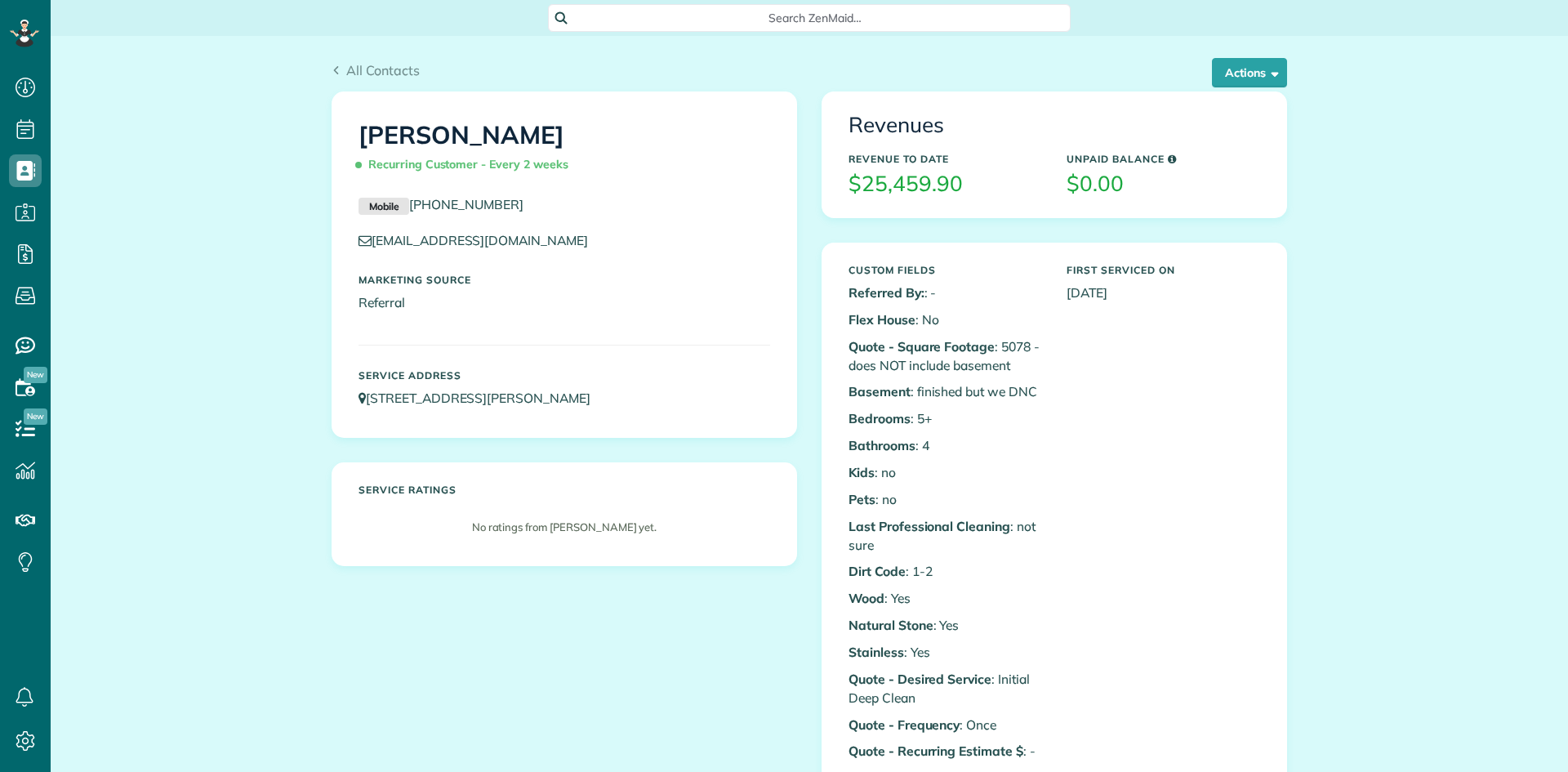
scroll to position [7, 7]
click at [1264, 72] on button "Actions" at bounding box center [1249, 72] width 75 height 29
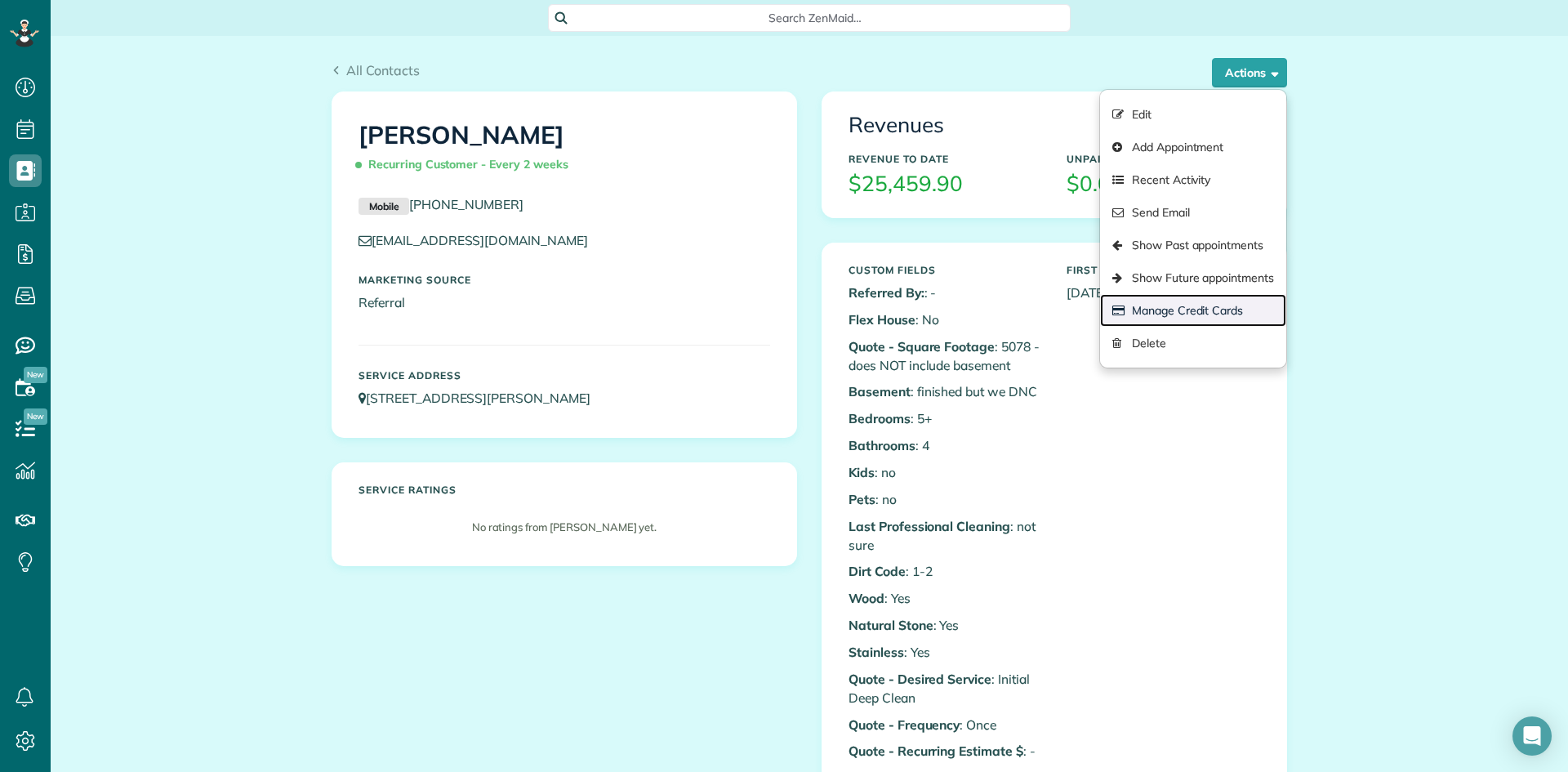
click at [1217, 304] on link "Manage Credit Cards" at bounding box center [1193, 310] width 186 height 33
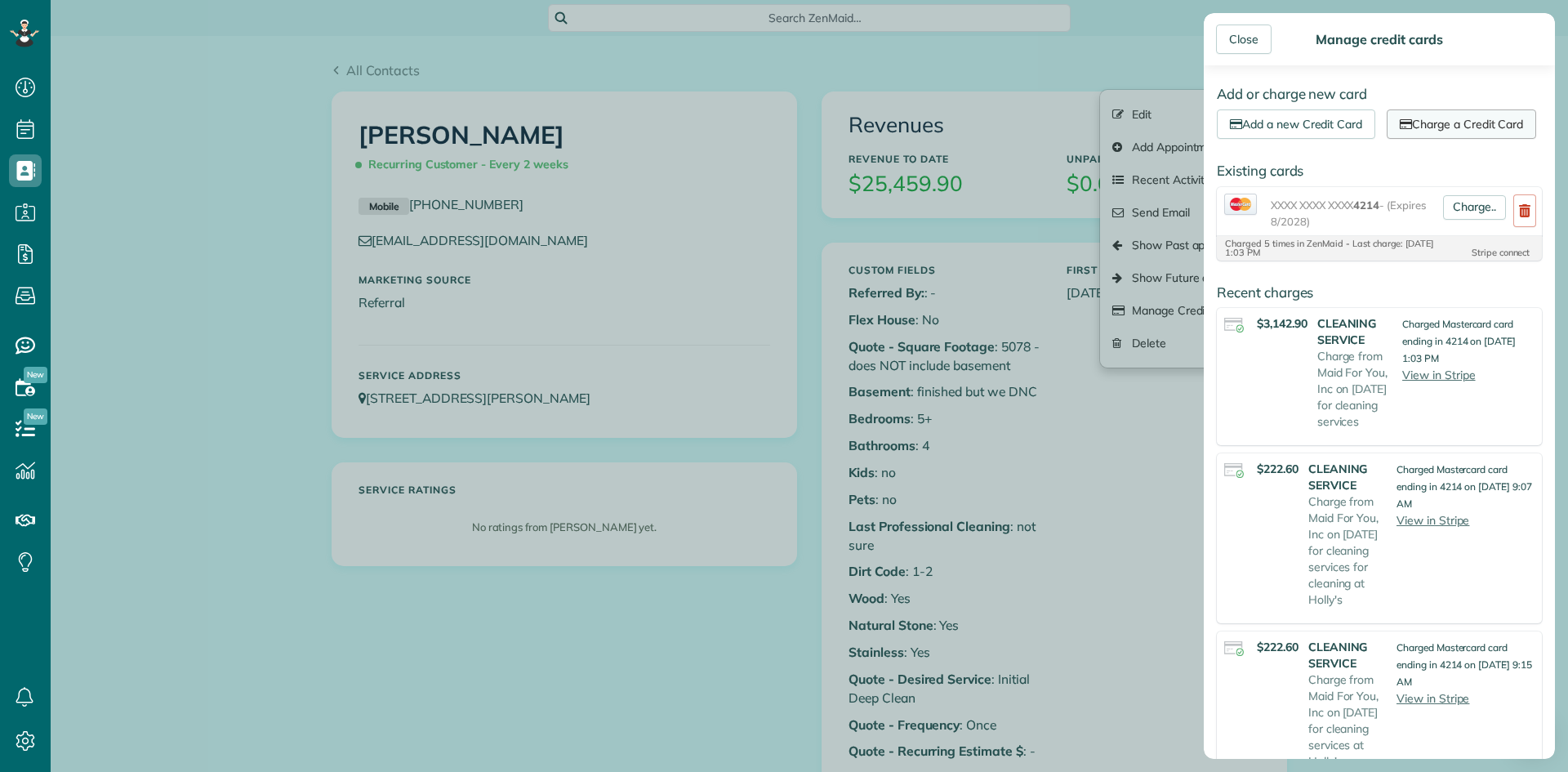
click at [1443, 121] on link "Charge a Credit Card" at bounding box center [1461, 124] width 150 height 29
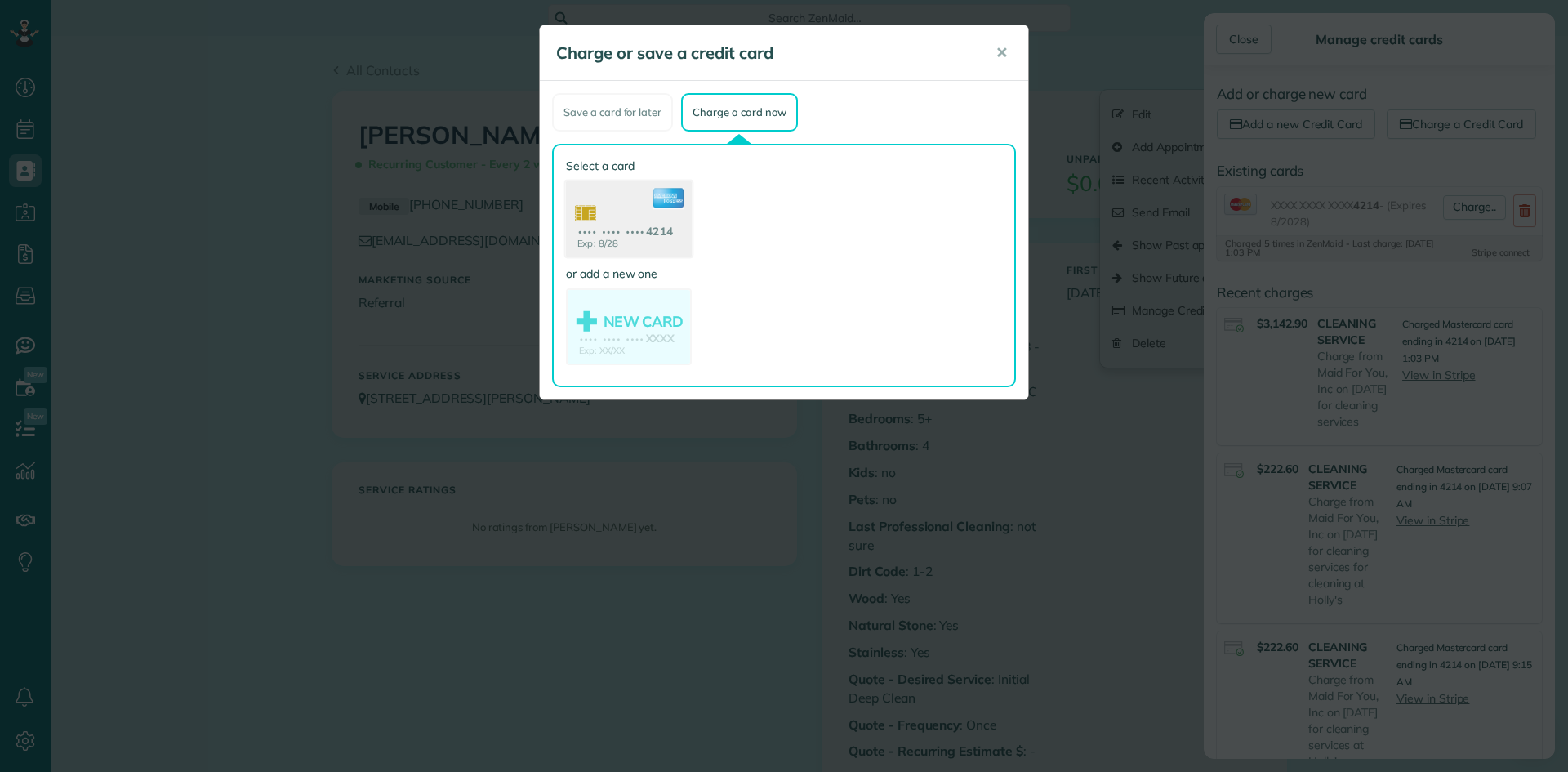
click at [634, 235] on use at bounding box center [629, 220] width 126 height 79
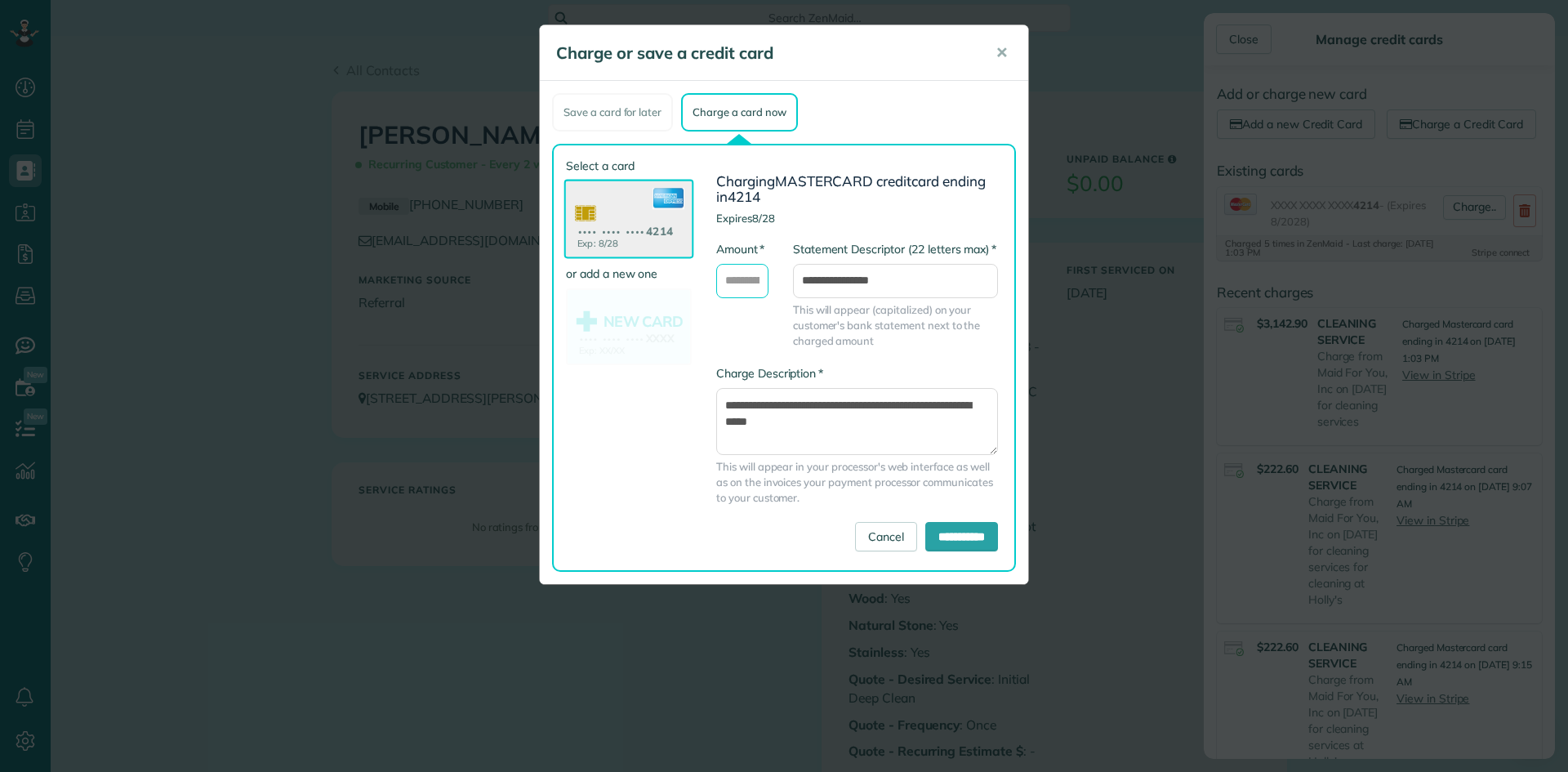
click at [743, 277] on input "* Amount" at bounding box center [742, 281] width 53 height 34
type input "******"
click at [833, 425] on textarea "**********" at bounding box center [857, 421] width 282 height 67
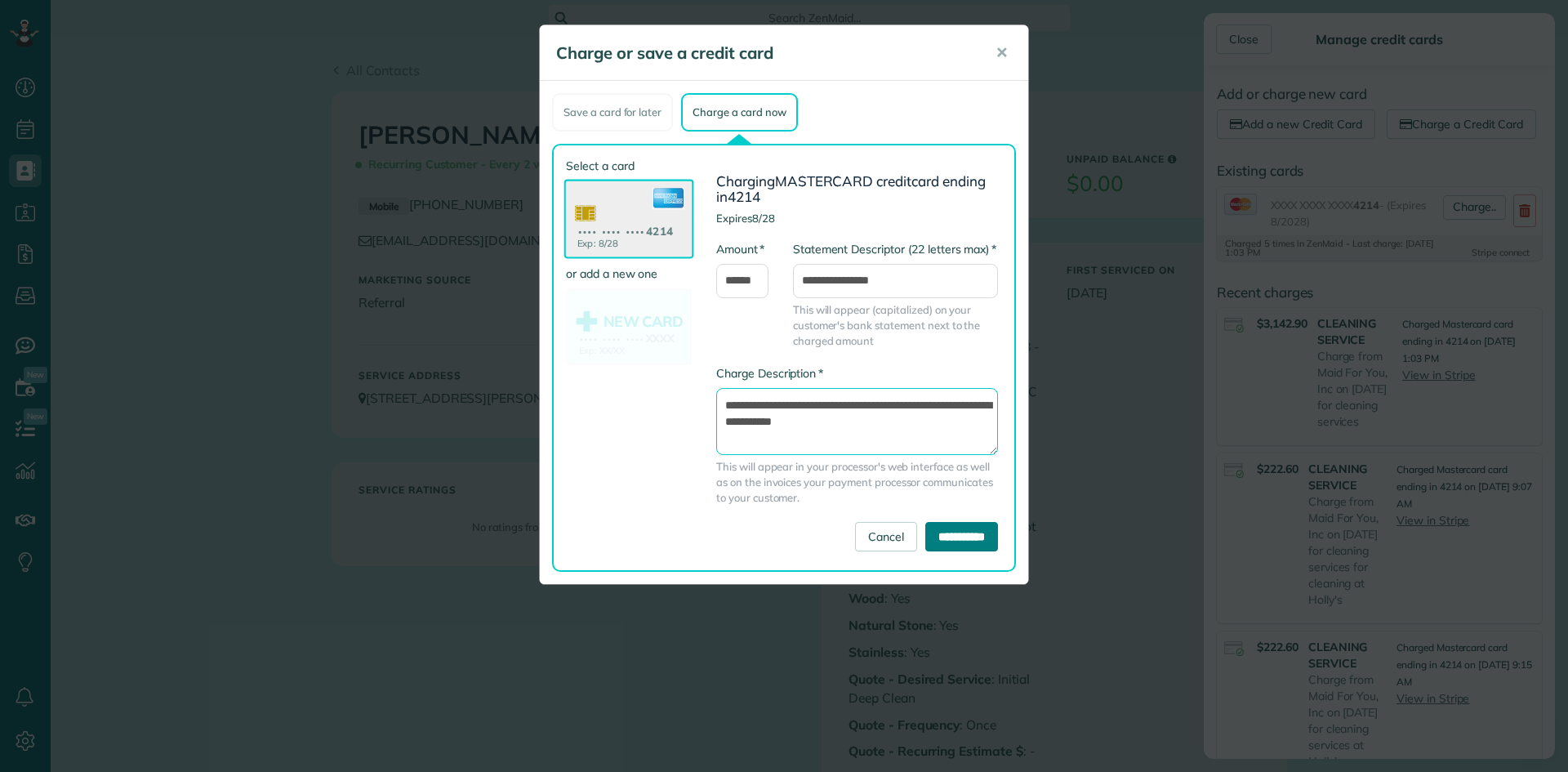
type textarea "**********"
click at [959, 540] on input "**********" at bounding box center [962, 536] width 73 height 29
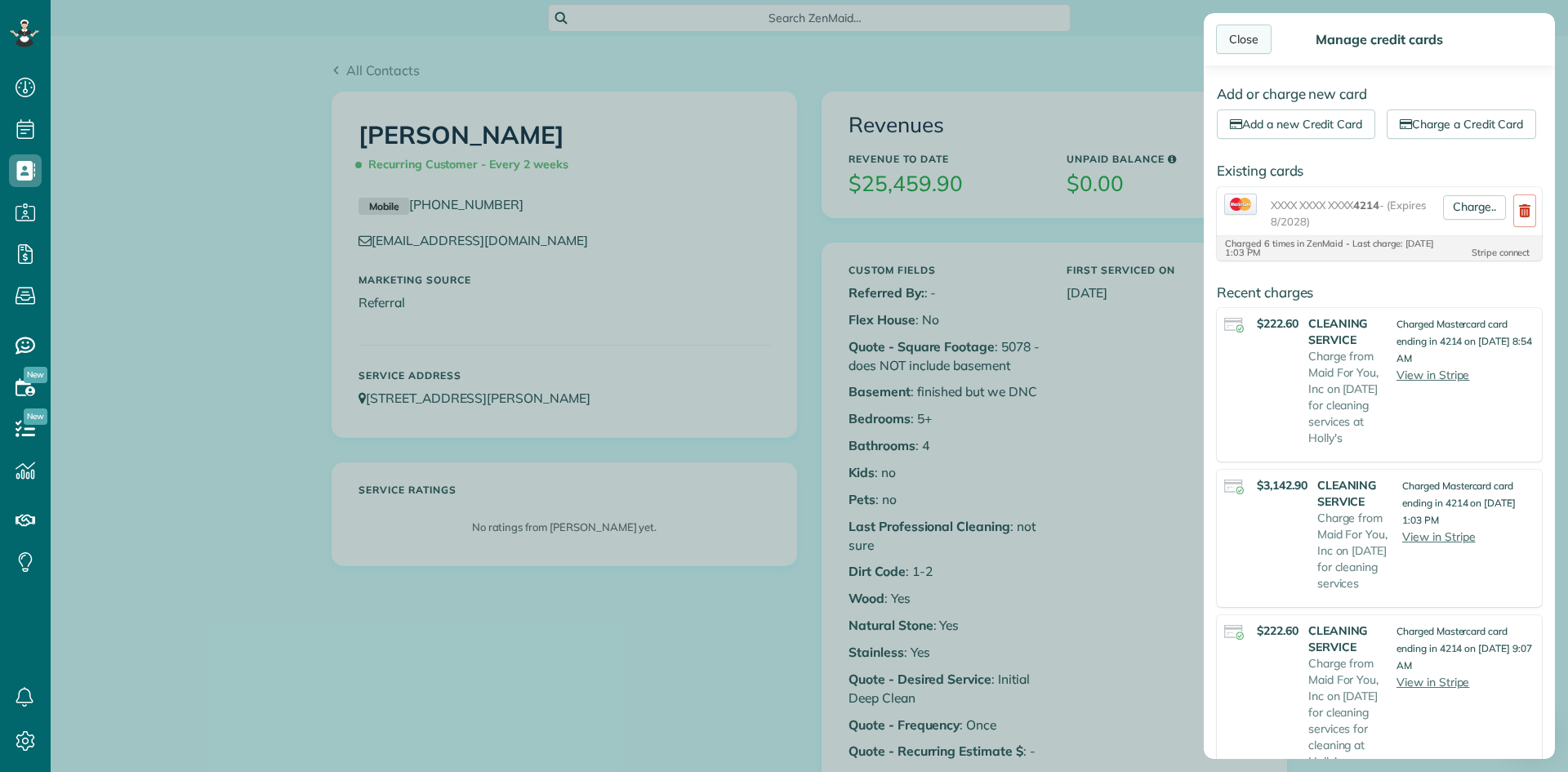
click at [1242, 33] on div "Close" at bounding box center [1244, 39] width 55 height 29
